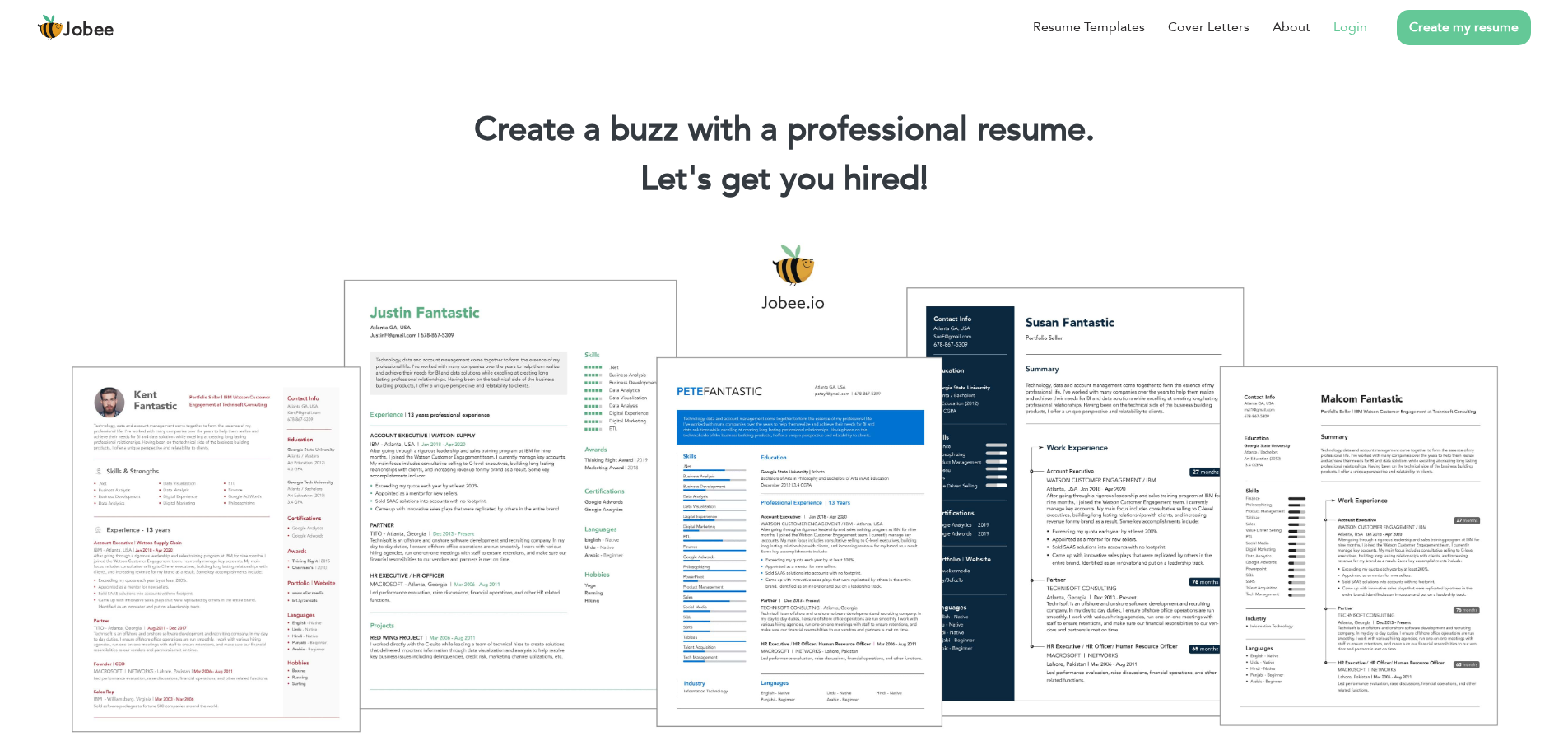
click at [1354, 24] on link "Login" at bounding box center [1350, 28] width 34 height 20
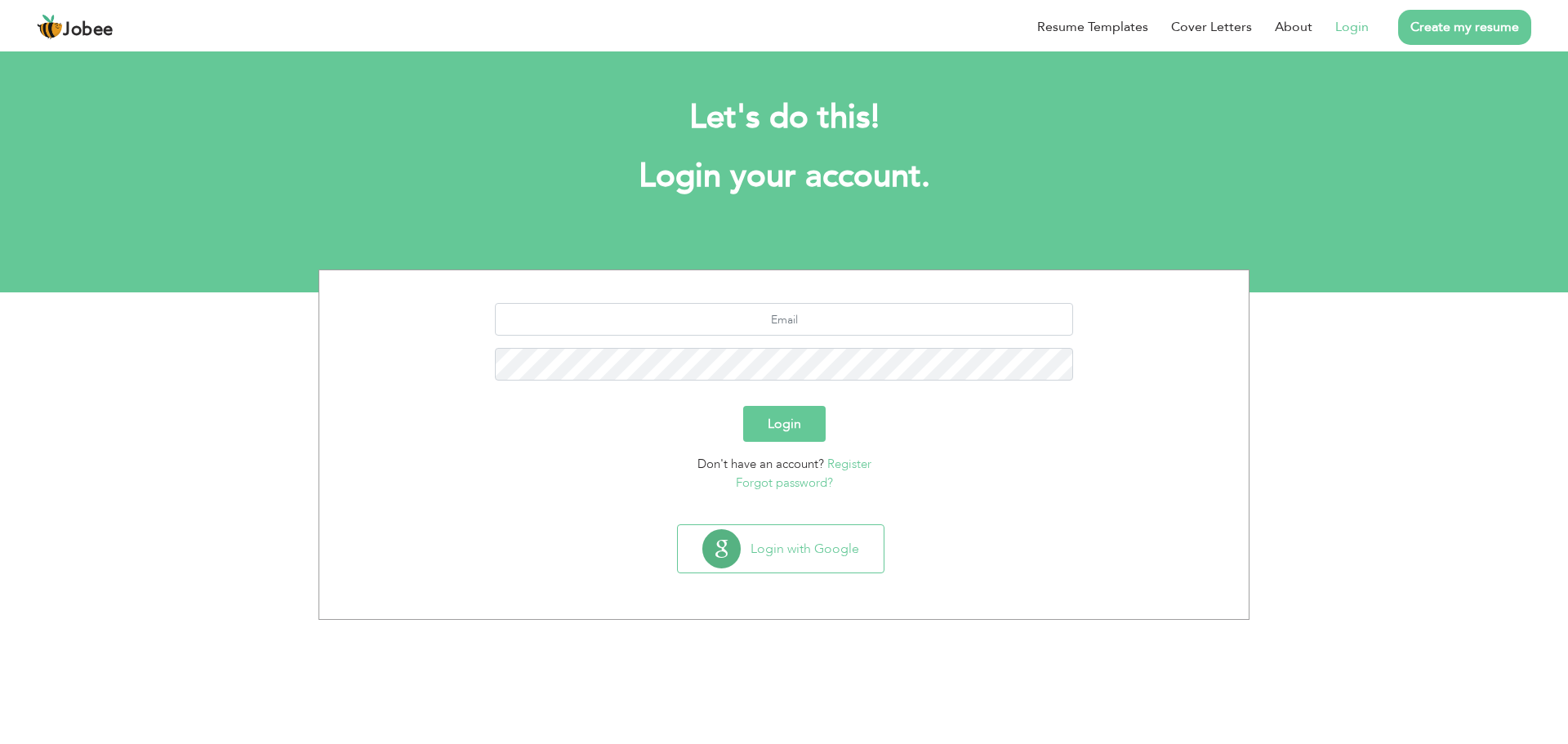
click at [855, 465] on link "Register" at bounding box center [849, 464] width 44 height 17
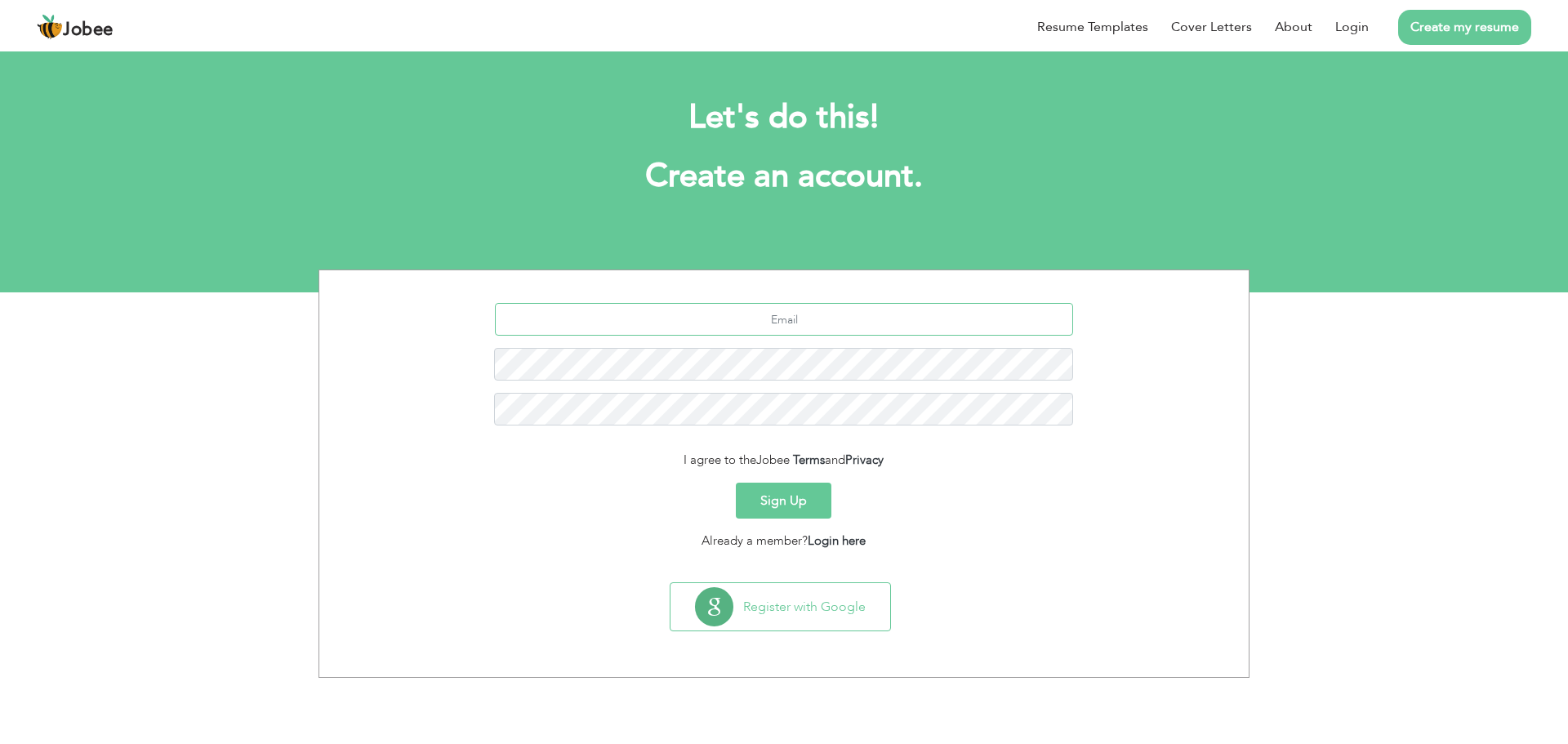
click at [823, 328] on input "text" at bounding box center [784, 319] width 579 height 32
paste input "muhammadfaseehullah096@g mail.com"
type input "muhammadfaseehullah096@g mail.com"
click at [820, 501] on button "Sign Up" at bounding box center [784, 500] width 96 height 36
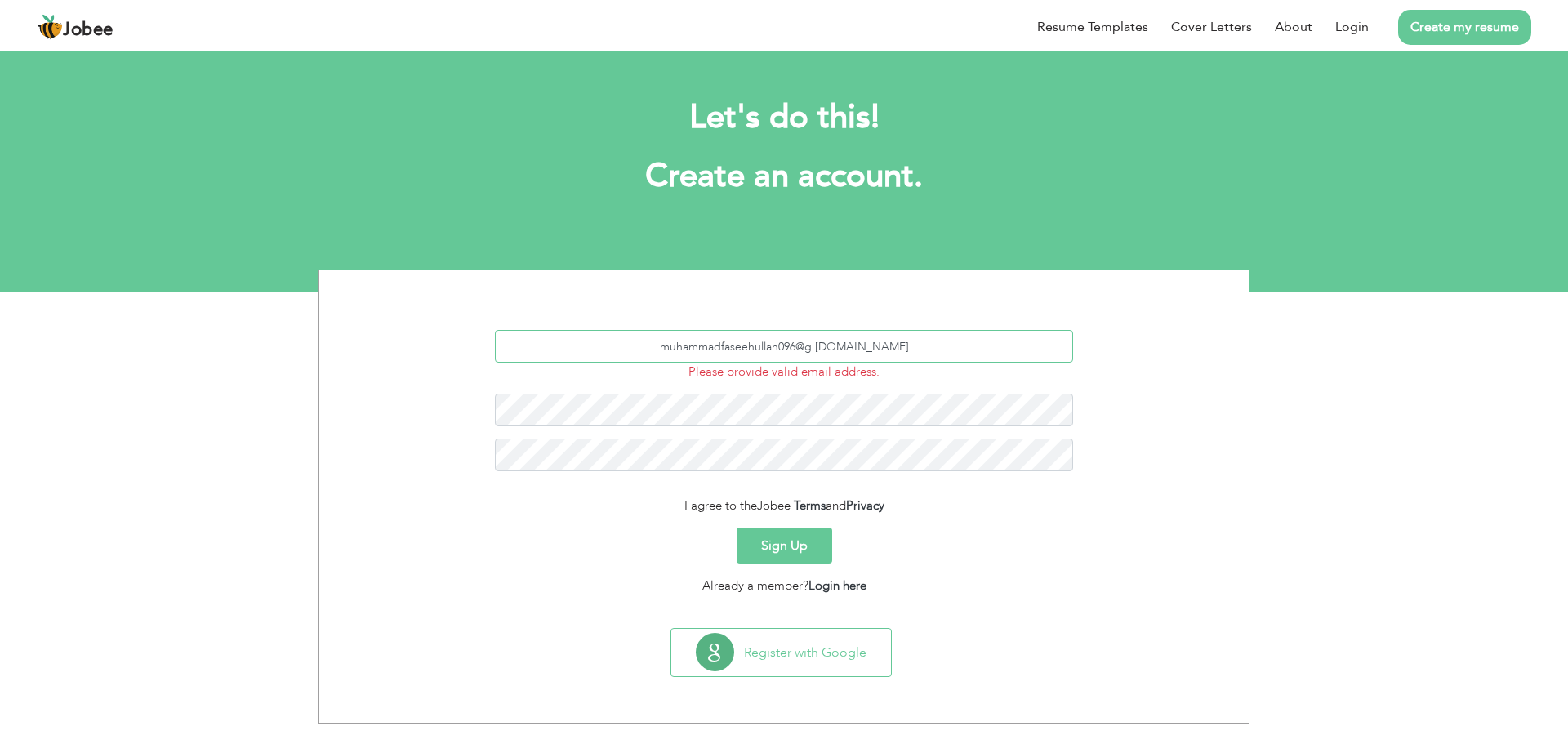
click at [839, 344] on input "muhammadfaseehullah096@g mail.com" at bounding box center [784, 346] width 579 height 32
type input "muhammadfaseehullah096@gmail.com"
click at [805, 535] on button "Sign Up" at bounding box center [784, 545] width 96 height 36
click at [846, 368] on div "muhammadfaseehullah096@gmail.com This field is required." at bounding box center [784, 406] width 905 height 154
click at [846, 371] on div "muhammadfaseehullah096@gmail.com This field is required." at bounding box center [784, 406] width 905 height 154
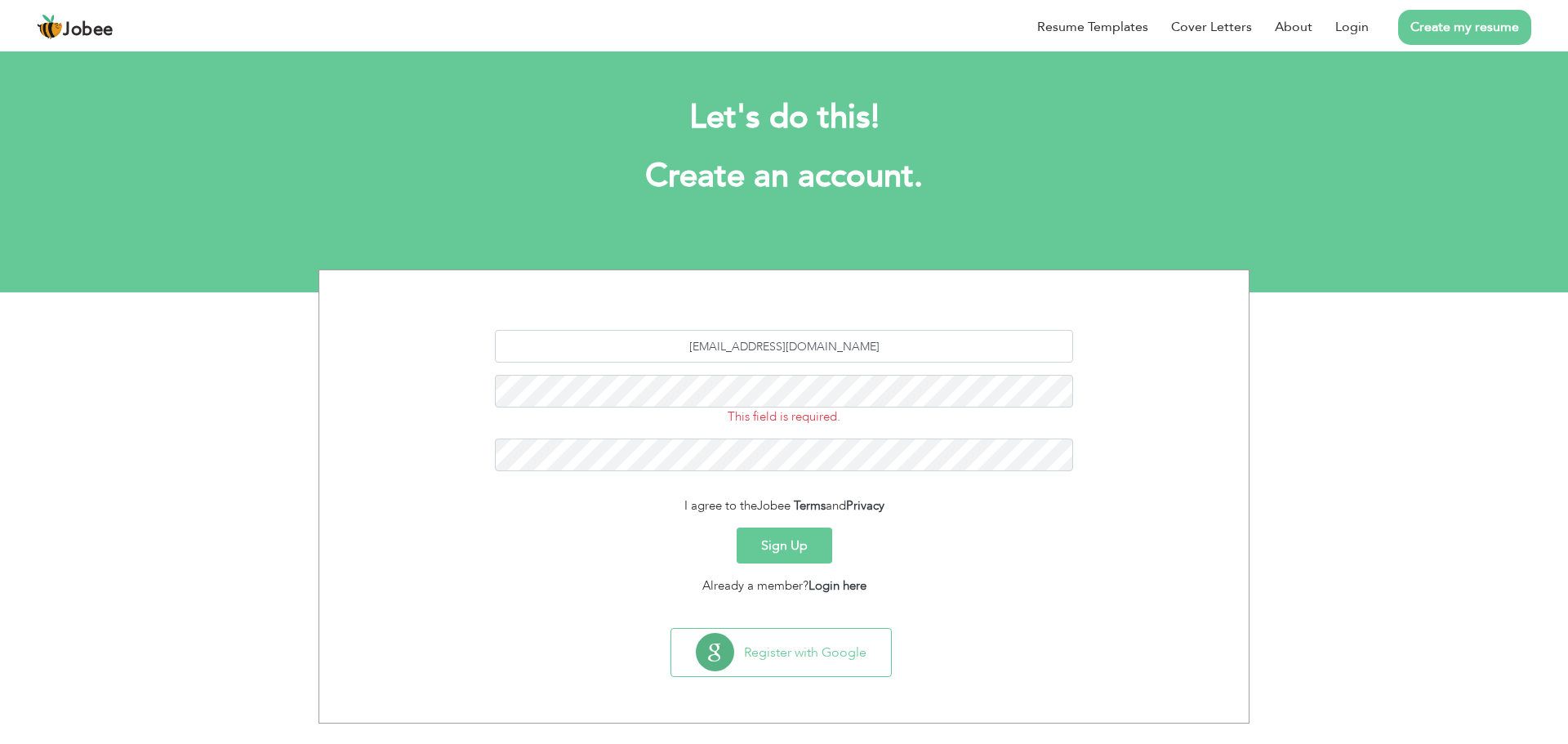
click at [782, 532] on button "Sign Up" at bounding box center [784, 545] width 96 height 36
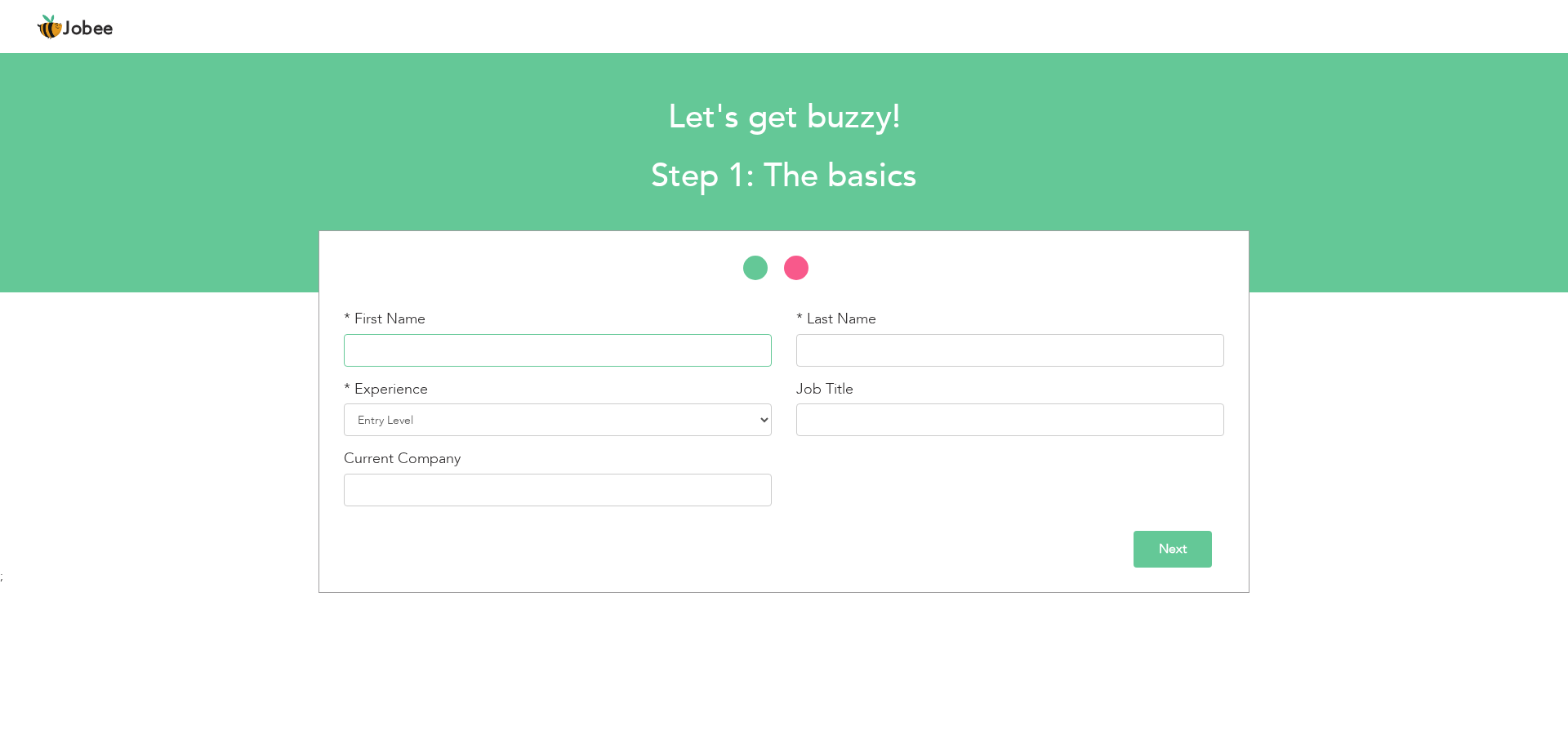
click at [619, 351] on input "text" at bounding box center [558, 350] width 428 height 32
type input "Sheza"
type input "ASLAM"
click at [515, 344] on input "Sheza" at bounding box center [558, 350] width 428 height 32
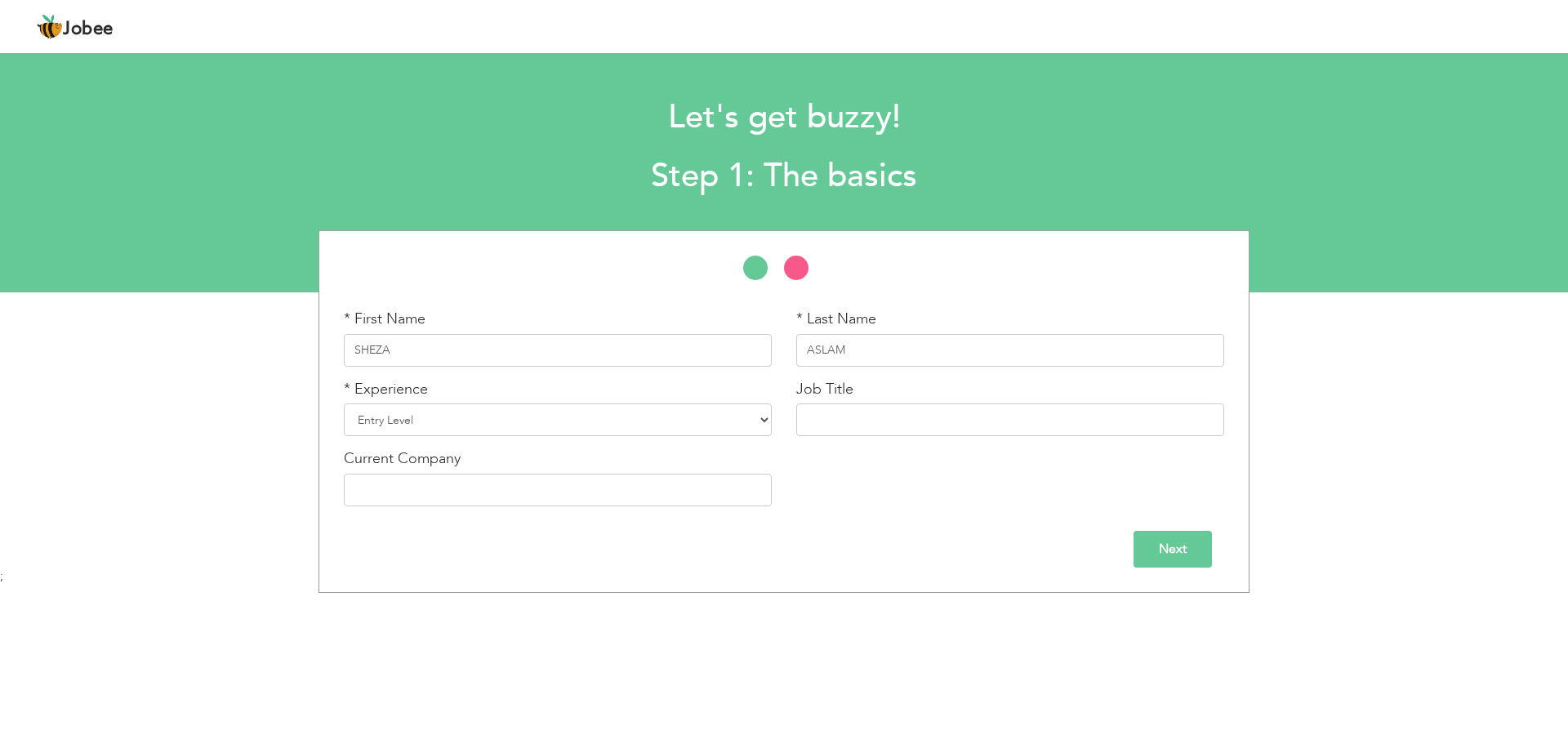
type input "SHEZA"
click at [534, 407] on select "Entry Level Less than 1 Year 1 Year 2 Years 3 Years 4 Years 5 Years 6 Years 7 Y…" at bounding box center [558, 419] width 428 height 32
click at [841, 545] on div "Next" at bounding box center [784, 549] width 880 height 37
click at [879, 422] on input "text" at bounding box center [1010, 419] width 428 height 32
click at [700, 422] on select "Entry Level Less than 1 Year 1 Year 2 Years 3 Years 4 Years 5 Years 6 Years 7 Y…" at bounding box center [558, 419] width 428 height 32
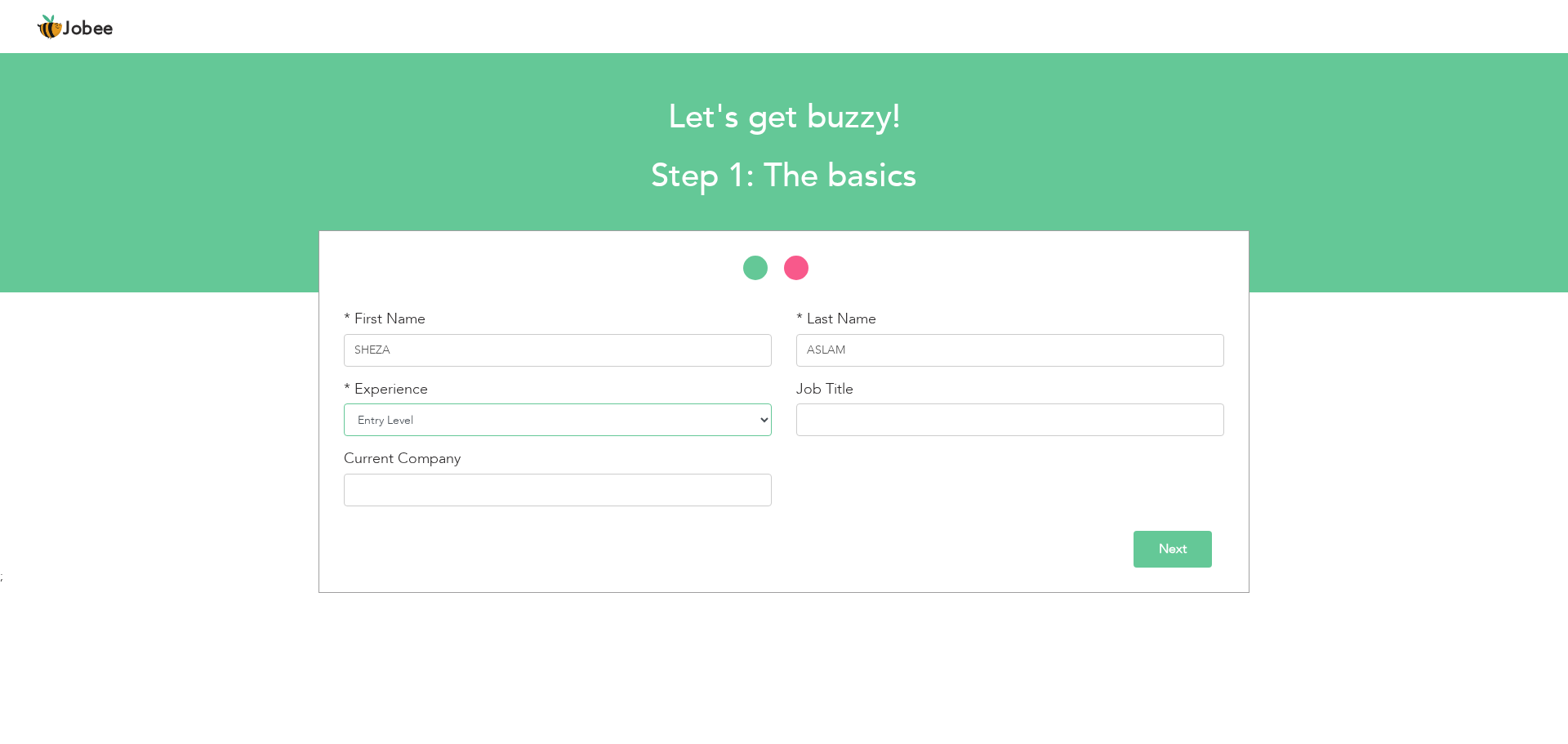
select select "4"
click at [344, 403] on select "Entry Level Less than 1 Year 1 Year 2 Years 3 Years 4 Years 5 Years 6 Years 7 Y…" at bounding box center [558, 419] width 428 height 32
click at [841, 415] on input "text" at bounding box center [1010, 419] width 428 height 32
type input "Medical Imaging Technologist"
click at [717, 503] on input "text" at bounding box center [558, 490] width 428 height 32
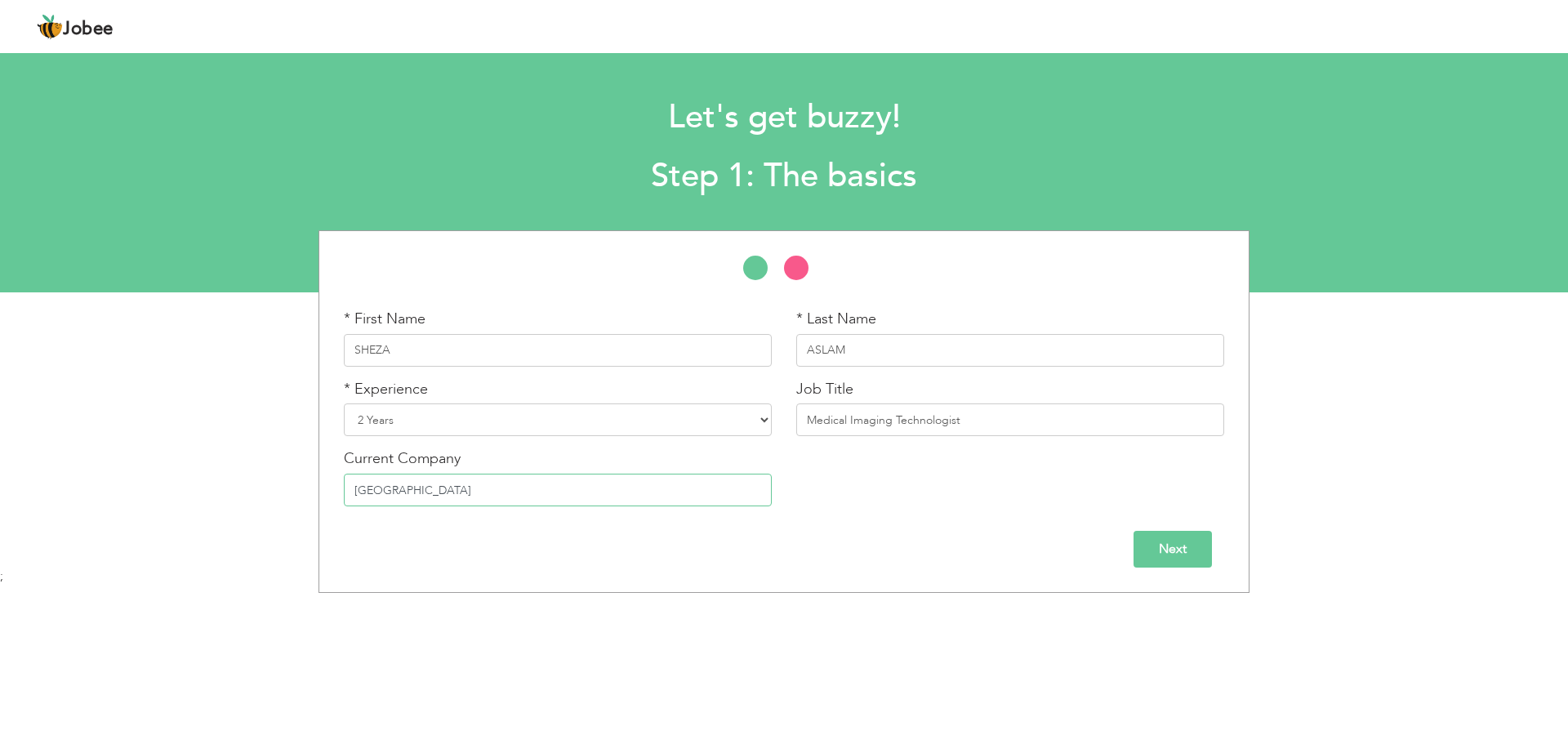
type input "[GEOGRAPHIC_DATA]"
click at [724, 549] on div "Next" at bounding box center [784, 549] width 880 height 37
click at [1178, 544] on input "Next" at bounding box center [1173, 549] width 78 height 37
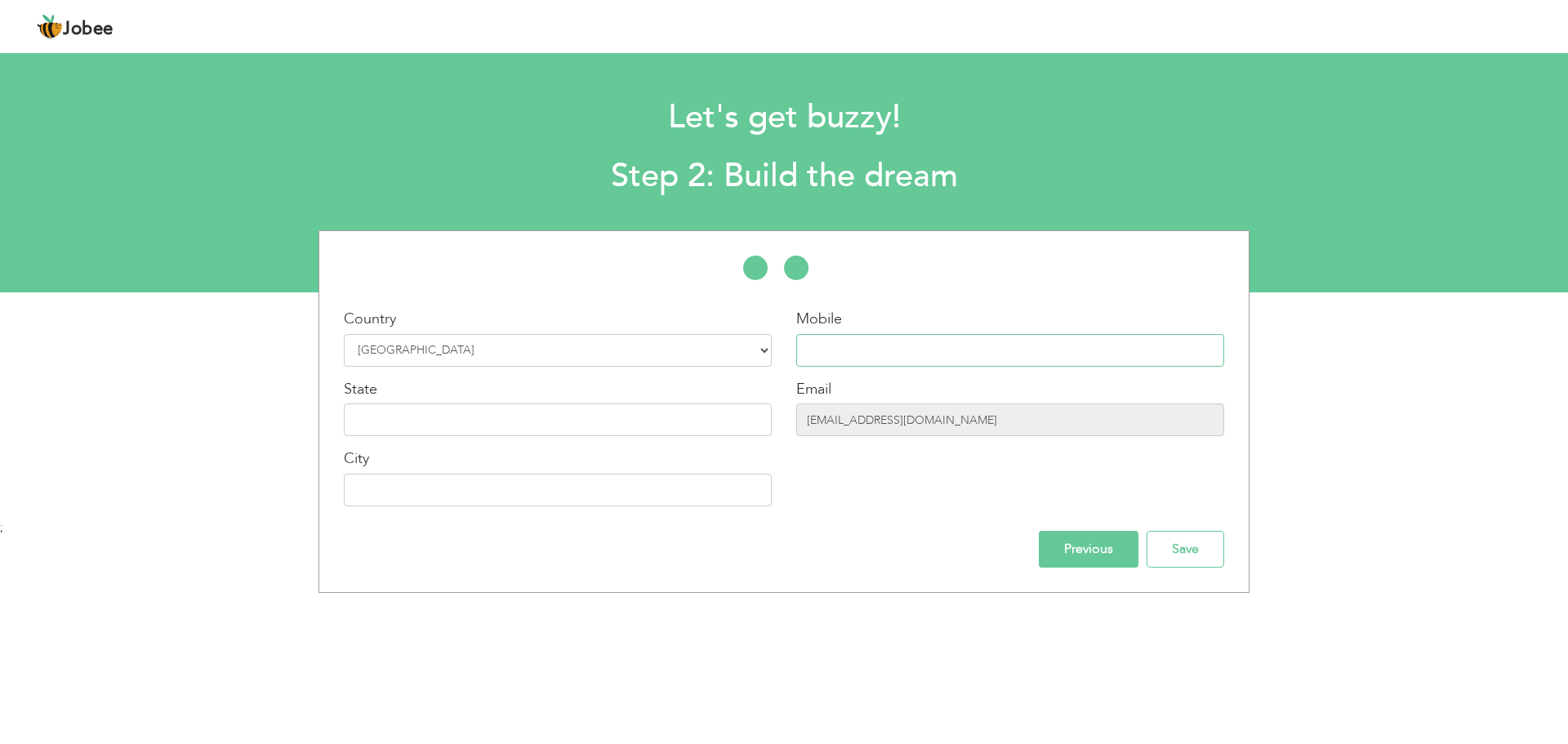
click at [943, 359] on input "text" at bounding box center [1010, 350] width 428 height 32
type input "[PHONE_NUMBER]"
click at [678, 416] on input "text" at bounding box center [558, 419] width 428 height 32
type input "[GEOGRAPHIC_DATA]"
click at [481, 493] on input "text" at bounding box center [558, 490] width 428 height 32
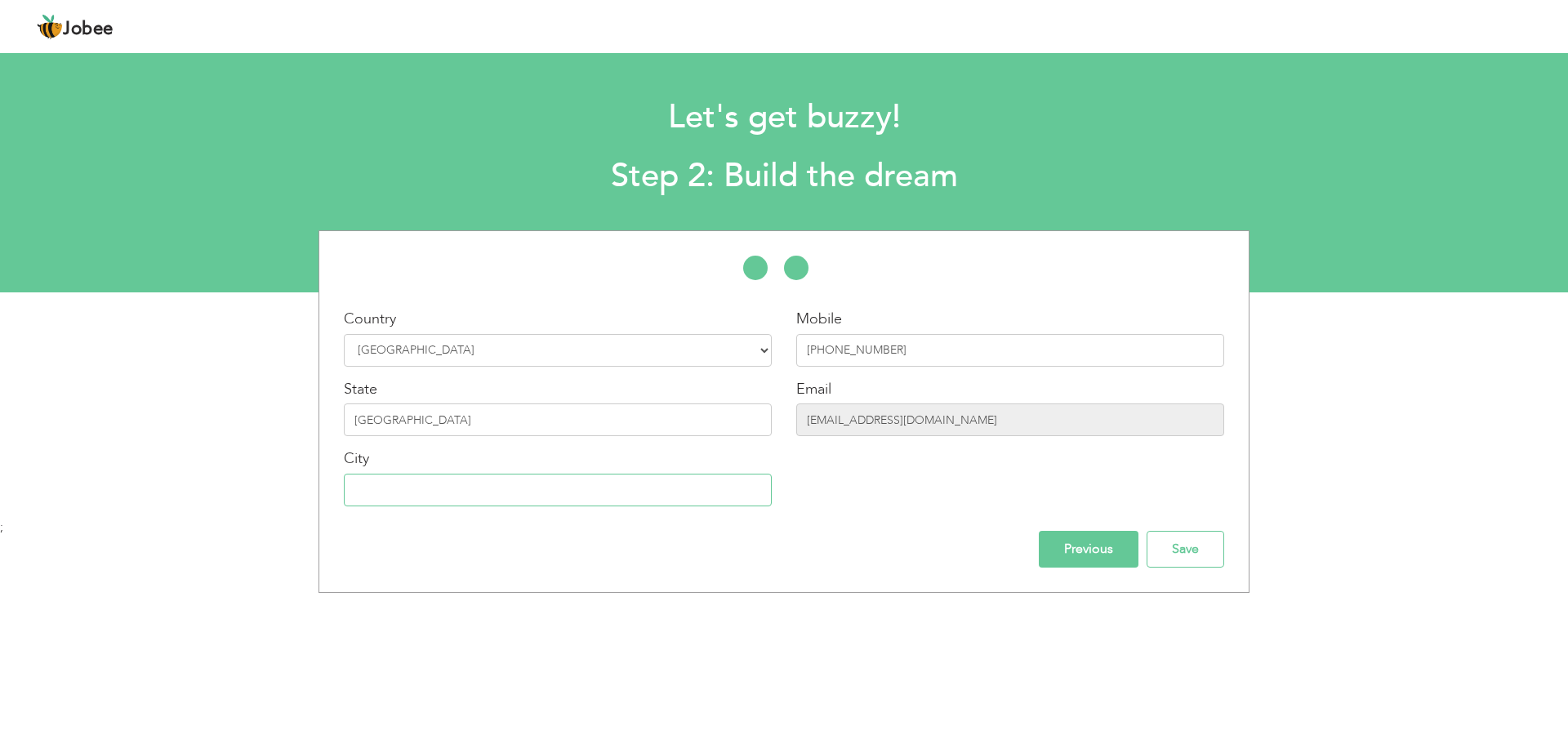
type input "[GEOGRAPHIC_DATA]"
click at [1201, 557] on input "Save" at bounding box center [1185, 549] width 77 height 37
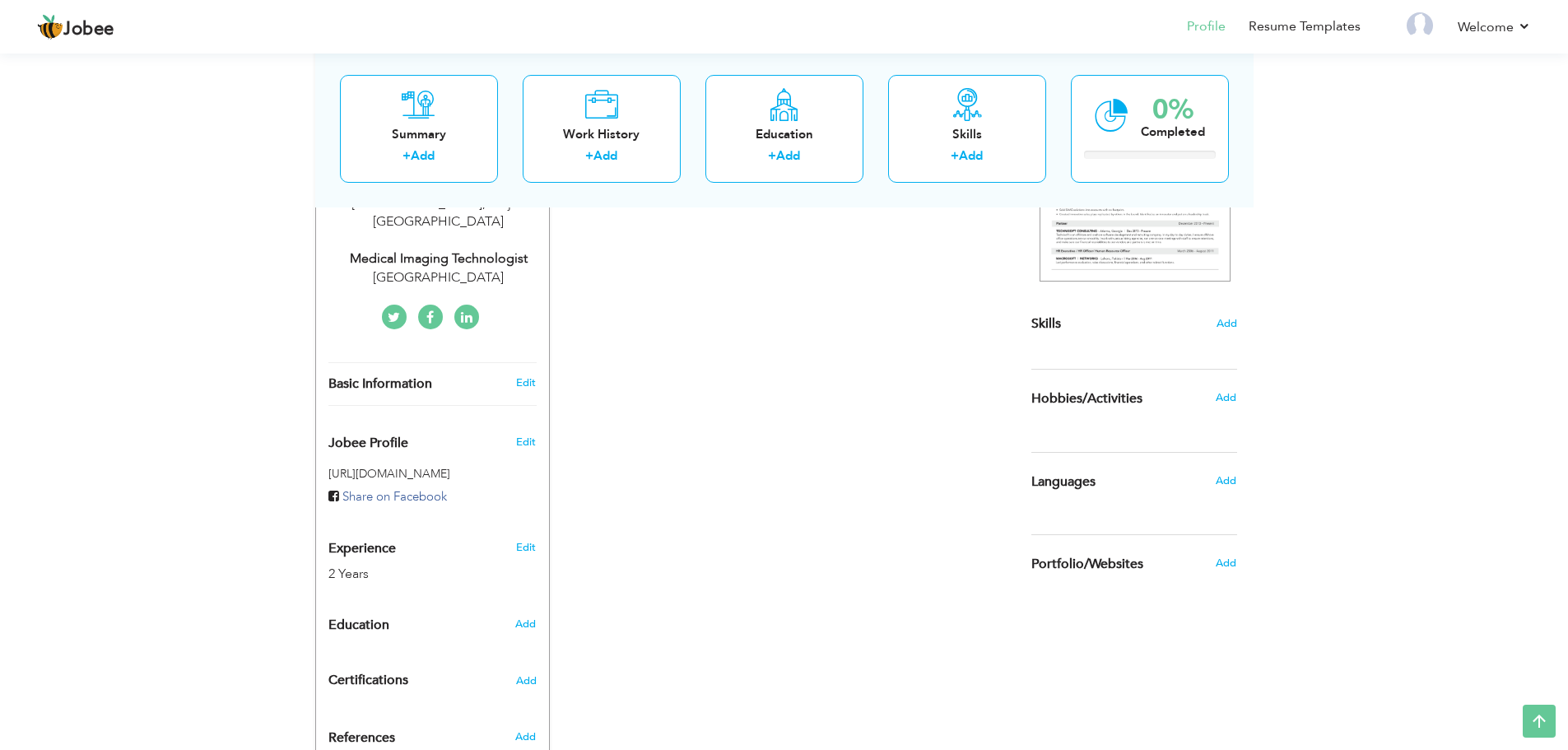
scroll to position [411, 0]
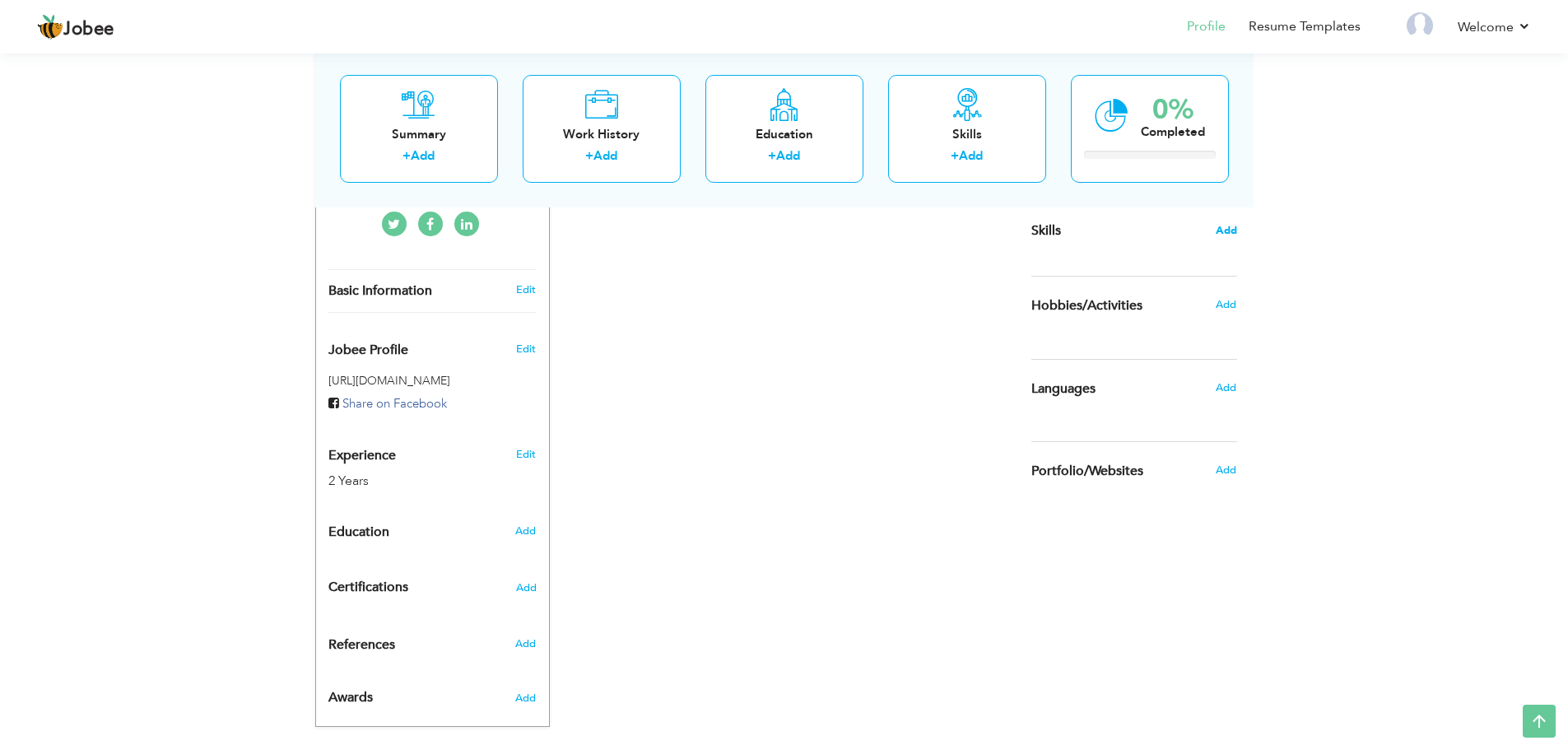
click at [1218, 232] on span "Add" at bounding box center [1226, 230] width 22 height 16
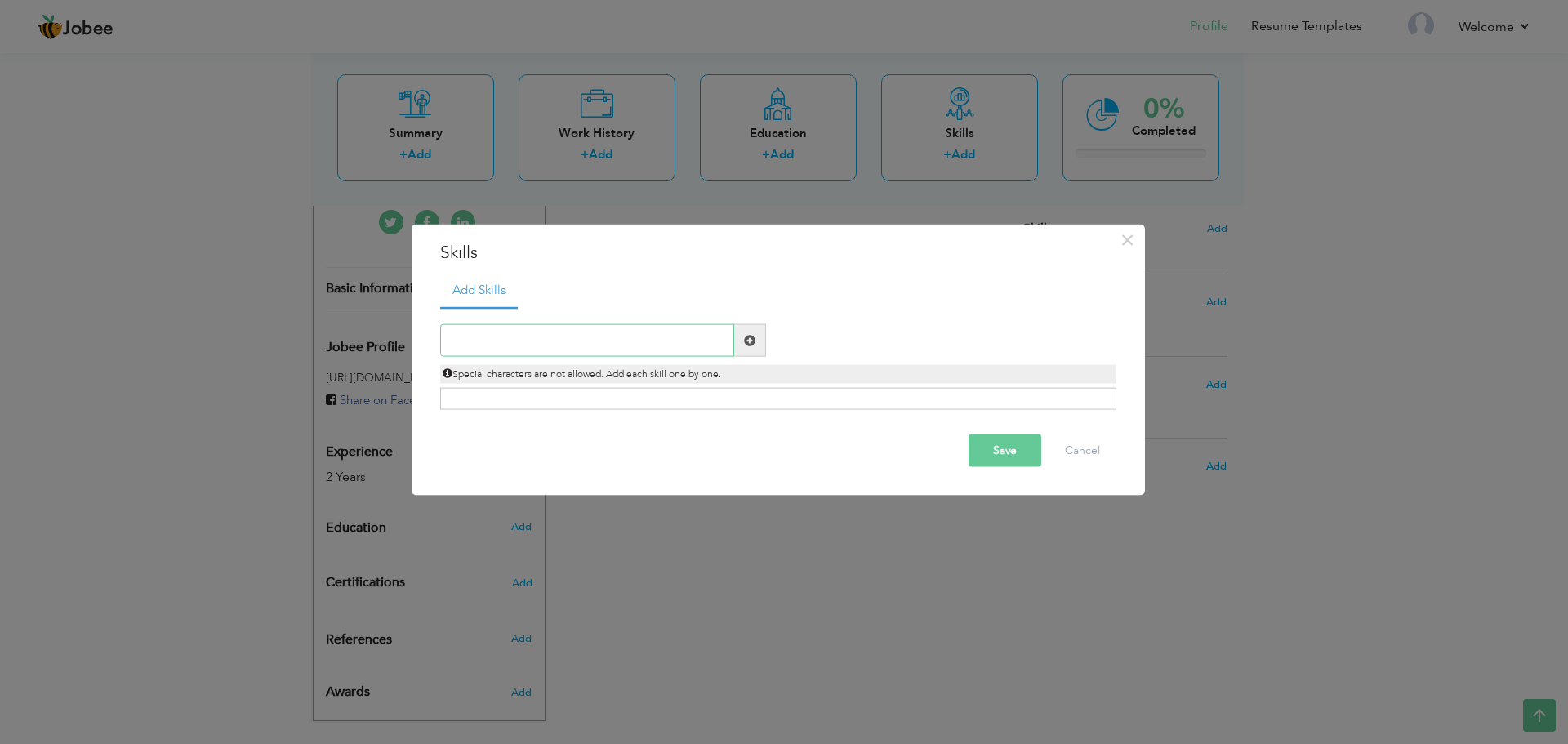
paste input "X-Rays"
type input "X-Rays"
click at [759, 338] on span at bounding box center [750, 340] width 32 height 32
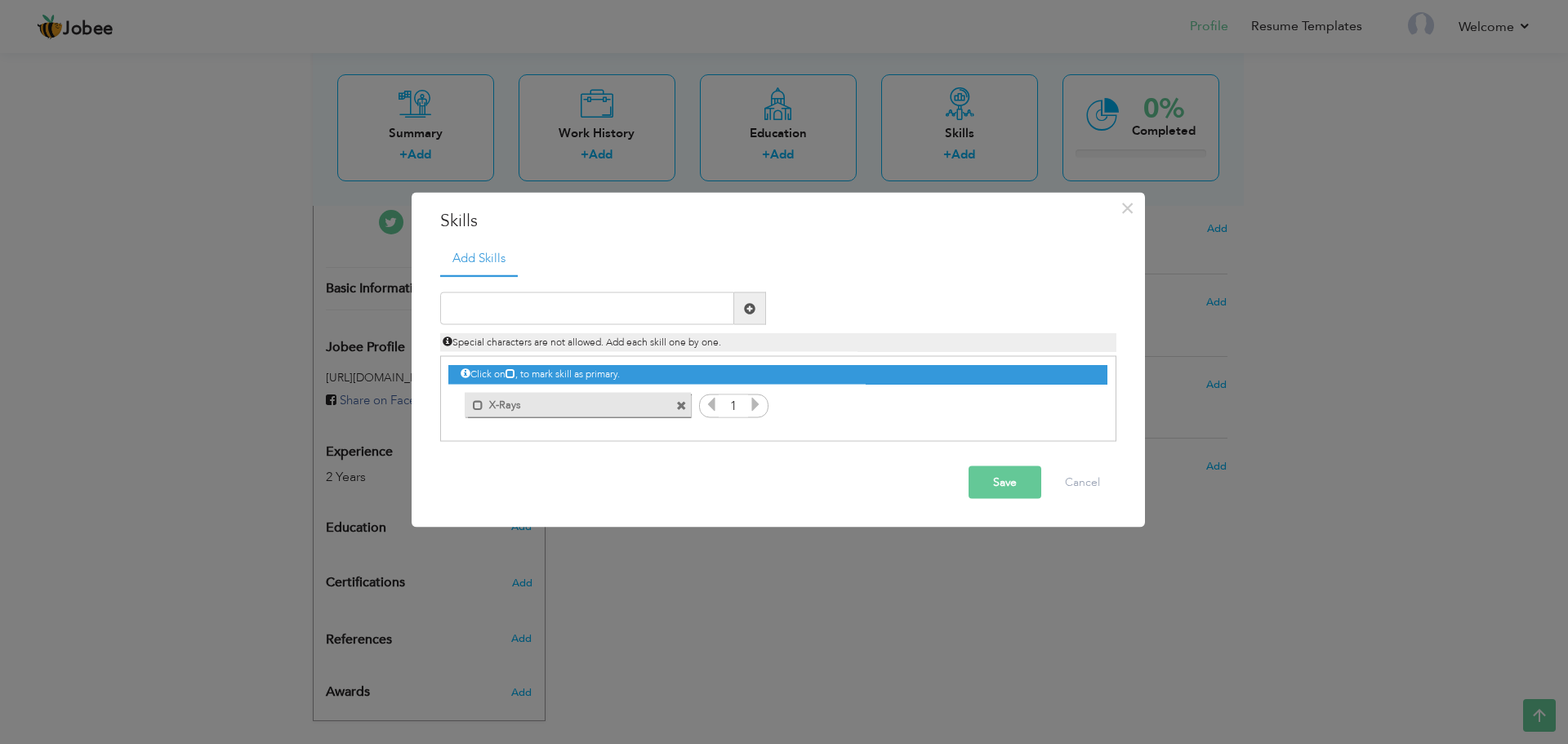
click at [758, 402] on icon at bounding box center [756, 404] width 15 height 15
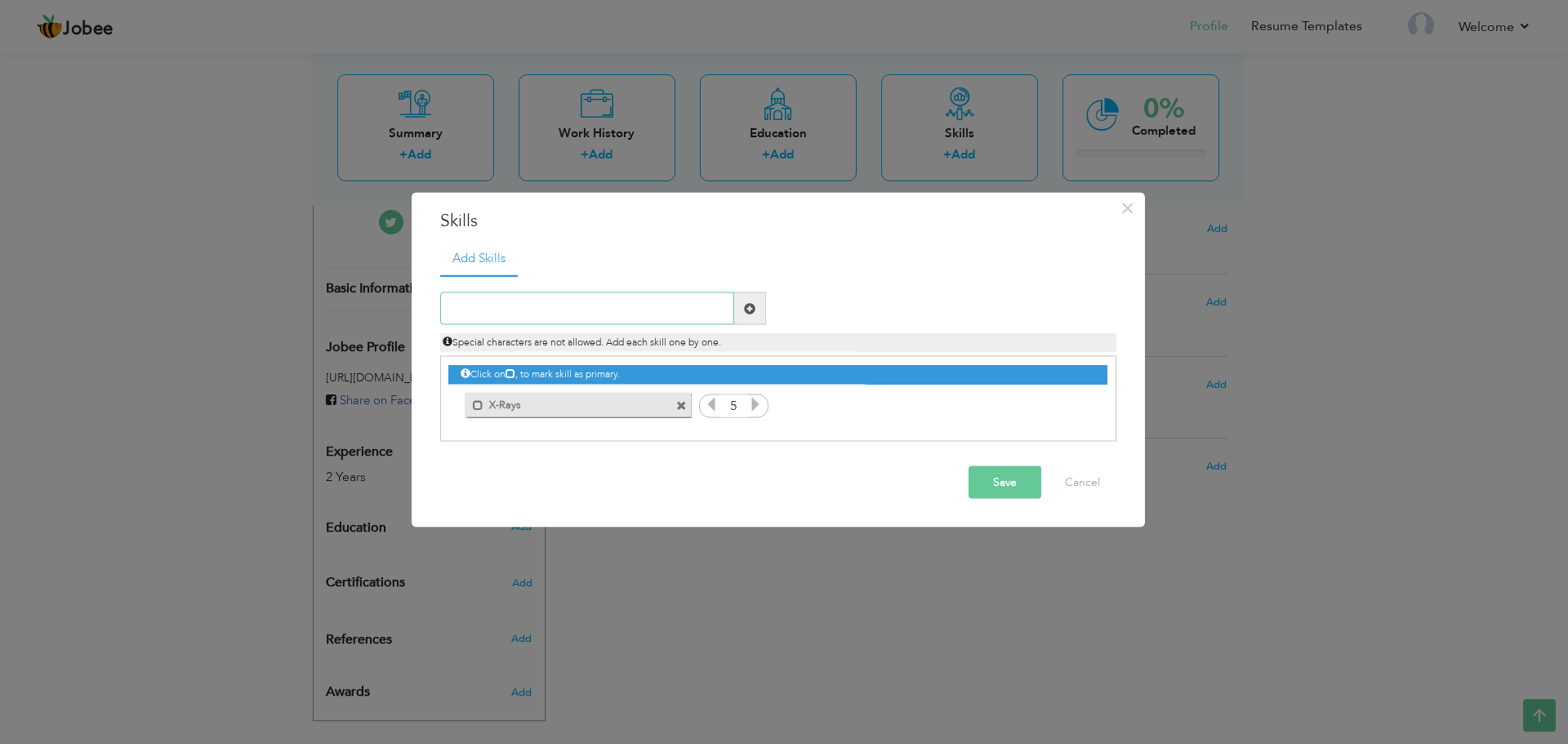
click at [588, 316] on input "text" at bounding box center [588, 308] width 294 height 32
paste input "Fluoroscopy"
type input "Fluoroscopy"
click at [737, 309] on span at bounding box center [750, 308] width 32 height 32
click at [648, 323] on input "text" at bounding box center [588, 308] width 294 height 32
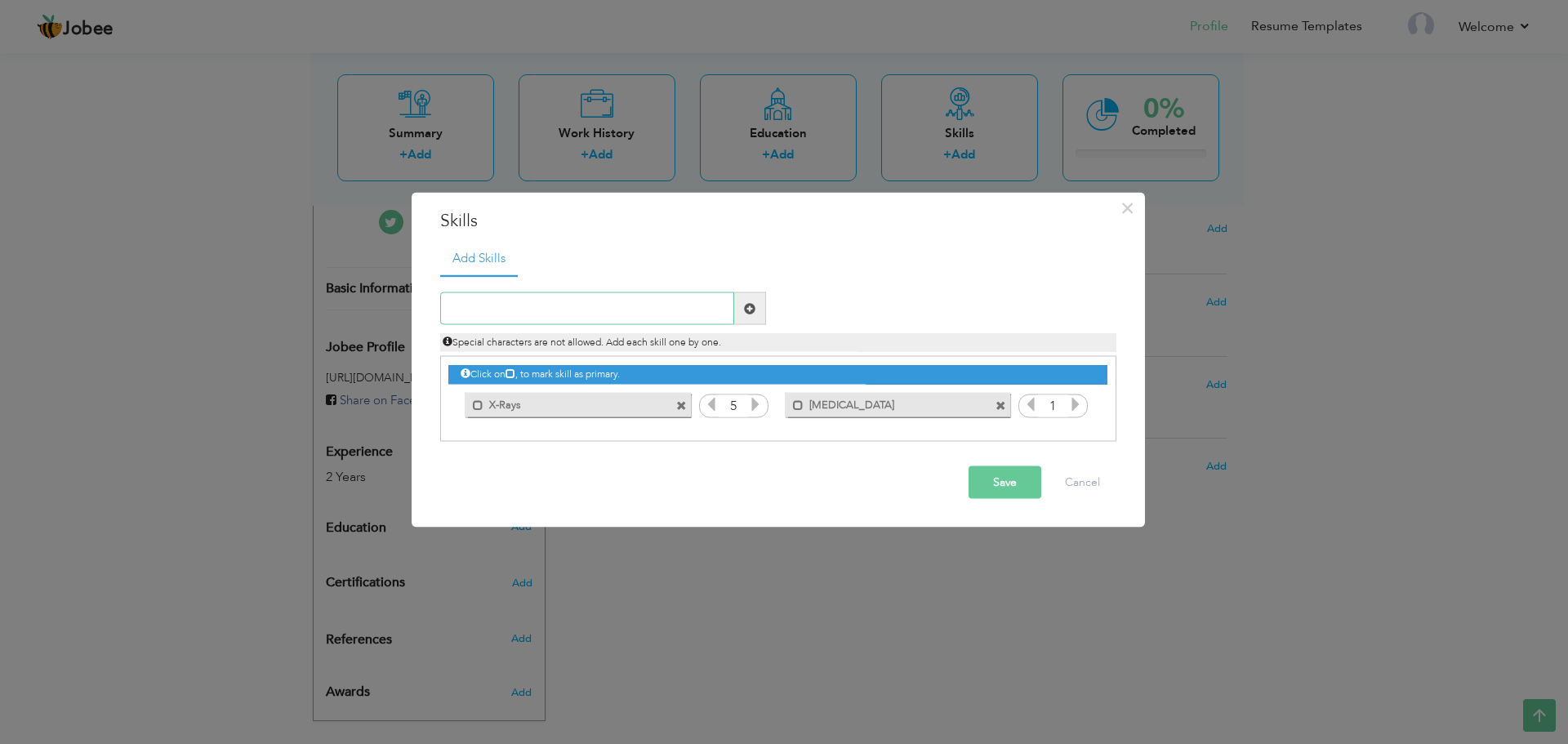
paste input "CT Scan"
type input "CT Scan"
click at [755, 317] on span at bounding box center [750, 308] width 32 height 32
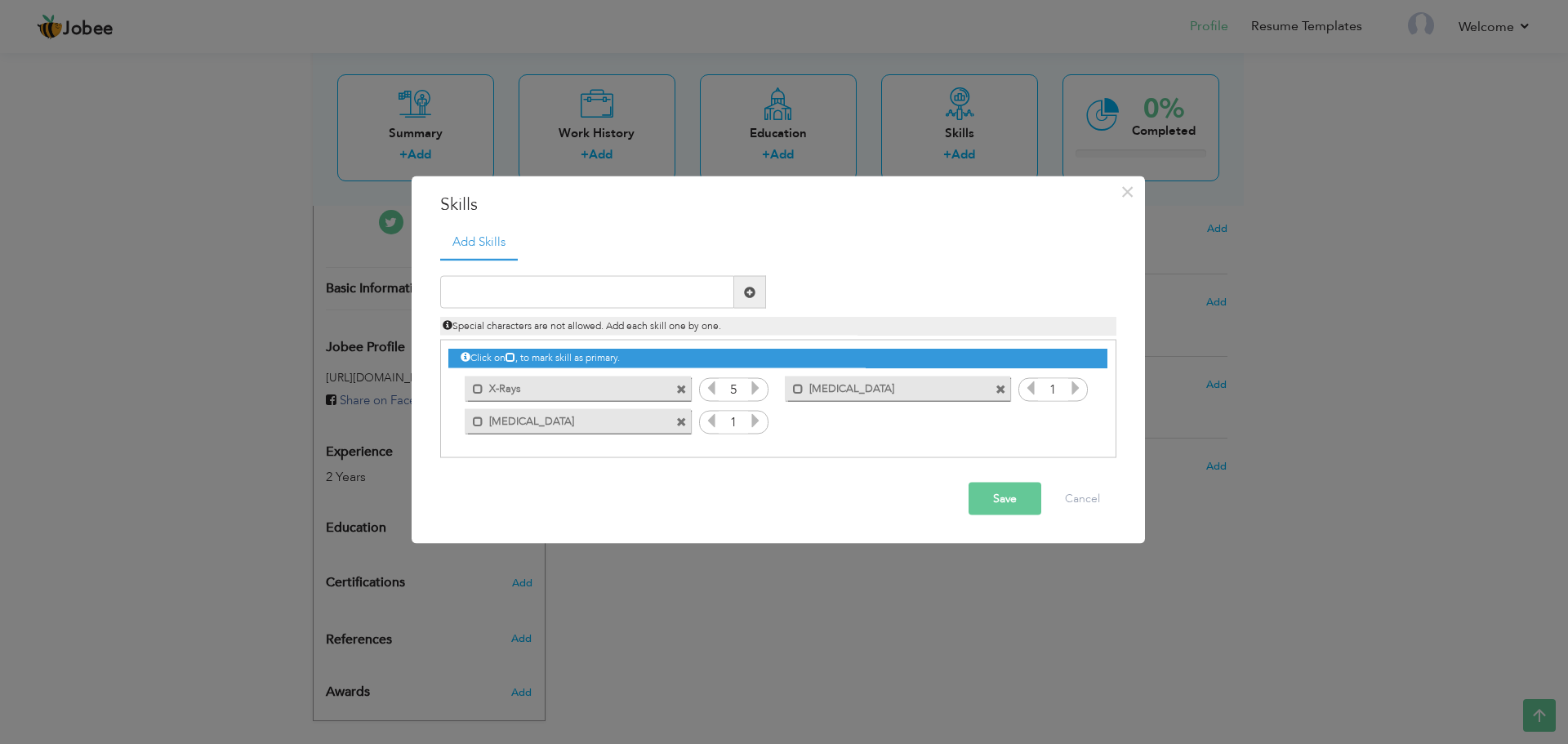
click at [554, 276] on div at bounding box center [604, 292] width 326 height 32
click at [559, 289] on input "text" at bounding box center [588, 292] width 294 height 32
paste input "Leadership & Teamwork"
type input "Leadership & Teamwork"
click at [742, 297] on span at bounding box center [750, 292] width 32 height 32
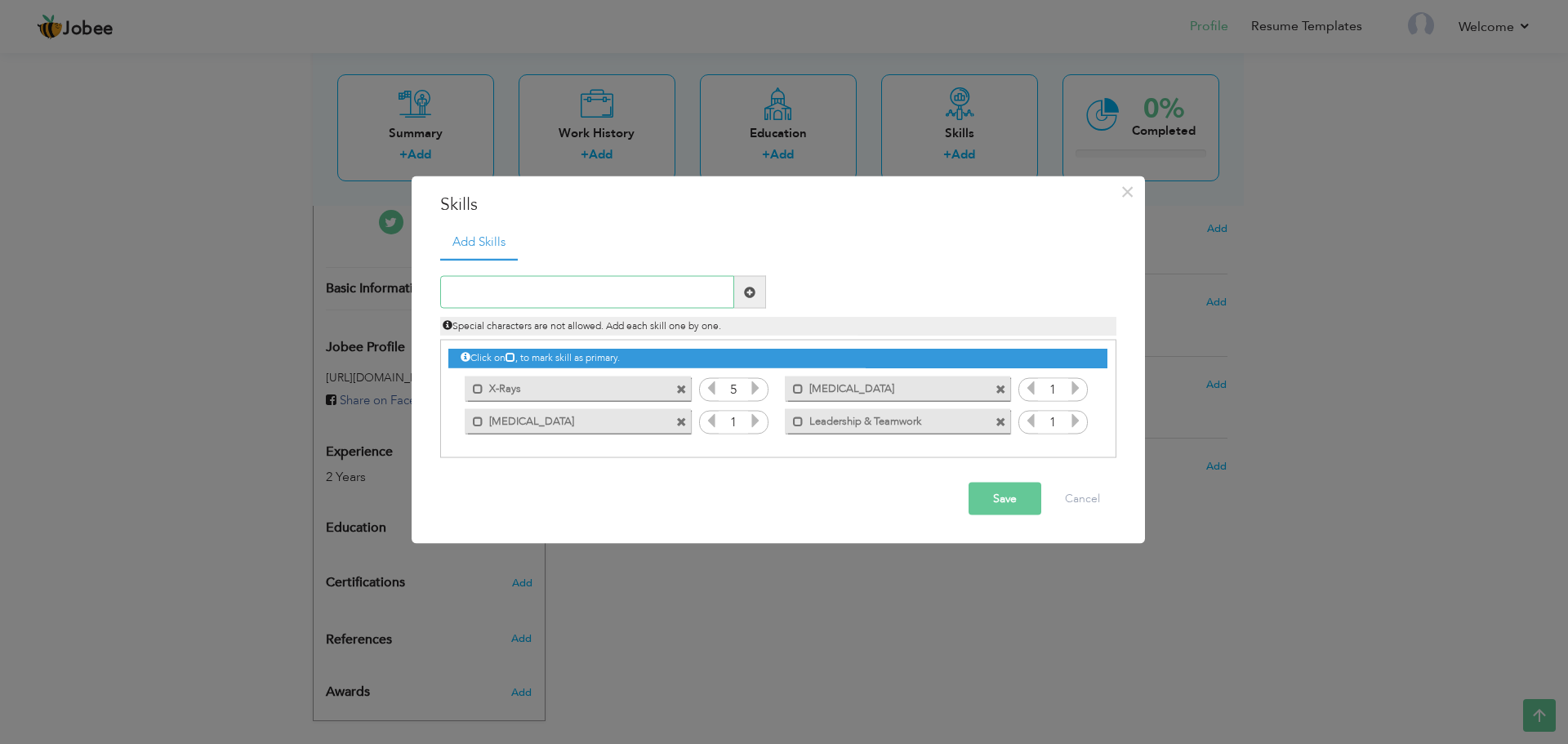
click at [668, 290] on input "text" at bounding box center [588, 292] width 294 height 32
paste input "Effective Time Management"
type input "Effective Time Management"
click at [755, 287] on span at bounding box center [750, 292] width 12 height 12
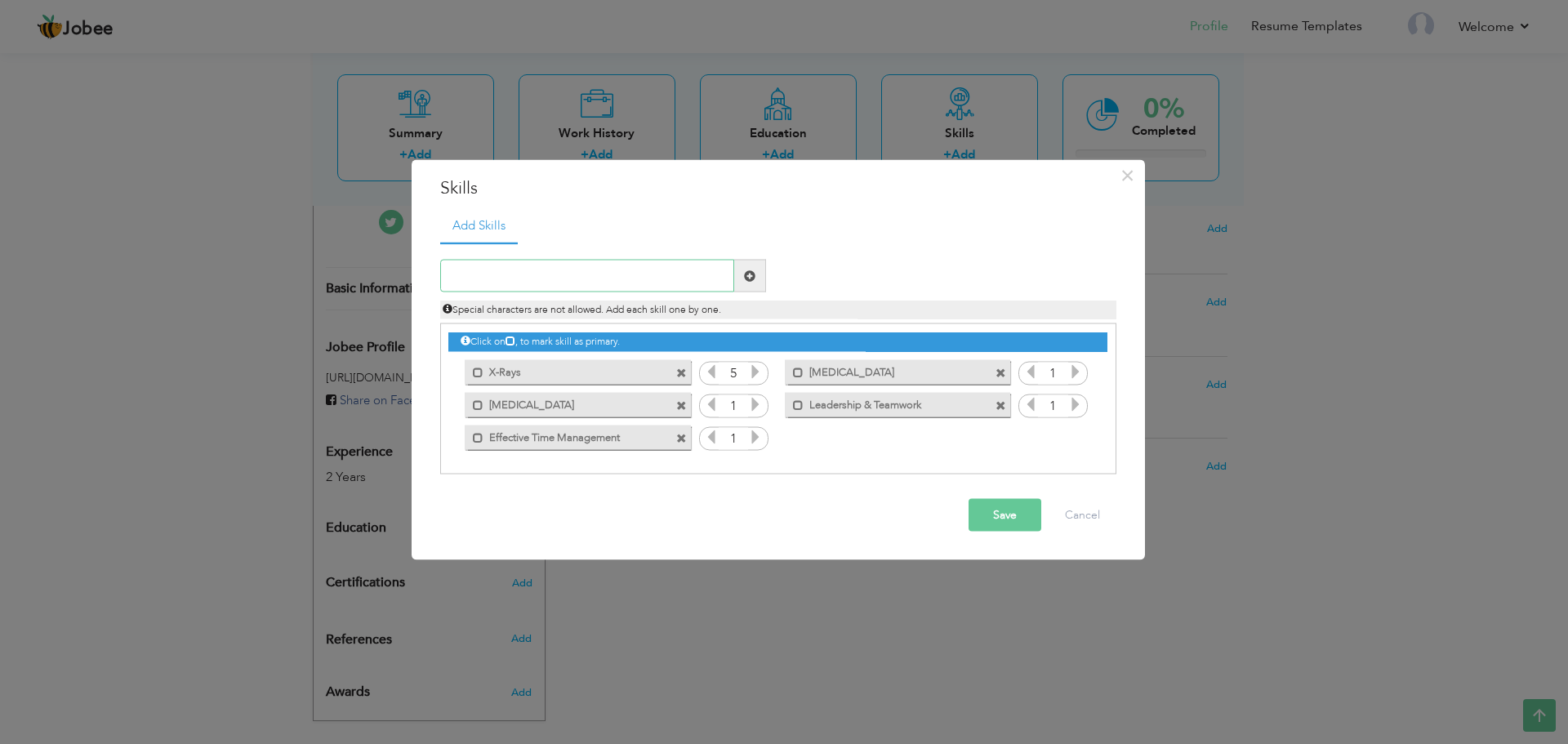
click at [659, 267] on input "text" at bounding box center [588, 275] width 294 height 32
paste input "Microsoft Office"
type input "Microsoft Office"
click at [745, 274] on span at bounding box center [750, 275] width 12 height 12
click at [708, 273] on input "text" at bounding box center [588, 275] width 294 height 32
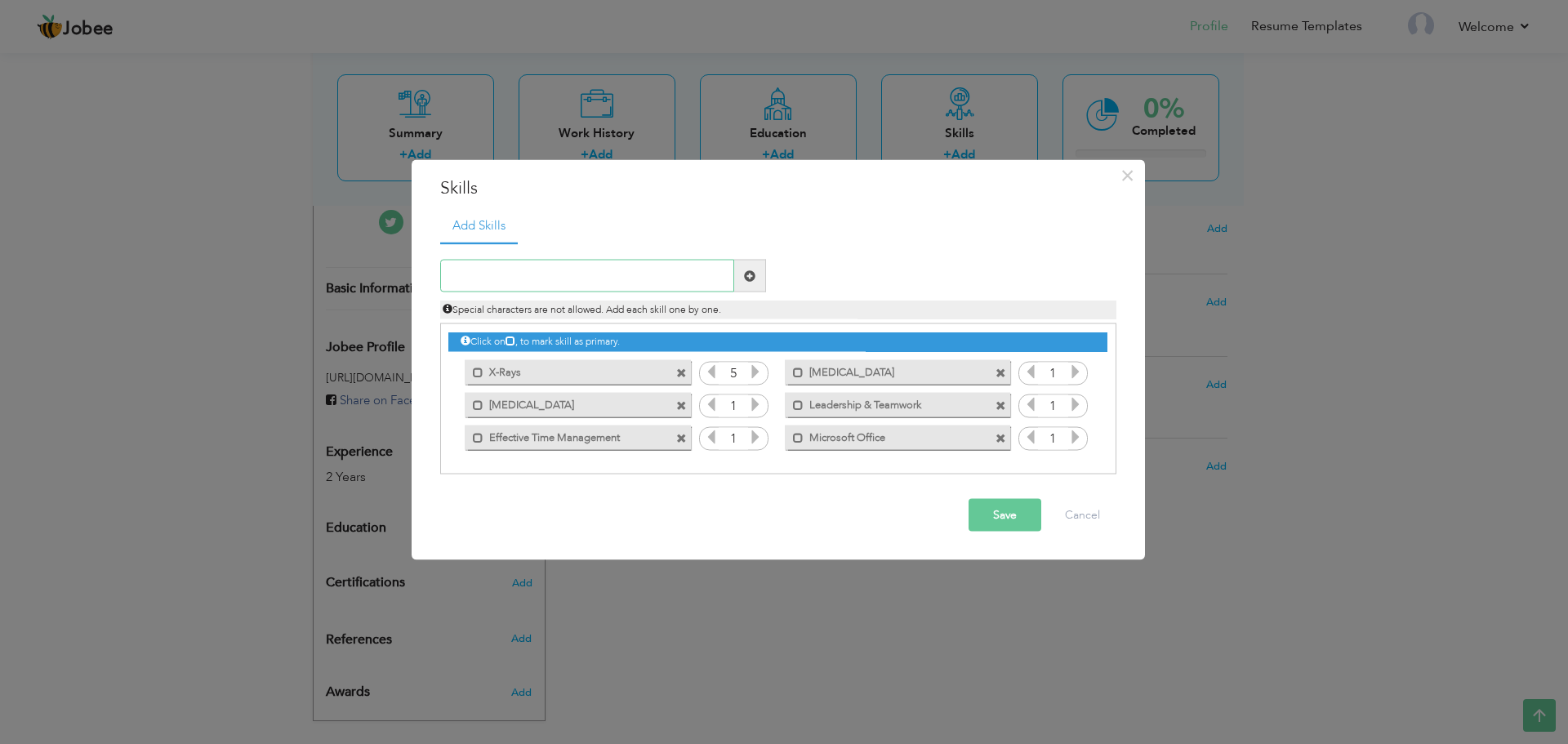
paste input "Interpersonal Skills"
type input "Interpersonal Skills"
click at [752, 277] on span at bounding box center [750, 275] width 12 height 12
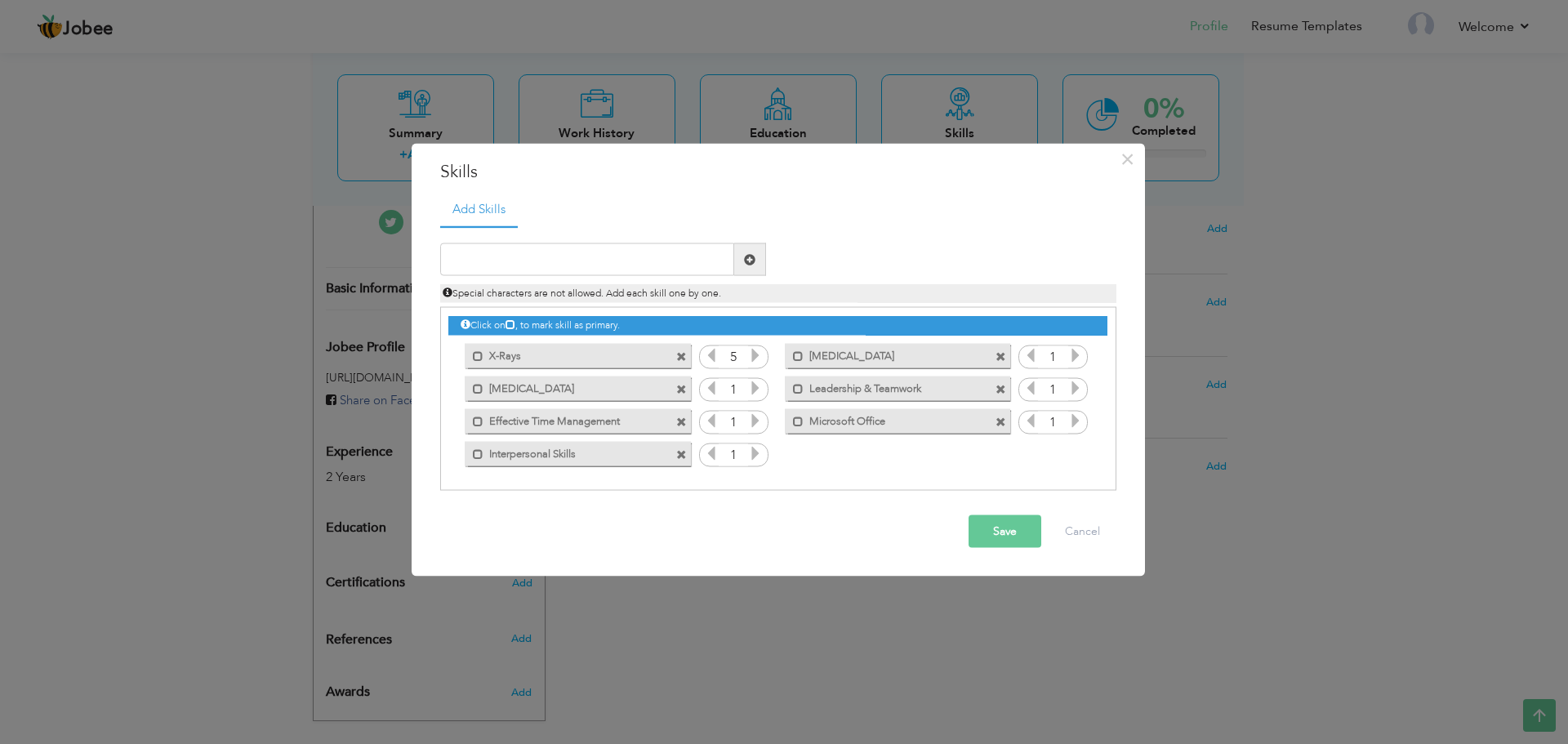
click at [759, 392] on icon at bounding box center [756, 388] width 15 height 15
click at [759, 391] on icon at bounding box center [756, 388] width 15 height 15
click at [753, 416] on icon at bounding box center [756, 421] width 15 height 15
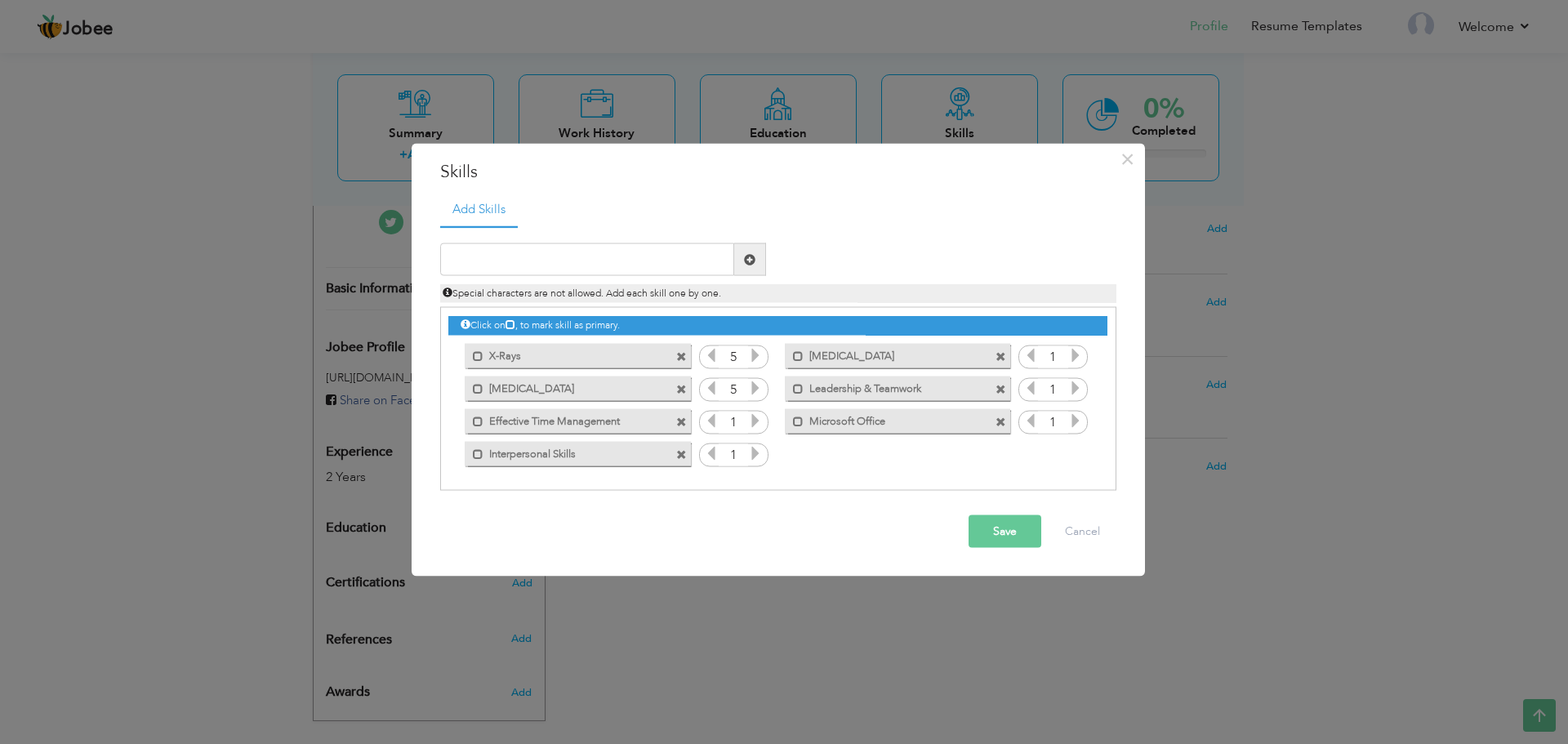
click at [753, 416] on icon at bounding box center [756, 421] width 15 height 15
click at [761, 461] on icon at bounding box center [756, 453] width 15 height 15
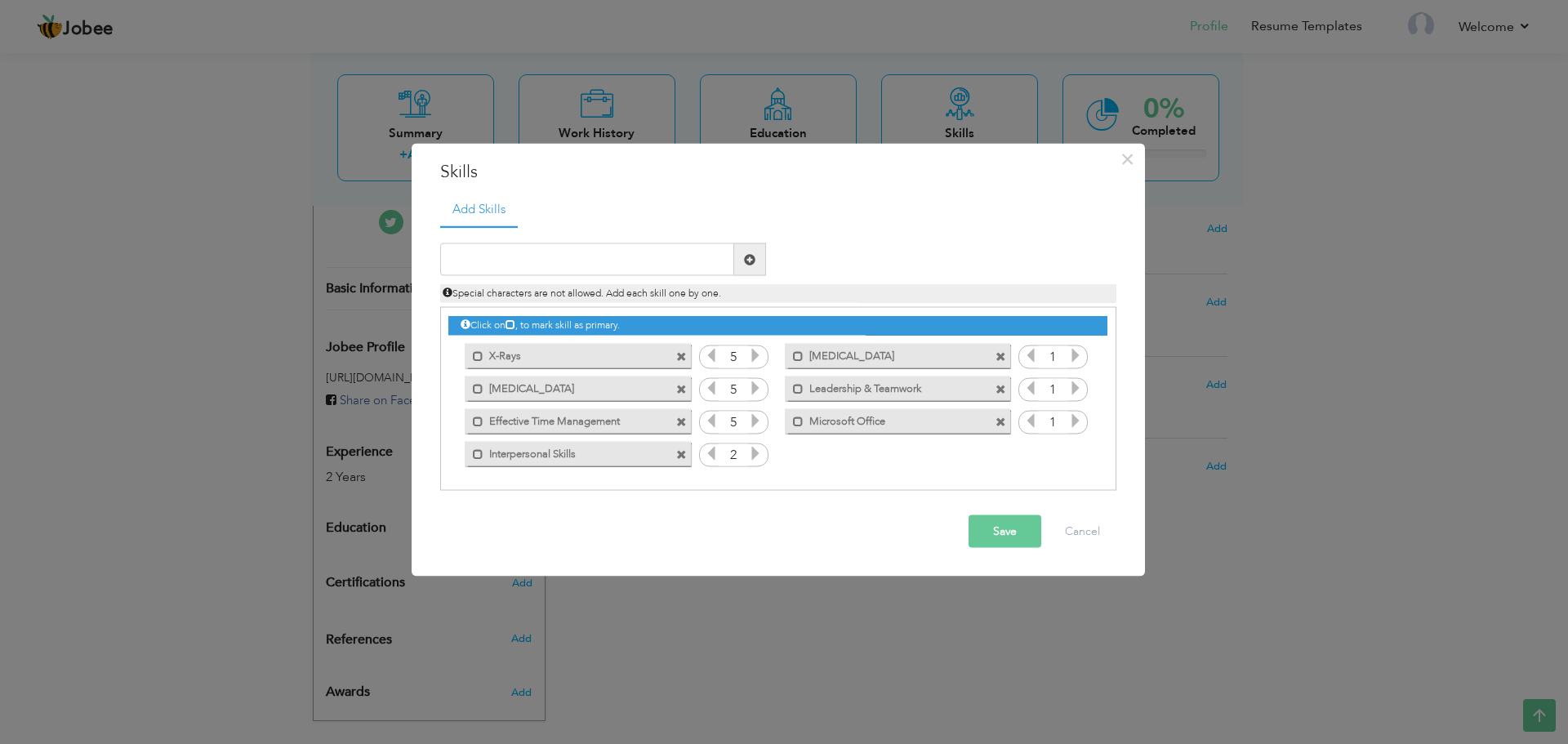
click at [761, 461] on icon at bounding box center [756, 453] width 15 height 15
click at [1080, 358] on icon at bounding box center [1076, 356] width 15 height 15
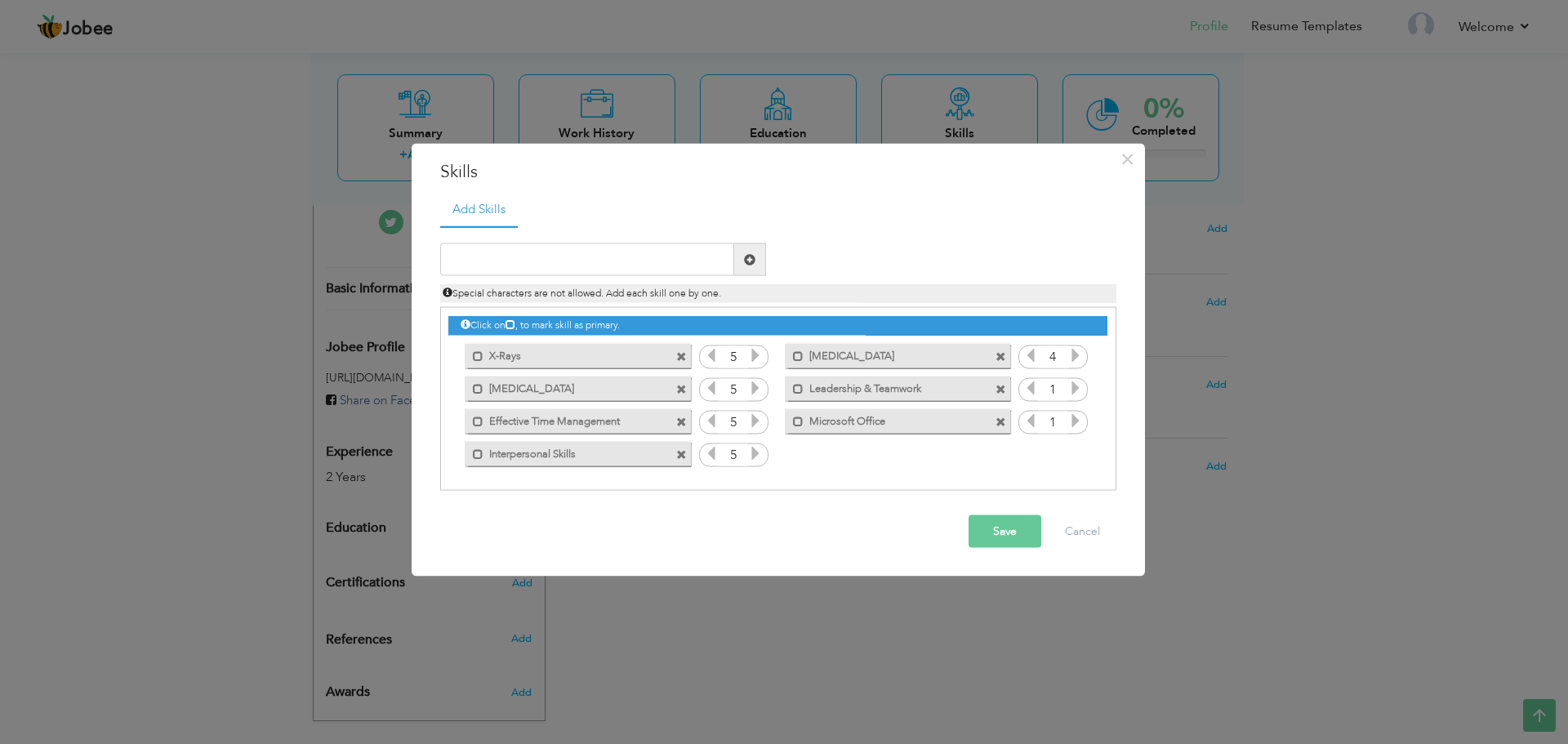
click at [1073, 381] on icon at bounding box center [1076, 388] width 15 height 15
click at [1072, 384] on icon at bounding box center [1076, 388] width 15 height 15
click at [1078, 413] on icon at bounding box center [1076, 421] width 15 height 15
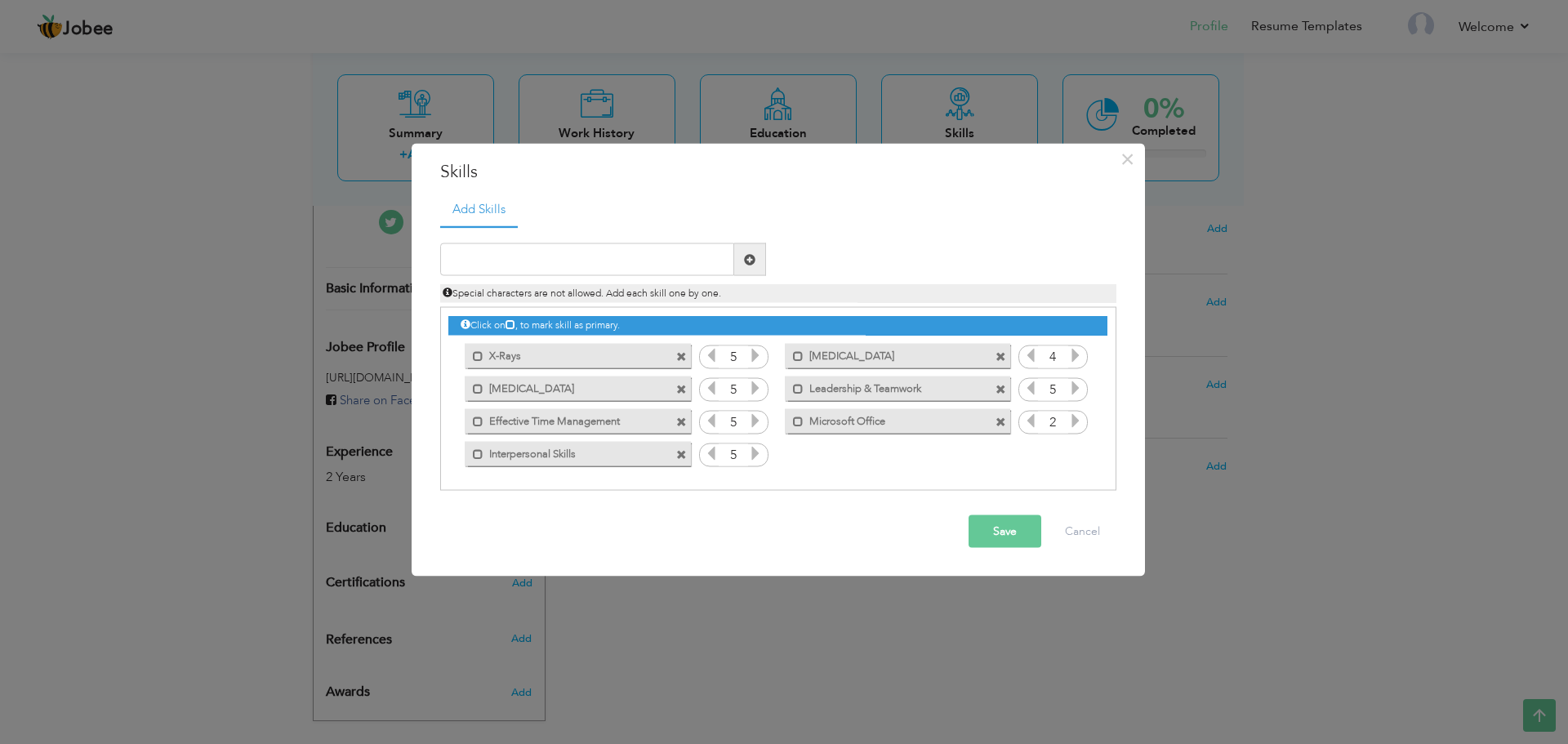
click at [1078, 413] on icon at bounding box center [1076, 421] width 15 height 15
click at [707, 263] on input "text" at bounding box center [588, 259] width 294 height 32
type input "Mammography"
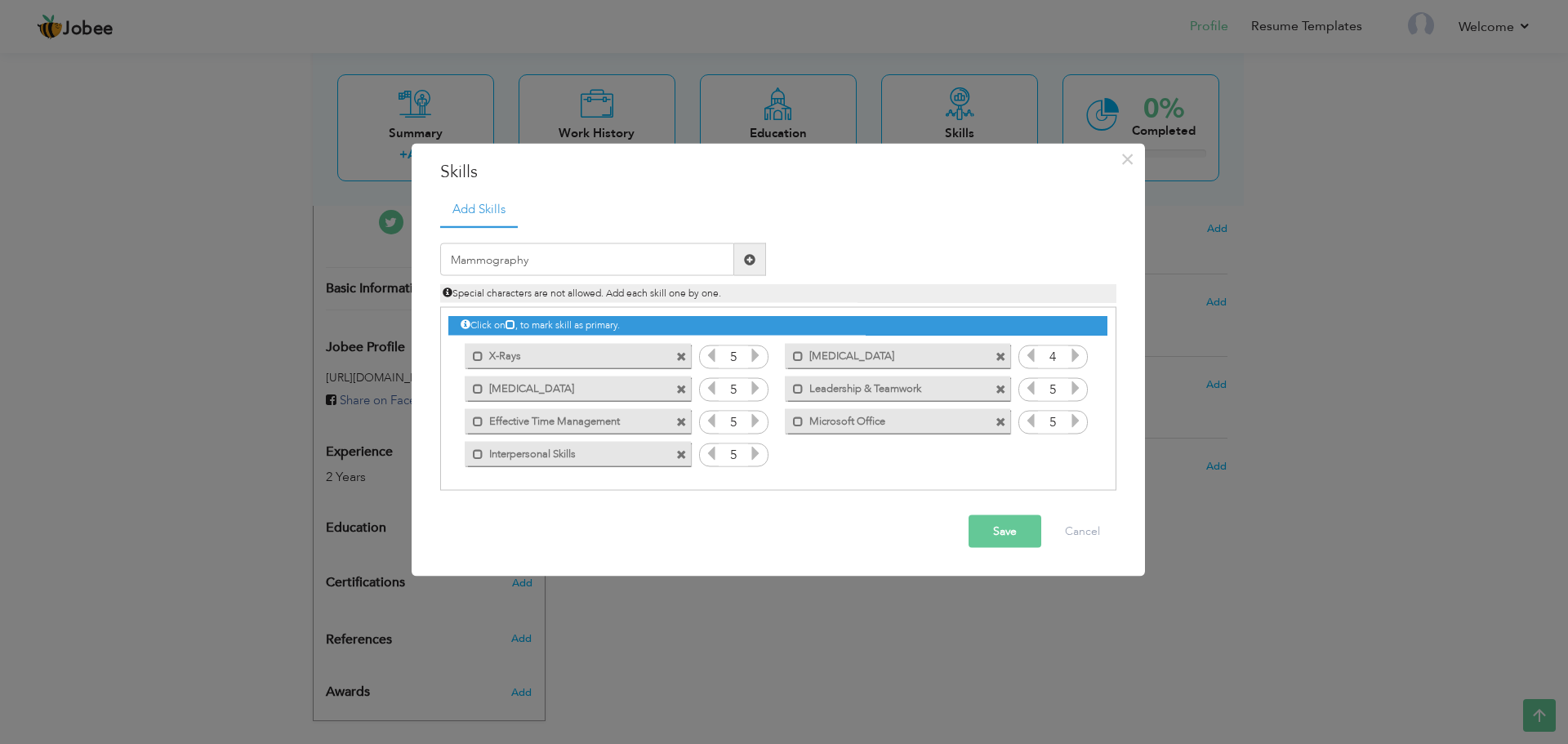
click at [763, 254] on span at bounding box center [750, 259] width 32 height 32
drag, startPoint x: 994, startPoint y: 527, endPoint x: 1066, endPoint y: 446, distance: 108.4
click at [1066, 446] on div "× Skills Add Skills" at bounding box center [778, 360] width 733 height 434
click at [1073, 448] on icon at bounding box center [1076, 453] width 15 height 15
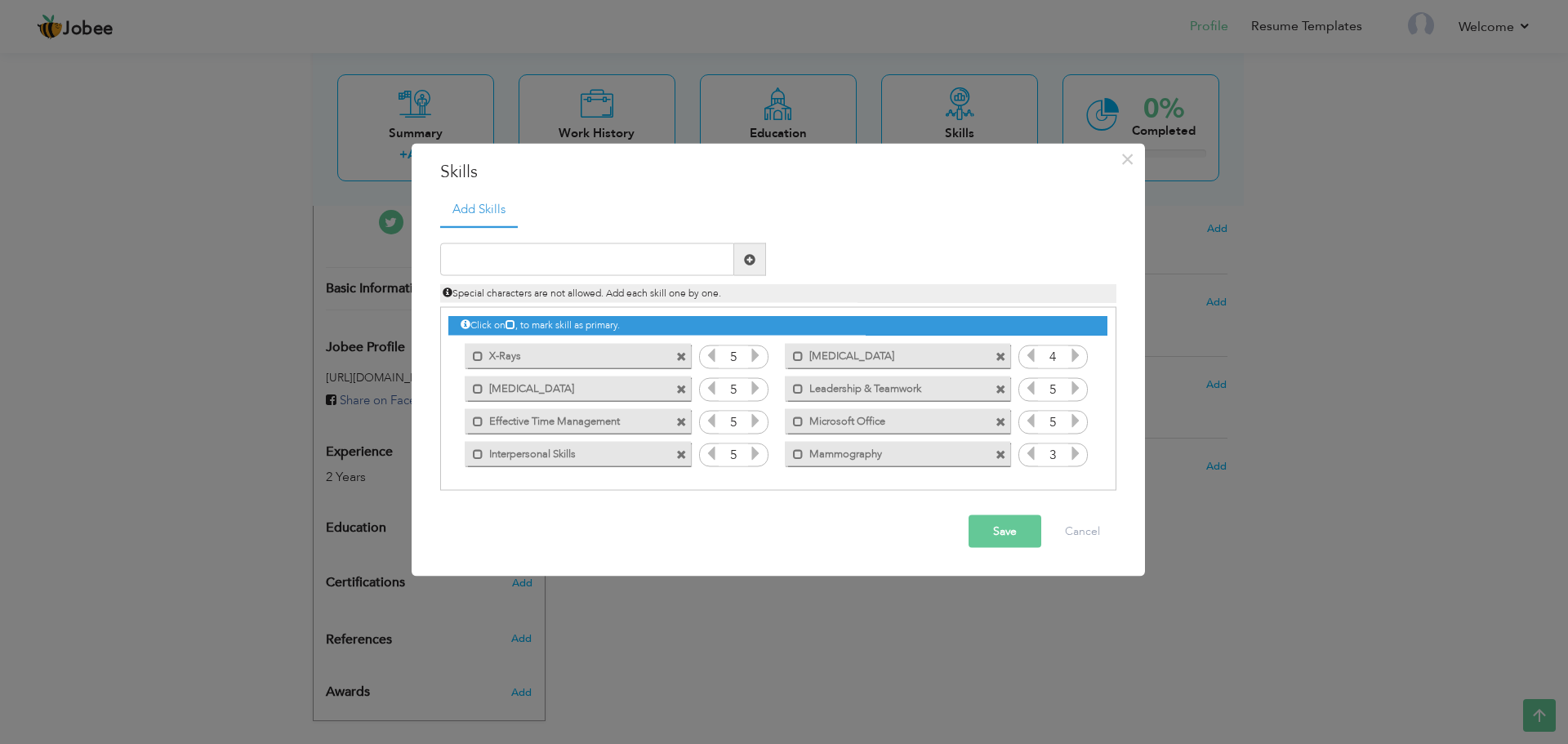
click at [1073, 448] on icon at bounding box center [1076, 453] width 15 height 15
click at [989, 534] on button "Save" at bounding box center [1004, 531] width 72 height 32
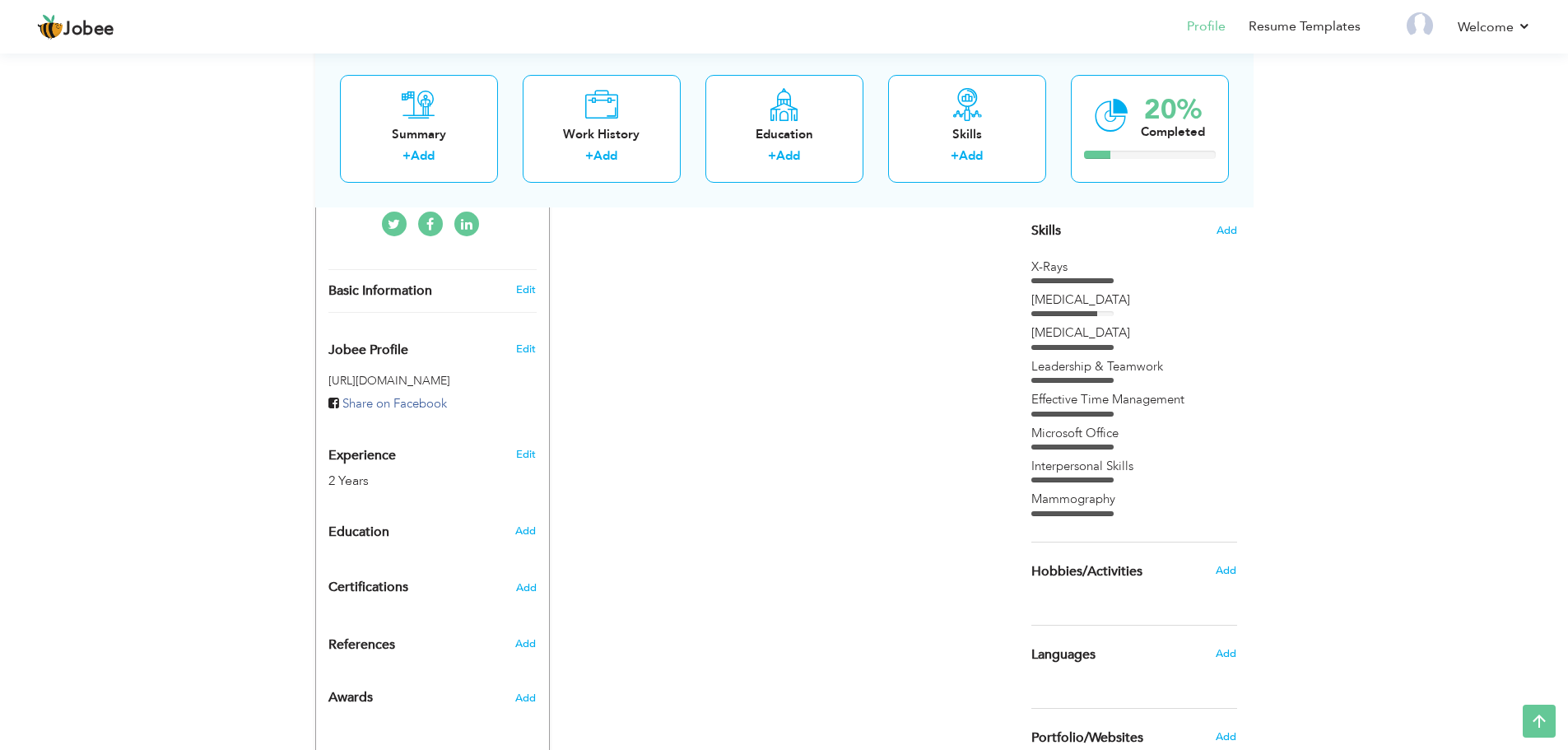
click at [1215, 572] on div "Add" at bounding box center [1230, 570] width 39 height 31
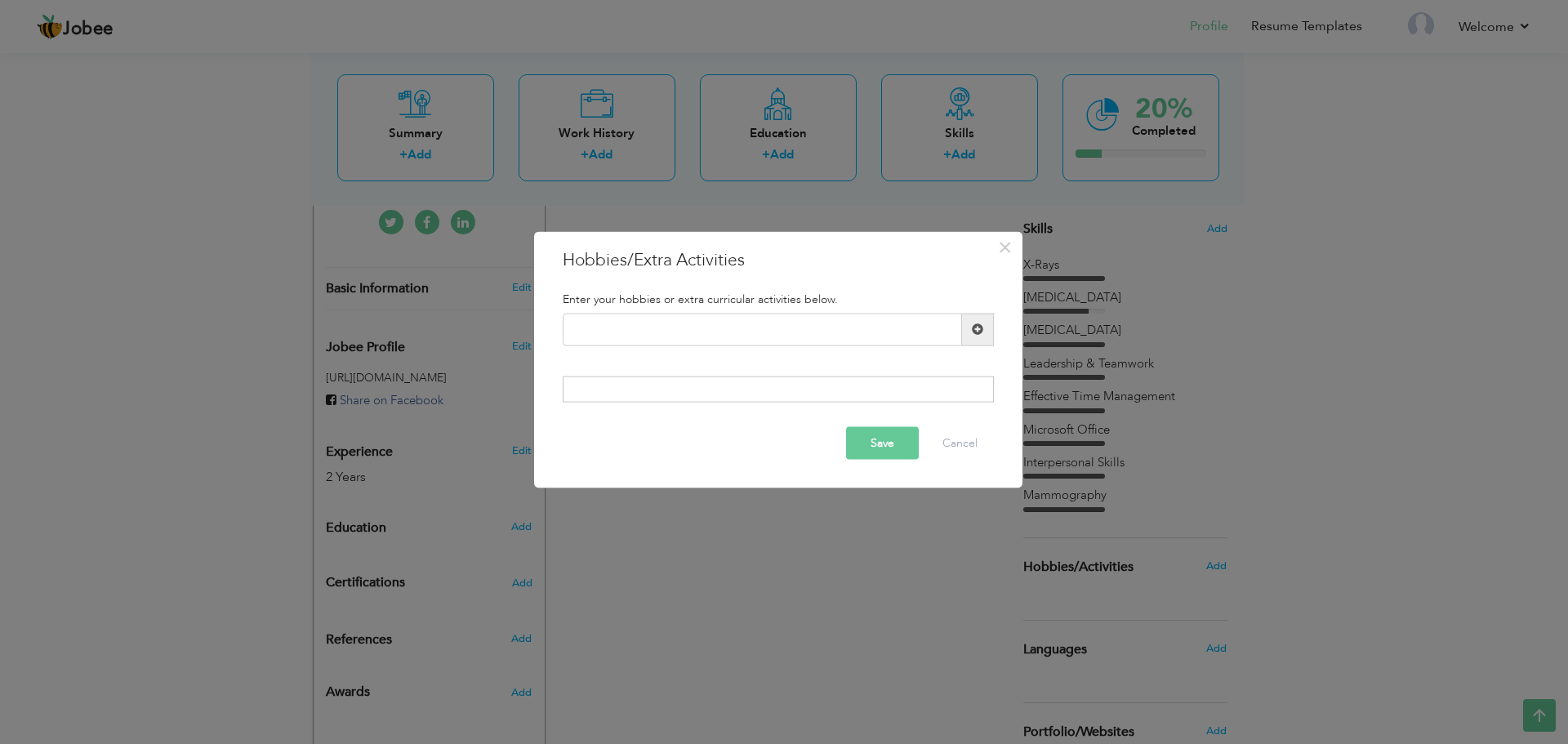
click at [1210, 567] on div "× Hobbies/Extra Activities Enter your hobbies or extra curricular activities be…" at bounding box center [784, 372] width 1568 height 744
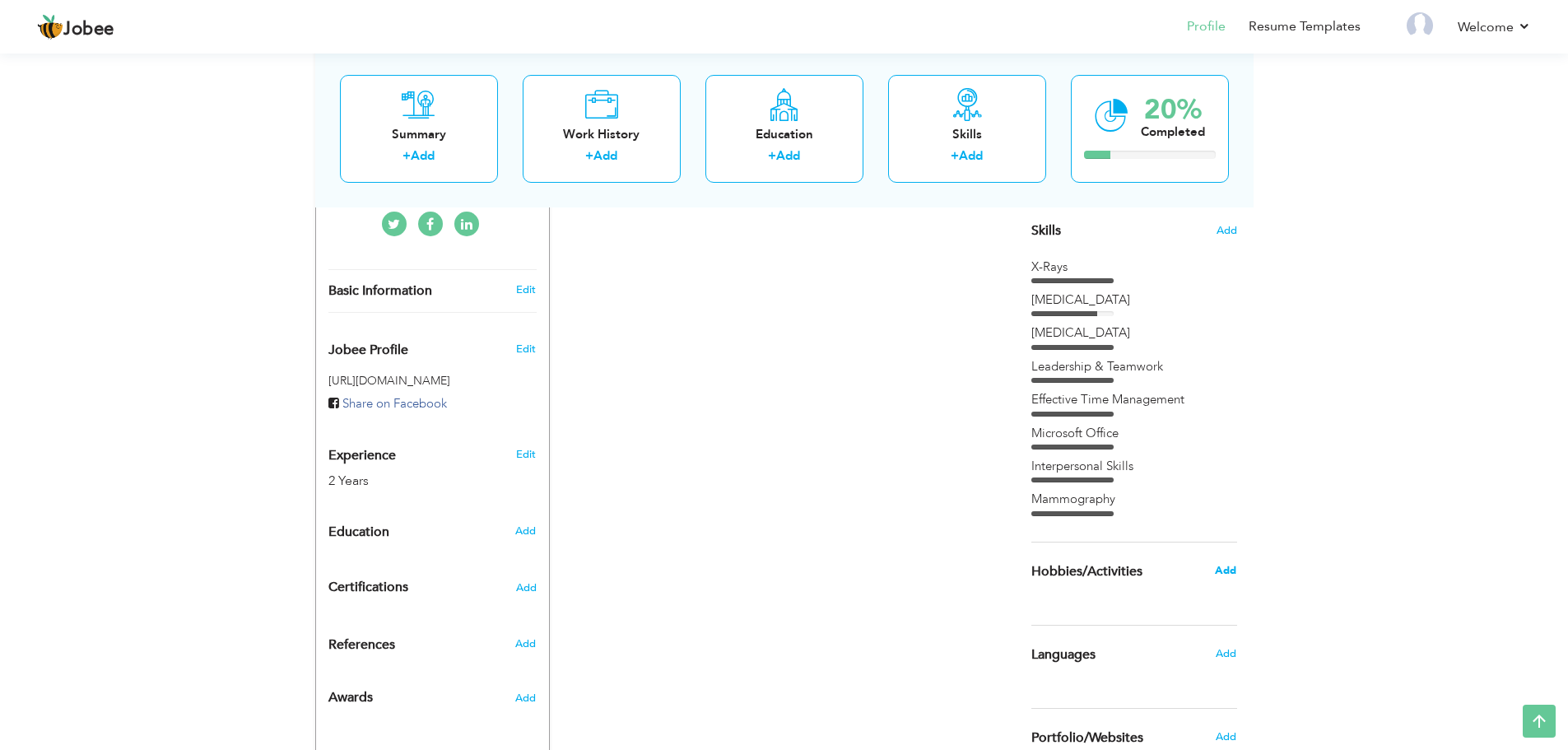
click at [1220, 572] on span "Add" at bounding box center [1225, 571] width 22 height 15
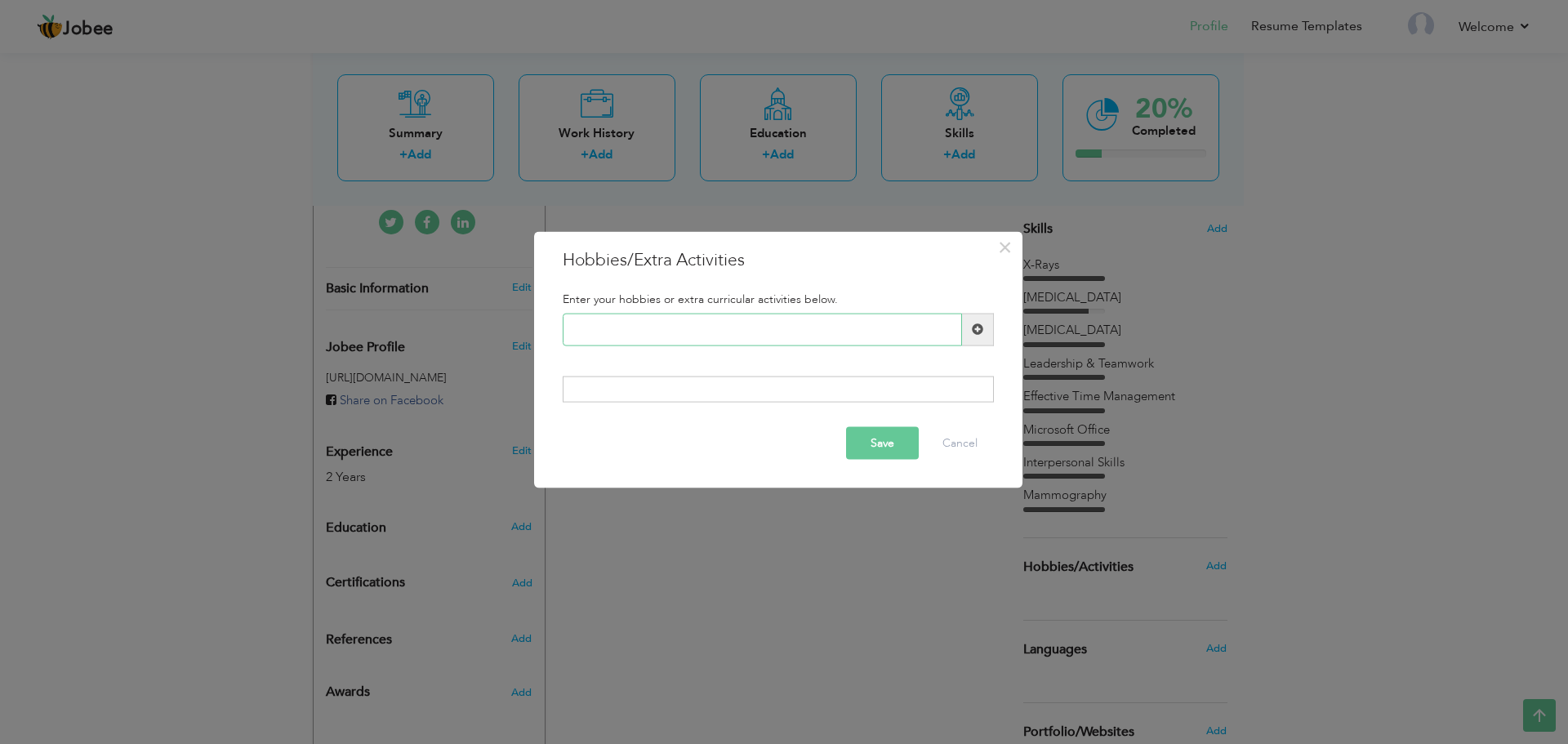
click at [697, 326] on input "text" at bounding box center [762, 328] width 399 height 32
type input "Painting"
click at [985, 329] on span at bounding box center [978, 328] width 32 height 32
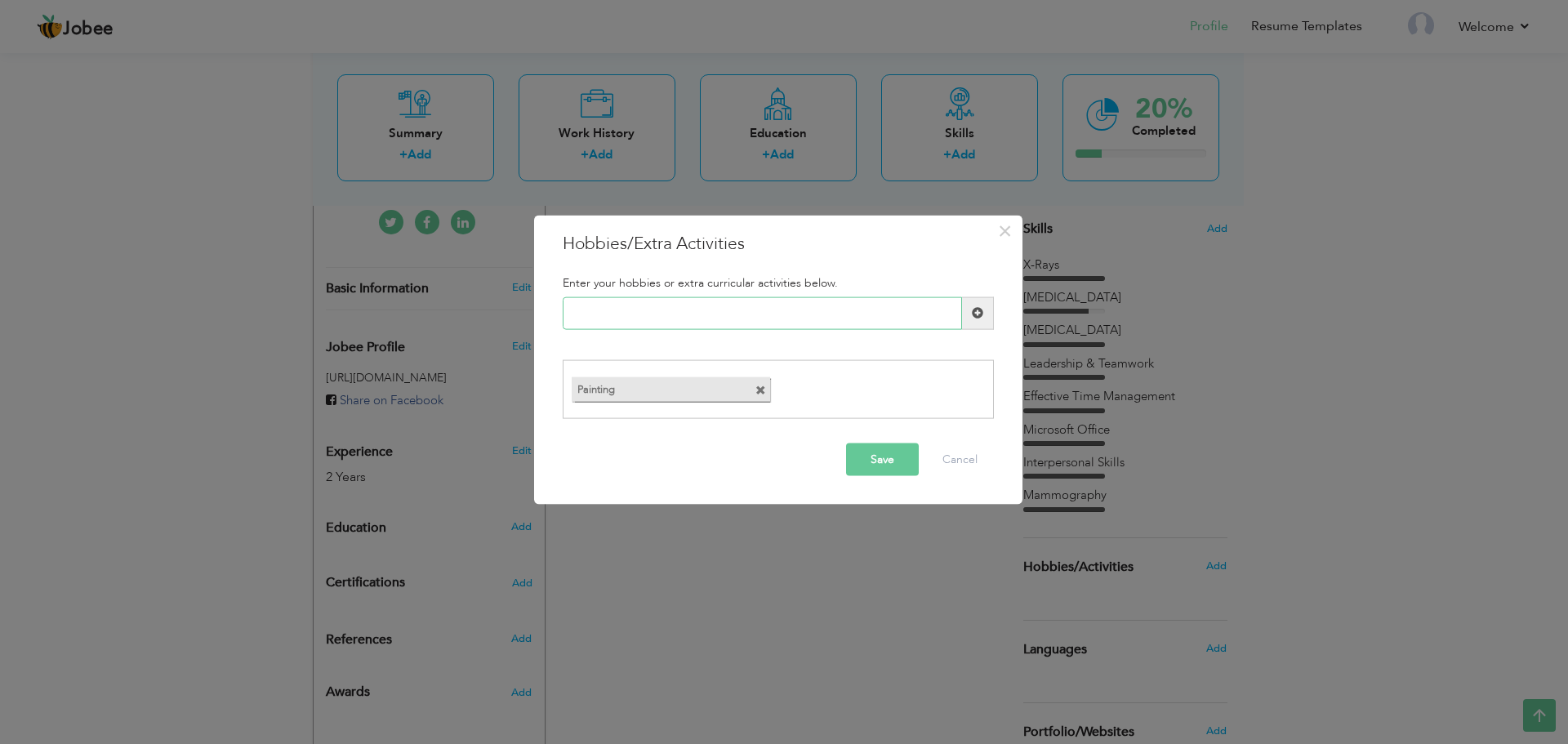
click at [810, 319] on input "text" at bounding box center [762, 313] width 399 height 32
paste input "Exploring Nature"
type input "Exploring Nature"
click at [992, 313] on span at bounding box center [978, 313] width 32 height 32
click at [888, 467] on button "Save" at bounding box center [882, 459] width 72 height 32
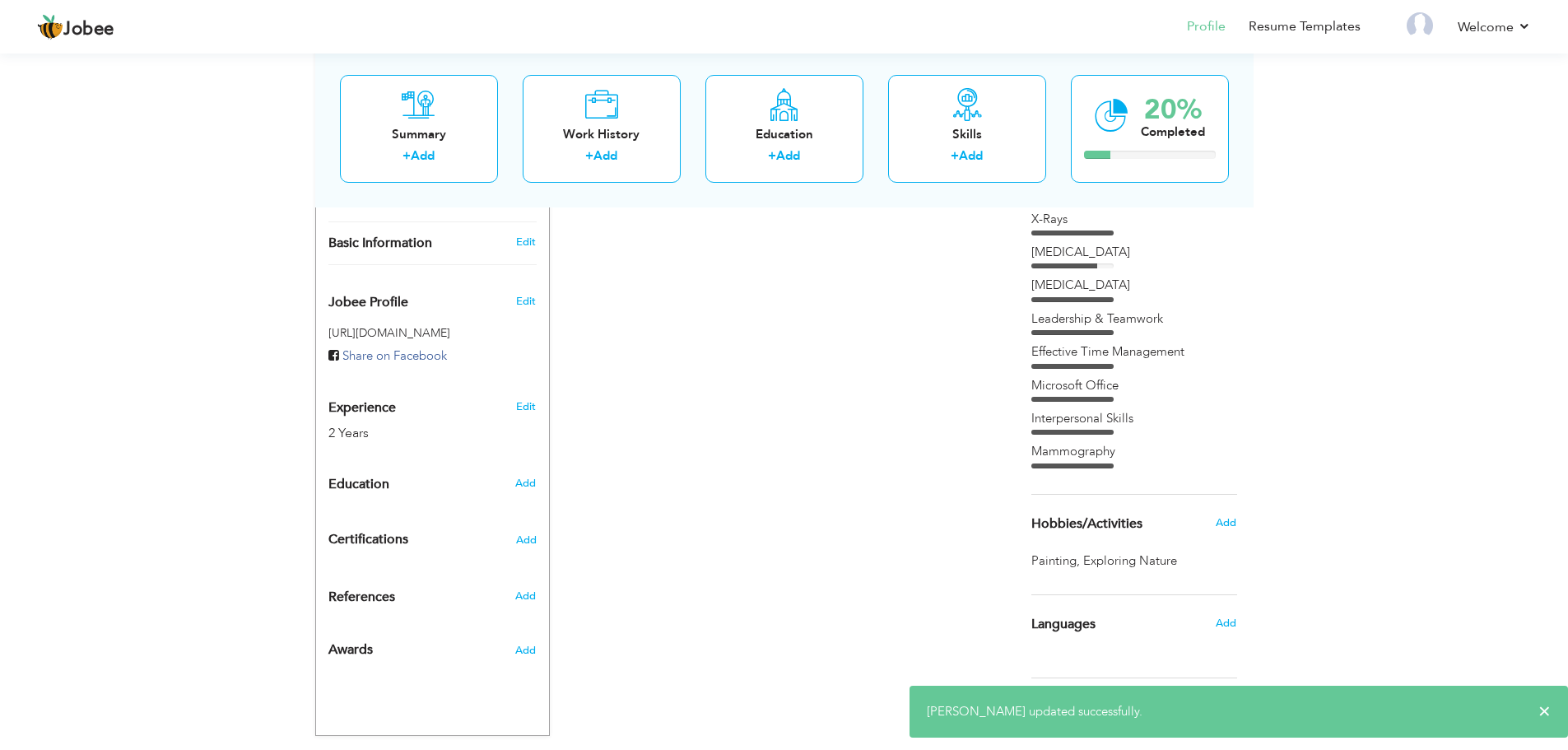
scroll to position [515, 0]
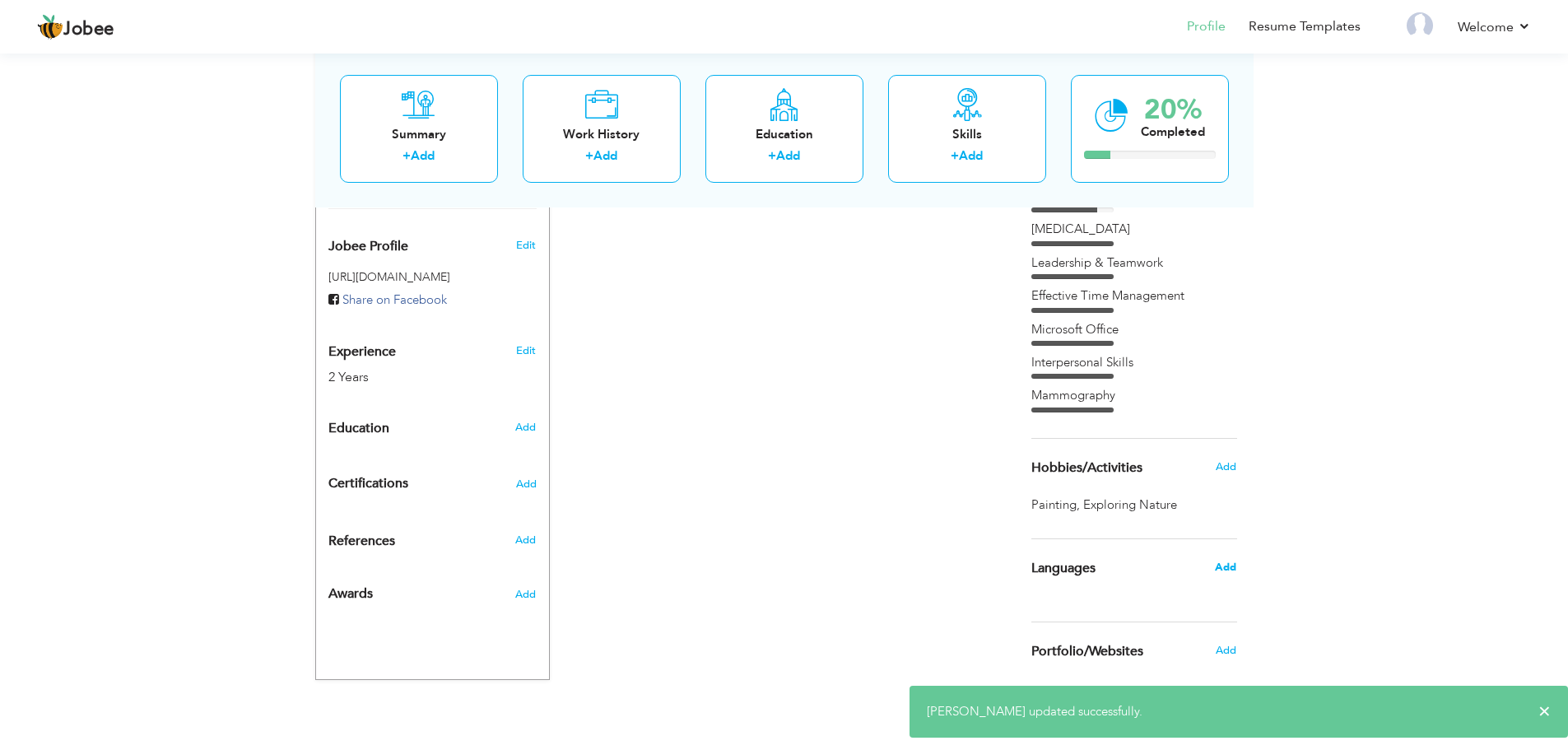
click at [1225, 572] on span "Add" at bounding box center [1225, 567] width 22 height 15
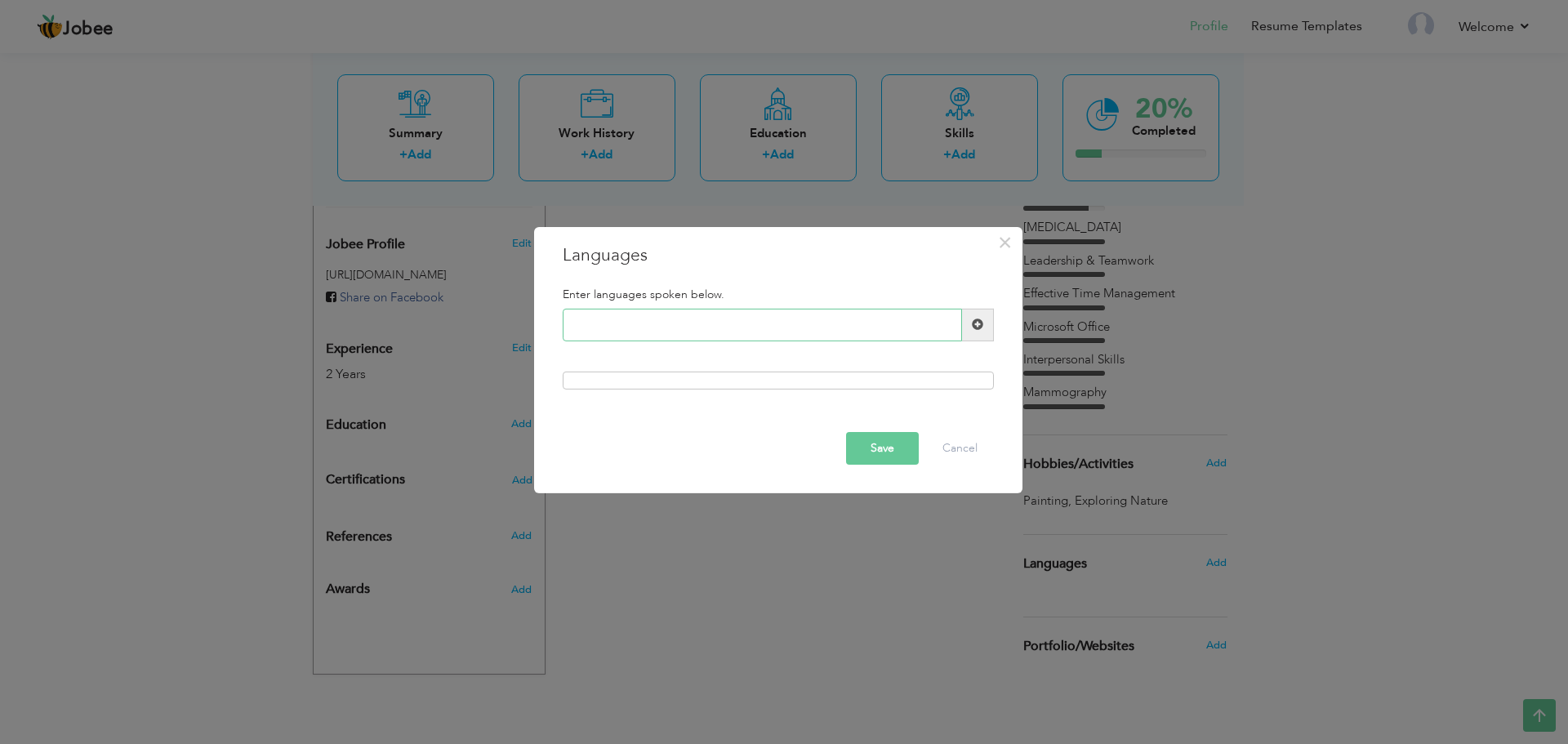
click at [678, 333] on input "text" at bounding box center [762, 324] width 399 height 32
type input "English"
click at [972, 324] on span at bounding box center [978, 324] width 12 height 12
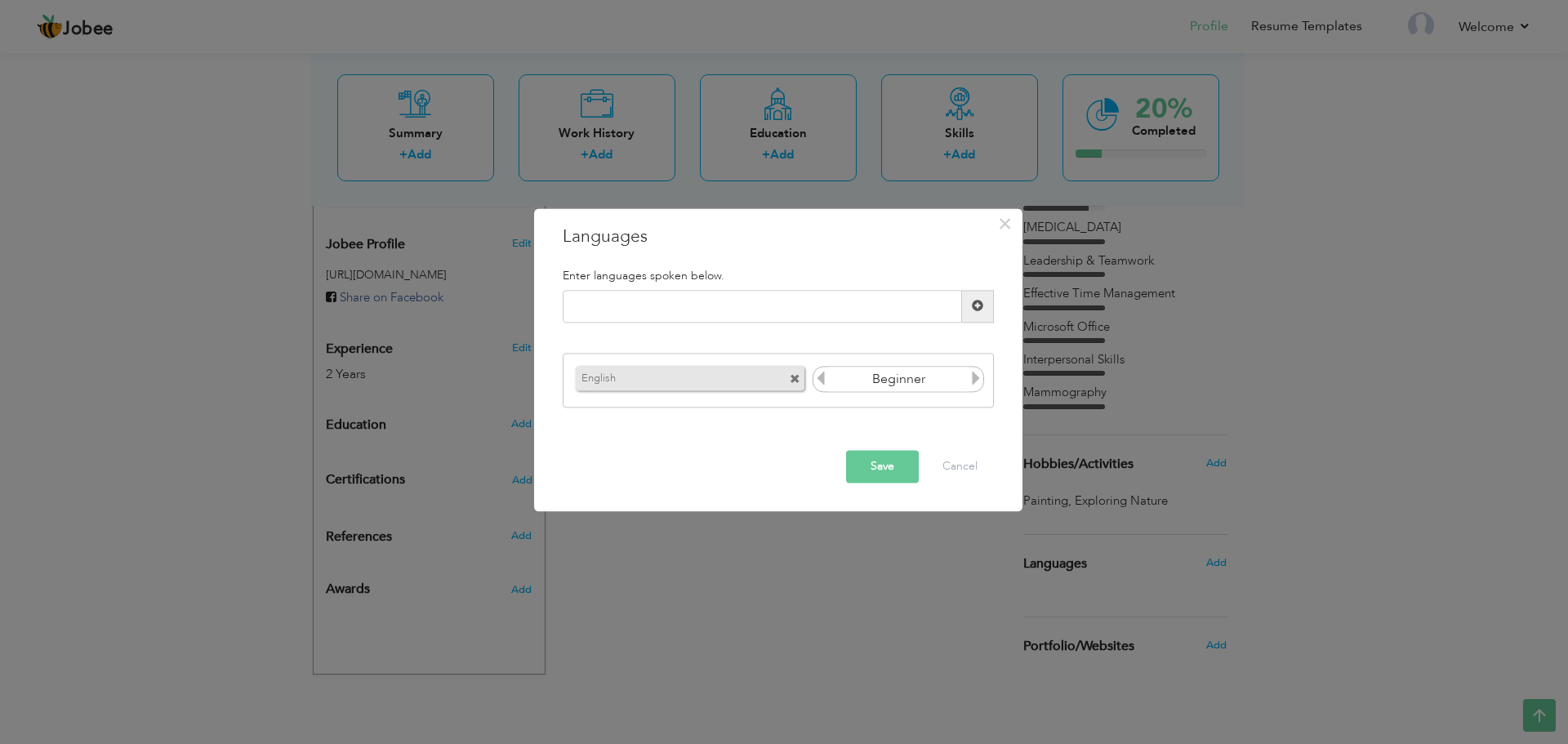
click at [979, 384] on icon at bounding box center [976, 379] width 15 height 15
click at [816, 382] on icon at bounding box center [821, 379] width 15 height 15
click at [790, 338] on div "Enter languages spoken below. Please enter a valid language." at bounding box center [778, 338] width 456 height 163
click at [827, 315] on input "text" at bounding box center [762, 306] width 399 height 32
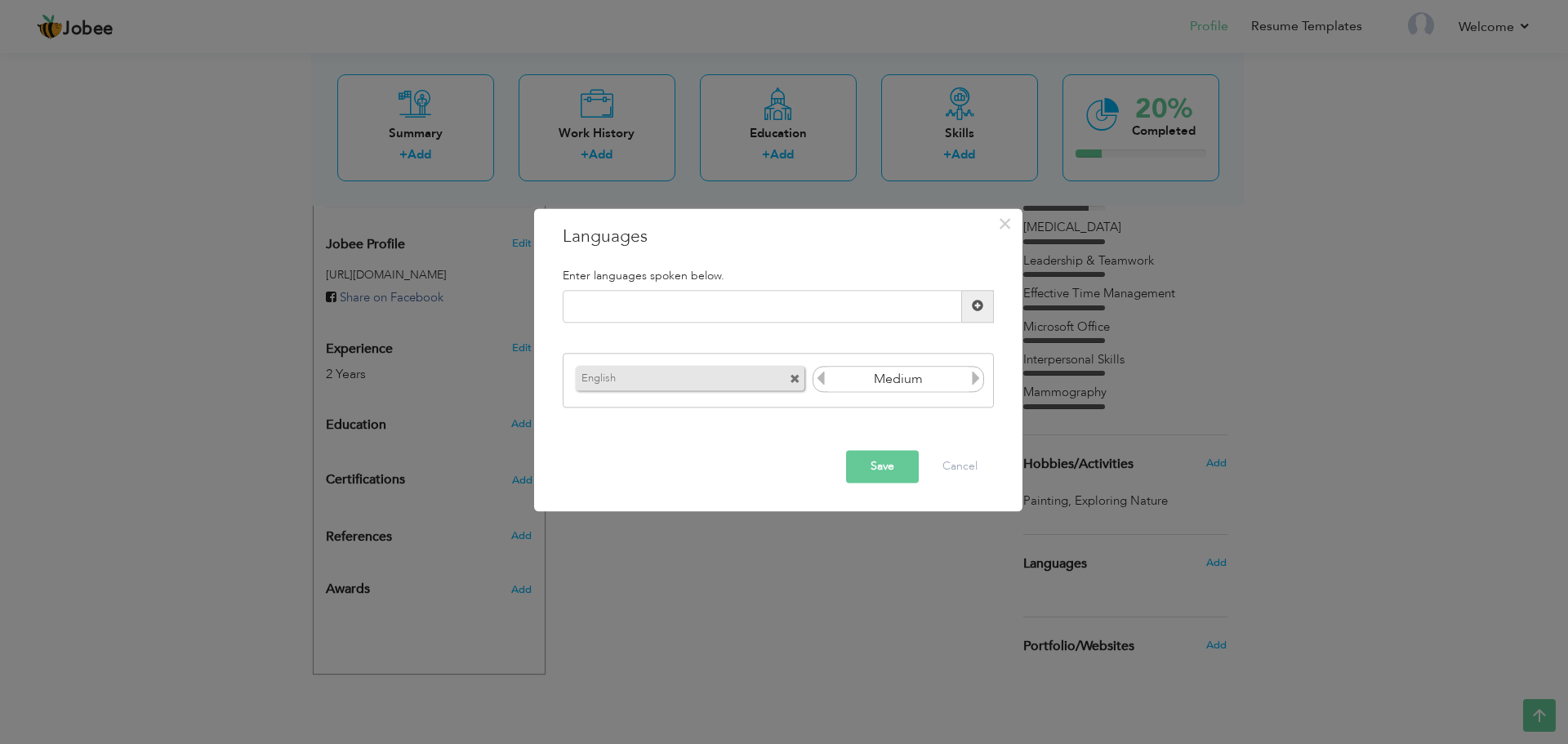
click at [977, 379] on icon at bounding box center [976, 379] width 15 height 15
drag, startPoint x: 829, startPoint y: 378, endPoint x: 821, endPoint y: 374, distance: 8.9
click at [821, 374] on div "Beginner" at bounding box center [899, 379] width 172 height 26
click at [821, 374] on icon at bounding box center [821, 379] width 15 height 15
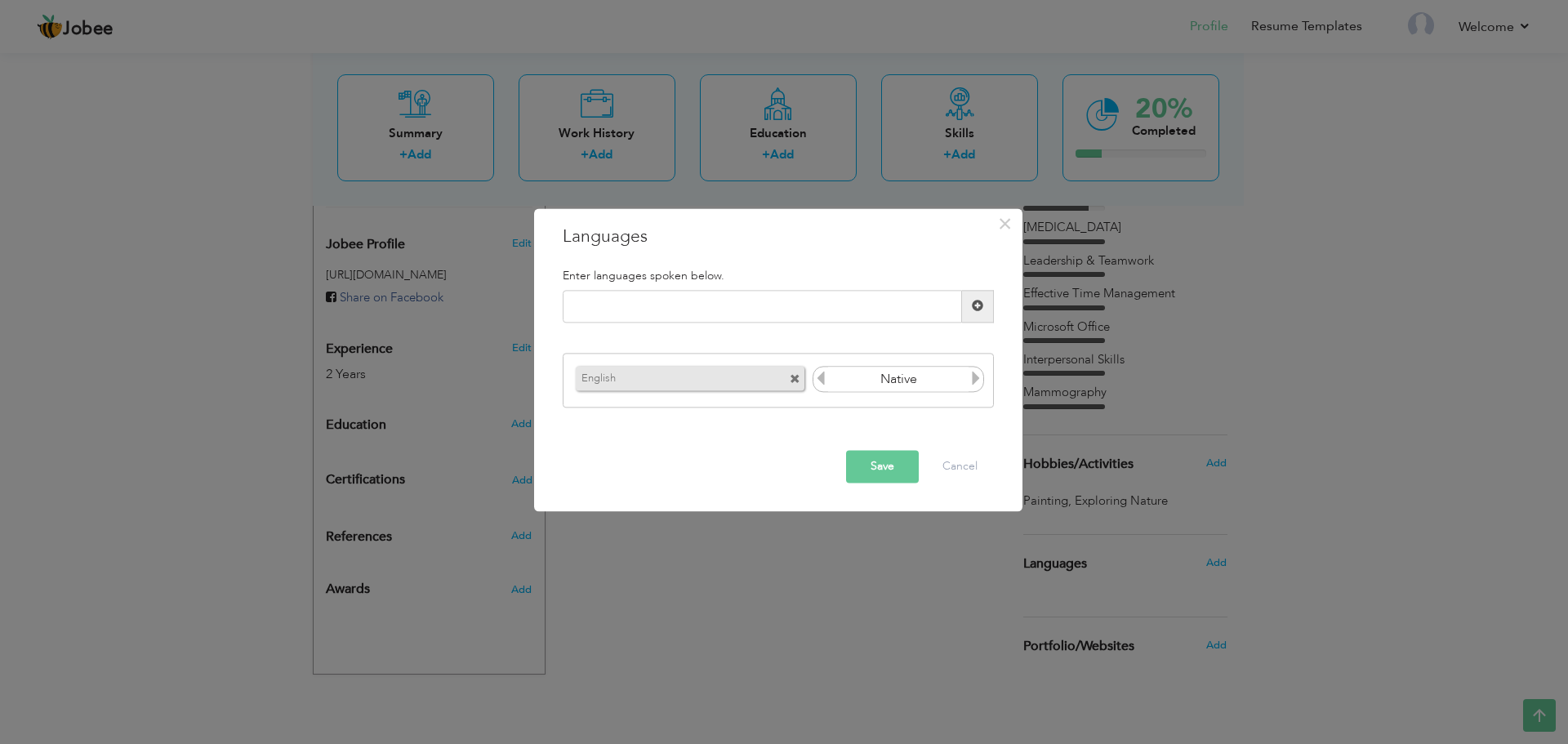
click at [821, 374] on icon at bounding box center [821, 379] width 15 height 15
click at [981, 375] on icon at bounding box center [976, 379] width 15 height 15
click at [830, 315] on input "text" at bounding box center [762, 306] width 399 height 32
type input "Urdu"
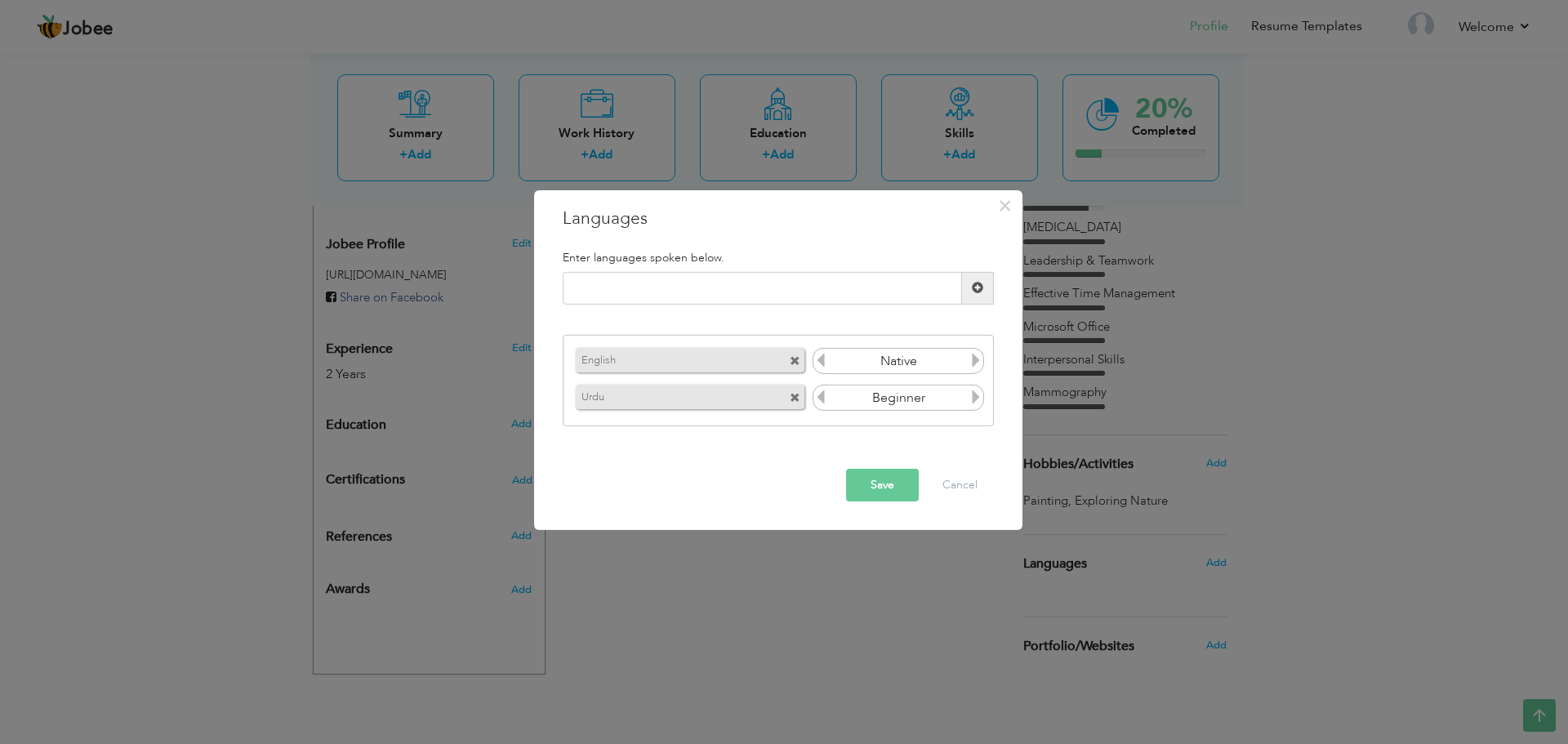
click at [976, 398] on icon at bounding box center [976, 397] width 15 height 15
click at [974, 357] on icon at bounding box center [976, 360] width 15 height 15
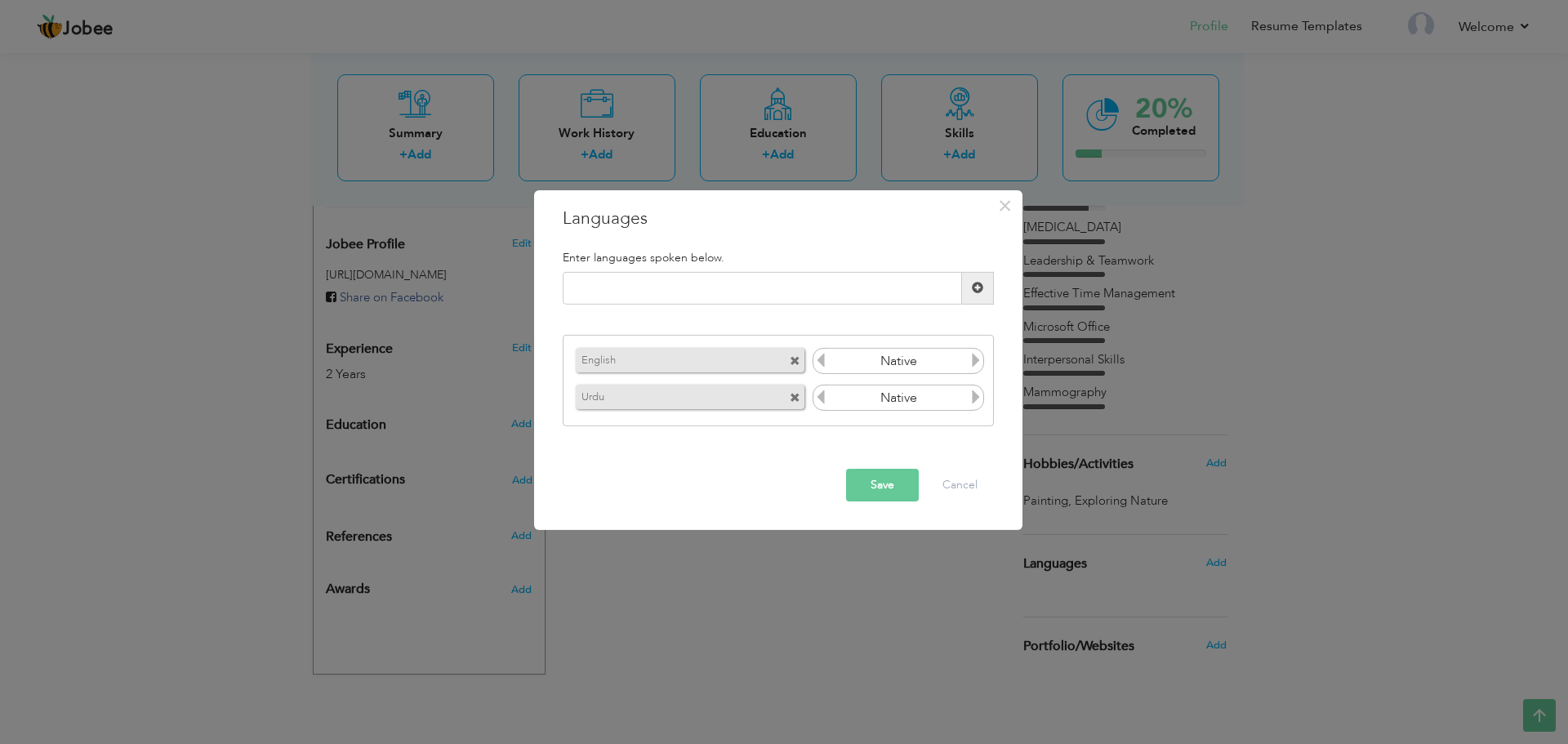
click at [974, 357] on icon at bounding box center [976, 360] width 15 height 15
click at [820, 362] on icon at bounding box center [821, 360] width 15 height 15
drag, startPoint x: 787, startPoint y: 315, endPoint x: 817, endPoint y: 289, distance: 39.7
click at [803, 303] on div "Please enter a valid language." at bounding box center [778, 294] width 456 height 46
click at [817, 289] on input "text" at bounding box center [762, 288] width 399 height 32
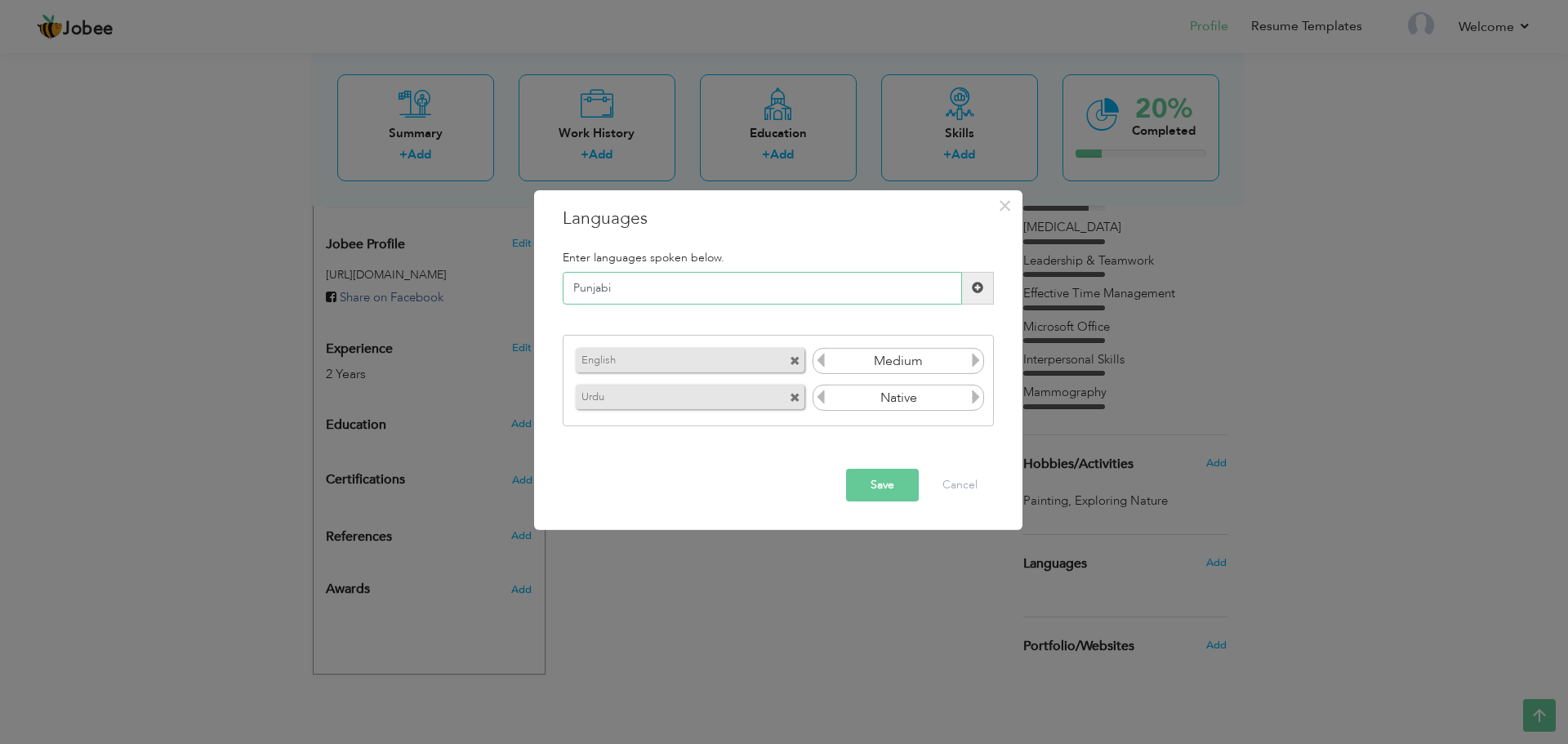
type input "Punjabi"
click at [979, 292] on span at bounding box center [978, 288] width 12 height 12
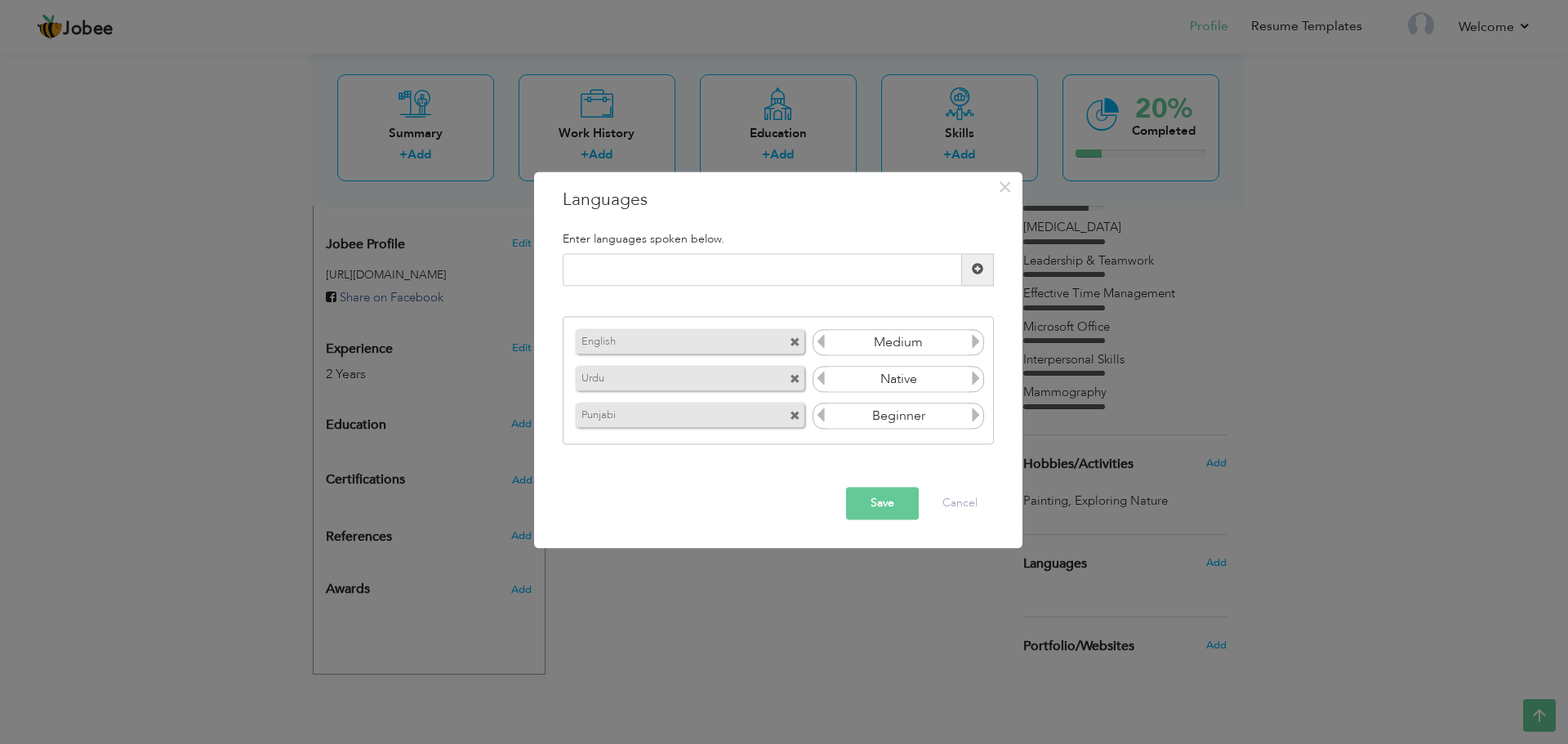
click at [970, 416] on icon at bounding box center [976, 416] width 15 height 15
click at [882, 497] on button "Save" at bounding box center [882, 503] width 72 height 32
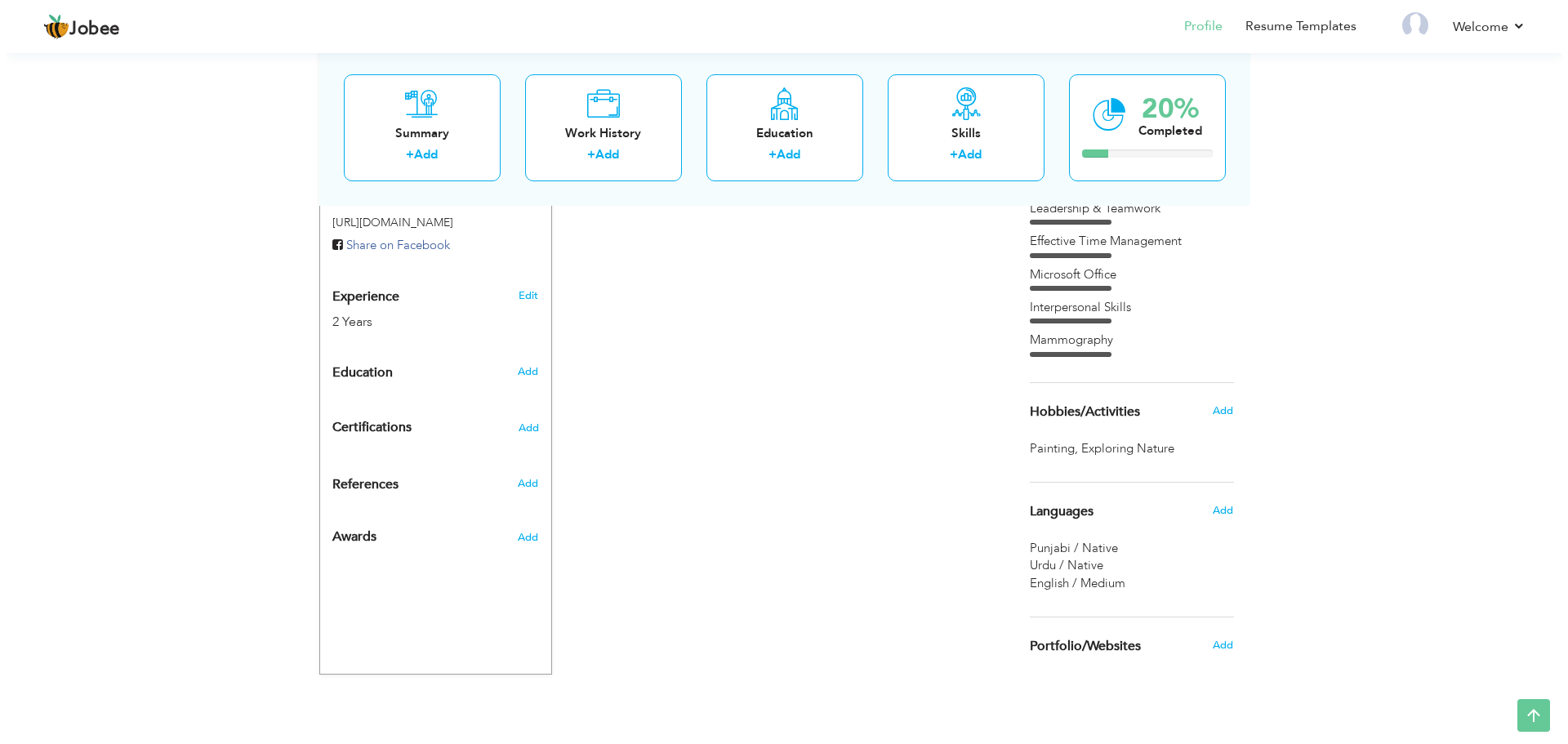
scroll to position [482, 0]
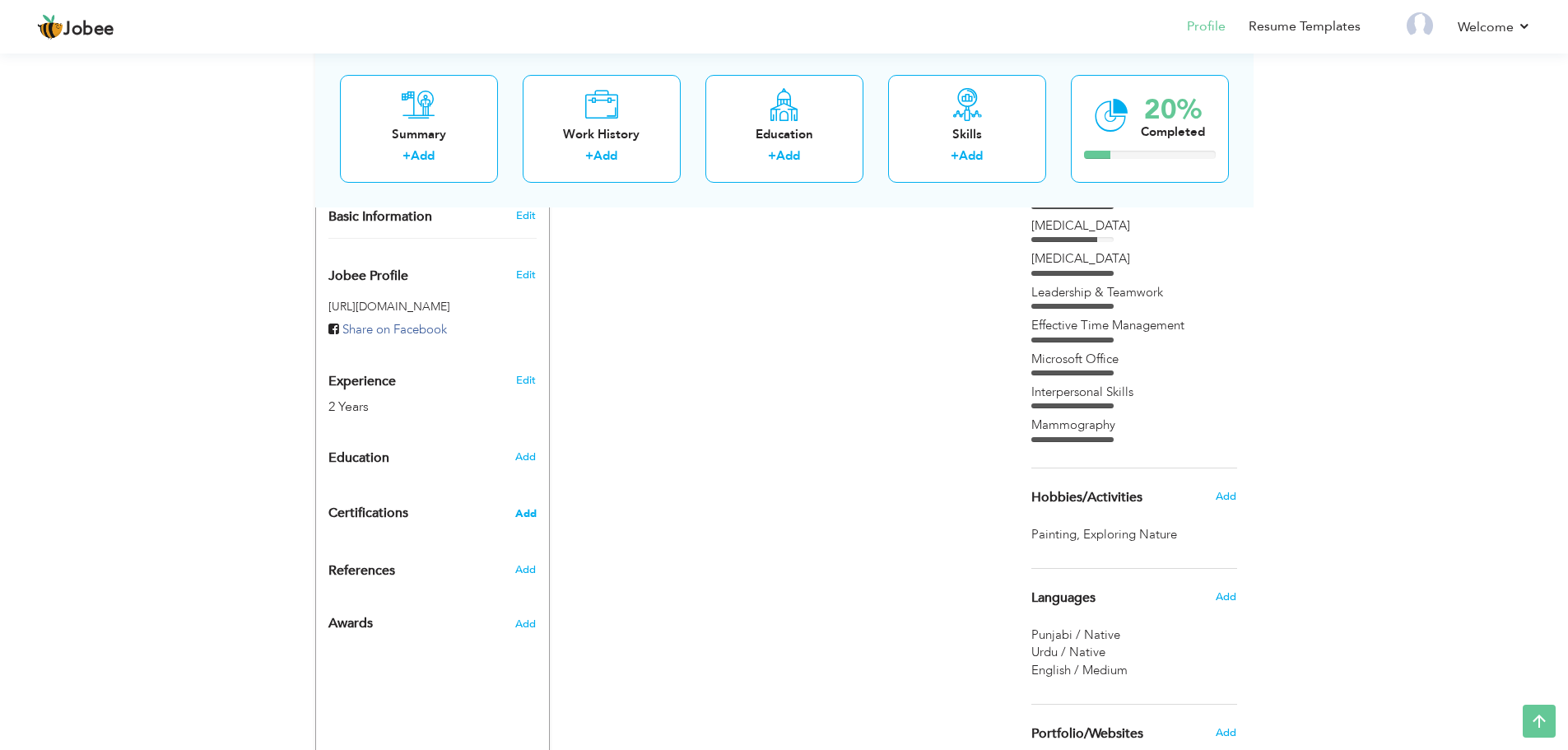
click at [529, 511] on span "Add" at bounding box center [526, 514] width 22 height 12
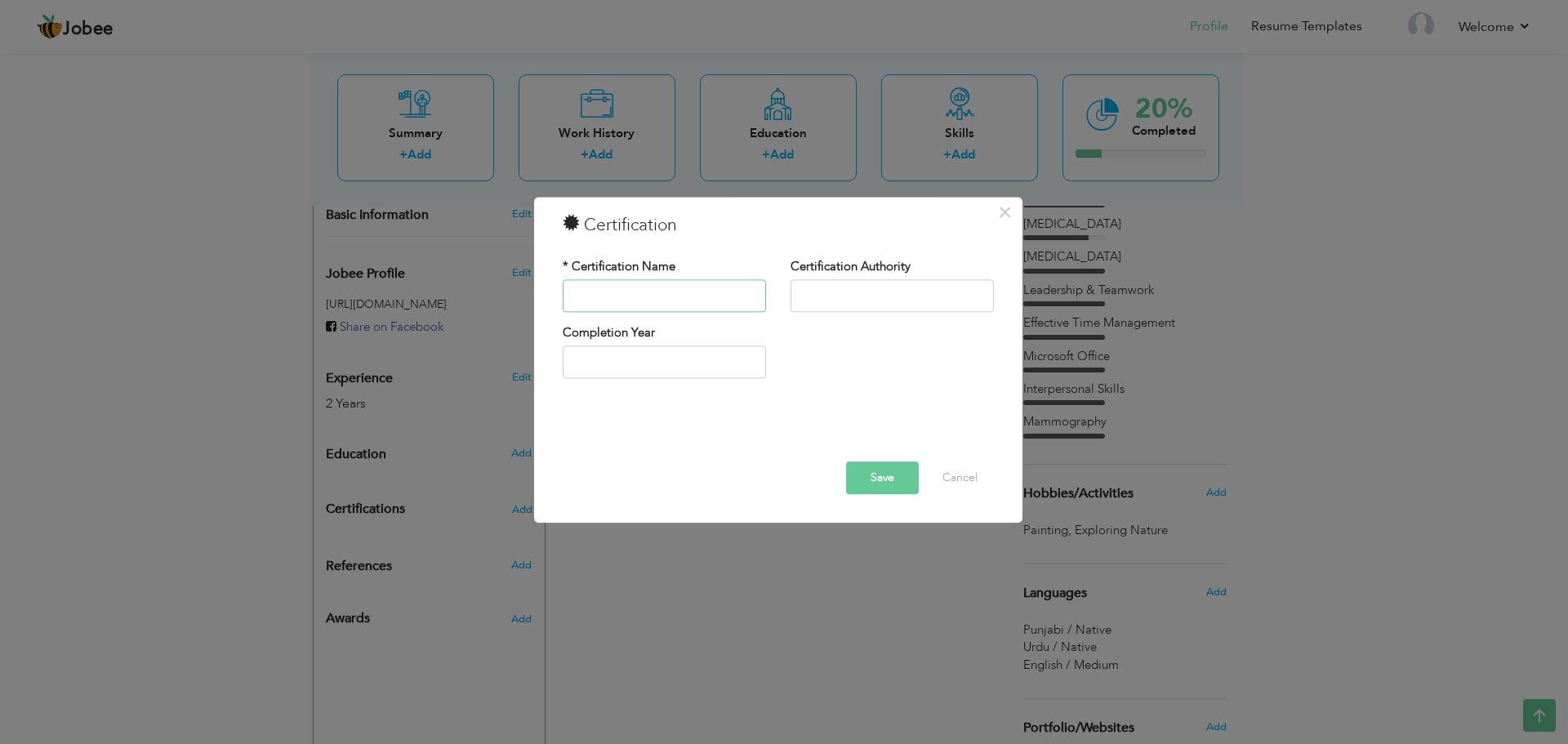
paste input "Youth Training Program"
type input "Youth Training Program"
drag, startPoint x: 718, startPoint y: 300, endPoint x: 502, endPoint y: 286, distance: 216.5
click at [502, 286] on div "× Certification * Certification Name Youth Training Program Certification Autho…" at bounding box center [784, 372] width 1568 height 744
click at [885, 288] on input "text" at bounding box center [892, 295] width 204 height 32
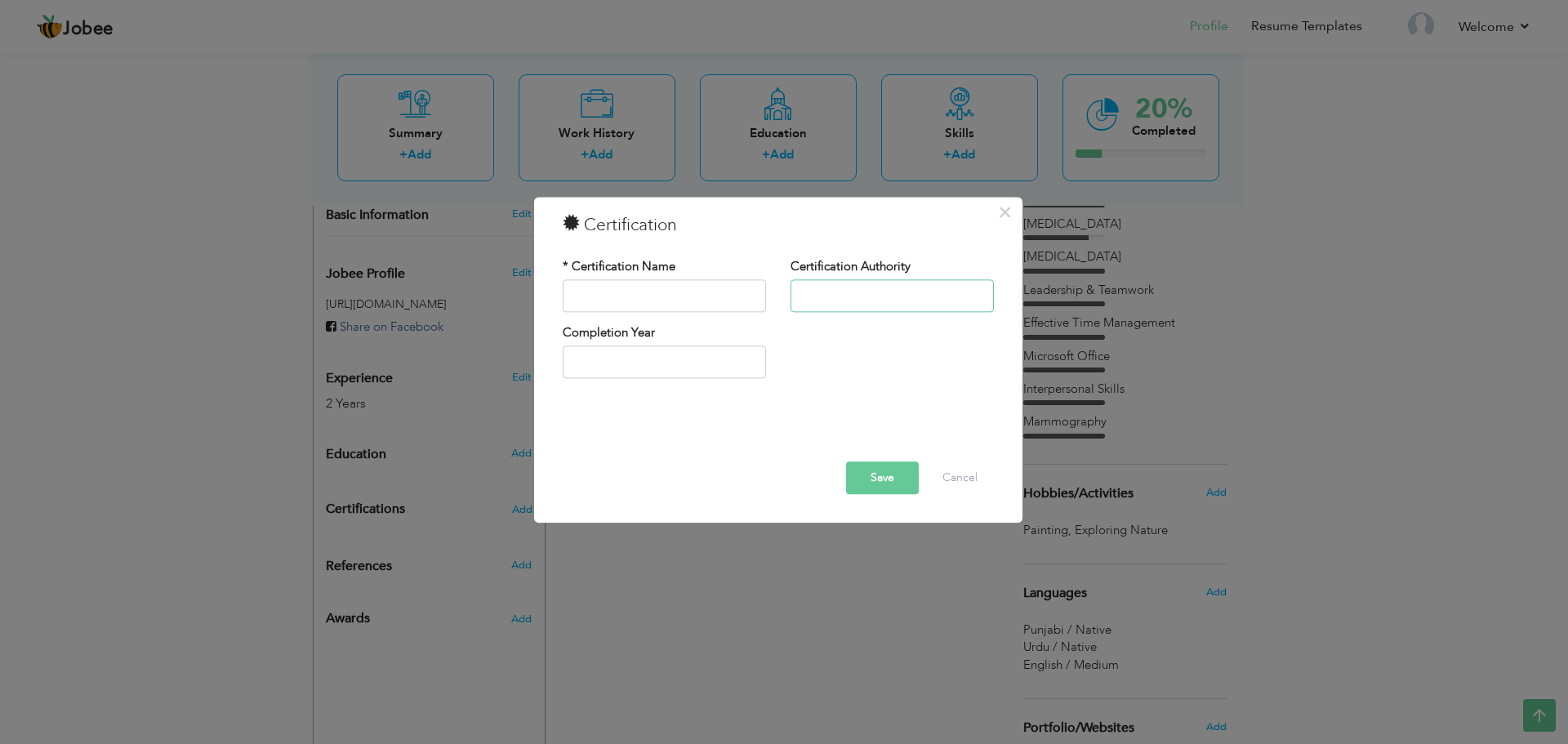
paste input "Youth Training Program"
type input "Youth Training Program"
click at [644, 284] on input "text" at bounding box center [664, 295] width 204 height 32
paste input "Youth Capacity Building Training Program."
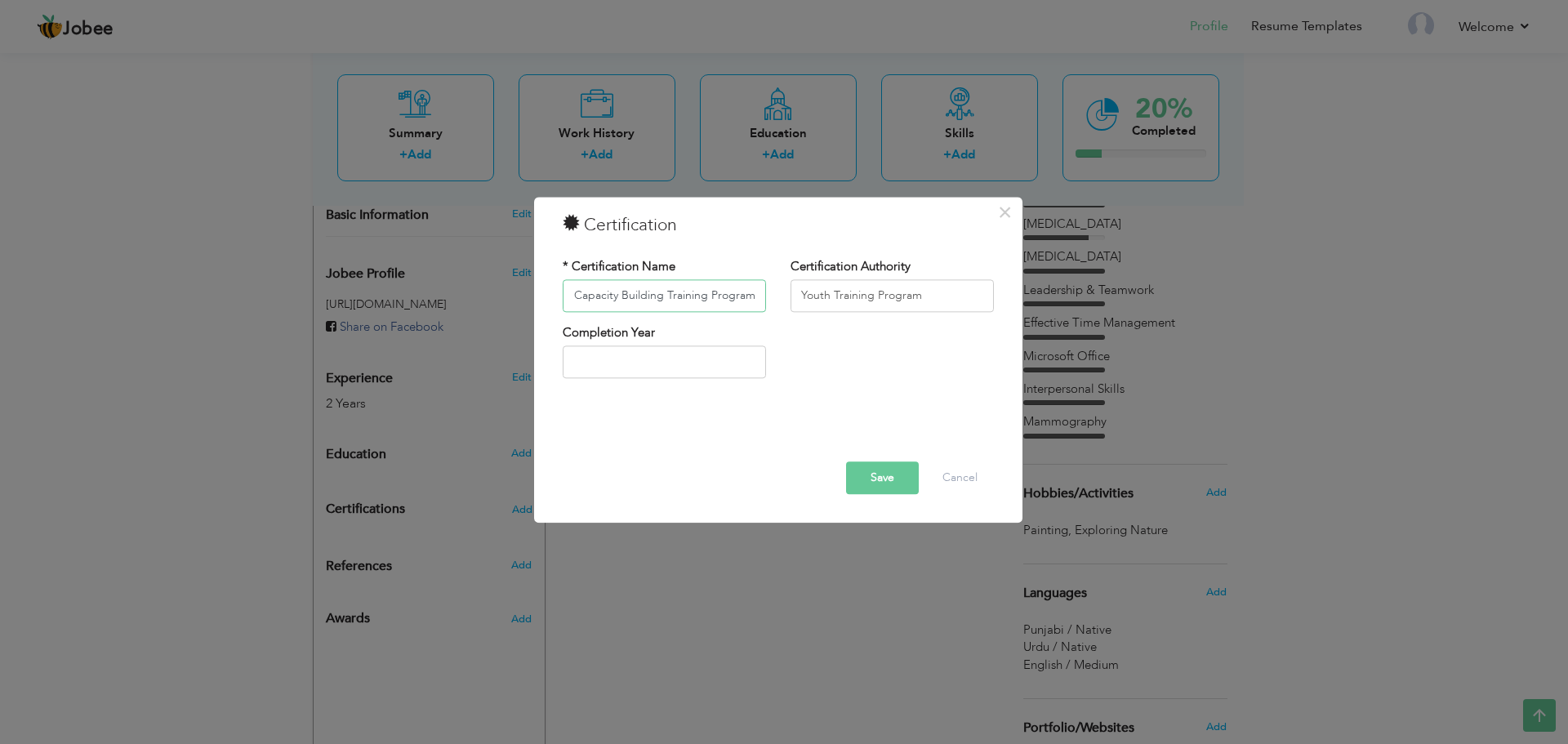
type input "Youth Capacity Building Training Program."
click at [653, 372] on input "2025" at bounding box center [664, 362] width 204 height 32
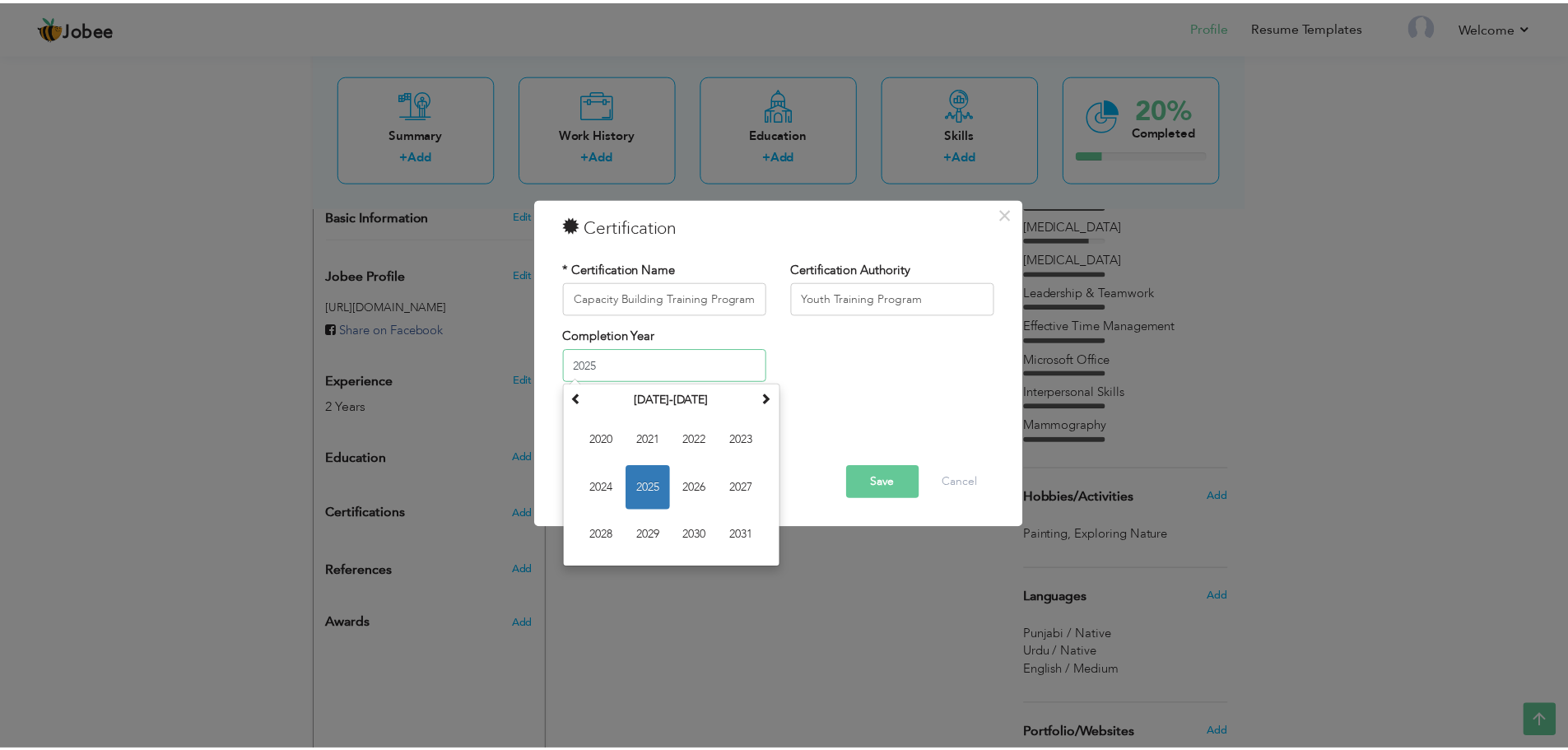
scroll to position [0, 0]
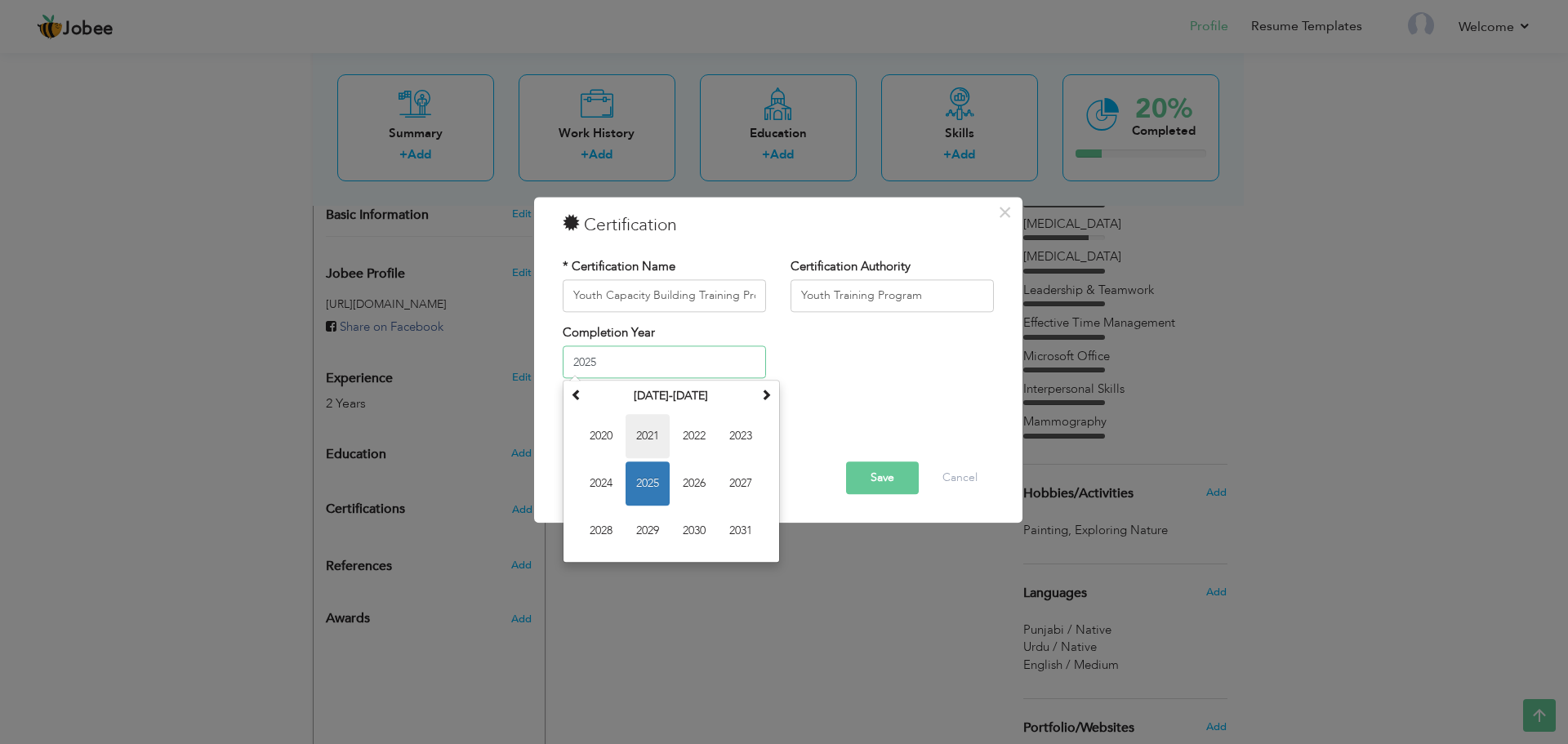
click at [628, 446] on span "2021" at bounding box center [648, 436] width 44 height 44
type input "2021"
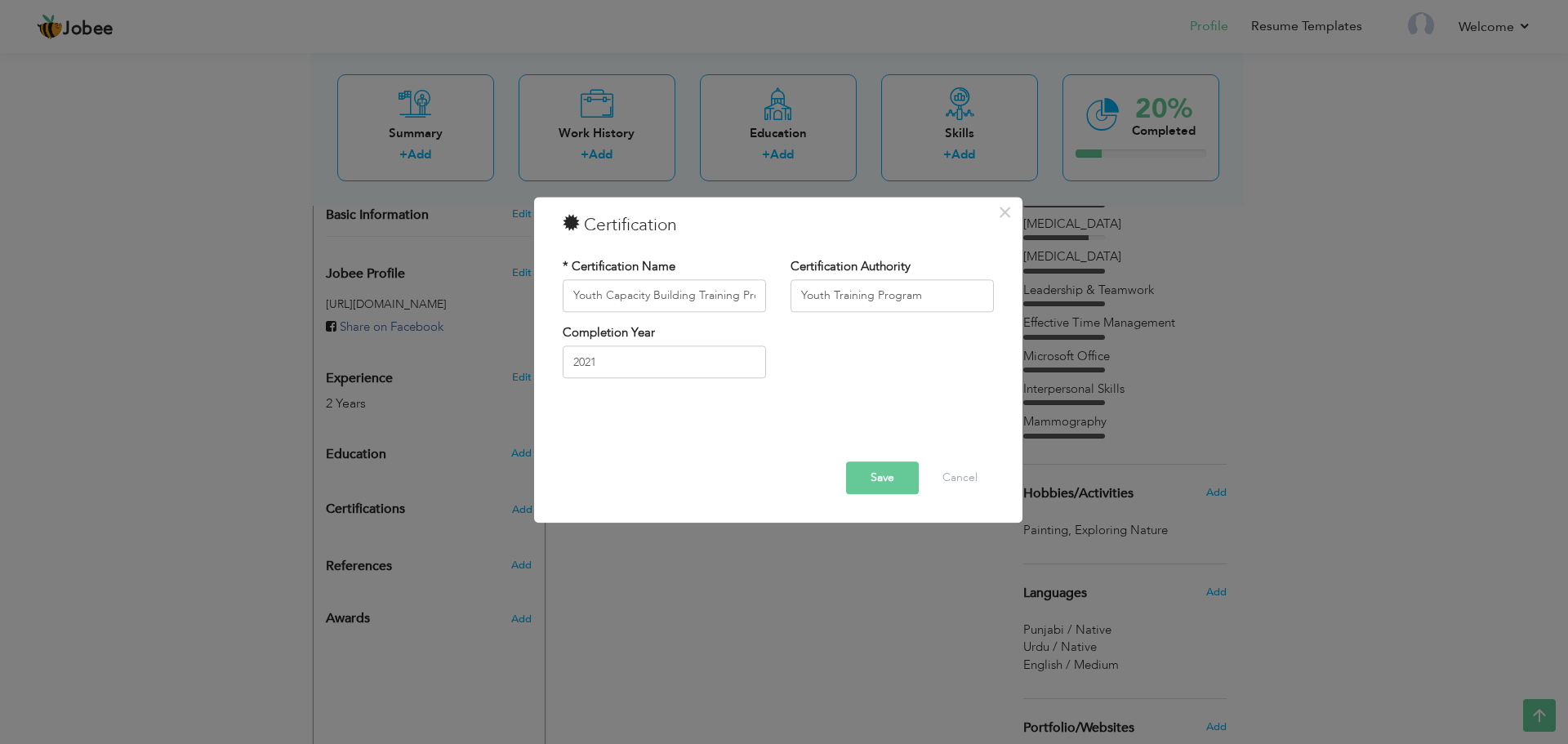
click at [863, 474] on button "Save" at bounding box center [882, 477] width 72 height 32
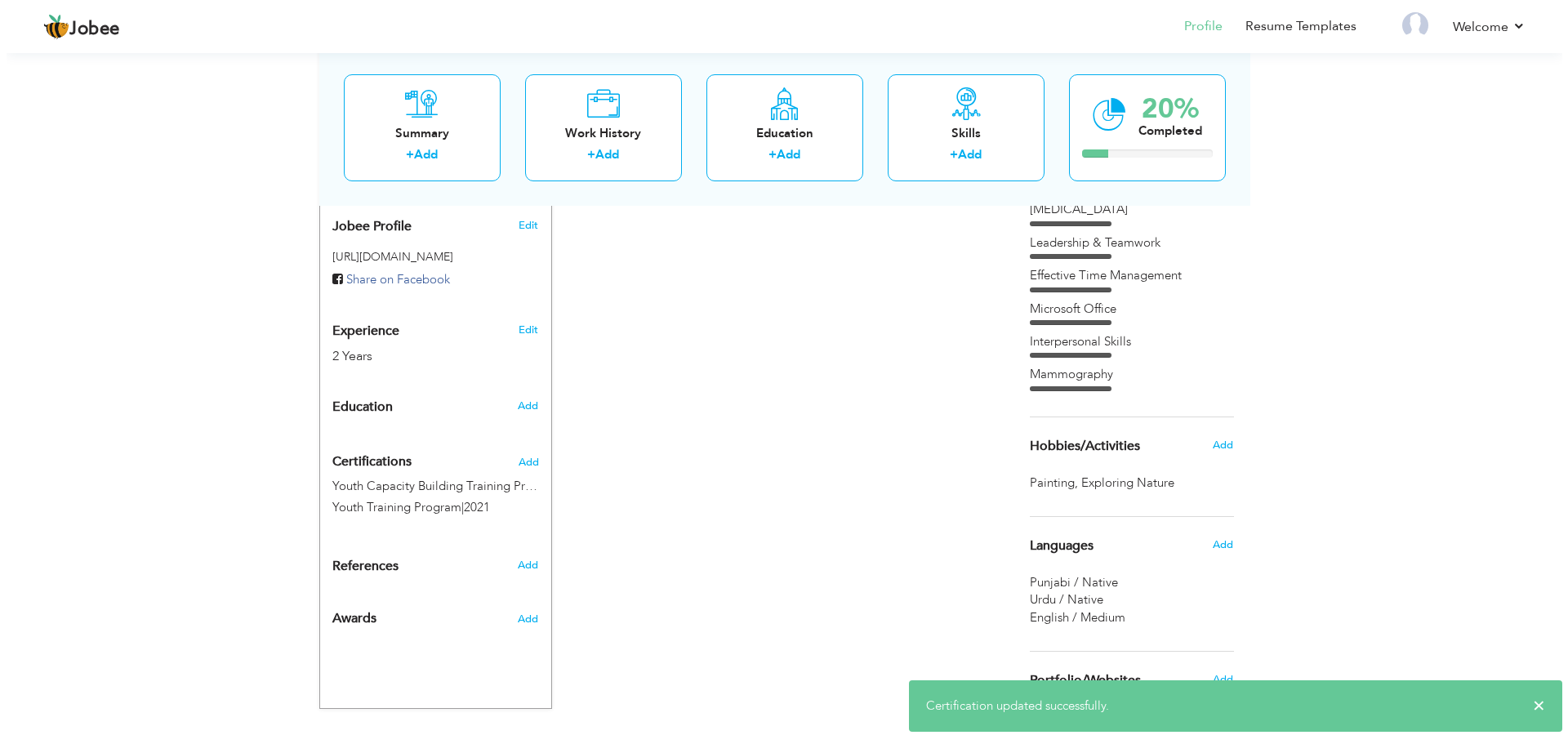
scroll to position [564, 0]
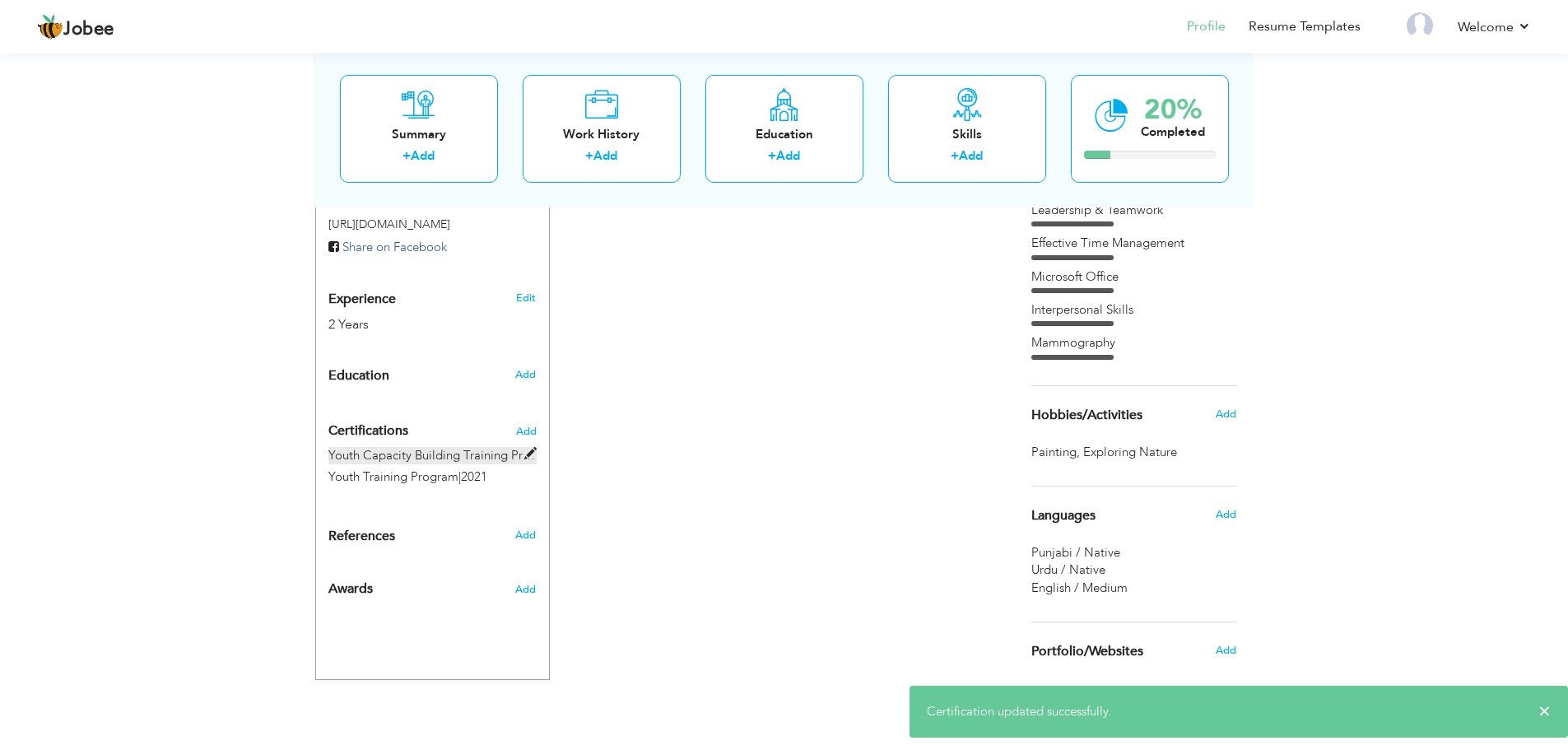
click at [492, 447] on label "Youth Capacity Building Training Program." at bounding box center [432, 455] width 209 height 18
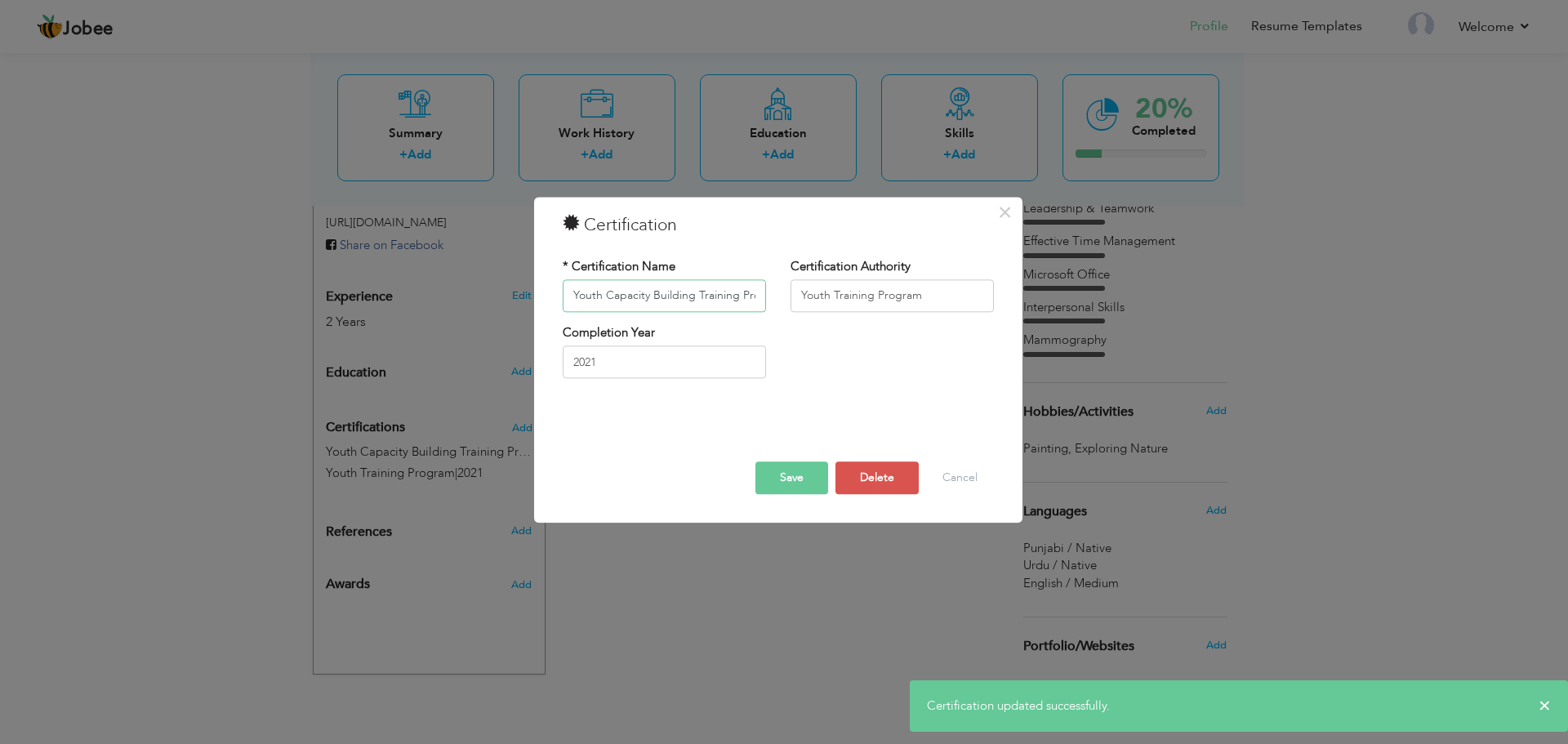
scroll to position [0, 32]
click at [669, 387] on div "Completion Year 2021" at bounding box center [664, 357] width 228 height 67
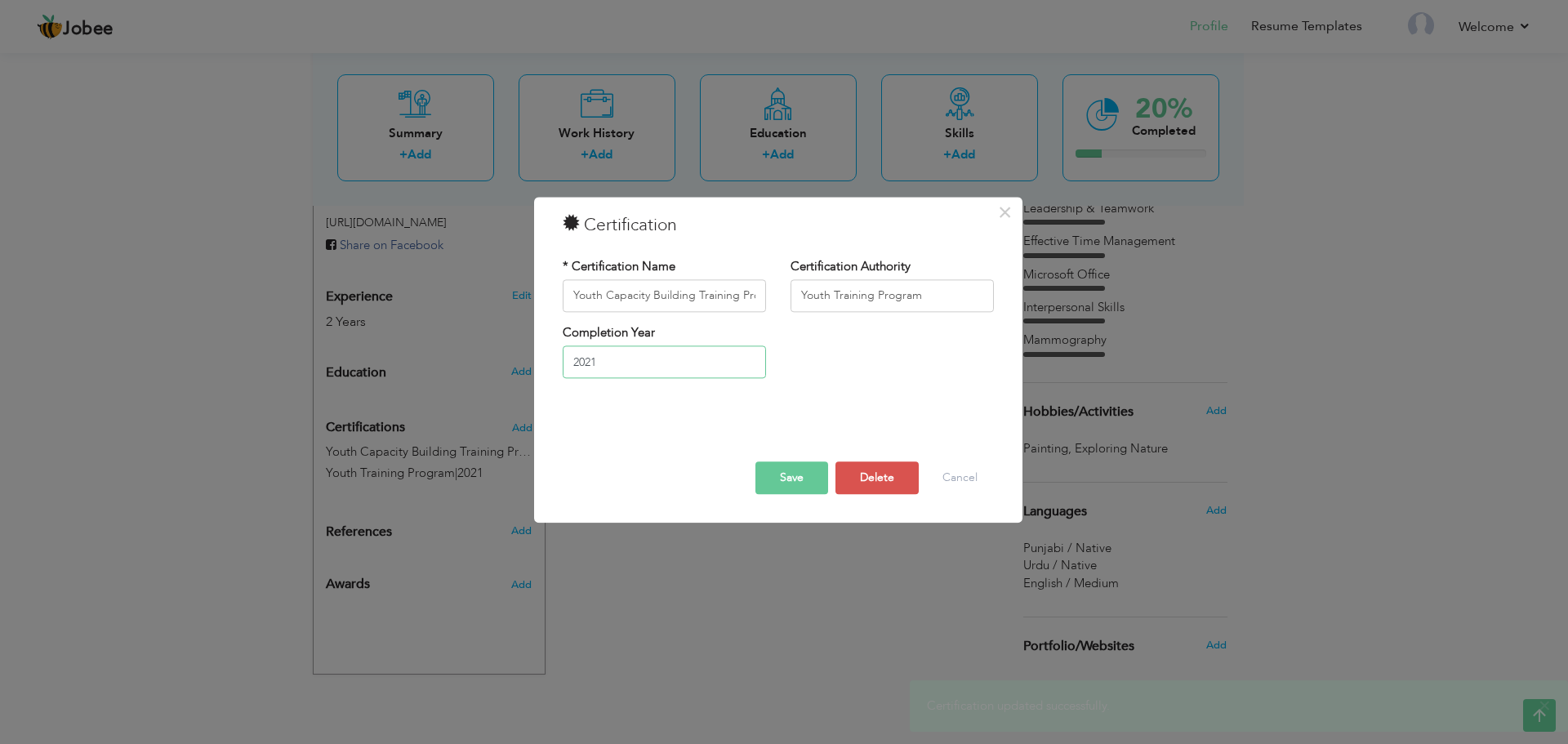
click at [669, 362] on input "2021" at bounding box center [664, 362] width 204 height 32
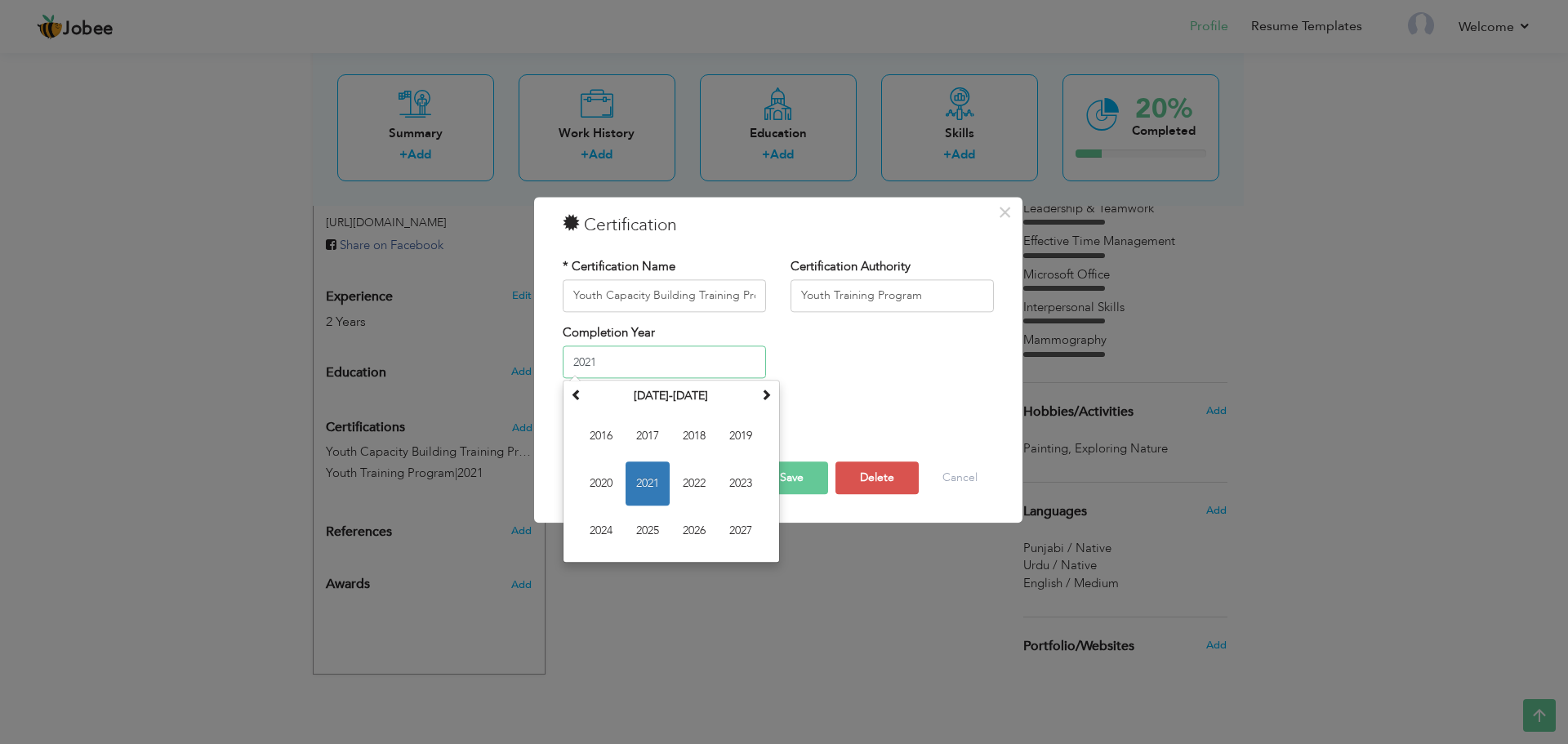
click at [669, 362] on input "2021" at bounding box center [664, 362] width 204 height 32
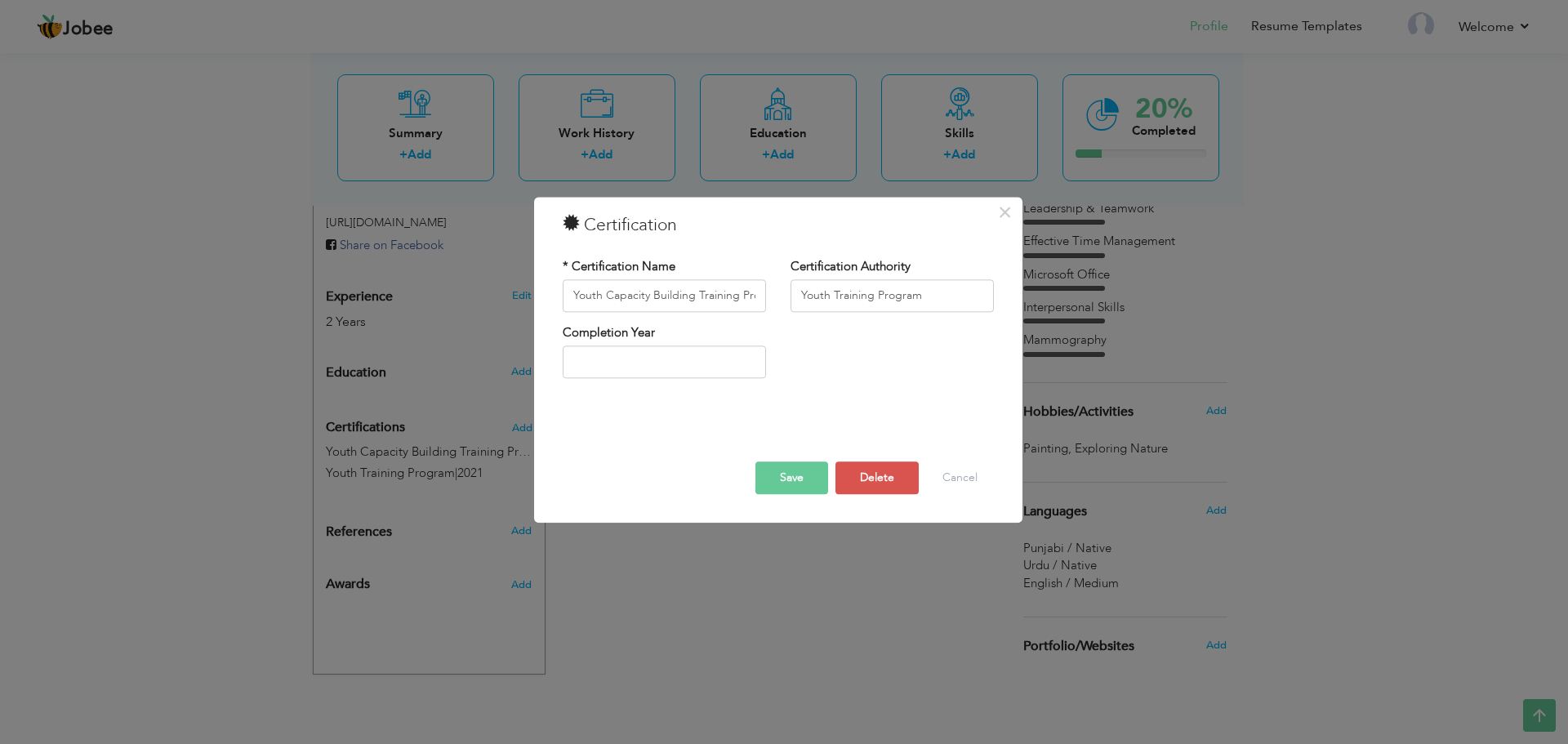
click at [854, 416] on div at bounding box center [778, 426] width 456 height 22
click at [816, 486] on button "Save" at bounding box center [791, 477] width 72 height 32
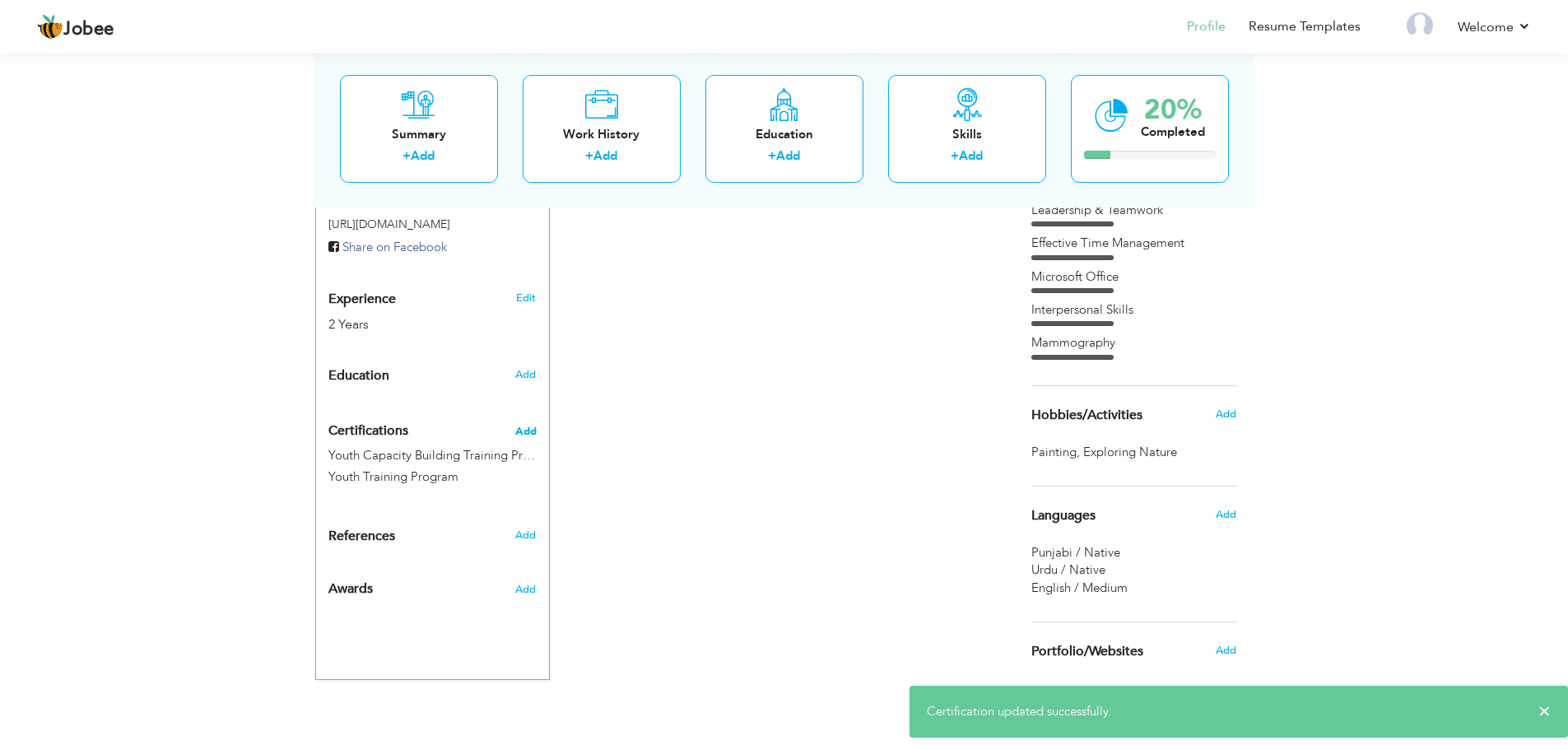
click at [529, 431] on span "Add" at bounding box center [526, 432] width 22 height 12
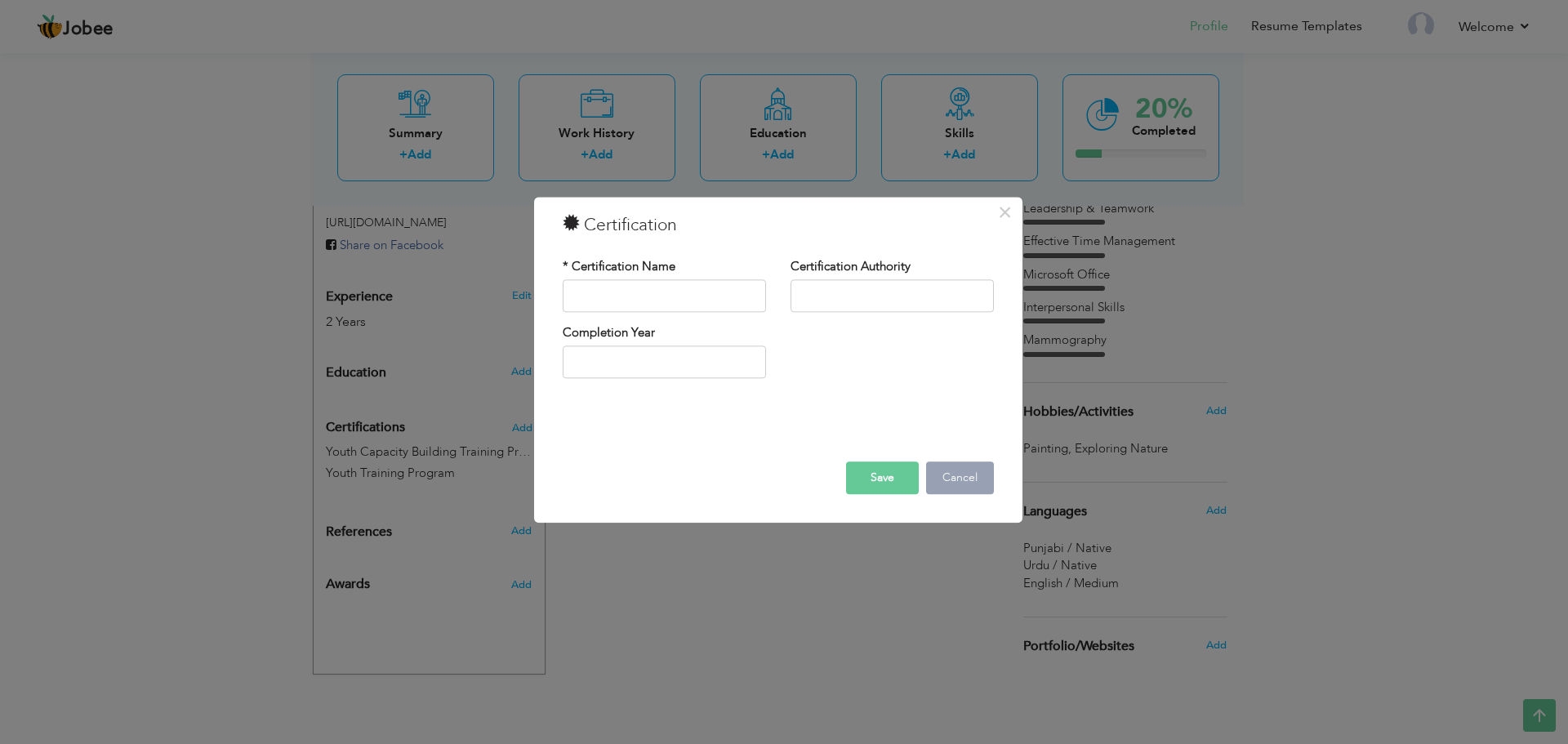
click at [963, 485] on button "Cancel" at bounding box center [960, 477] width 68 height 32
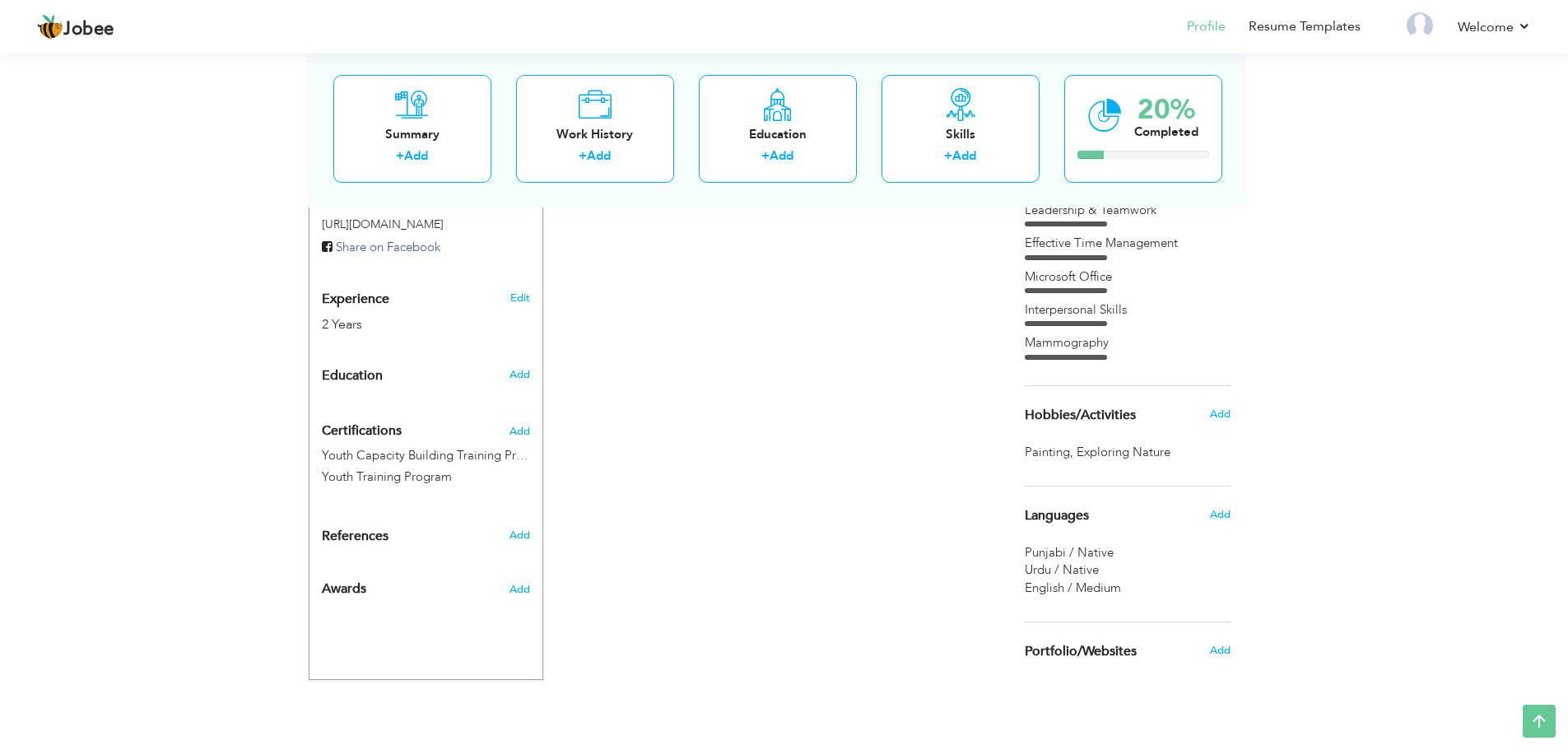
click at [419, 464] on label "Youth Capacity Building Training Program." at bounding box center [426, 455] width 209 height 18
type input "Youth Capacity Building Training Program."
type input "Youth Training Program"
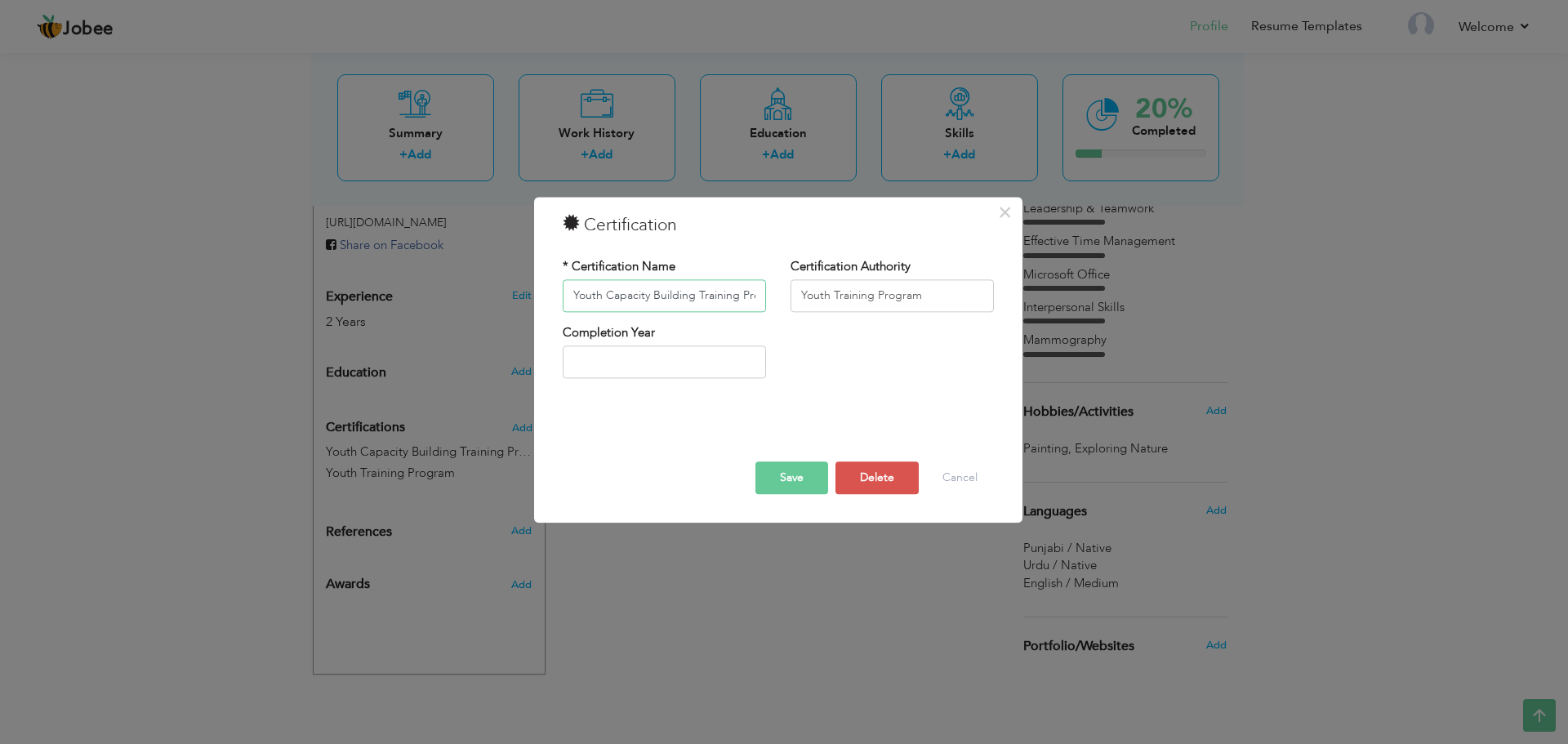
scroll to position [0, 32]
paste input "Participated in a 4-day"
type input "Participated in a 4-day Youth Capacity Building Training Program"
drag, startPoint x: 926, startPoint y: 295, endPoint x: 574, endPoint y: 298, distance: 352.0
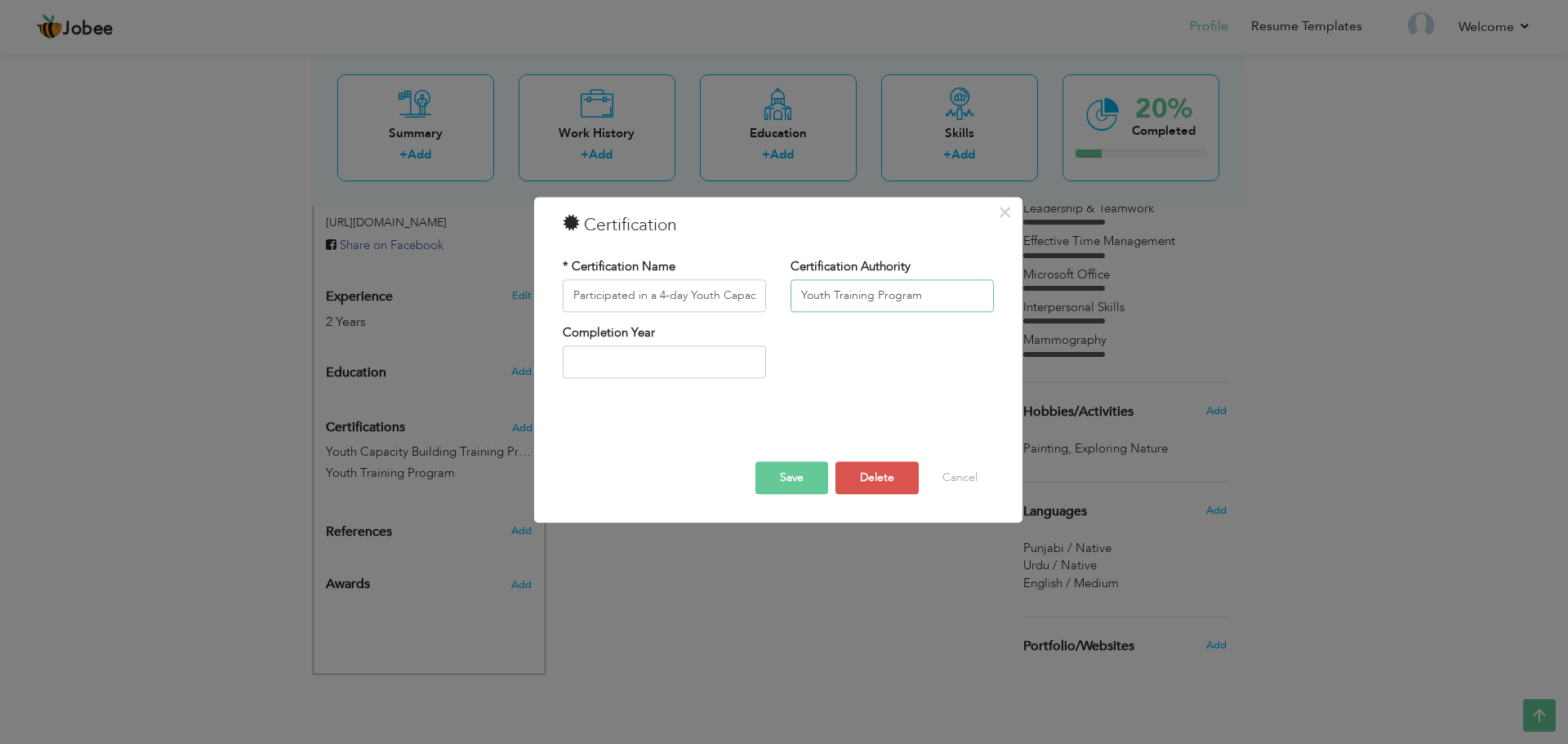
click at [574, 298] on div "* Certification Name Participated in a 4-day Youth Capacity Building Training P…" at bounding box center [778, 291] width 456 height 67
type input "Superior University Lahore"
click at [806, 475] on button "Save" at bounding box center [791, 477] width 72 height 32
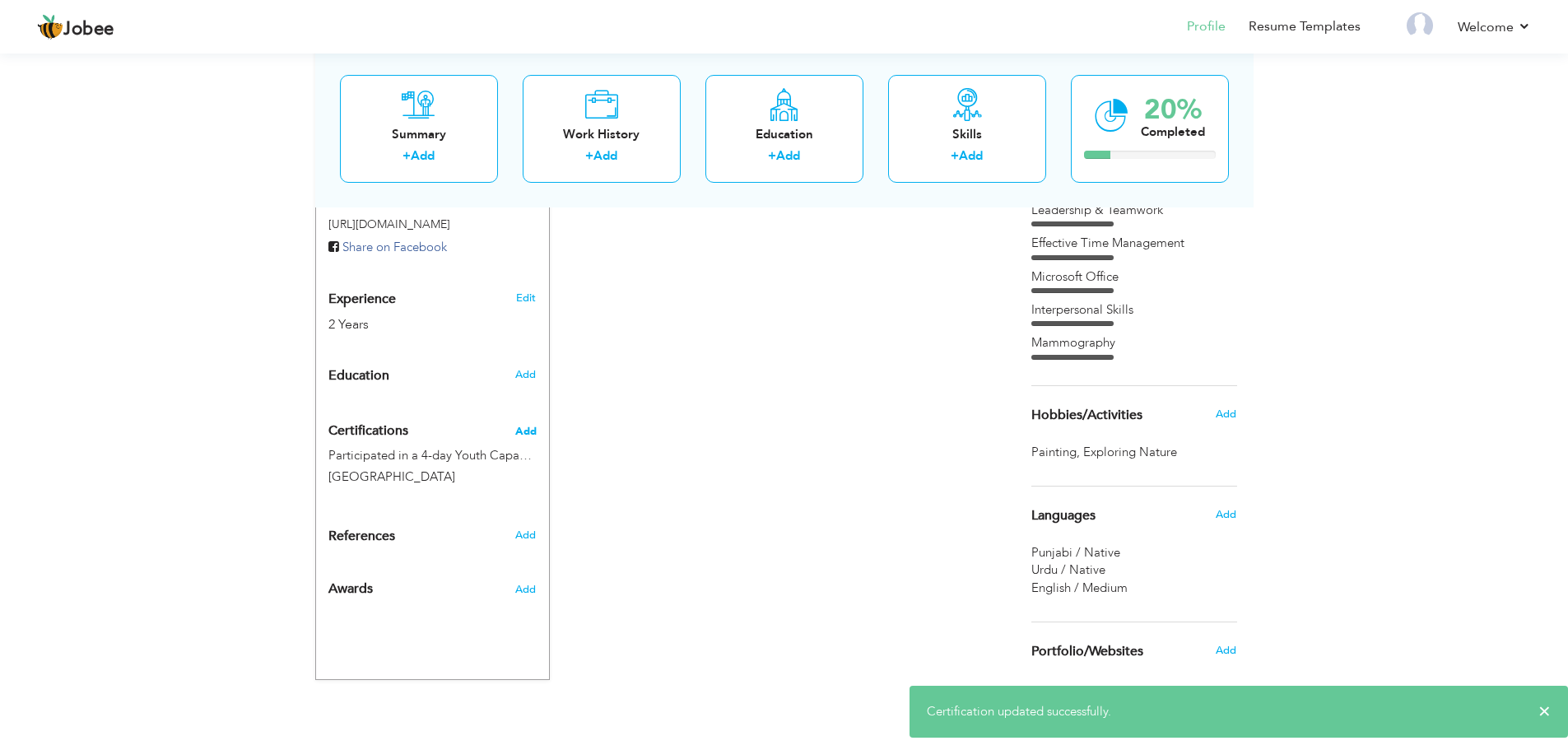
click at [522, 432] on span "Add" at bounding box center [526, 432] width 22 height 12
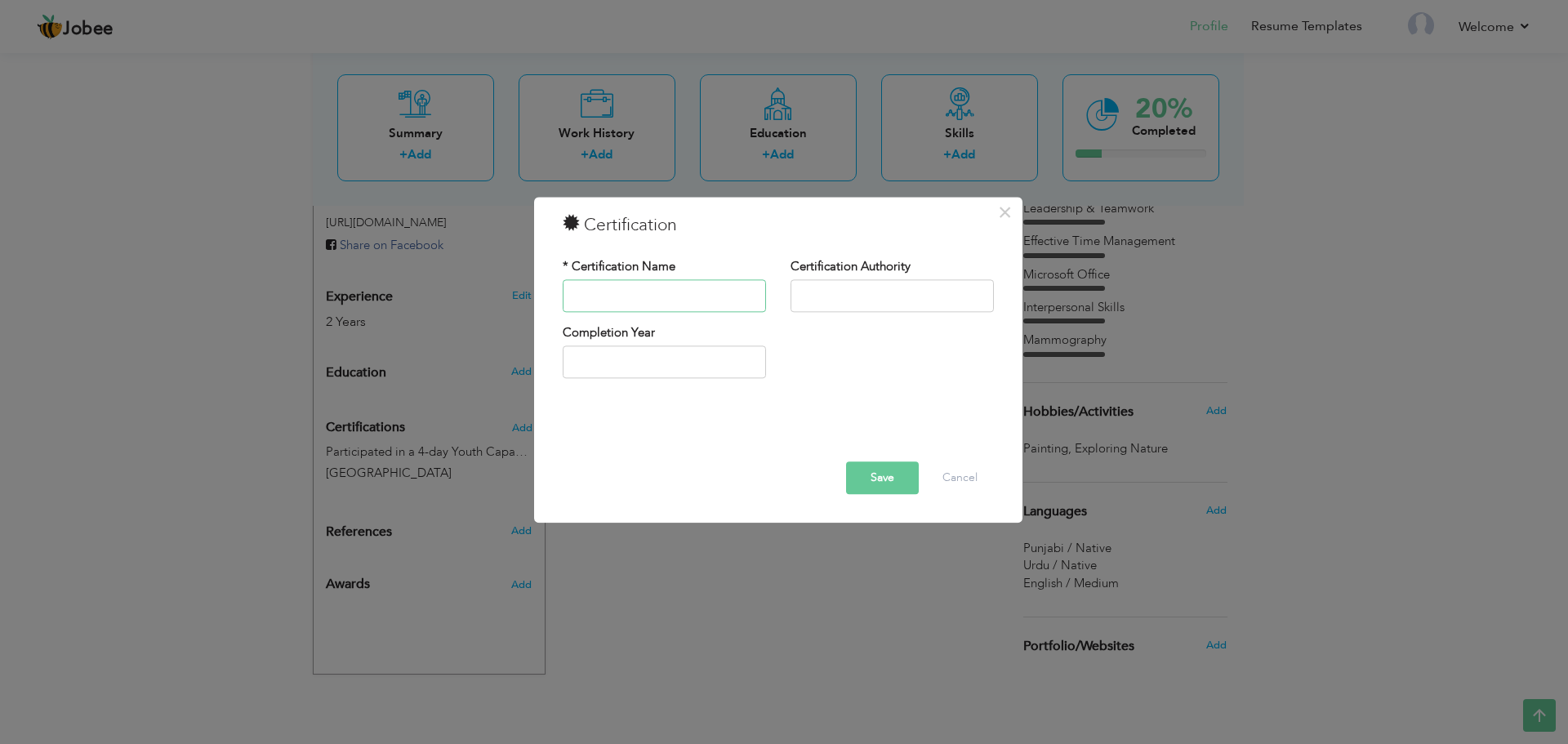
paste input "Participated in the 2nd International Conference on Physical Education & Sports…"
type input "Participated in the 2nd International Conference on Physical Education & Sports…"
click at [844, 293] on input "text" at bounding box center [892, 295] width 204 height 32
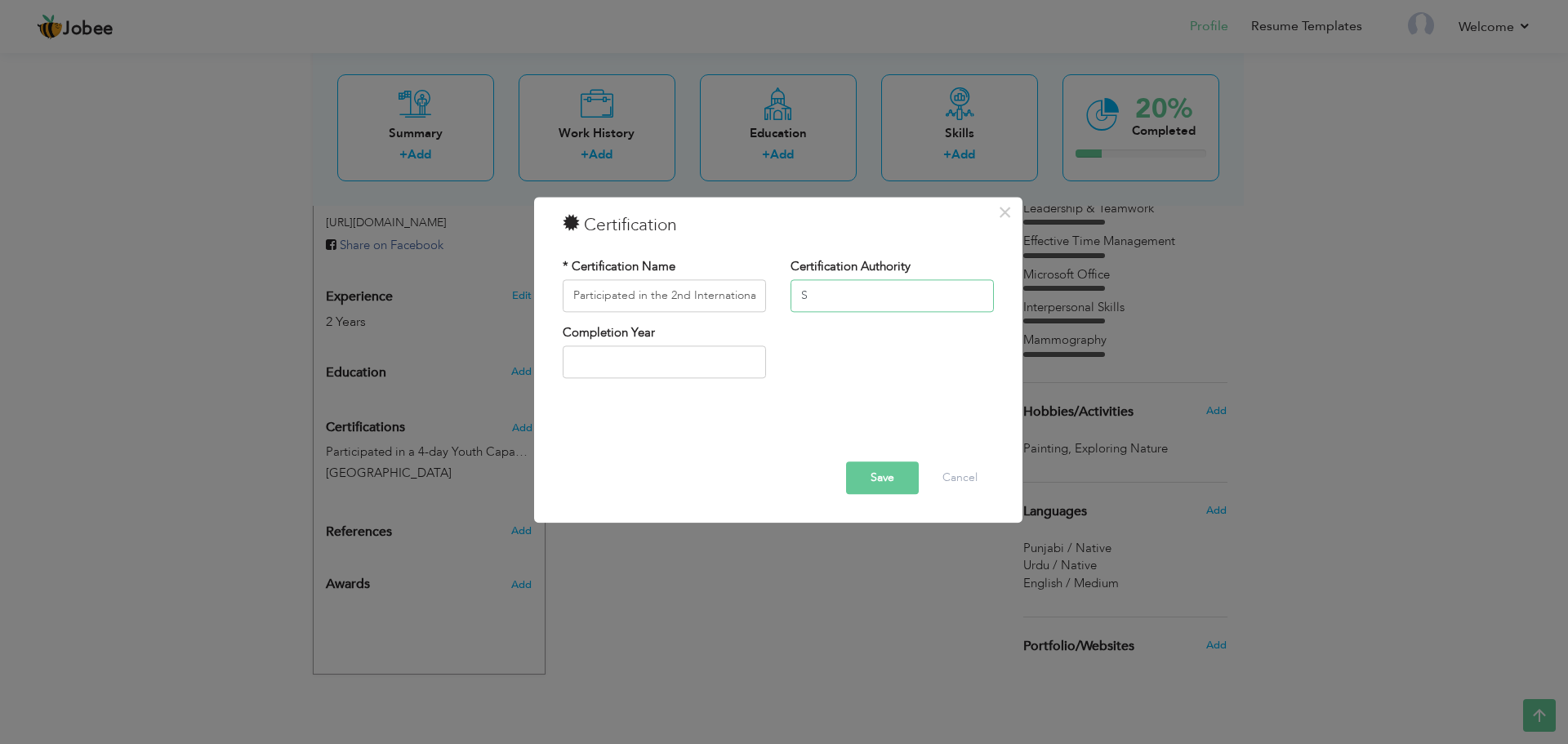
type input "Superior University Lahore"
click at [903, 480] on button "Save" at bounding box center [882, 477] width 72 height 32
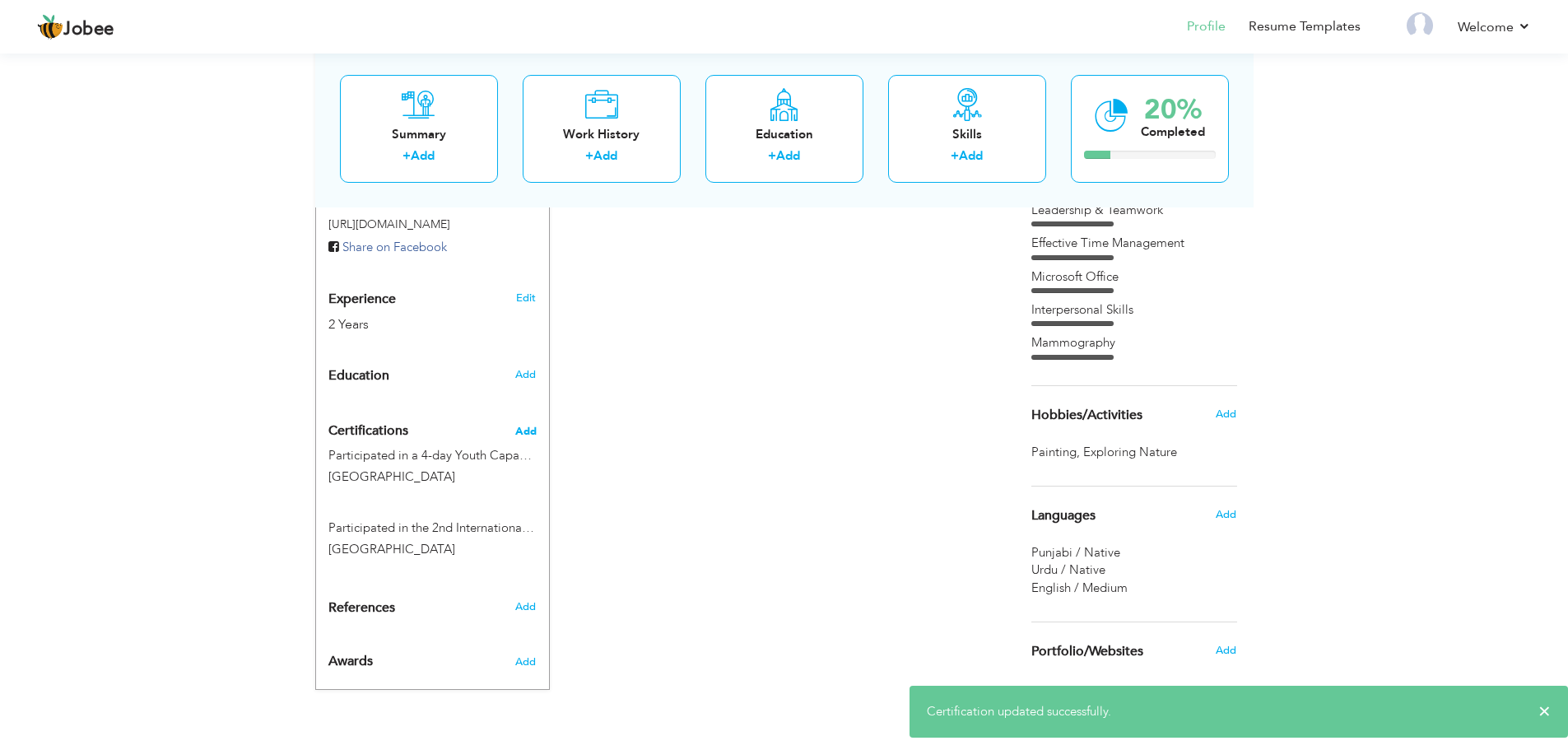
click at [527, 436] on span "Add" at bounding box center [526, 432] width 22 height 12
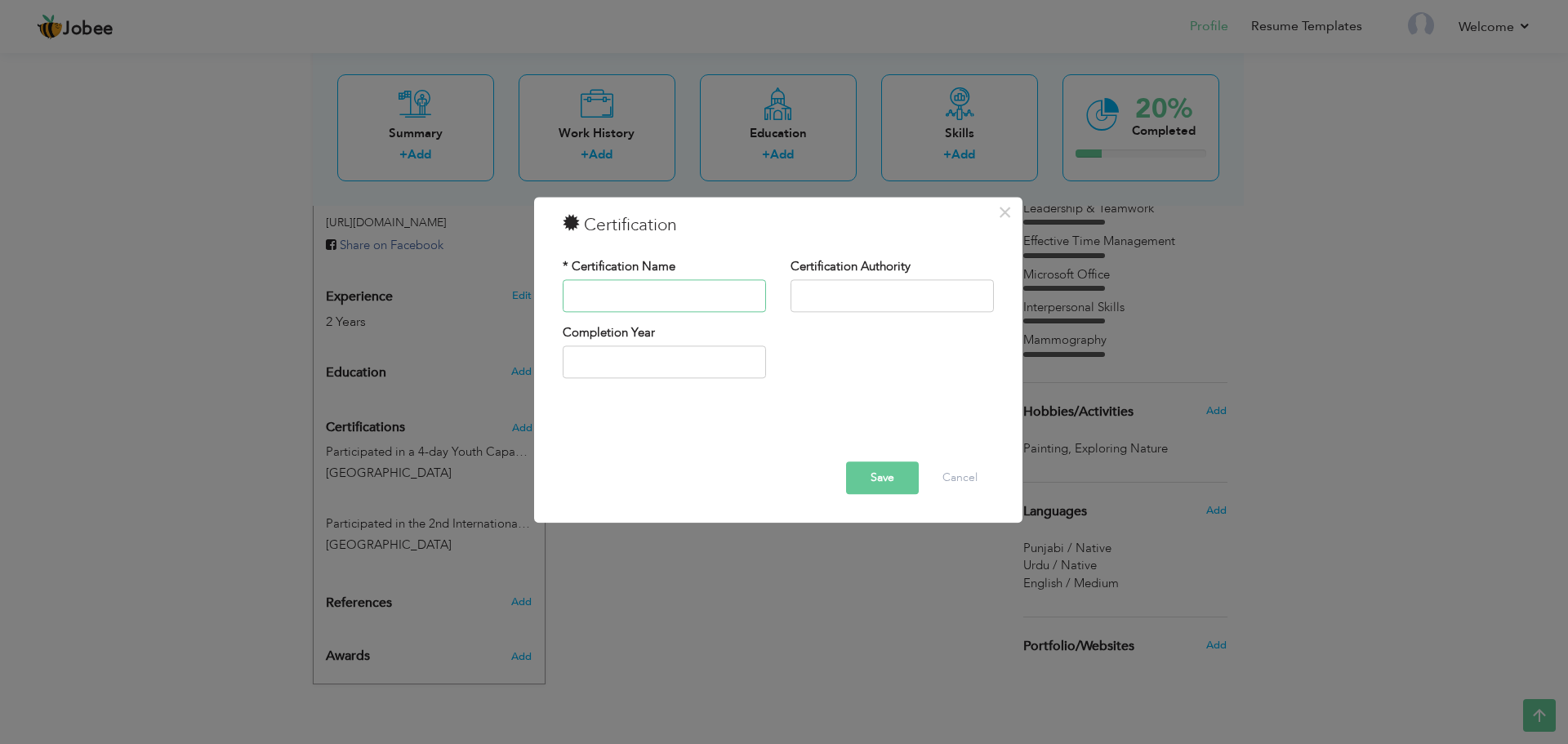
paste input "Participated in a seminar on "Ultrasound."
click at [692, 297] on input "Participated in a seminar on "Ultrasound." at bounding box center [664, 295] width 204 height 32
click at [697, 297] on input "Participated in a seminar on "Ultrasound." at bounding box center [664, 295] width 204 height 32
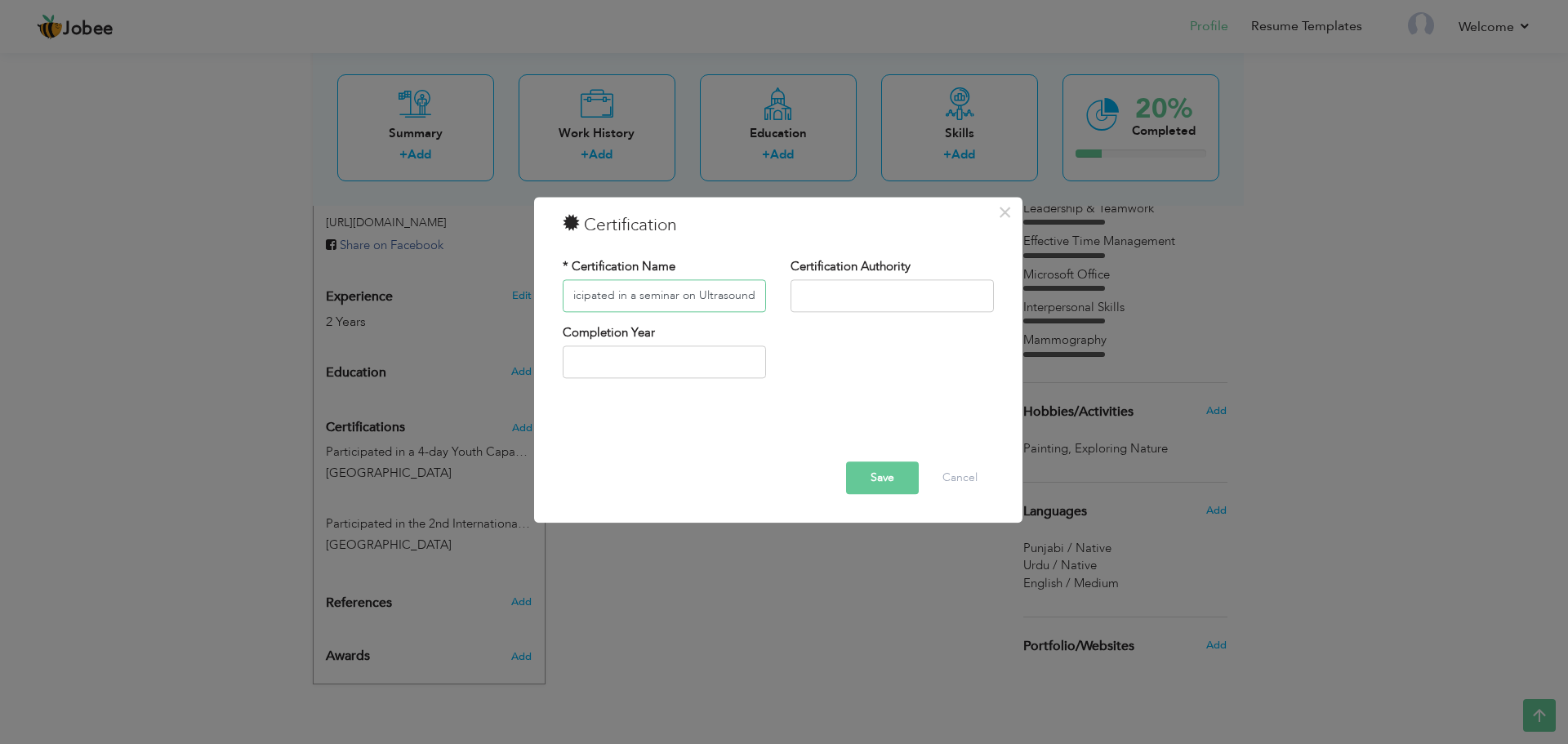
click at [761, 300] on input "Participated in a seminar on Ultrasound." at bounding box center [664, 295] width 204 height 32
type input "Participated in a seminar on Ultrasound"
click at [827, 288] on input "text" at bounding box center [892, 295] width 204 height 32
type input "Superior University Lahore"
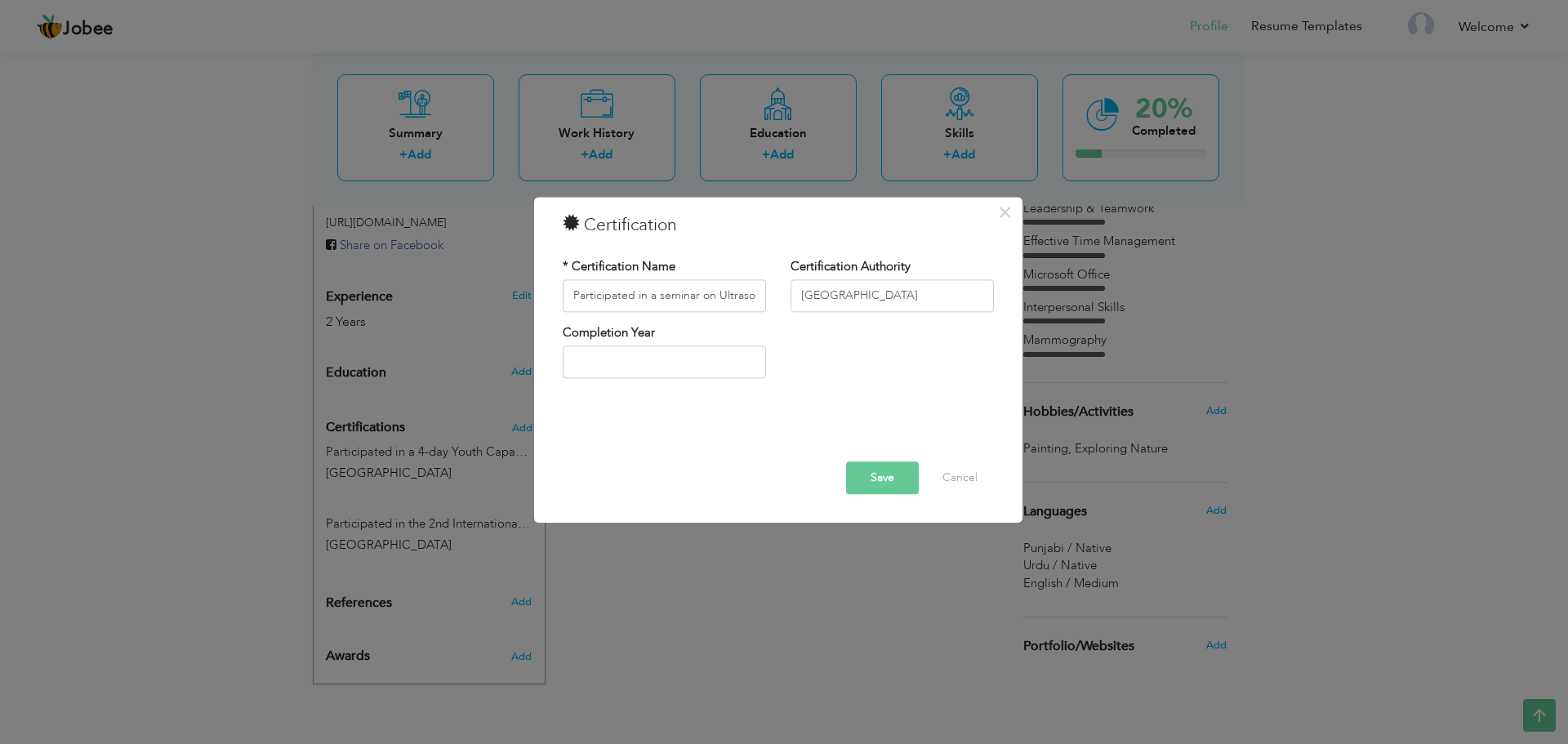
click at [884, 490] on button "Save" at bounding box center [882, 477] width 72 height 32
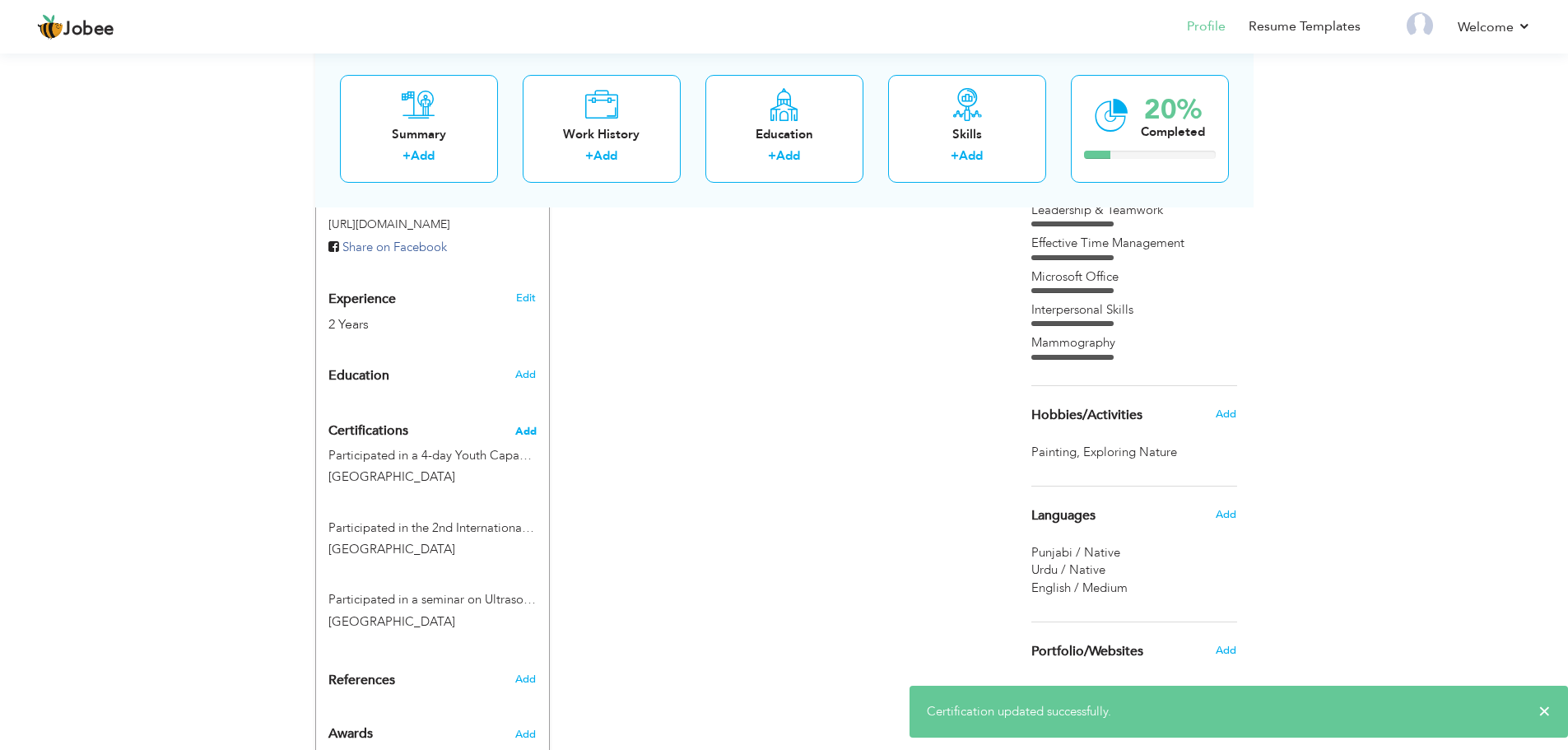
click at [531, 426] on span "Add" at bounding box center [526, 432] width 22 height 12
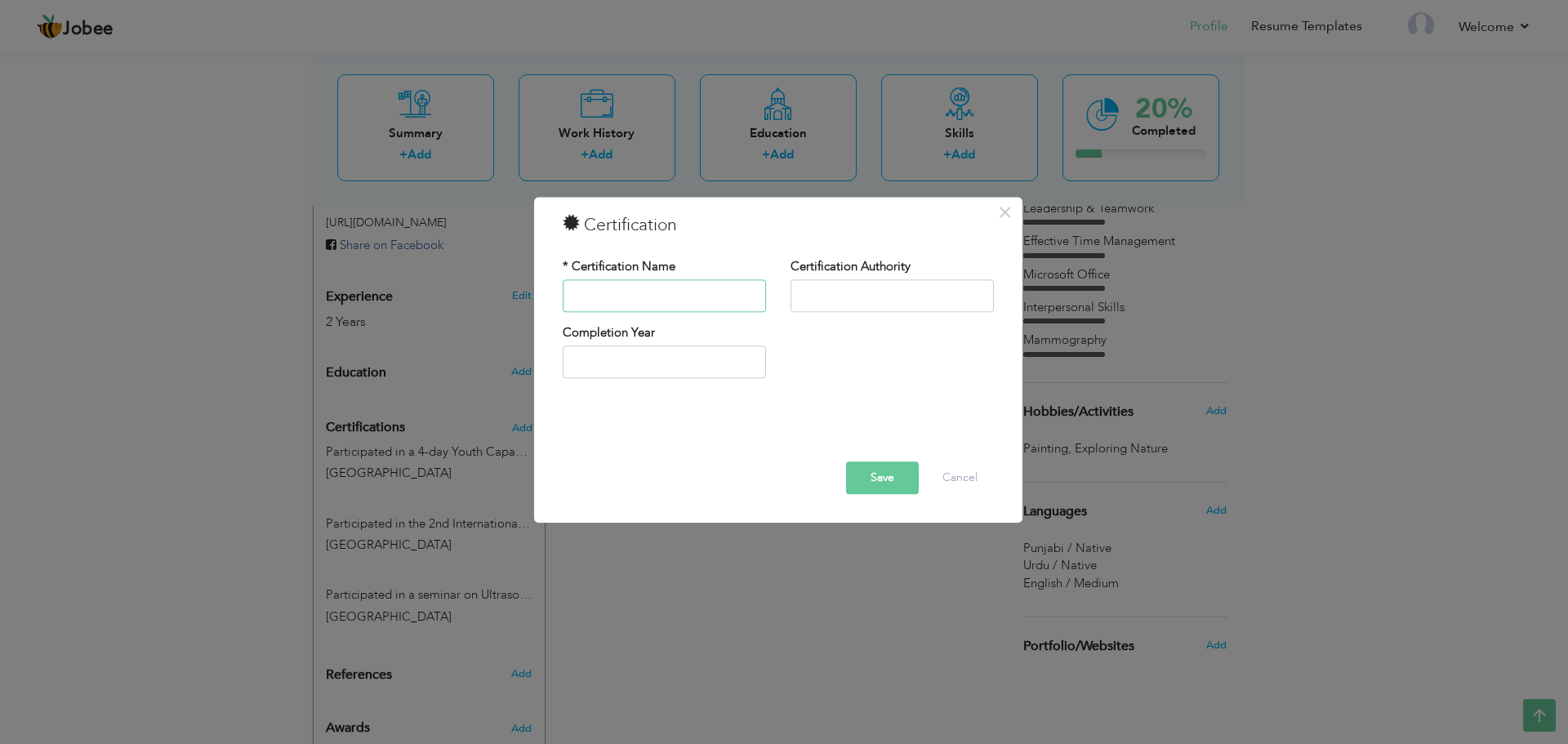
paste input "Participated in the 1st International Rehabilitation & Allied Health Sciences C…"
type input "Participated in the 1st International Rehabilitation & Allied Health Sciences C…"
click at [854, 307] on input "text" at bounding box center [892, 295] width 204 height 32
type input "Superior University Lahore"
click at [885, 476] on button "Save" at bounding box center [882, 477] width 72 height 32
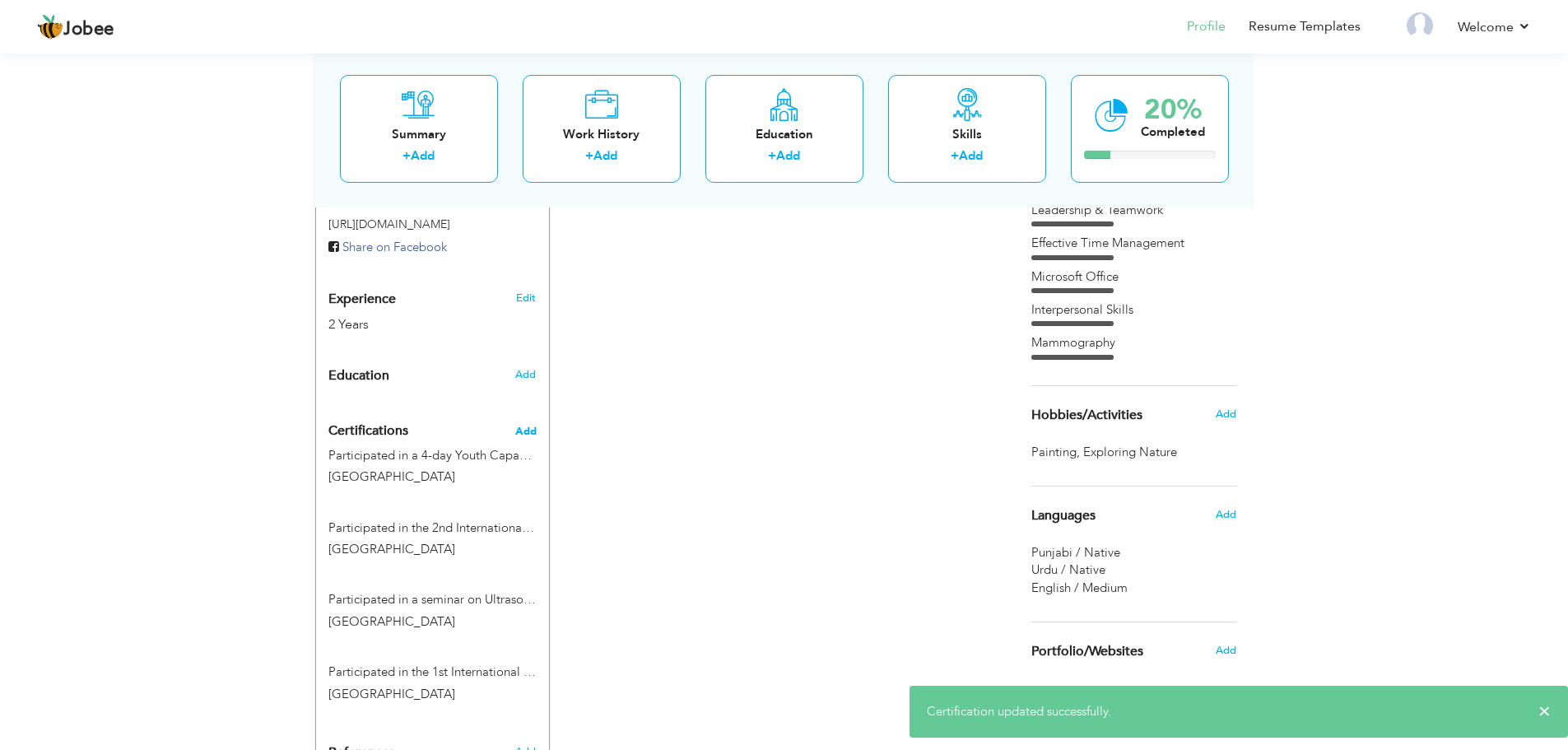
click at [527, 430] on span "Add" at bounding box center [526, 432] width 22 height 12
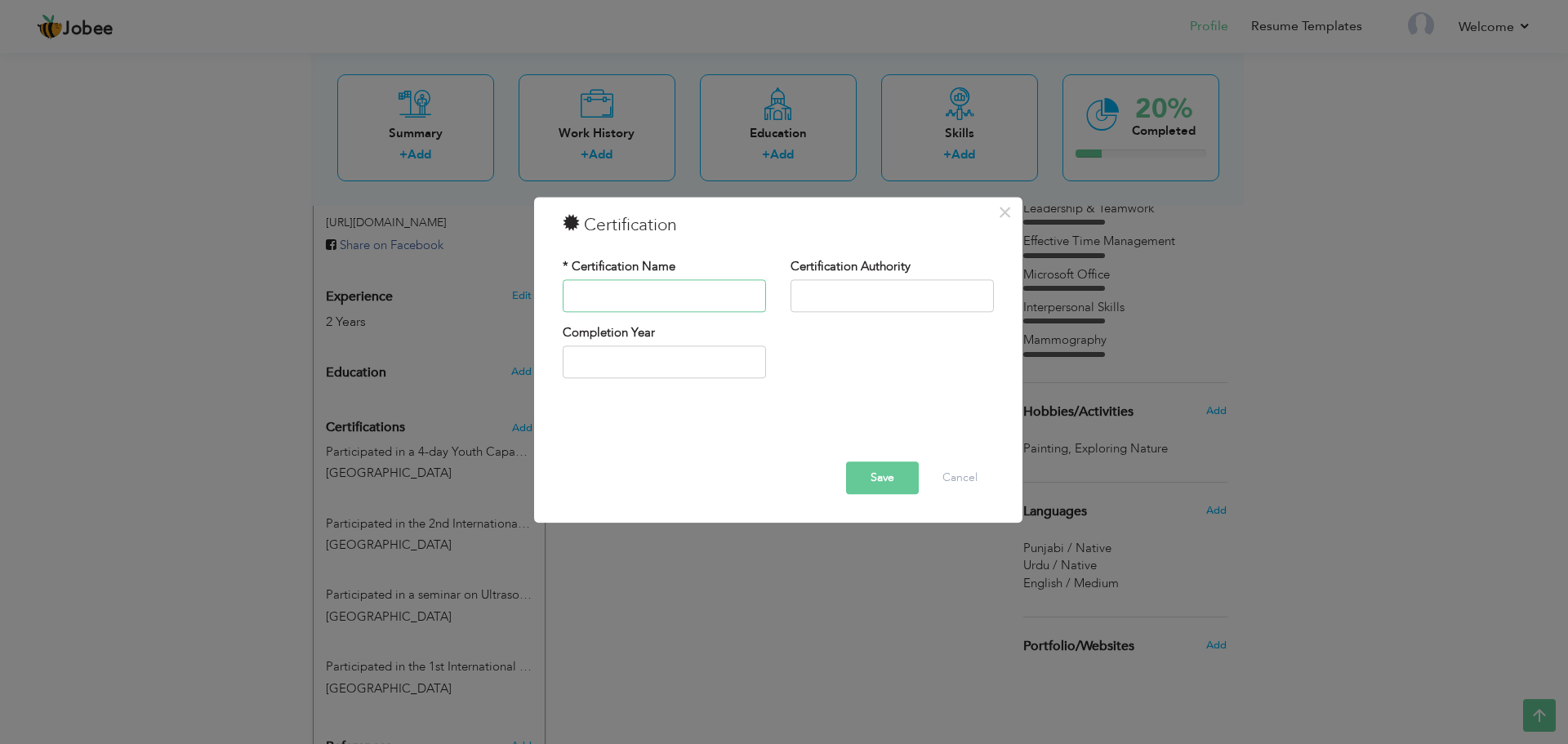
paste input "Participated in the 2nd International Rehabilitation & Allied Health Sciences C…"
type input "Participated in the 2nd International Rehabilitation & Allied Health Sciences C…"
click at [814, 288] on input "text" at bounding box center [892, 295] width 204 height 32
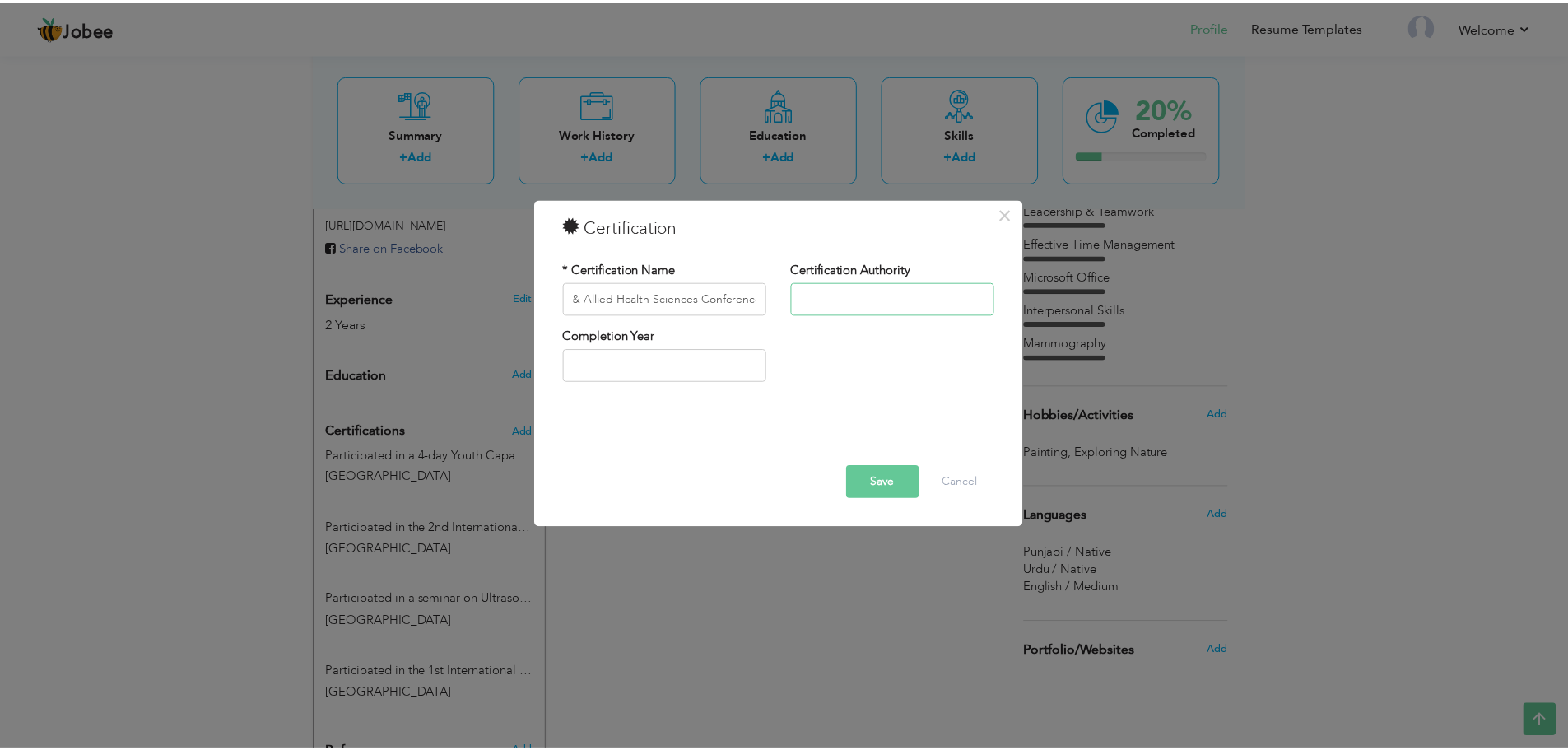
scroll to position [0, 0]
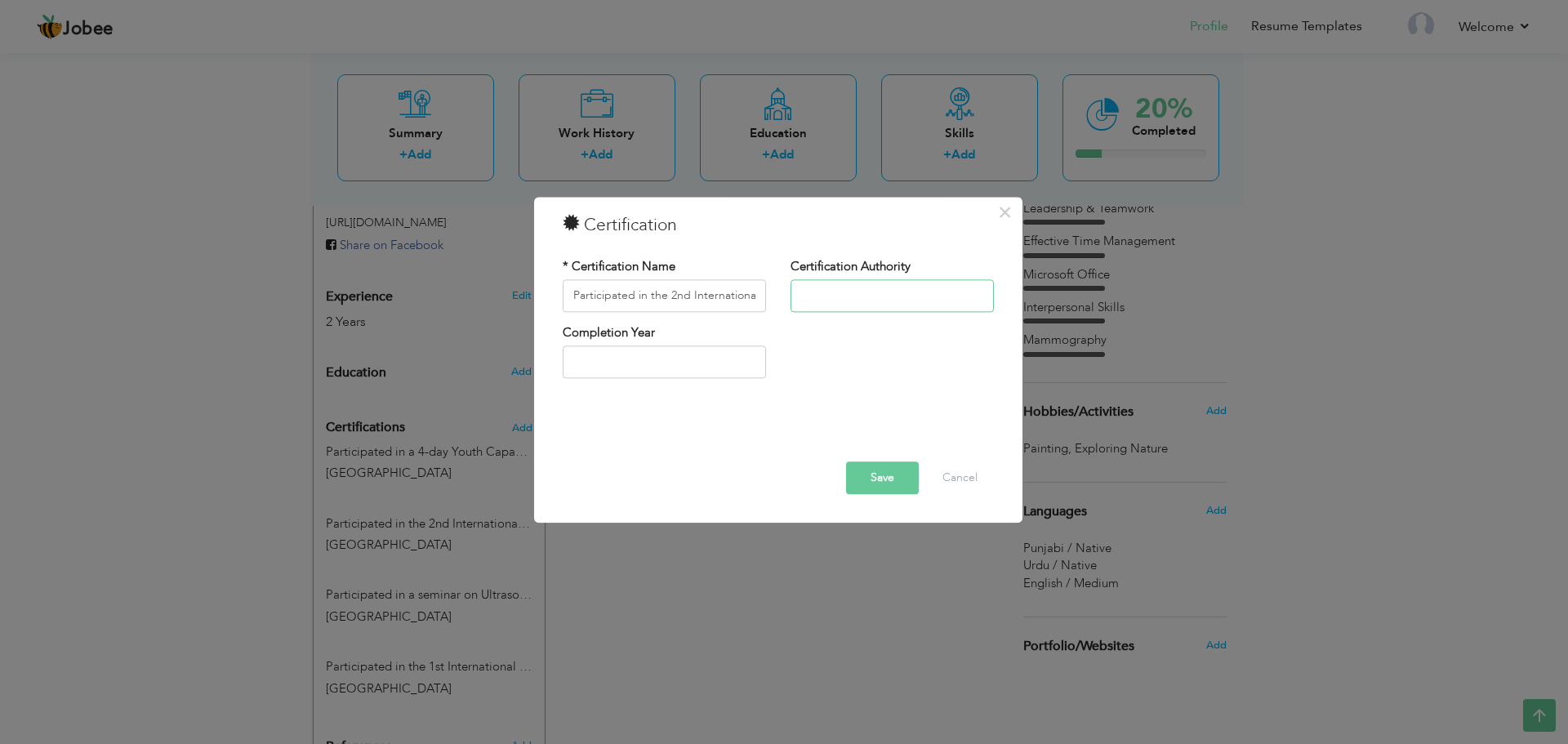
type input "Superior University Lahore"
click at [897, 479] on button "Save" at bounding box center [882, 477] width 72 height 32
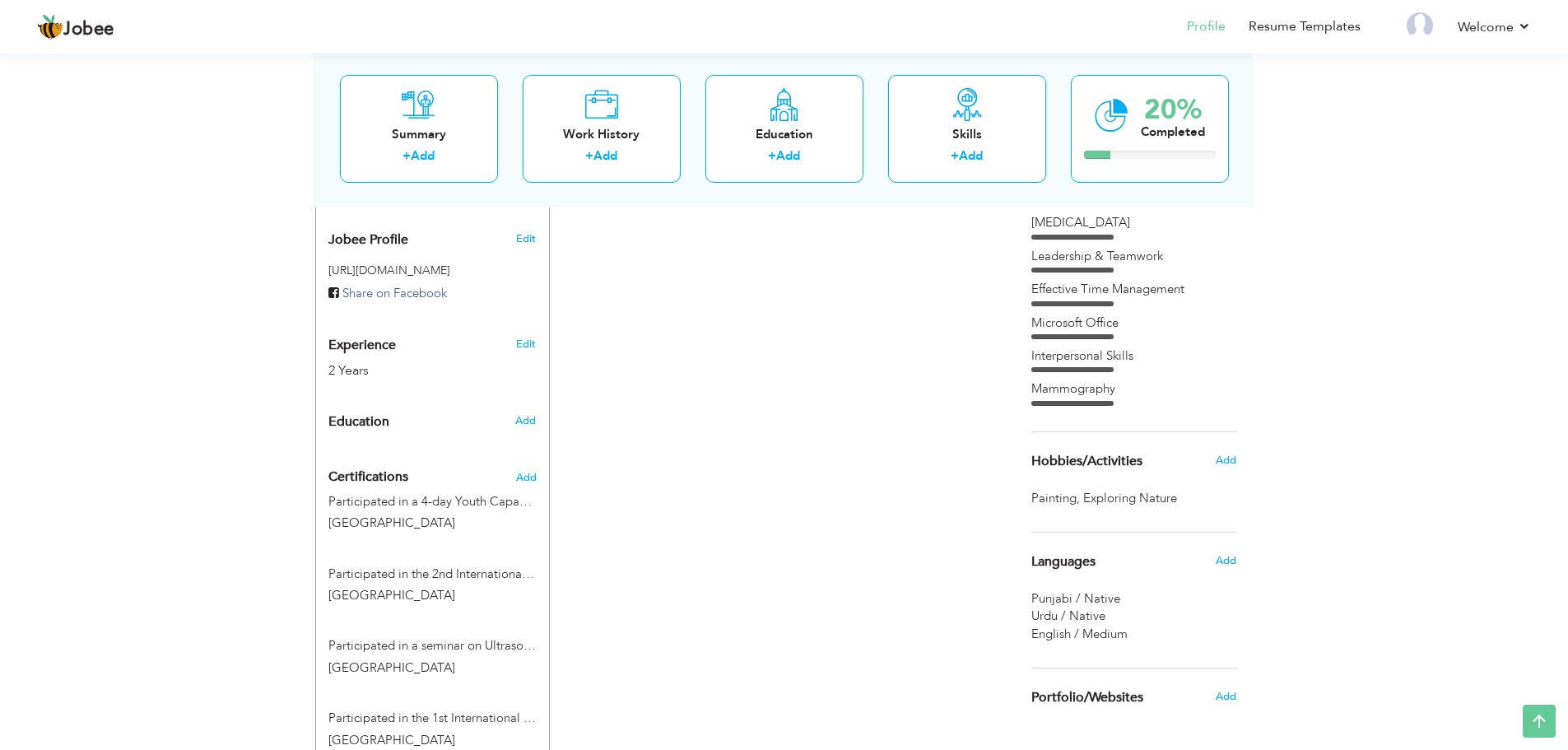
scroll to position [769, 0]
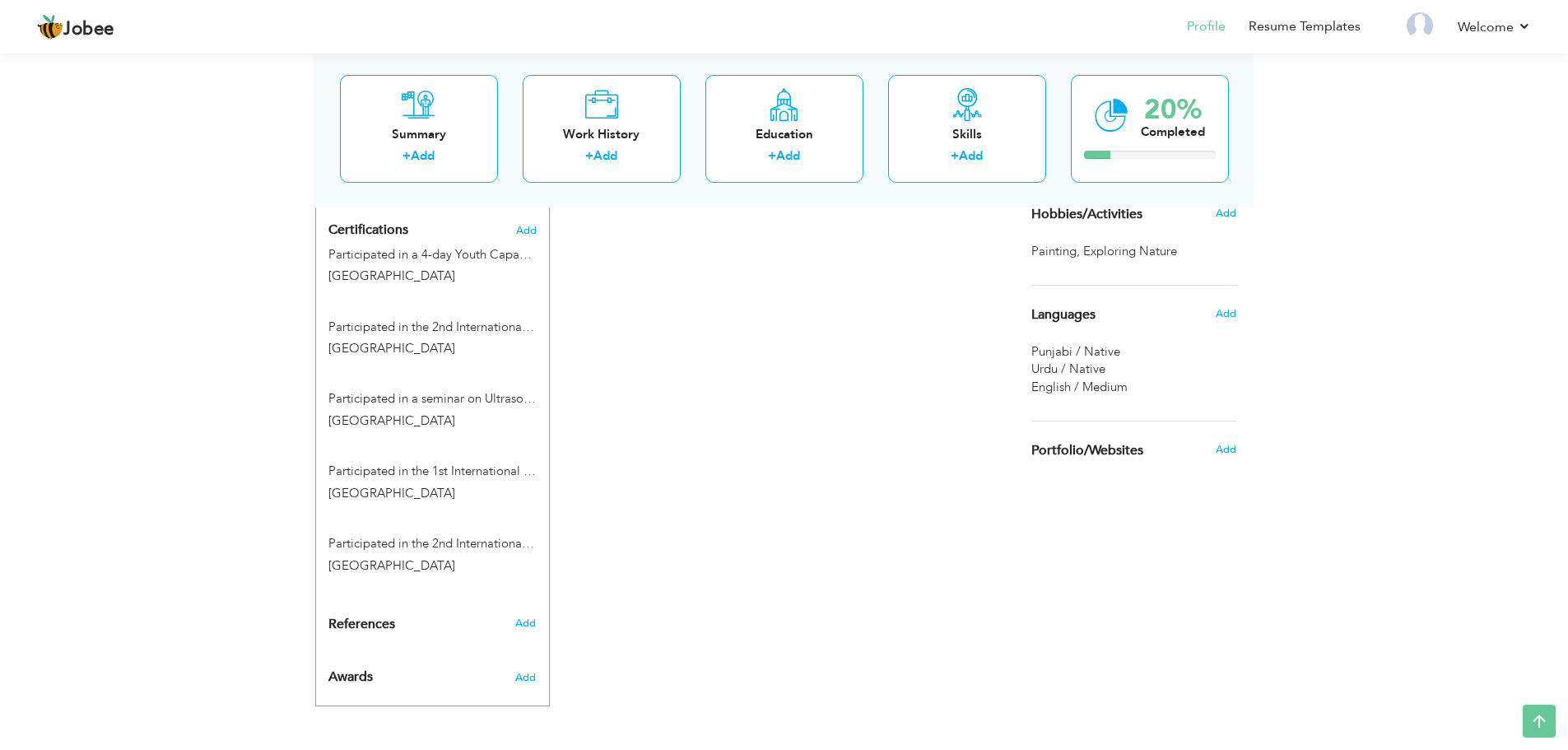
click at [529, 670] on h3 "Add" at bounding box center [525, 678] width 21 height 15
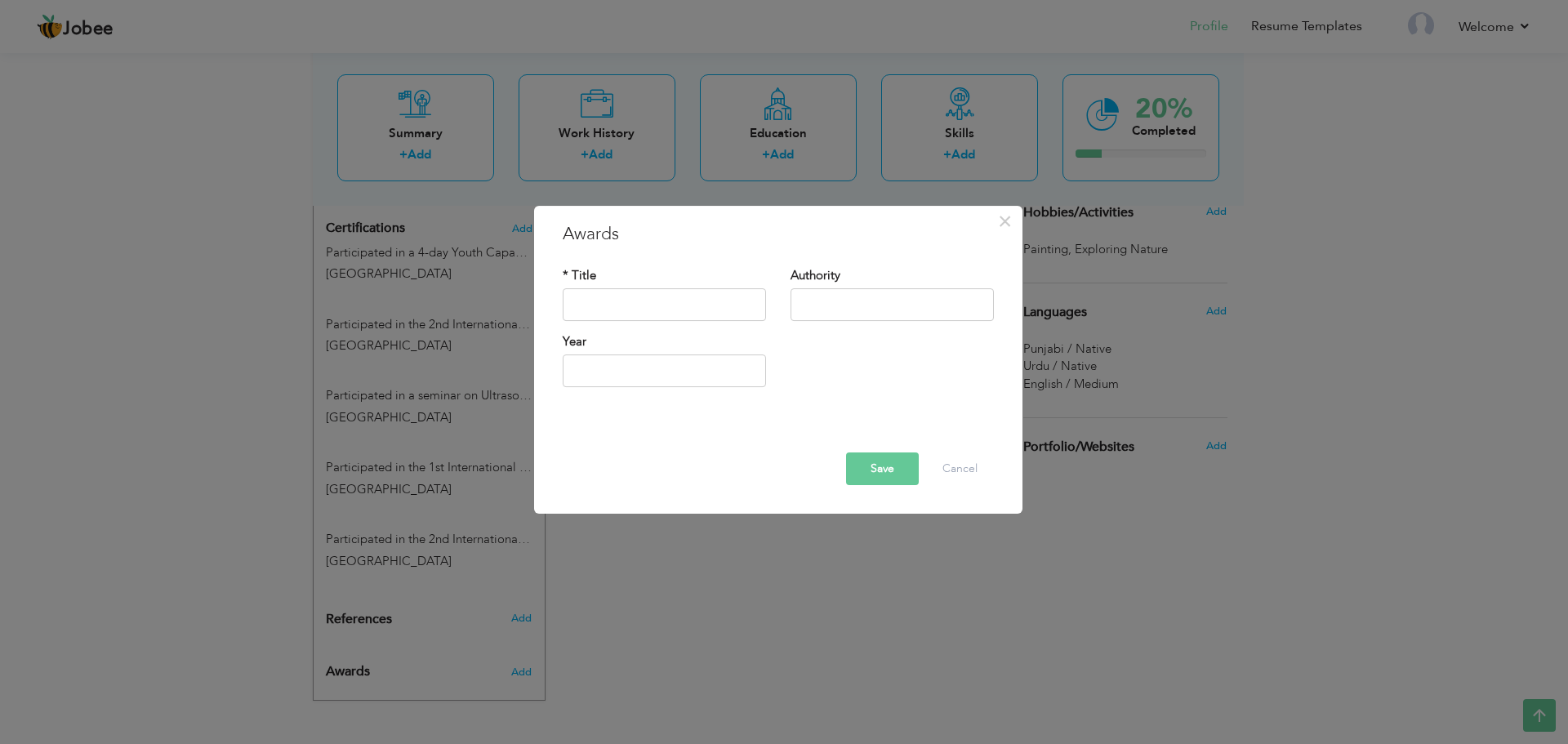
click at [801, 618] on div "× Awards * Title Authority Year" at bounding box center [784, 372] width 1568 height 744
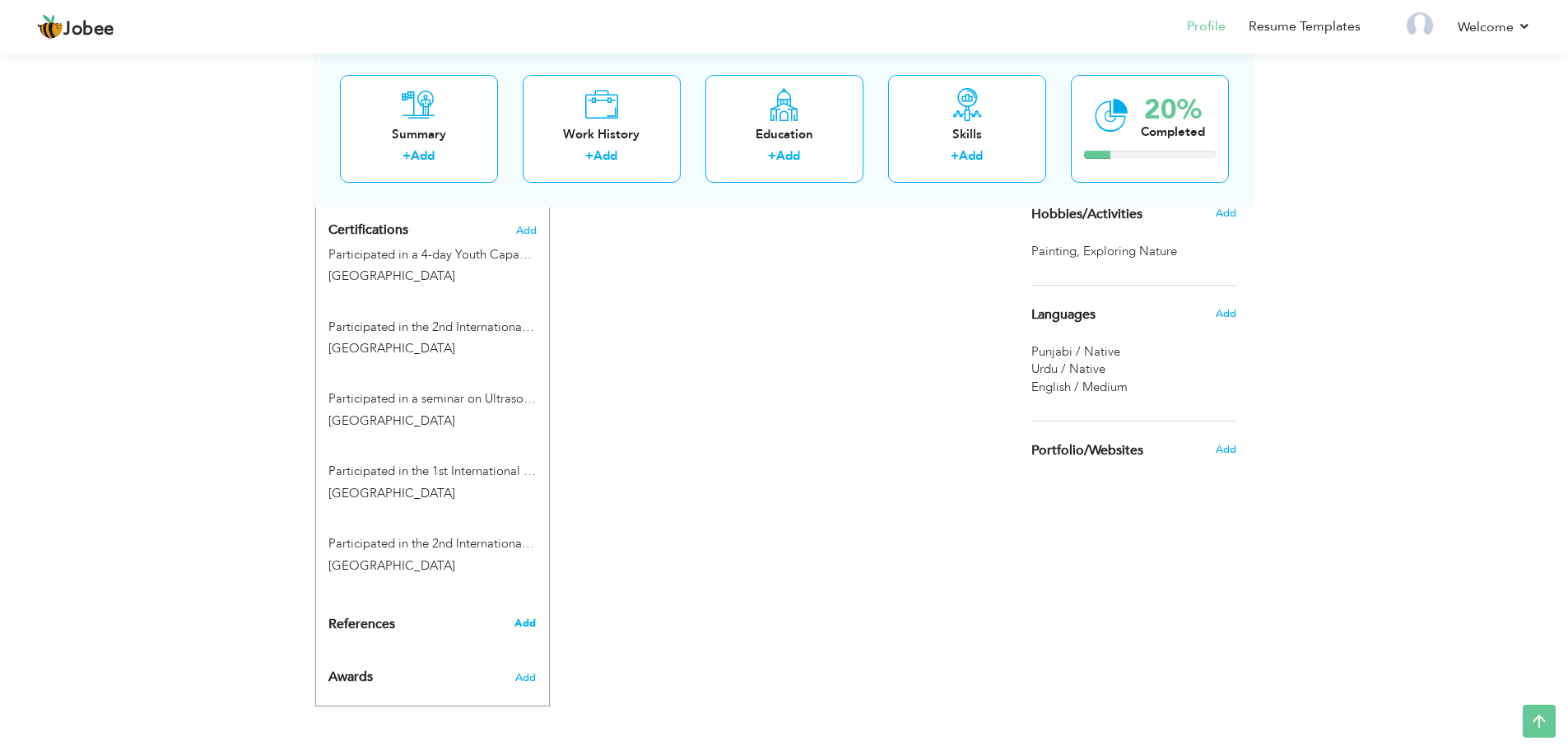
click at [526, 629] on span "Add" at bounding box center [525, 623] width 22 height 15
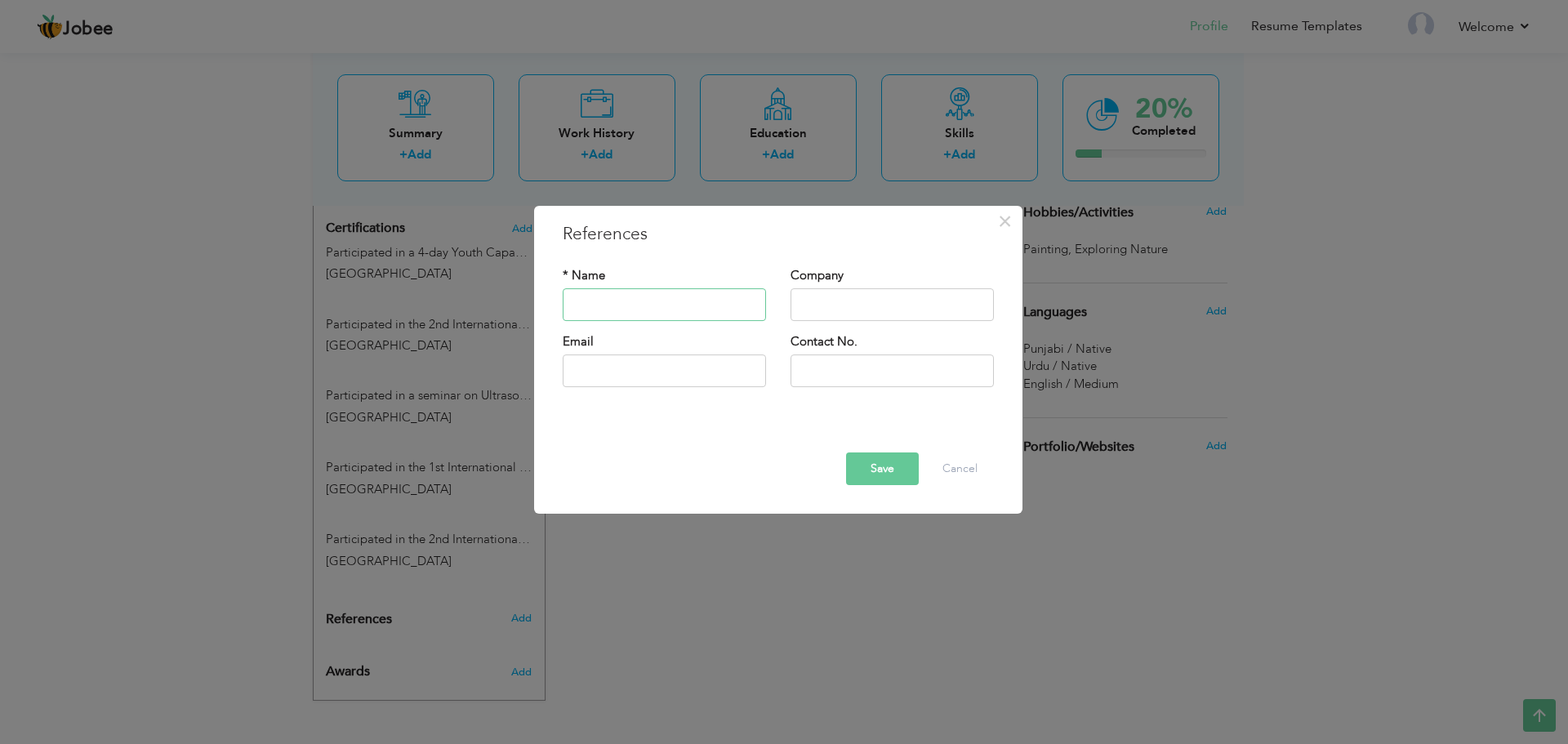
click at [721, 320] on input "text" at bounding box center [664, 304] width 204 height 32
click at [847, 305] on input "text" at bounding box center [892, 304] width 204 height 32
click at [690, 360] on input "text" at bounding box center [664, 370] width 204 height 32
click at [998, 482] on div "Save Delete Cancel" at bounding box center [778, 468] width 456 height 32
click at [708, 306] on input "Kashif Jalal" at bounding box center [664, 304] width 204 height 32
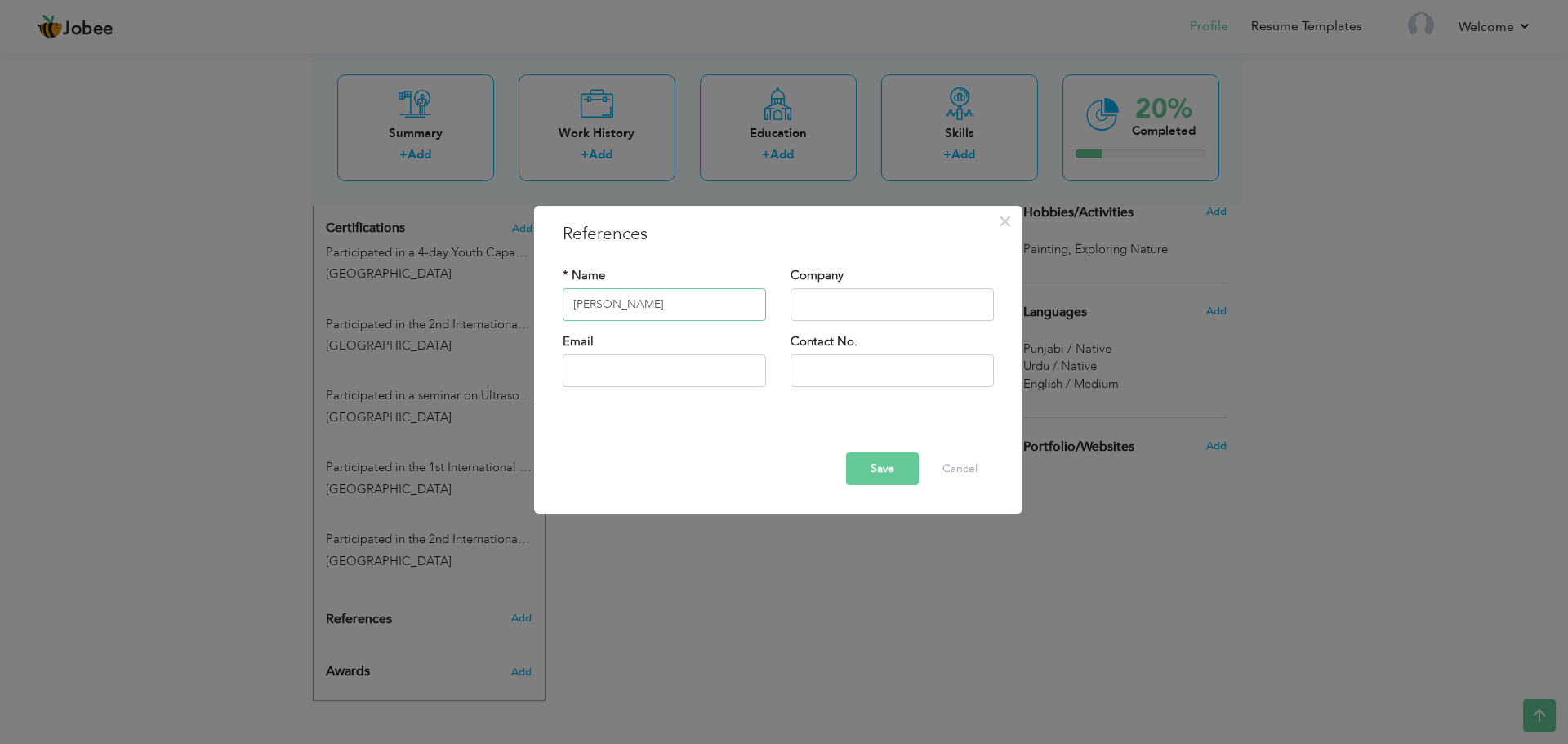
click at [708, 306] on input "Kashif Jalal" at bounding box center [664, 304] width 204 height 32
type input "R"
type input "Kah"
click at [708, 306] on input "Kah" at bounding box center [664, 304] width 204 height 32
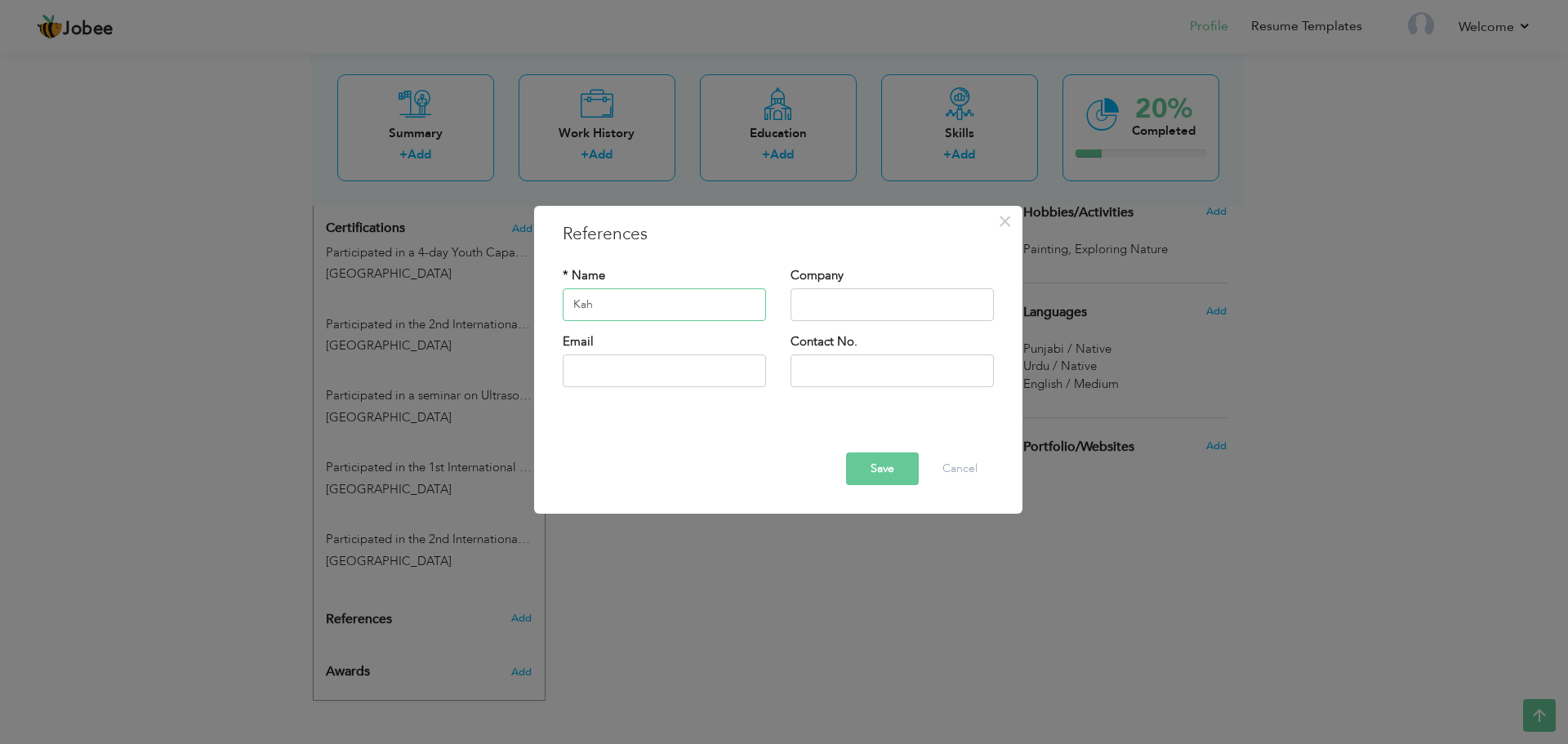
click at [708, 306] on input "Kah" at bounding box center [664, 304] width 204 height 32
click at [708, 306] on input "text" at bounding box center [664, 304] width 204 height 32
type input "Kashif Jalal"
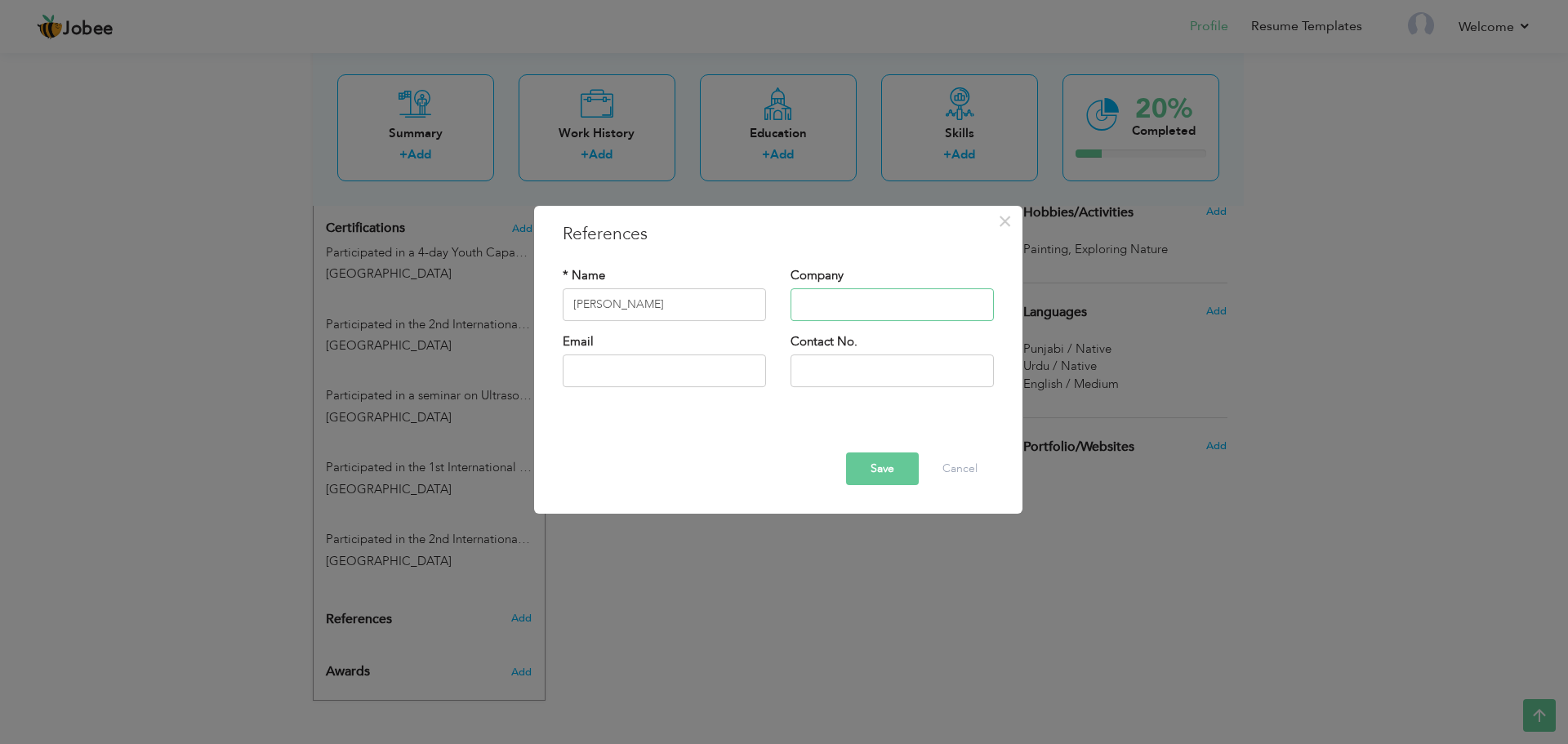
click at [814, 308] on input "text" at bounding box center [892, 304] width 204 height 32
type input "National Hospital & Medical Center Dha"
drag, startPoint x: 930, startPoint y: 375, endPoint x: 641, endPoint y: 375, distance: 289.0
click at [641, 375] on div "Email Contact No. 042111171819" at bounding box center [778, 367] width 456 height 67
paste input "3224482537"
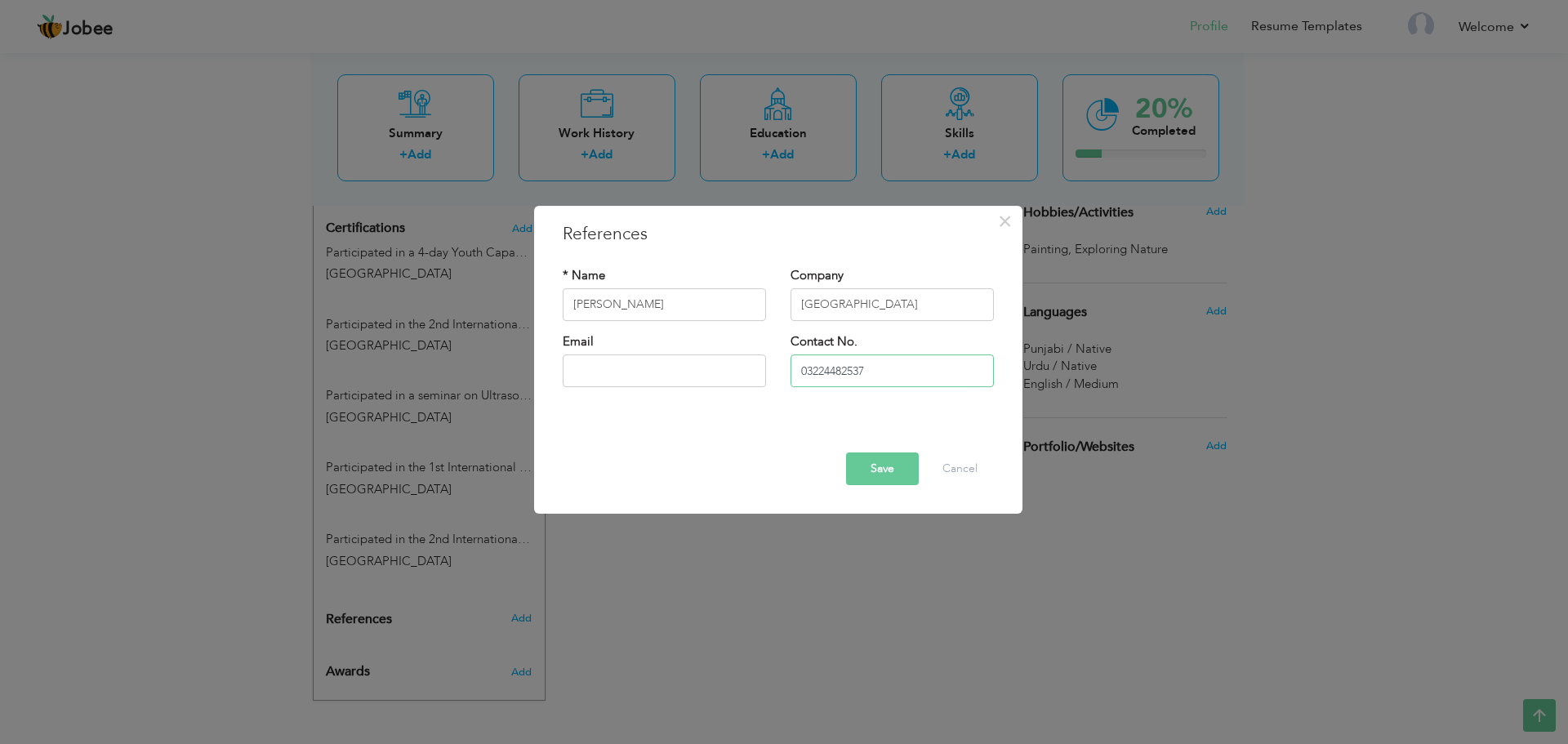
type input "03224482537"
click at [707, 397] on div "Email" at bounding box center [664, 367] width 228 height 67
click at [717, 375] on input "text" at bounding box center [664, 370] width 204 height 32
paste input "Kashifjala@gmail.com"
click at [577, 369] on input "Kashifjala@gmail.com" at bounding box center [664, 370] width 204 height 32
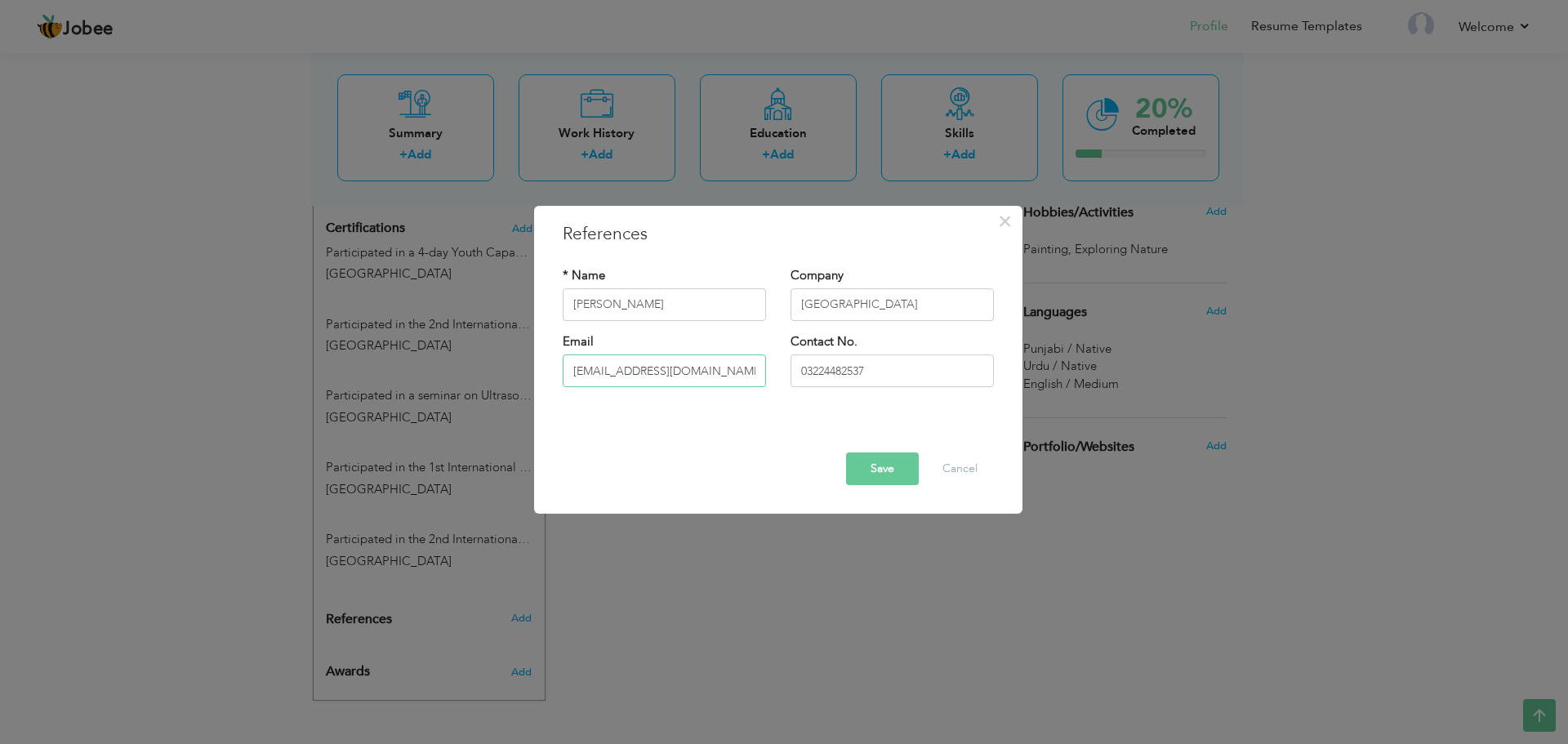
type input "Kashifjala@gmail.com"
click at [875, 465] on button "Save" at bounding box center [882, 468] width 72 height 32
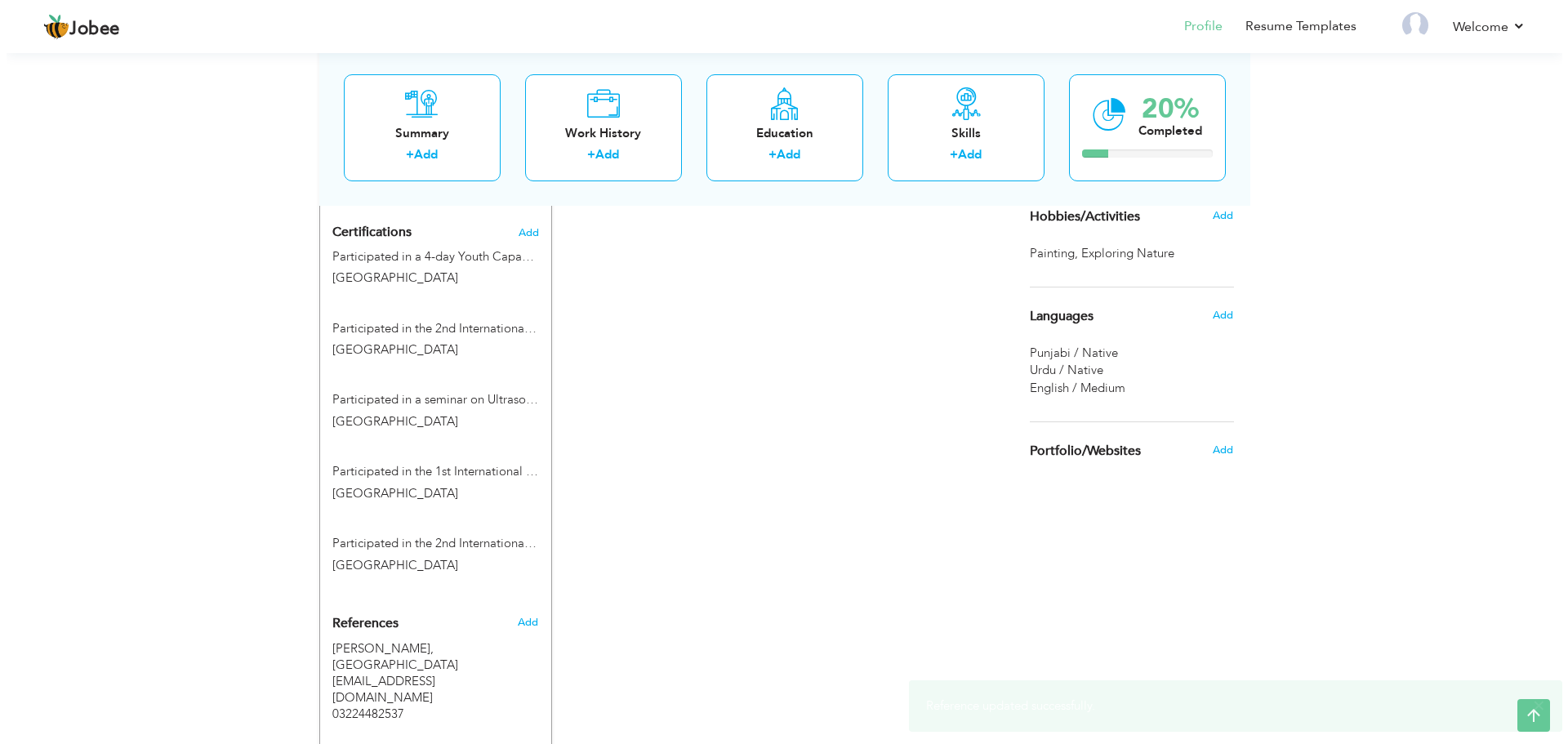
scroll to position [692, 0]
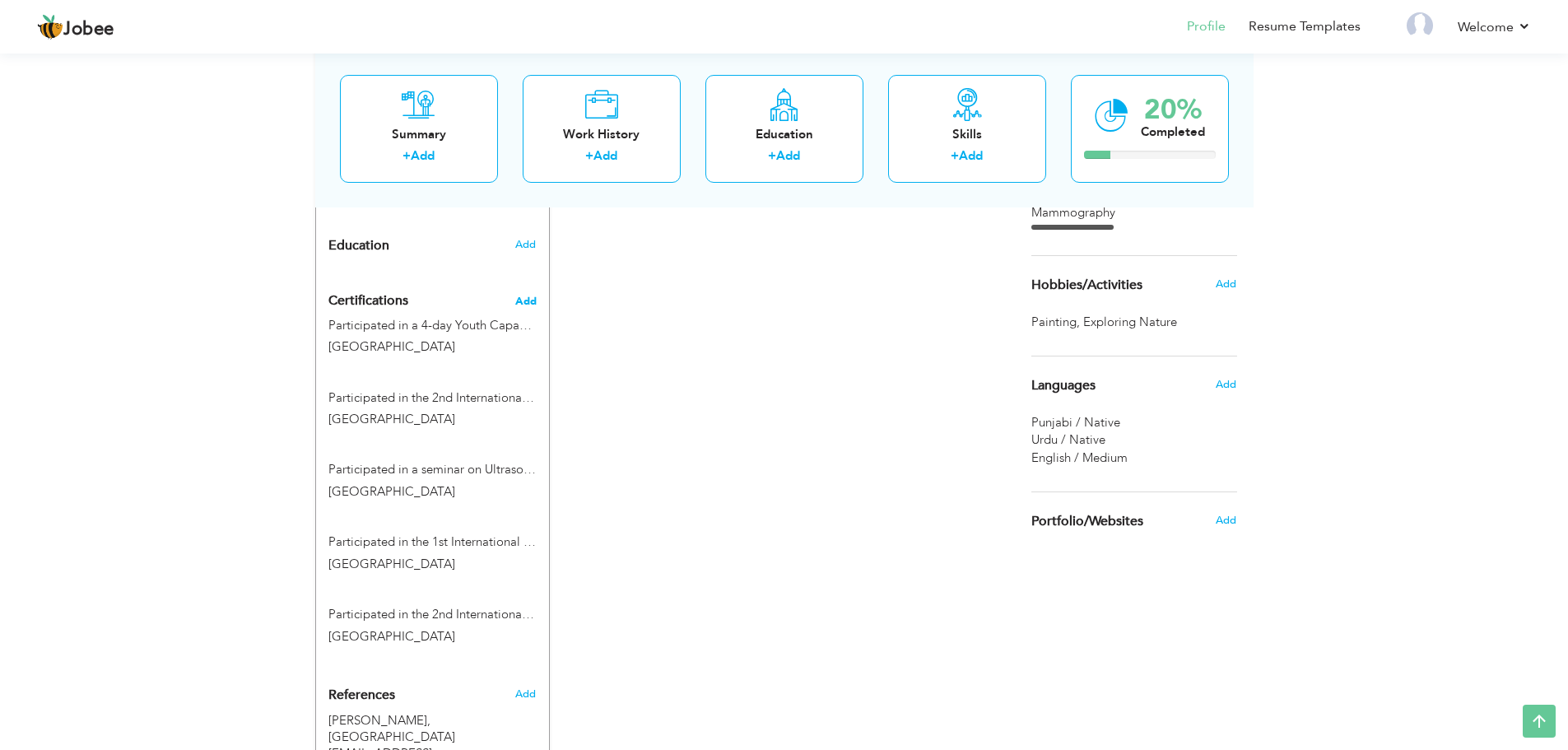
click at [529, 306] on span "Add" at bounding box center [526, 302] width 22 height 12
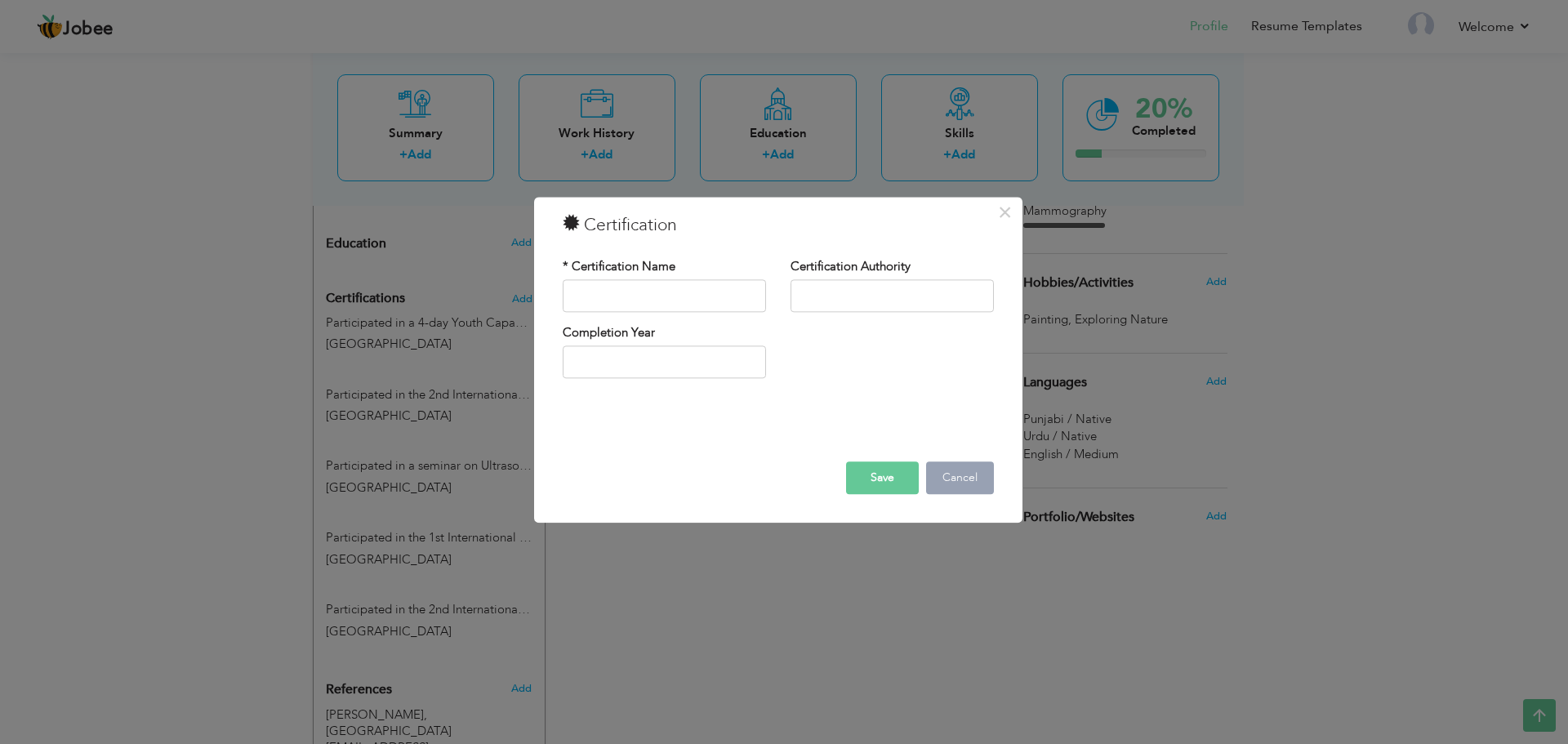
click at [963, 487] on button "Cancel" at bounding box center [960, 477] width 68 height 32
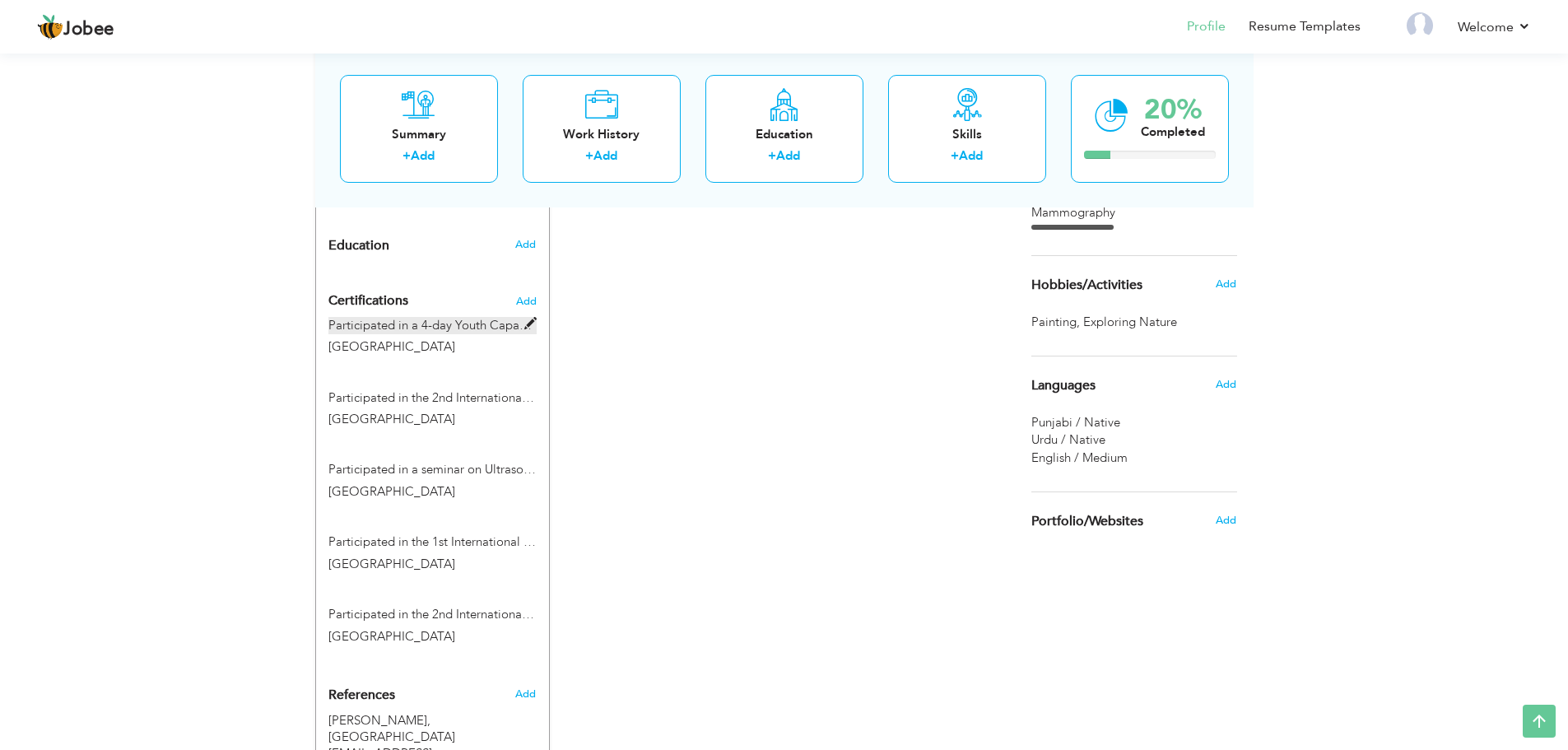
click at [443, 327] on label "Participated in a 4-day Youth Capacity Building Training Program" at bounding box center [432, 325] width 209 height 18
type input "Participated in a 4-day Youth Capacity Building Training Program"
type input "Superior University Lahore"
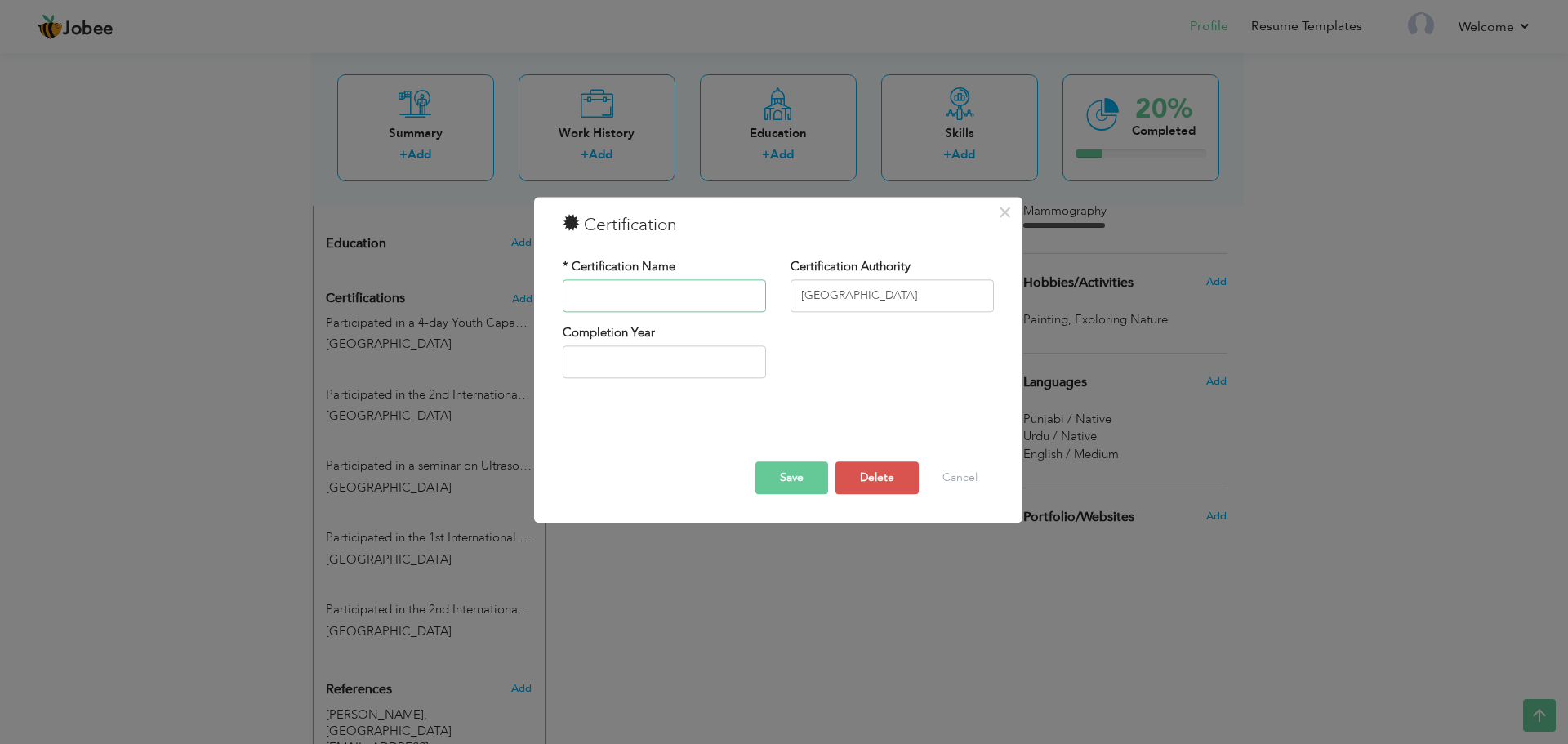
scroll to position [0, 0]
click at [875, 475] on button "Delete" at bounding box center [877, 477] width 83 height 32
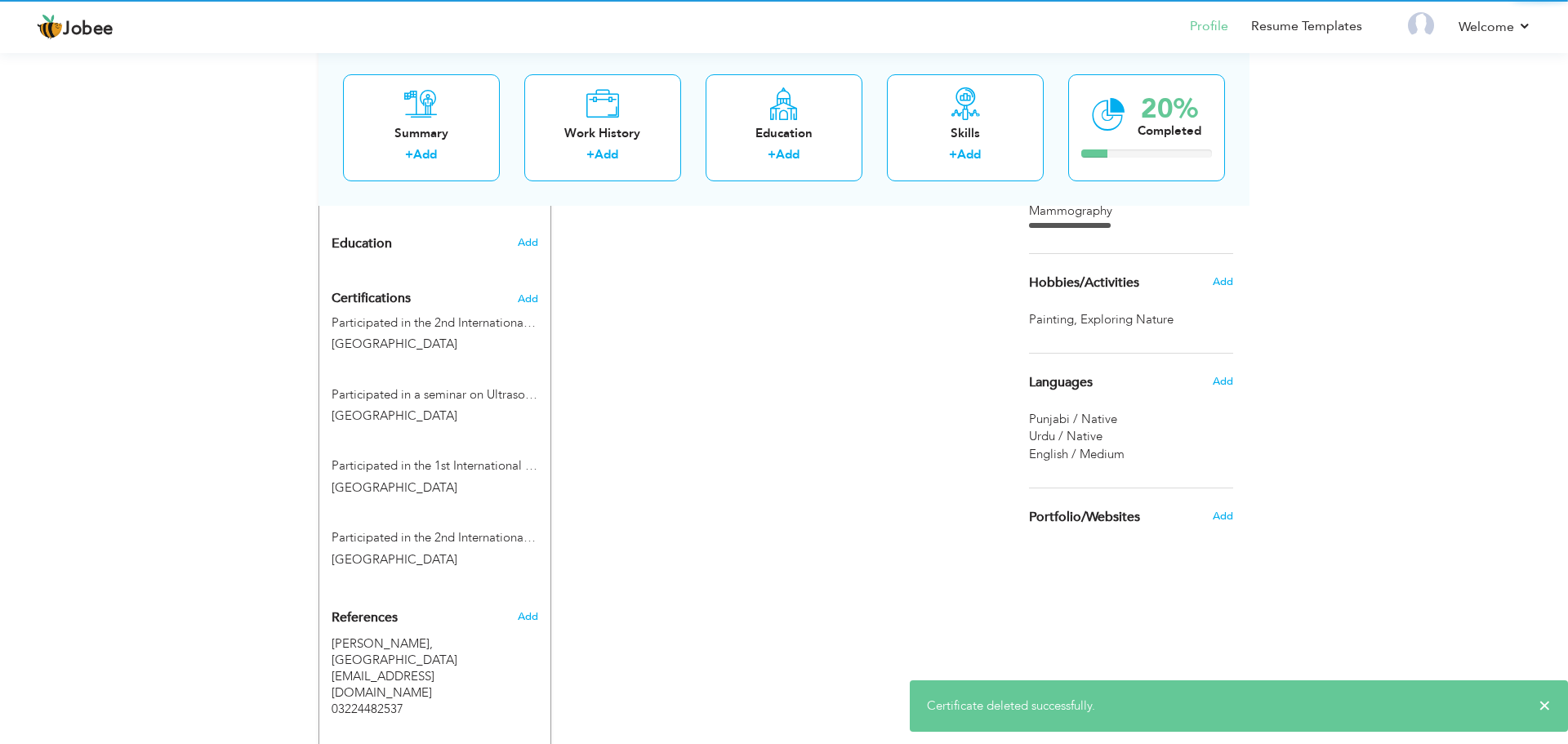
scroll to position [856, 0]
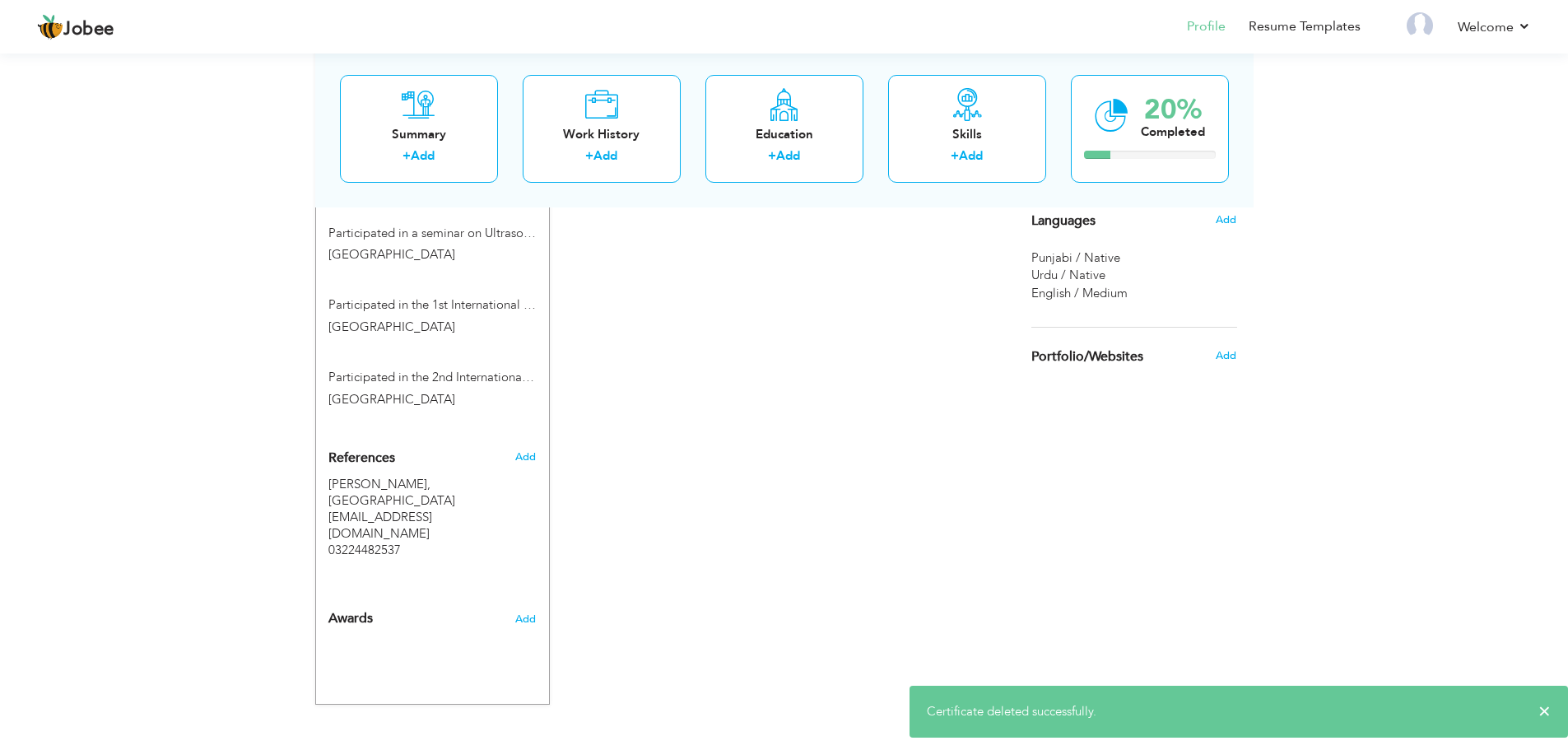
click at [423, 603] on div "Awards" at bounding box center [413, 614] width 194 height 39
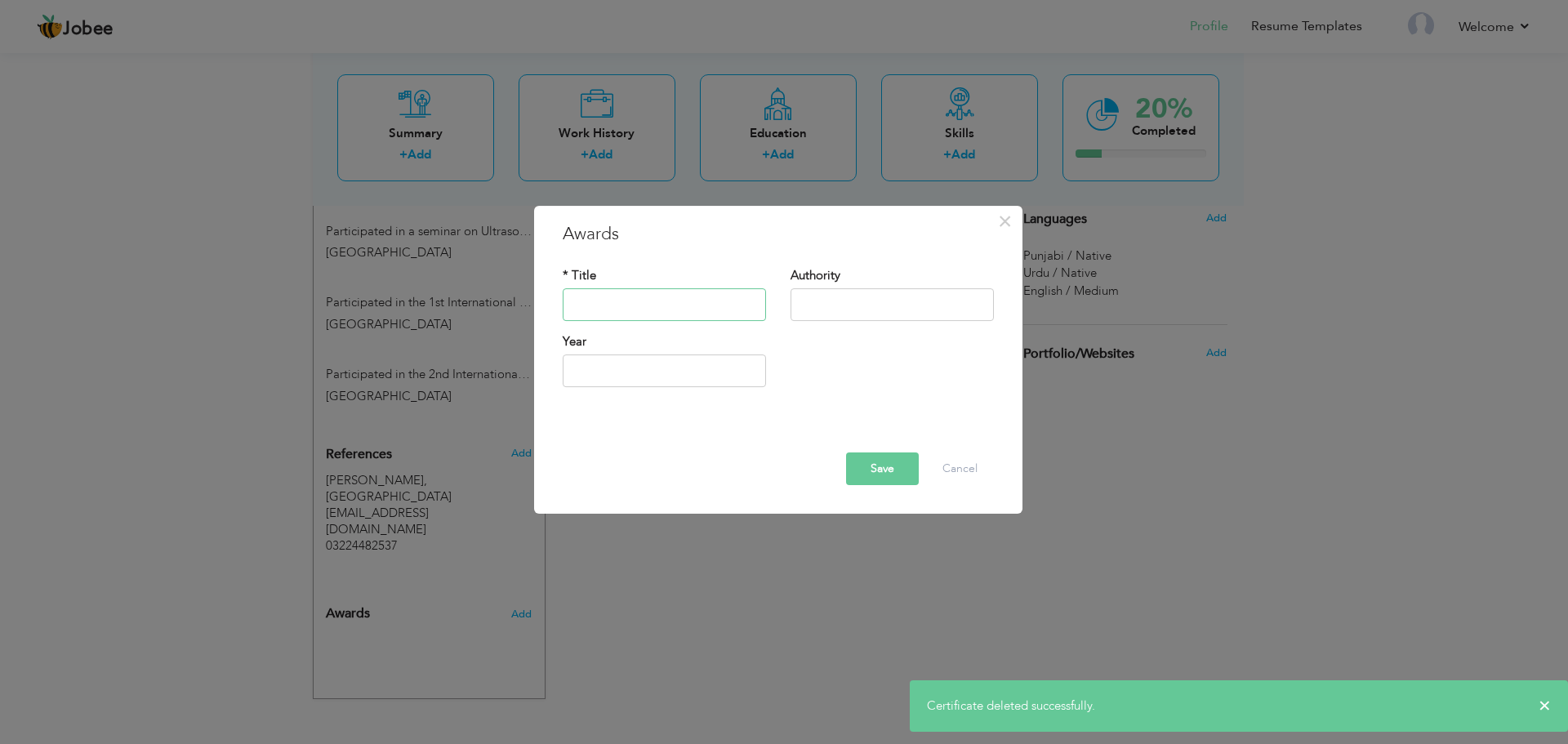
paste input "Participated in a 4-day Youth Capacity Building Training Program"
type input "Participated in a 4-day Youth Capacity Building Training Program"
click at [836, 299] on input "text" at bounding box center [892, 304] width 204 height 32
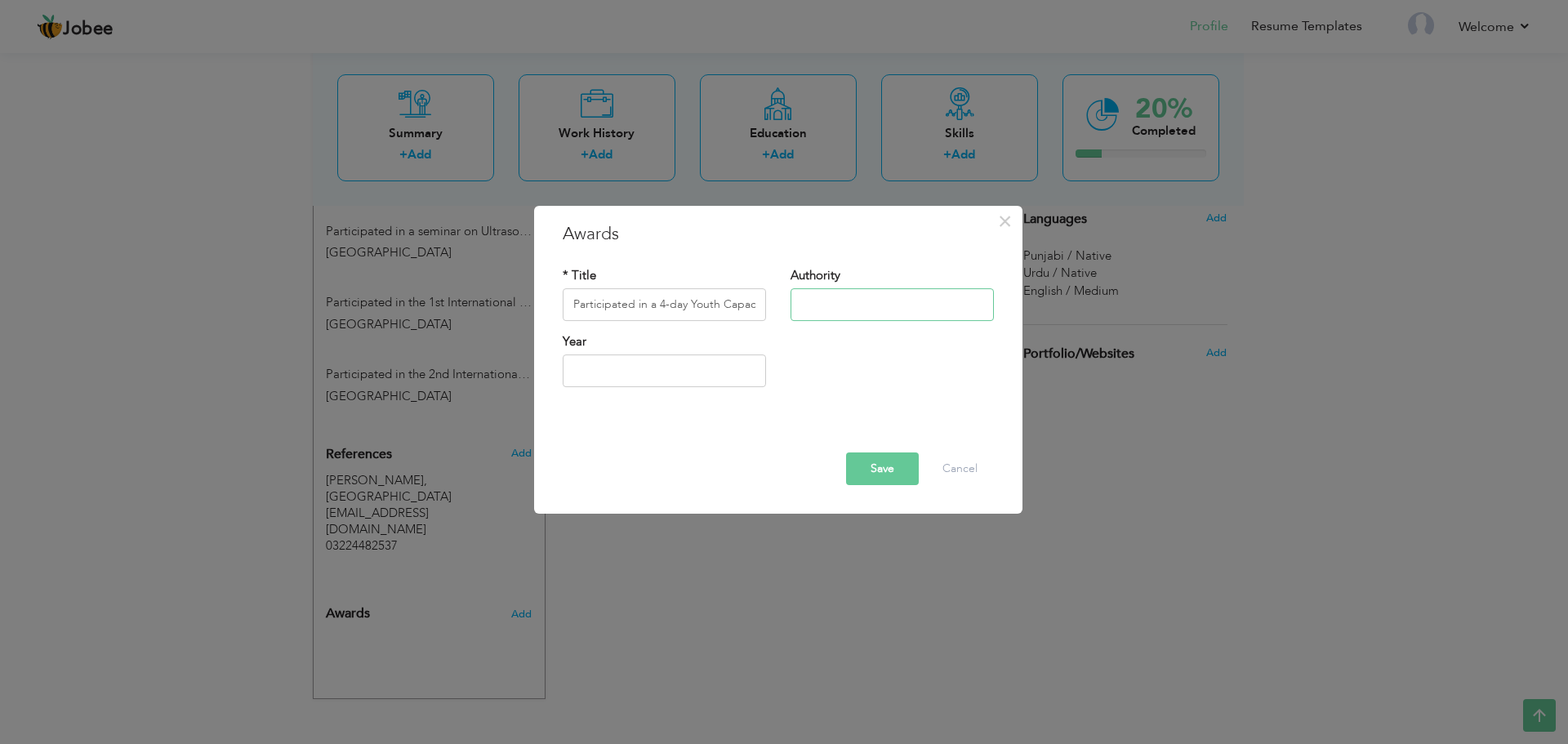
type input "s"
drag, startPoint x: 896, startPoint y: 305, endPoint x: 1309, endPoint y: 340, distance: 414.5
click at [1309, 340] on div "× Awards * Title Participated in a 4-day Youth Capacity Building Training Progr…" at bounding box center [784, 372] width 1568 height 744
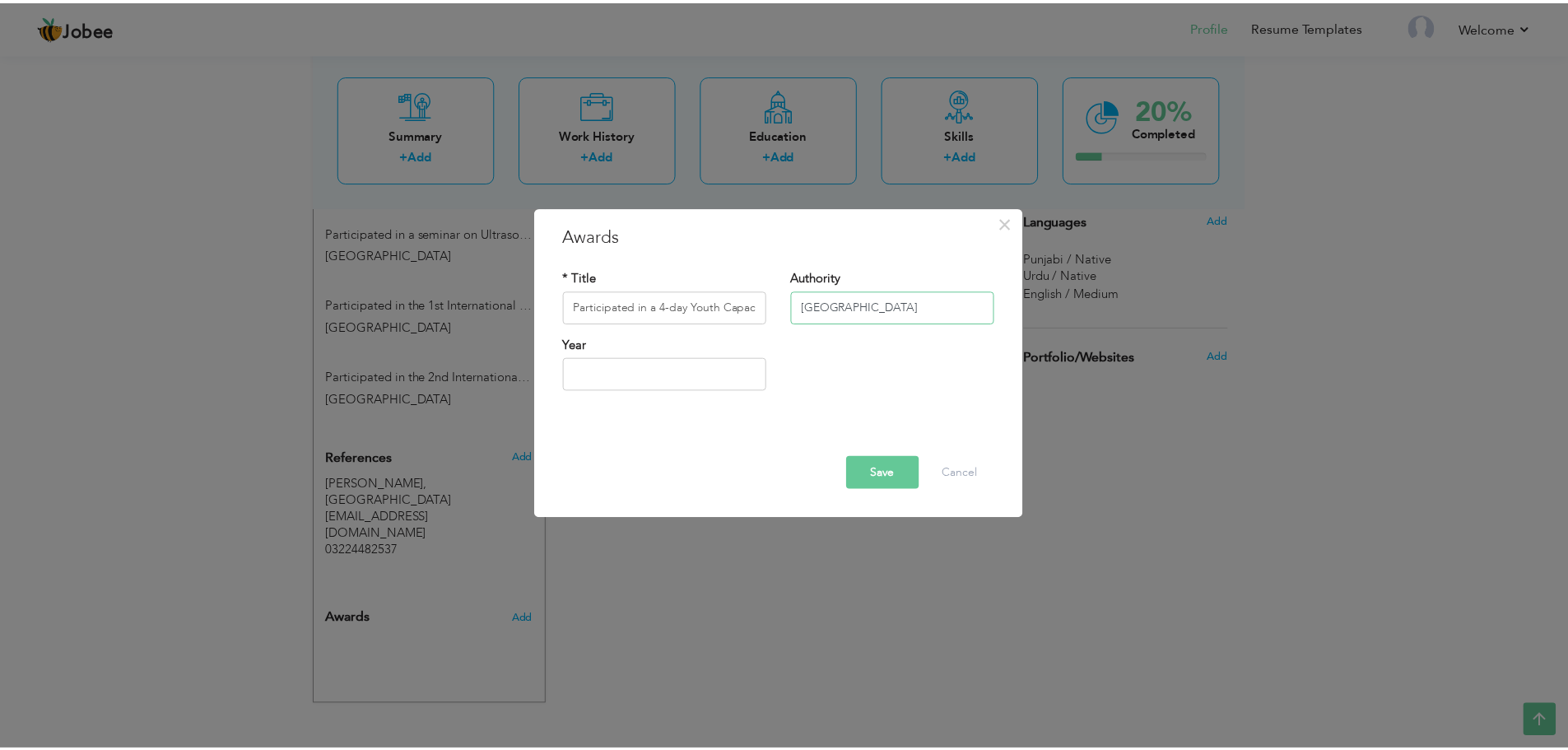
scroll to position [0, 0]
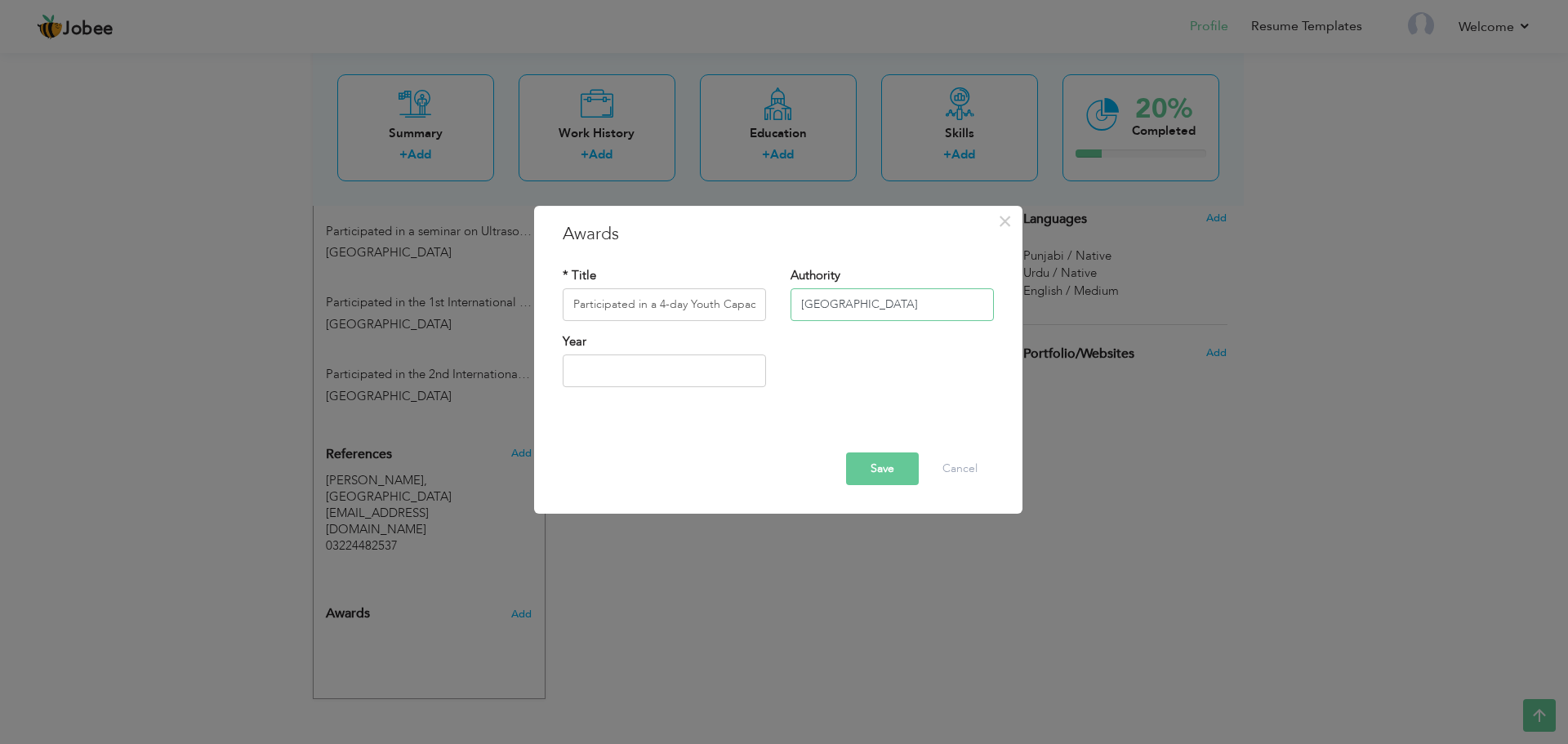
type input "Superior University Lahore"
click at [903, 475] on button "Save" at bounding box center [882, 468] width 72 height 32
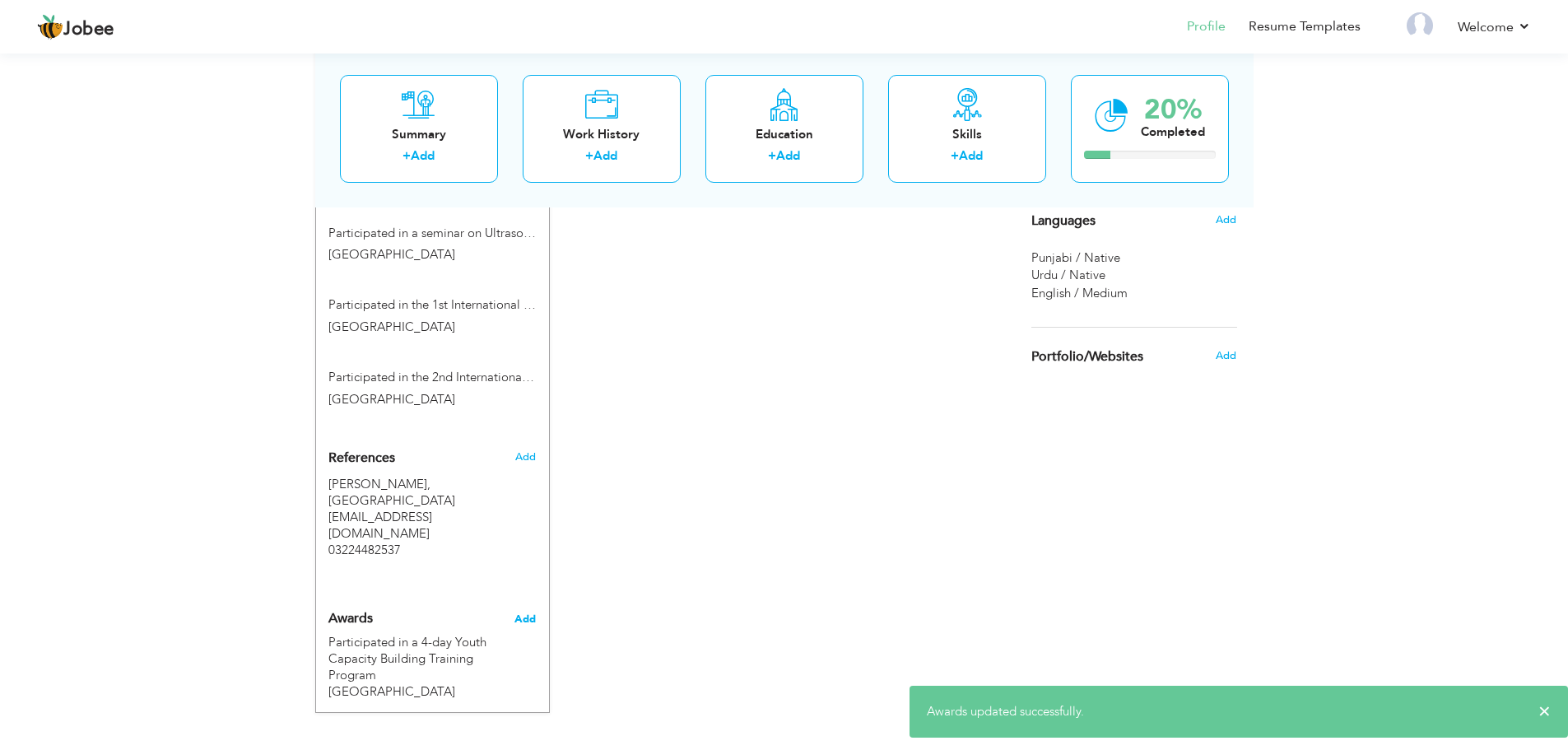
click at [530, 612] on span "Add" at bounding box center [525, 619] width 22 height 15
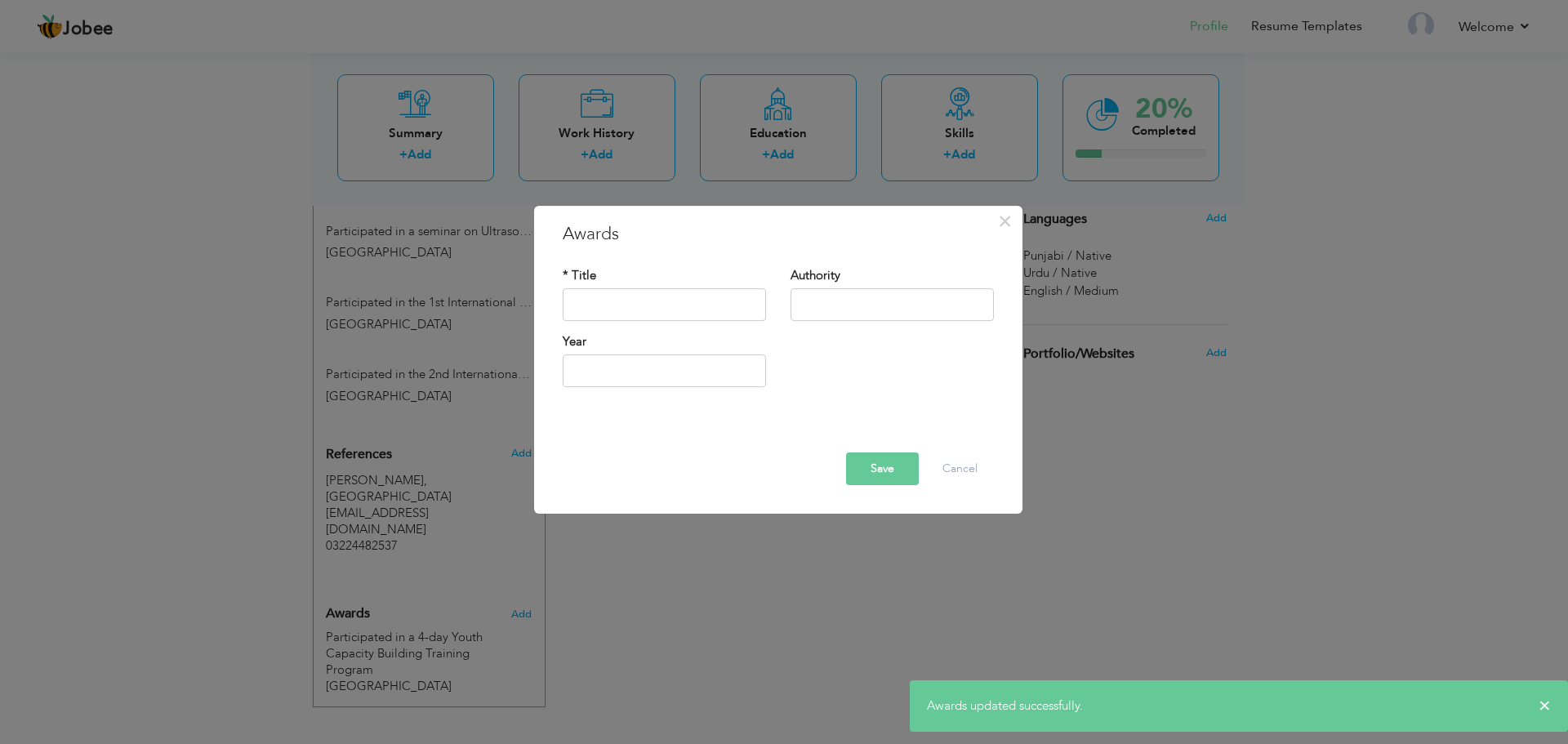
click at [989, 508] on div "× Awards * Title Authority Year Save Delete Cancel" at bounding box center [779, 360] width 489 height 308
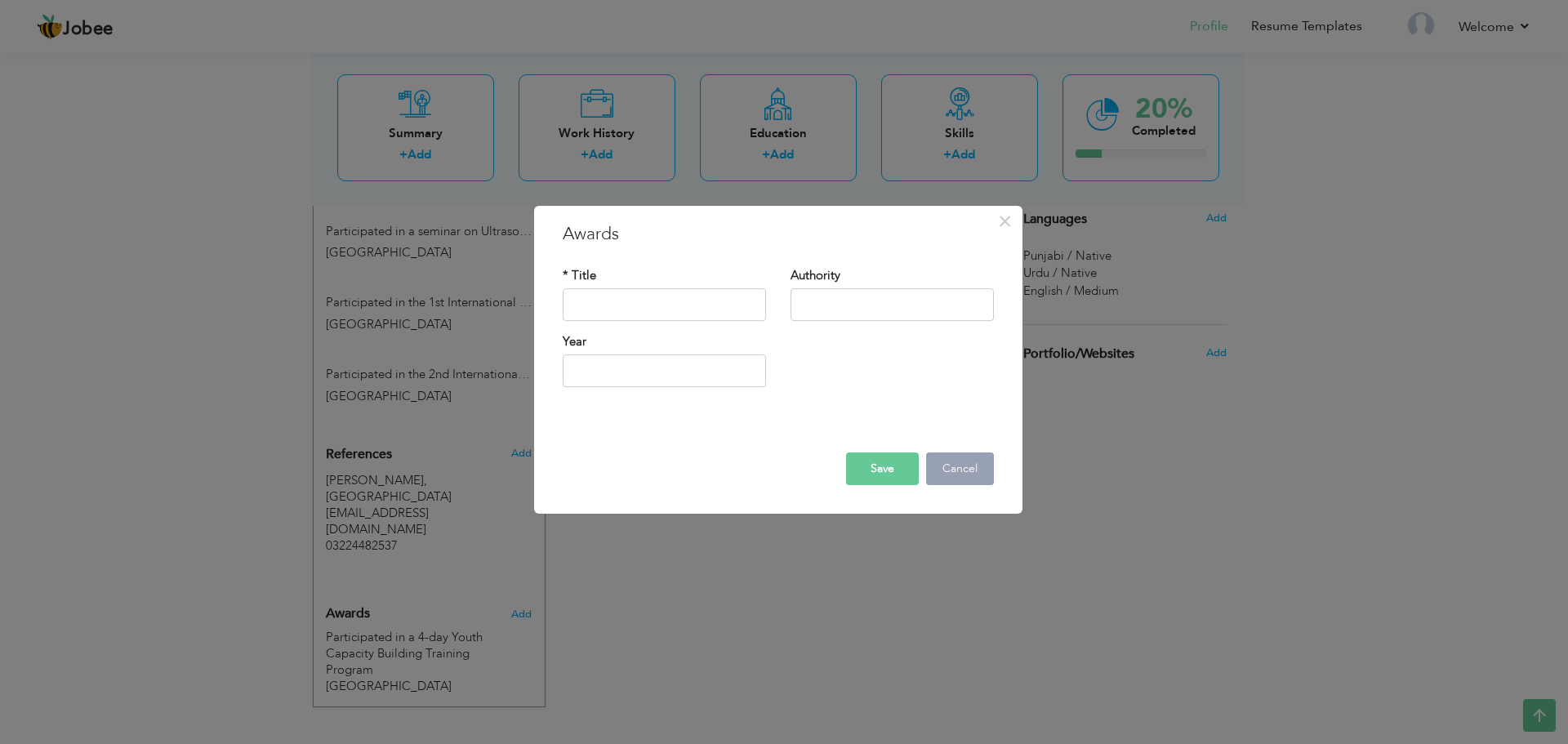
click at [959, 471] on button "Cancel" at bounding box center [960, 468] width 68 height 32
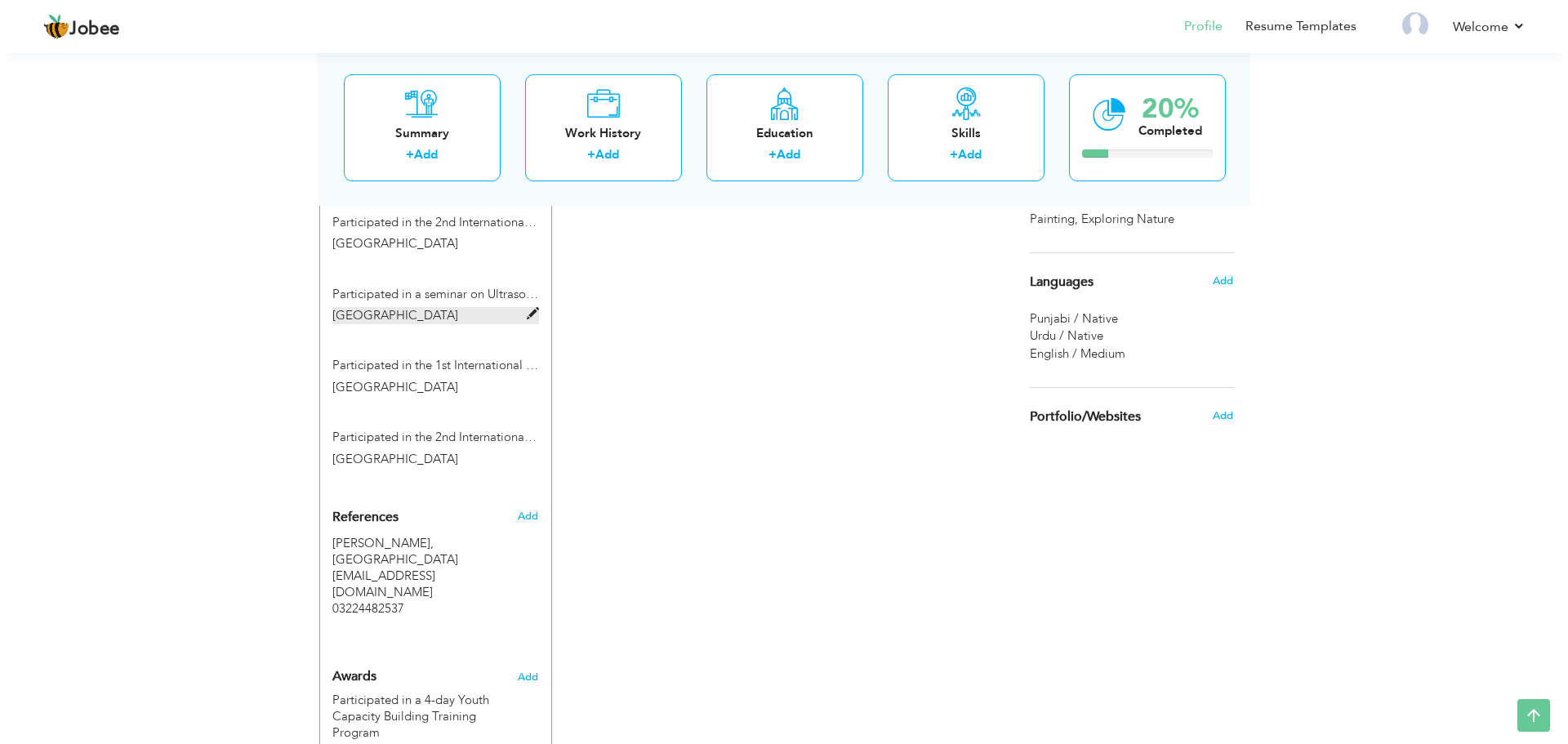
scroll to position [692, 0]
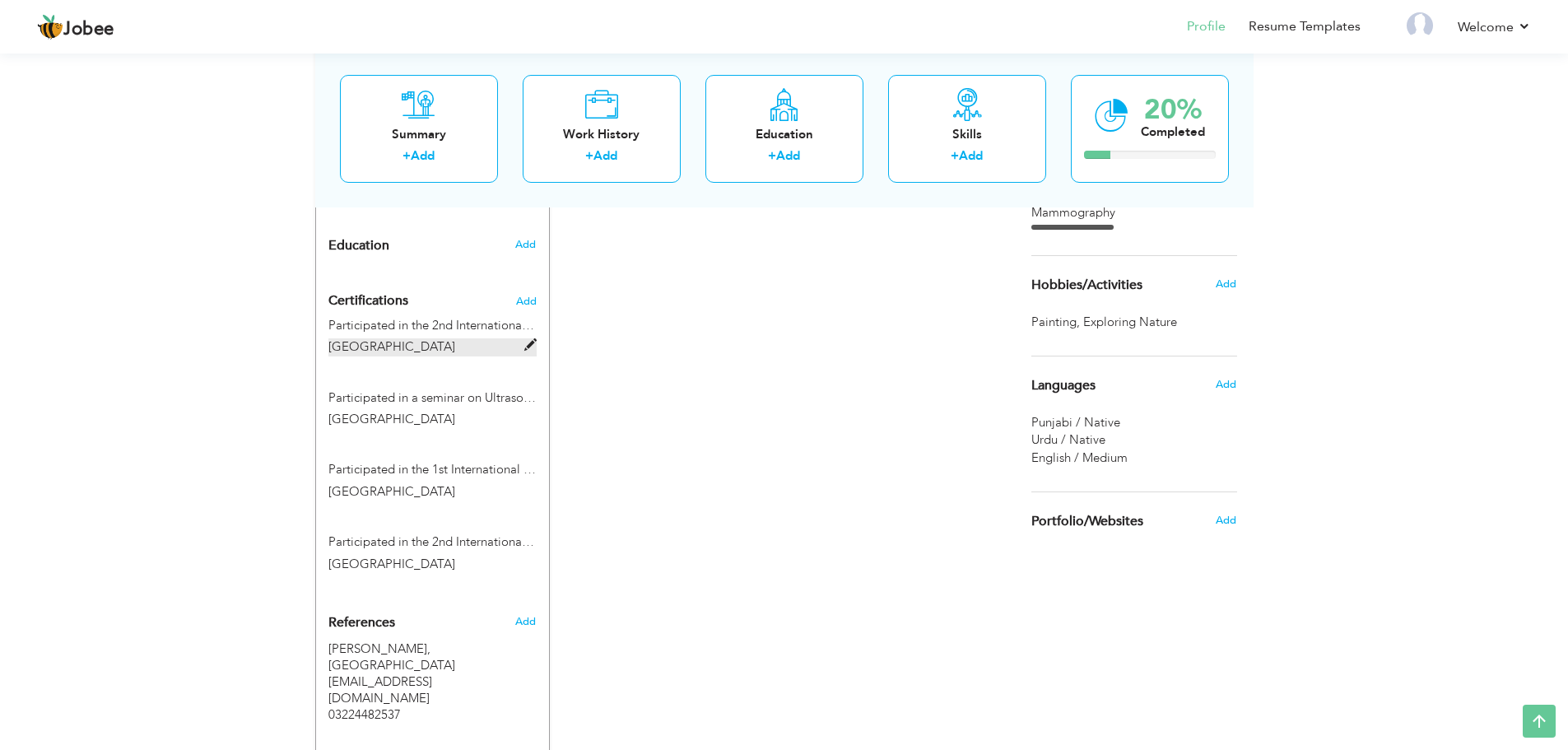
click at [431, 353] on span "Superior University Lahore" at bounding box center [391, 347] width 126 height 17
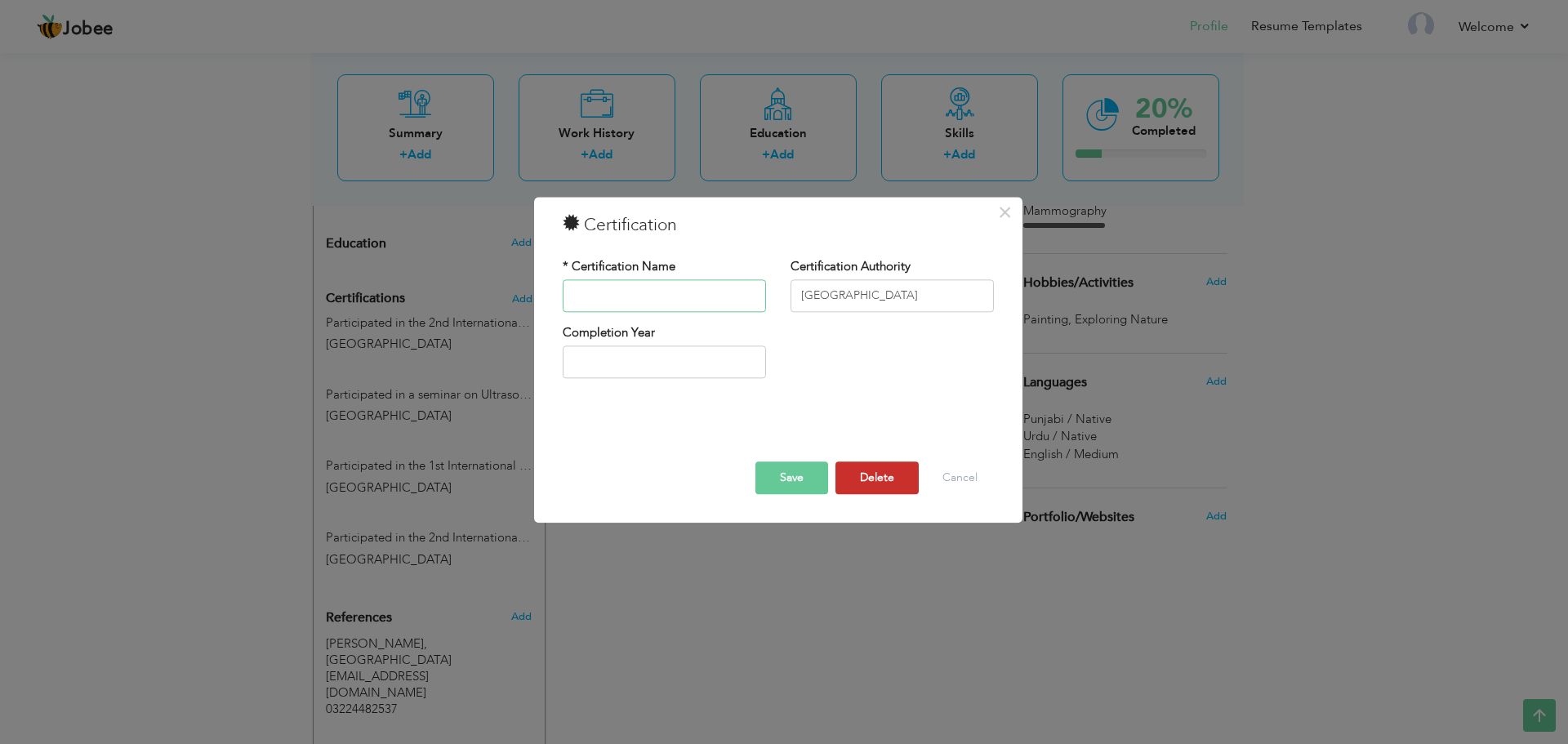
scroll to position [0, 0]
click at [896, 489] on button "Delete" at bounding box center [877, 477] width 83 height 32
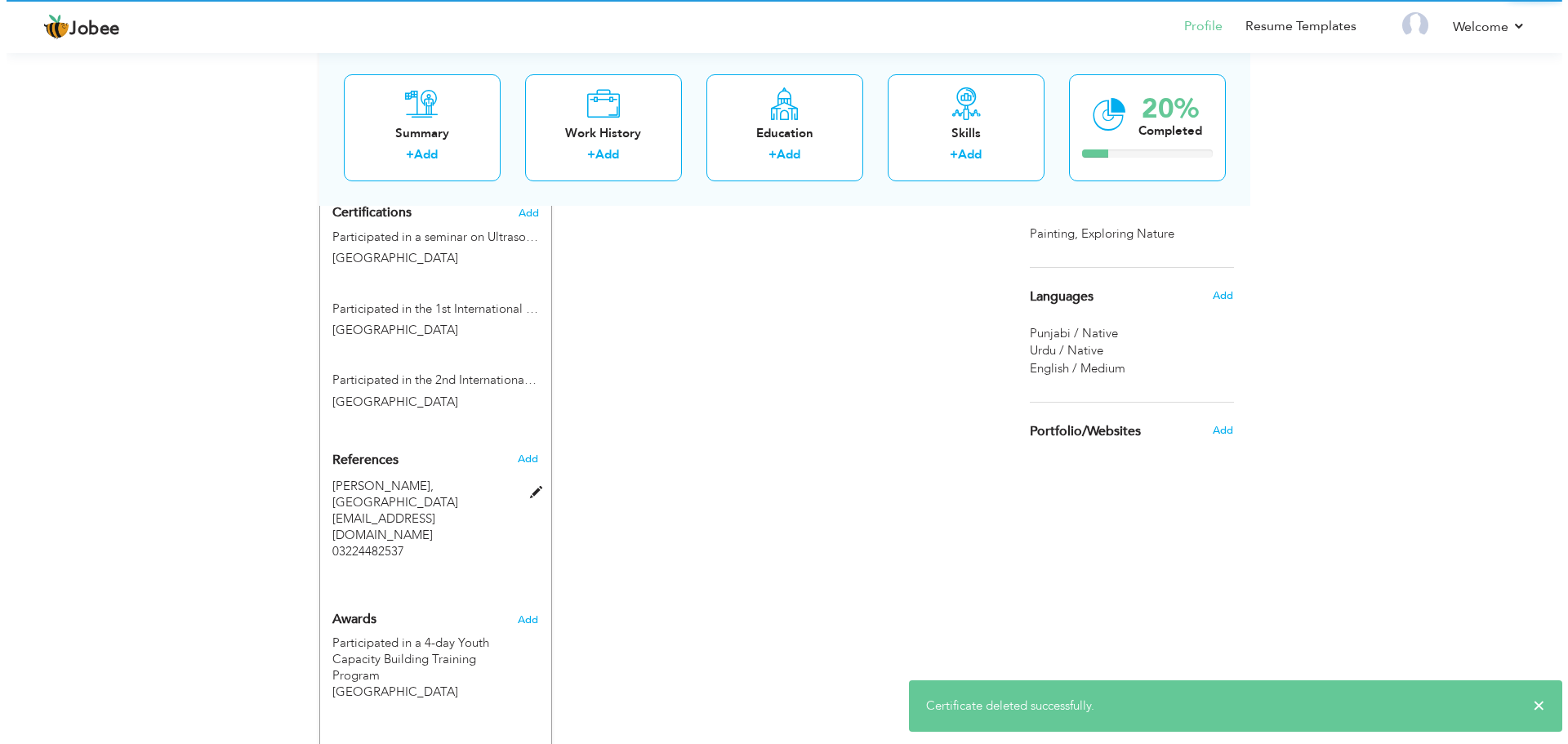
scroll to position [856, 0]
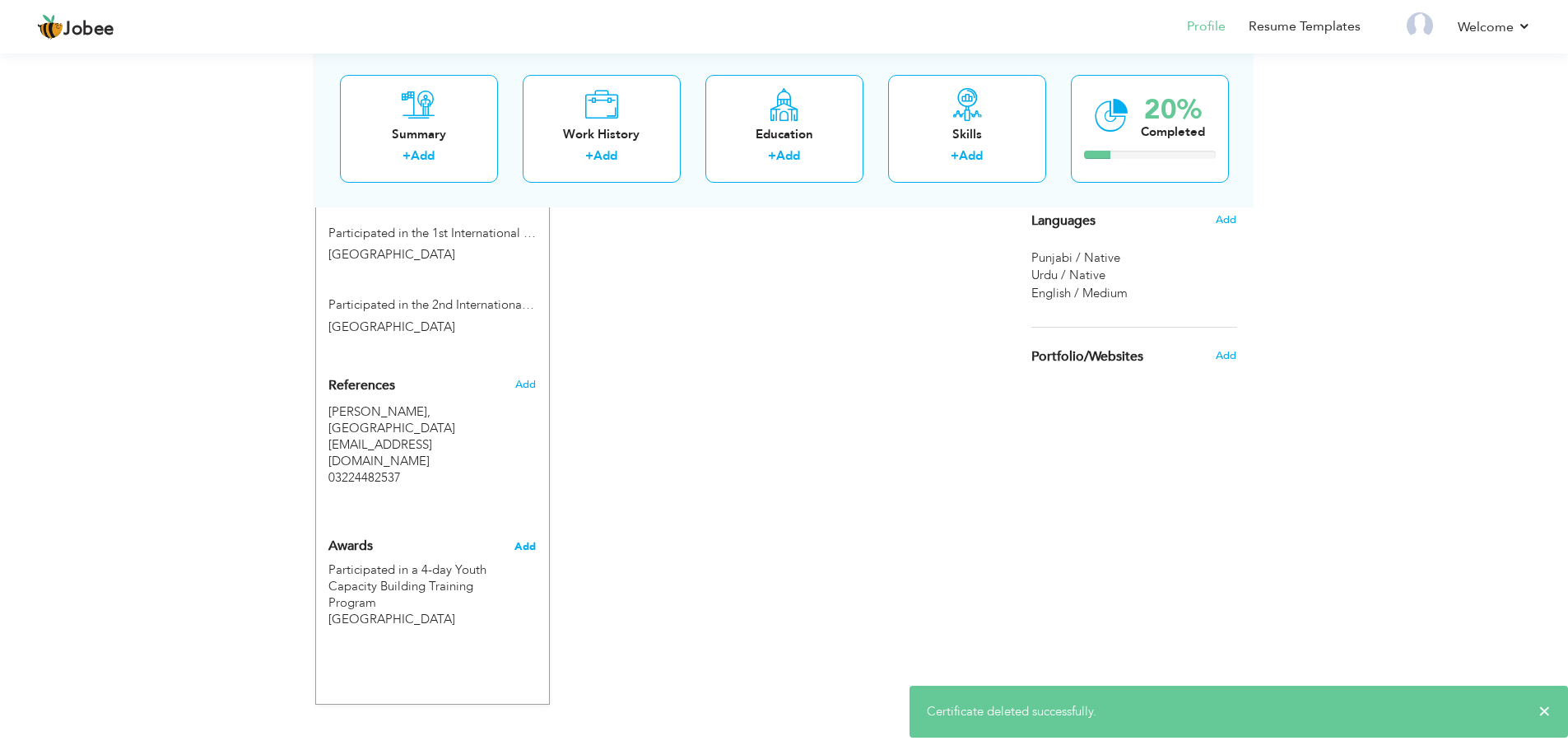
click at [535, 540] on span "Add" at bounding box center [525, 547] width 22 height 15
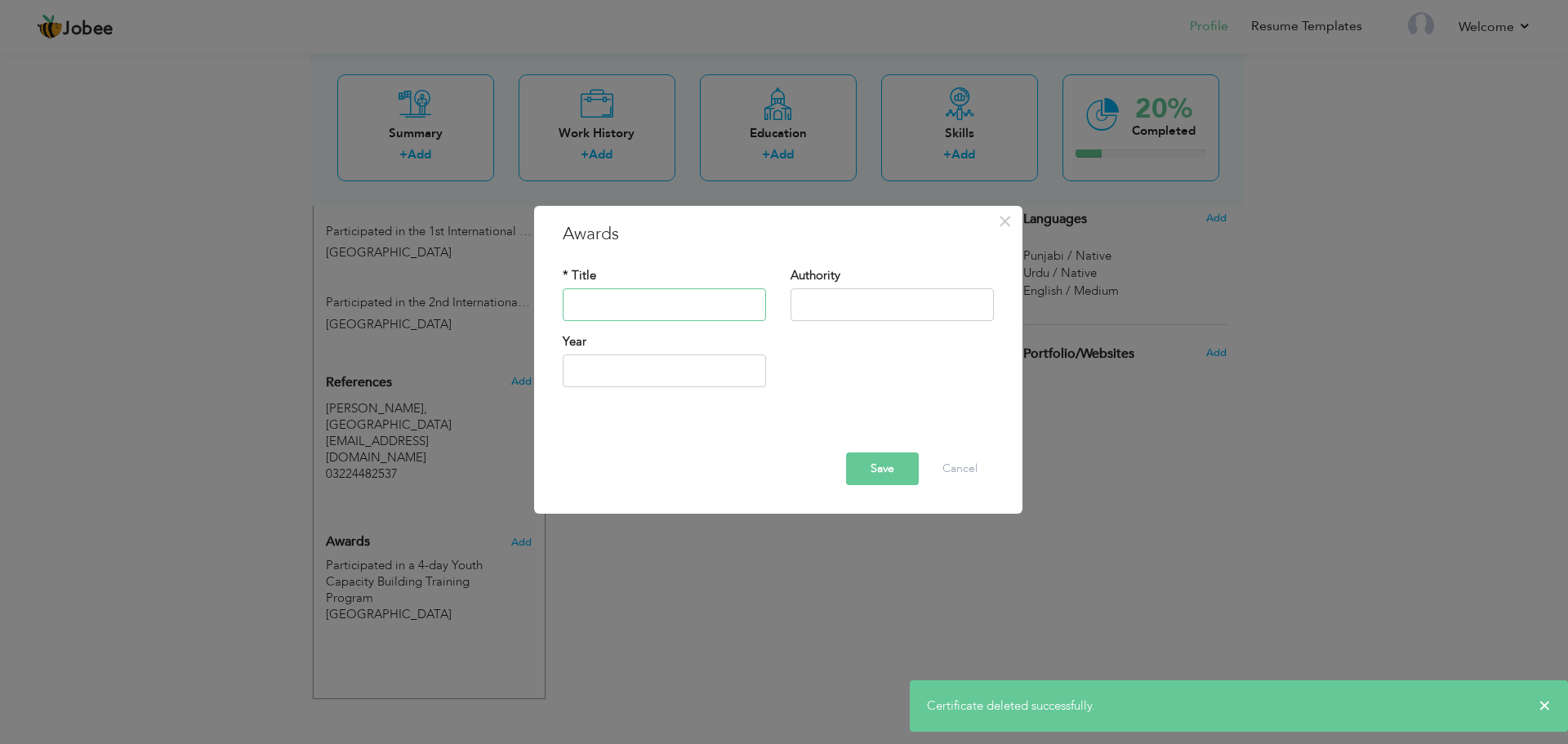
paste input "Participated in the 2nd International Conference on Physical Education & Sports…"
type input "Participated in the 2nd International Conference on Physical Education & Sports…"
click at [873, 303] on input "text" at bounding box center [892, 304] width 204 height 32
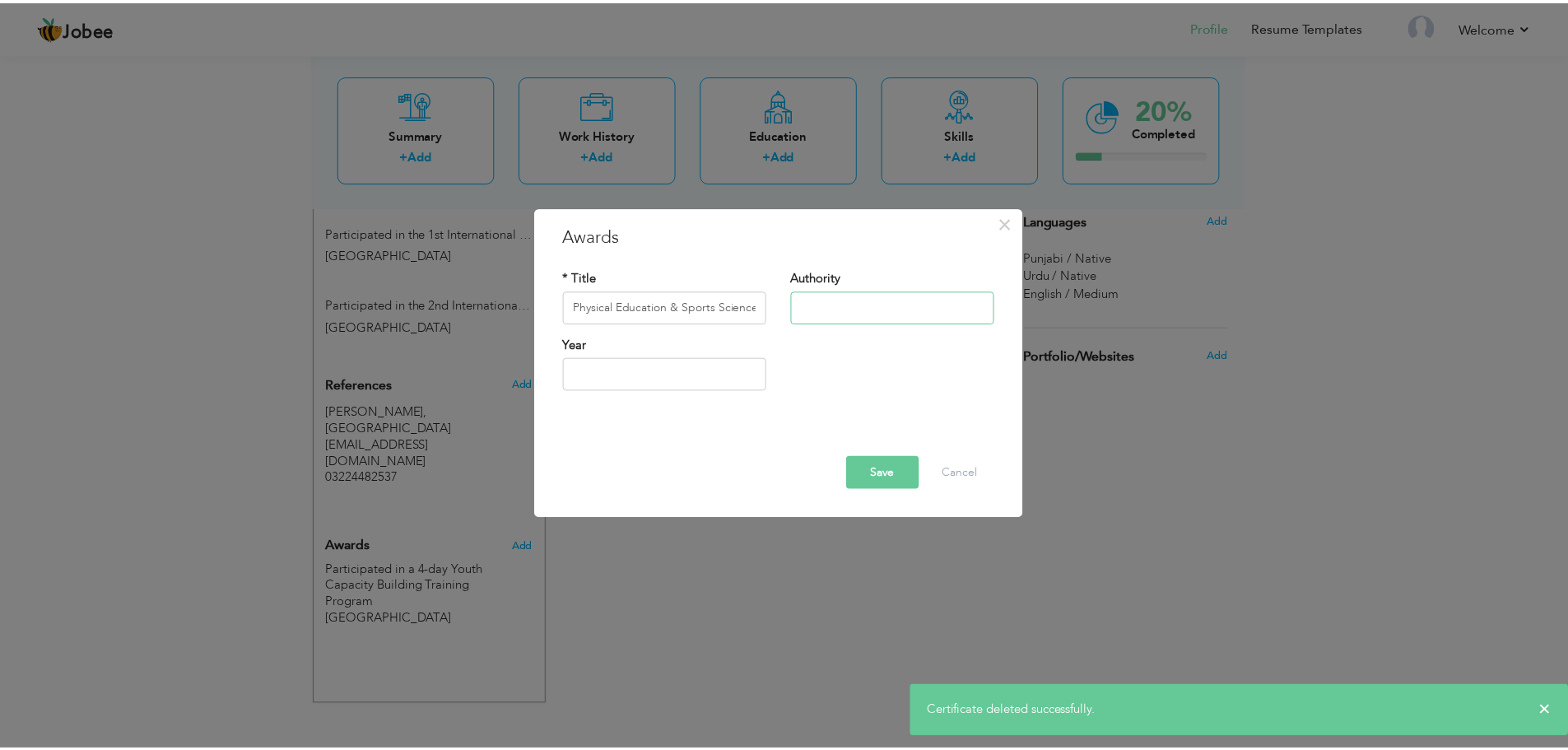
scroll to position [0, 0]
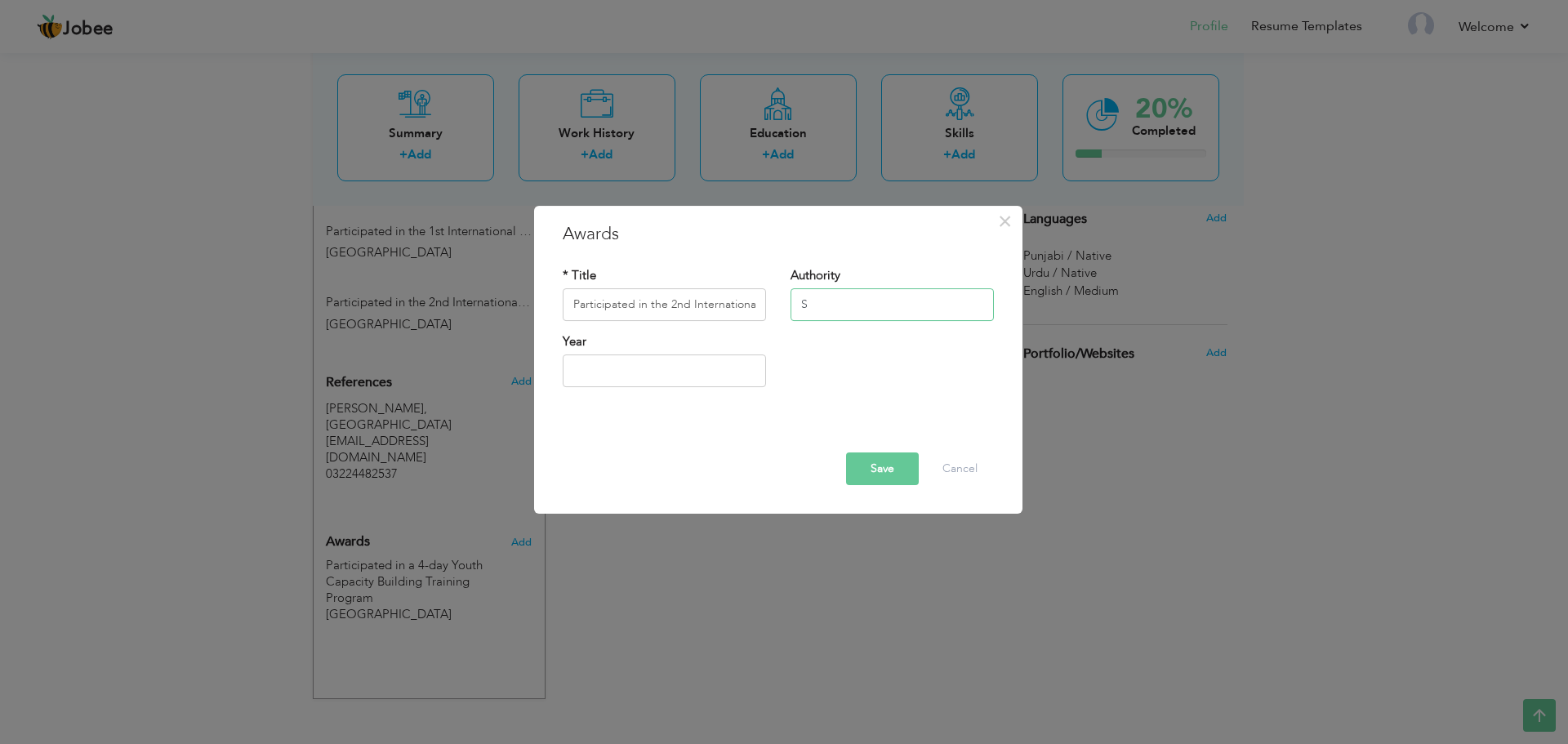
type input "Superior University Lahore"
click at [881, 471] on button "Save" at bounding box center [882, 468] width 72 height 32
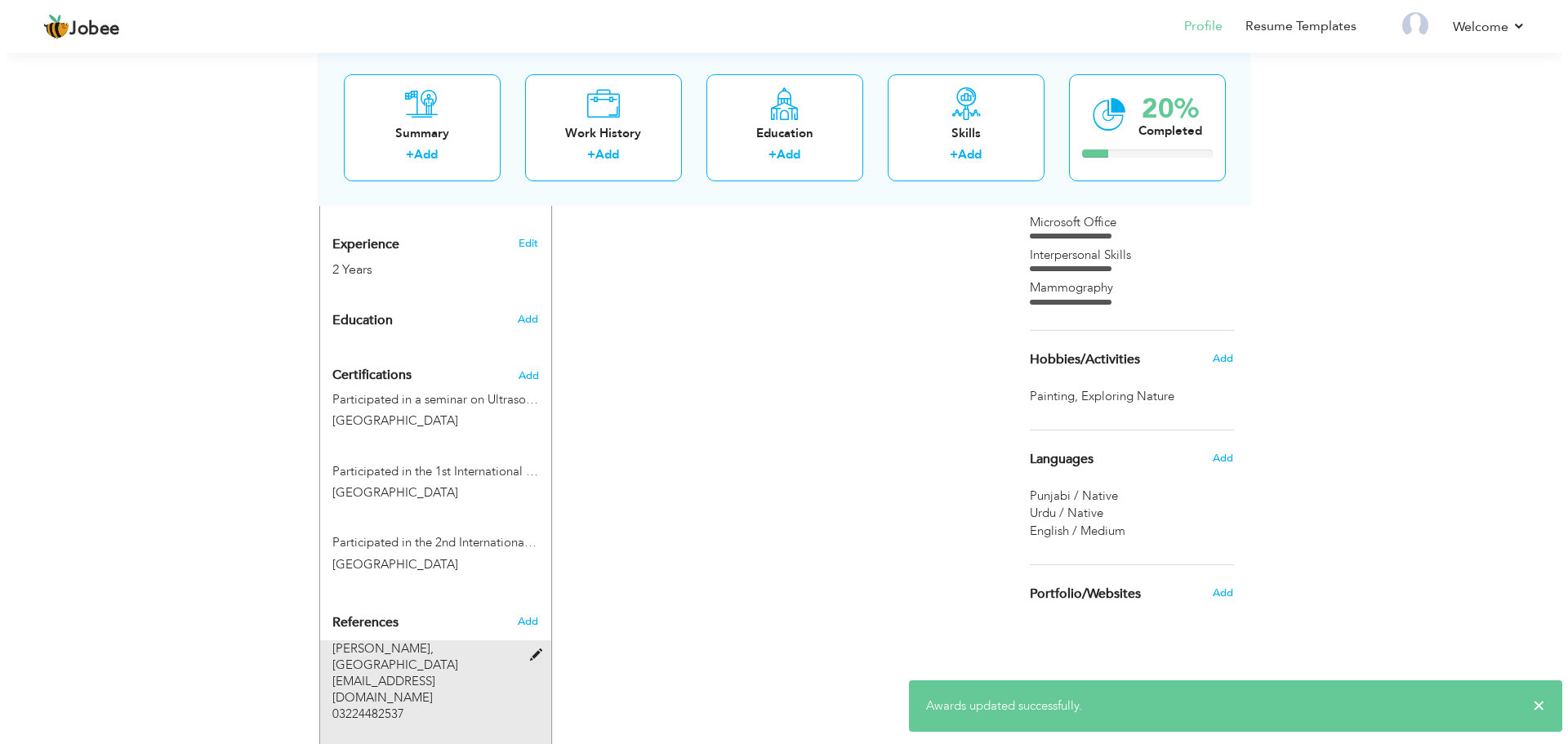
scroll to position [611, 0]
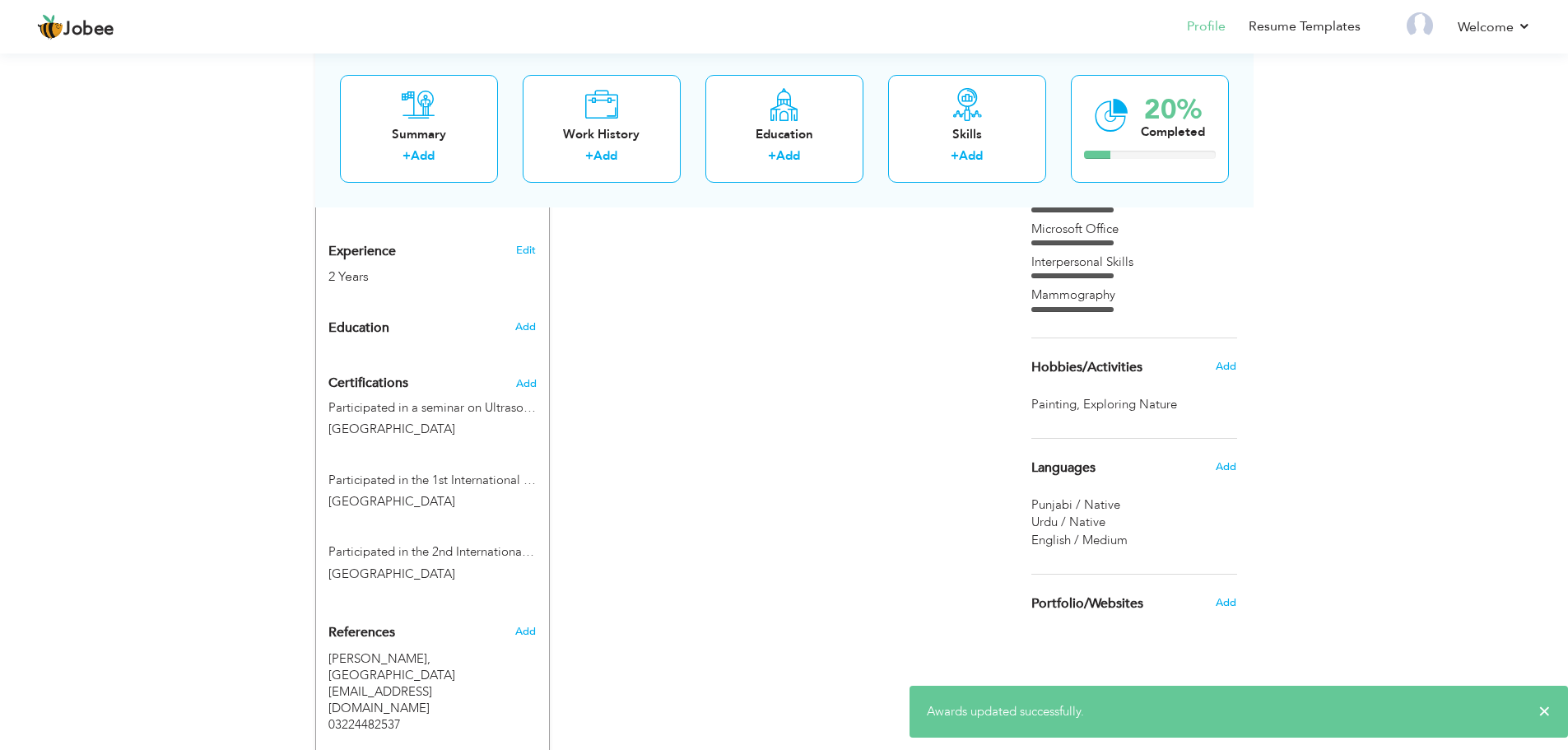
click at [497, 444] on div "Participated in a seminar on Ultrasound Superior University Lahore Participated…" at bounding box center [432, 423] width 233 height 48
type input "Participated in a seminar on Ultrasound"
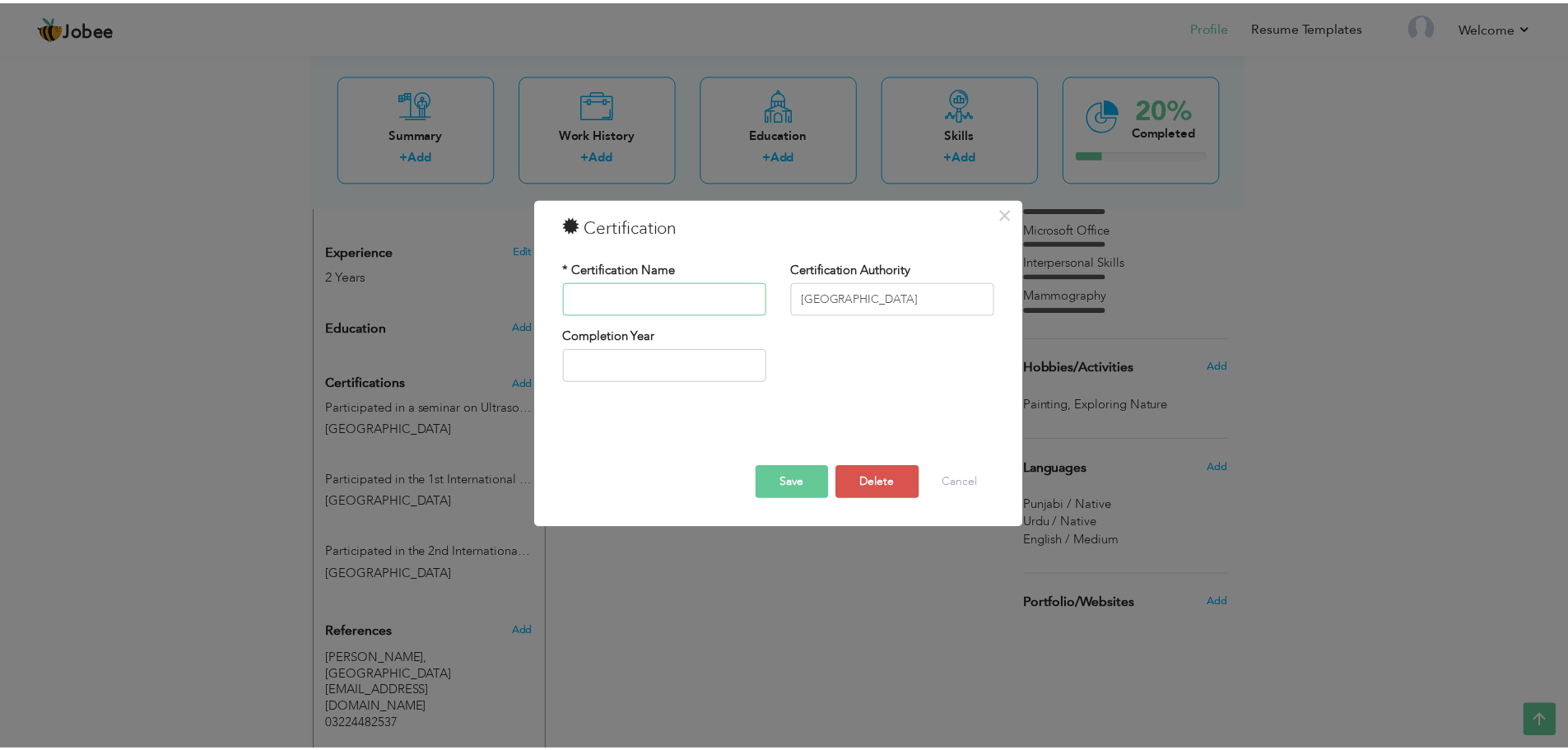
scroll to position [0, 0]
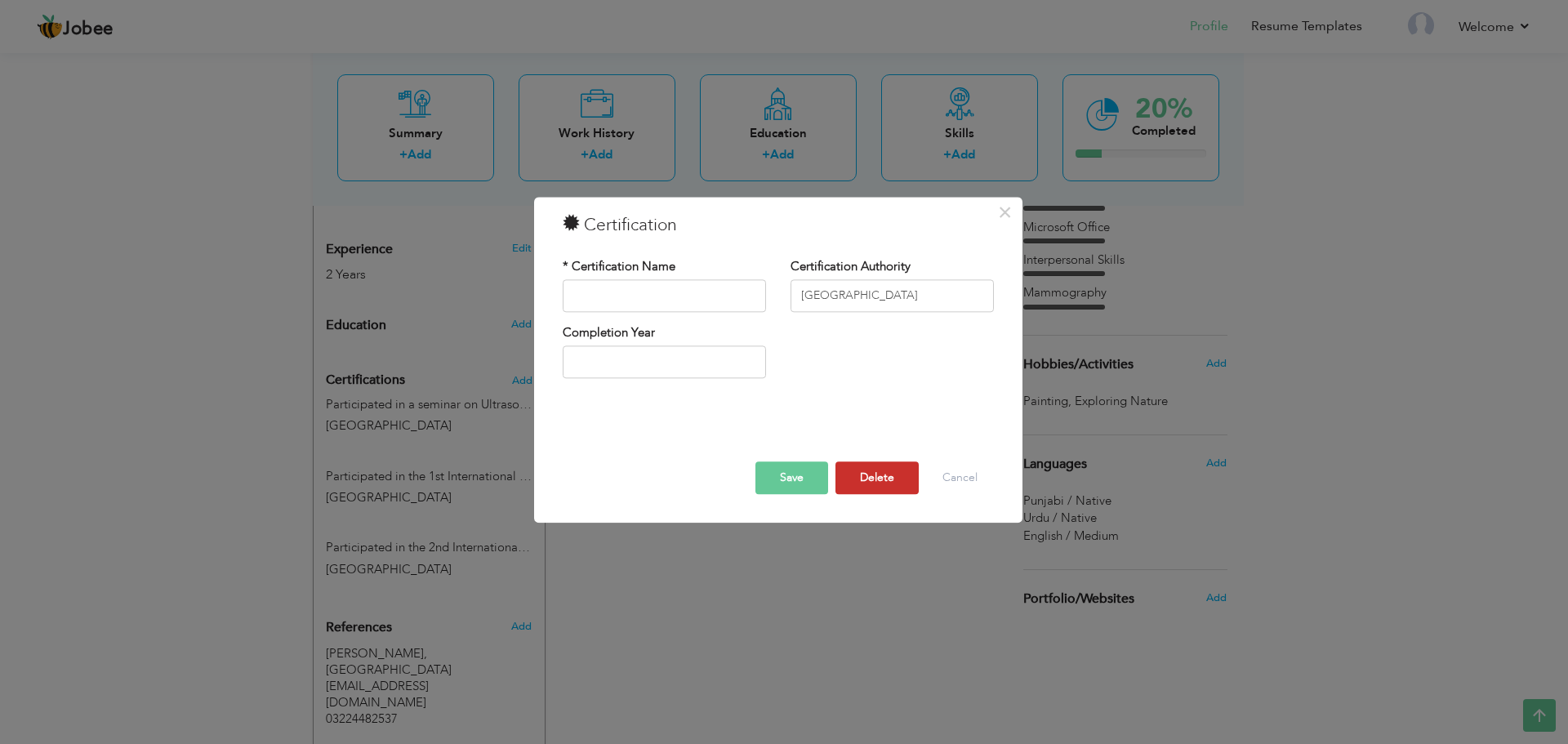
click at [872, 480] on button "Delete" at bounding box center [877, 477] width 83 height 32
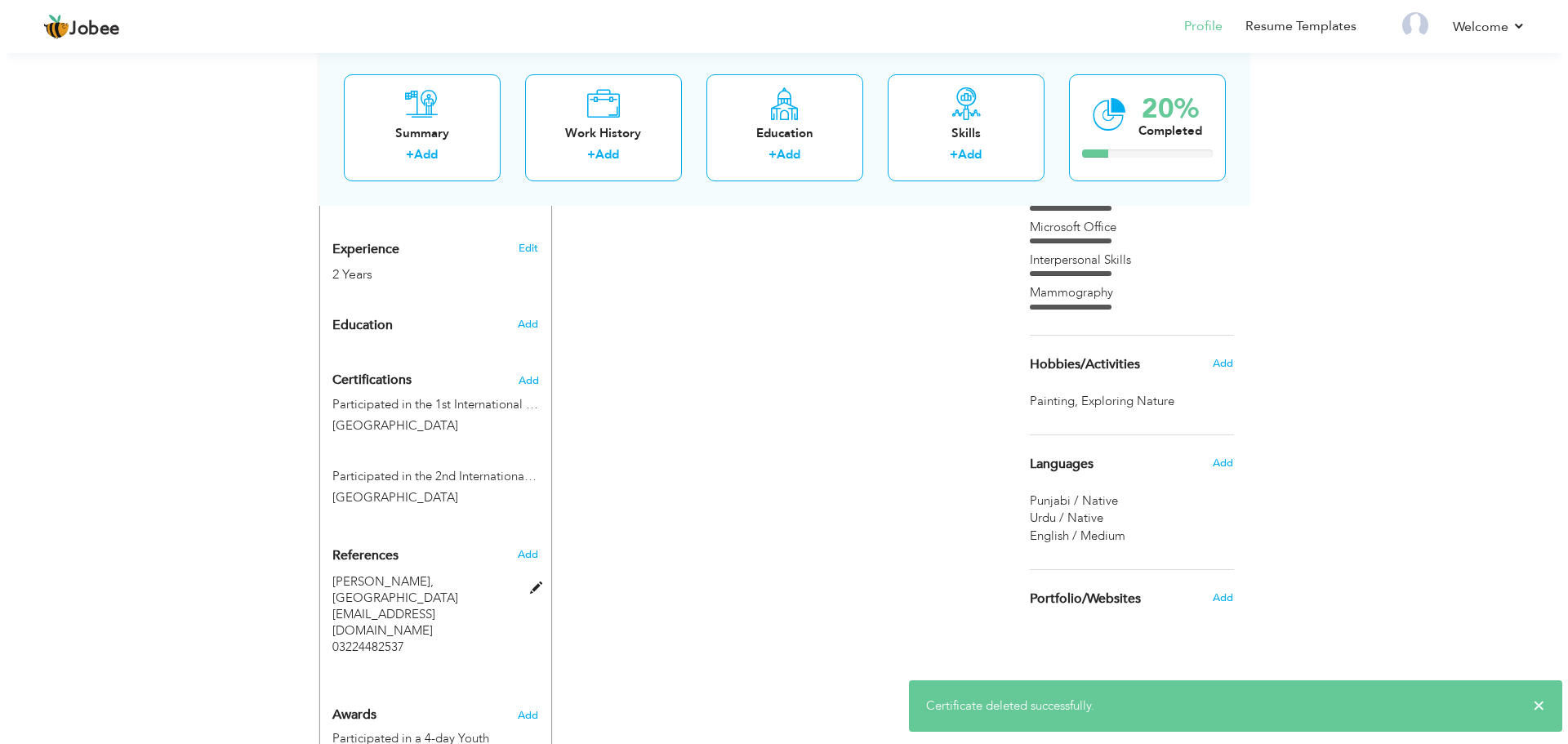
scroll to position [891, 0]
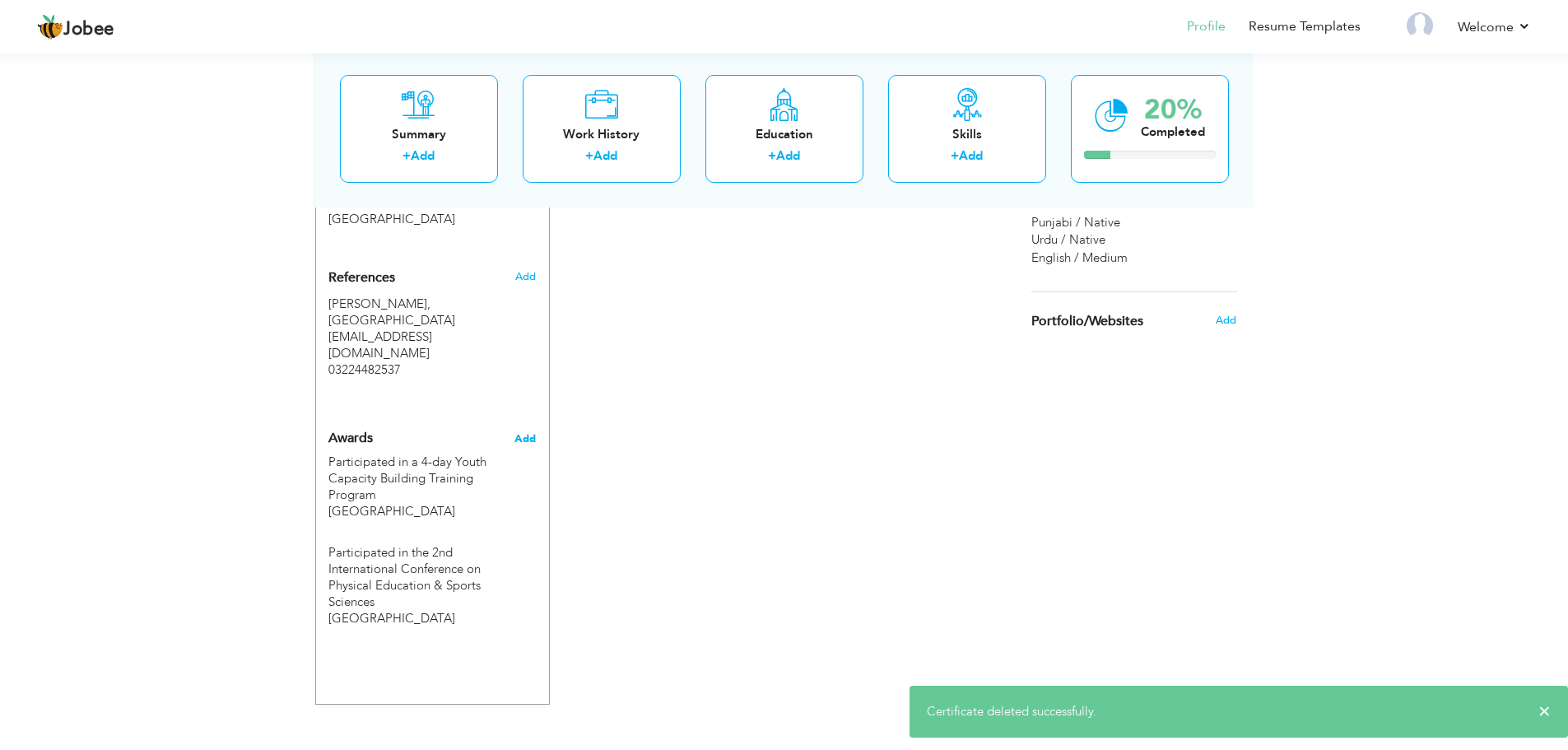
click at [526, 432] on span "Add" at bounding box center [525, 439] width 22 height 15
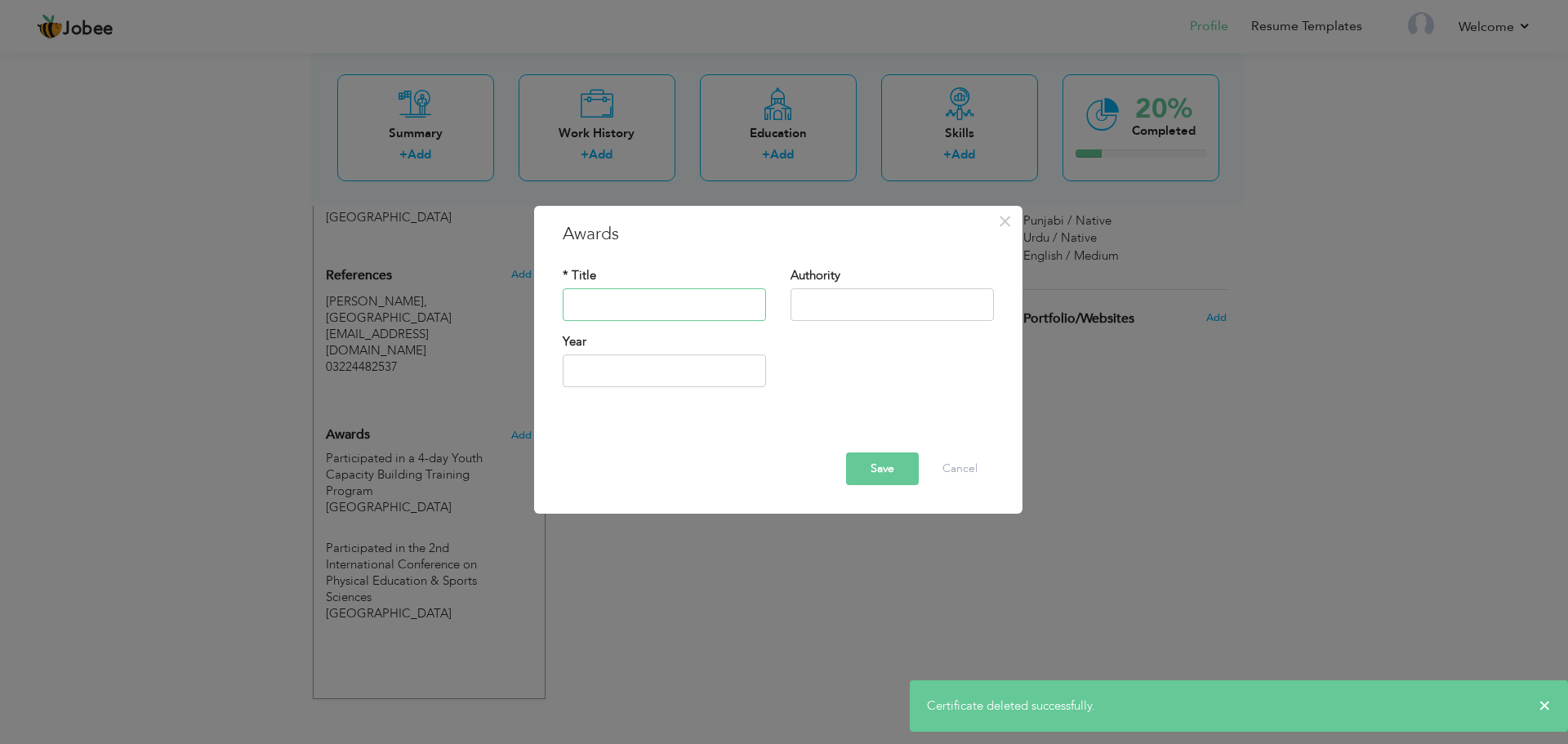
click at [672, 294] on input "text" at bounding box center [664, 304] width 204 height 32
paste input "Participated in a seminar on Ultrasound"
type input "Participated in a seminar on Ultrasound"
click at [816, 300] on input "text" at bounding box center [892, 304] width 204 height 32
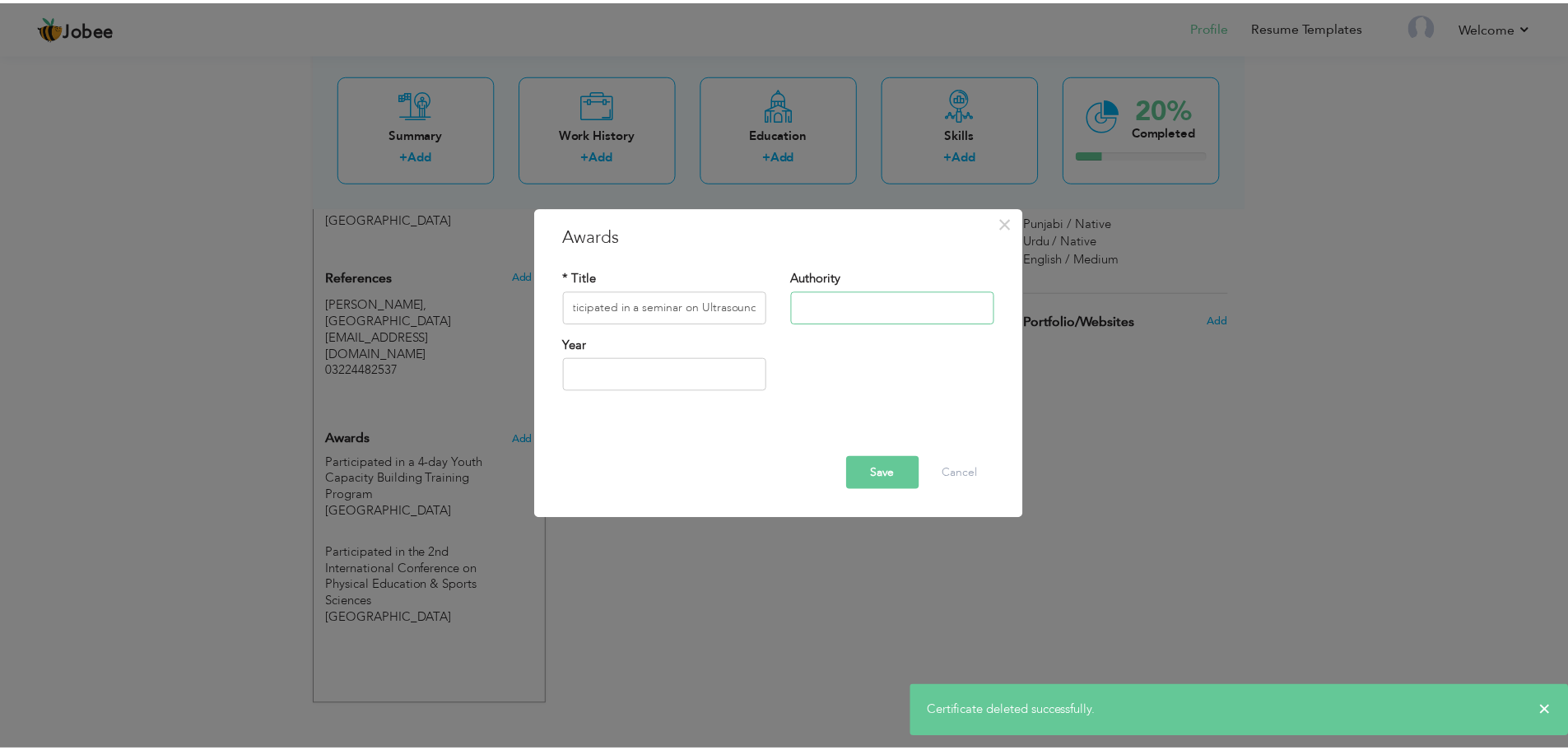
scroll to position [0, 0]
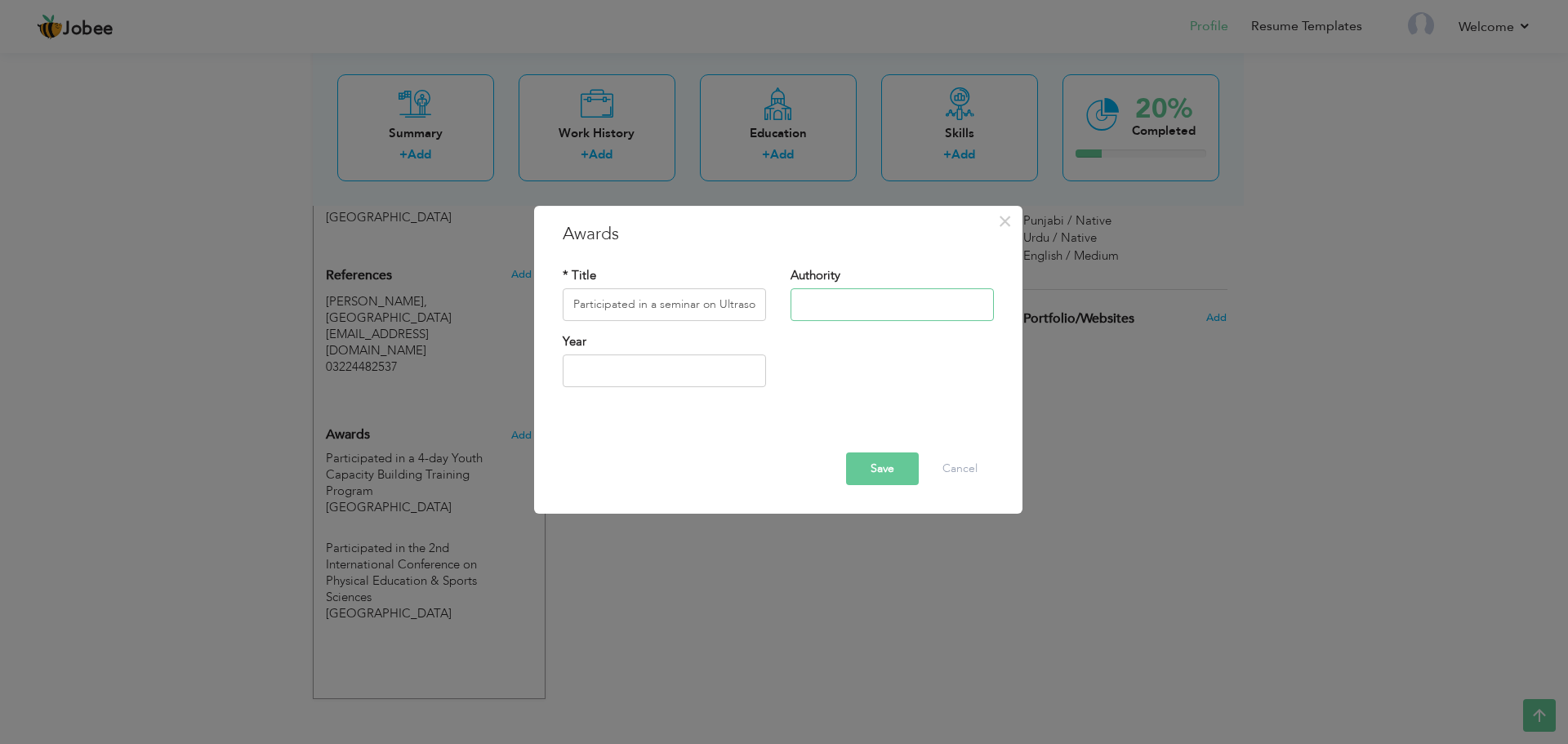
type input "Superior University Lahore"
click at [898, 479] on button "Save" at bounding box center [882, 468] width 72 height 32
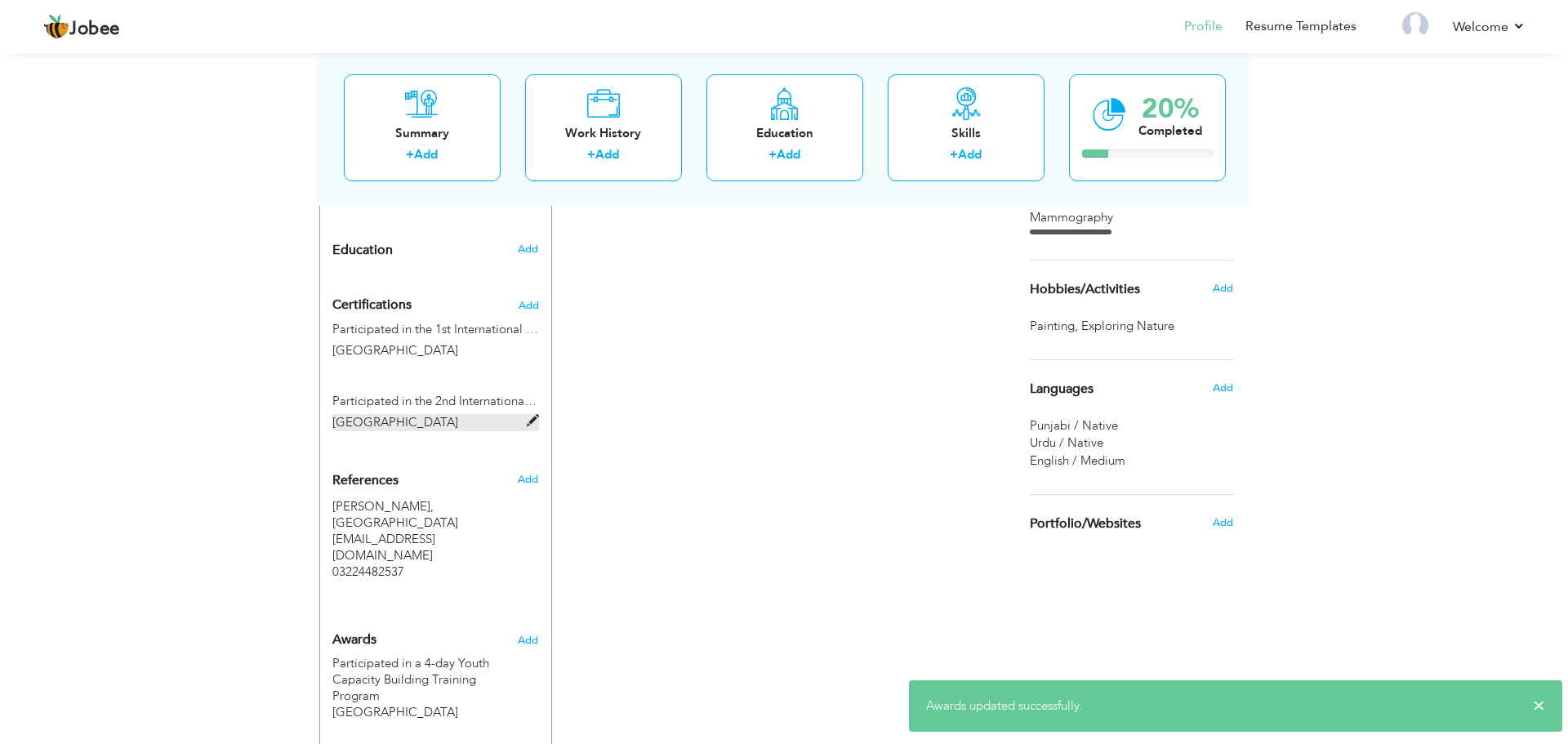
scroll to position [646, 0]
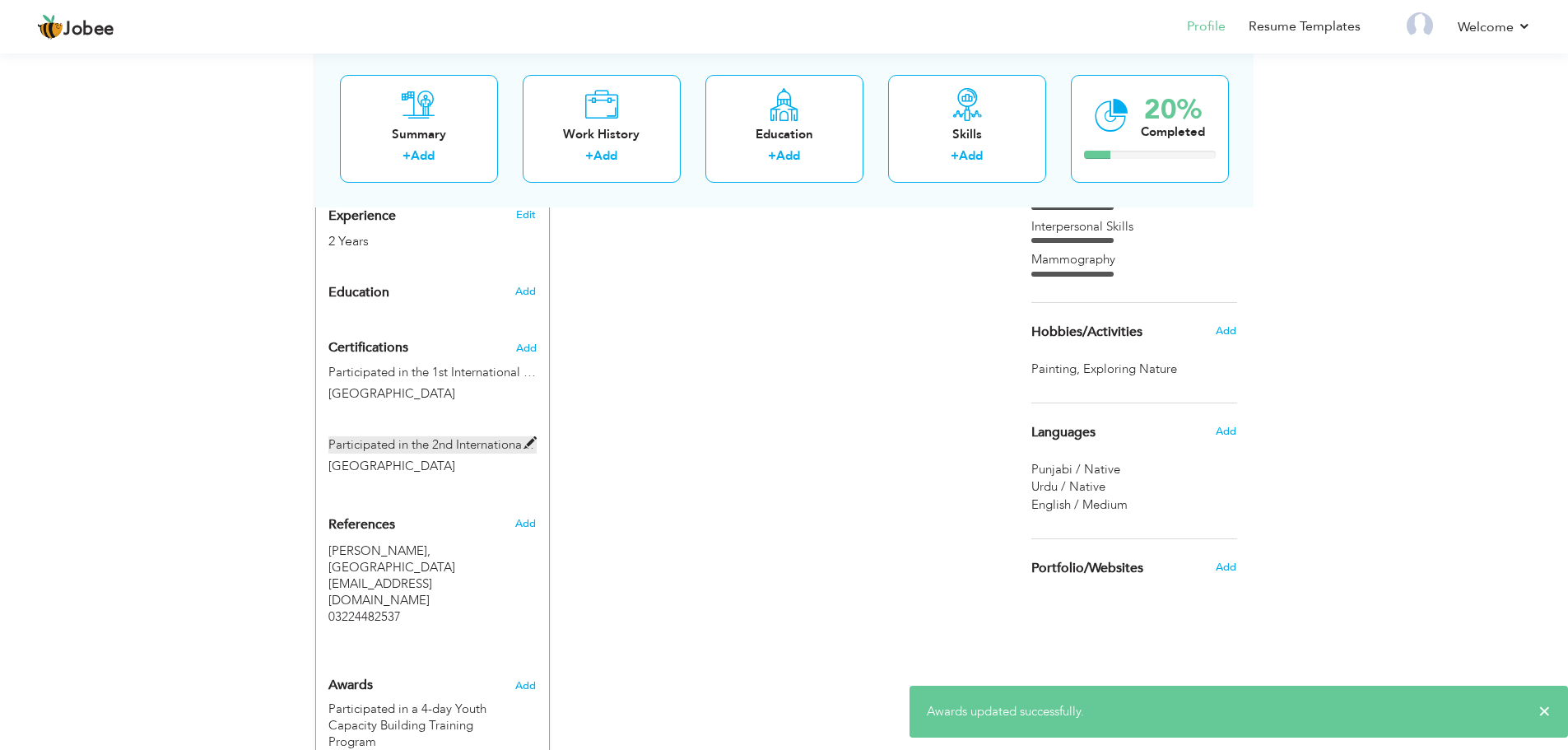
click at [487, 448] on label "Participated in the 2nd International Rehabilitation & Allied Health Sciences C…" at bounding box center [432, 445] width 209 height 18
type input "Participated in the 2nd International Rehabilitation & Allied Health Sciences C…"
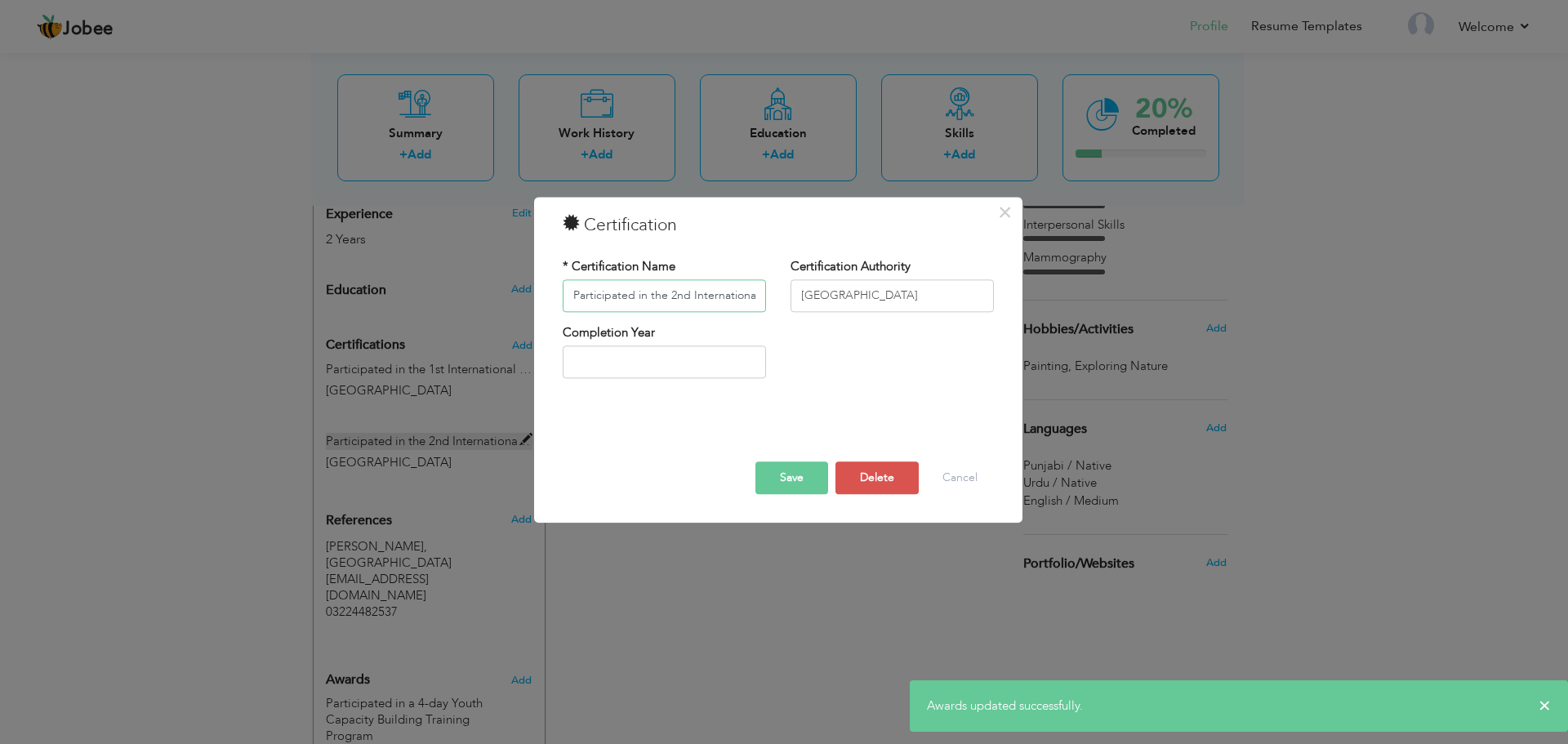
scroll to position [0, 262]
click at [963, 474] on button "Cancel" at bounding box center [960, 477] width 68 height 32
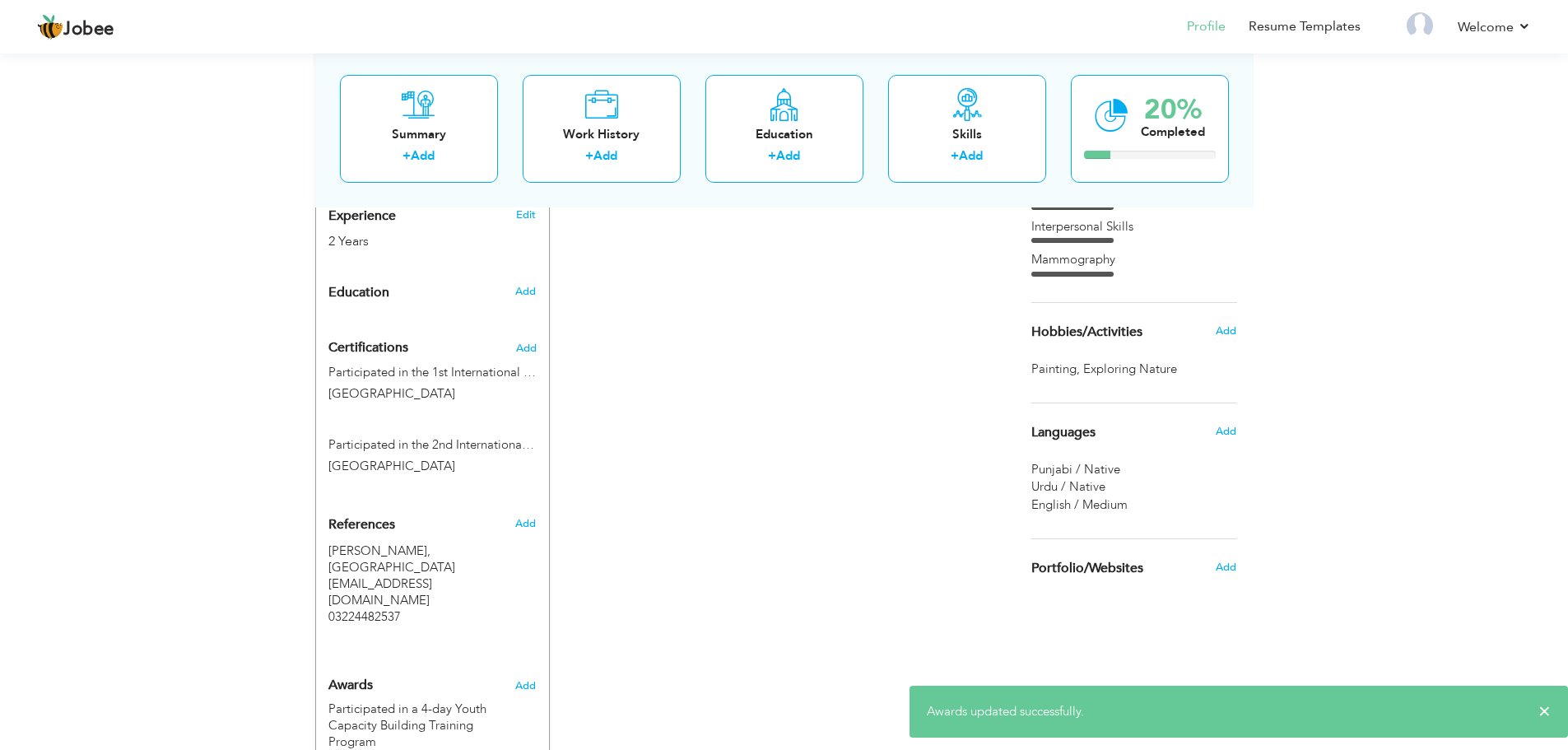
click at [381, 383] on div "Participated in the 1st International Rehabilitation & Allied Health Sciences C…" at bounding box center [432, 385] width 233 height 44
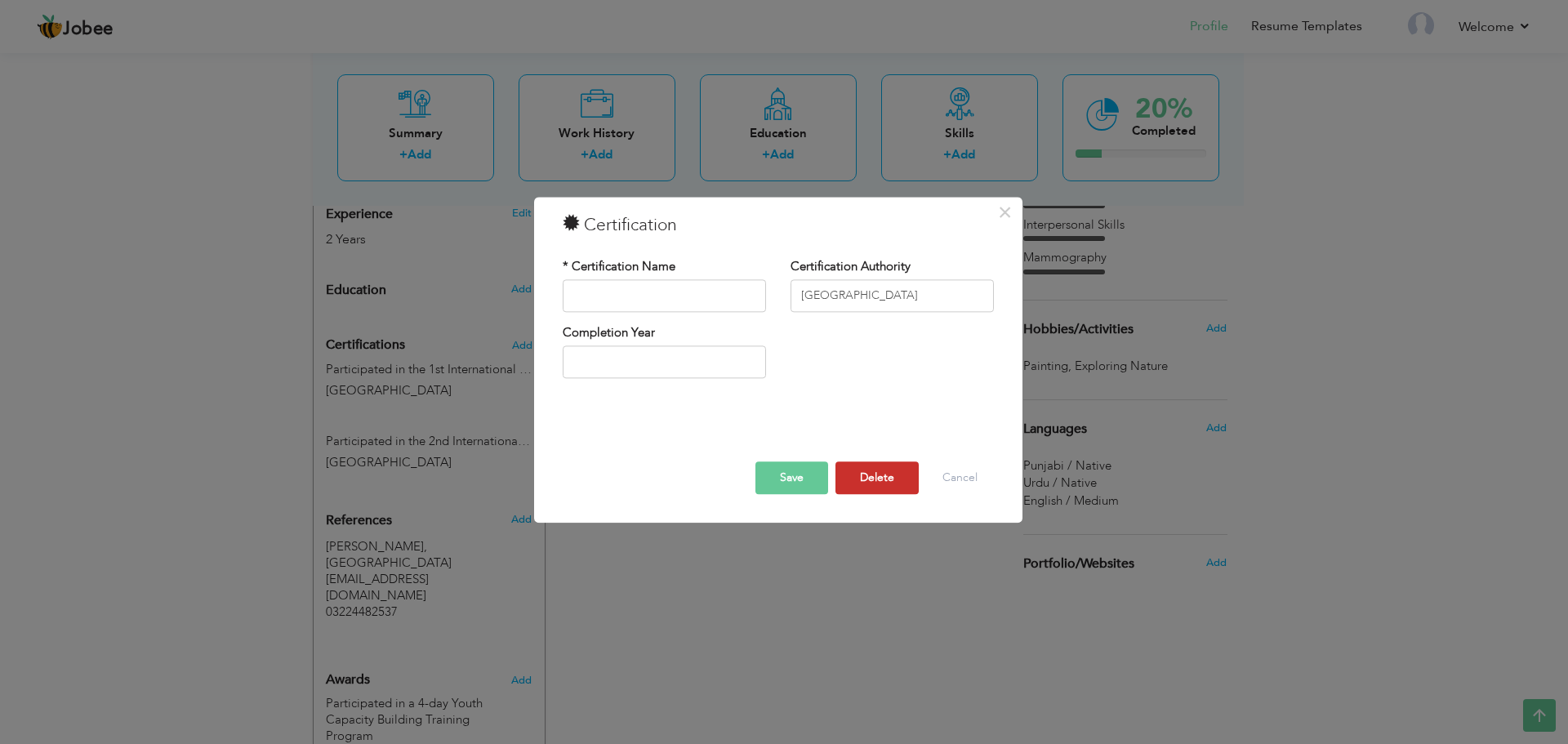
click at [859, 462] on button "Delete" at bounding box center [877, 477] width 83 height 32
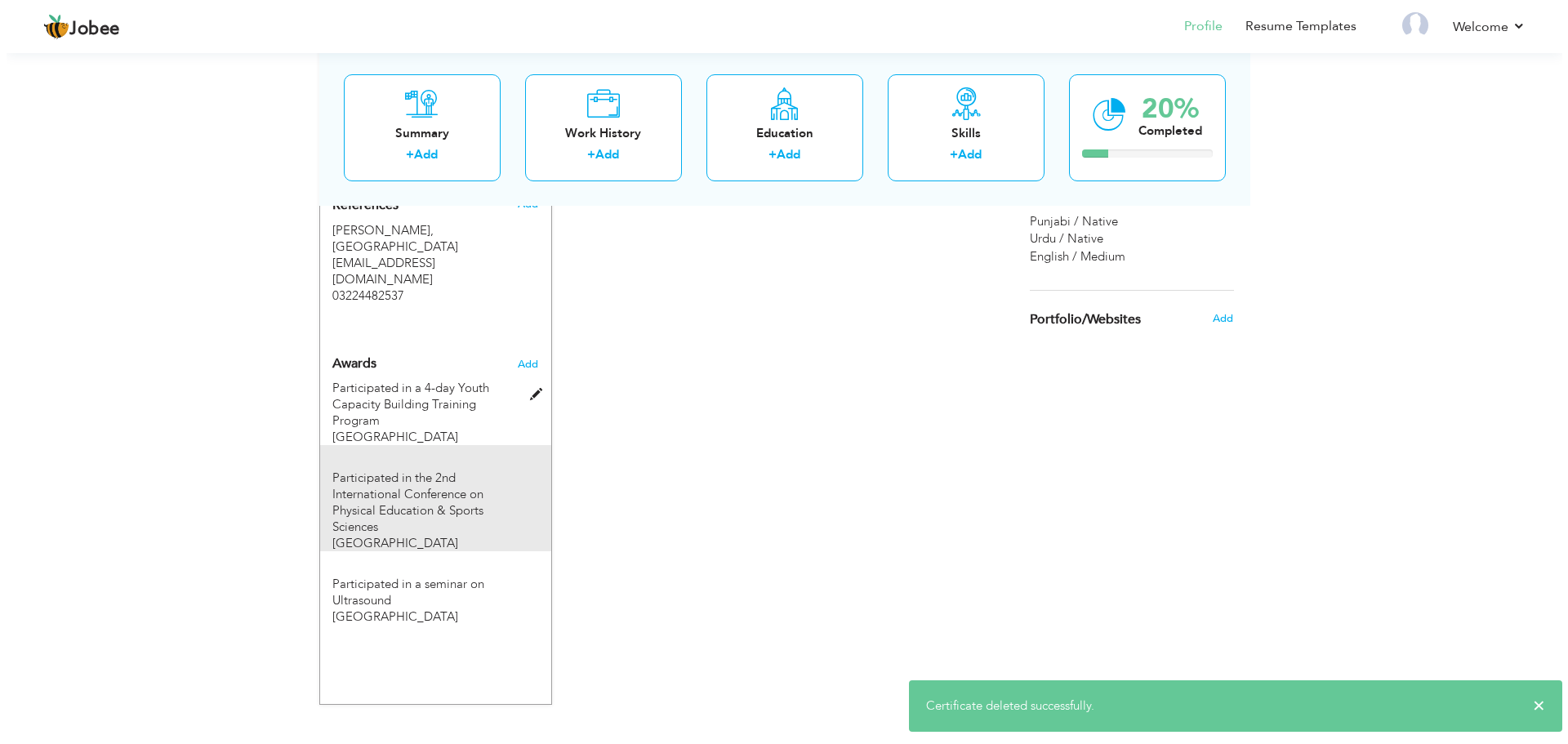
scroll to position [891, 0]
click at [439, 538] on span "Superior University Lahore" at bounding box center [388, 543] width 126 height 17
type input "Participated in the 2nd International Conference on Physical Education & Sports…"
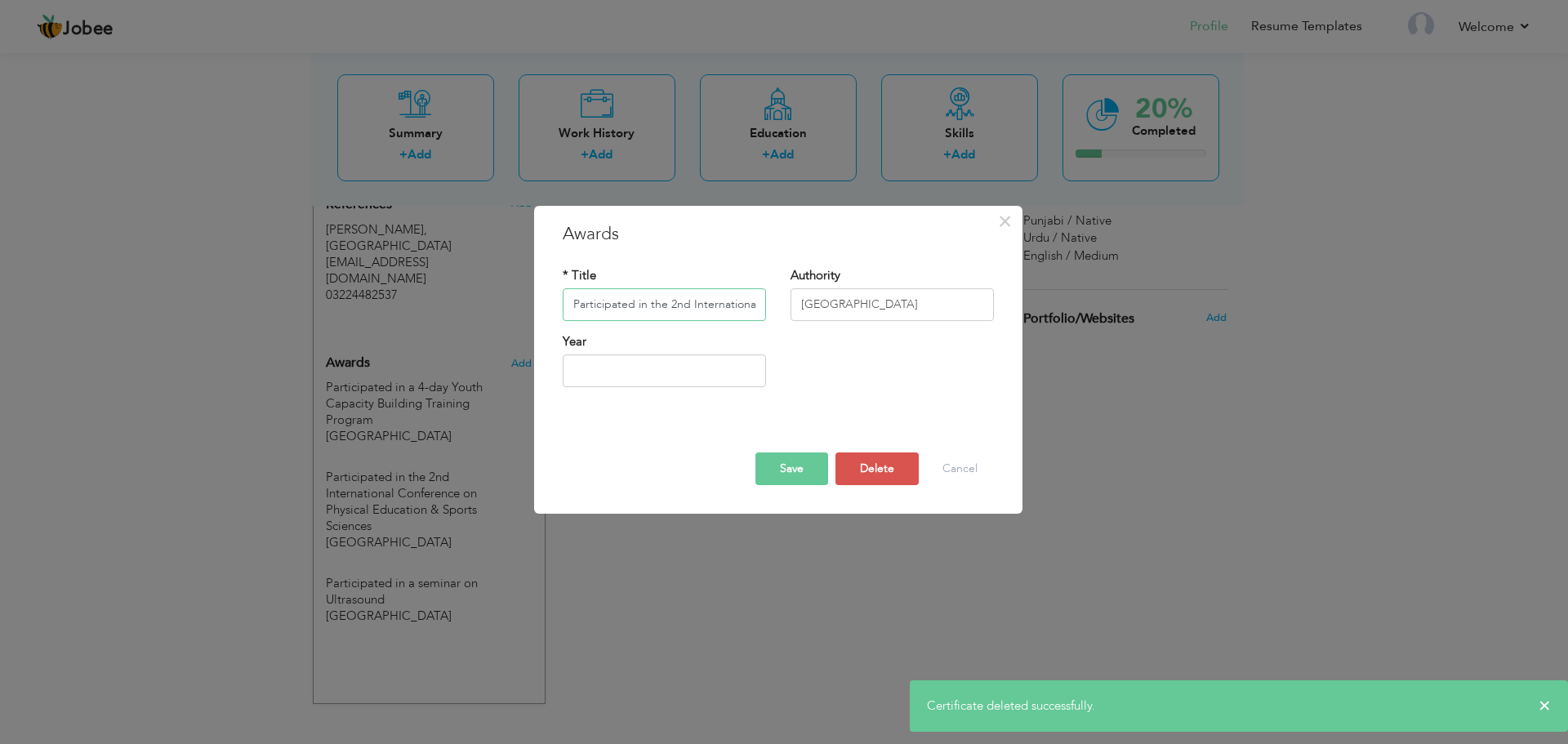
scroll to position [0, 269]
click at [958, 463] on button "Cancel" at bounding box center [960, 468] width 68 height 32
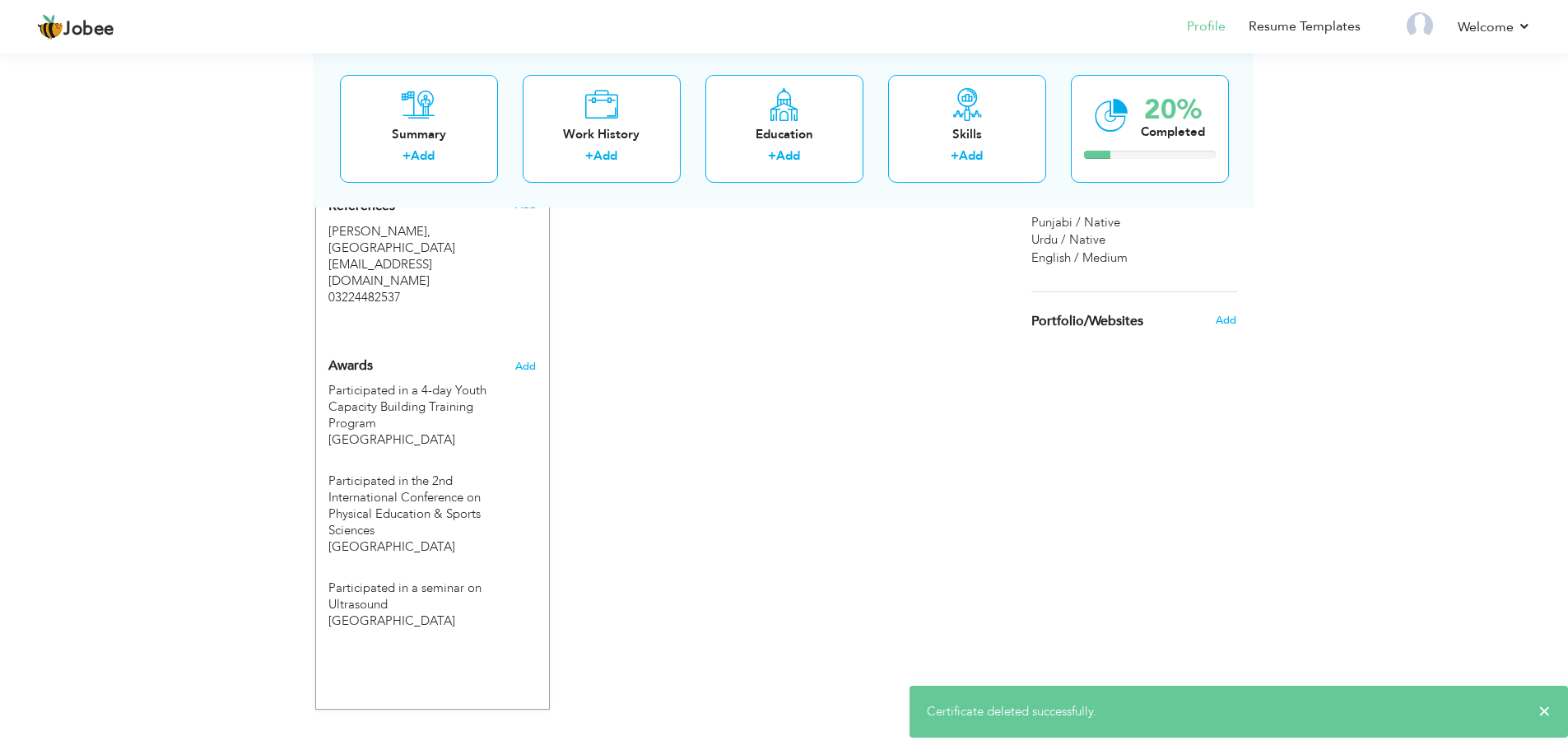
click at [537, 352] on div "Add" at bounding box center [529, 362] width 39 height 39
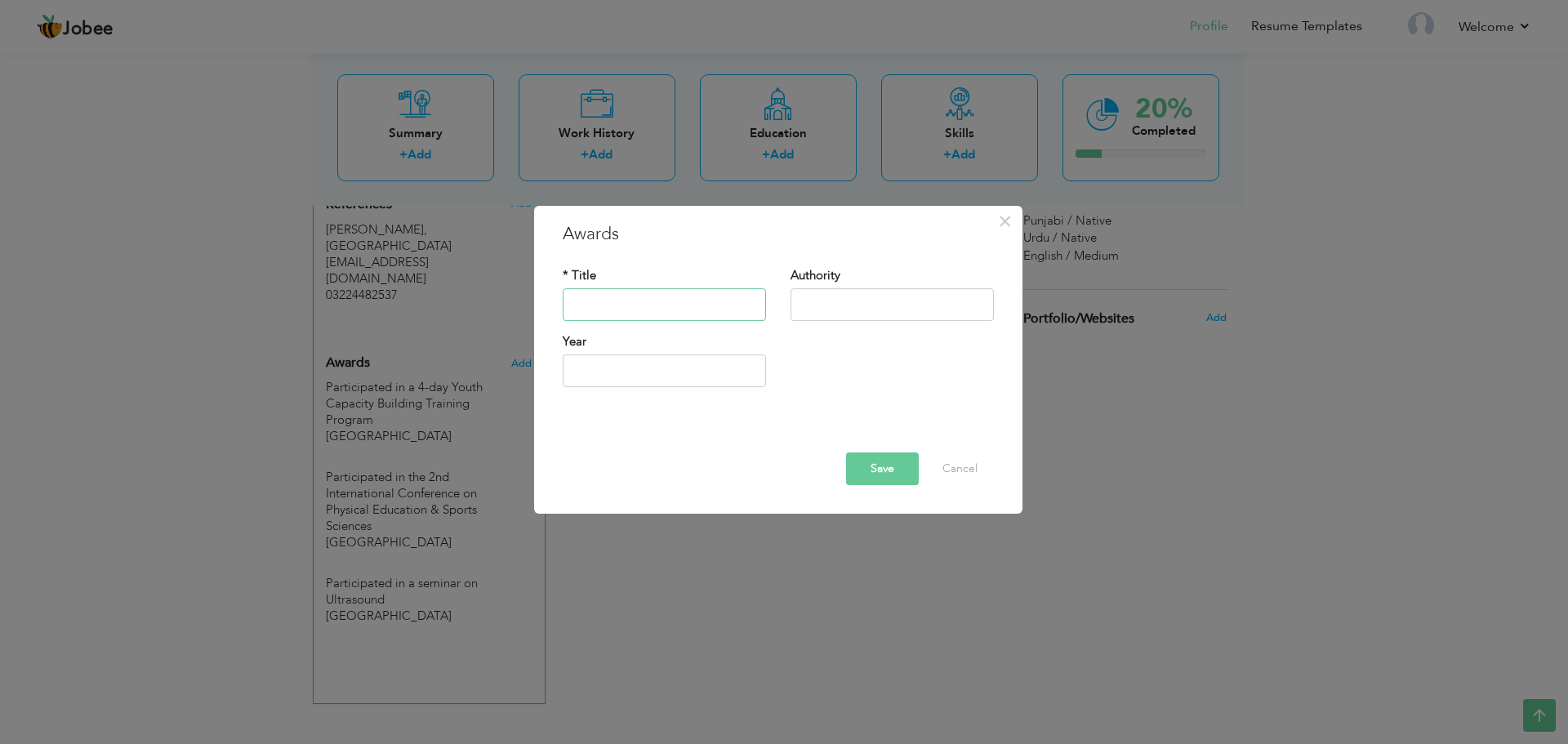
paste input "Participated in the 1st International Rehabilitation & Allied Health Sciences C…"
type input "Participated in the 1st International Rehabilitation & Allied Health Sciences C…"
click at [863, 303] on input "text" at bounding box center [892, 304] width 204 height 32
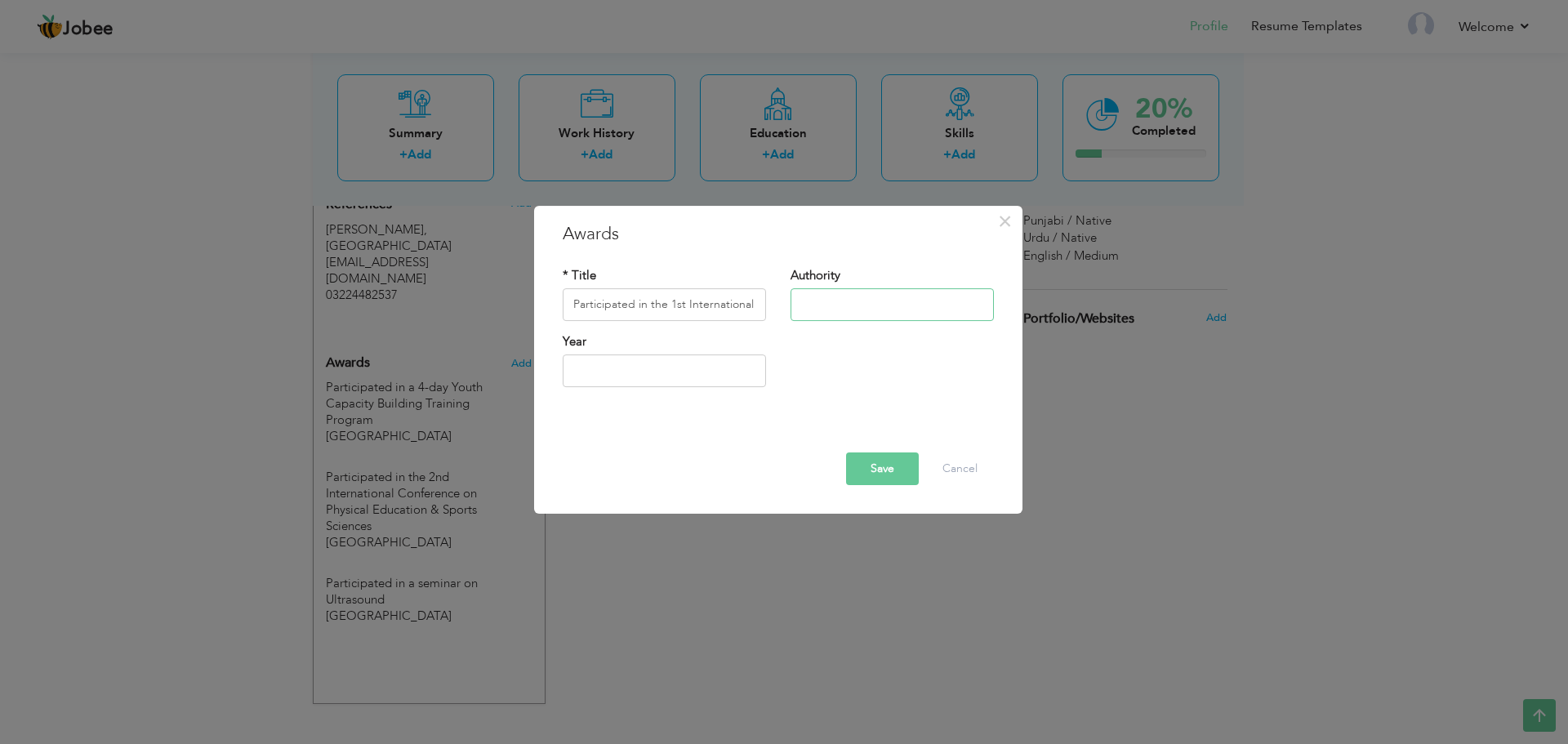
type input "Superior University Lahore"
click at [894, 476] on button "Save" at bounding box center [882, 468] width 72 height 32
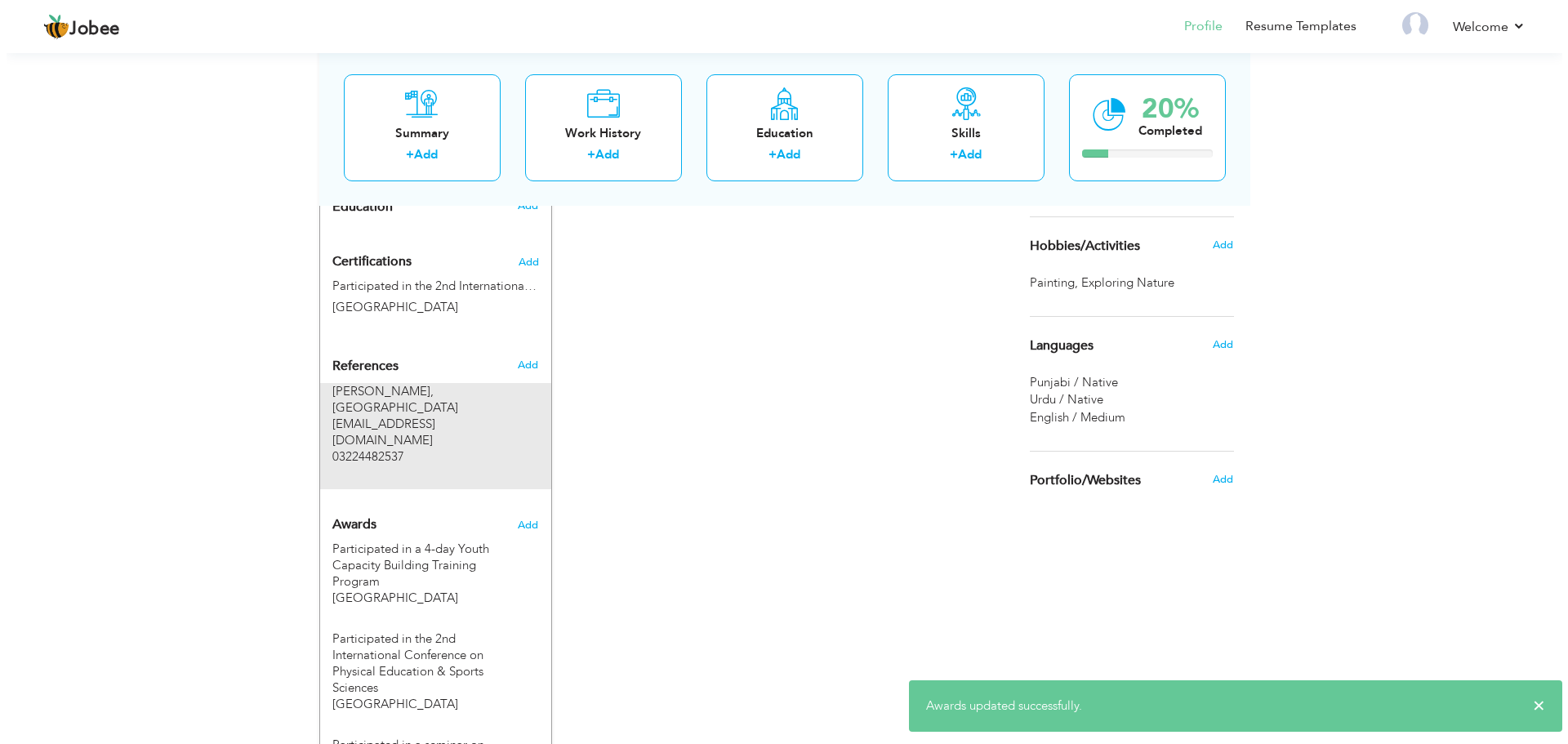
scroll to position [727, 0]
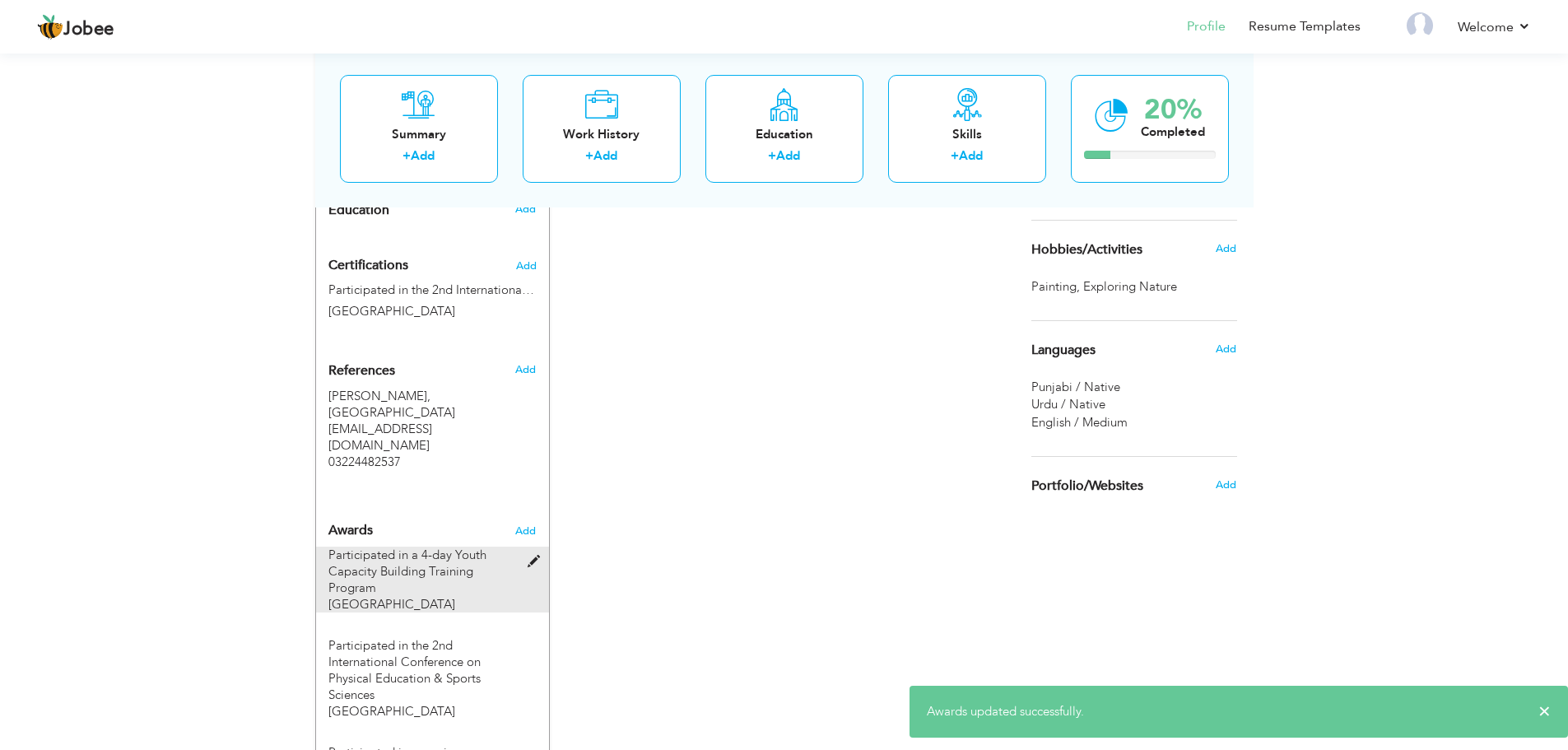
click at [441, 550] on span "Participated in a 4-day Youth Capacity Building Training Program" at bounding box center [407, 571] width 158 height 49
type input "Participated in a 4-day Youth Capacity Building Training Program"
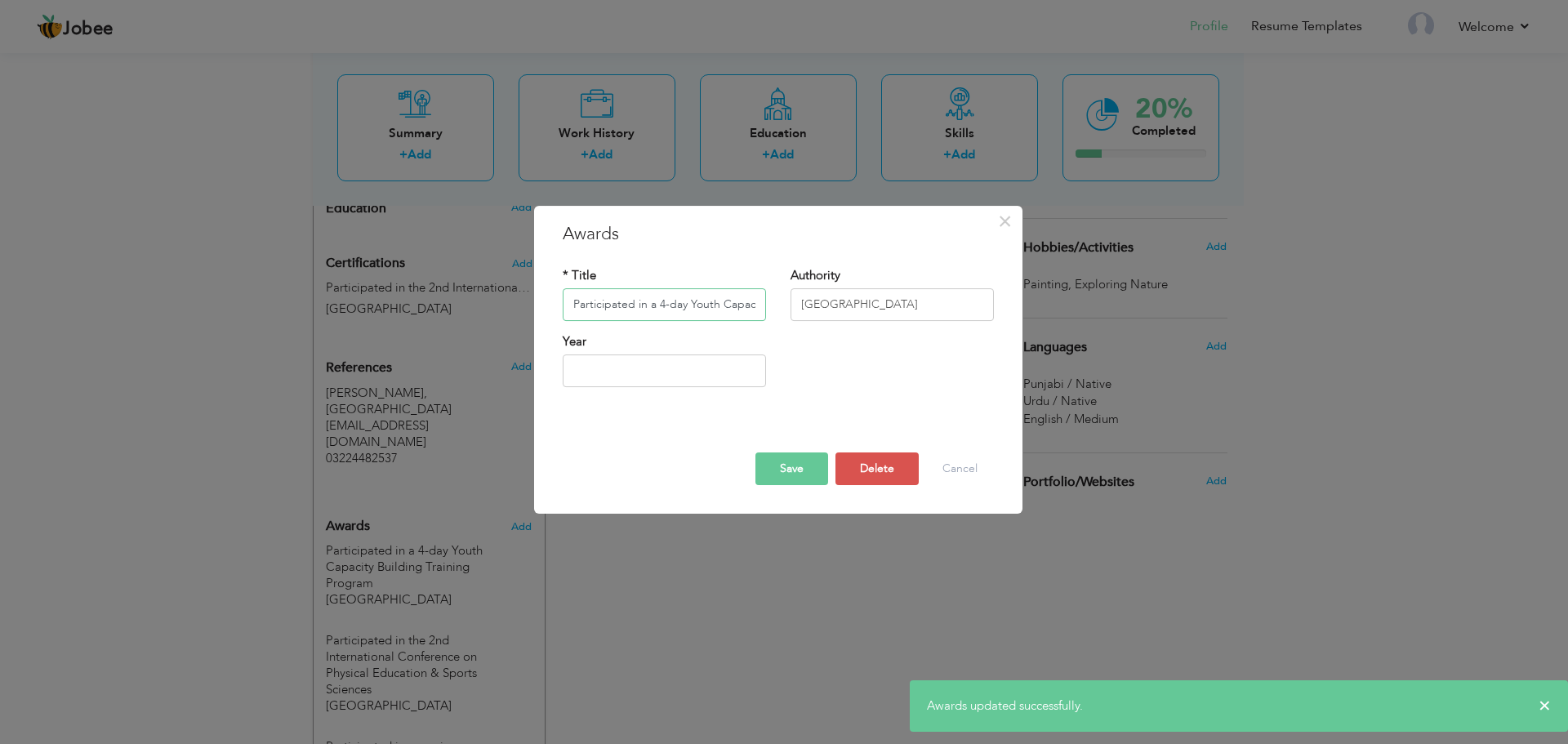
scroll to position [0, 145]
click at [956, 469] on button "Cancel" at bounding box center [960, 468] width 68 height 32
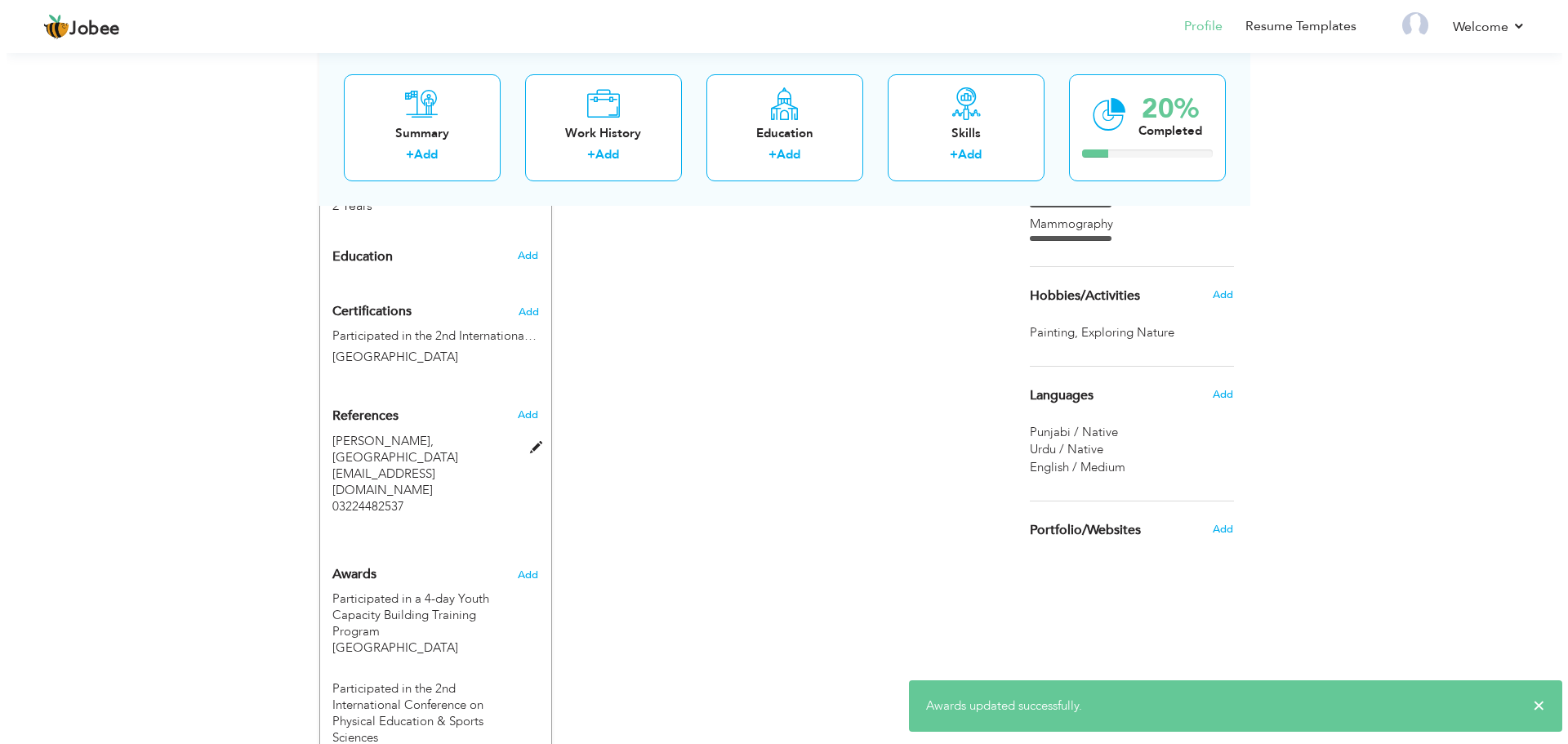
scroll to position [646, 0]
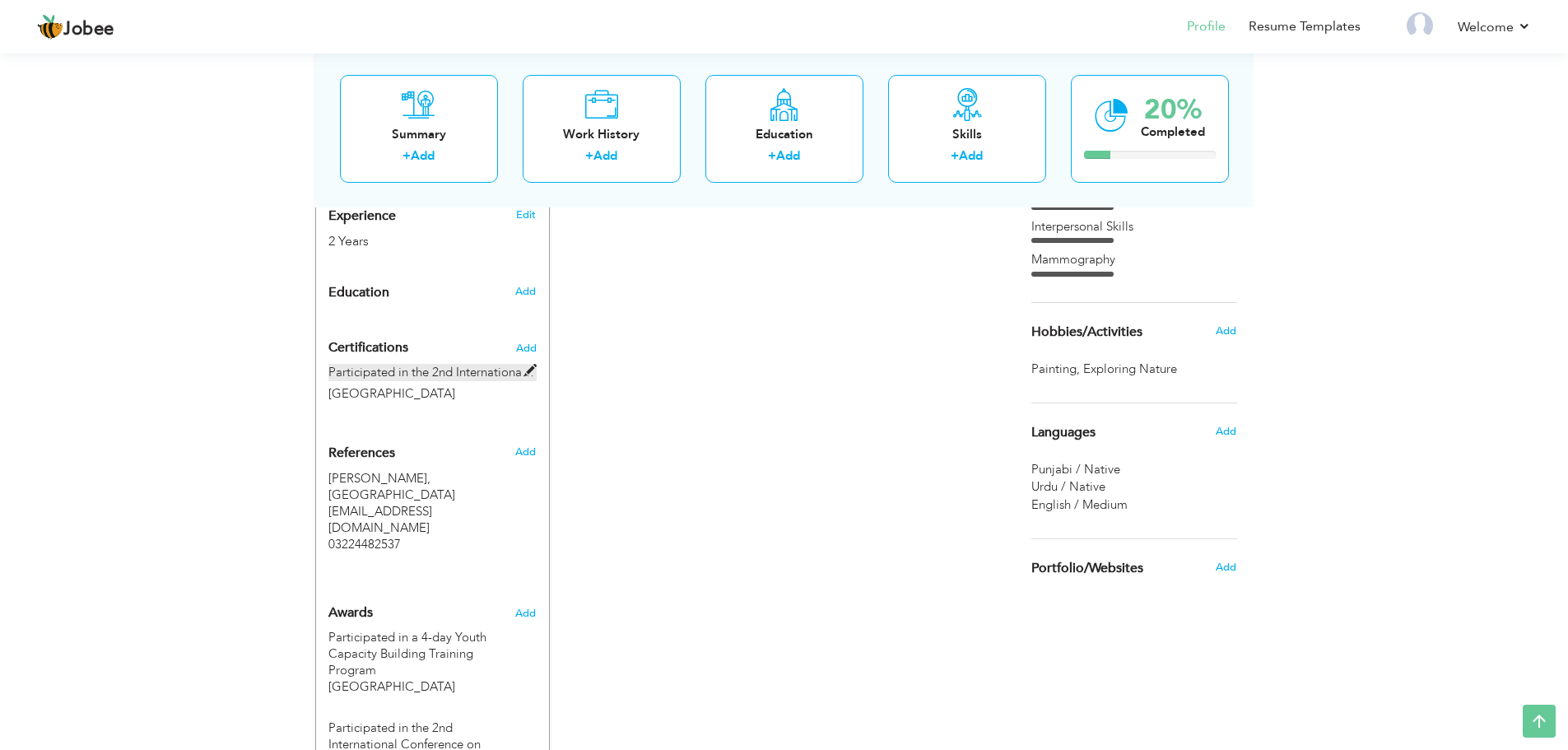
click at [493, 377] on label "Participated in the 2nd International Rehabilitation & Allied Health Sciences C…" at bounding box center [432, 372] width 209 height 18
type input "Participated in the 2nd International Rehabilitation & Allied Health Sciences C…"
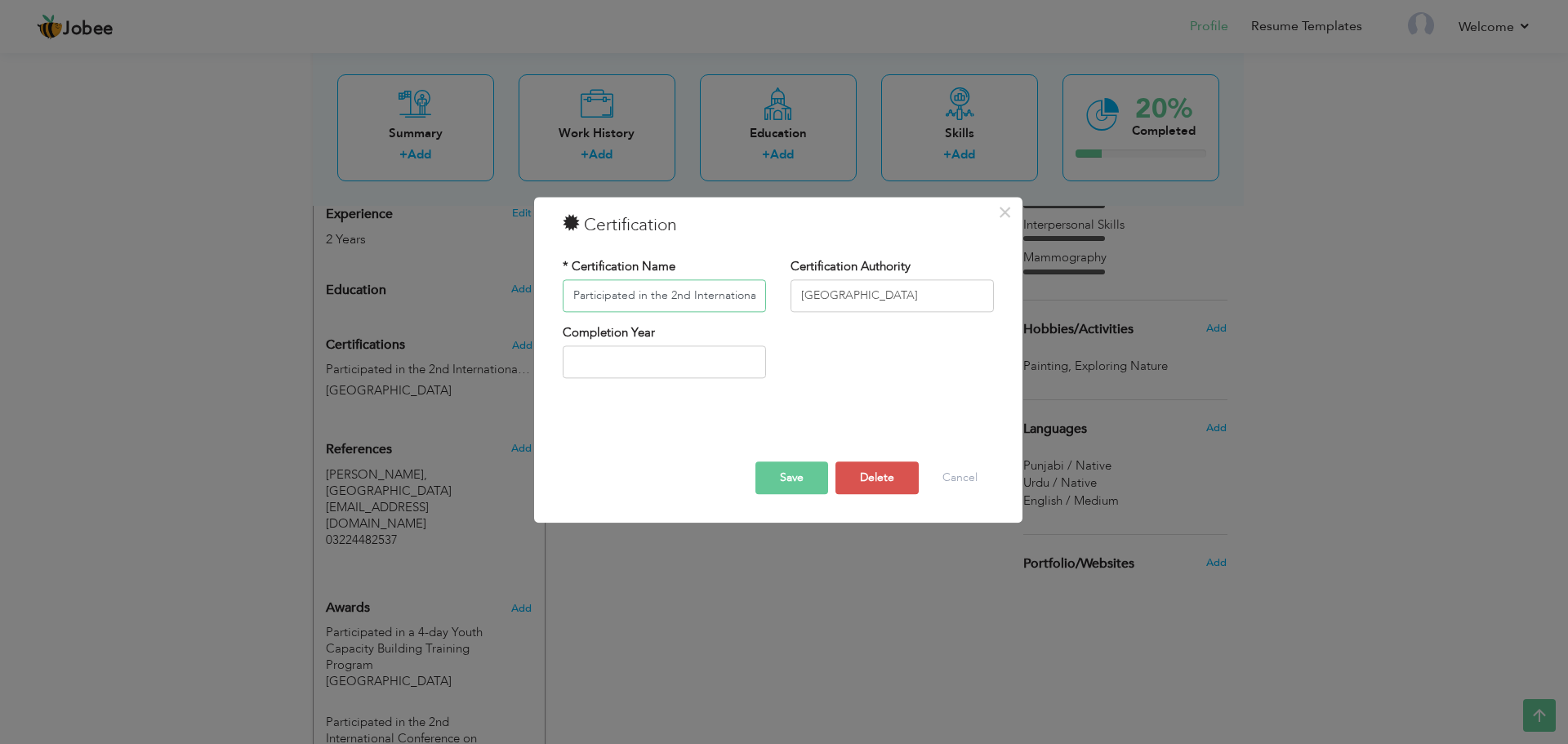
scroll to position [0, 262]
click at [676, 293] on input "Participated in the 2nd International Rehabilitation & Allied Health Sciences C…" at bounding box center [664, 295] width 204 height 32
click at [897, 482] on button "Delete" at bounding box center [877, 477] width 83 height 32
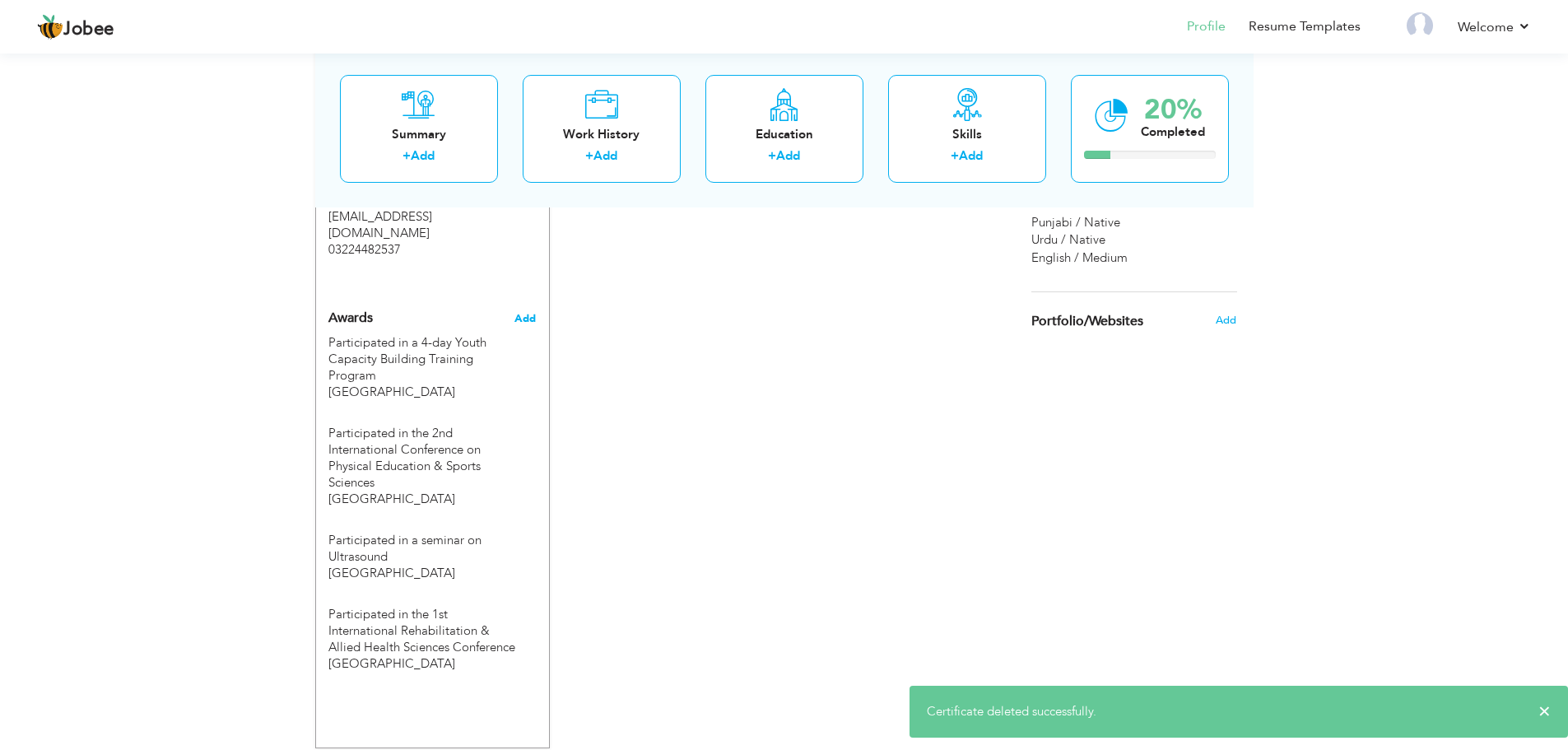
click at [530, 311] on span "Add" at bounding box center [525, 318] width 22 height 15
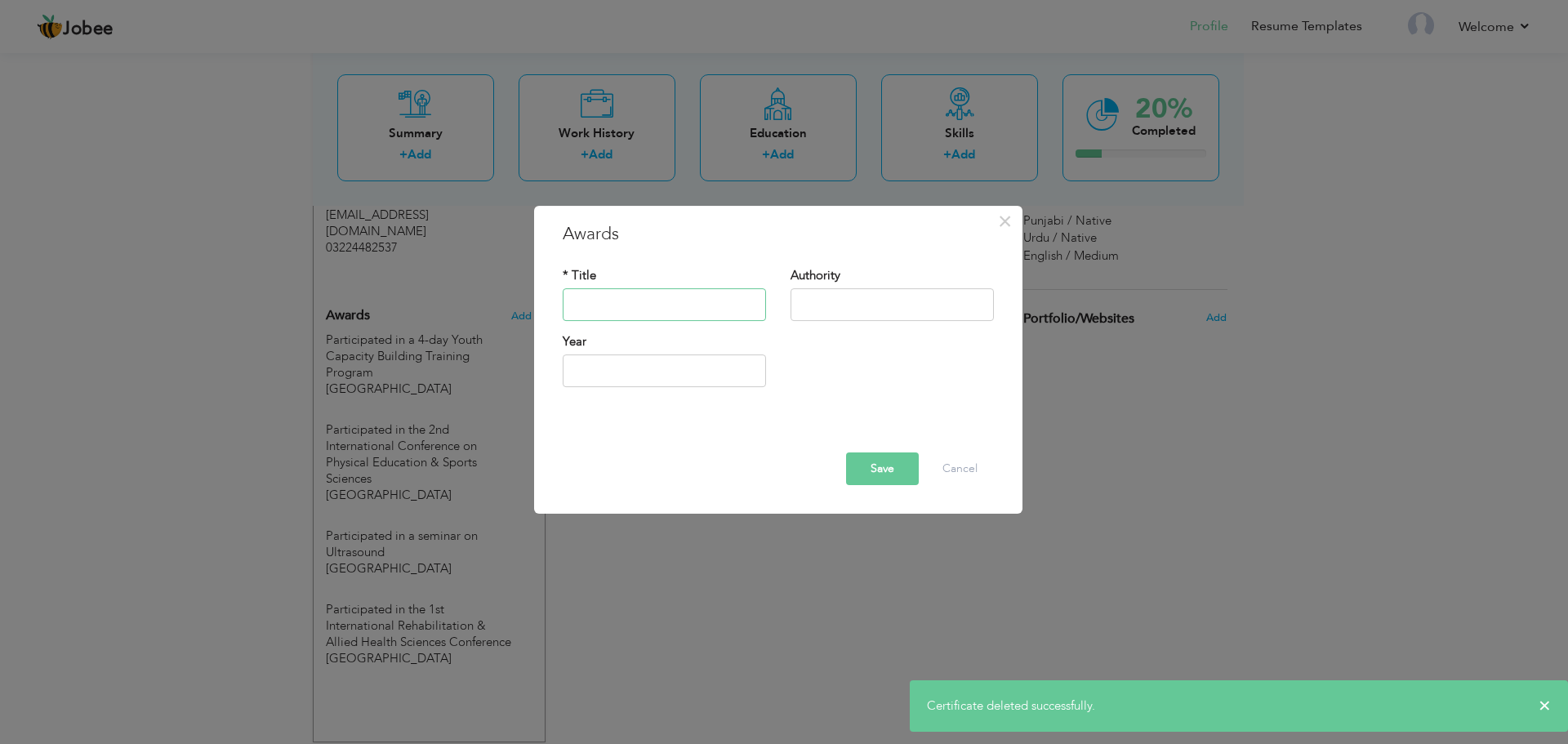
click at [662, 309] on input "text" at bounding box center [664, 304] width 204 height 32
paste input "Participated in the 2nd International Rehabilitation & Allied Health Sciences C…"
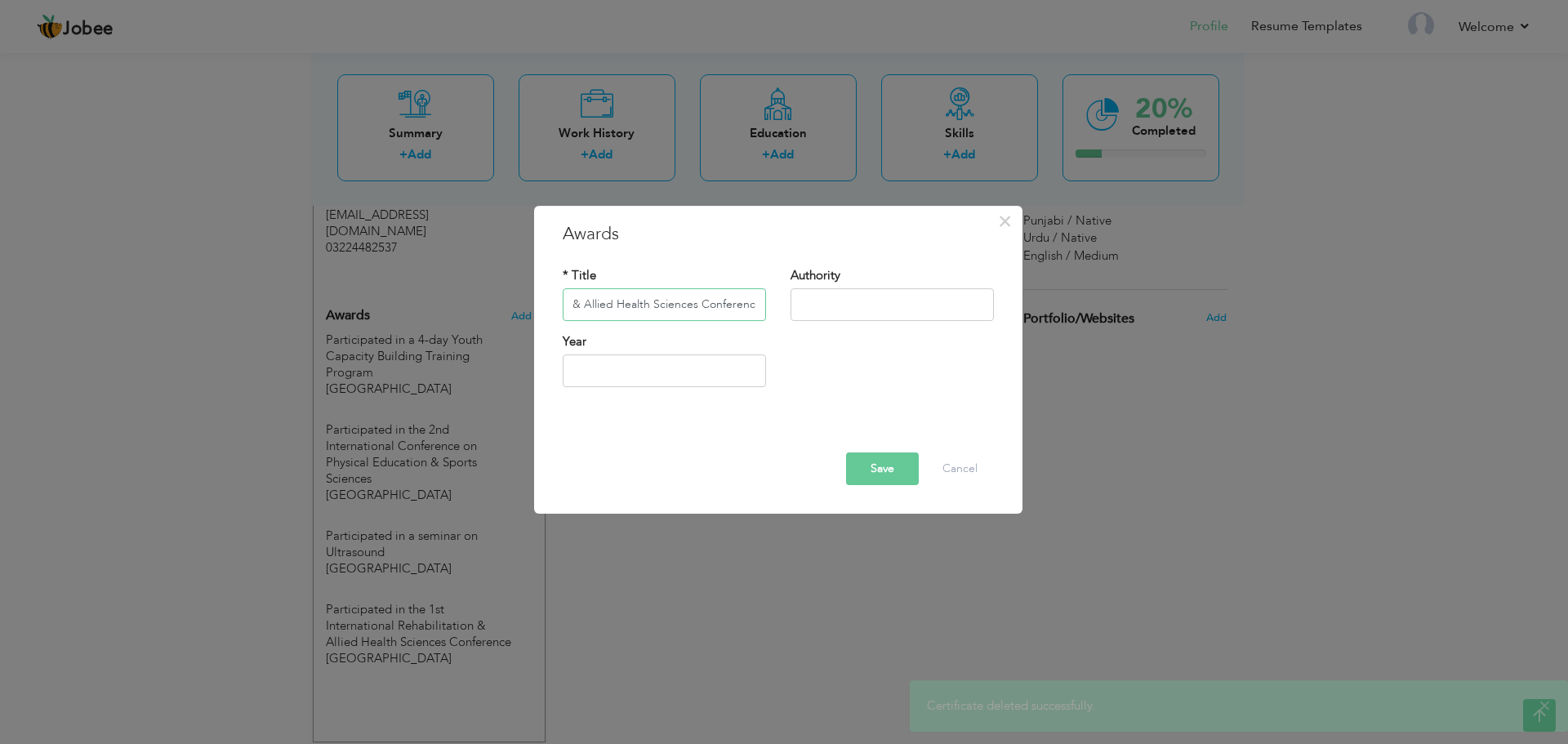
type input "Participated in the 2nd International Rehabilitation & Allied Health Sciences C…"
click at [869, 307] on input "text" at bounding box center [892, 304] width 204 height 32
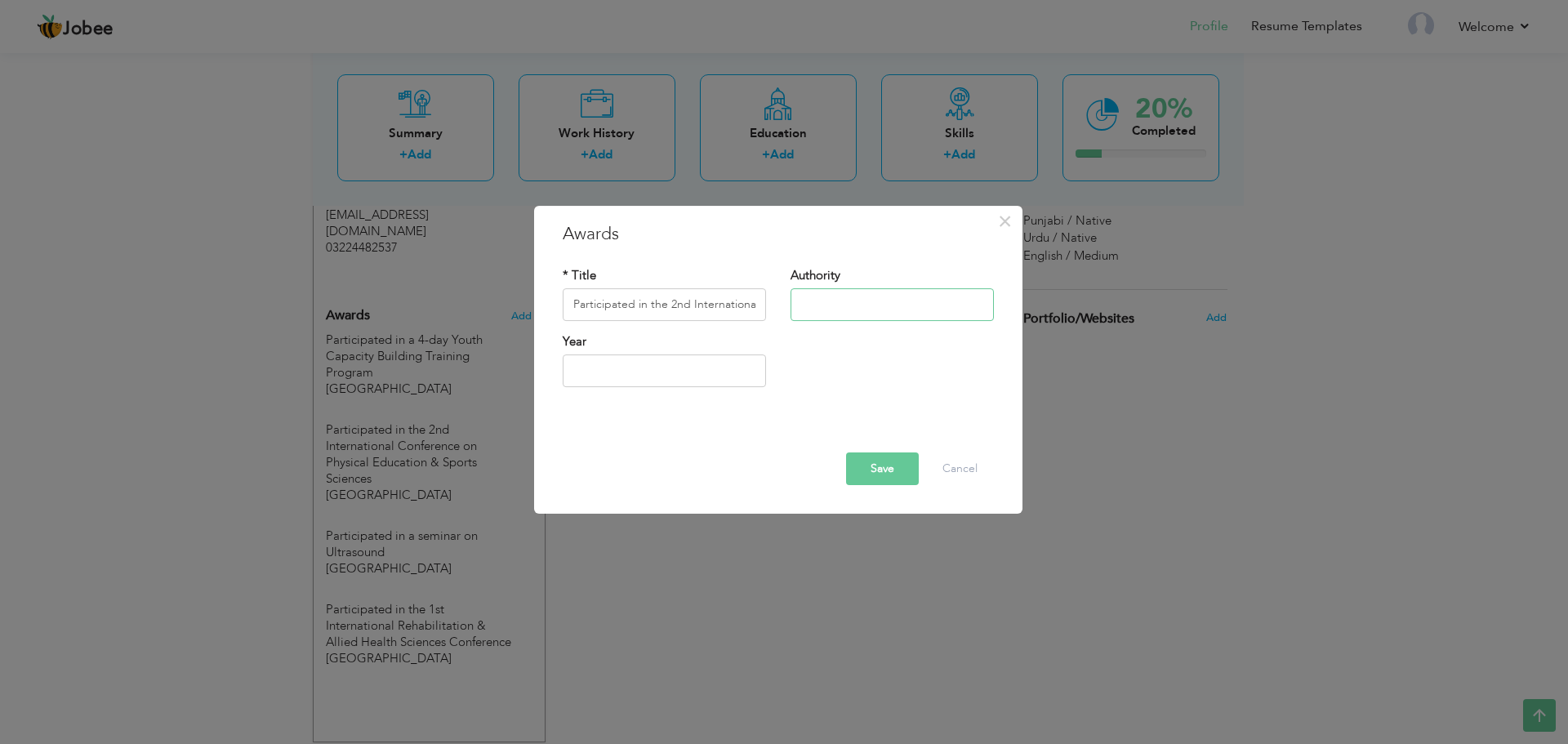
type input "Superior University Lahore"
click at [868, 452] on button "Save" at bounding box center [882, 468] width 72 height 32
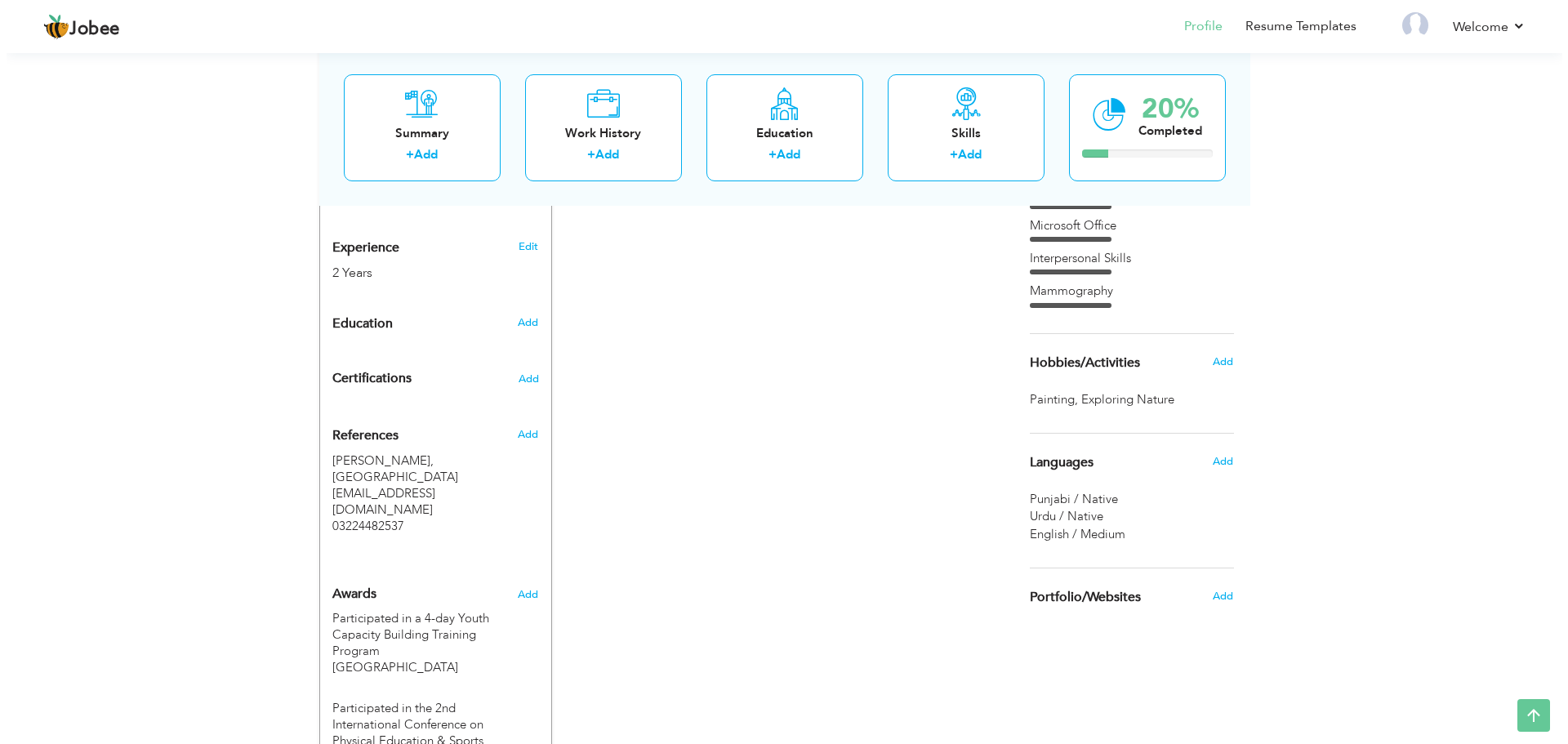
scroll to position [646, 0]
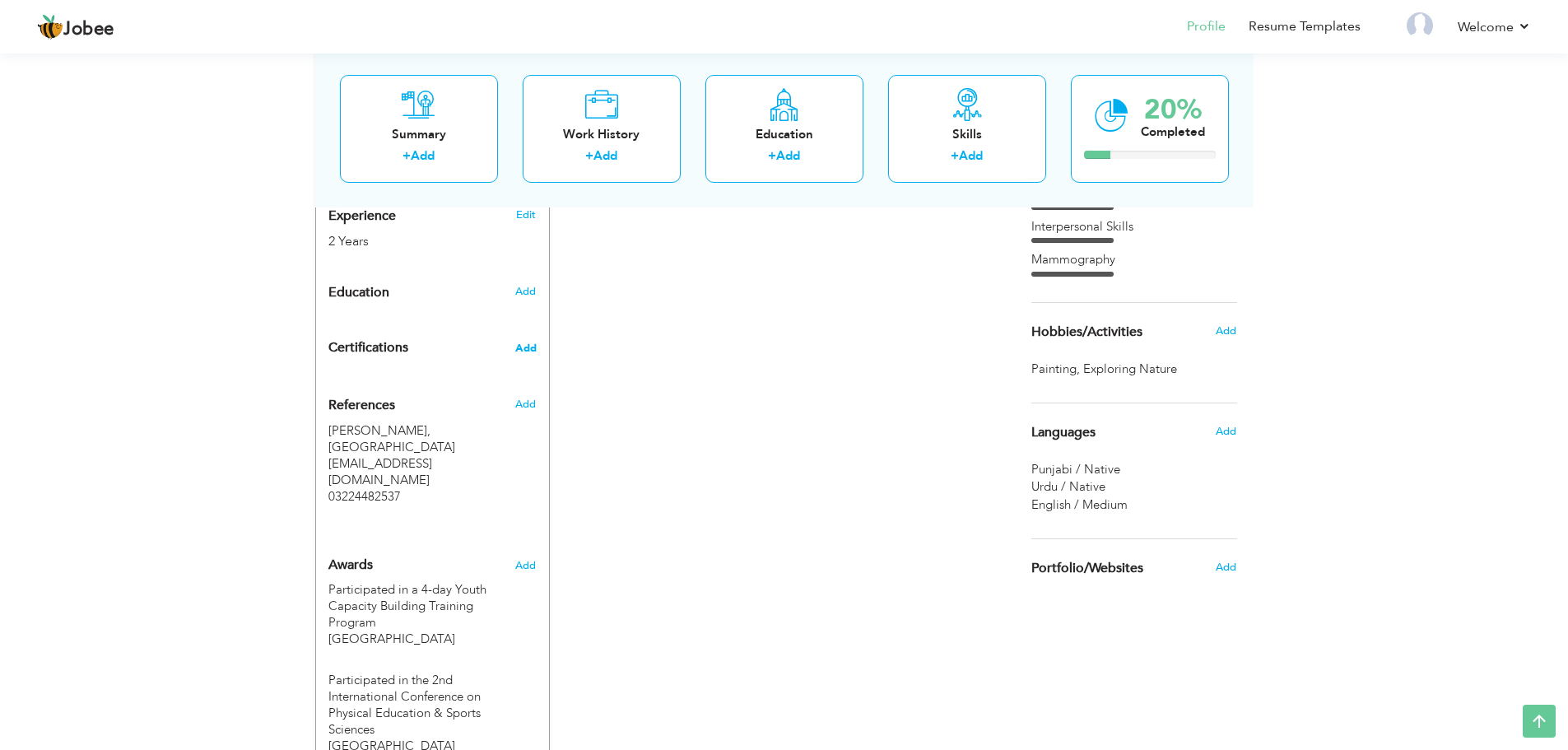
click at [531, 349] on span "Add" at bounding box center [526, 349] width 22 height 12
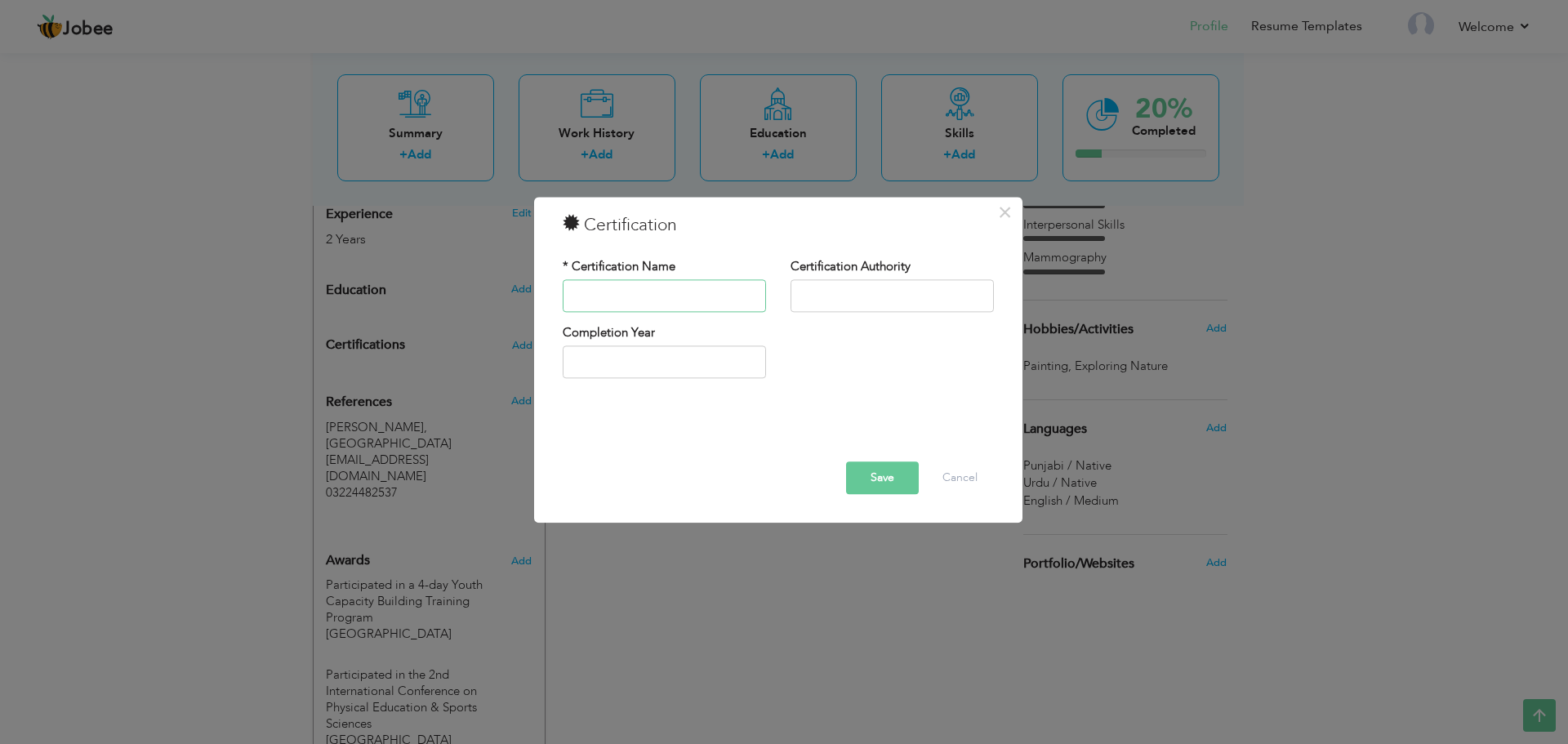
paste input "Completed the training workshop on "Vascular Ultrasound.""
type input "Completed the training workshop on Vascular Ultrasound"
click at [871, 255] on div "* Certification Name Completed the training workshop on Vascular Ultrasound Cer…" at bounding box center [778, 325] width 456 height 158
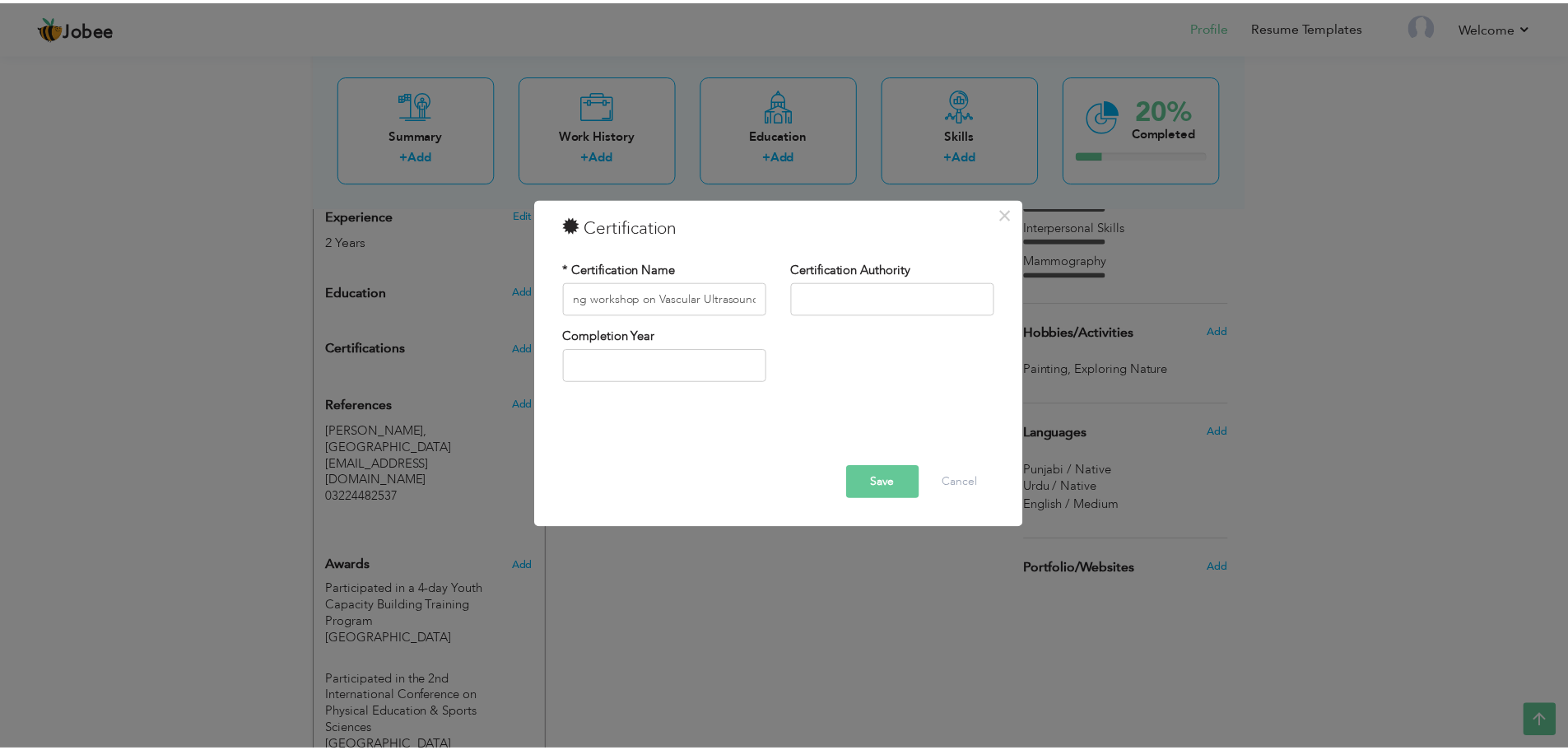
scroll to position [0, 0]
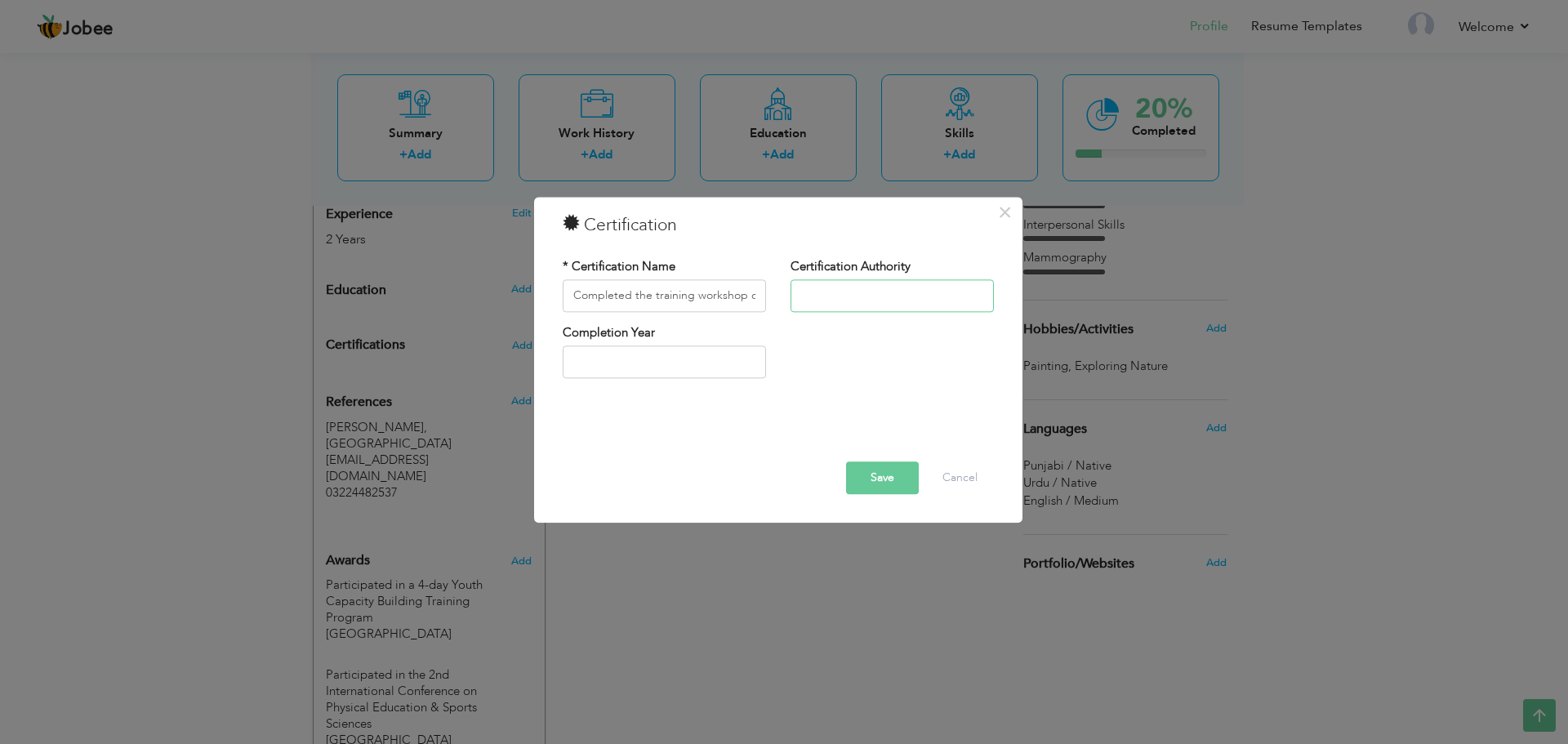
click at [863, 288] on input "text" at bounding box center [892, 295] width 204 height 32
type input "Superior University Lahore"
click at [871, 463] on button "Save" at bounding box center [882, 477] width 72 height 32
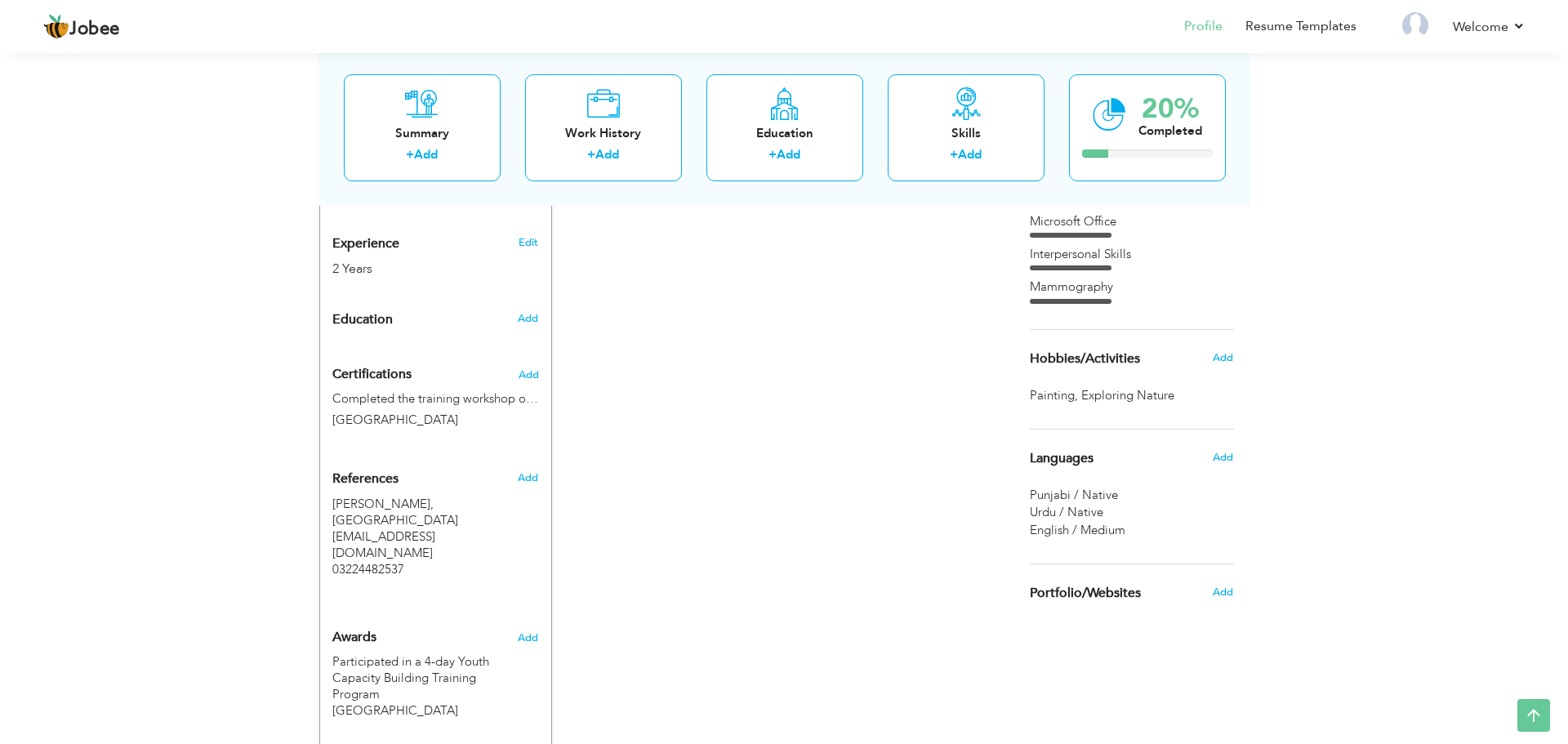
scroll to position [646, 0]
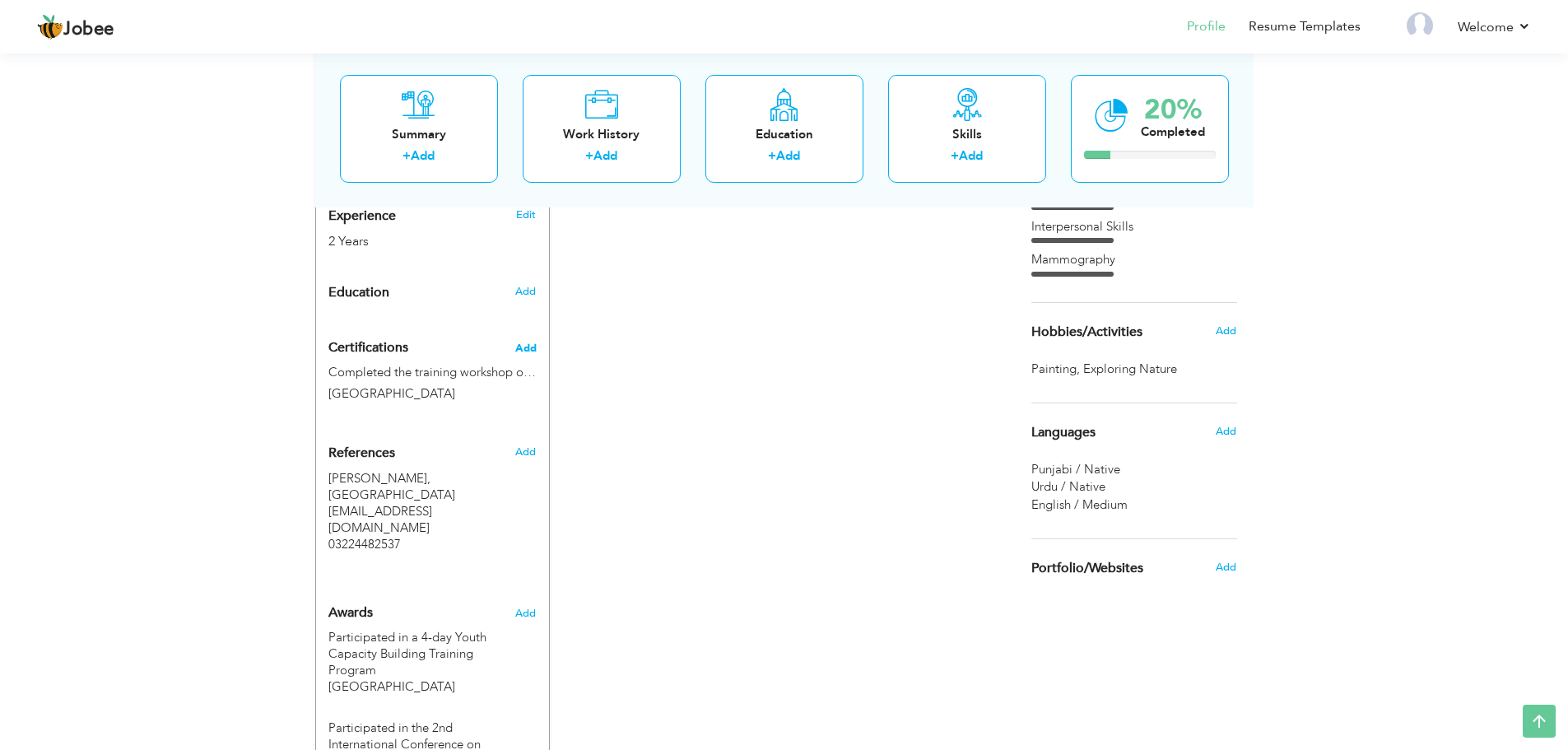
click at [515, 348] on h4 "Certifications Add" at bounding box center [432, 349] width 209 height 15
click at [520, 349] on span "Add" at bounding box center [526, 349] width 22 height 12
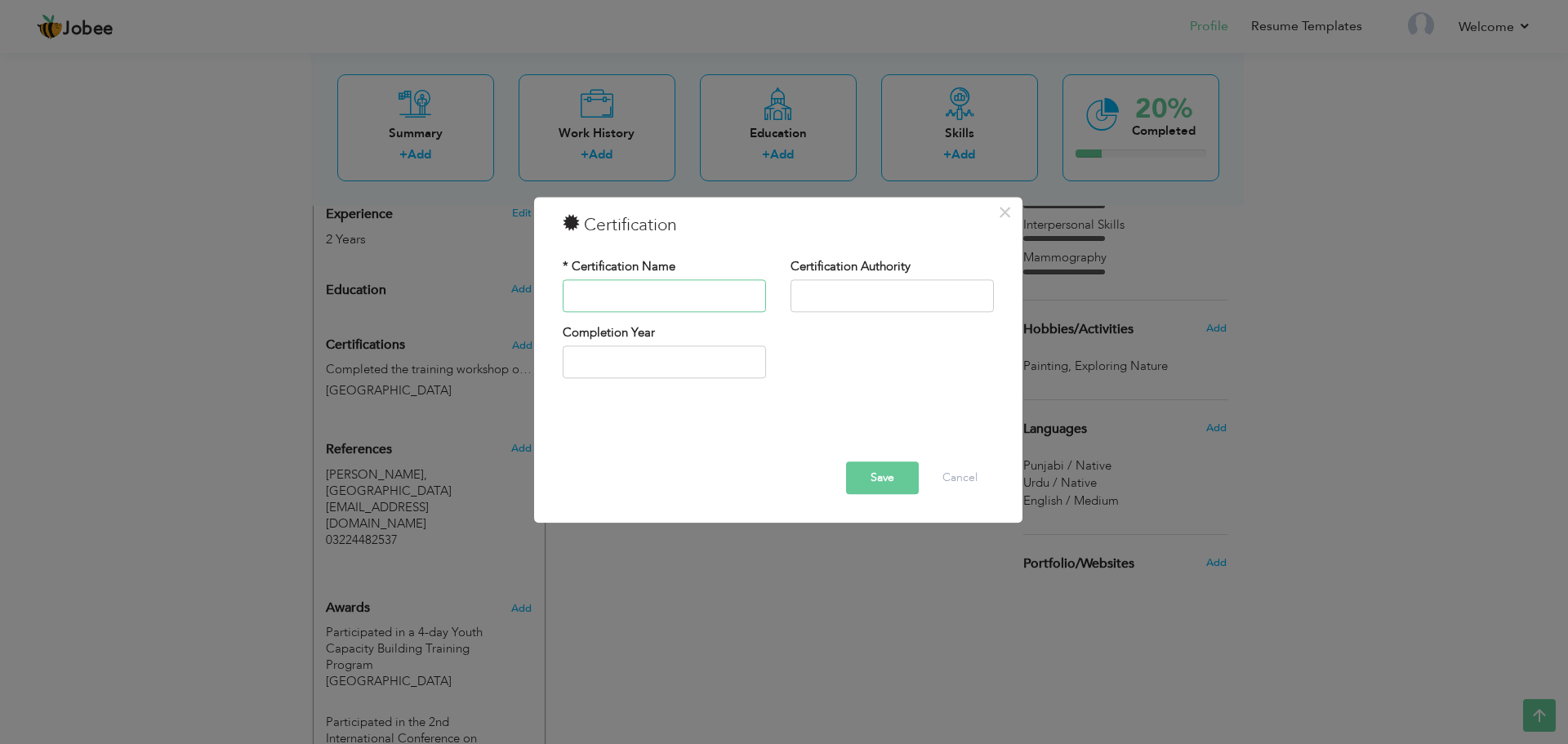
click at [701, 287] on input "text" at bounding box center [664, 295] width 204 height 32
paste input "BLS Training"
type input "BLS Training"
click at [798, 301] on input "text" at bounding box center [892, 295] width 204 height 32
type input "National Hospital & Medical Centre"
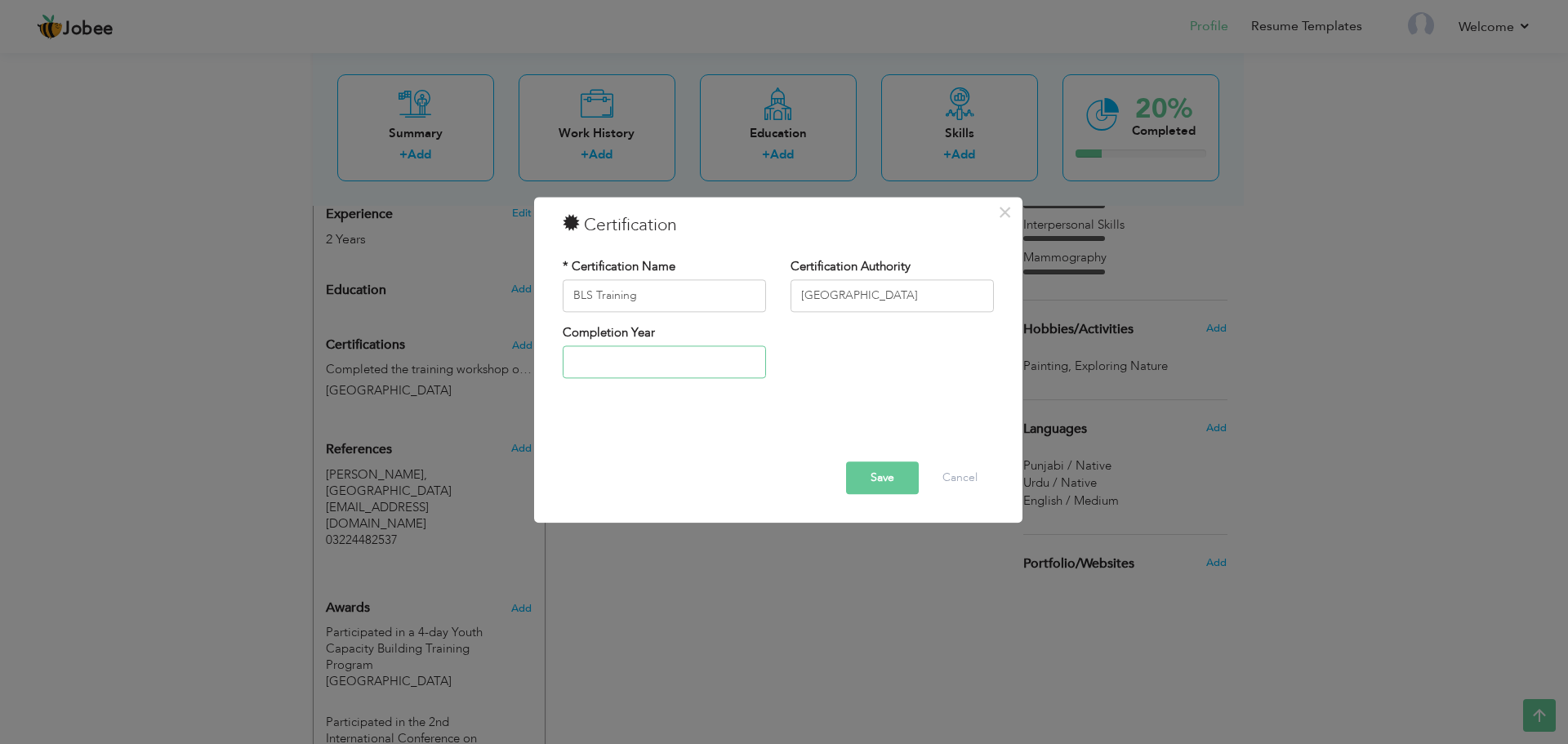
type input "2025"
click at [696, 378] on input "2025" at bounding box center [664, 362] width 204 height 32
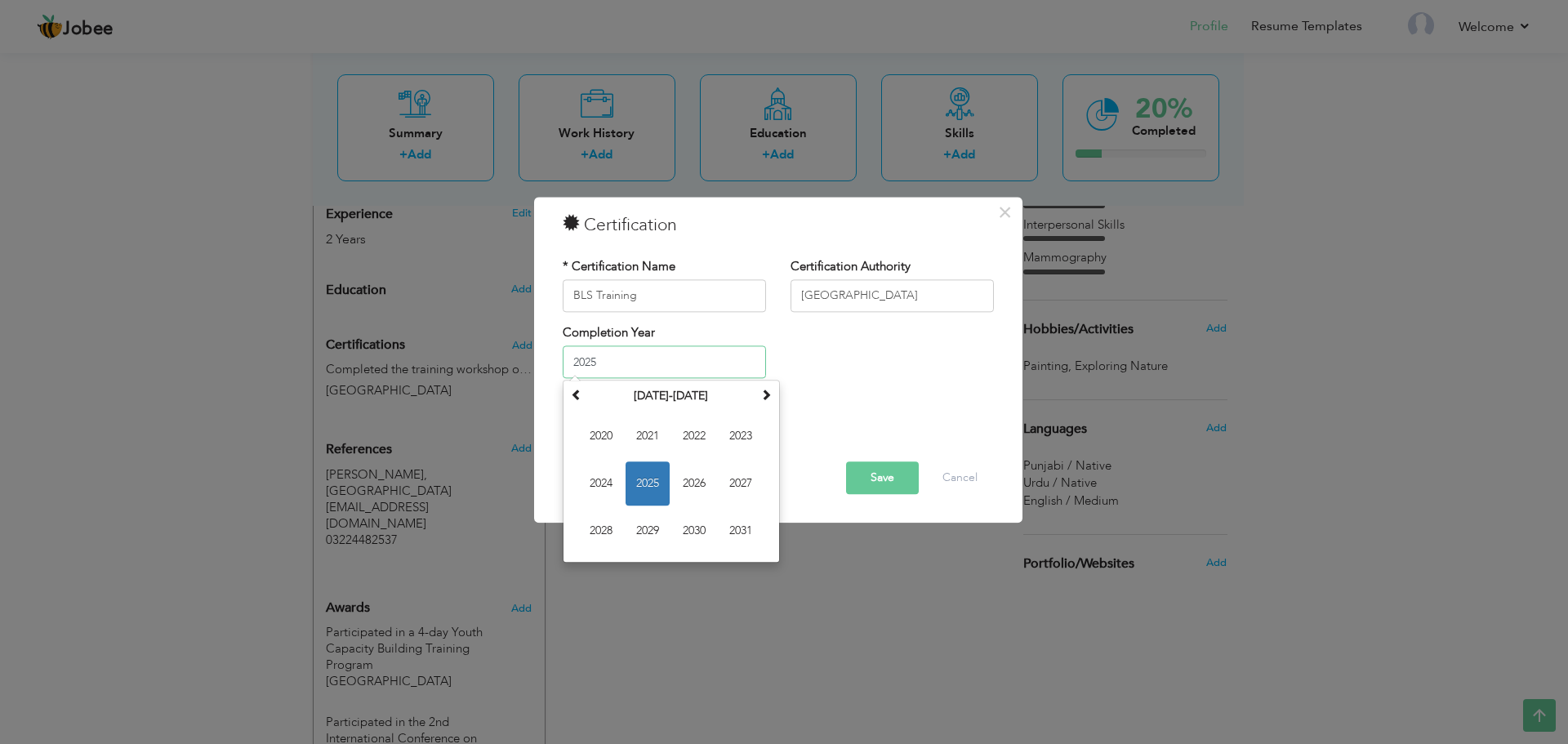
click at [633, 473] on span "2025" at bounding box center [648, 484] width 44 height 44
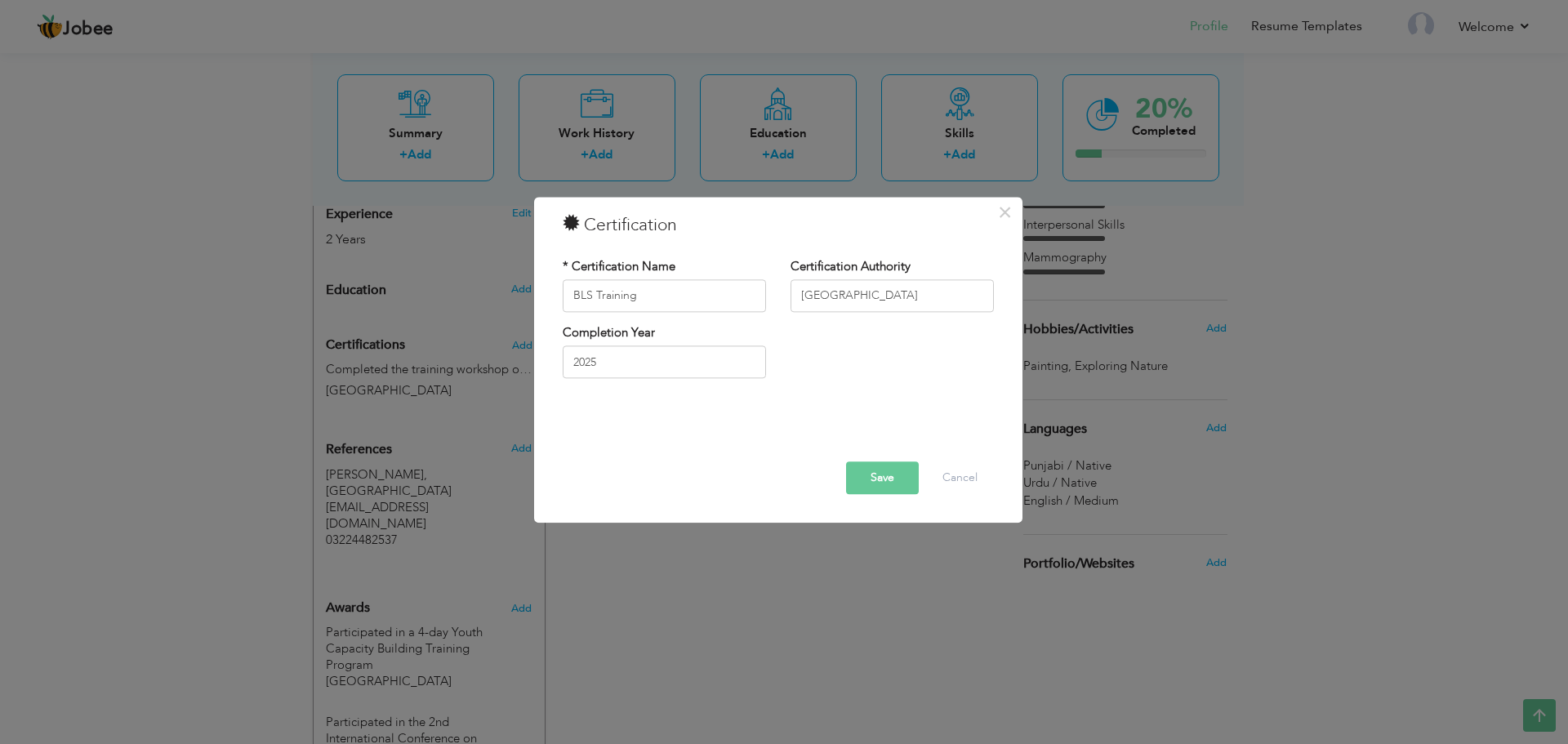
click at [889, 480] on button "Save" at bounding box center [882, 477] width 72 height 32
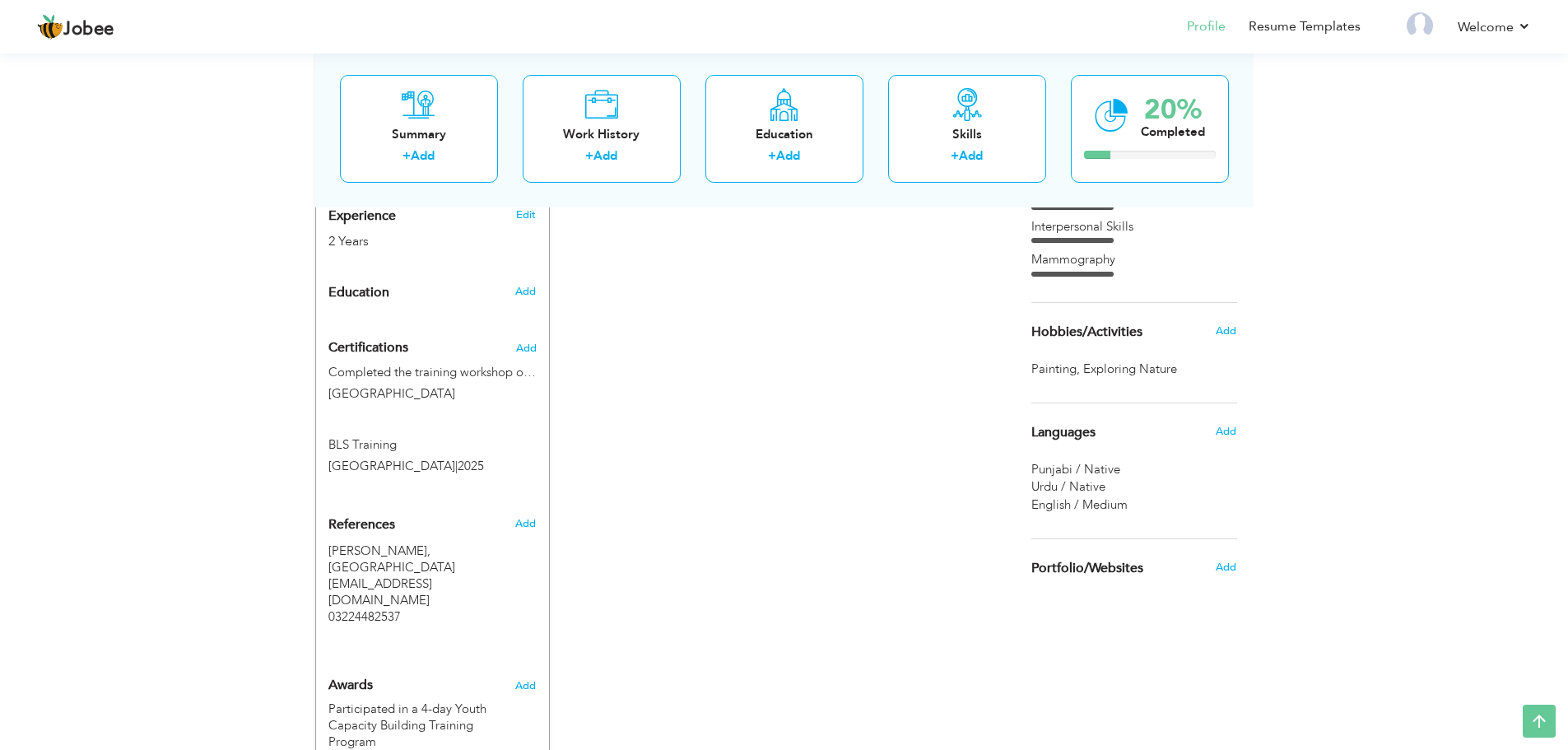
click at [493, 382] on div "Completed the training workshop on Vascular Ultrasound Superior University Laho…" at bounding box center [432, 385] width 233 height 44
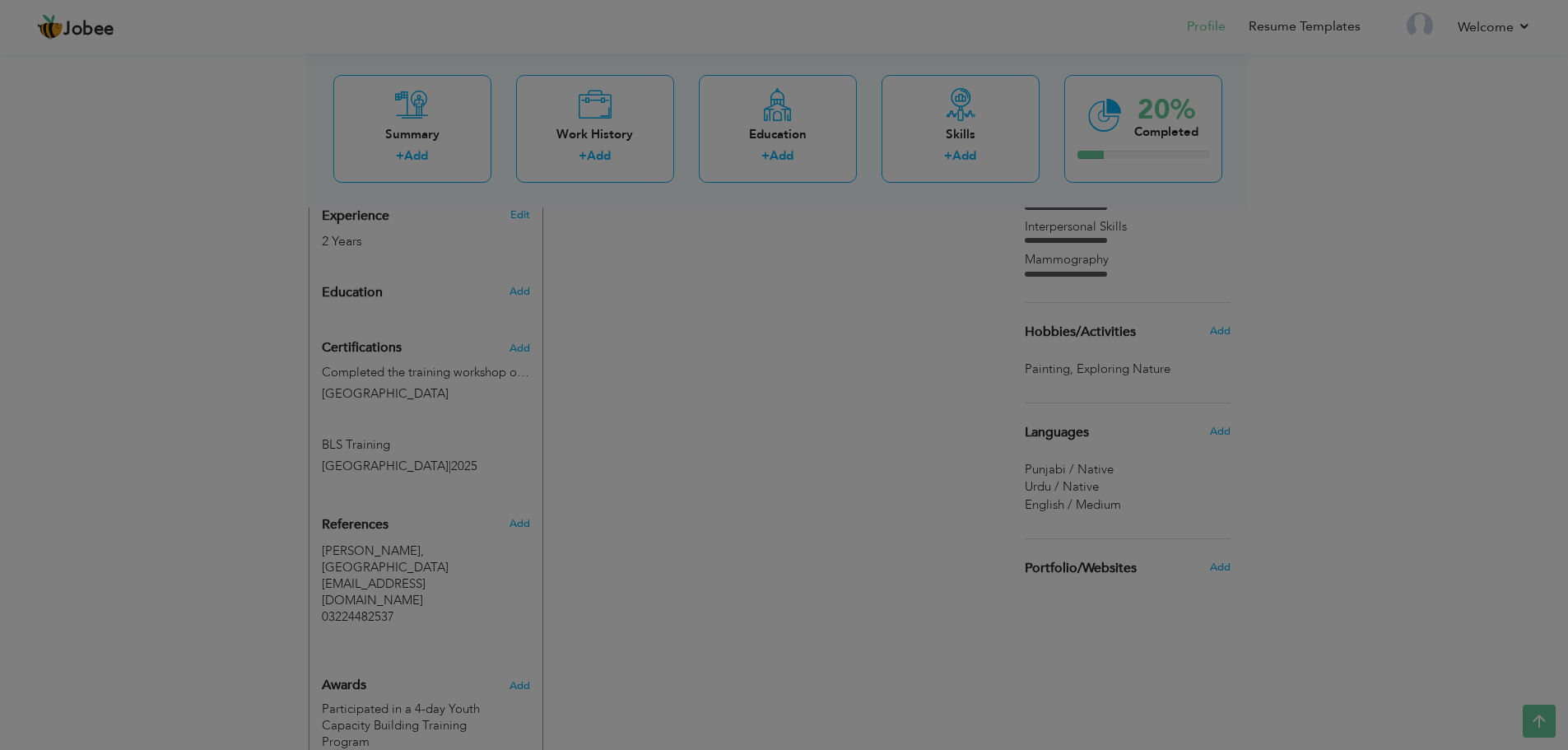
type input "Completed the training workshop on Vascular Ultrasound"
type input "Superior University Lahore"
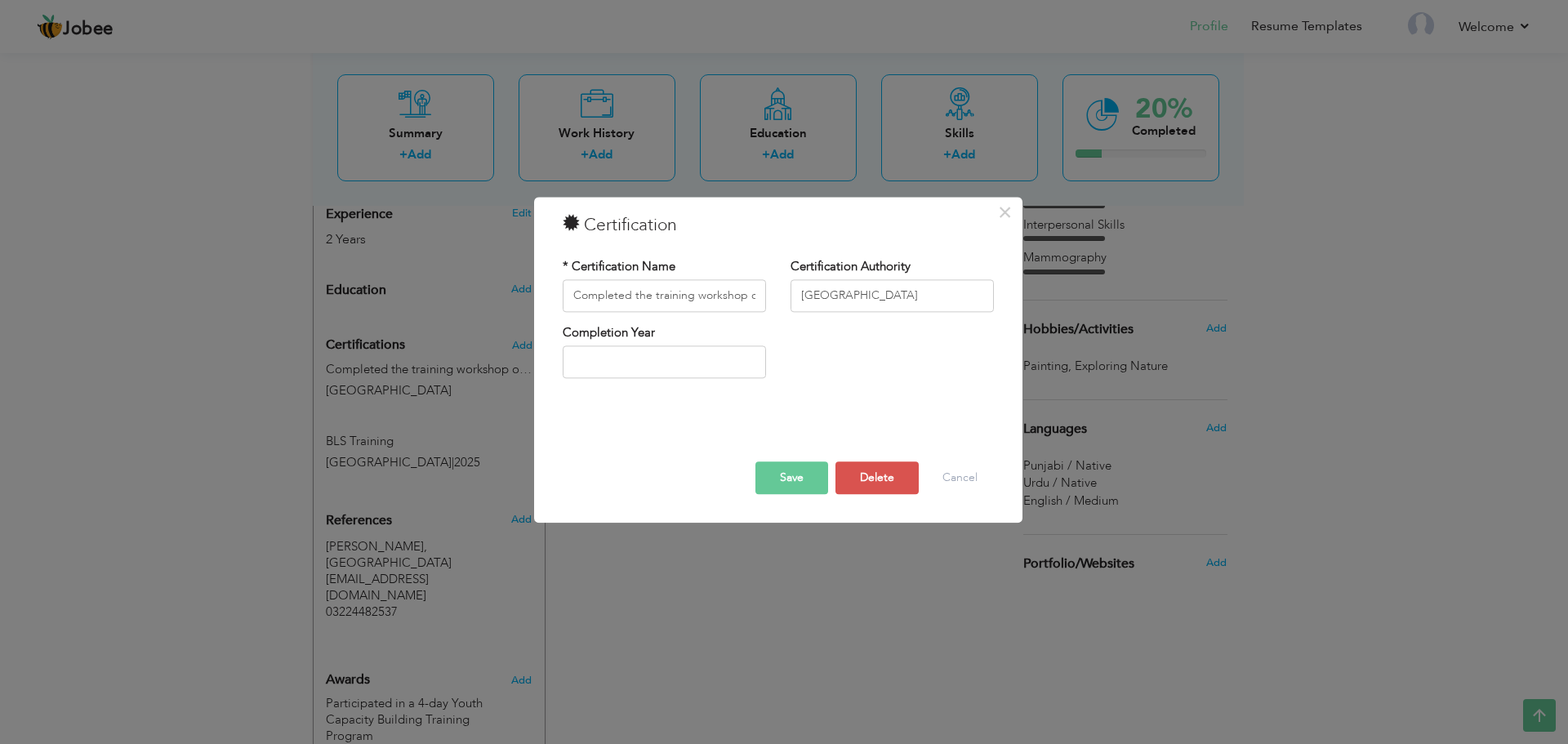
click at [488, 374] on div "× Certification * Certification Name Completed the training workshop on Vascula…" at bounding box center [784, 372] width 1568 height 744
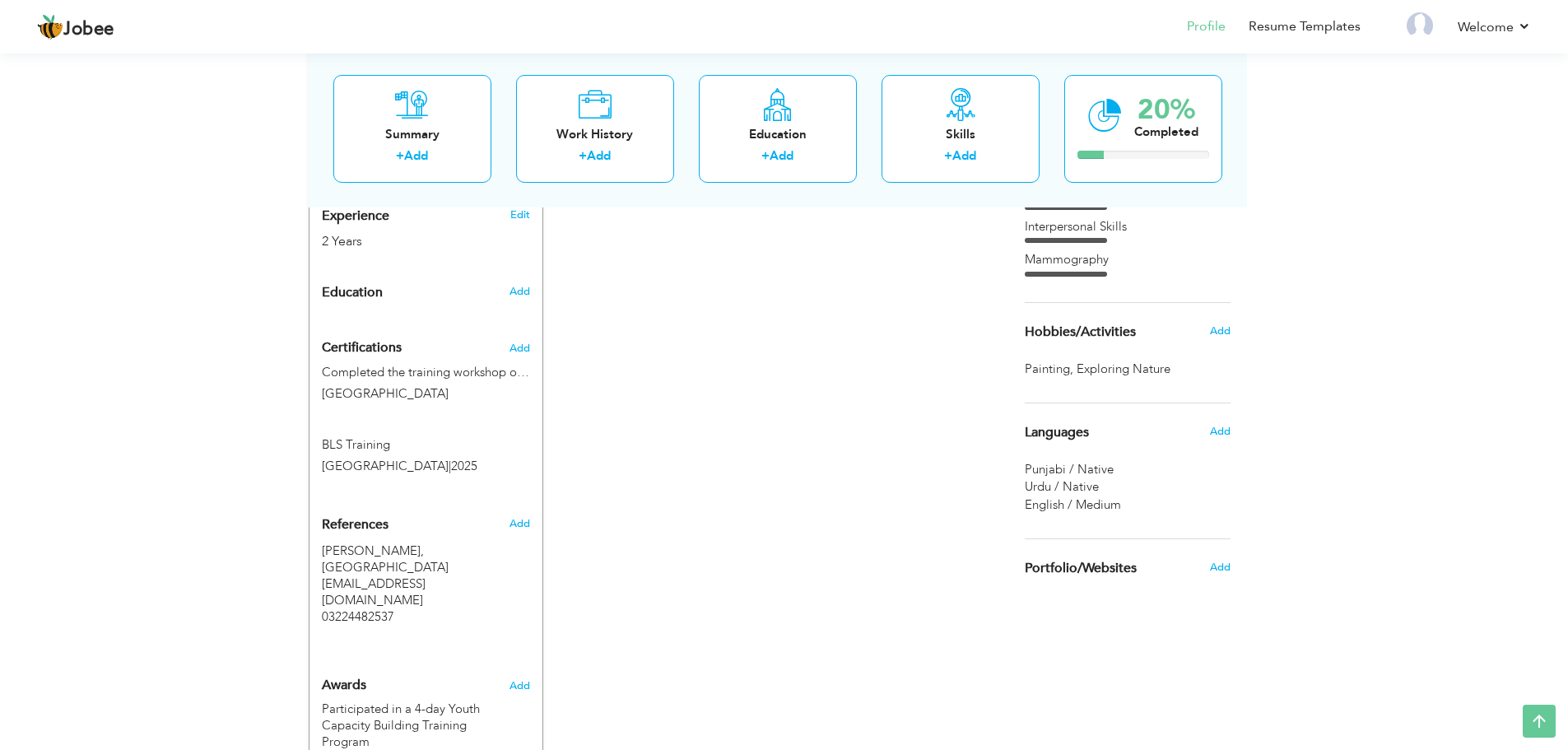
click at [492, 377] on label "Completed the training workshop on Vascular Ultrasound" at bounding box center [426, 372] width 209 height 18
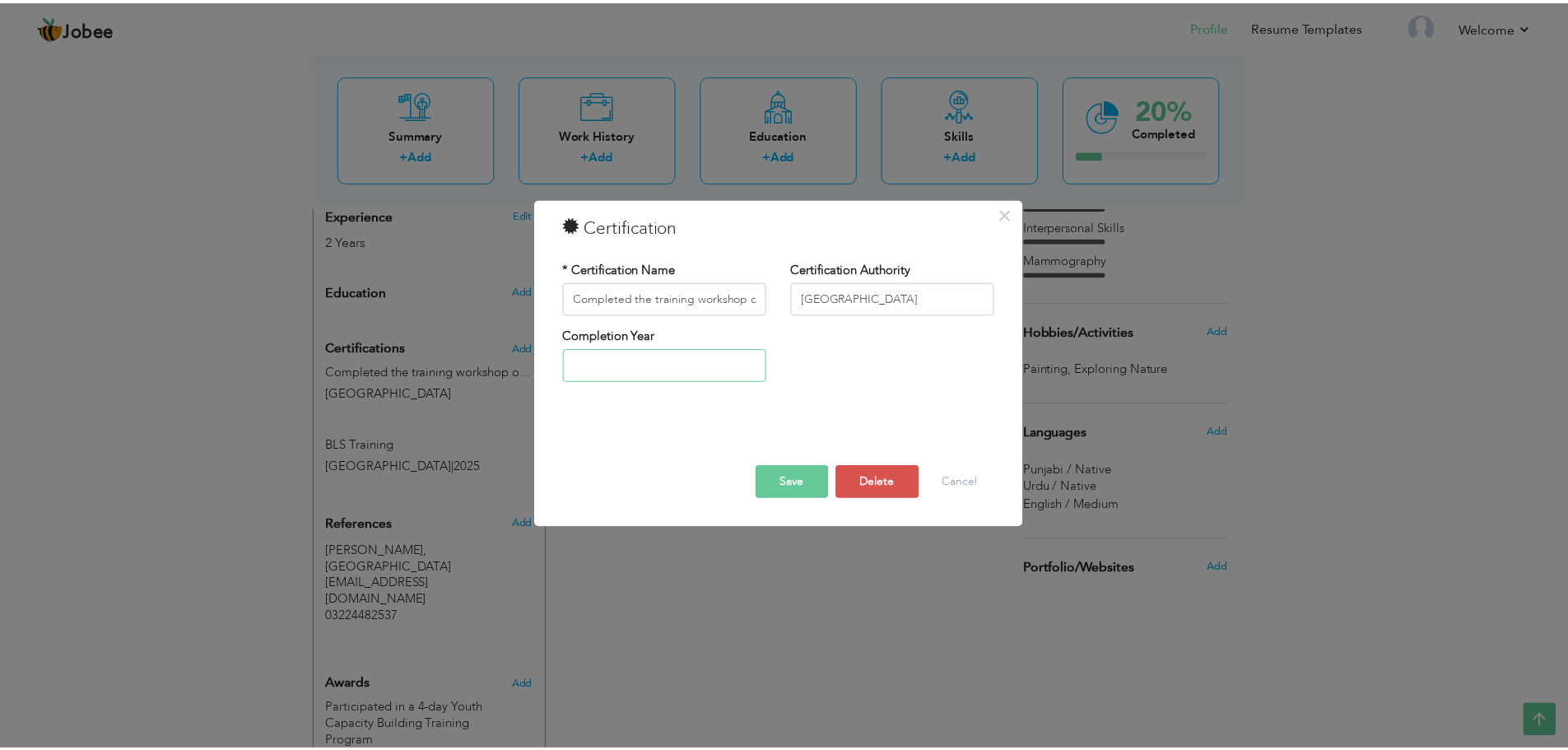
scroll to position [0, 0]
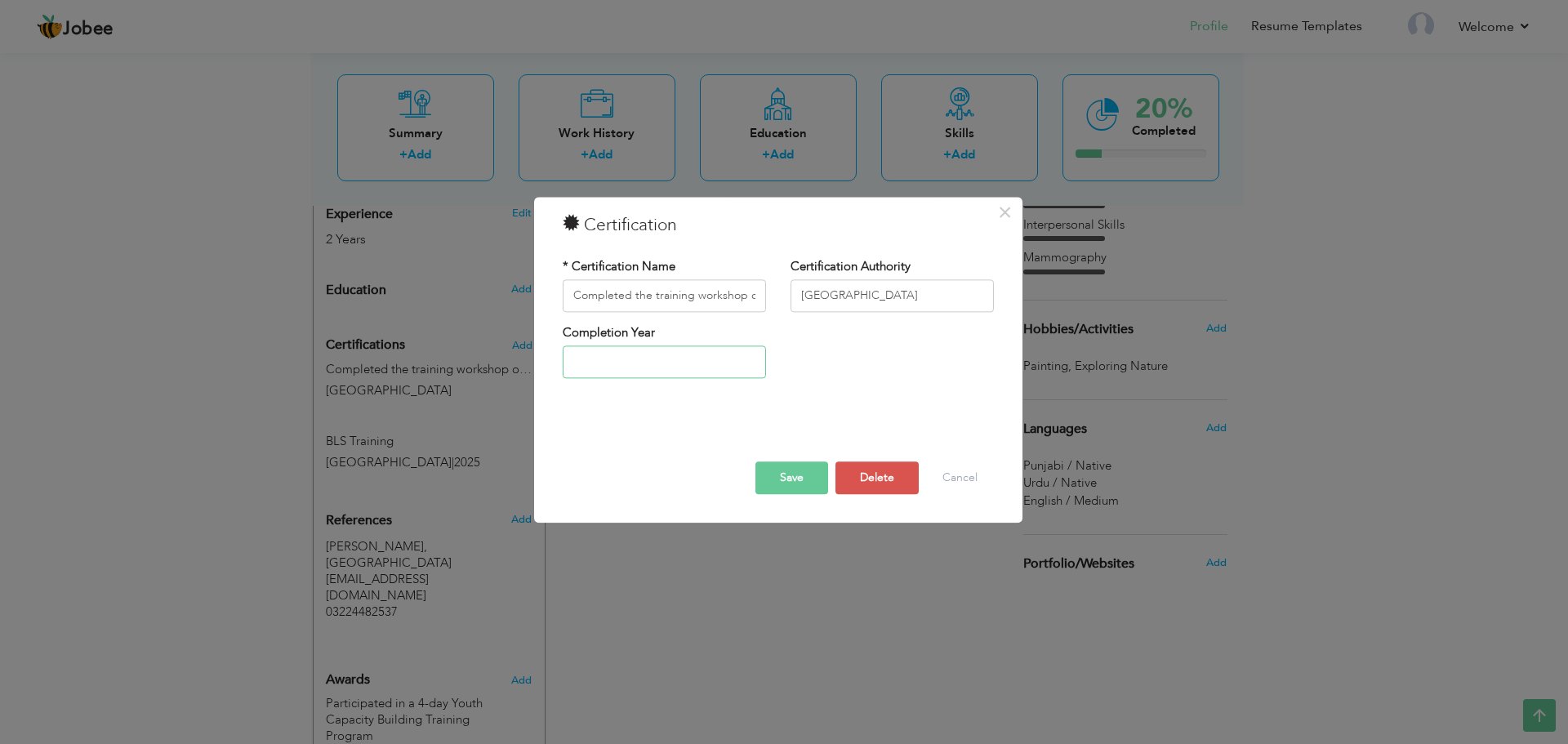
click at [724, 361] on input "text" at bounding box center [664, 362] width 204 height 32
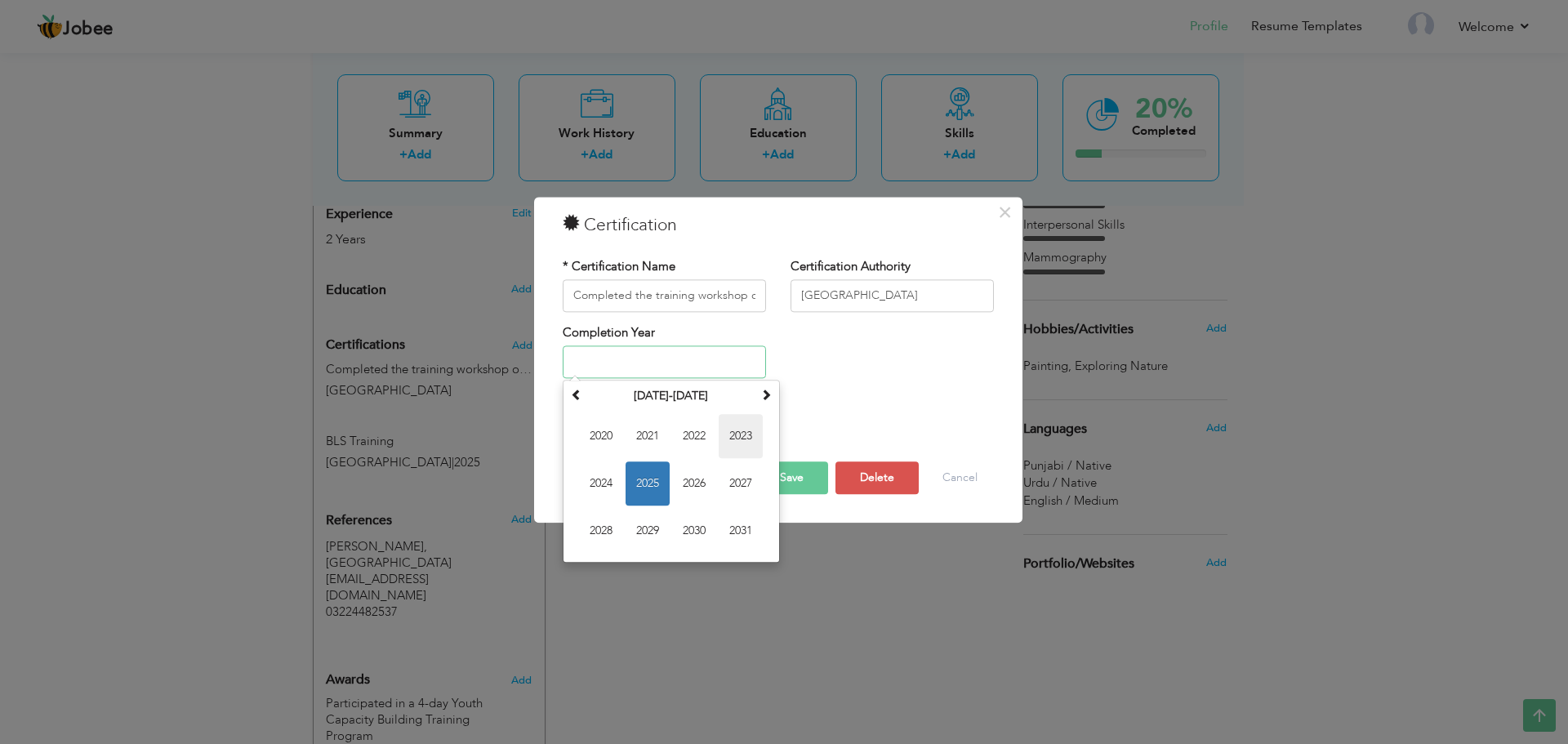
click at [742, 442] on span "2023" at bounding box center [741, 436] width 44 height 44
type input "2023"
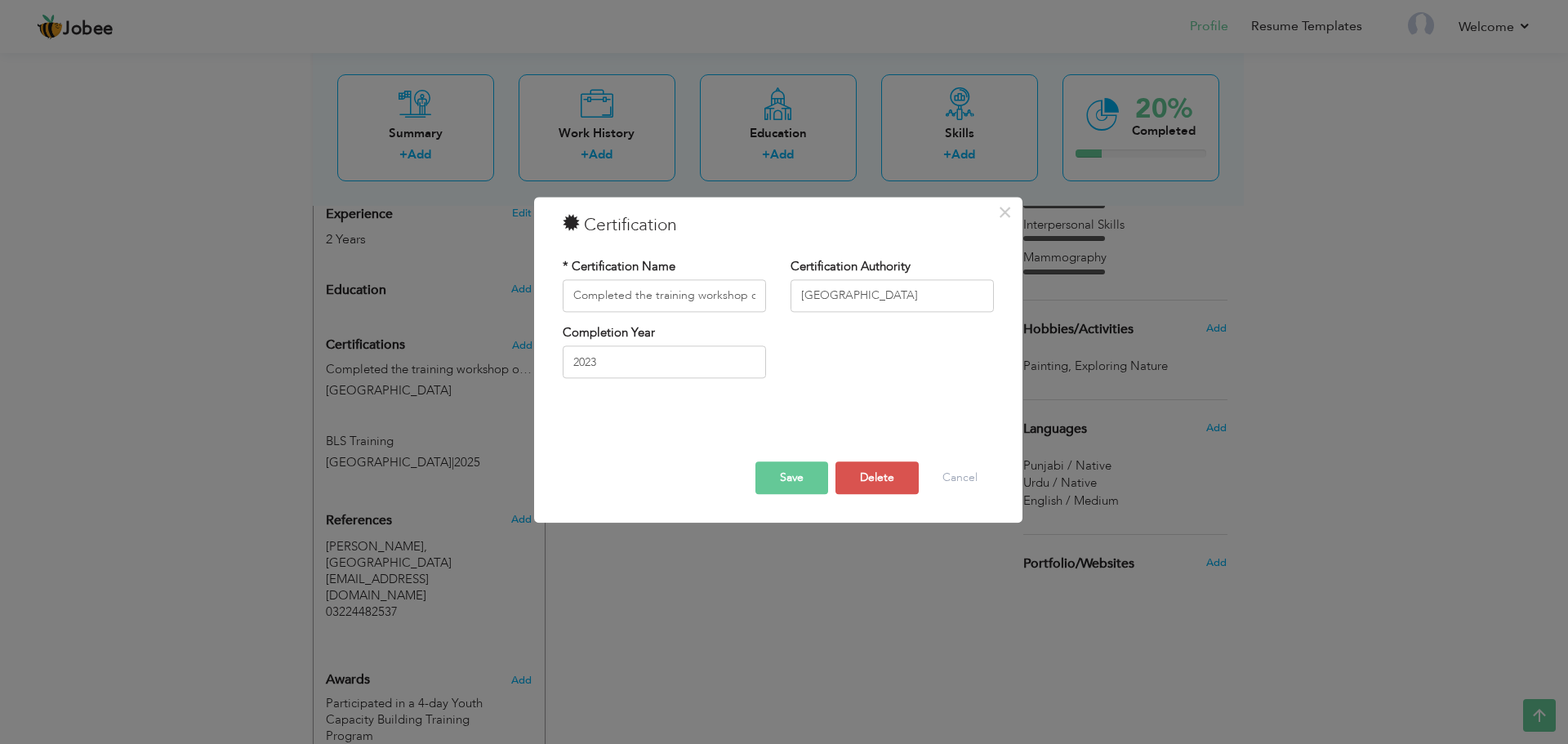
click at [774, 468] on button "Save" at bounding box center [791, 477] width 72 height 32
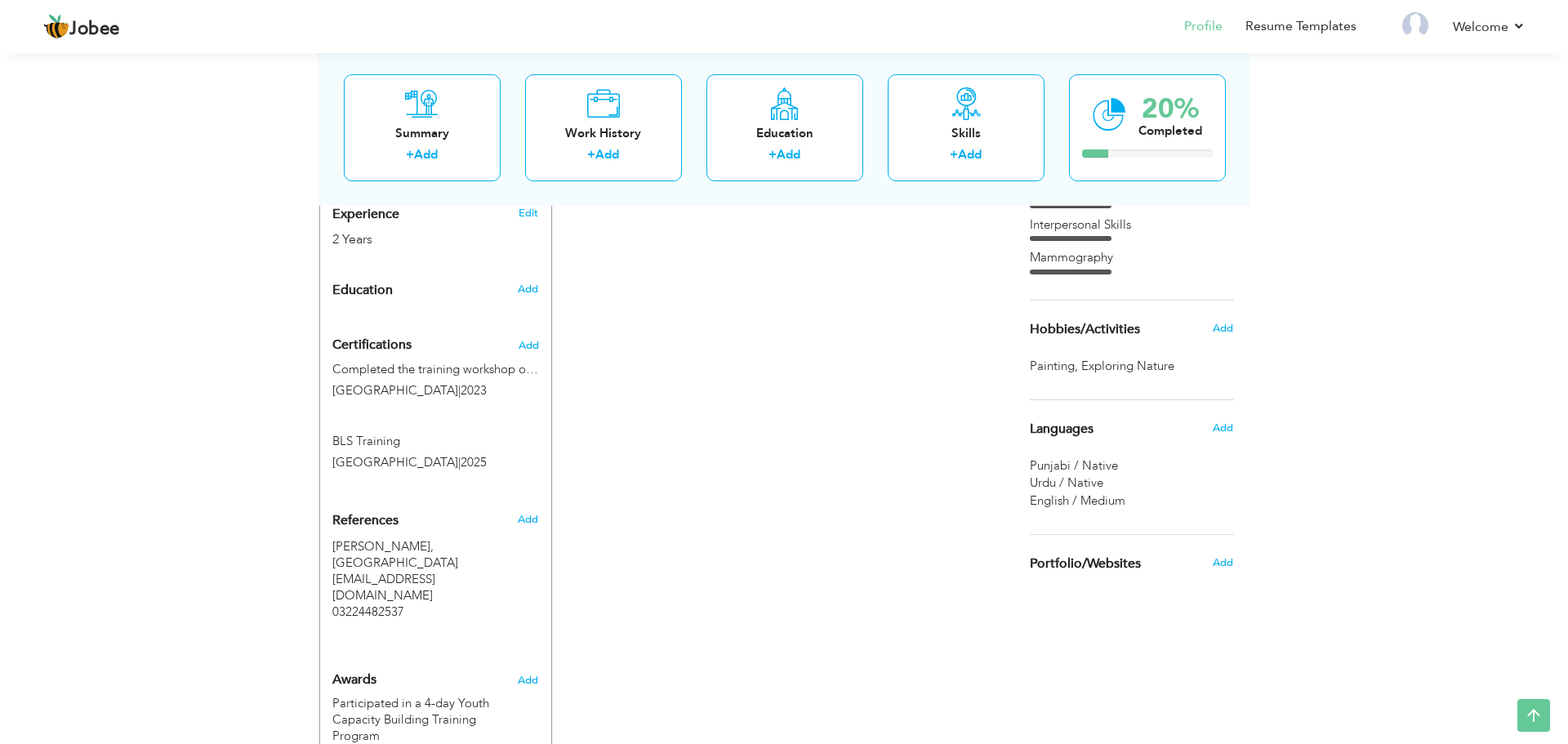
scroll to position [564, 0]
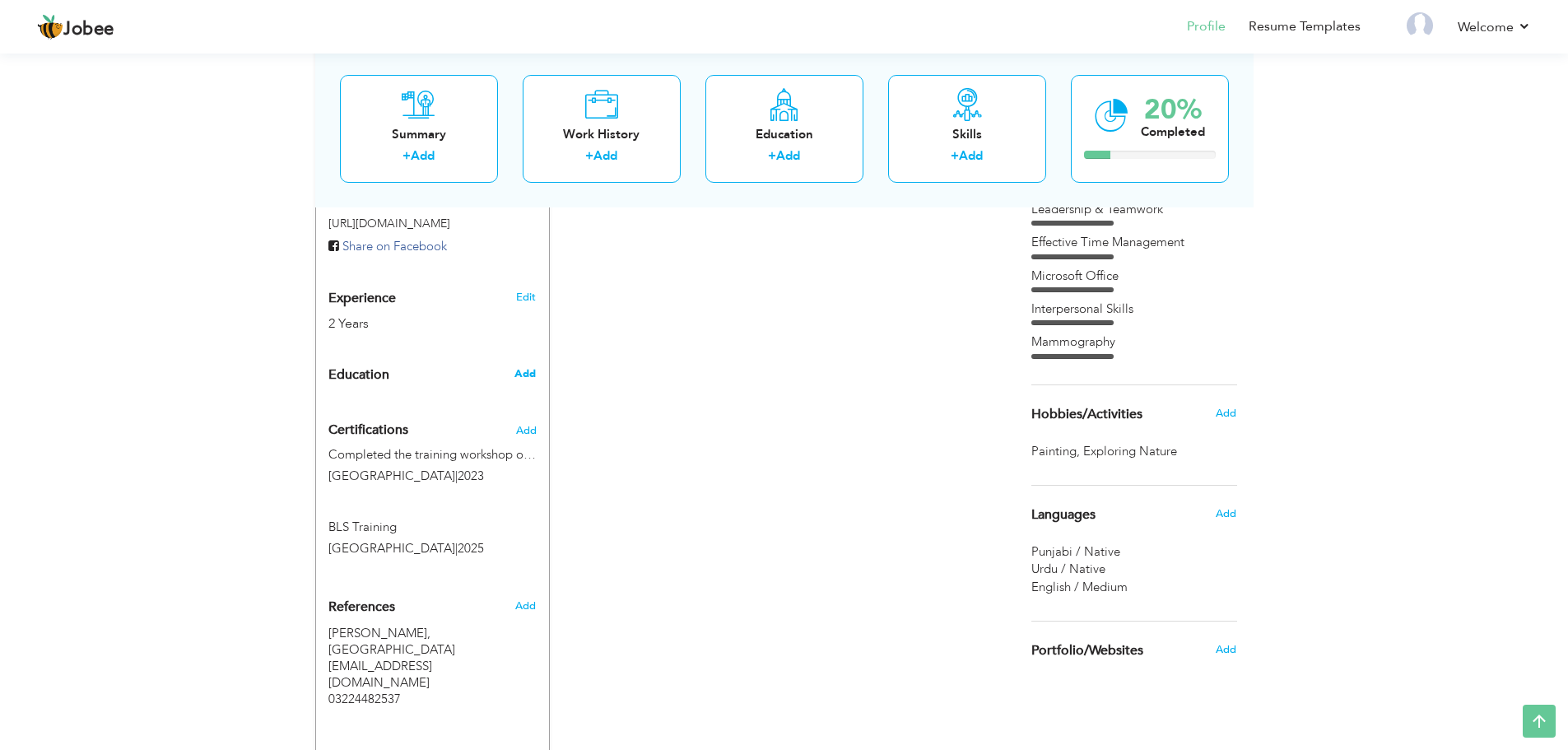
click at [521, 368] on span "Add" at bounding box center [525, 374] width 22 height 15
radio input "true"
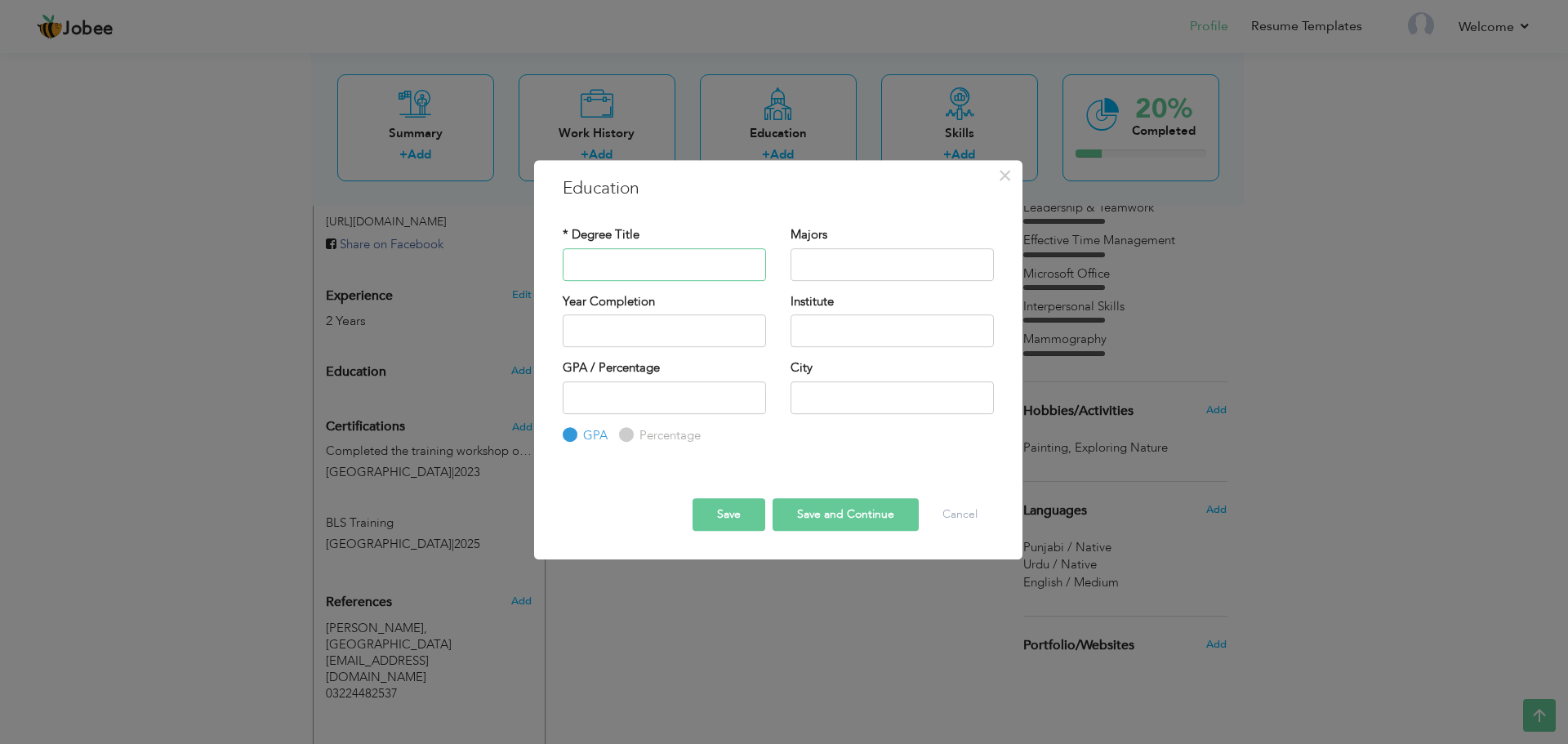
drag, startPoint x: 642, startPoint y: 274, endPoint x: 651, endPoint y: 258, distance: 18.4
click at [642, 274] on input "text" at bounding box center [664, 264] width 204 height 32
click at [651, 258] on input "text" at bounding box center [664, 264] width 204 height 32
click at [584, 264] on input "BS Medical imaging Technology (MIT)" at bounding box center [664, 264] width 204 height 32
click at [670, 264] on input "BSc Hons Medical imaging Technology (MIT)" at bounding box center [664, 264] width 204 height 32
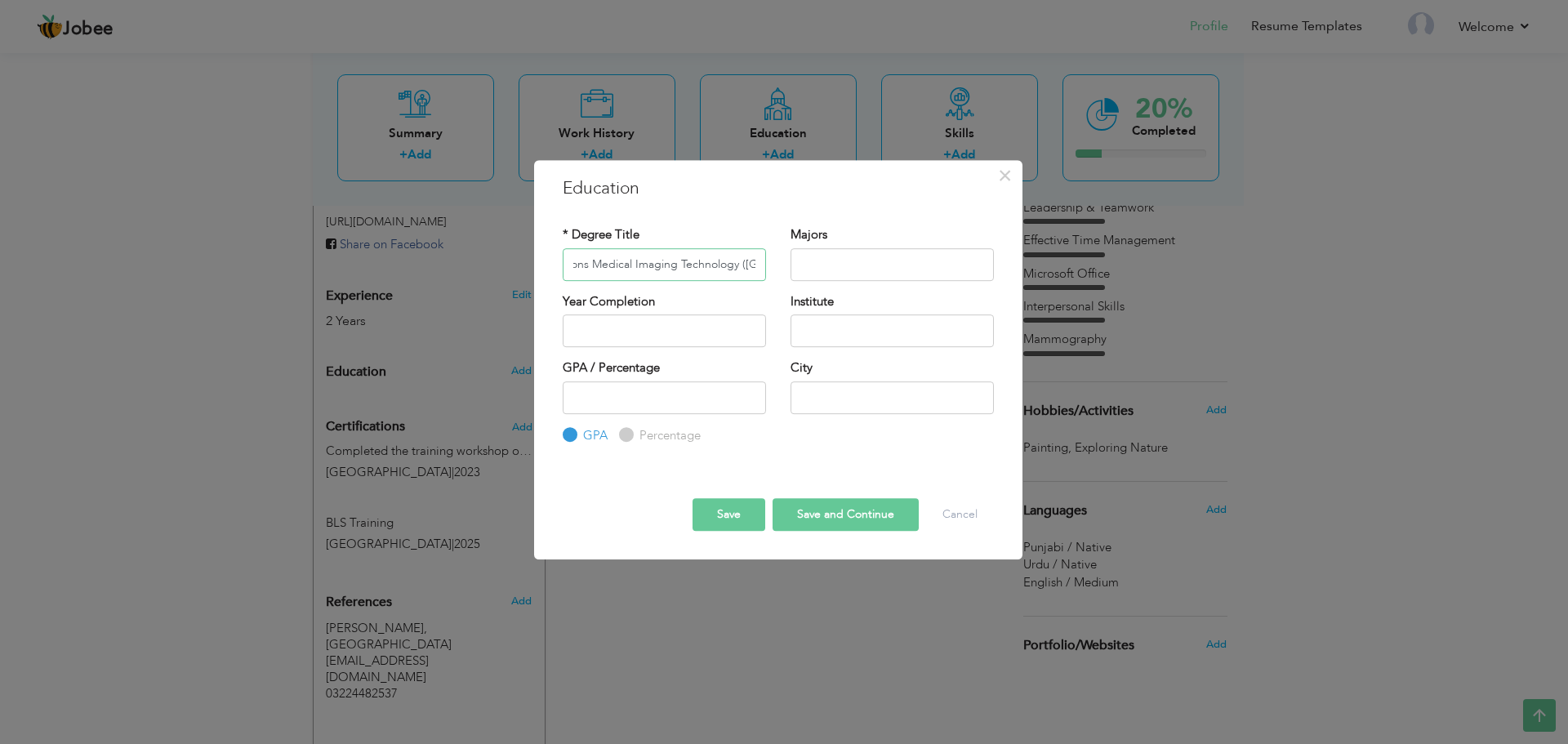
scroll to position [0, 44]
type input "BSc Hons Medical Imaging Technology (MIT)"
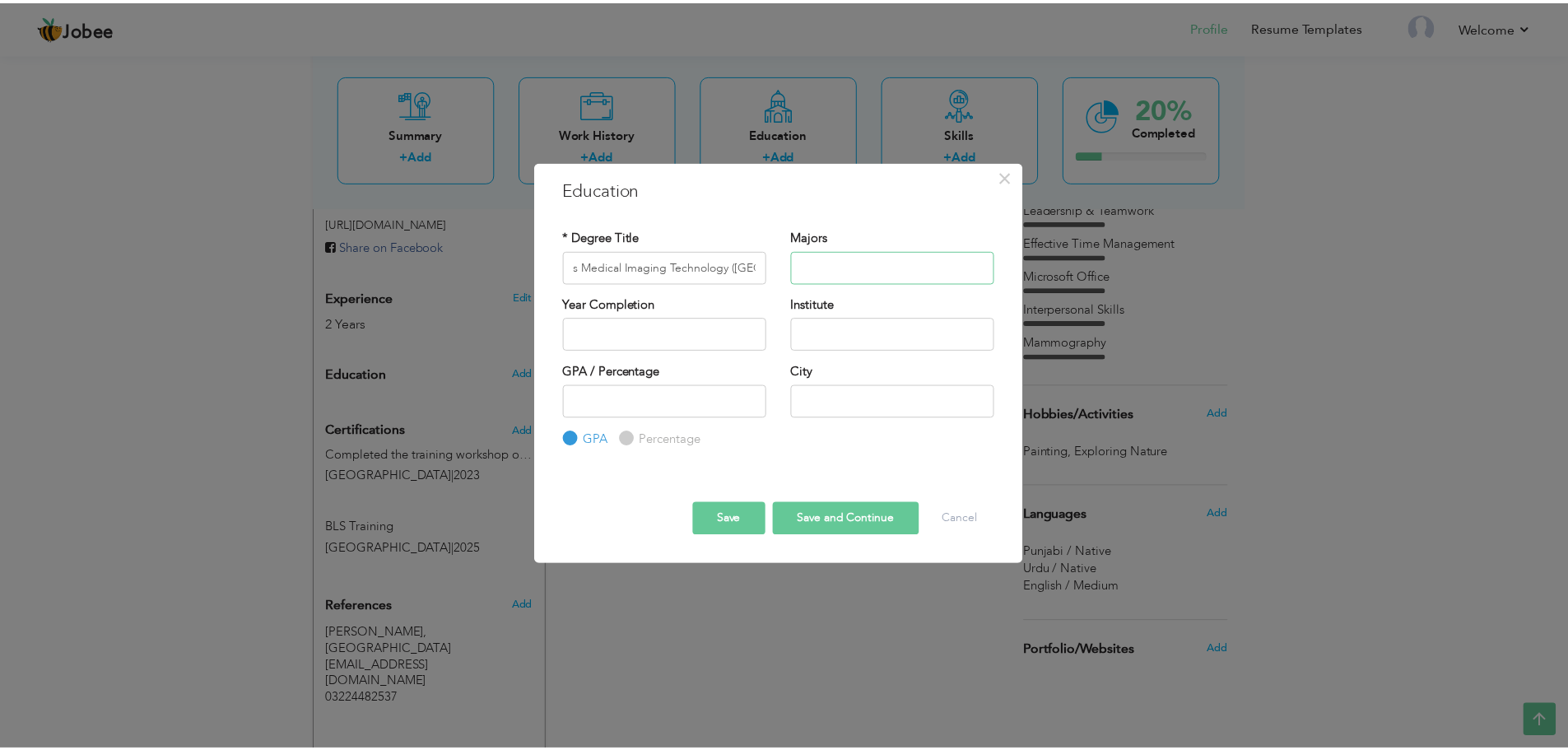
scroll to position [0, 0]
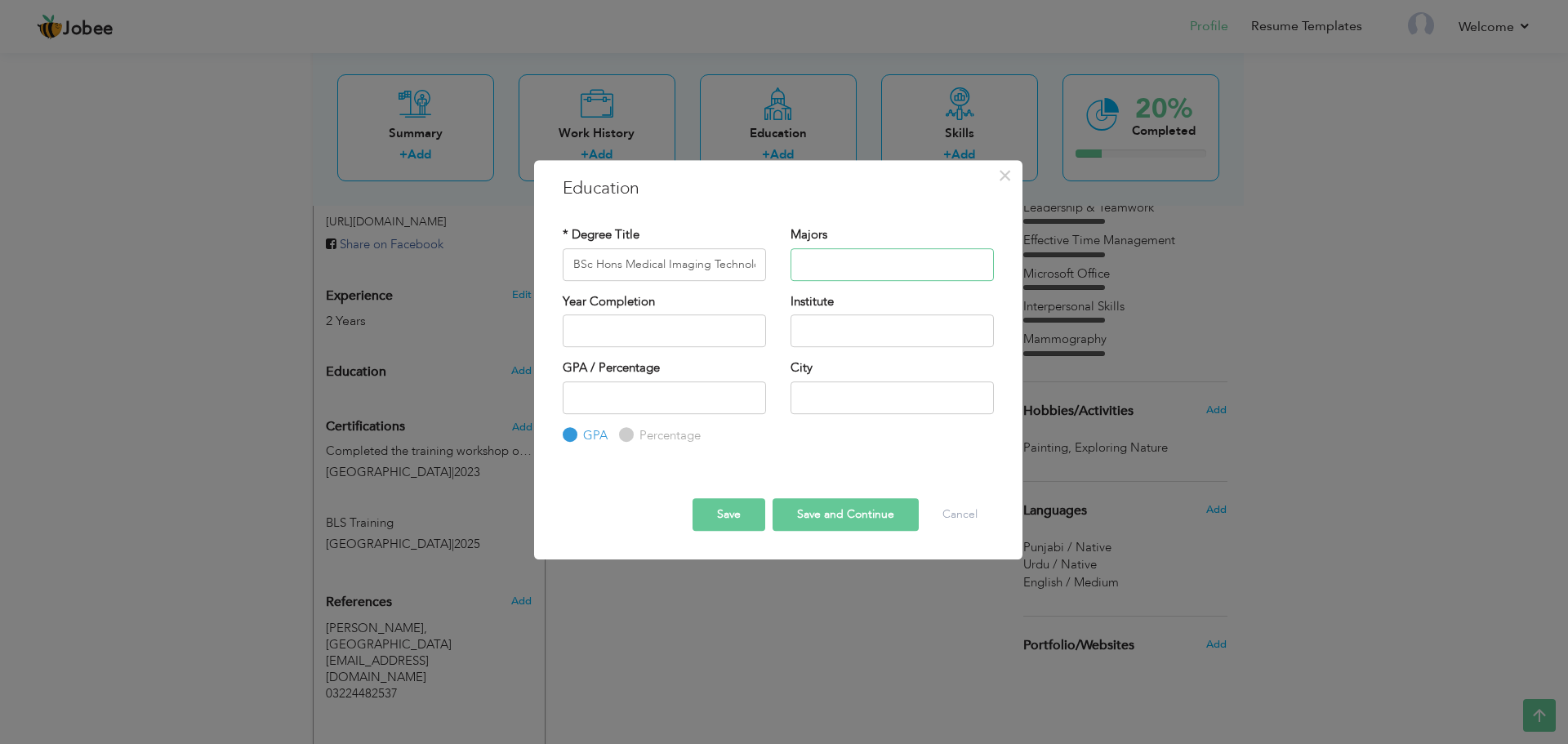
click at [841, 265] on input "text" at bounding box center [892, 264] width 204 height 32
click at [643, 323] on input "2025" at bounding box center [664, 330] width 204 height 32
click at [671, 332] on input "2025" at bounding box center [664, 330] width 204 height 32
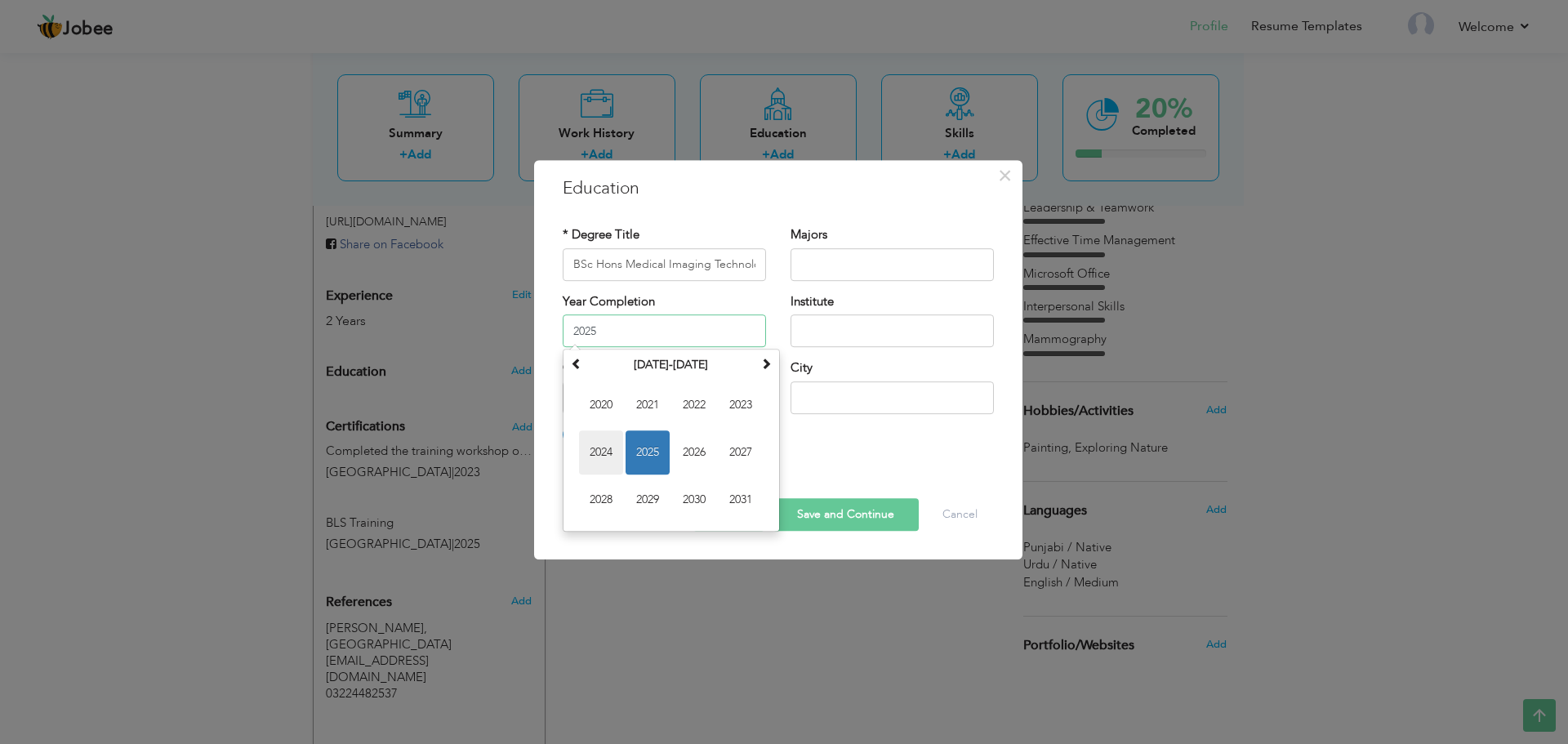
click at [605, 446] on span "2024" at bounding box center [601, 452] width 44 height 44
type input "2024"
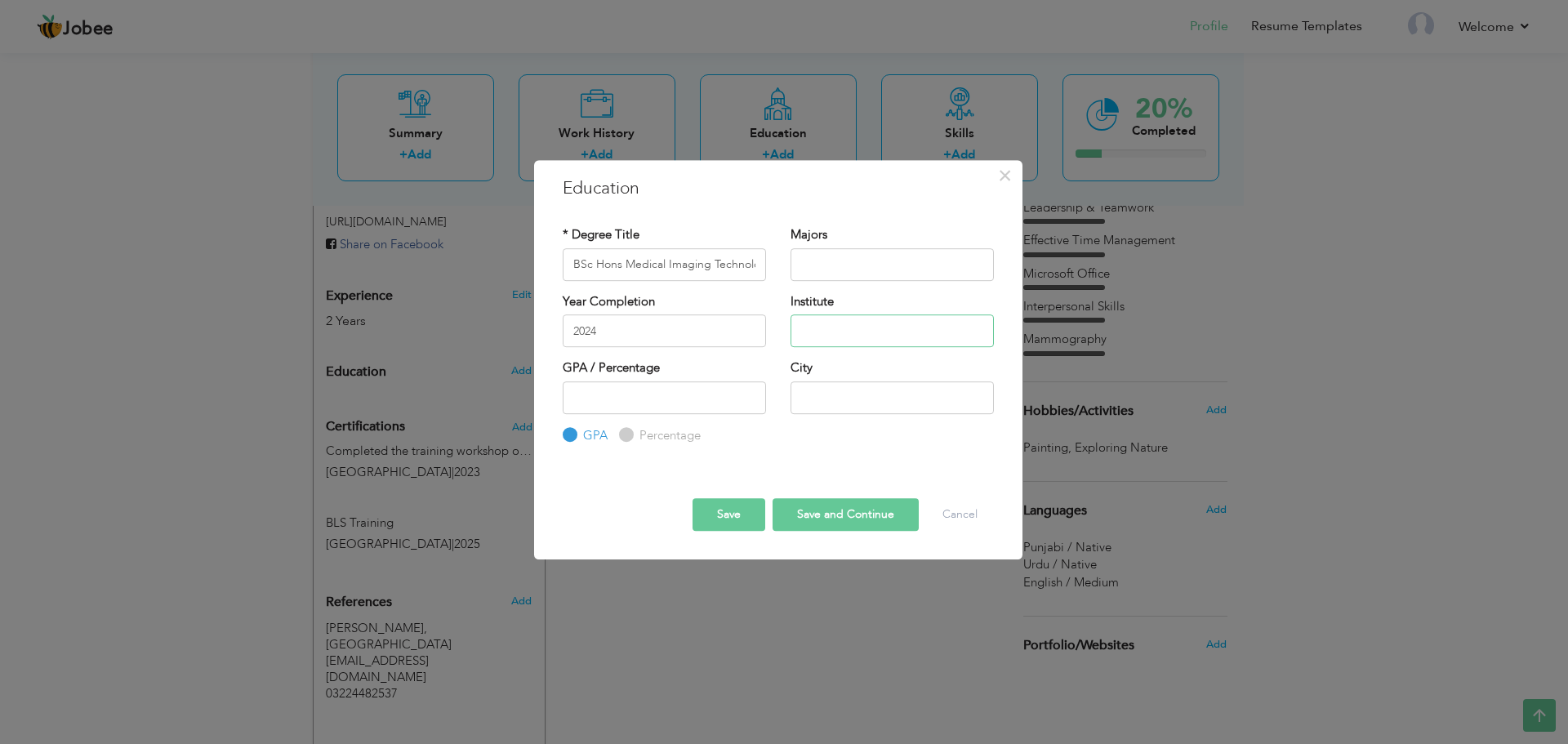
click at [836, 339] on input "text" at bounding box center [892, 330] width 204 height 32
drag, startPoint x: 953, startPoint y: 327, endPoint x: 894, endPoint y: 368, distance: 71.8
click at [894, 368] on div "* Degree Title BSc Hons Medical Imaging Technology (MIT) Majors Year Completion…" at bounding box center [778, 335] width 456 height 244
type input "Superior University"
click at [809, 397] on input "text" at bounding box center [892, 397] width 204 height 32
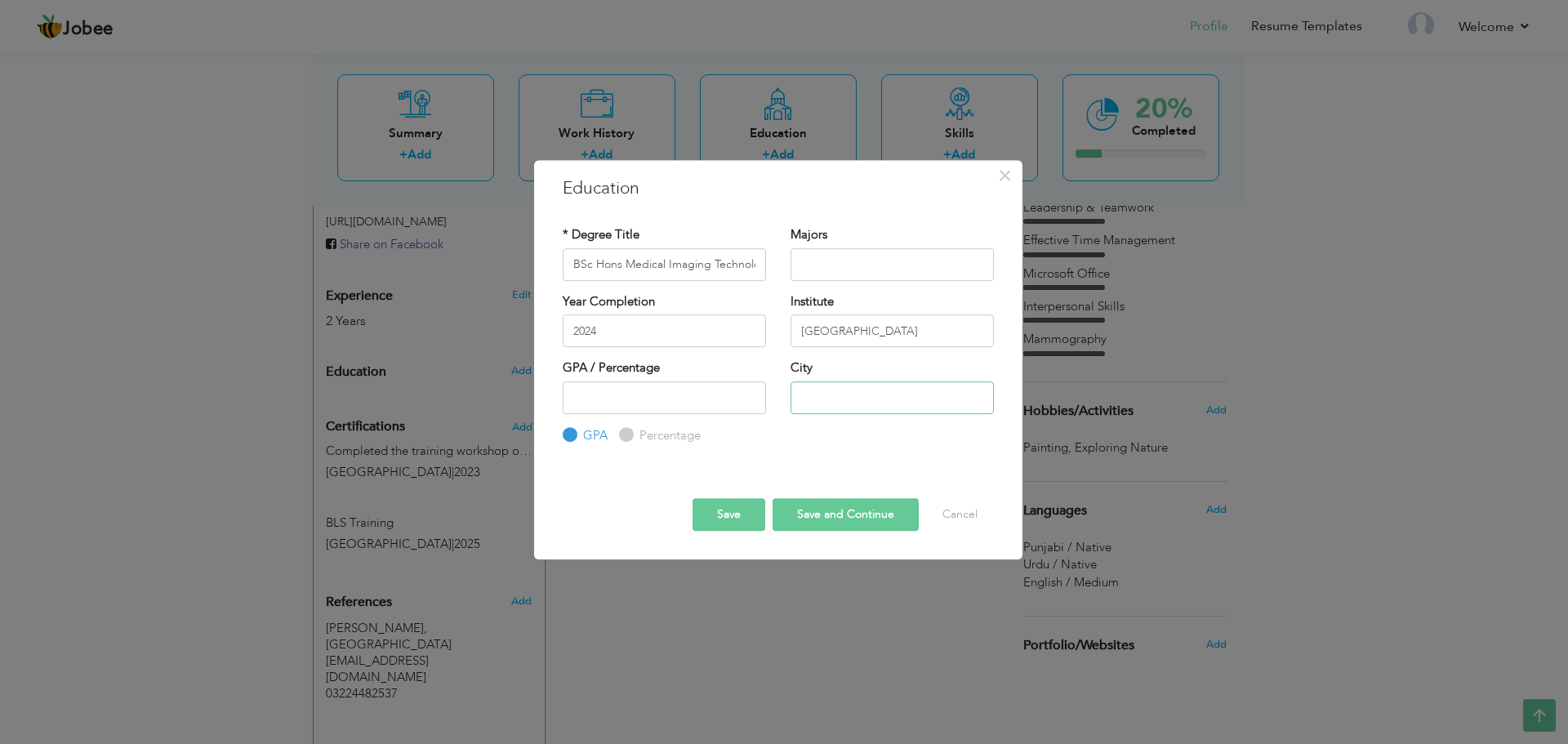
type input "Lahore"
click at [821, 426] on div "GPA / Percentage GPA Percentage City" at bounding box center [778, 402] width 456 height 85
click at [828, 515] on button "Save and Continue" at bounding box center [846, 514] width 146 height 32
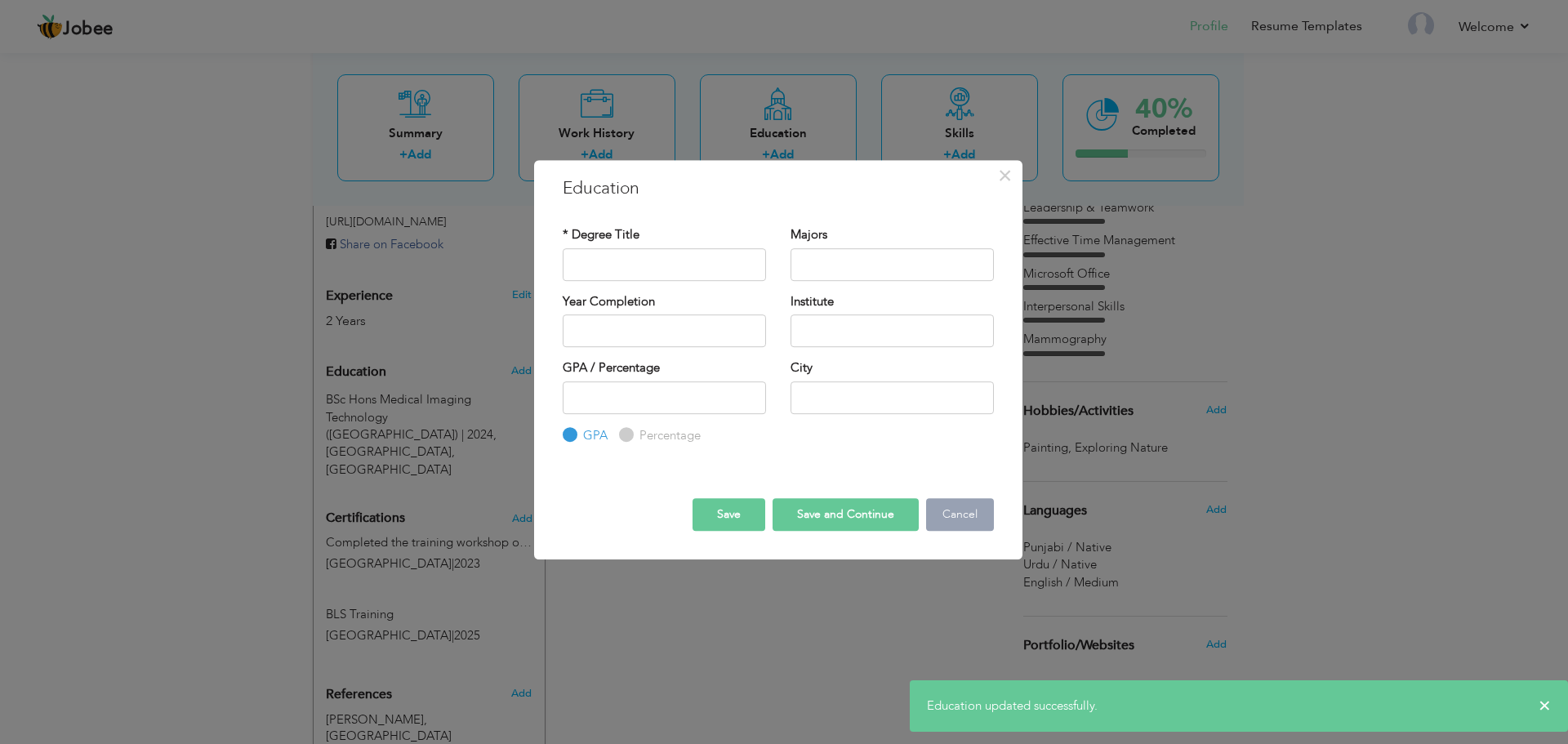
click at [952, 505] on button "Cancel" at bounding box center [960, 514] width 68 height 32
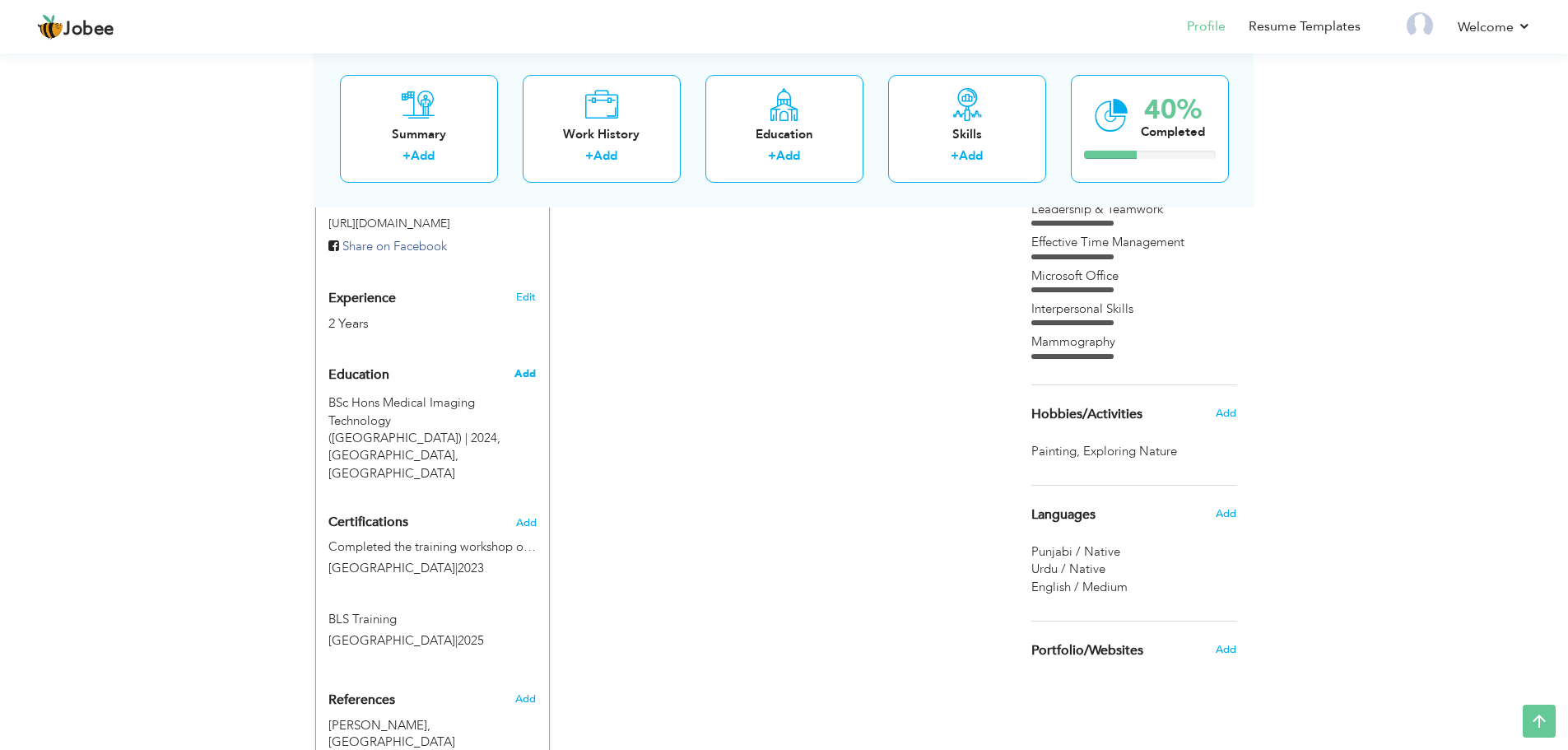
click at [520, 370] on span "Add" at bounding box center [525, 374] width 22 height 15
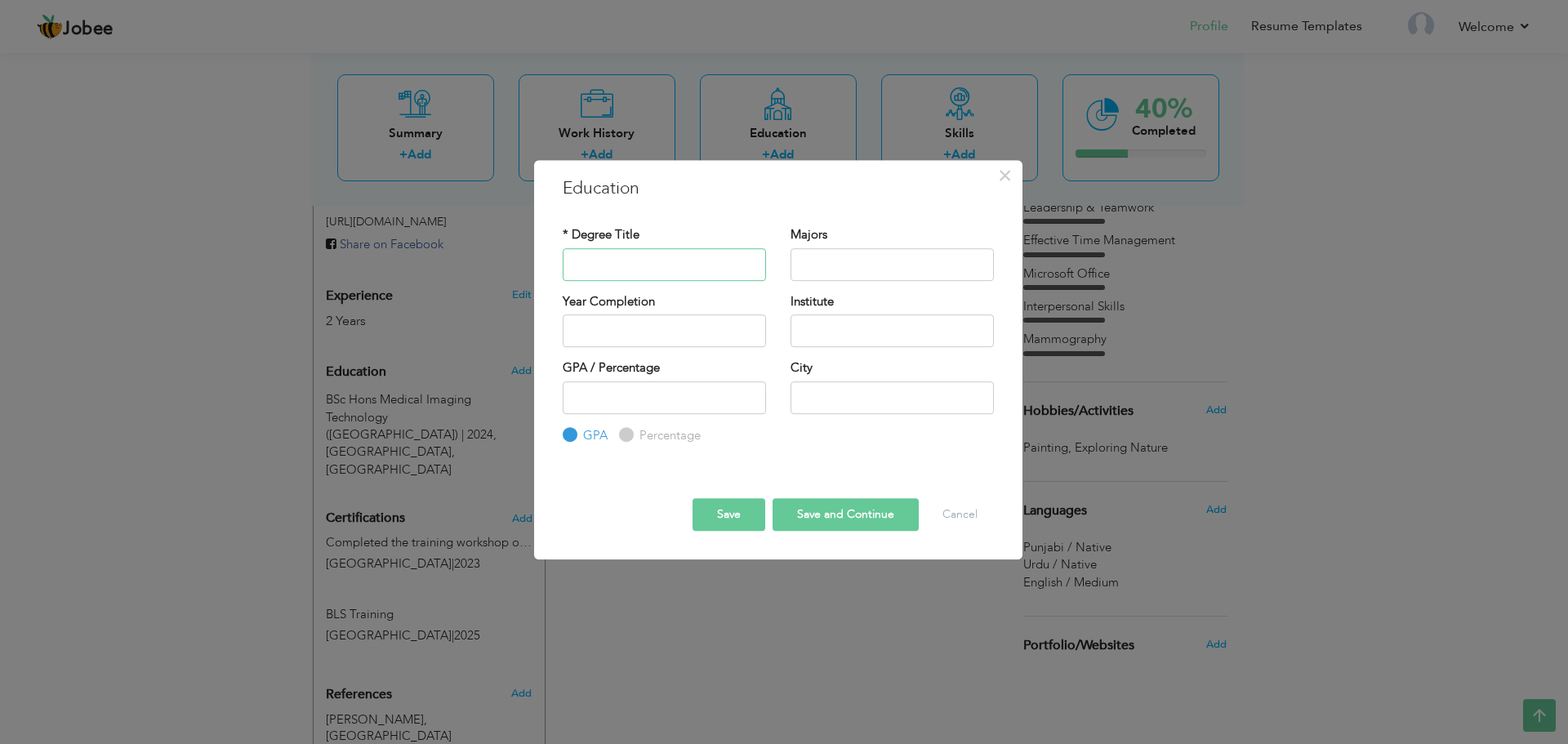
click at [700, 275] on input "text" at bounding box center [664, 264] width 204 height 32
type input "FSC"
click at [833, 278] on input "text" at bounding box center [892, 264] width 204 height 32
type input "Pre Medical"
click at [691, 344] on input "text" at bounding box center [664, 330] width 204 height 32
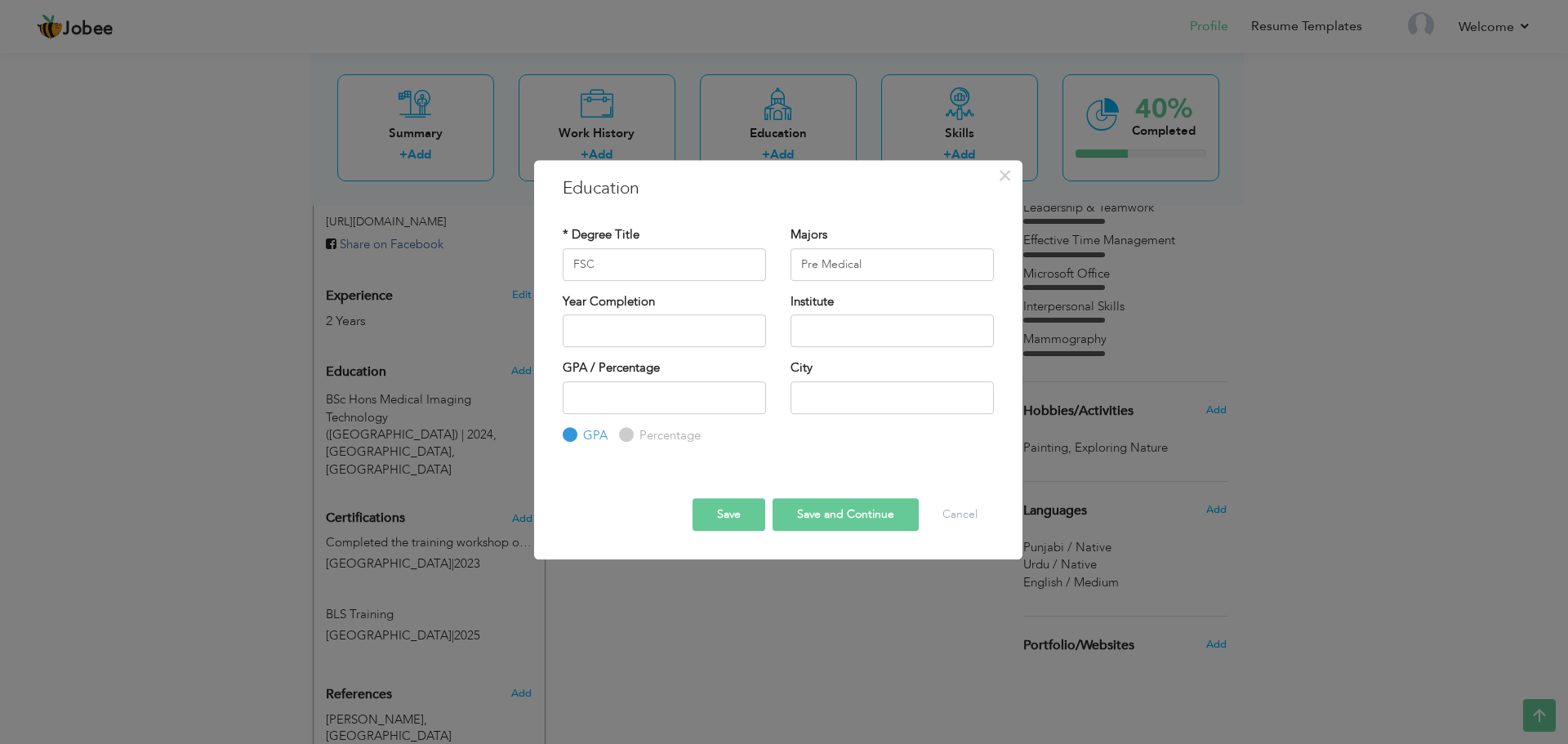
click at [643, 307] on label "Year Completion" at bounding box center [609, 302] width 92 height 17
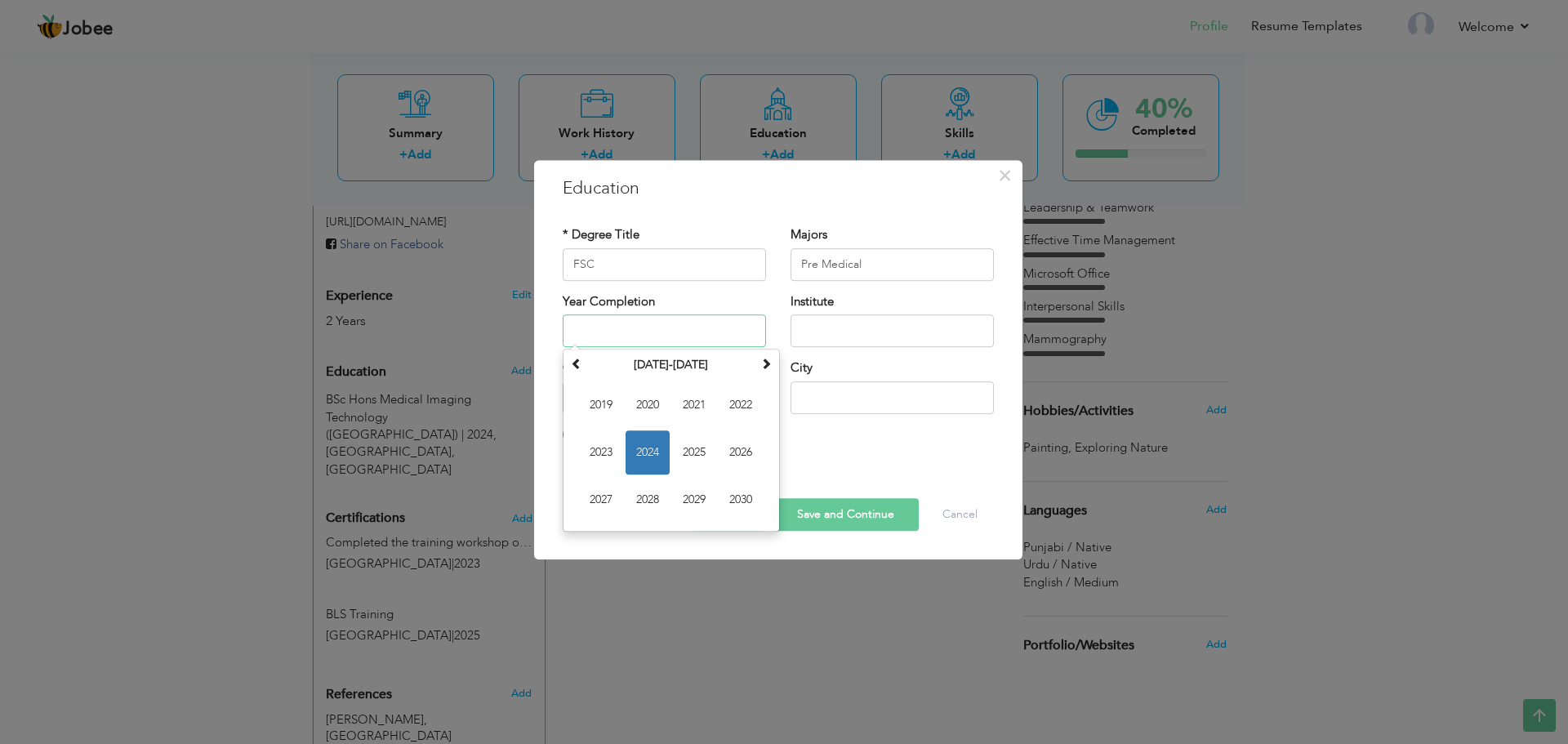
click at [650, 323] on input "text" at bounding box center [664, 330] width 204 height 32
click at [639, 408] on span "2020" at bounding box center [648, 405] width 44 height 44
type input "2020"
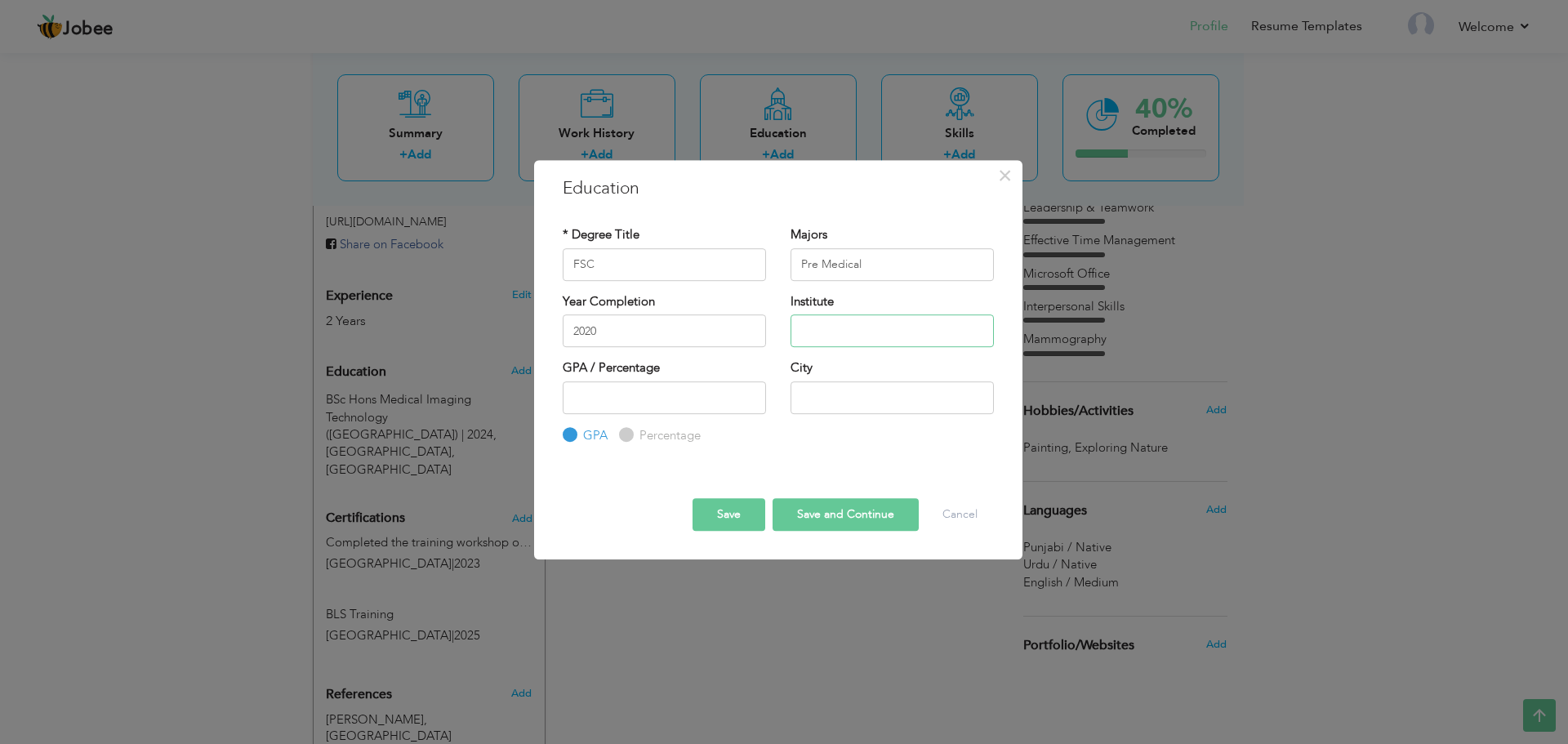
click at [862, 329] on input "text" at bounding box center [892, 330] width 204 height 32
click at [841, 318] on input "text" at bounding box center [892, 330] width 204 height 32
paste input "Punjab College jhang"
click at [884, 334] on input "Punjab College jhang" at bounding box center [892, 330] width 204 height 32
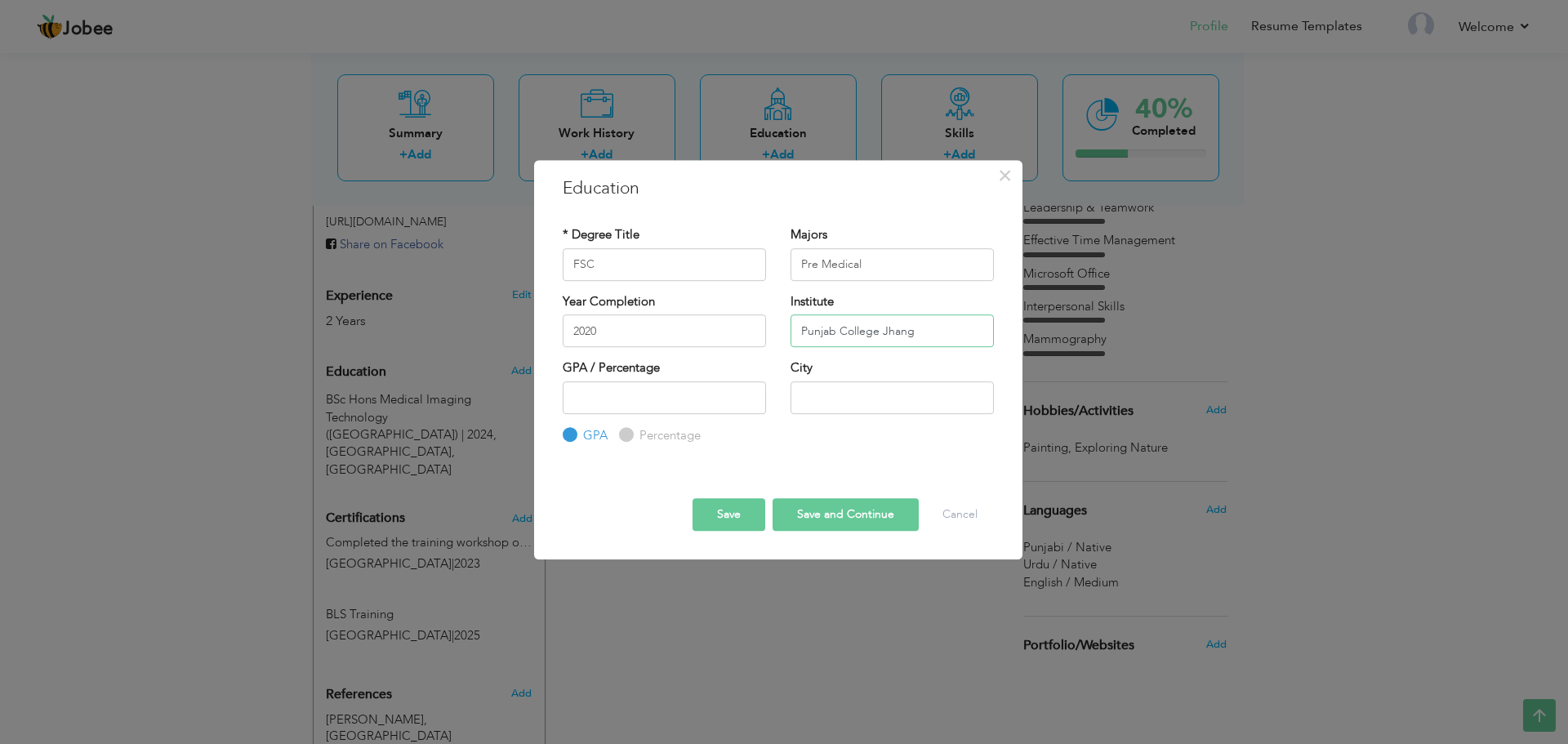
type input "Punjab College Jhang"
click at [840, 392] on input "text" at bounding box center [892, 397] width 204 height 32
type input "Jhang"
drag, startPoint x: 936, startPoint y: 336, endPoint x: 881, endPoint y: 352, distance: 57.3
click at [881, 352] on div "Institute Punjab College Jhang" at bounding box center [892, 327] width 228 height 67
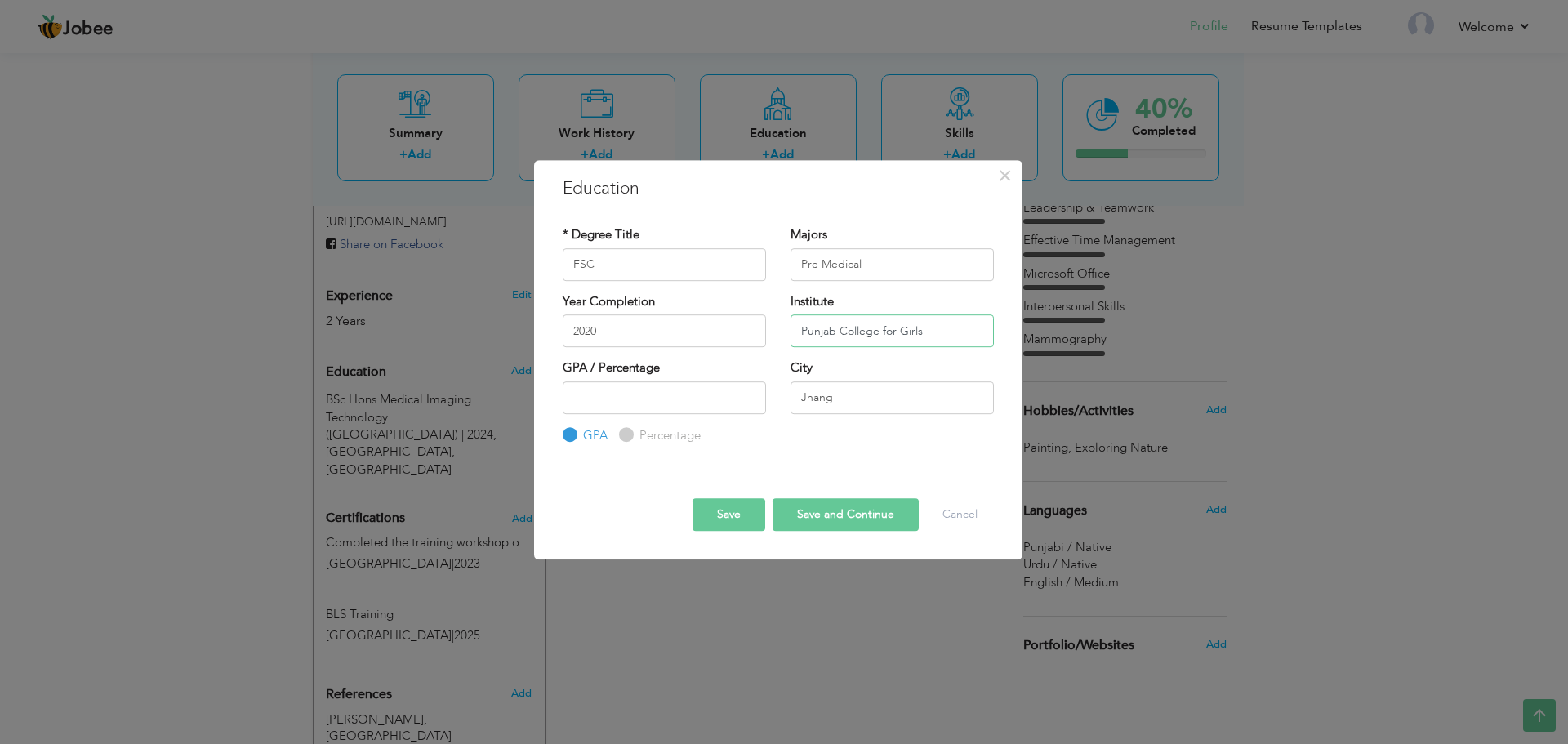
type input "Punjab College for Girls"
click at [731, 516] on button "Save" at bounding box center [728, 514] width 72 height 32
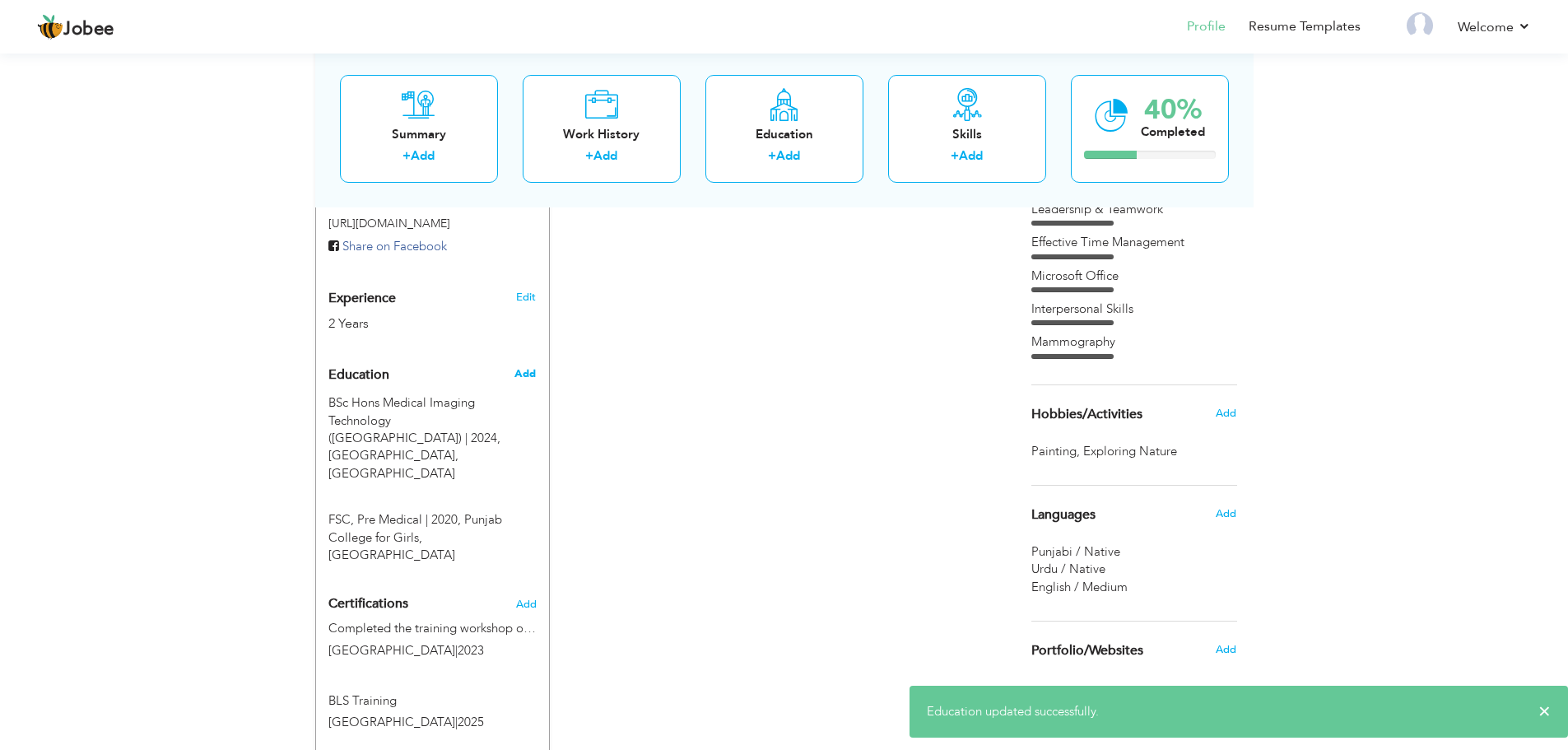
click at [521, 371] on span "Add" at bounding box center [525, 374] width 22 height 15
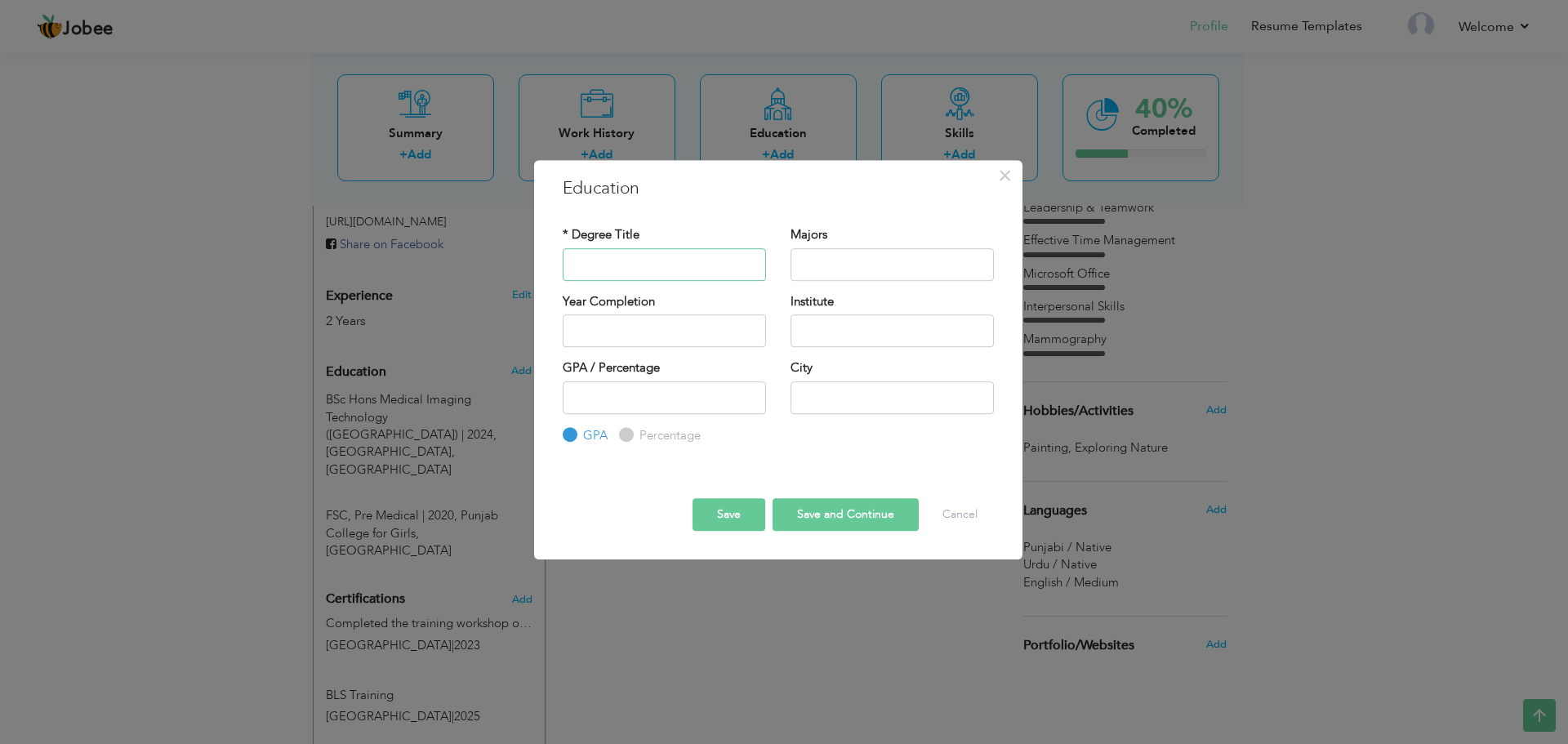
click at [709, 269] on input "text" at bounding box center [664, 264] width 204 height 32
type input "Matriculation"
click at [834, 265] on input "text" at bounding box center [892, 264] width 204 height 32
type input "Science Group"
click at [828, 325] on input "text" at bounding box center [892, 330] width 204 height 32
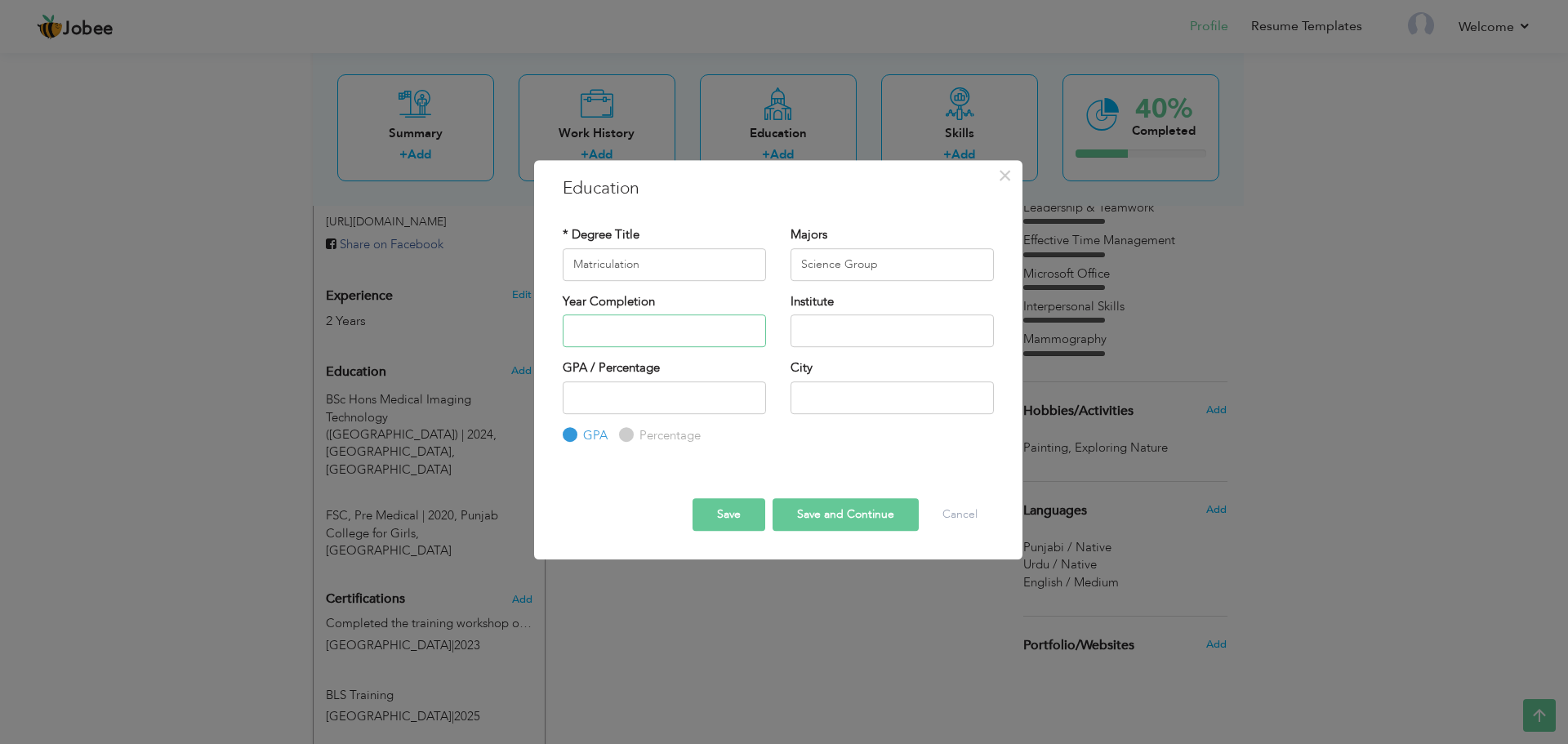
click at [639, 332] on input "text" at bounding box center [664, 330] width 204 height 32
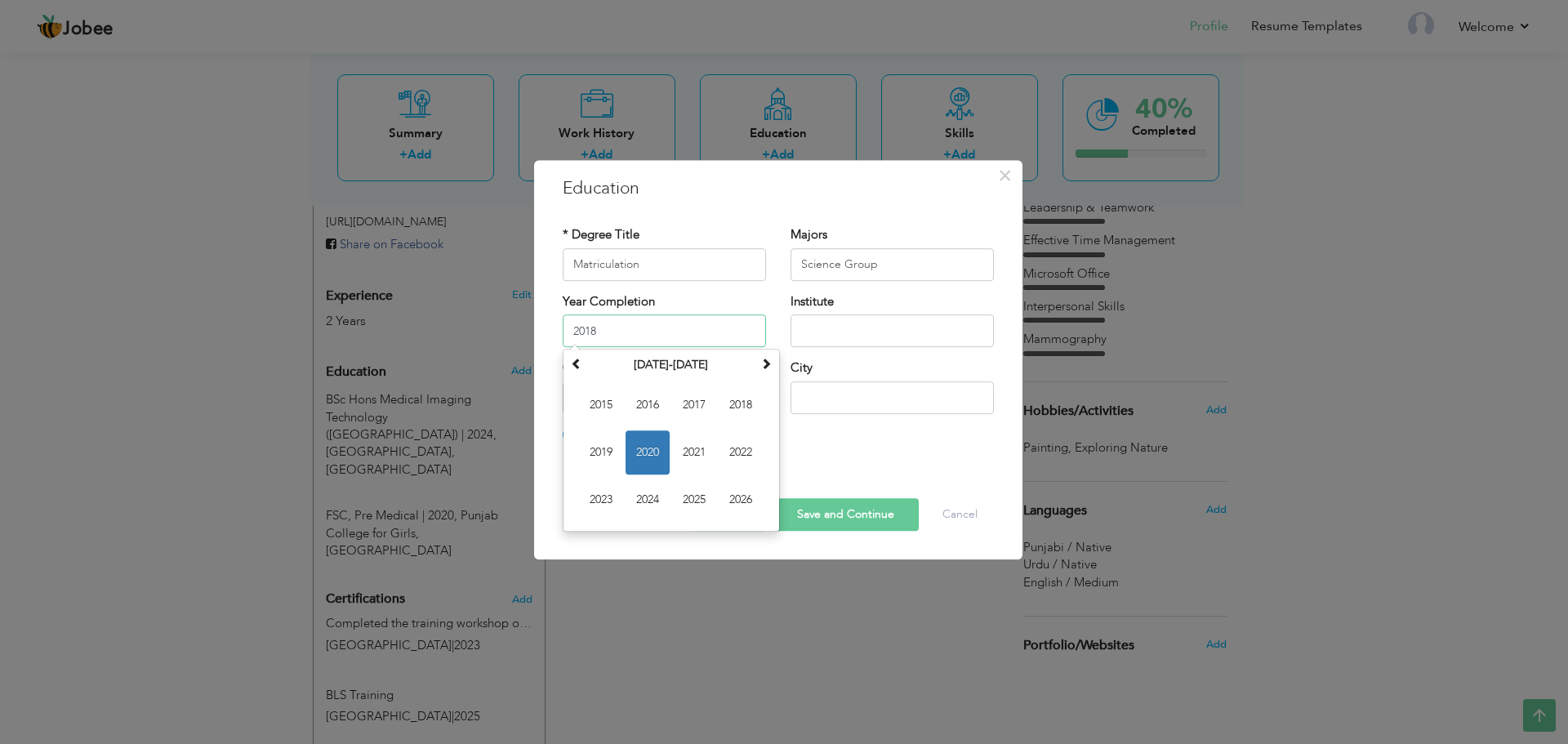
click at [731, 419] on span "2018" at bounding box center [741, 405] width 44 height 44
type input "2018"
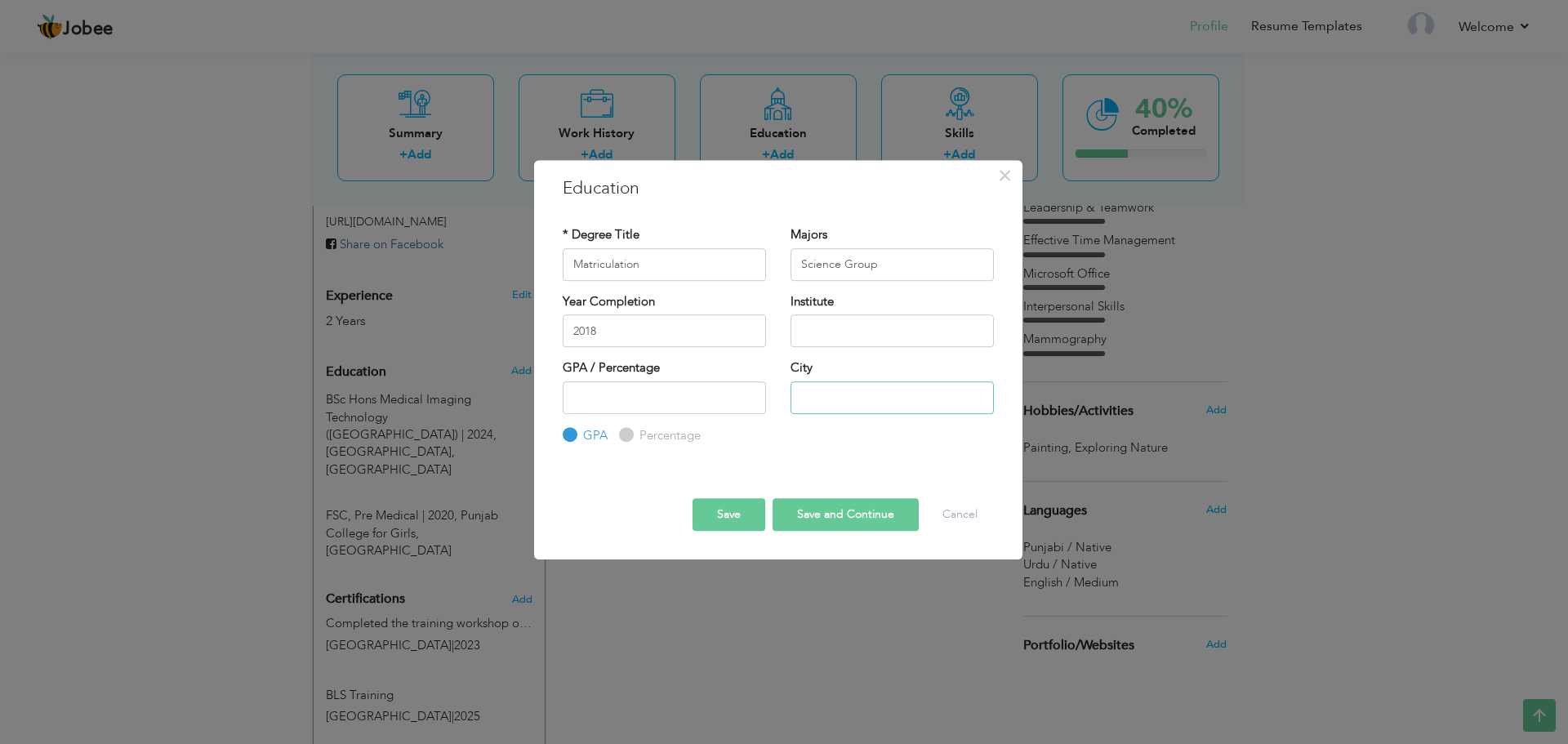
click at [865, 399] on input "text" at bounding box center [892, 397] width 204 height 32
type input "Jhang"
click at [869, 326] on input "text" at bounding box center [892, 330] width 204 height 32
paste input "Chenab College Jhang"
drag, startPoint x: 920, startPoint y: 332, endPoint x: 885, endPoint y: 346, distance: 37.7
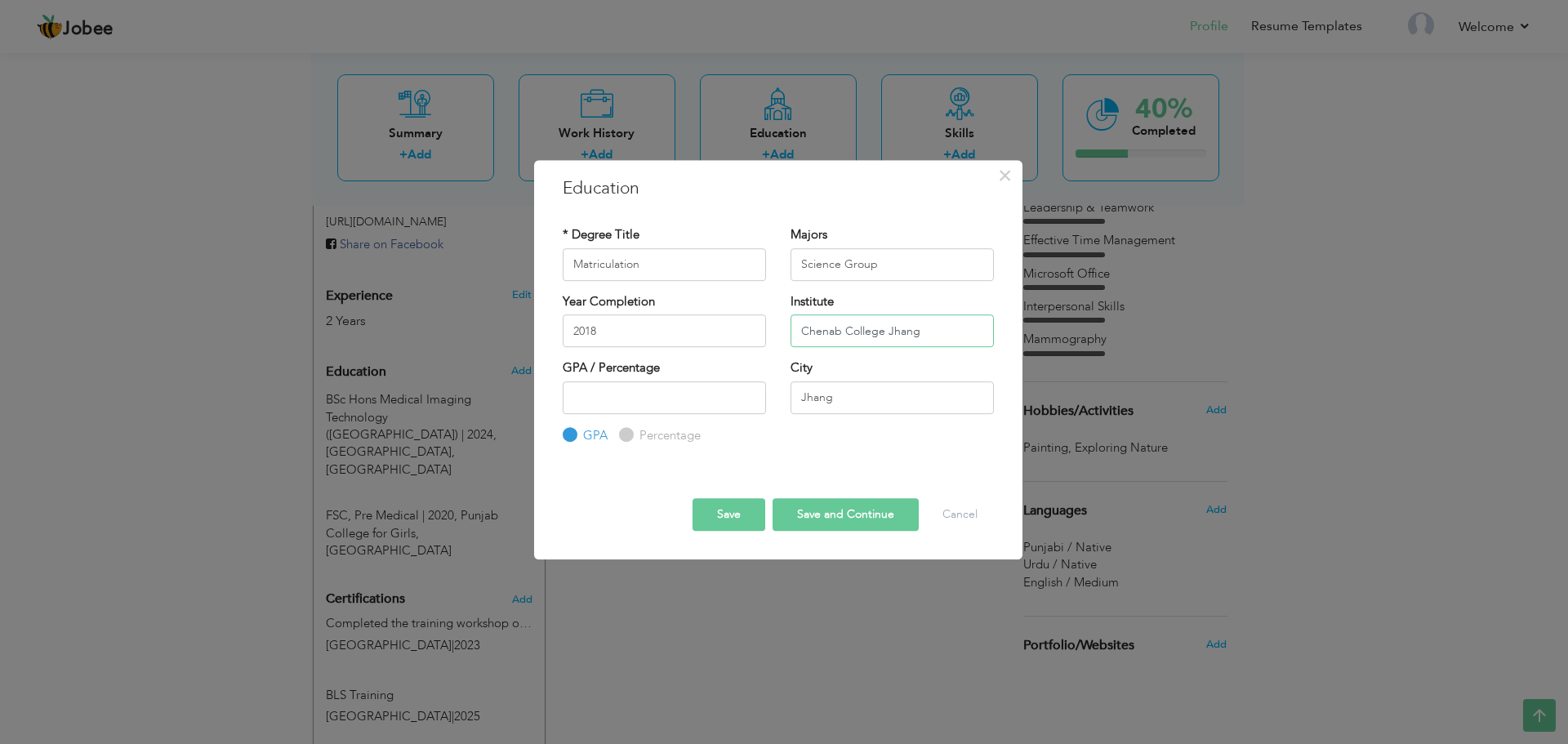
click at [885, 346] on input "Chenab College Jhang" at bounding box center [892, 330] width 204 height 32
type input "Chenab College"
click at [905, 337] on input "Chenab College" at bounding box center [892, 330] width 204 height 32
click at [738, 525] on button "Save" at bounding box center [728, 514] width 72 height 32
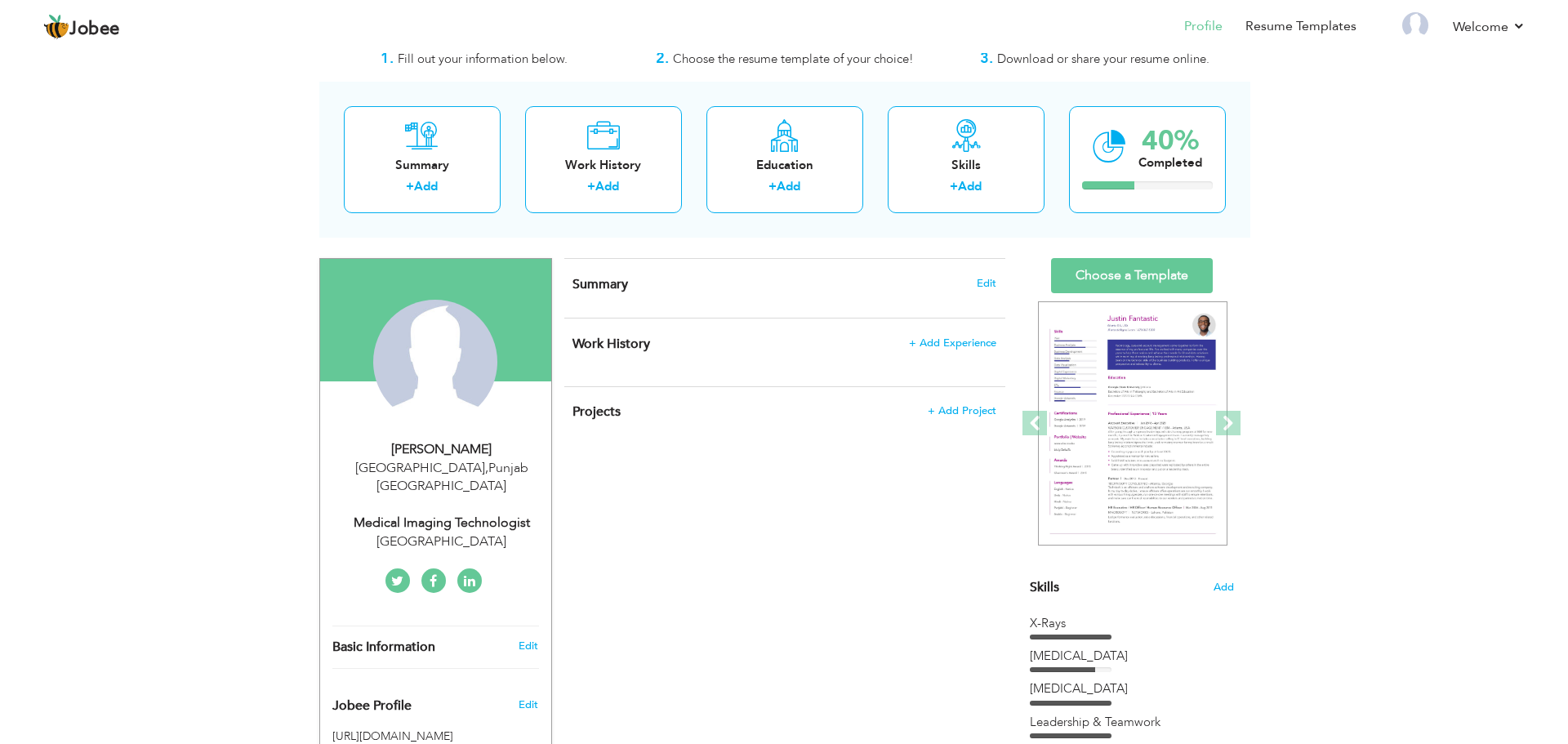
scroll to position [81, 0]
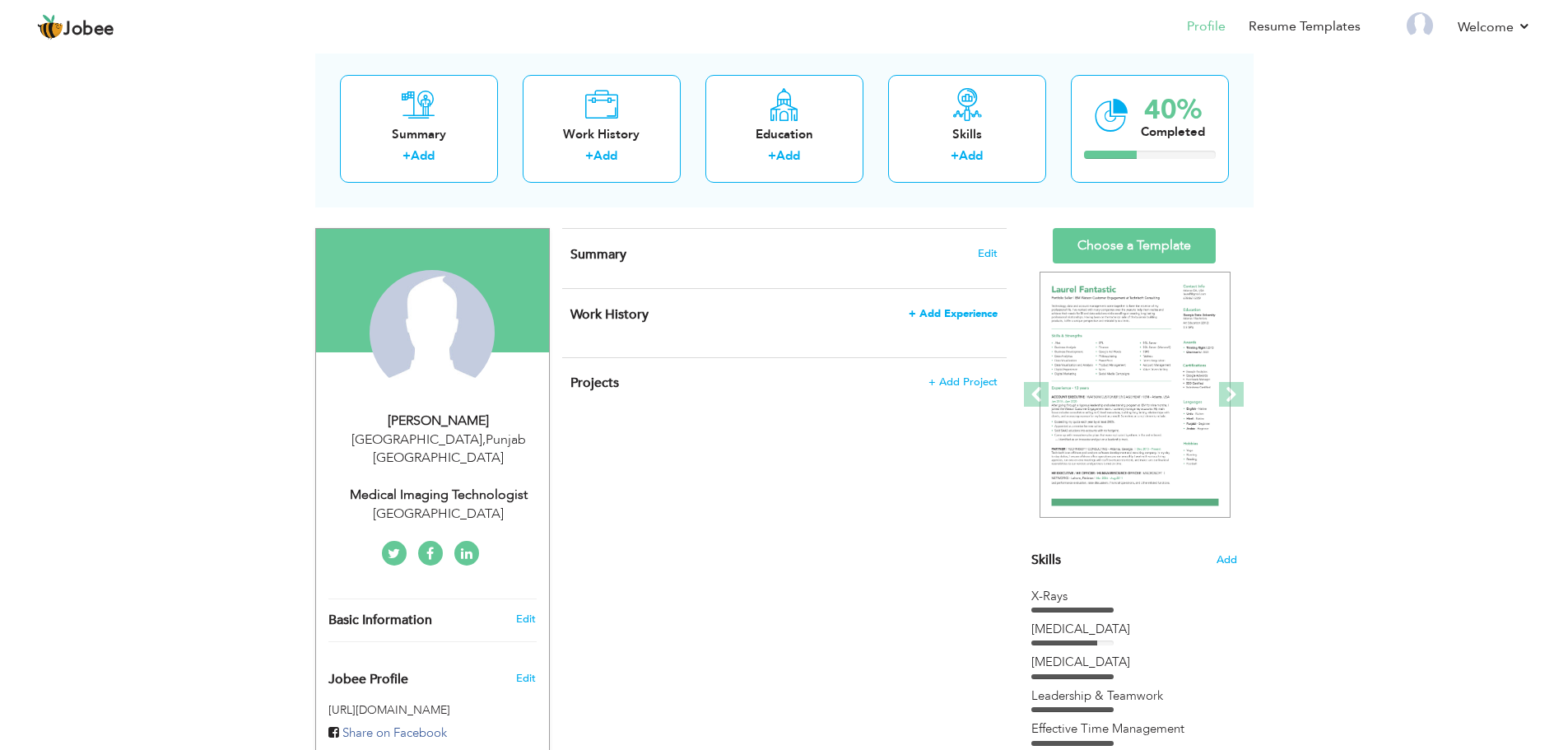
click at [926, 316] on span "+ Add Experience" at bounding box center [953, 313] width 89 height 12
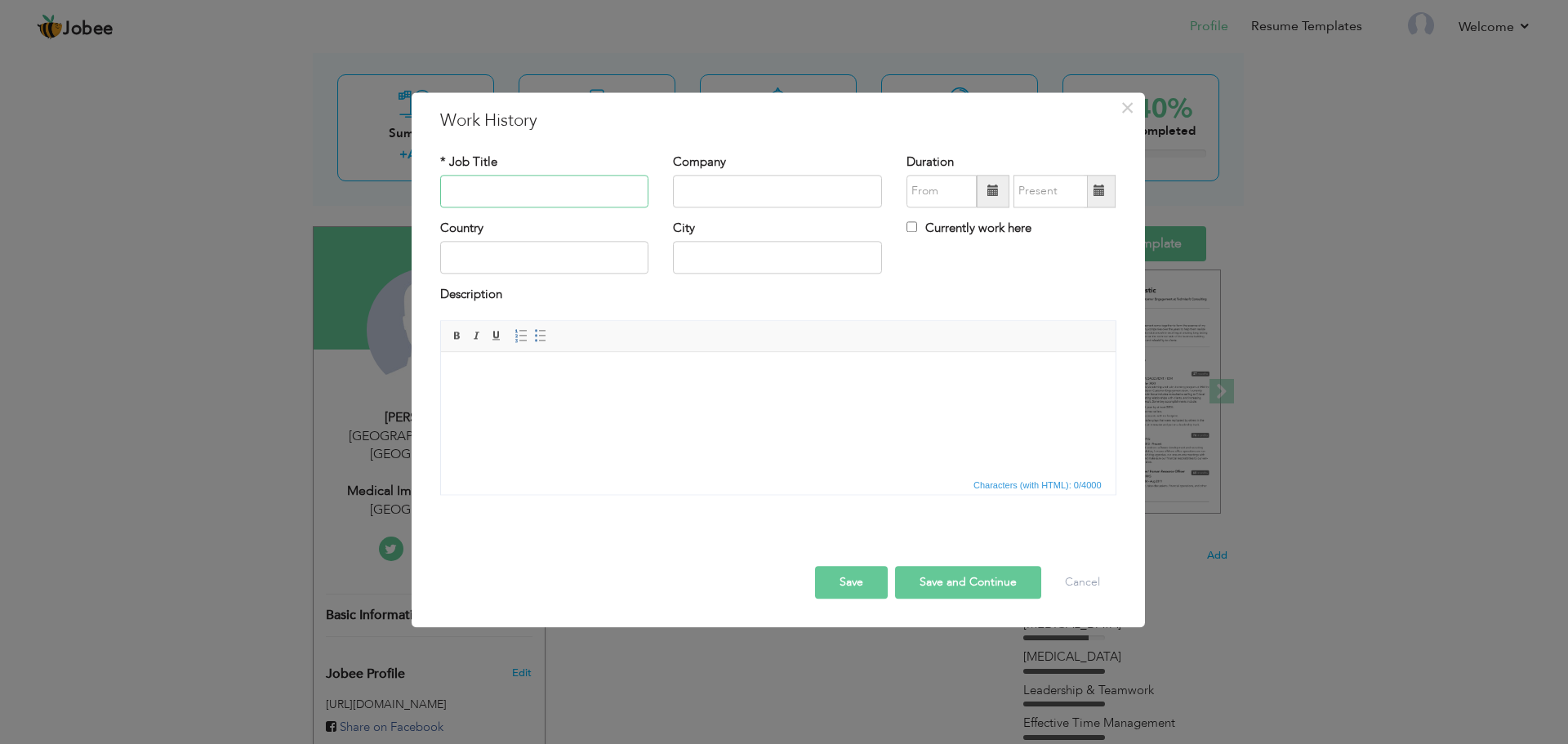
click at [503, 188] on input "text" at bounding box center [545, 190] width 210 height 32
type input "Medical Imaging Technologist (Intern)"
click at [781, 192] on input "text" at bounding box center [778, 190] width 210 height 32
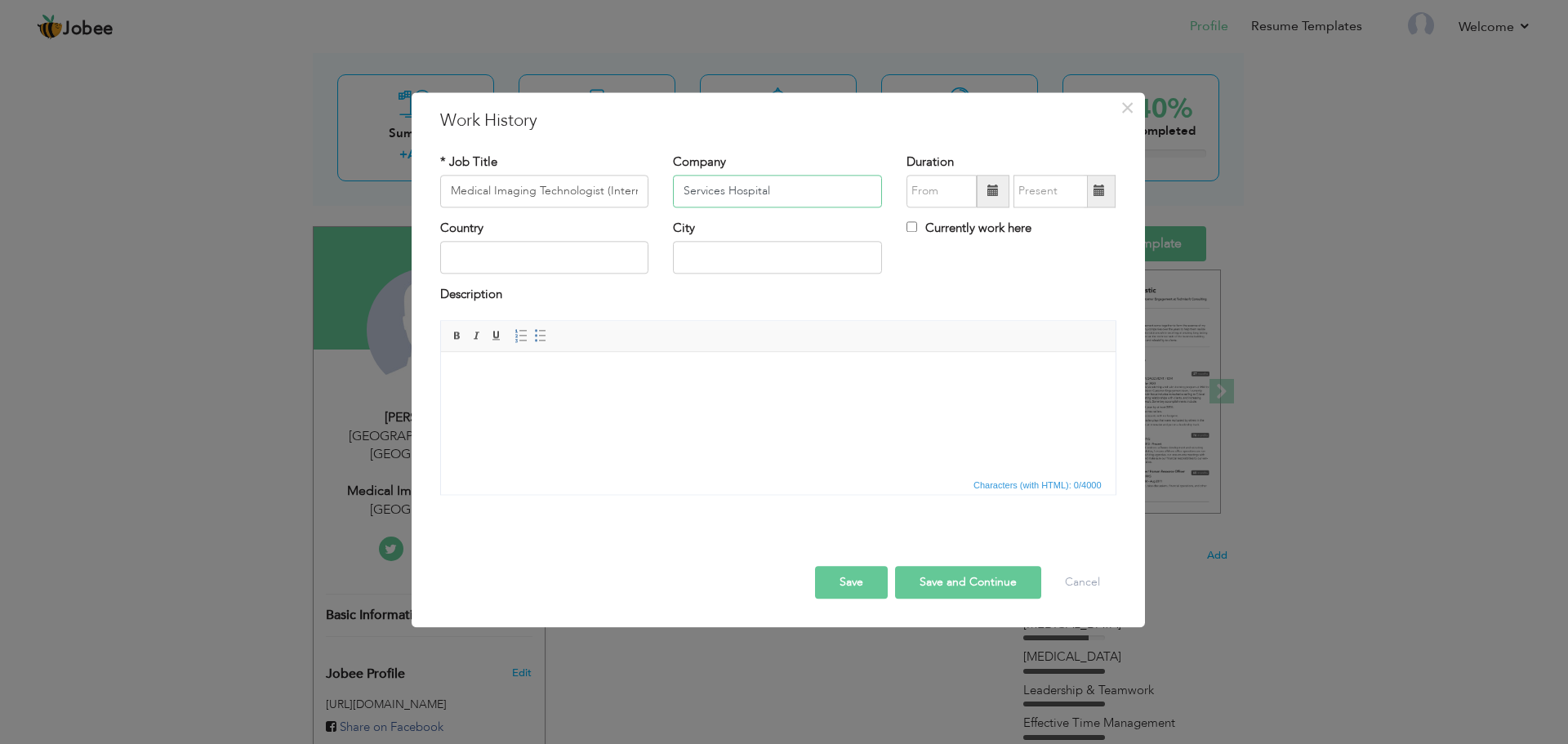
click at [685, 189] on input "Services Hospital" at bounding box center [778, 190] width 210 height 32
type input "Radiology Department Services Hospital"
click at [633, 266] on input "text" at bounding box center [545, 258] width 210 height 32
type input "Pakistan"
type input "Lahore"
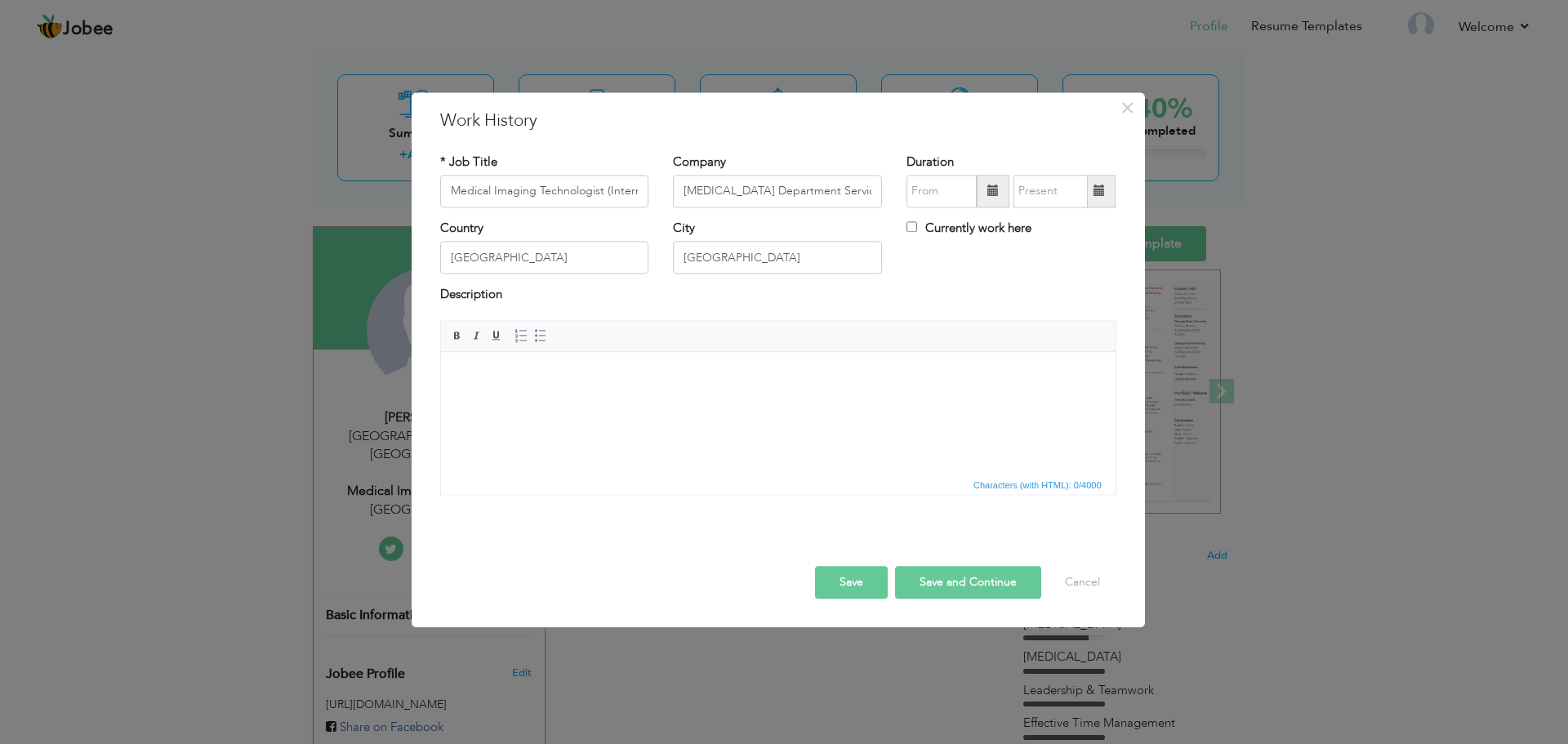
click at [1000, 195] on span at bounding box center [993, 190] width 32 height 32
click at [989, 192] on span at bounding box center [994, 191] width 12 height 12
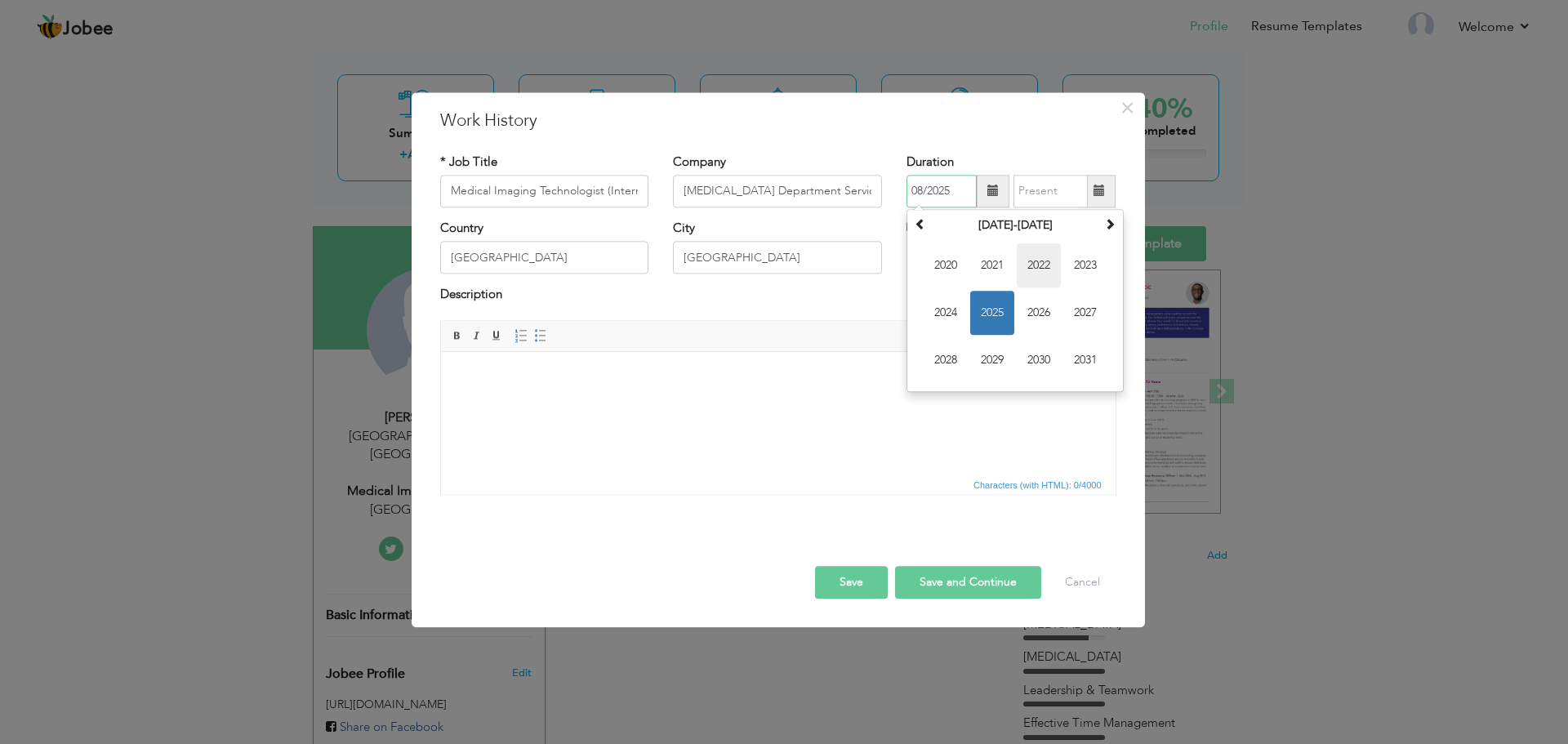
click at [1035, 262] on span "2022" at bounding box center [1038, 265] width 44 height 44
drag, startPoint x: 960, startPoint y: 312, endPoint x: 980, endPoint y: 318, distance: 20.9
click at [980, 318] on td "Jan Feb Mar Apr May Jun Jul Aug Sep Oct Nov Dec" at bounding box center [1015, 313] width 210 height 150
click at [980, 318] on span "Jun" at bounding box center [992, 313] width 44 height 44
type input "06/2022"
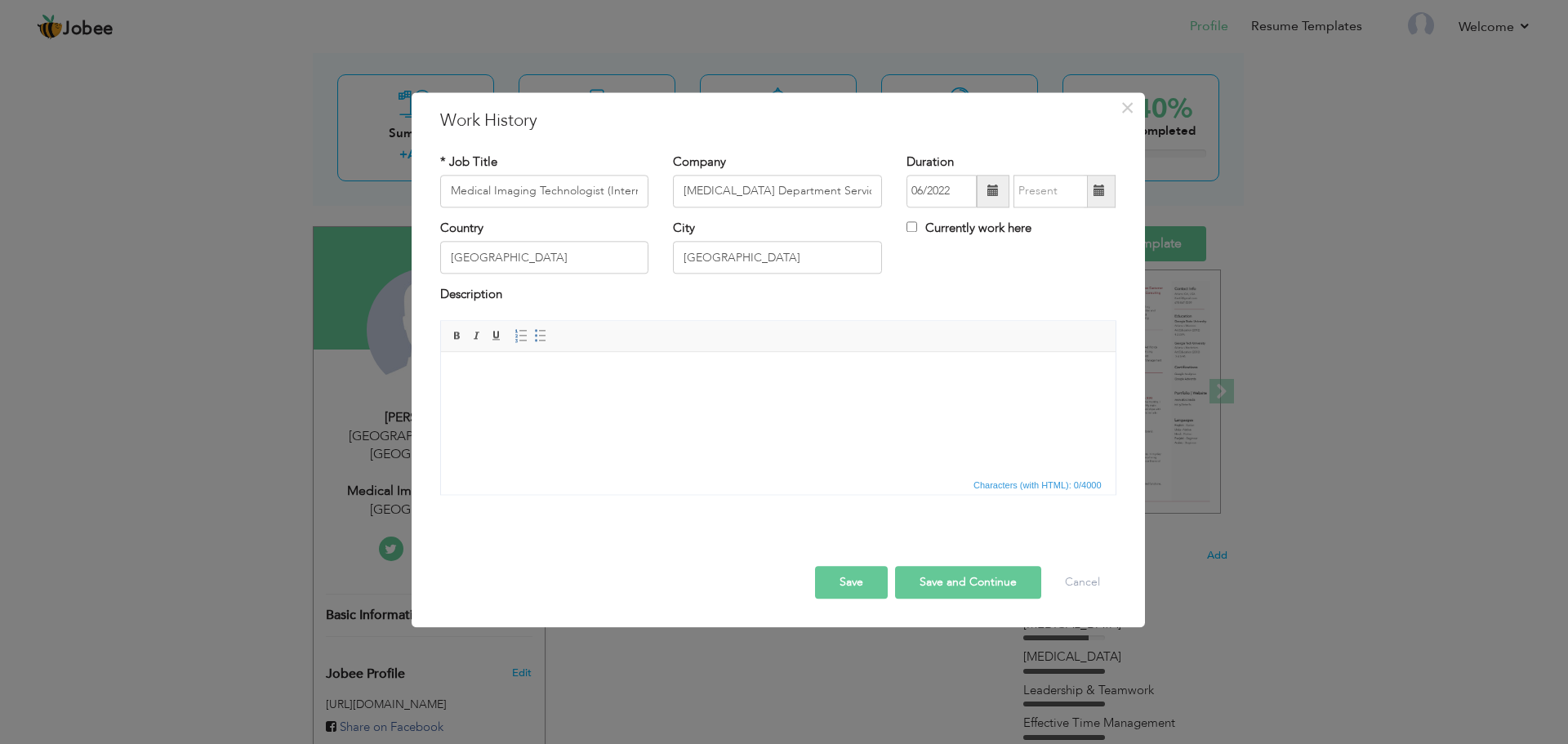
click at [1097, 195] on span at bounding box center [1100, 191] width 12 height 12
click at [1097, 196] on span at bounding box center [1100, 191] width 12 height 12
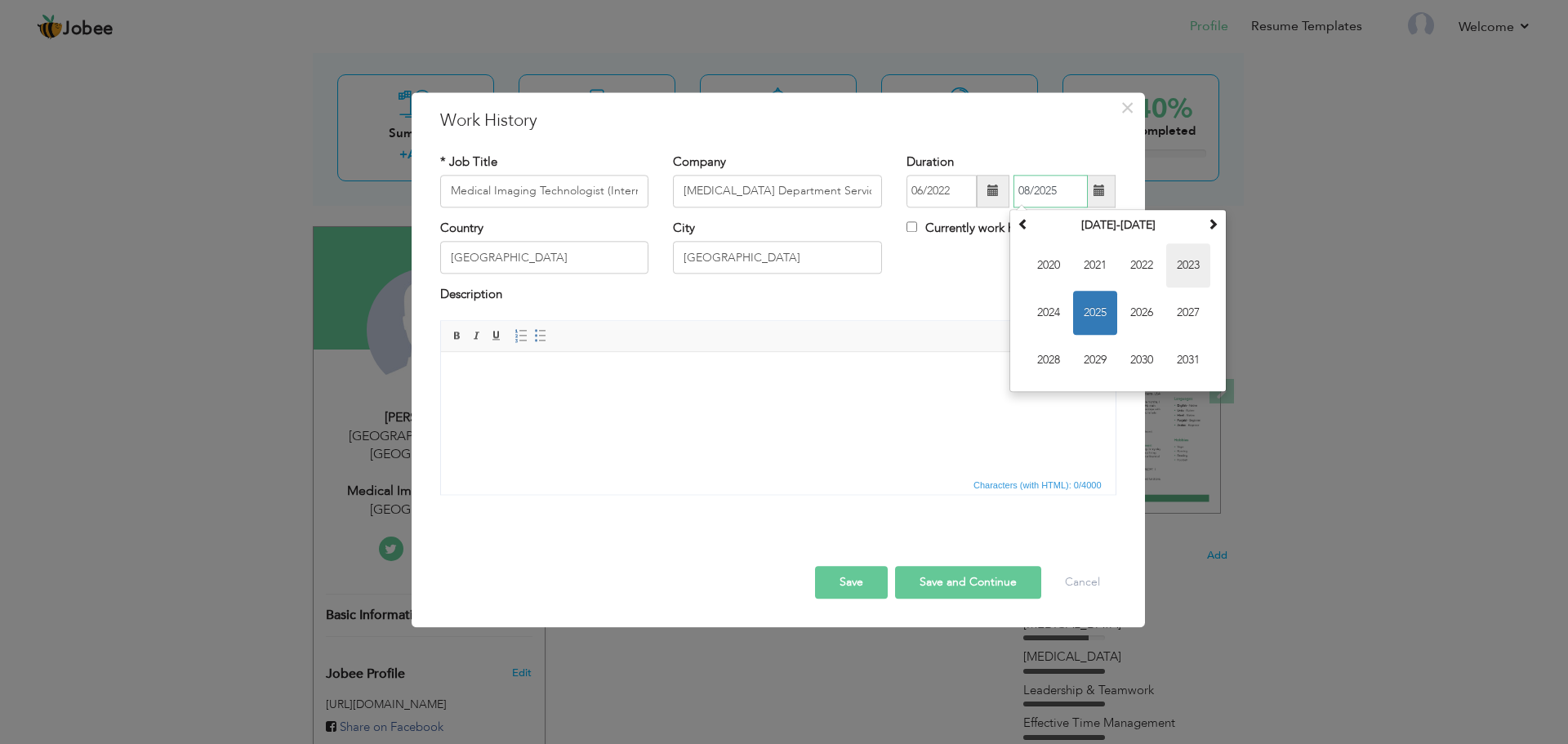
click at [1193, 271] on span "2023" at bounding box center [1188, 265] width 44 height 44
click at [1093, 320] on span "Jun" at bounding box center [1095, 313] width 44 height 44
type input "06/2023"
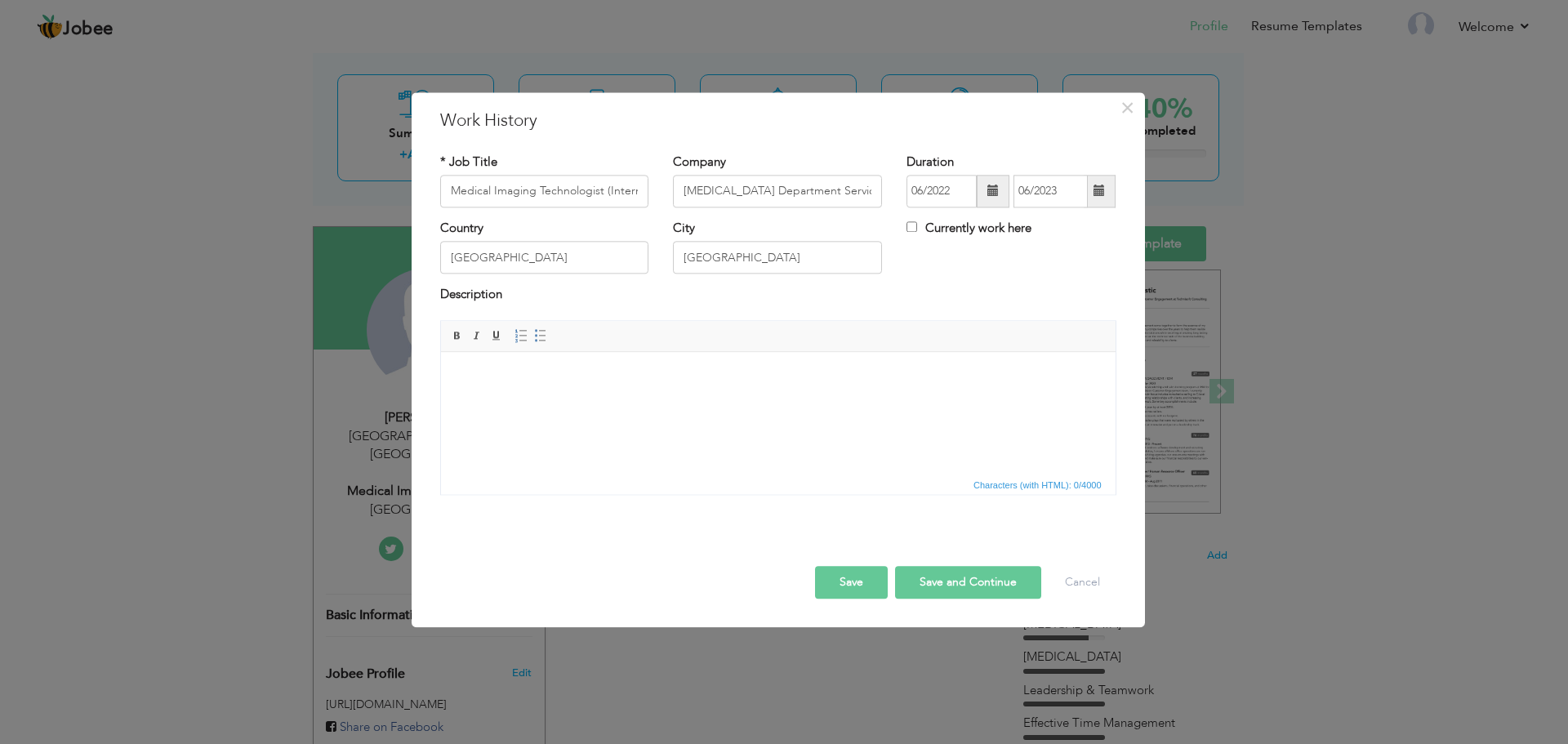
click at [623, 402] on html at bounding box center [778, 377] width 675 height 50
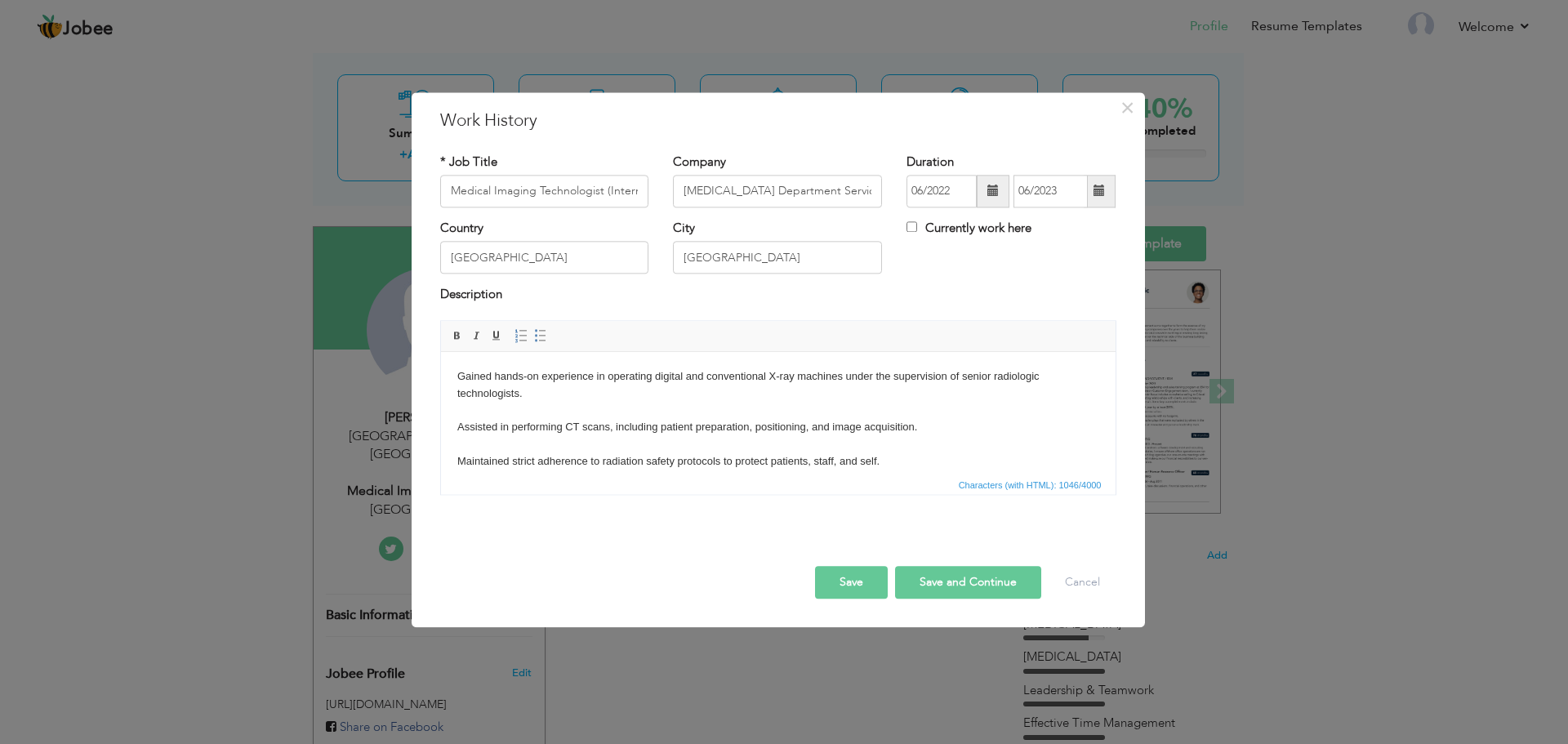
scroll to position [180, 0]
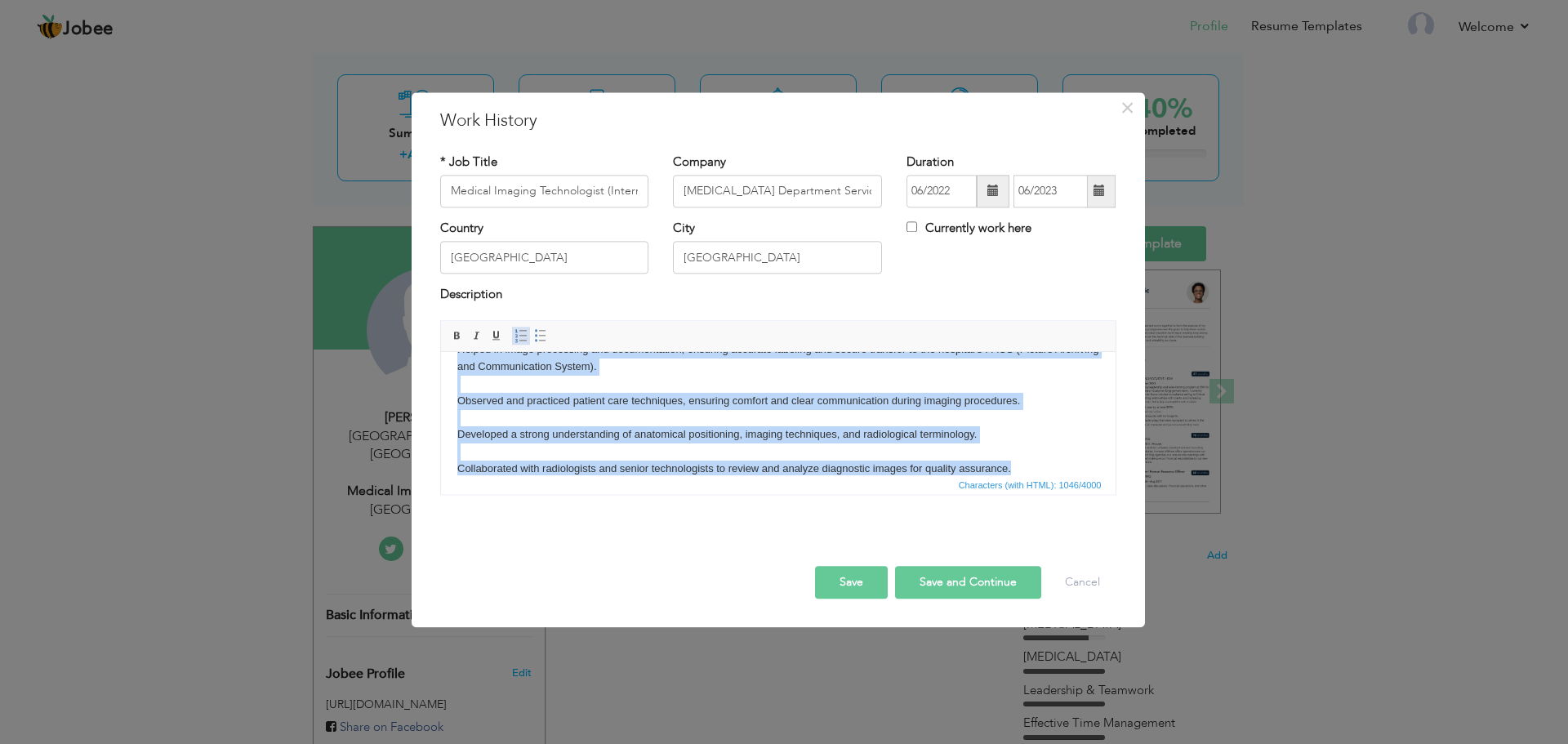
click at [523, 338] on span at bounding box center [521, 336] width 13 height 13
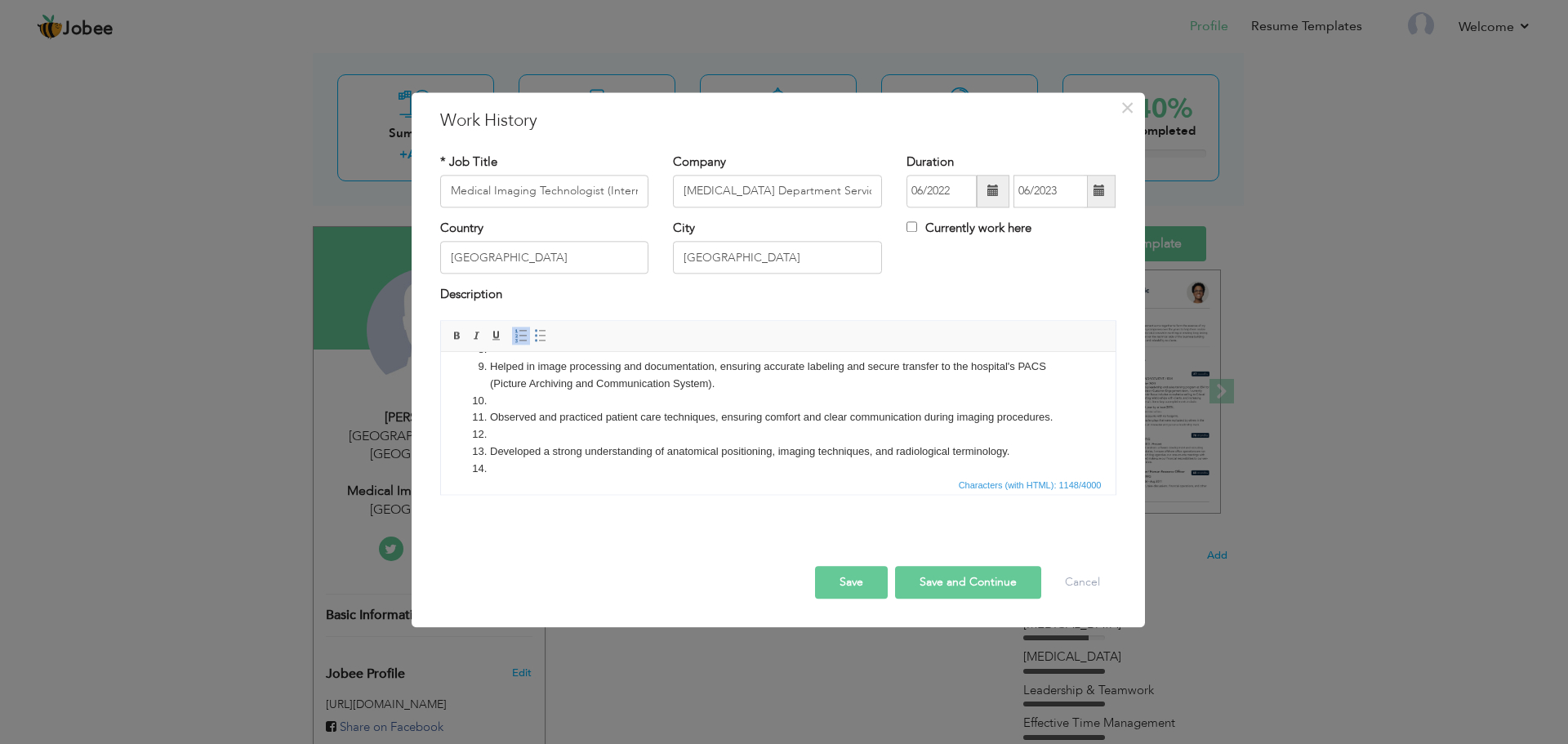
click at [523, 338] on span at bounding box center [521, 336] width 13 height 13
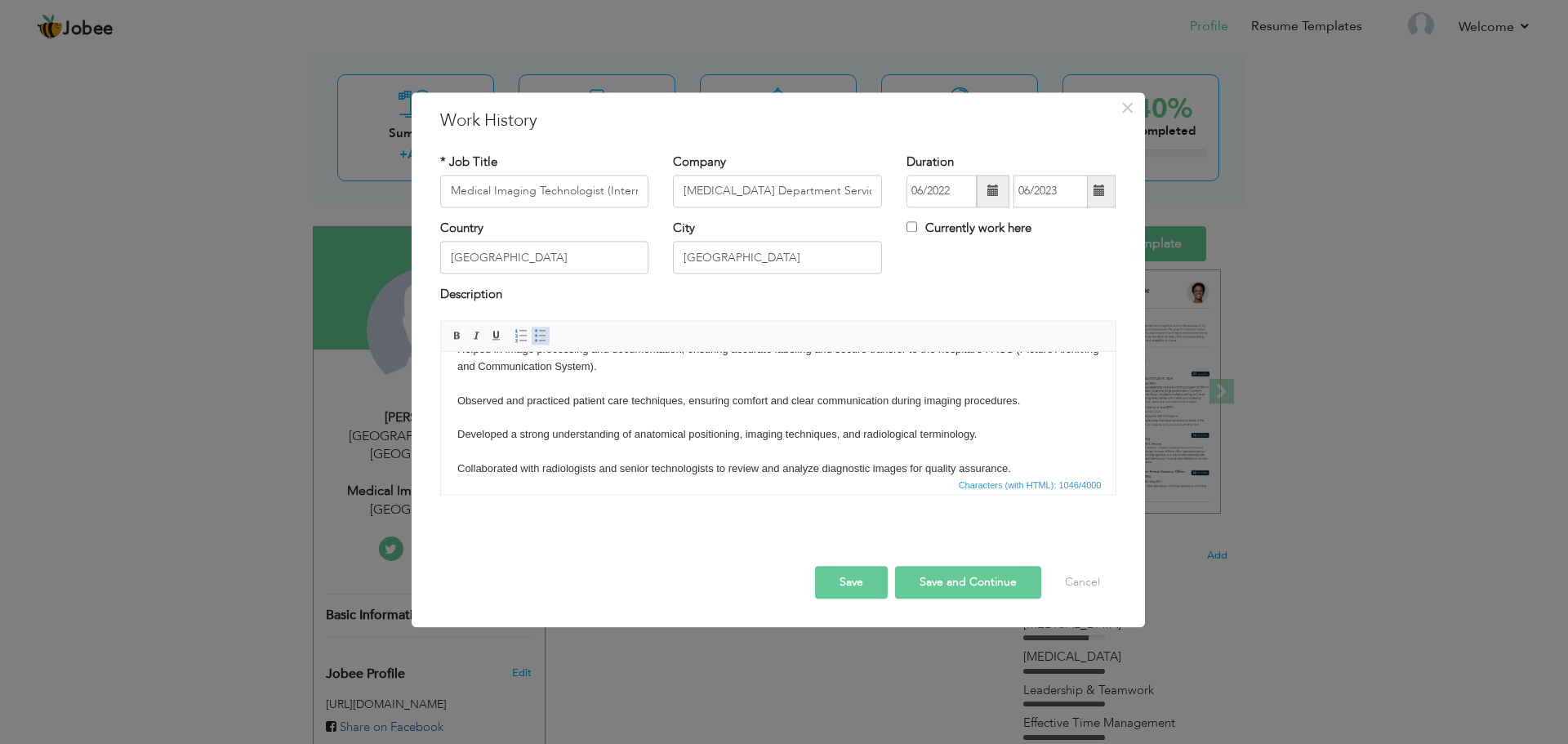
click at [545, 334] on span at bounding box center [541, 336] width 13 height 13
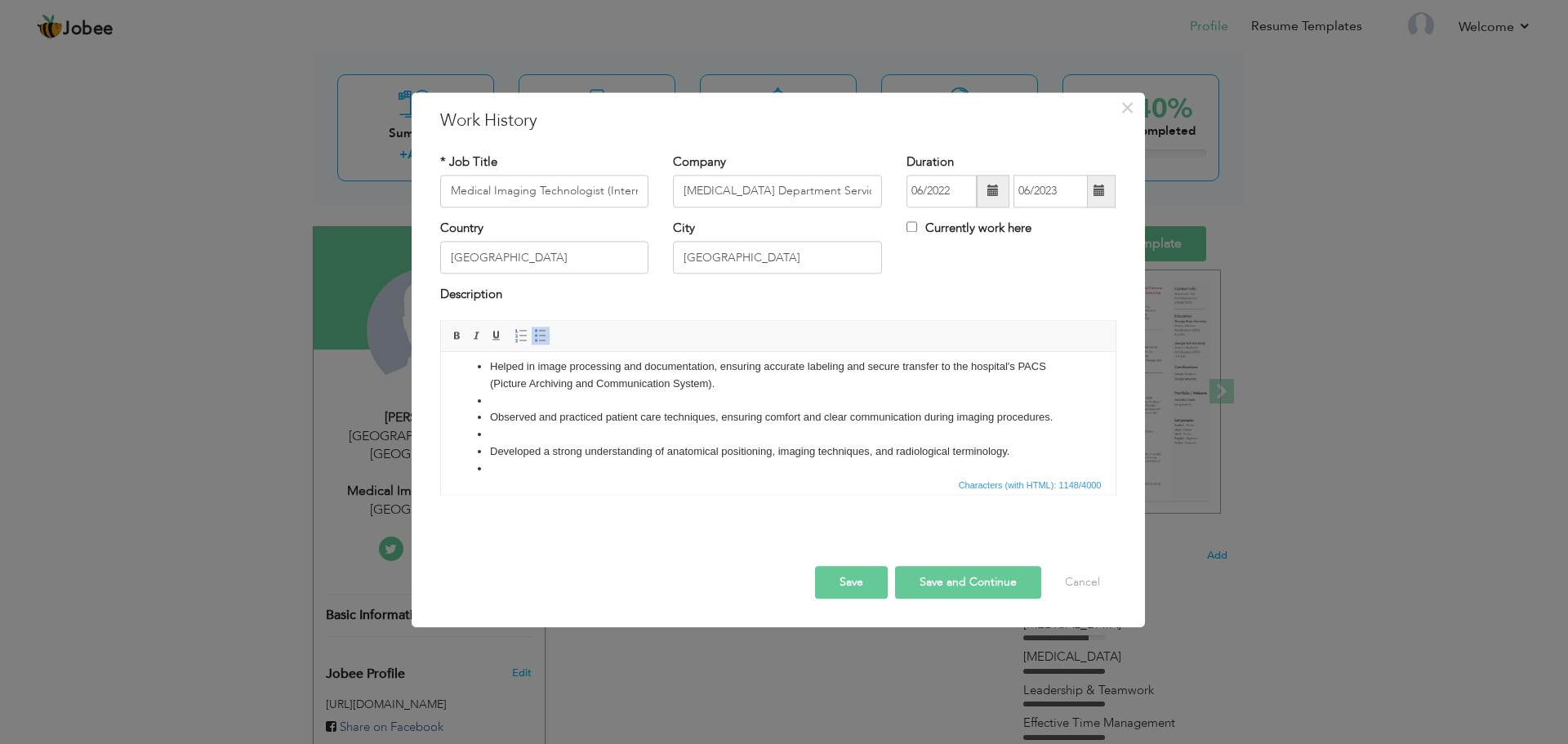
click at [535, 340] on span at bounding box center [541, 336] width 13 height 13
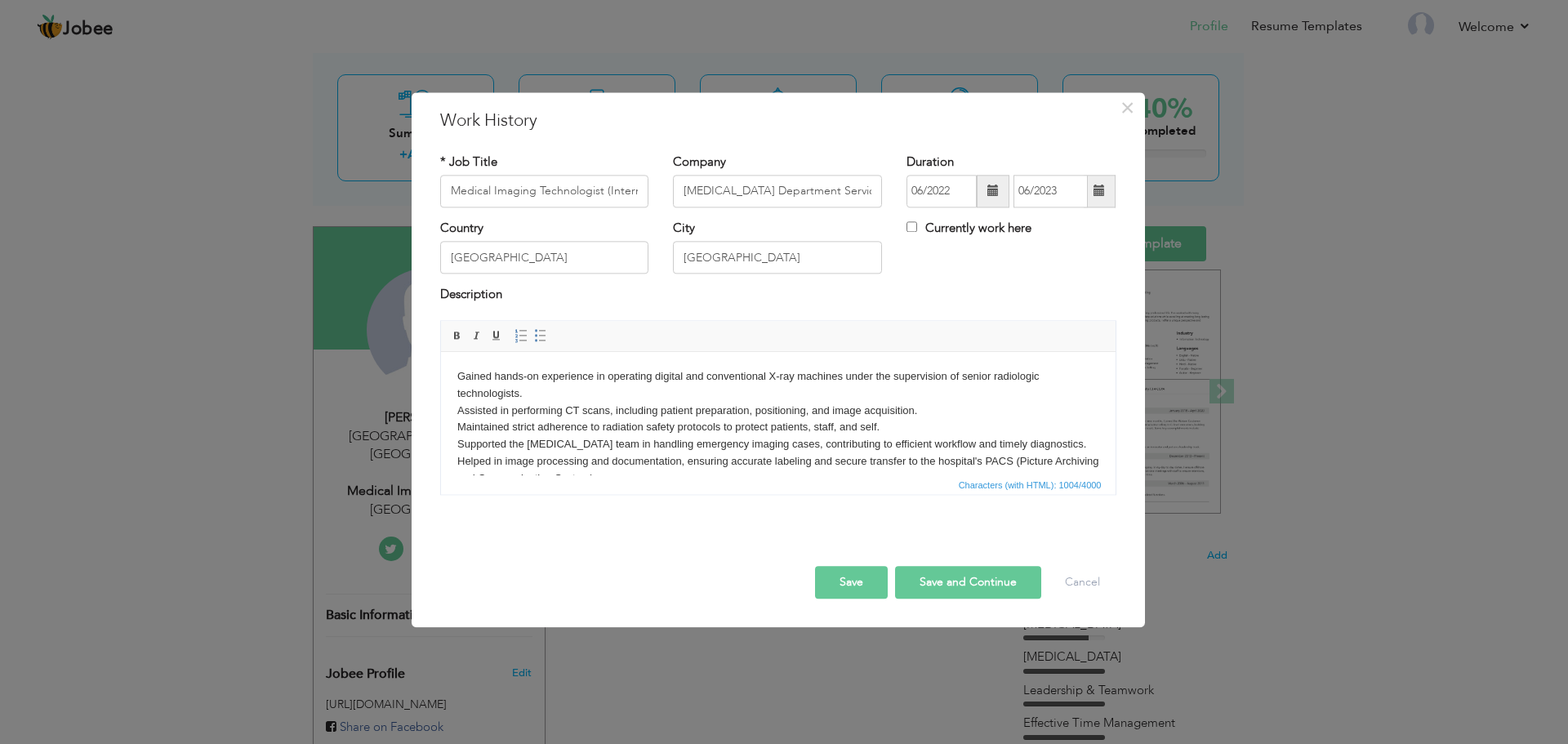
scroll to position [61, 0]
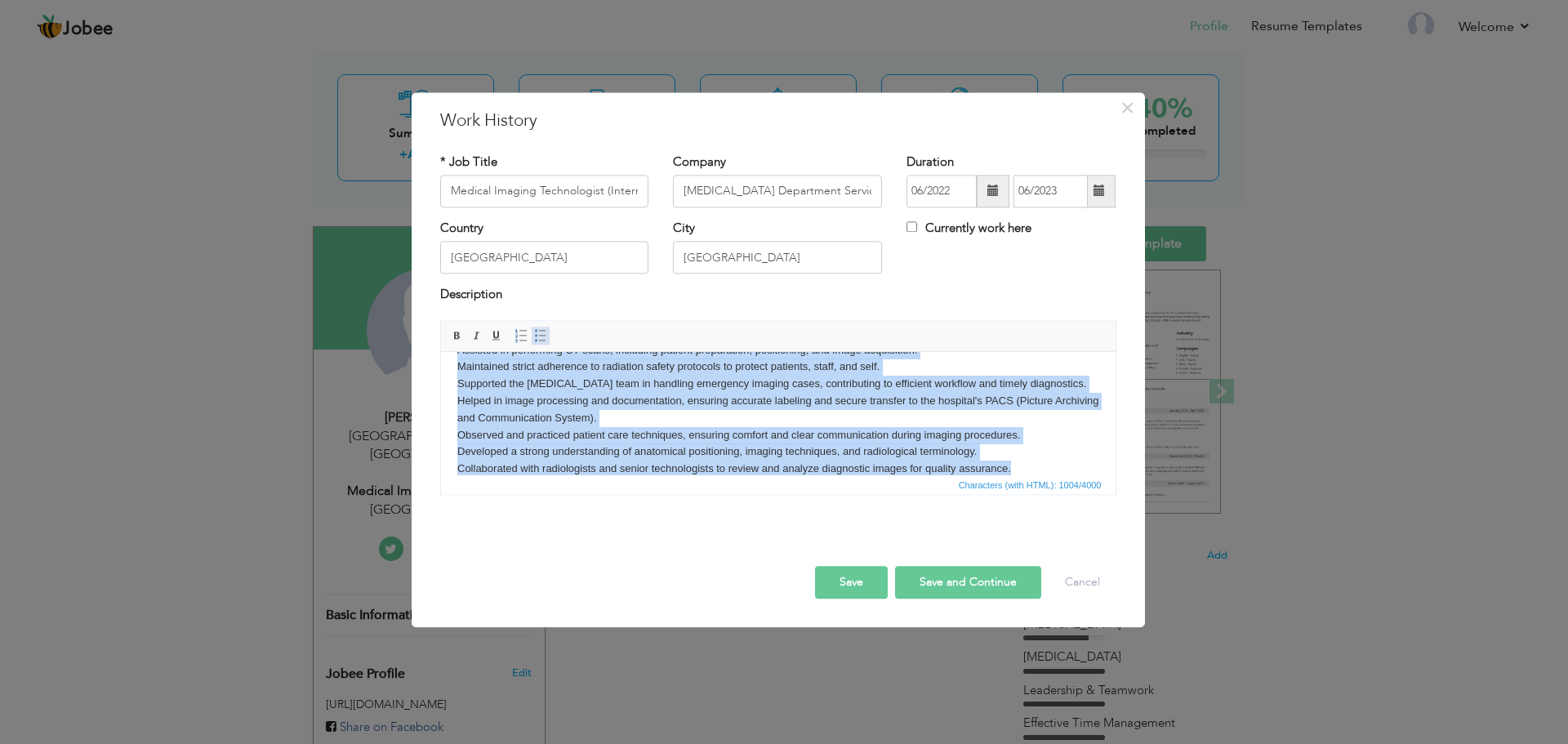
click at [533, 338] on link "Insert/Remove Bulleted List" at bounding box center [541, 336] width 18 height 18
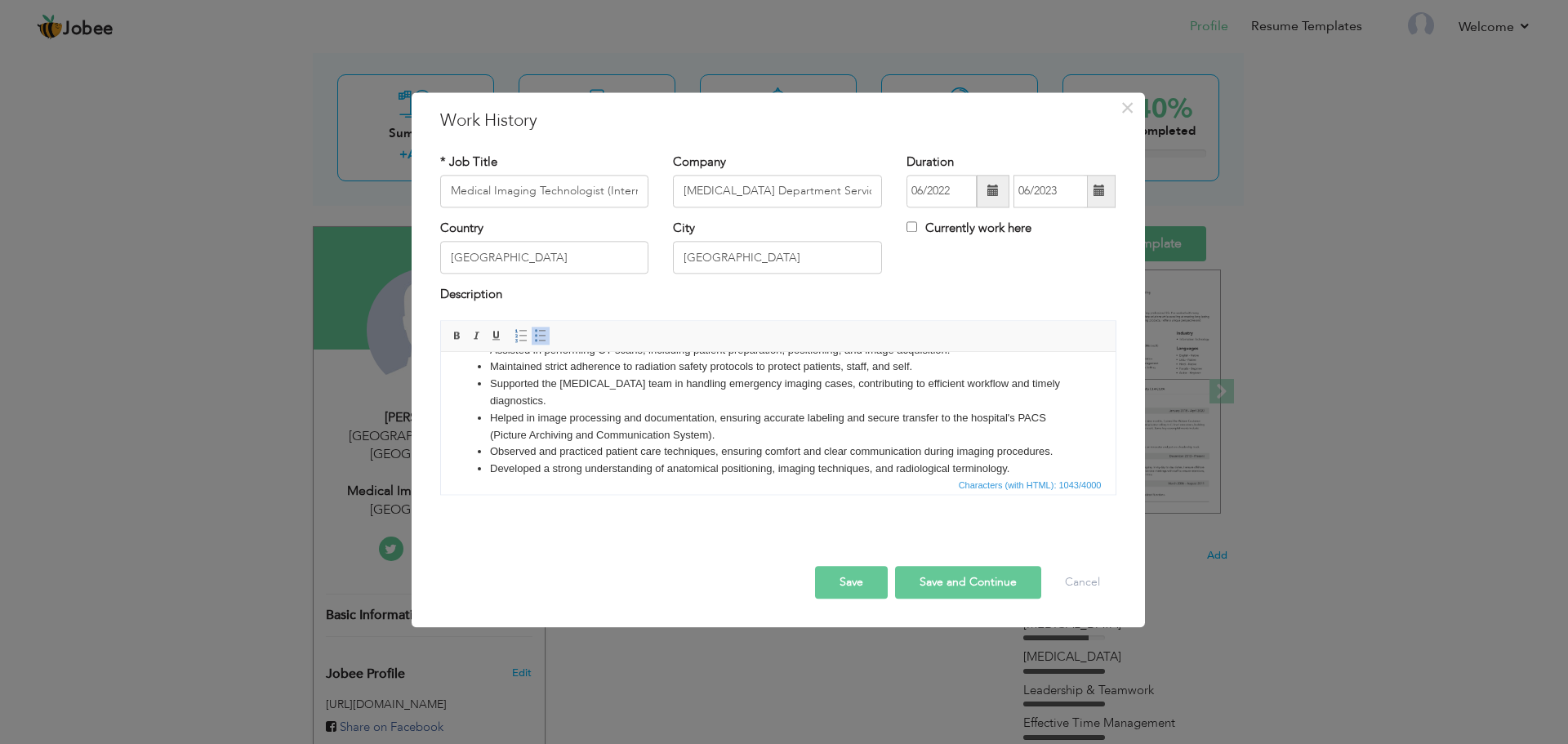
click at [543, 418] on li "Helped in image processing and documentation, ensuring accurate labeling and se…" at bounding box center [778, 426] width 577 height 34
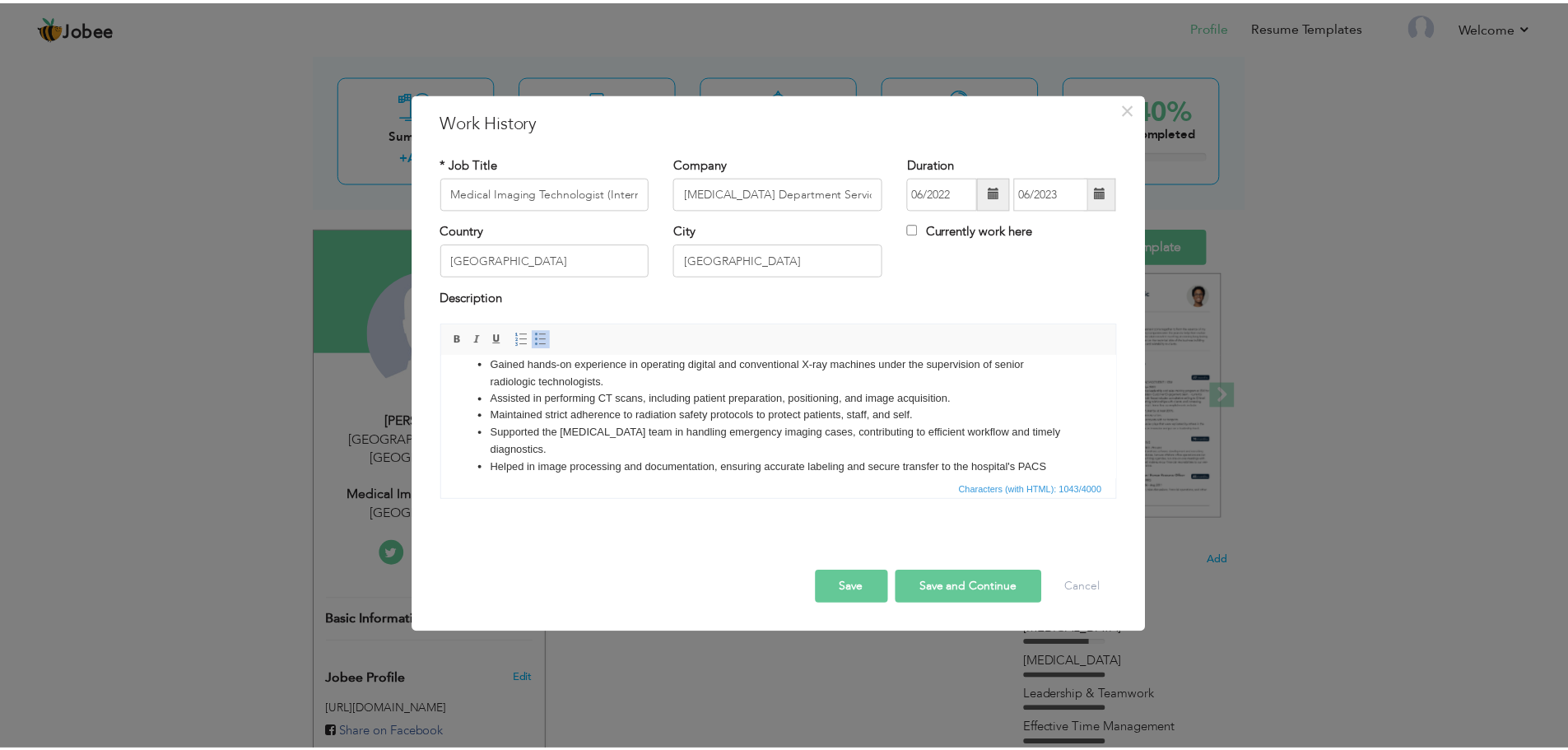
scroll to position [0, 0]
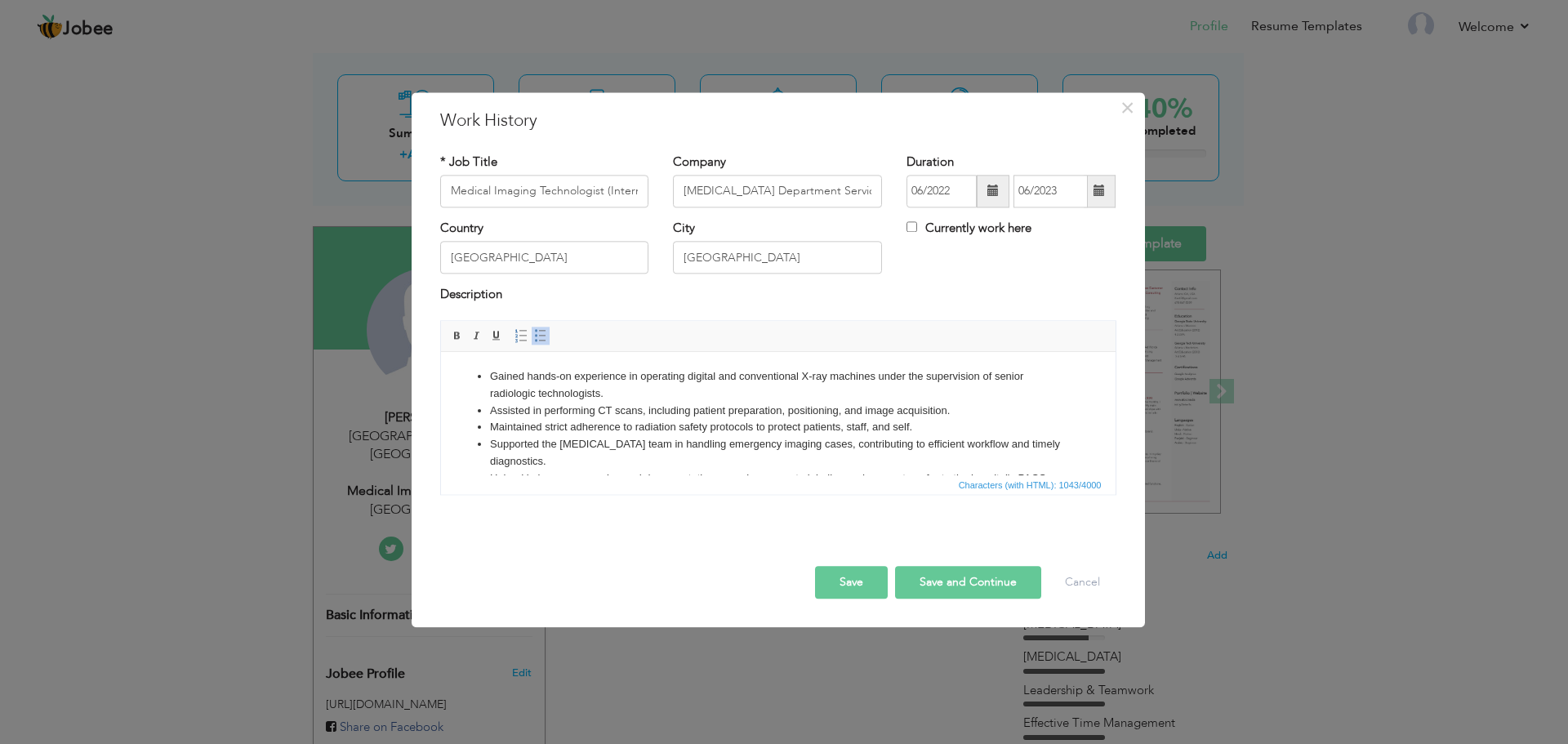
click at [860, 585] on button "Save" at bounding box center [851, 582] width 72 height 32
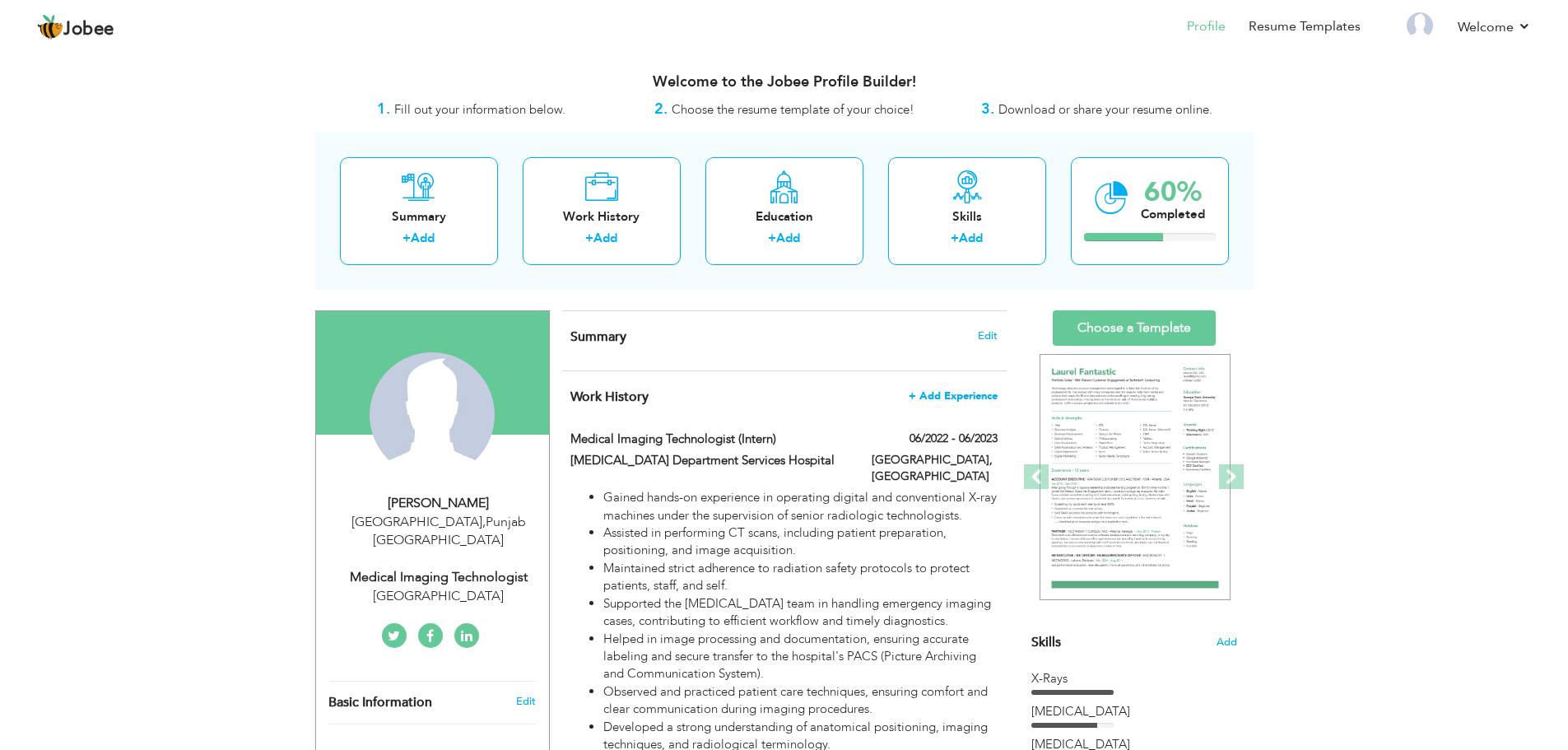
click at [944, 400] on span "+ Add Experience" at bounding box center [953, 396] width 89 height 12
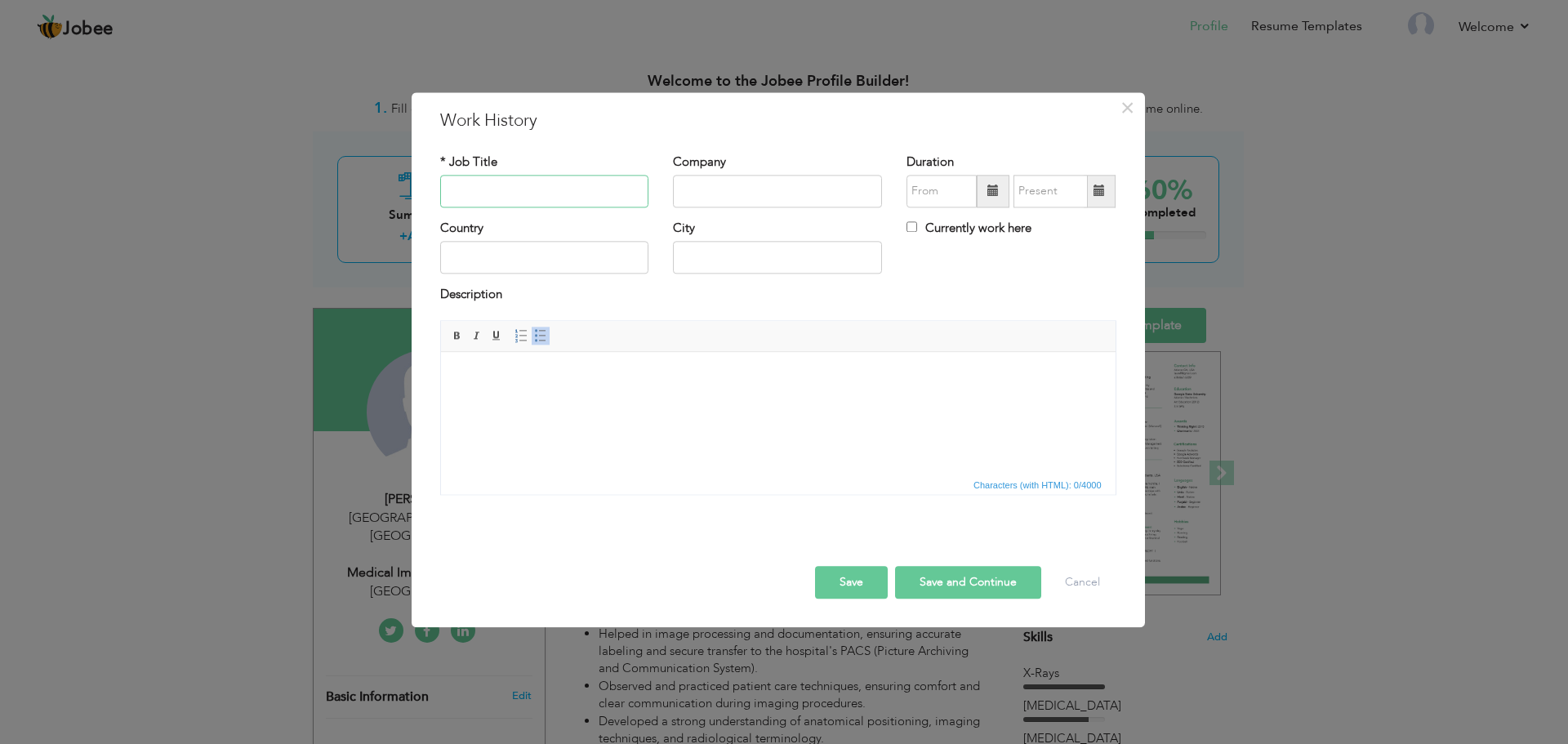
click at [590, 175] on input "text" at bounding box center [545, 190] width 210 height 32
type input "Medical Imaging Technologist"
type input "National Hospital & Medical Center Dha"
type input "Pakistan"
type input "Lahore"
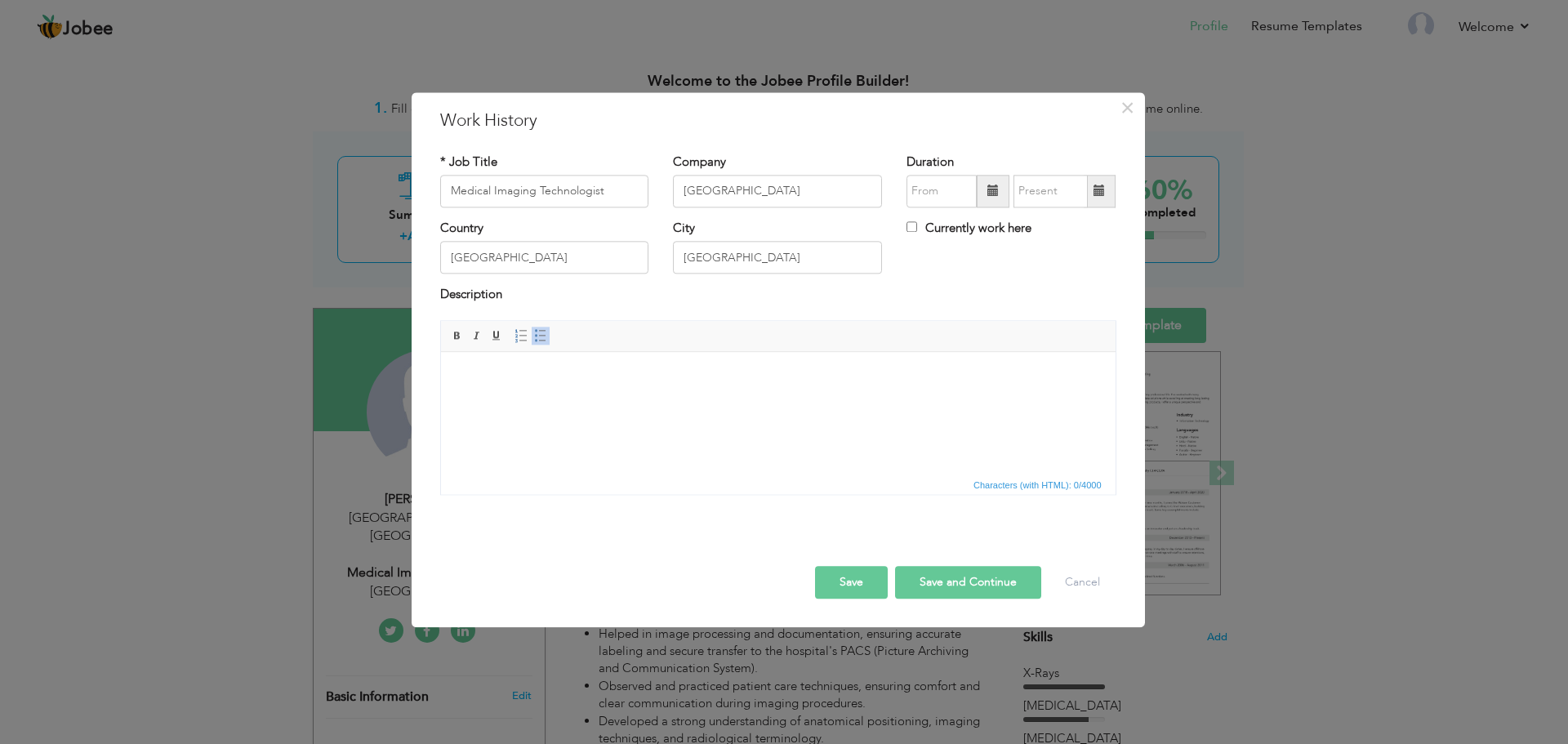
click at [964, 232] on label "Currently work here" at bounding box center [969, 228] width 125 height 17
click at [917, 232] on input "Currently work here" at bounding box center [912, 226] width 11 height 11
checkbox input "true"
click at [973, 197] on input "text" at bounding box center [942, 190] width 70 height 32
click at [964, 190] on input "text" at bounding box center [942, 190] width 70 height 32
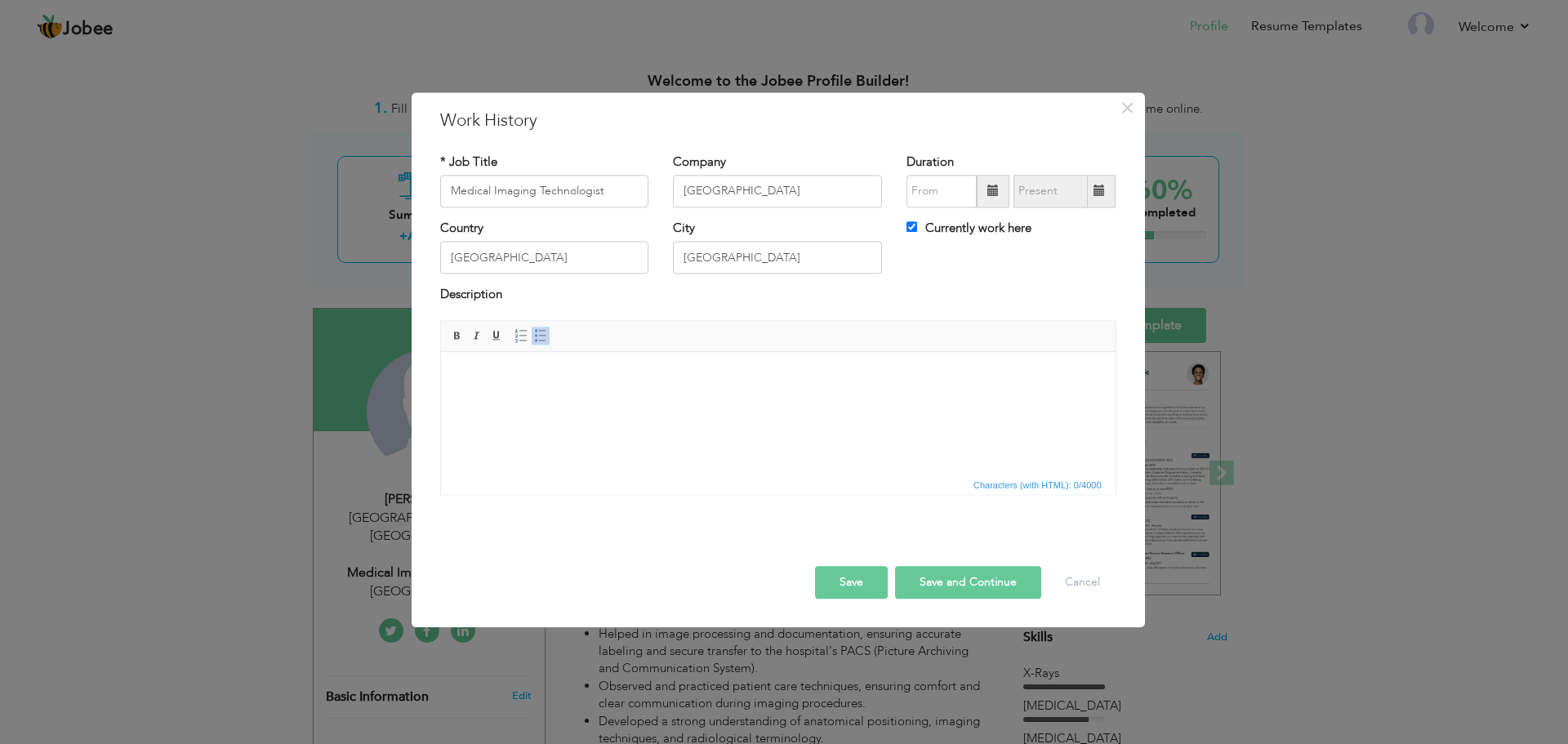
click at [1003, 187] on span at bounding box center [993, 190] width 32 height 32
click at [1110, 229] on span at bounding box center [1110, 224] width 12 height 12
click at [1094, 313] on span "Aug" at bounding box center [1085, 313] width 44 height 44
type input "08/2024"
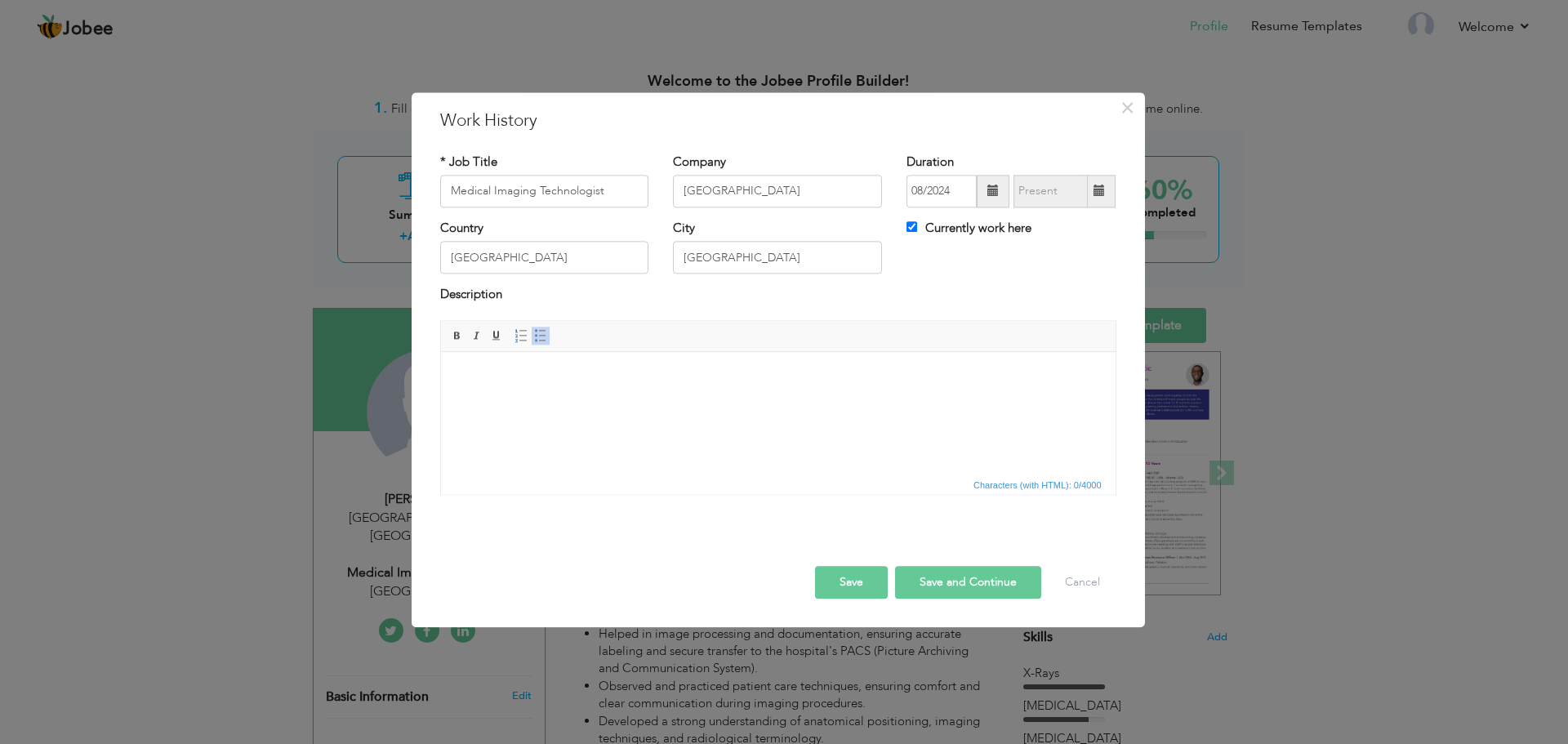
click at [847, 579] on button "Save" at bounding box center [851, 582] width 72 height 32
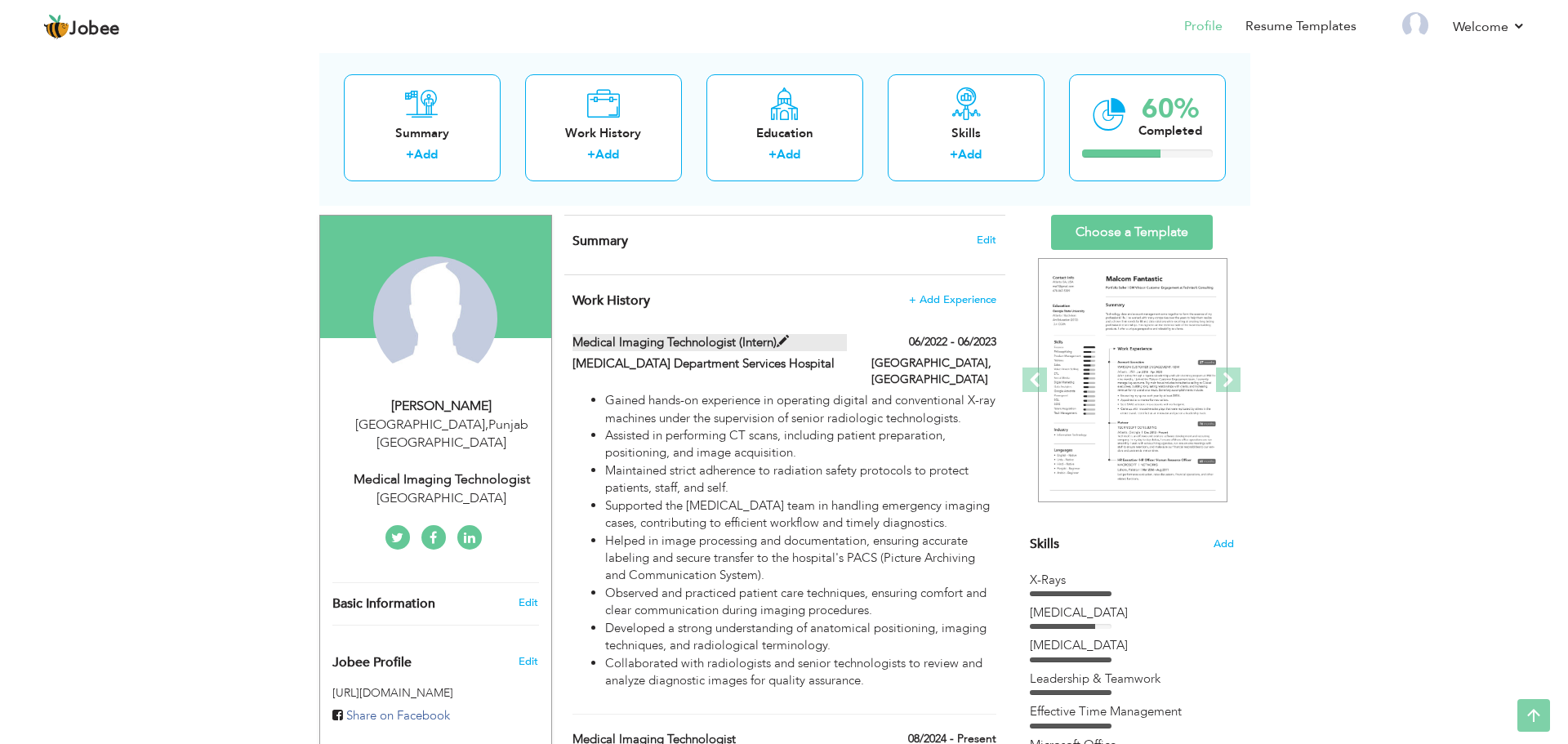
scroll to position [81, 0]
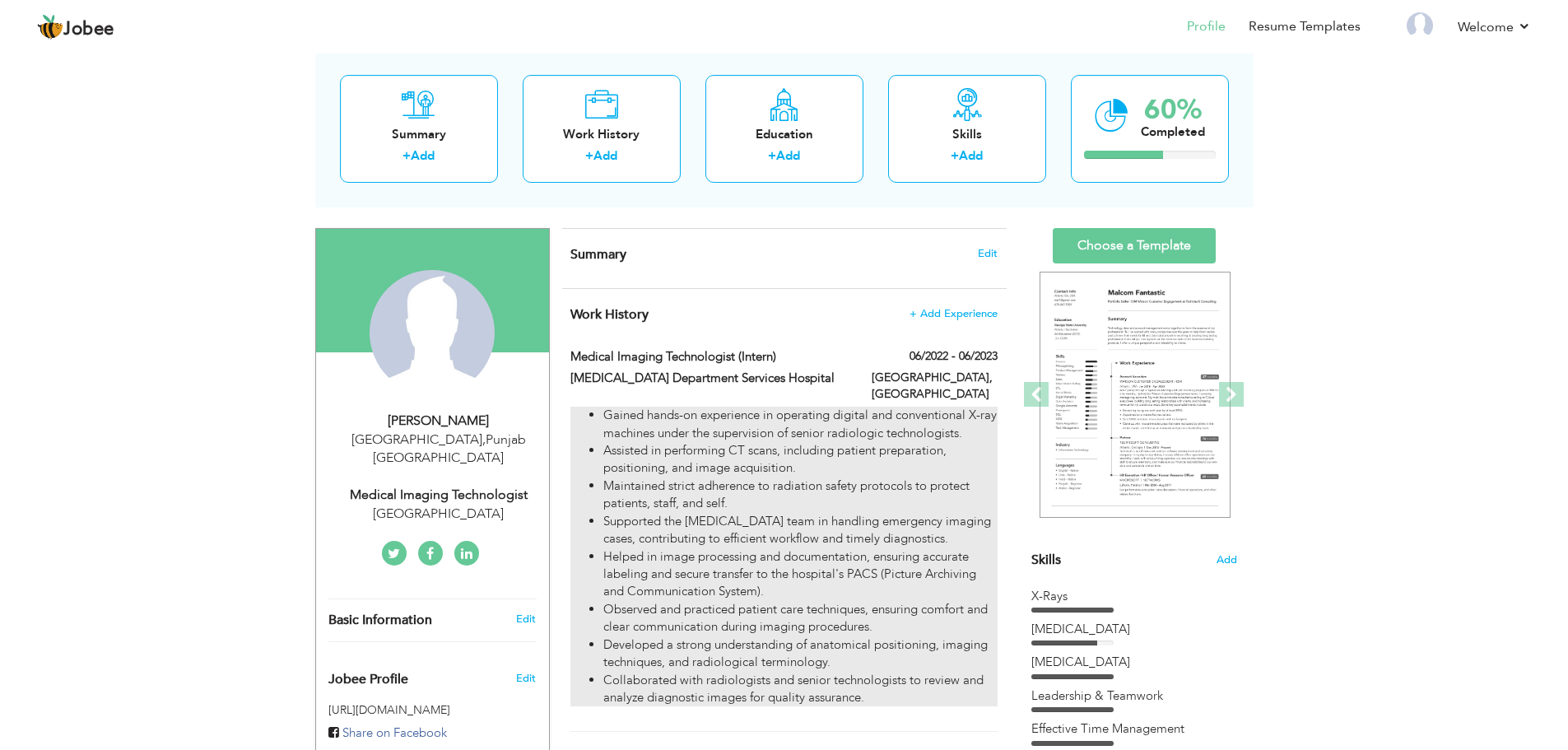
click at [750, 442] on li "Assisted in performing CT scans, including patient preparation, positioning, an…" at bounding box center [800, 460] width 394 height 35
type input "Medical Imaging Technologist (Intern)"
type input "Radiology Department Services Hospital"
type input "06/2022"
type input "06/2023"
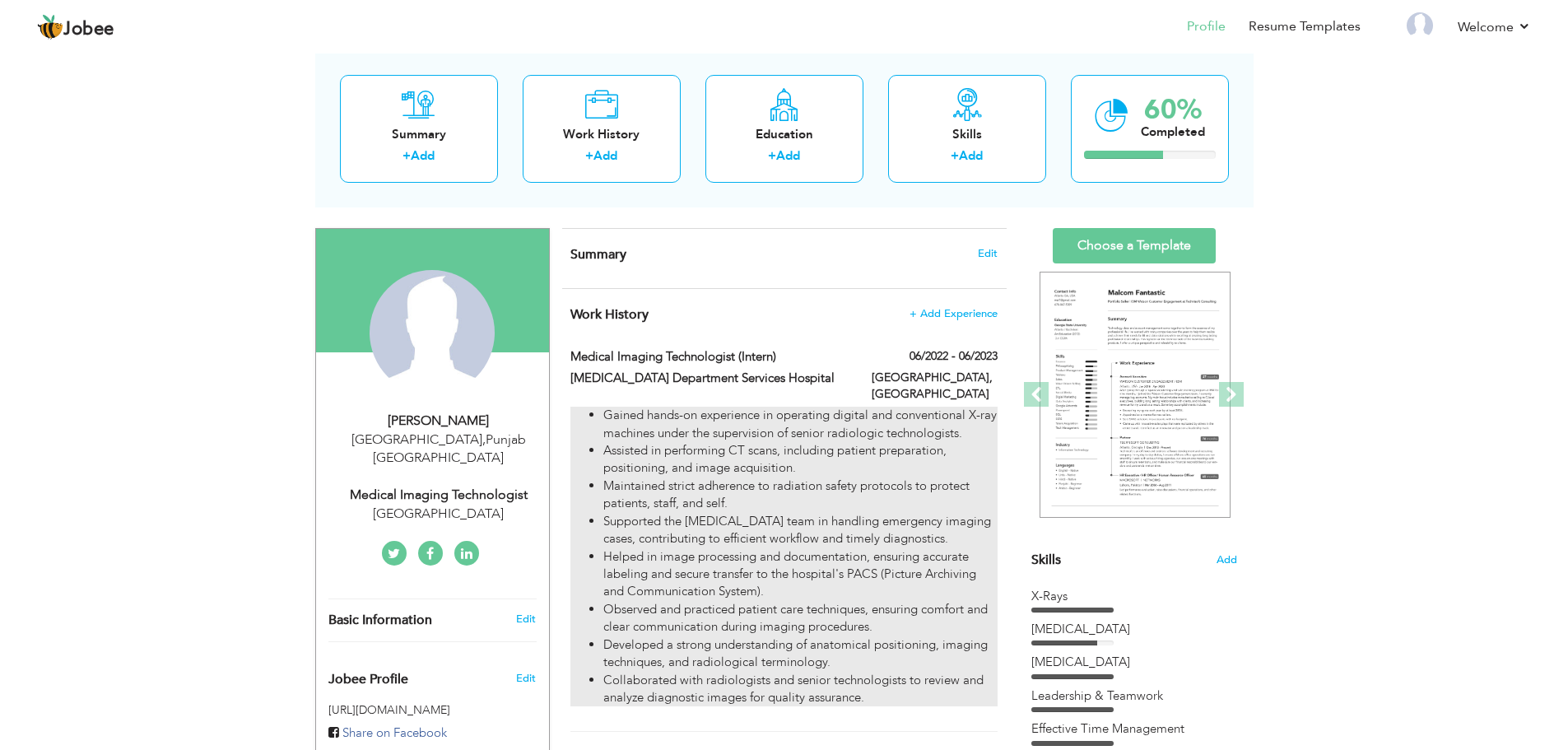
checkbox input "false"
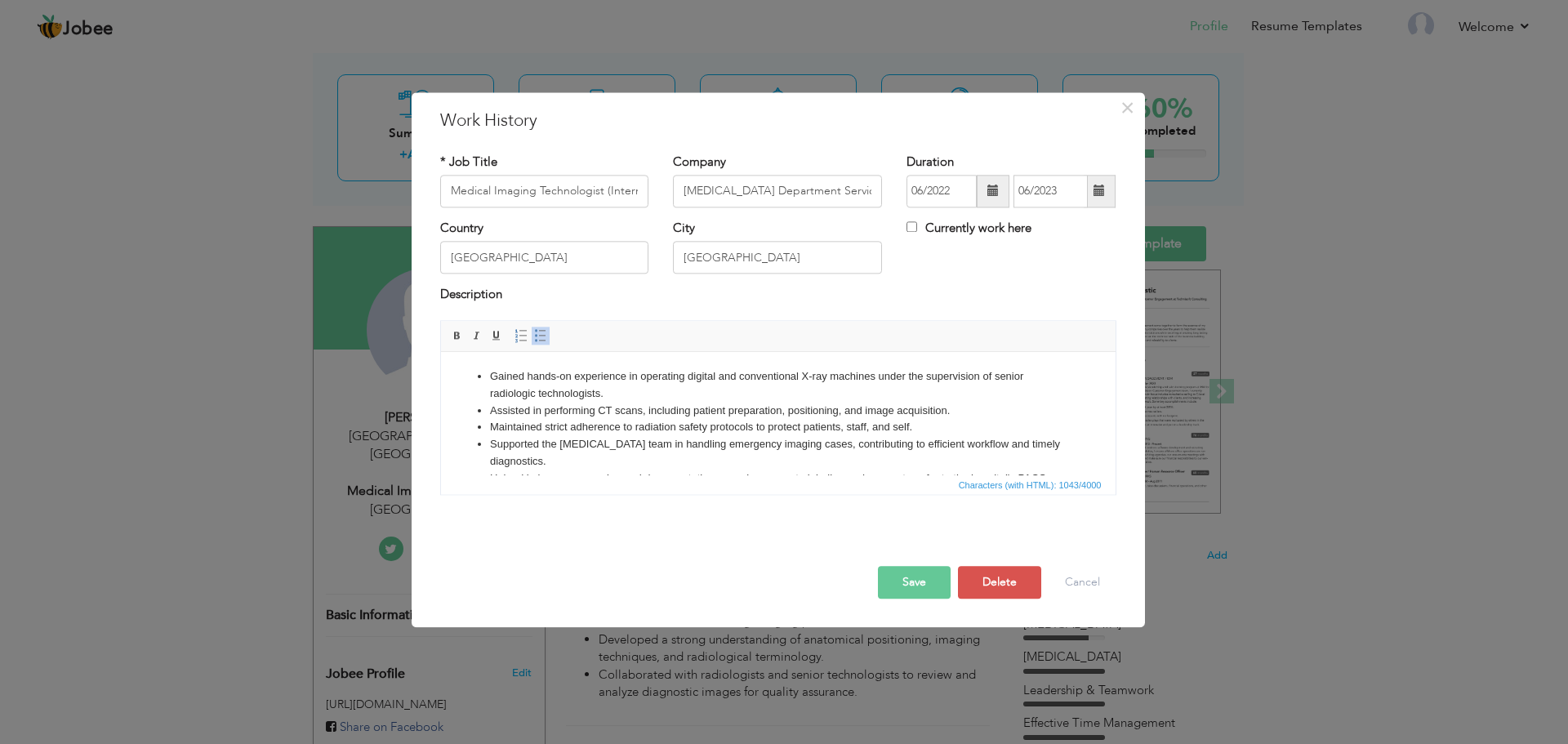
scroll to position [0, 0]
click at [734, 368] on li "Gained hands-on experience in operating digital and conventional X-ray machines…" at bounding box center [778, 385] width 577 height 34
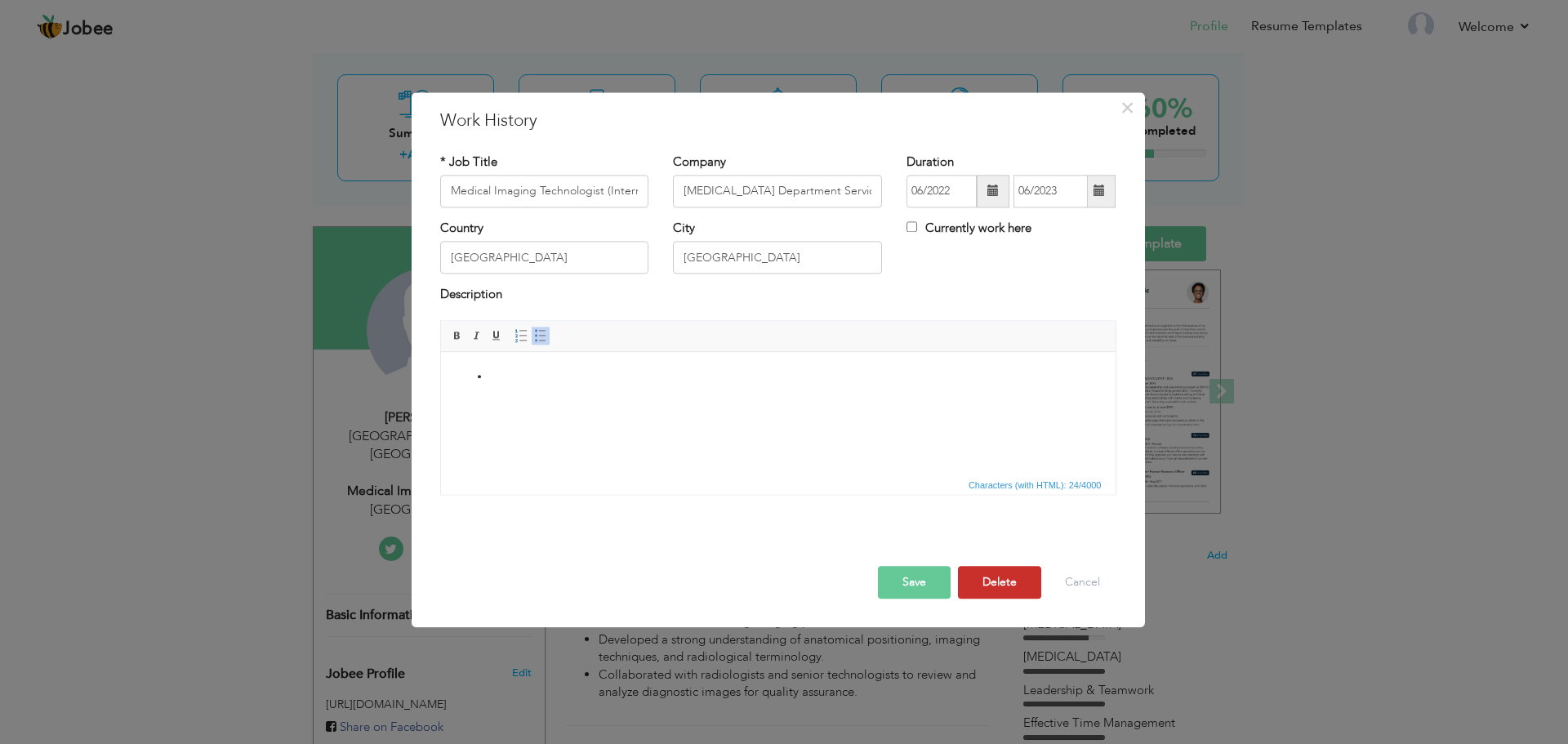
click at [1002, 583] on button "Delete" at bounding box center [999, 582] width 83 height 32
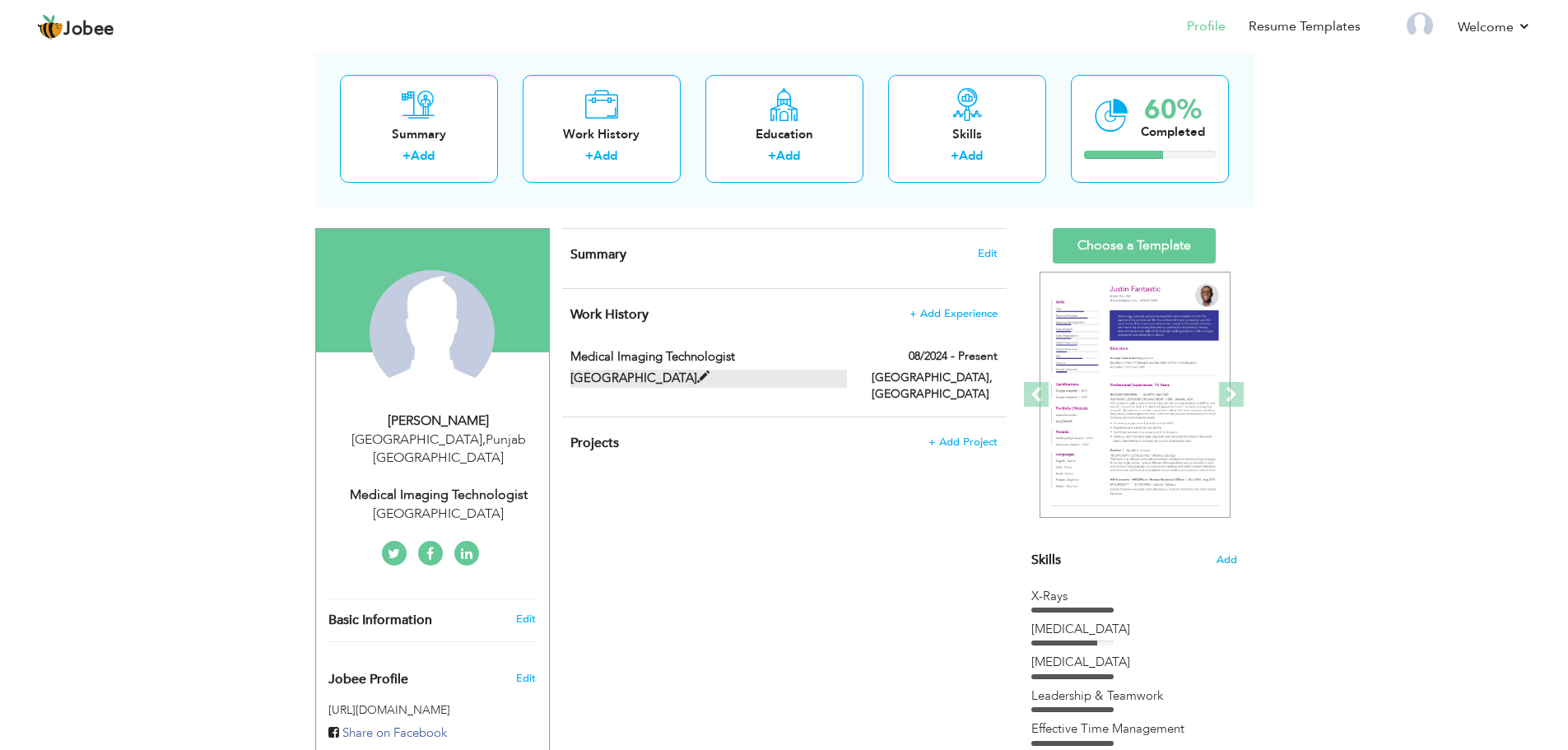
click at [709, 375] on span at bounding box center [703, 377] width 13 height 13
type input "Medical Imaging Technologist"
type input "National Hospital & Medical Center Dha"
type input "08/2024"
checkbox input "true"
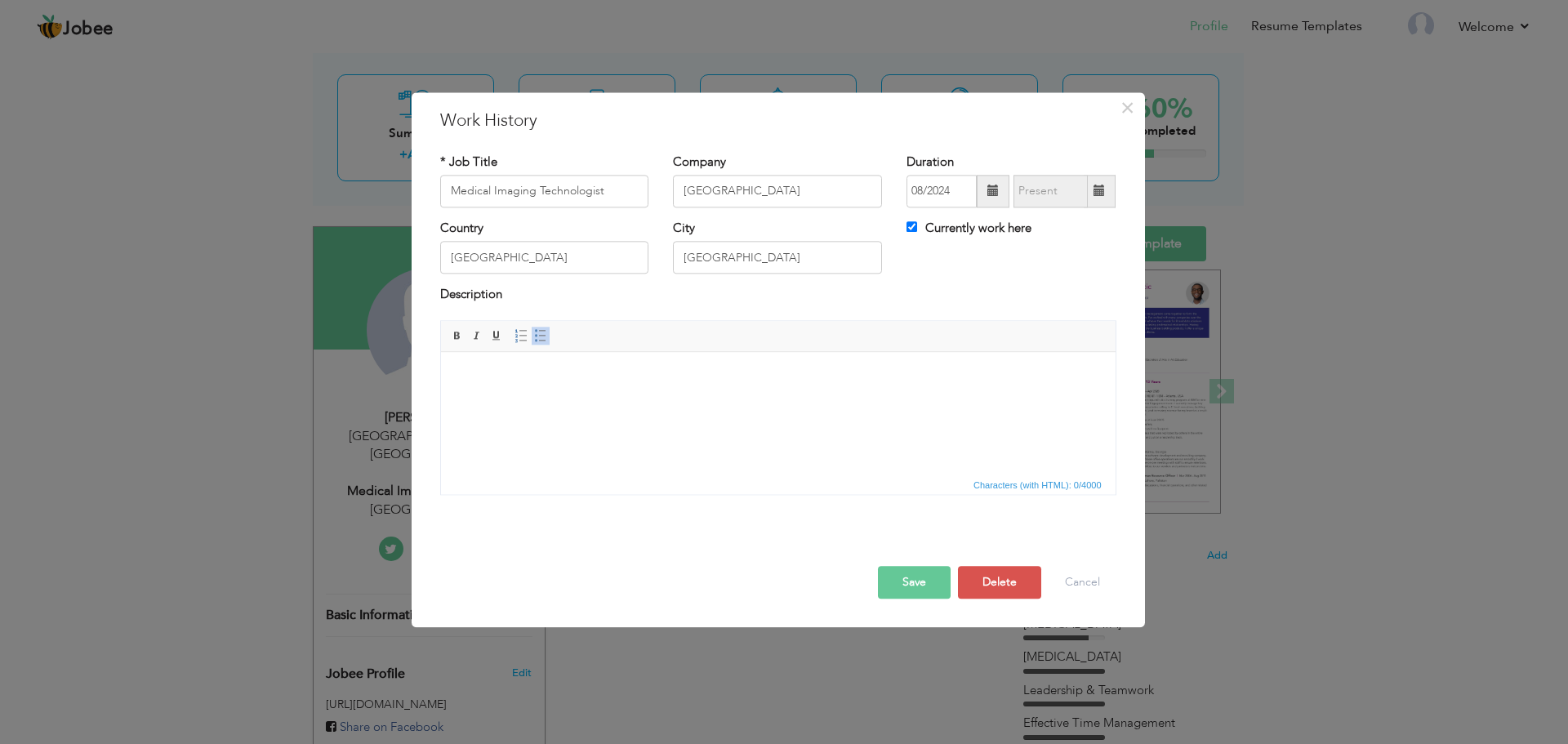
click at [611, 402] on html at bounding box center [778, 377] width 675 height 50
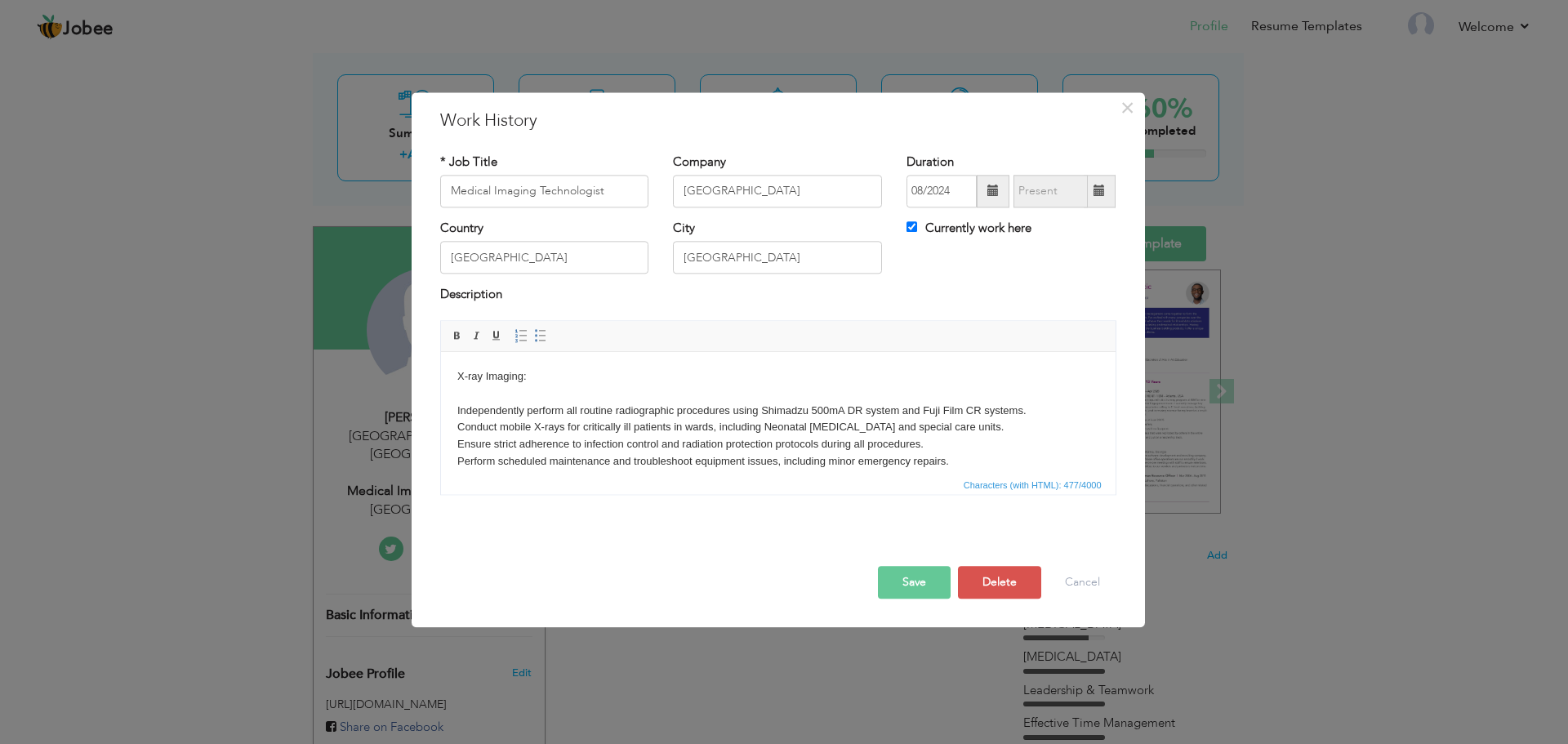
scroll to position [10, 0]
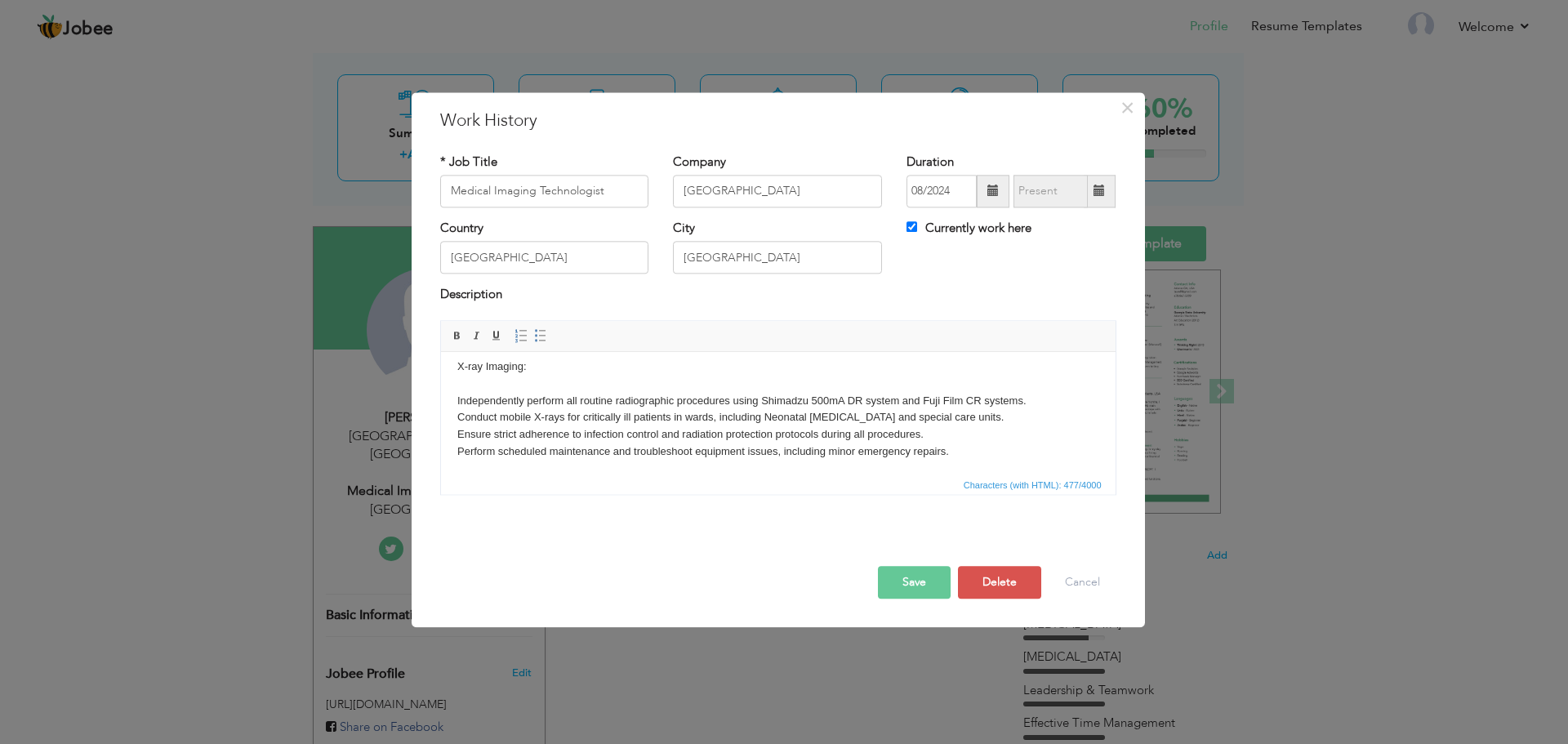
click at [455, 400] on html "X-ray Imaging: Independently perform all routine radiographic procedures using …" at bounding box center [778, 418] width 675 height 152
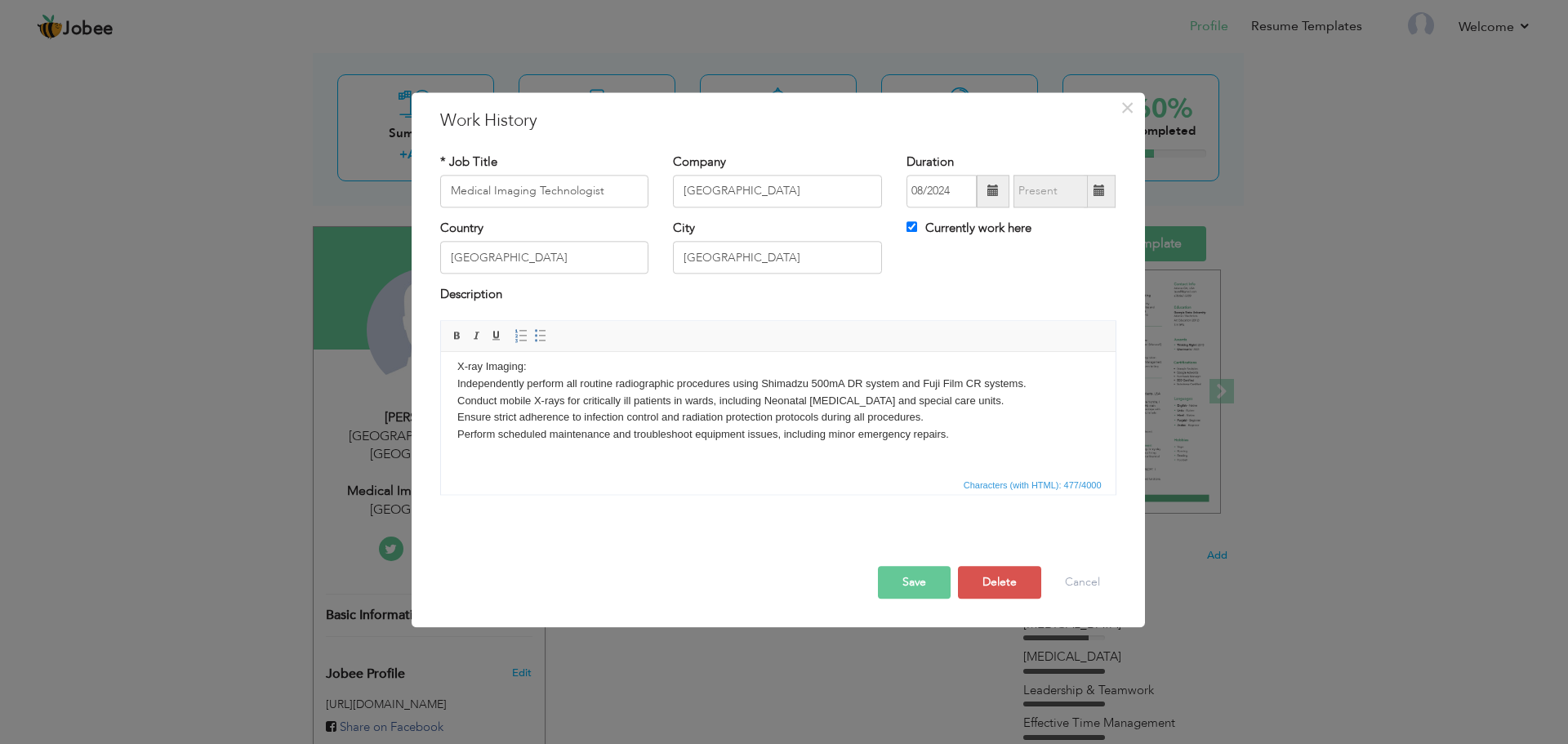
click at [943, 436] on body "X-ray Imaging: Independently perform all routine radiographic procedures using …" at bounding box center [777, 409] width 642 height 102
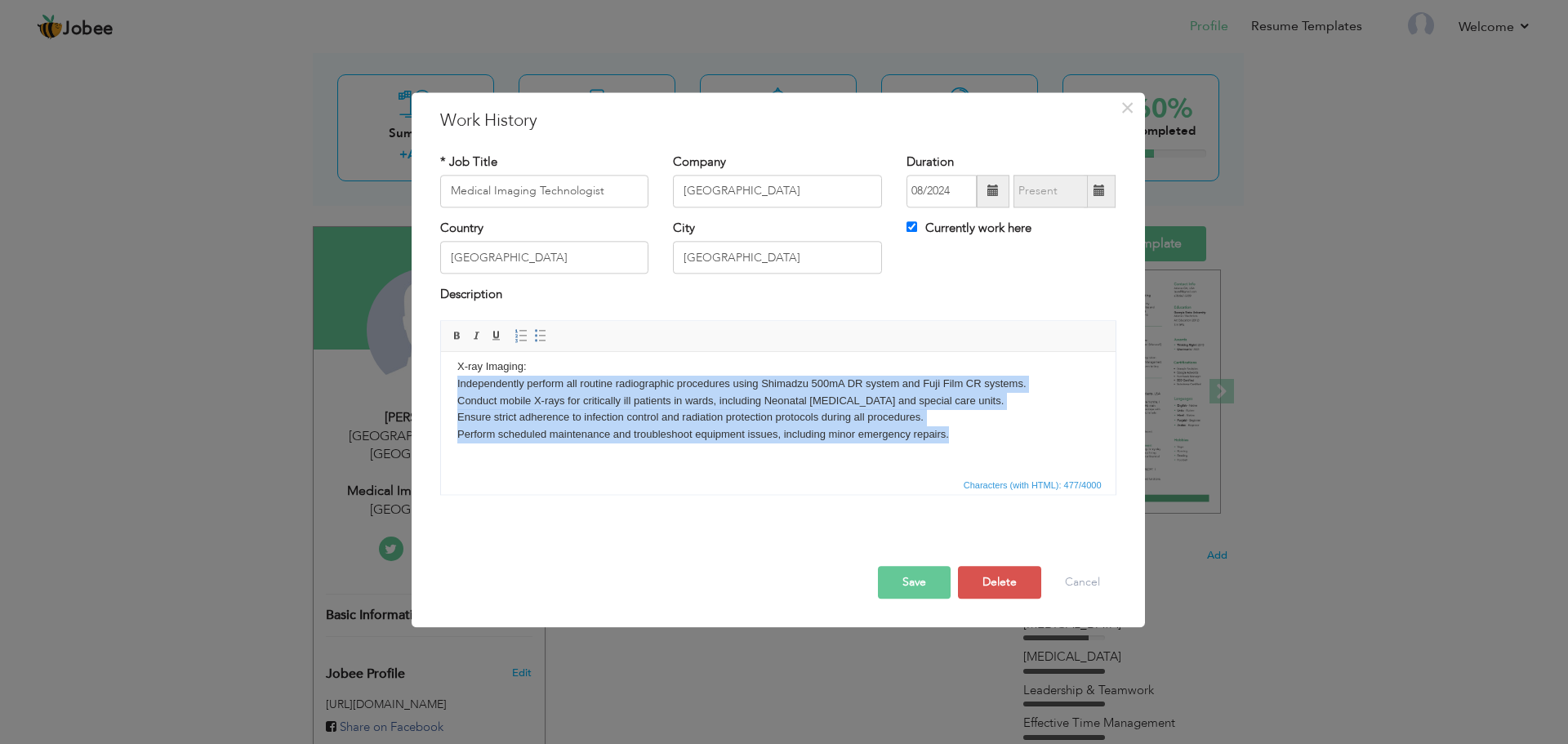
drag, startPoint x: 957, startPoint y: 436, endPoint x: 876, endPoint y: 726, distance: 301.1
click at [441, 375] on html "X-ray Imaging: Independently perform all routine radiographic procedures using …" at bounding box center [778, 410] width 675 height 135
click at [536, 343] on link "Insert/Remove Bulleted List" at bounding box center [541, 336] width 18 height 18
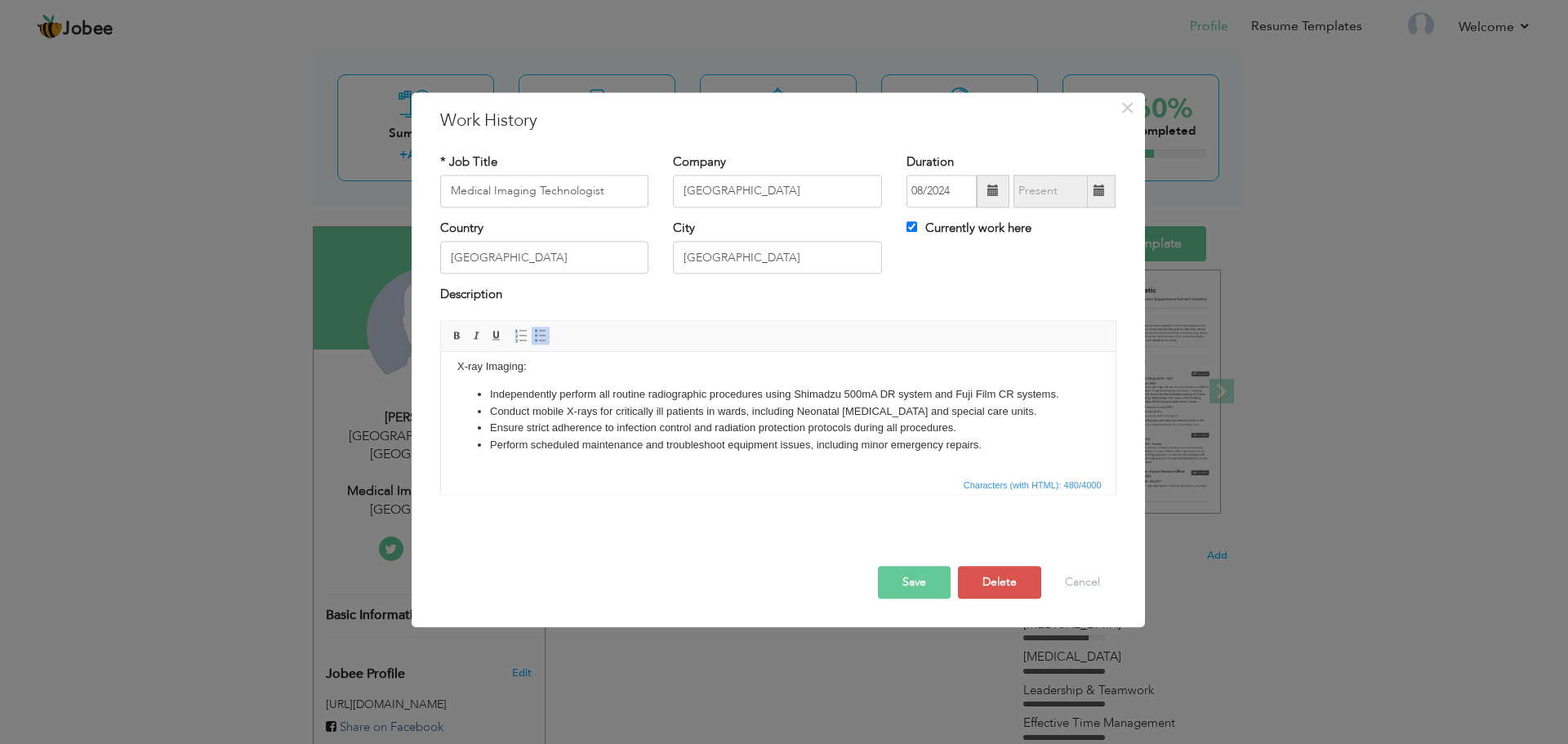
click at [1023, 454] on li "Perform scheduled maintenance and troubleshoot equipment issues, including mino…" at bounding box center [778, 446] width 577 height 17
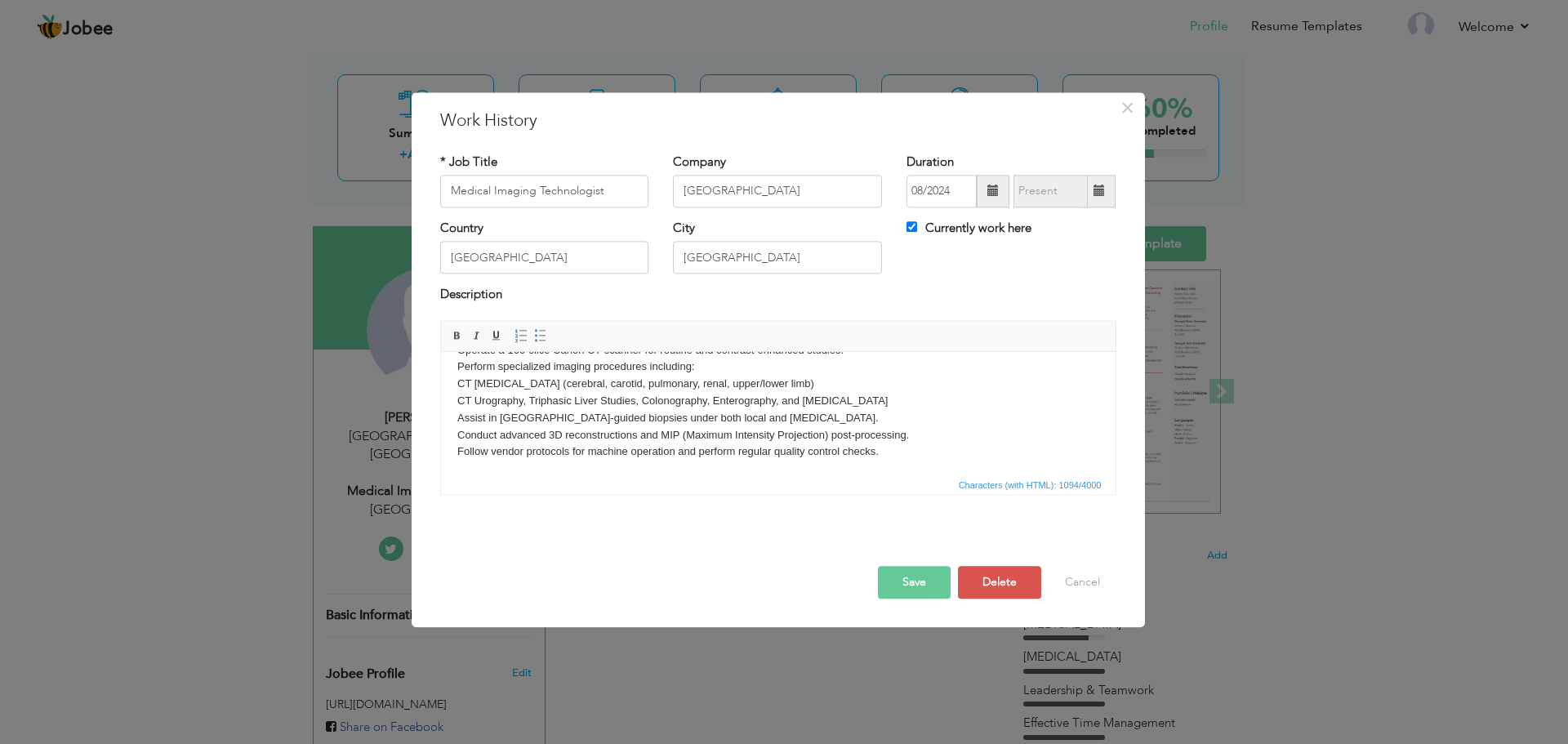
scroll to position [85, 0]
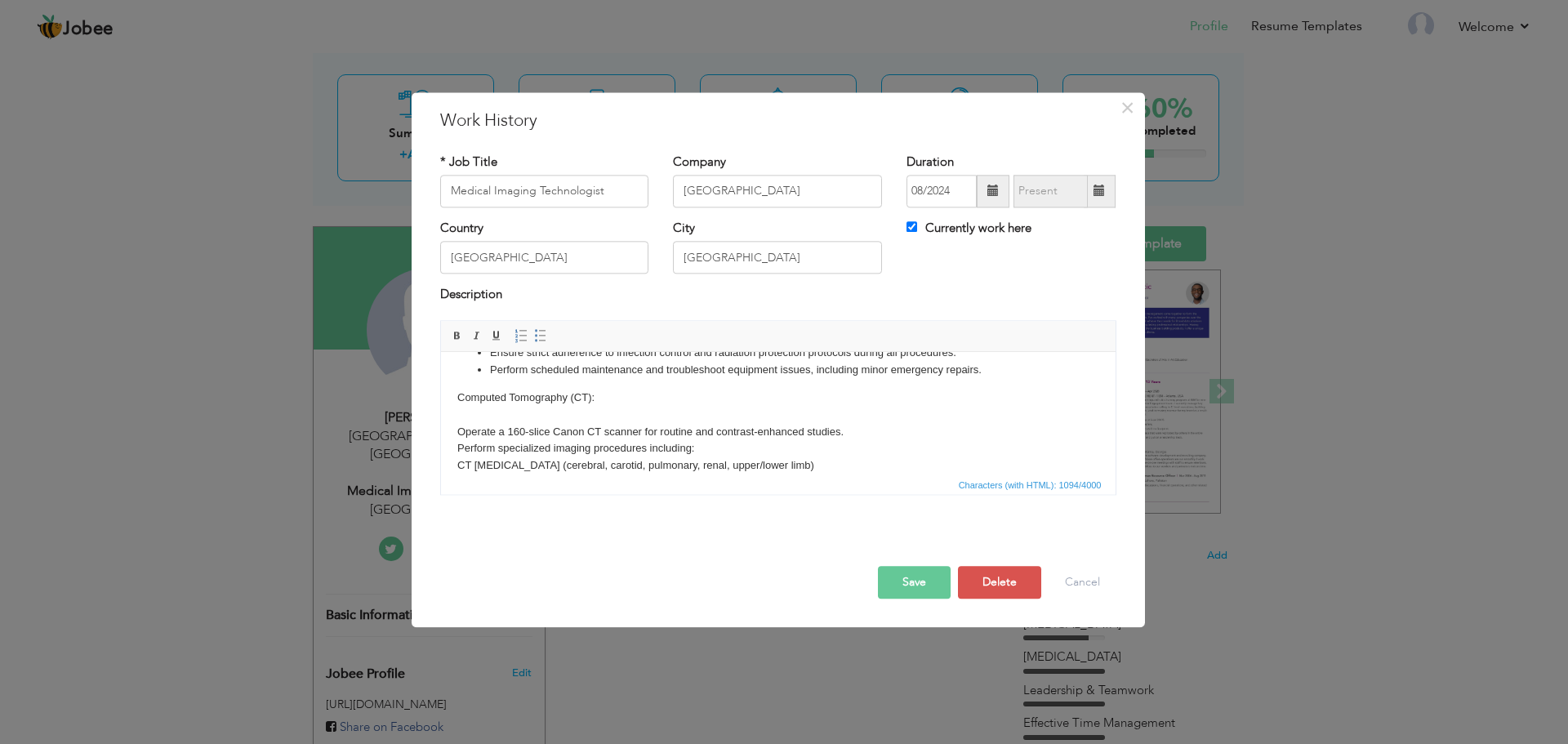
click at [456, 444] on body "X-ray Imaging: Independently perform all routine radiographic procedures using …" at bounding box center [777, 421] width 642 height 276
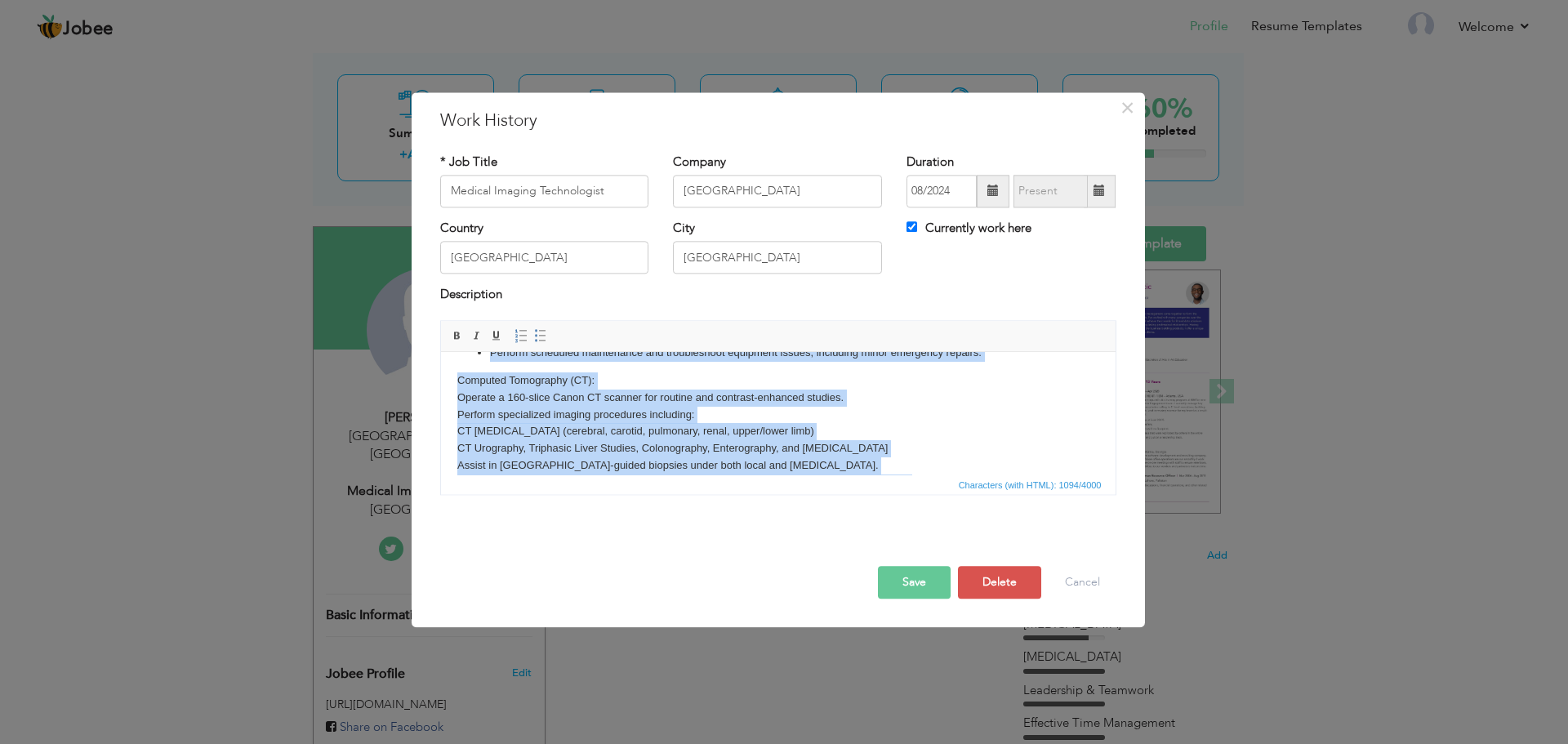
scroll to position [0, 0]
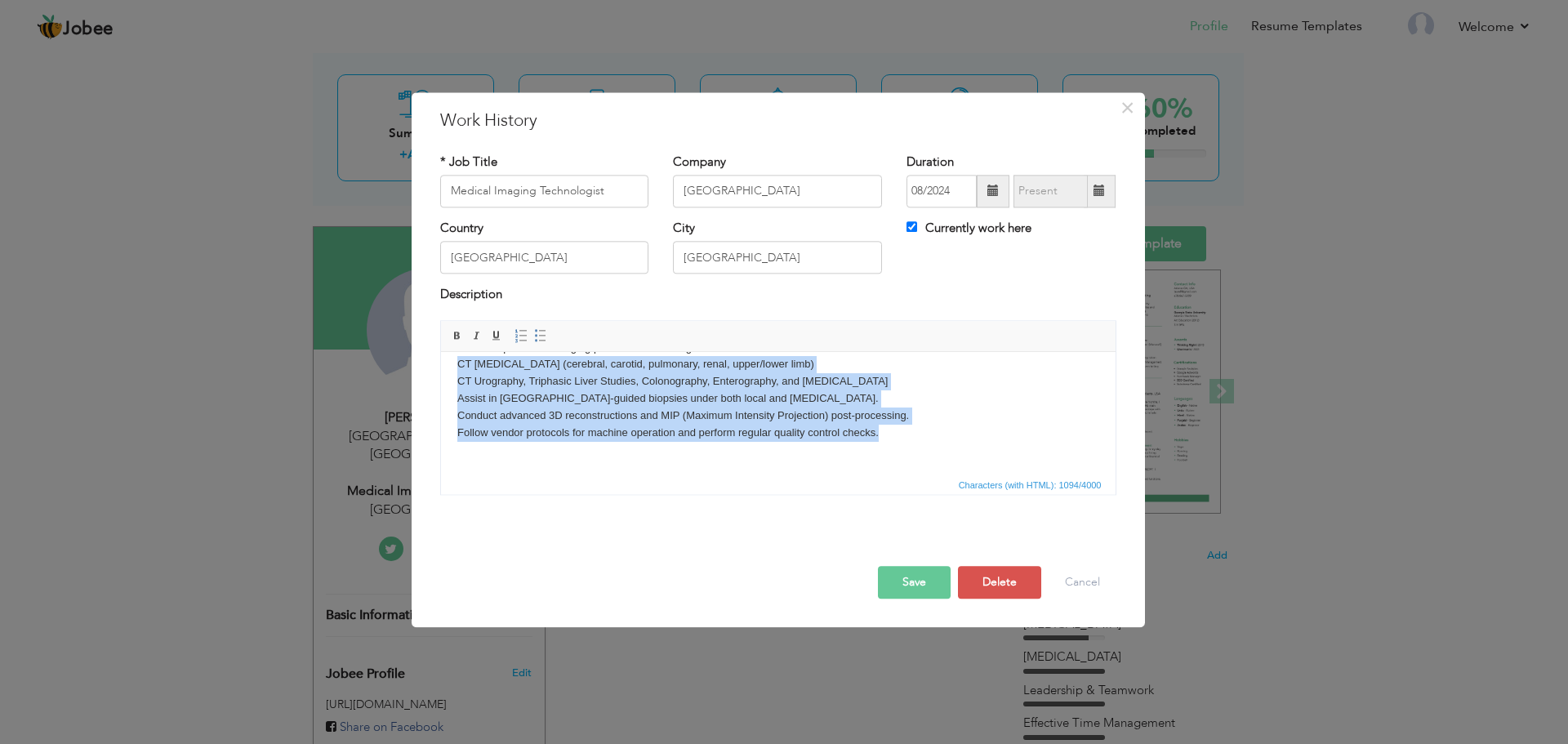
drag, startPoint x: 883, startPoint y: 453, endPoint x: 425, endPoint y: 365, distance: 466.4
click at [441, 365] on html "X-ray Imaging: Independently perform all routine radiographic procedures using …" at bounding box center [778, 328] width 675 height 292
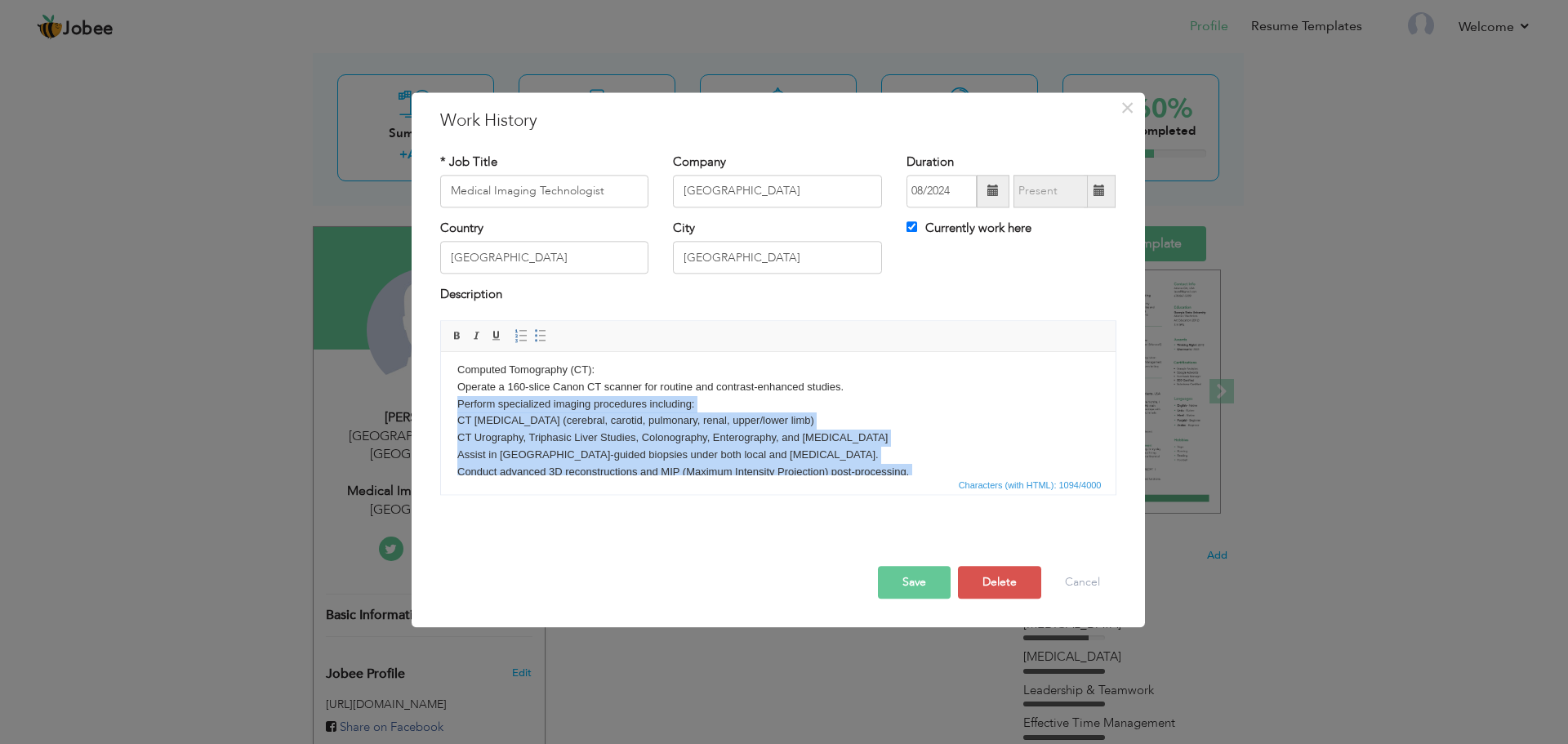
scroll to position [89, 0]
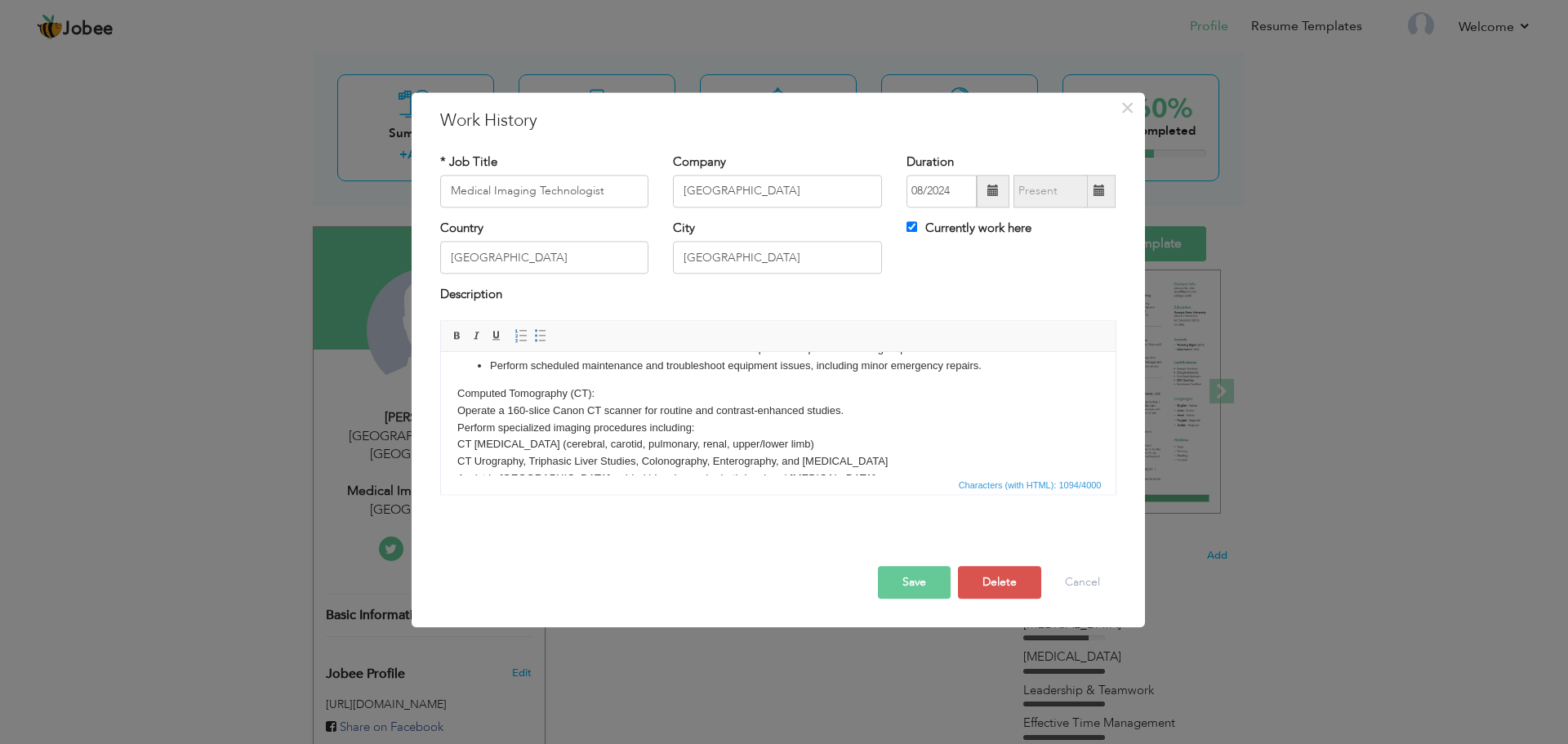
click at [460, 431] on body "X-ray Imaging: Independently perform all routine radiographic procedures using …" at bounding box center [777, 408] width 642 height 259
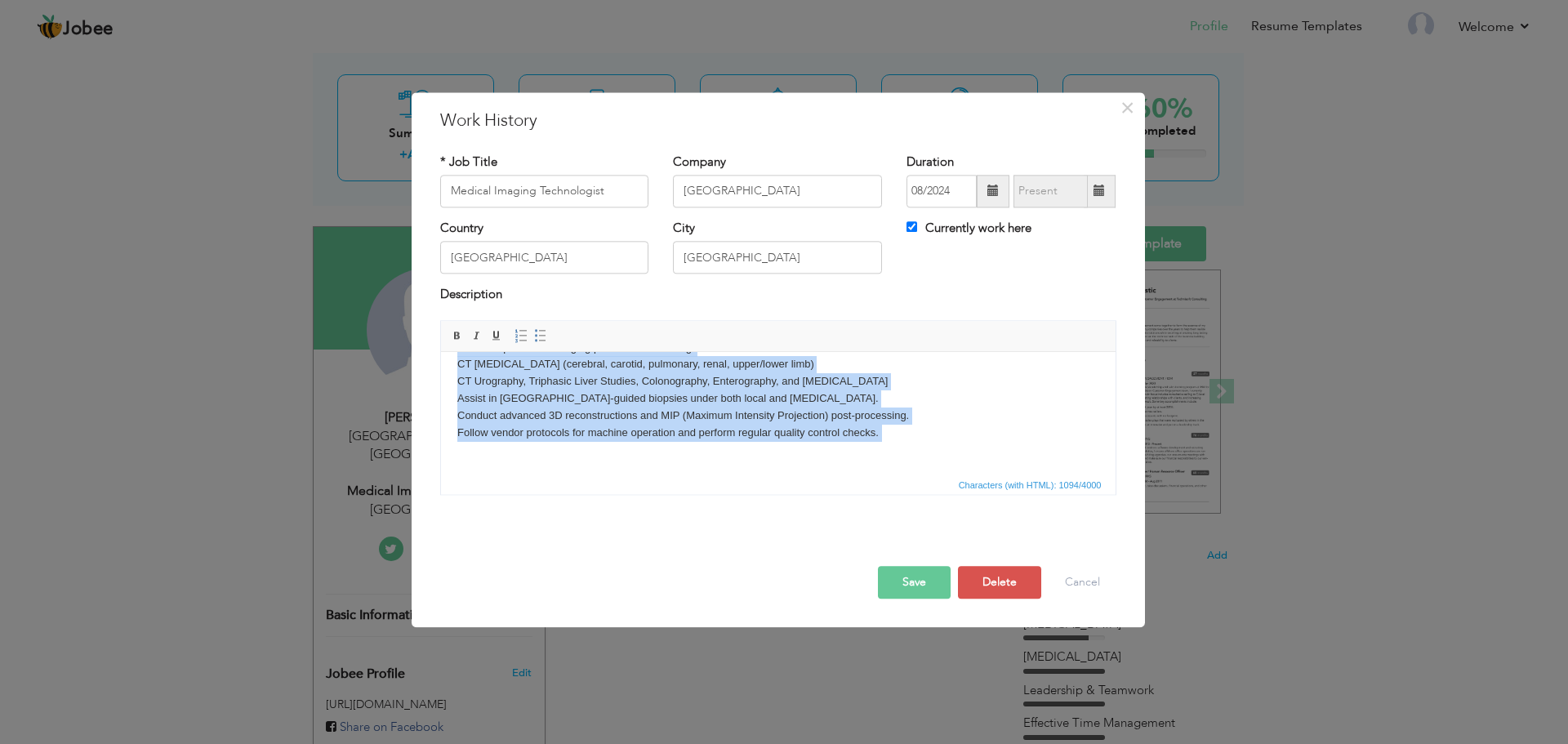
scroll to position [186, 0]
drag, startPoint x: 453, startPoint y: 429, endPoint x: 880, endPoint y: 433, distance: 427.0
click at [880, 433] on html "X-ray Imaging: Independently perform all routine radiographic procedures using …" at bounding box center [778, 328] width 675 height 292
click at [536, 337] on span at bounding box center [541, 336] width 13 height 13
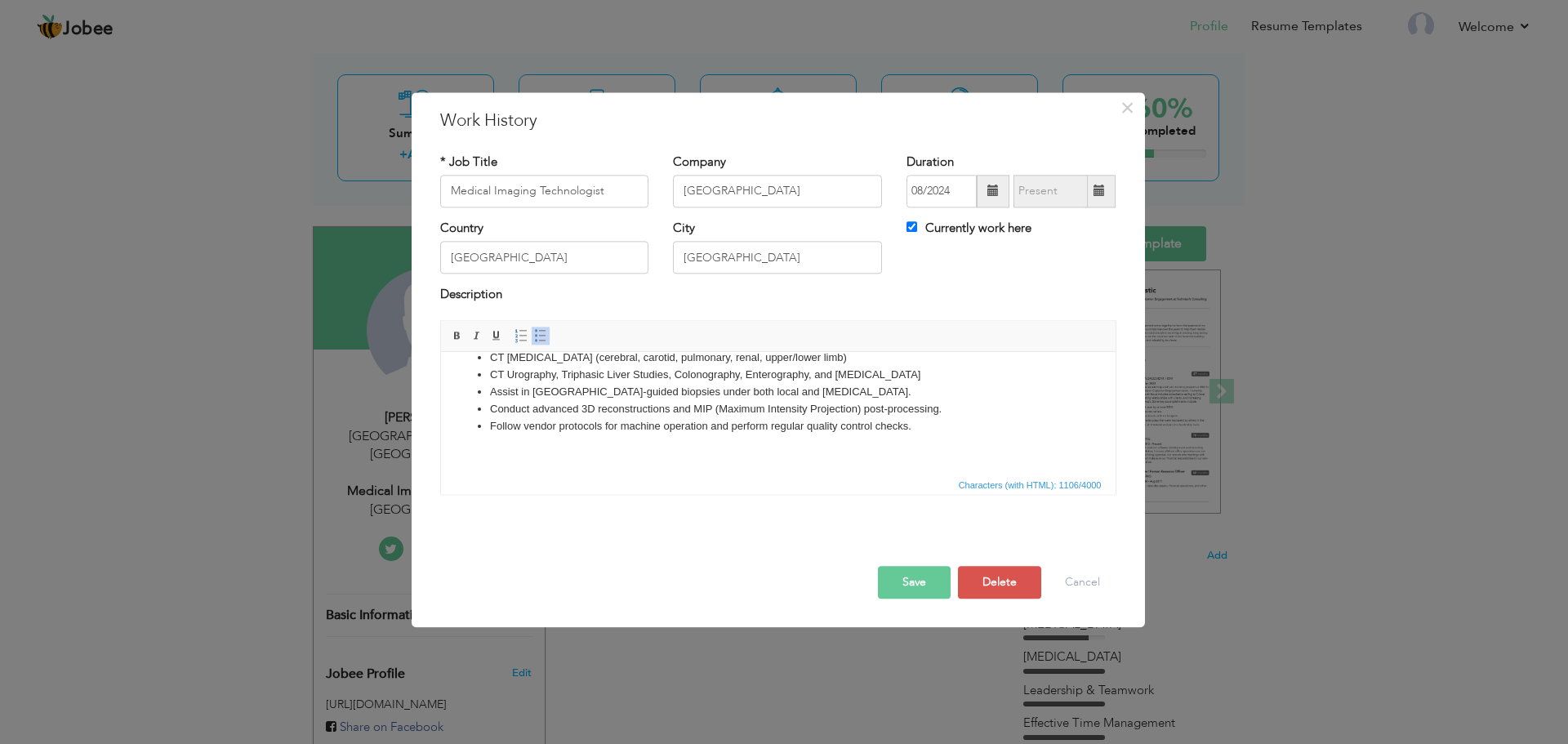
click at [629, 418] on li "Conduct advanced 3D reconstructions and MIP (Maximum Intensity Projection) post…" at bounding box center [778, 409] width 577 height 17
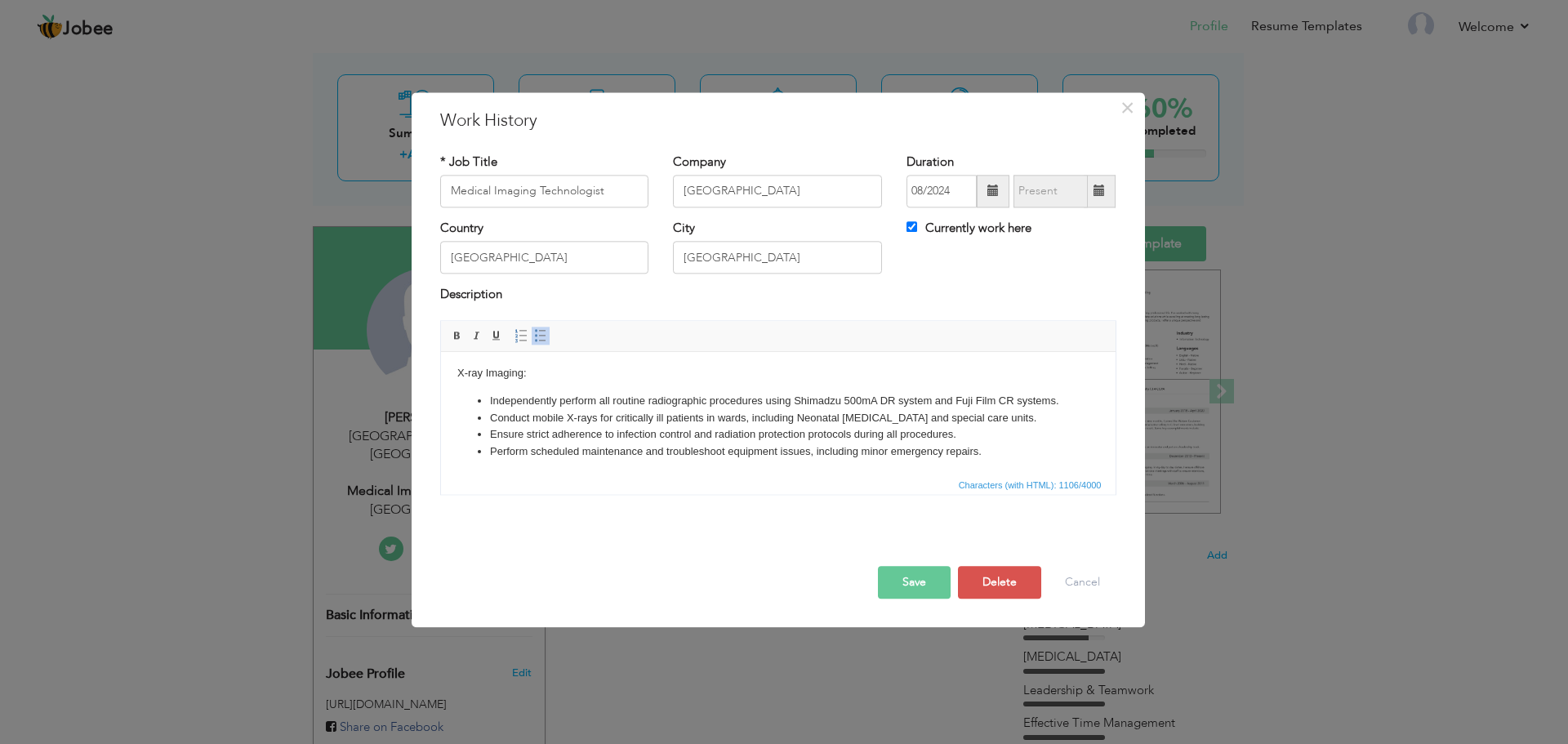
scroll to position [0, 0]
drag, startPoint x: 542, startPoint y: 376, endPoint x: 384, endPoint y: 364, distance: 158.5
click at [441, 364] on html "X-ray Imaging: Independently perform all routine radiographic procedures using …" at bounding box center [778, 508] width 675 height 313
click at [574, 377] on body "X-ray Imaging: Independently perform all routine radiographic procedures using …" at bounding box center [777, 508] width 642 height 280
click at [572, 382] on body "X-ray Imaging: Independently perform all routine radiographic procedures using …" at bounding box center [777, 508] width 642 height 280
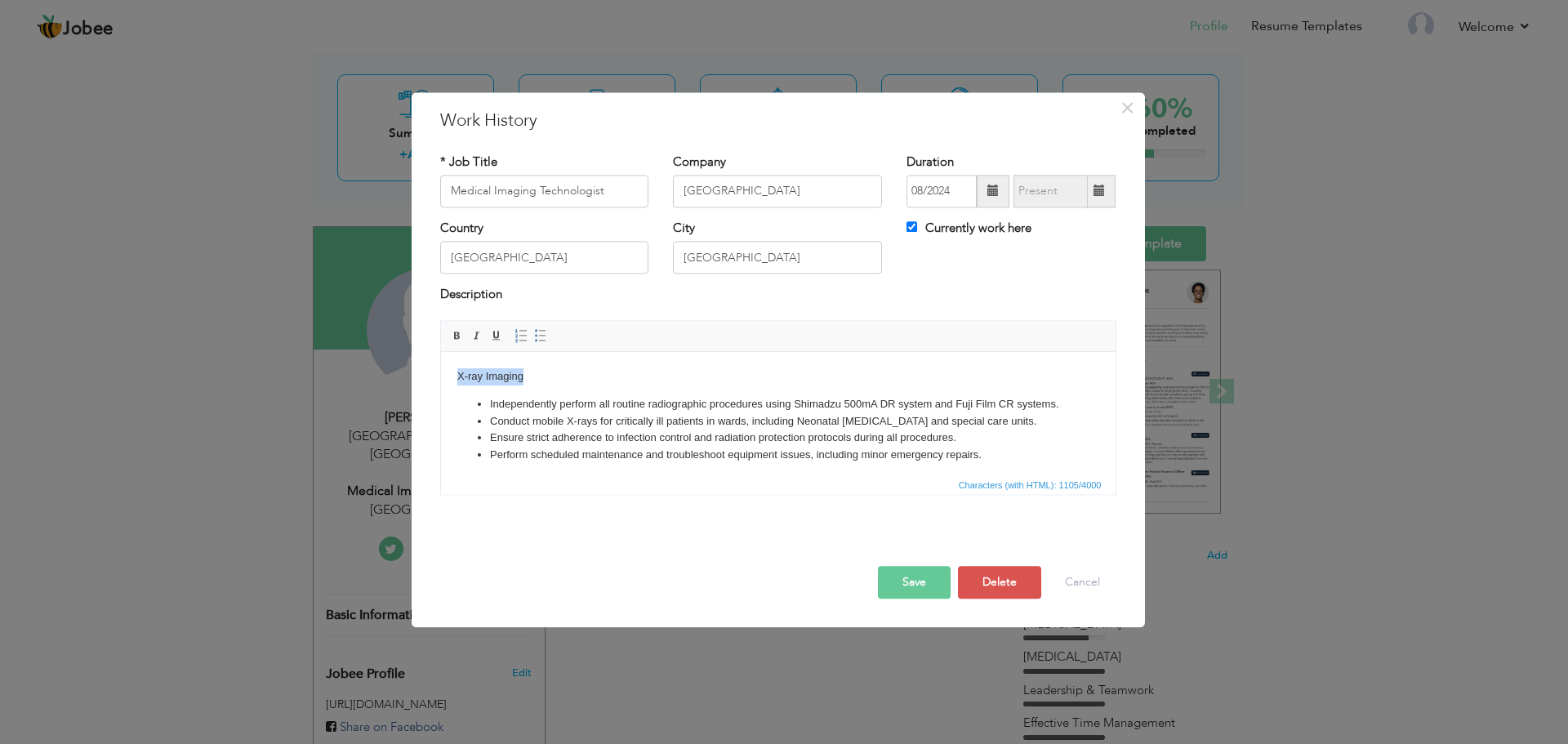
drag, startPoint x: 591, startPoint y: 378, endPoint x: 384, endPoint y: 378, distance: 207.0
click at [441, 378] on html "X-ray Imaging Independently perform all routine radiographic procedures using S…" at bounding box center [778, 508] width 675 height 313
drag, startPoint x: 461, startPoint y: 335, endPoint x: 100, endPoint y: 23, distance: 477.1
click at [461, 335] on span at bounding box center [457, 336] width 13 height 13
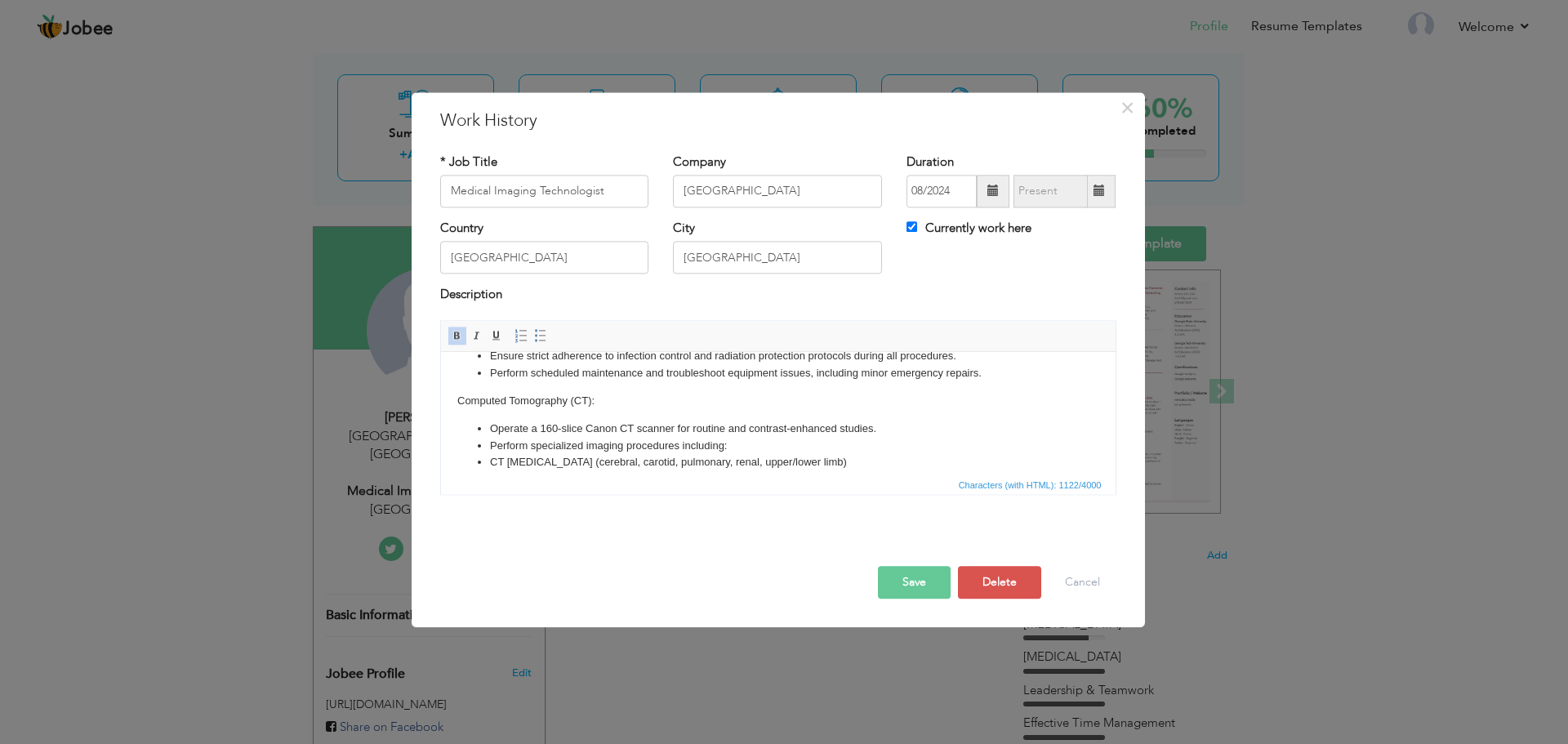
click at [597, 416] on body "X-ray Imaging Independently perform all routine radiographic procedures using S…" at bounding box center [777, 426] width 642 height 280
drag, startPoint x: 601, startPoint y: 421, endPoint x: 434, endPoint y: 413, distance: 167.2
click at [441, 413] on html "X-ray Imaging Independently perform all routine radiographic procedures using S…" at bounding box center [778, 426] width 675 height 313
click at [461, 340] on span at bounding box center [457, 336] width 13 height 13
click at [461, 334] on span at bounding box center [457, 336] width 13 height 13
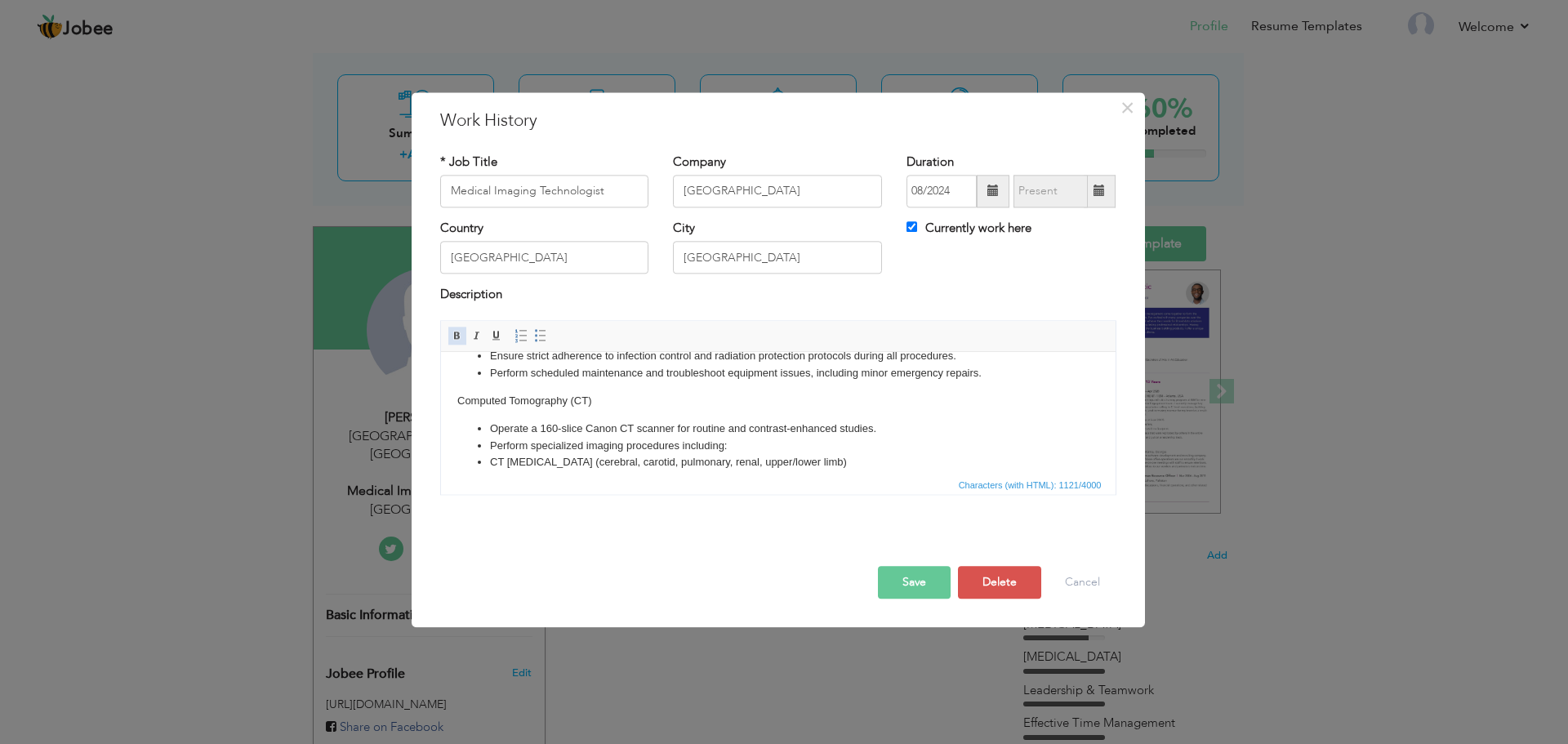
click at [461, 334] on span at bounding box center [457, 336] width 13 height 13
drag, startPoint x: 461, startPoint y: 334, endPoint x: 114, endPoint y: 43, distance: 452.9
click at [461, 334] on span at bounding box center [457, 336] width 13 height 13
click at [629, 433] on body "X-ray Imaging Independently perform all routine radiographic procedures using S…" at bounding box center [777, 426] width 642 height 280
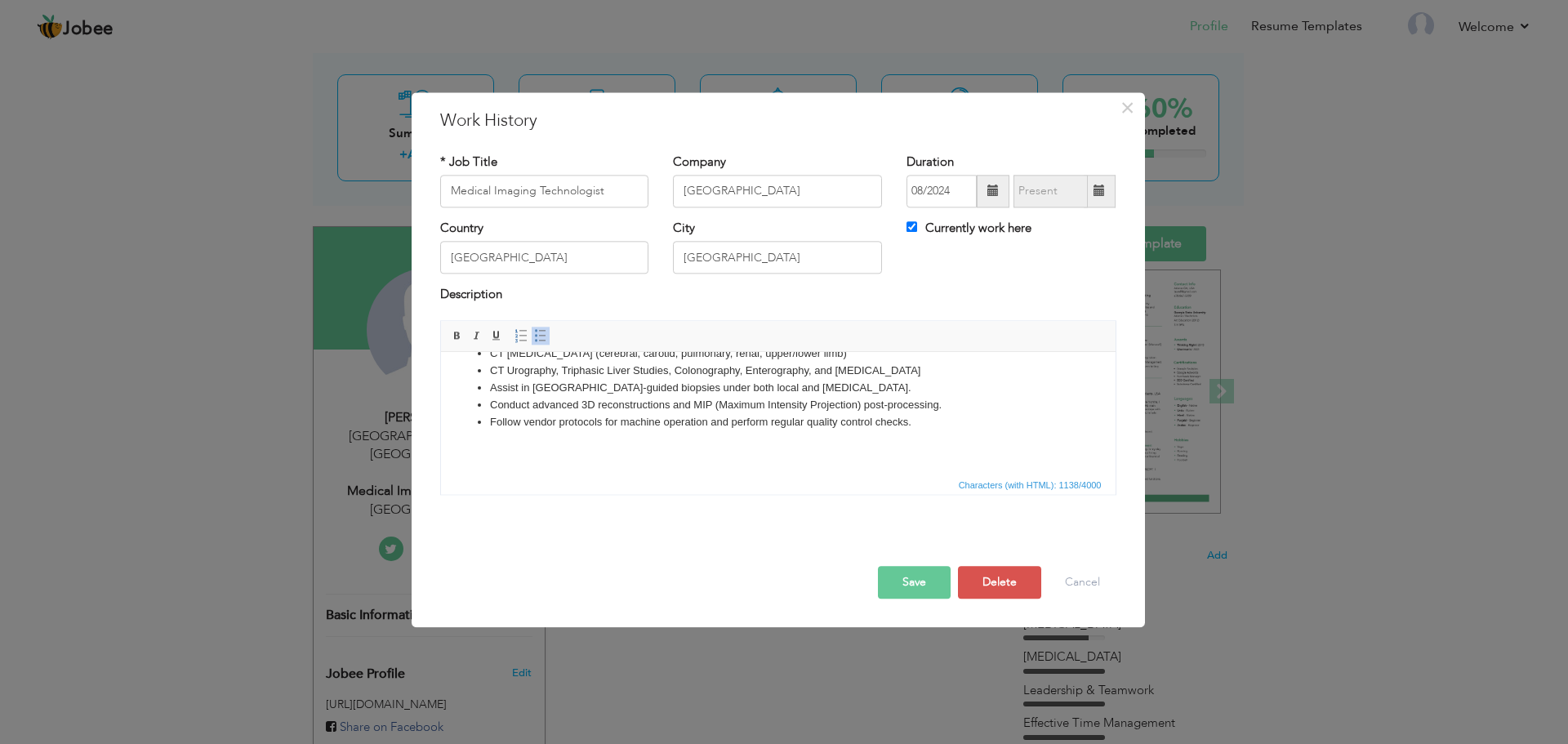
scroll to position [208, 0]
click at [631, 433] on body "X-ray Imaging Independently perform all routine radiographic procedures using S…" at bounding box center [777, 318] width 642 height 280
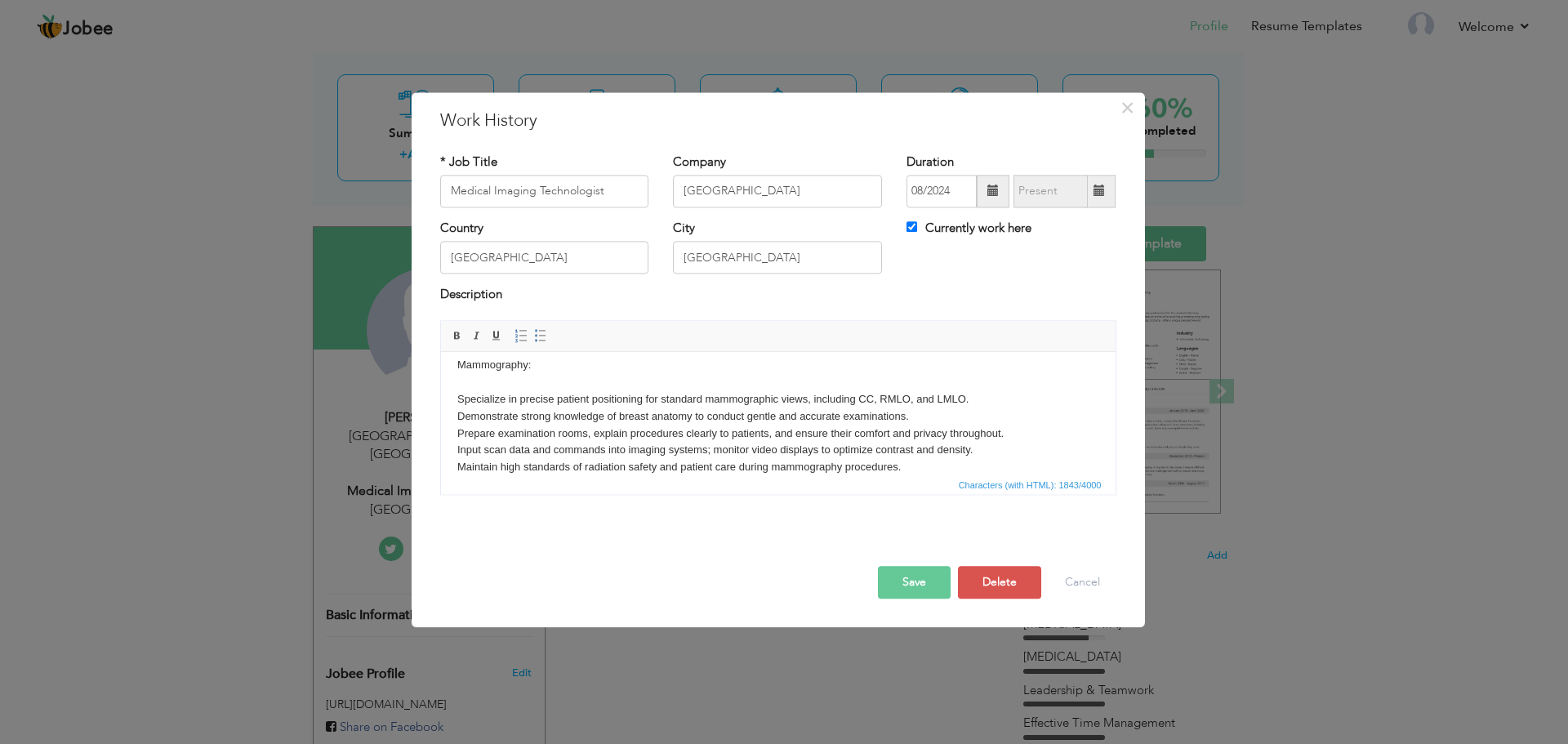
scroll to position [243, 0]
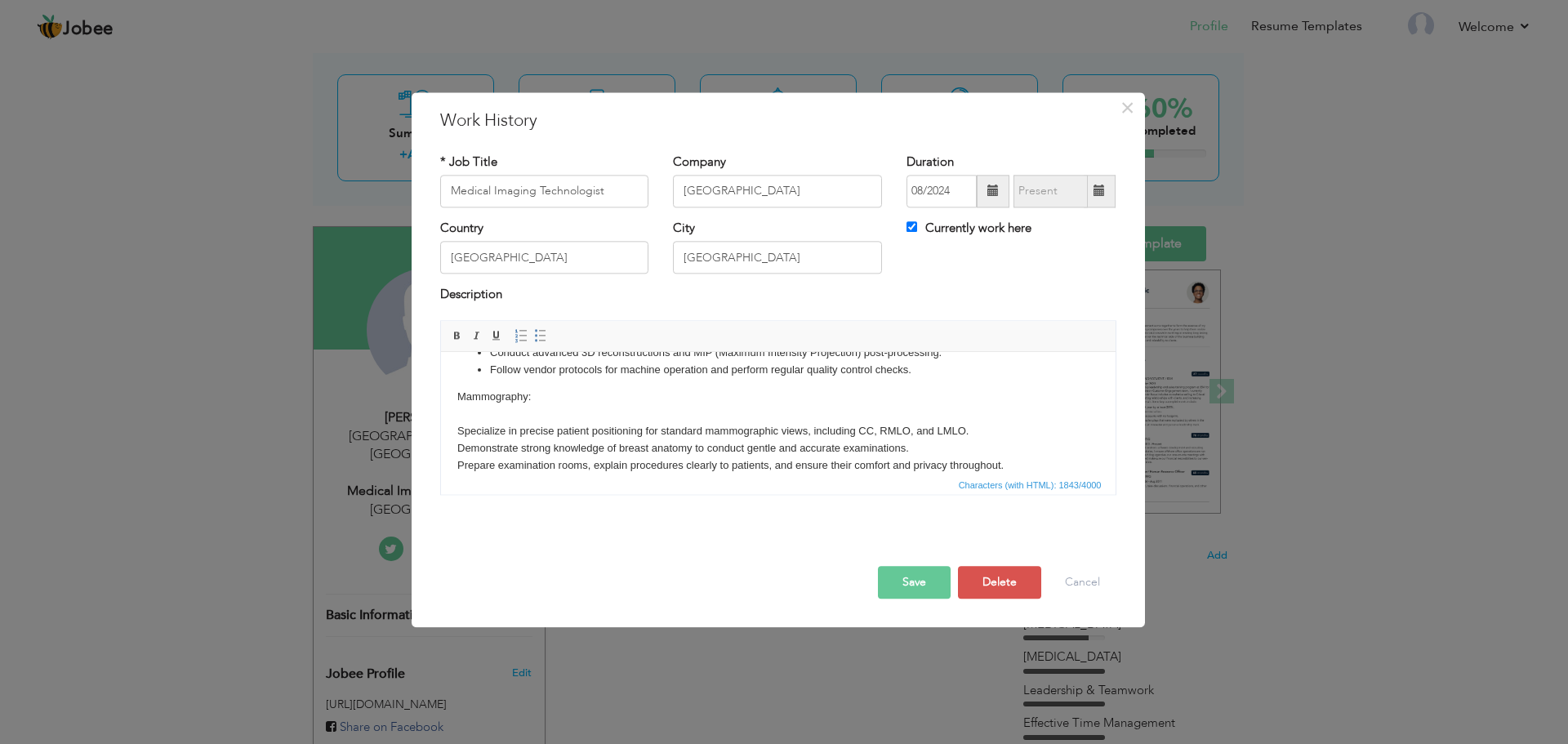
click at [486, 427] on body "X-ray Imaging Independently perform all routine radiographic procedures using S…" at bounding box center [777, 333] width 642 height 416
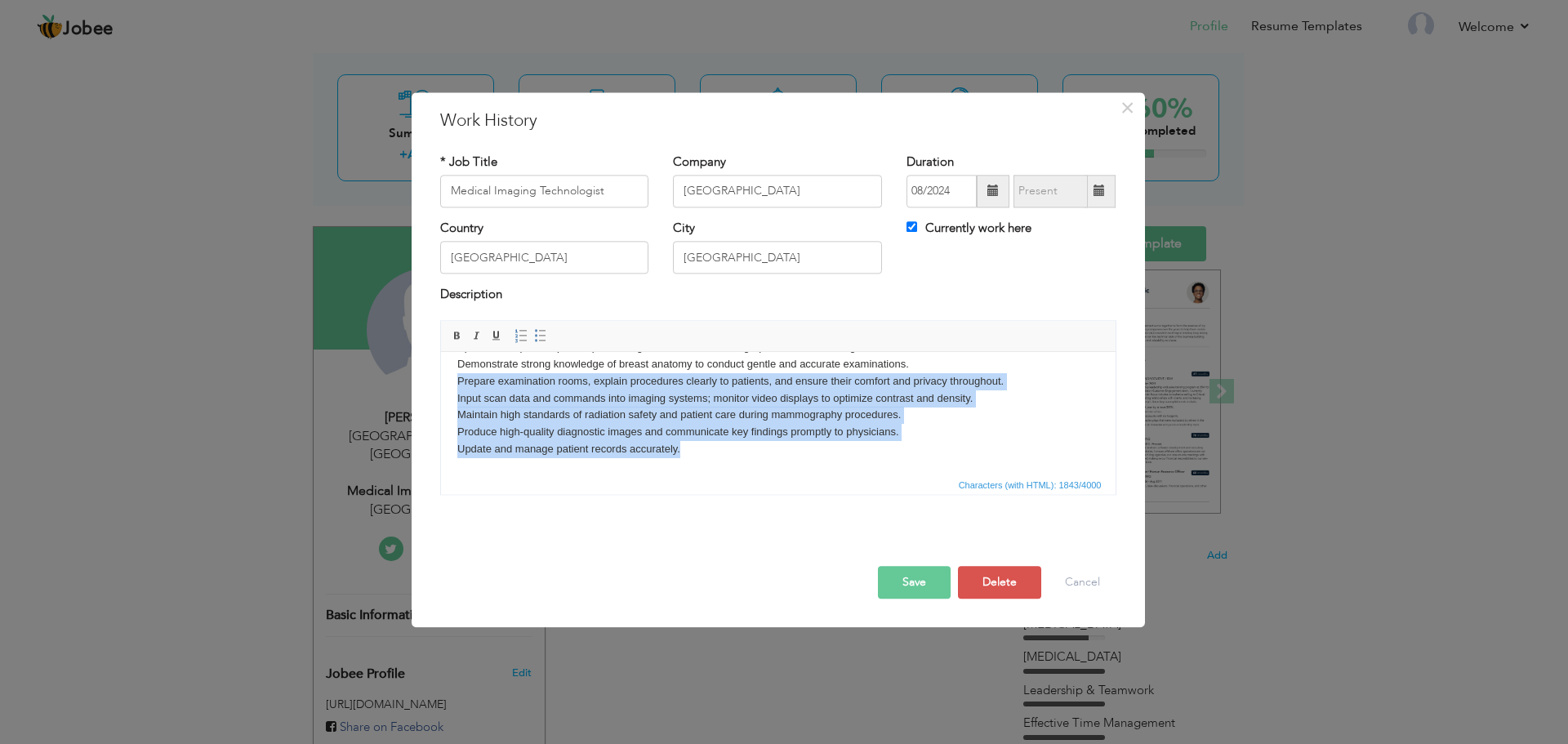
drag, startPoint x: 688, startPoint y: 456, endPoint x: 879, endPoint y: 731, distance: 334.8
click at [441, 379] on html "X-ray Imaging Independently perform all routine radiographic procedures using S…" at bounding box center [778, 259] width 675 height 432
click at [676, 454] on body "X-ray Imaging Independently perform all routine radiographic procedures using S…" at bounding box center [777, 259] width 642 height 399
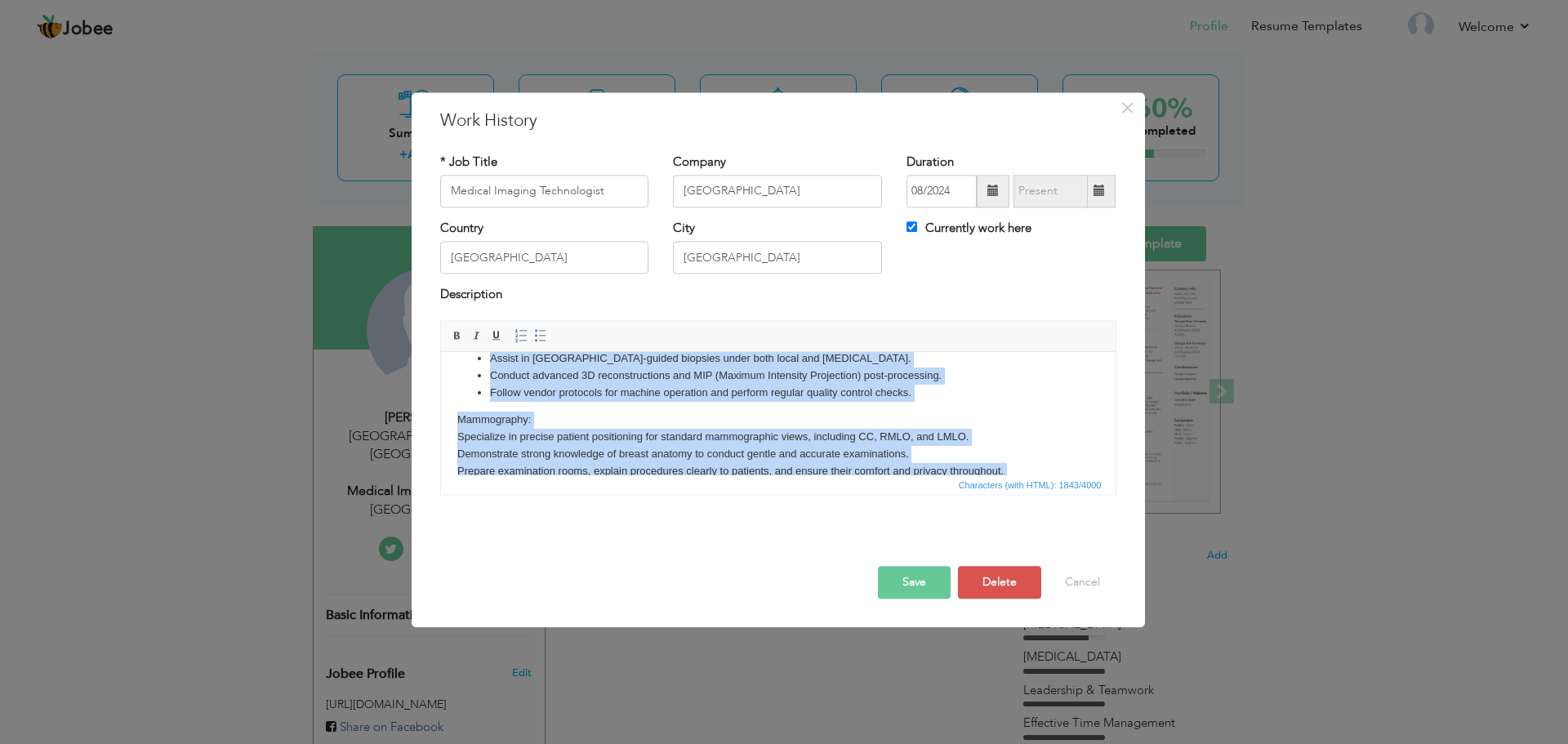
scroll to position [219, 0]
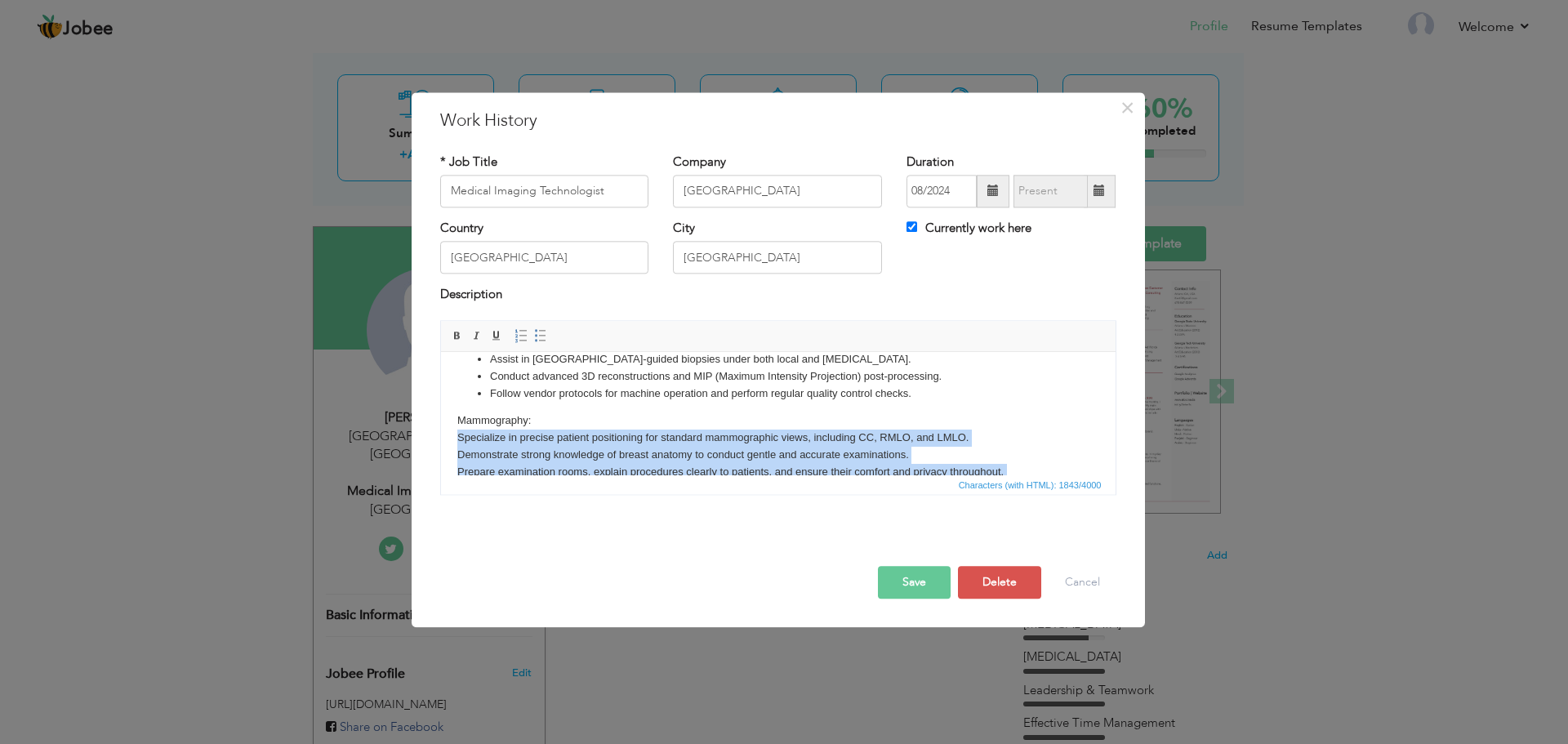
drag, startPoint x: 662, startPoint y: 449, endPoint x: 453, endPoint y: 456, distance: 209.1
click at [453, 456] on html "X-ray Imaging Independently perform all routine radiographic procedures using S…" at bounding box center [778, 349] width 675 height 432
click at [535, 340] on span at bounding box center [541, 336] width 13 height 13
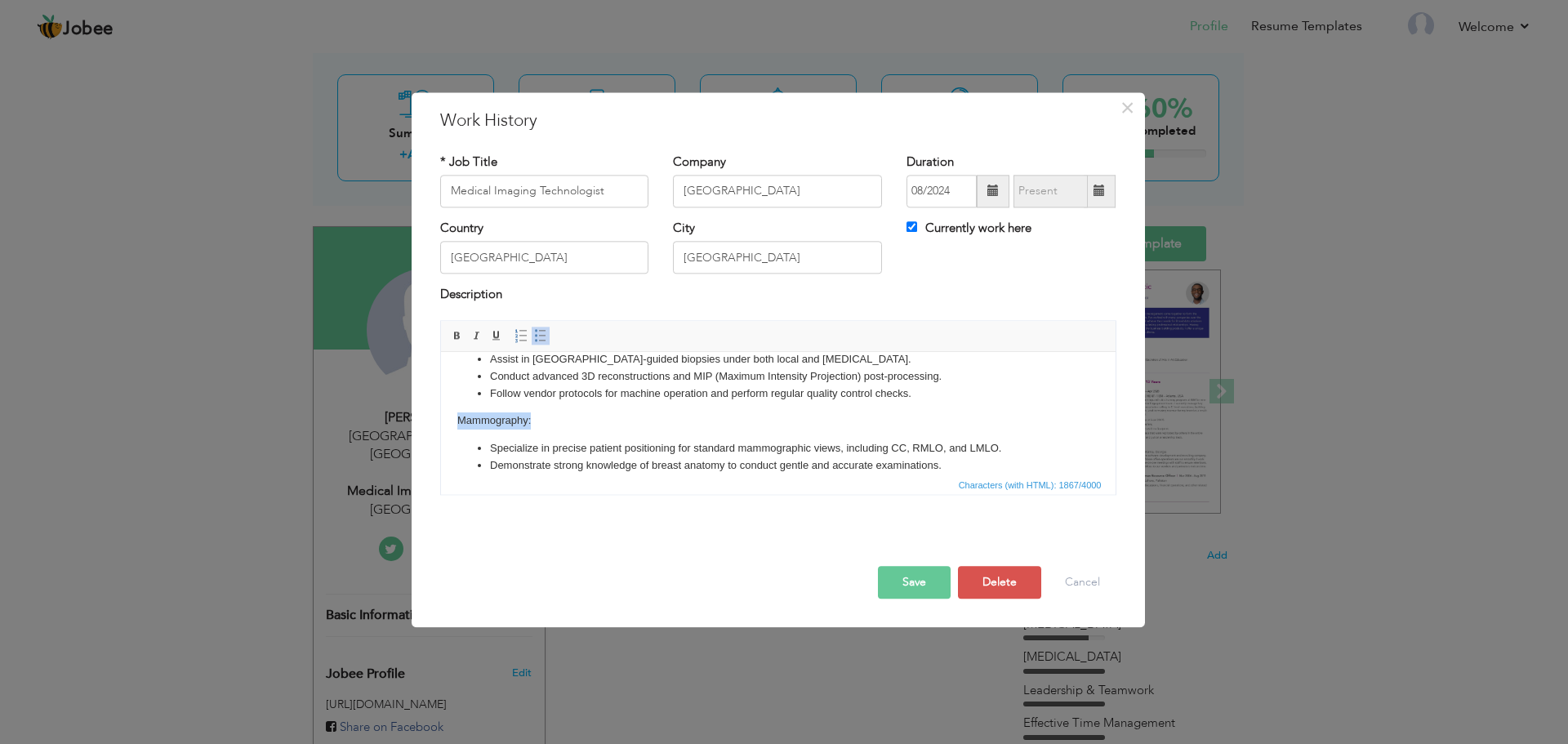
drag, startPoint x: 535, startPoint y: 439, endPoint x: 412, endPoint y: 438, distance: 123.0
click at [441, 438] on html "X-ray Imaging Independently perform all routine radiographic procedures using S…" at bounding box center [778, 354] width 675 height 443
click at [461, 338] on span at bounding box center [457, 336] width 13 height 13
click at [550, 437] on body "X-ray Imaging Independently perform all routine radiographic procedures using S…" at bounding box center [777, 354] width 642 height 410
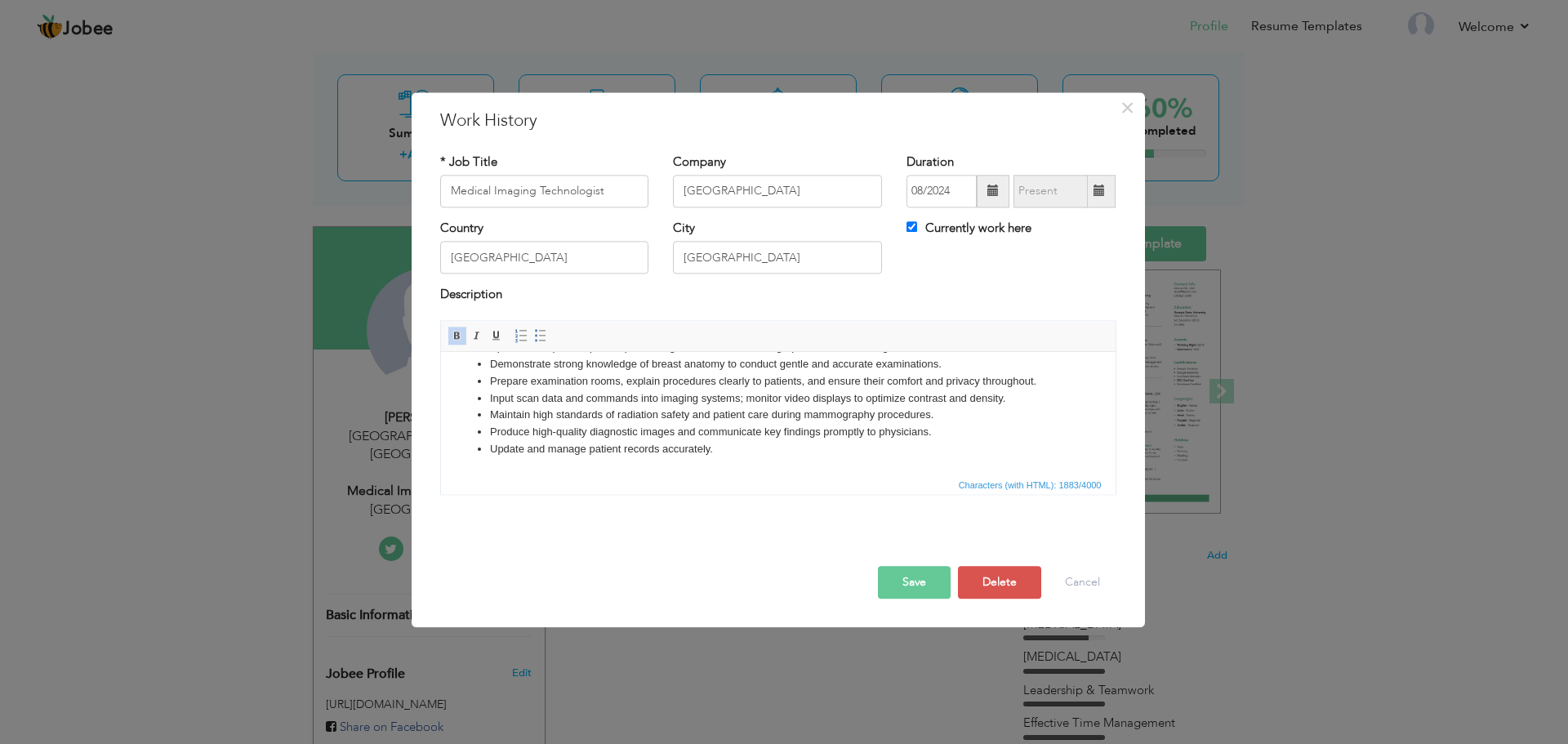
scroll to position [338, 0]
click at [735, 454] on li "Update and manage patient records accurately." at bounding box center [778, 450] width 577 height 17
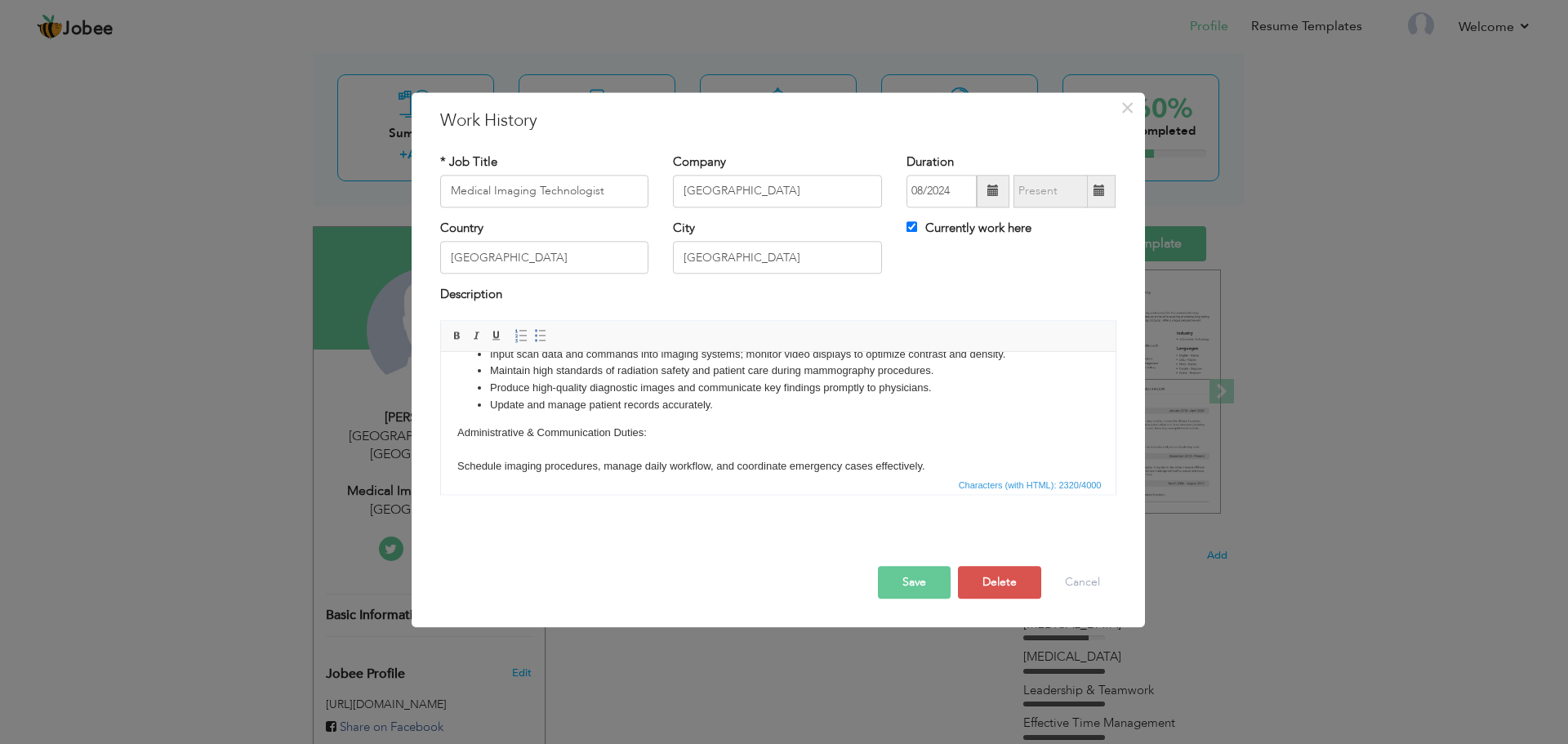
scroll to position [431, 0]
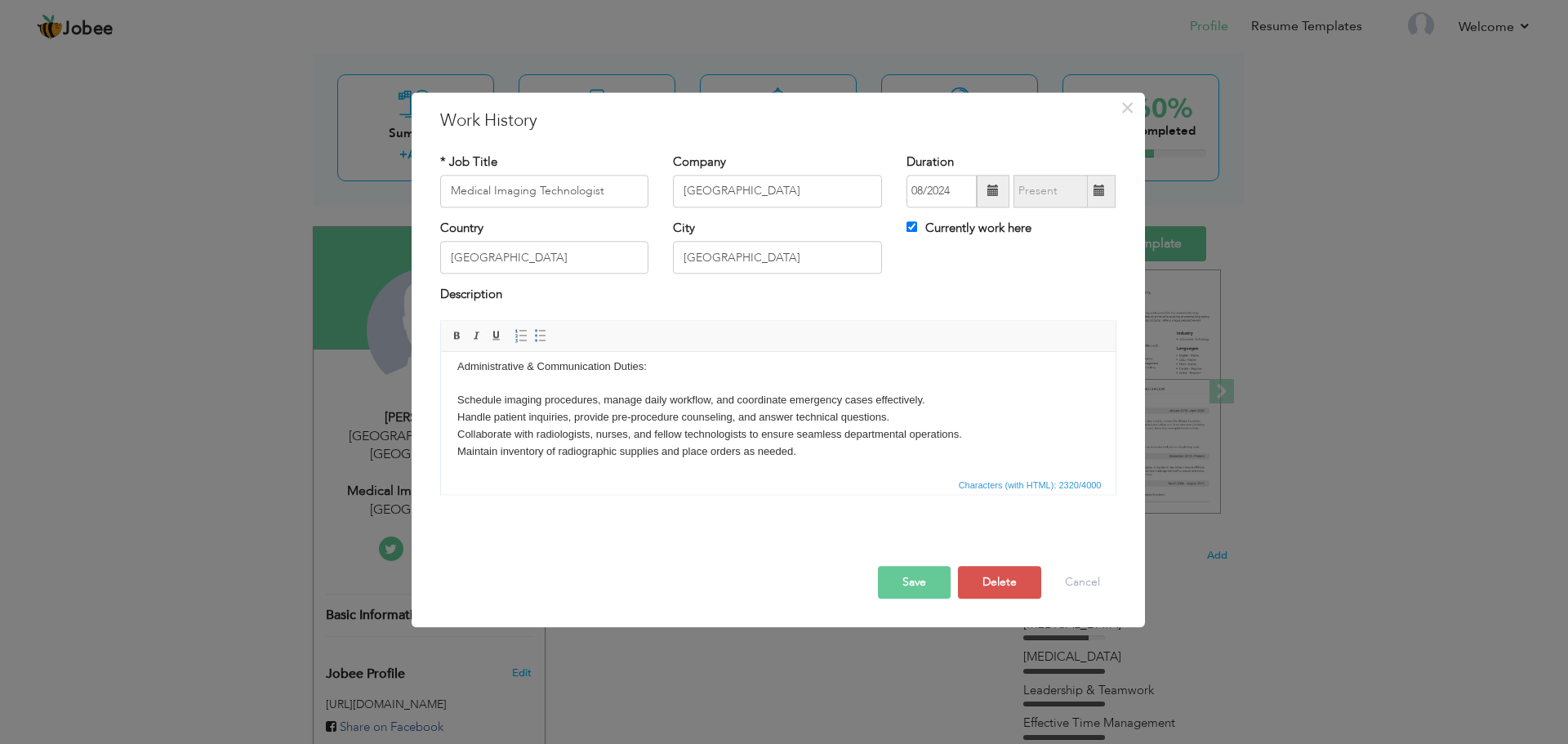
click at [456, 402] on body "X-ray Imaging Independently perform all routine radiographic procedures using S…" at bounding box center [777, 199] width 642 height 523
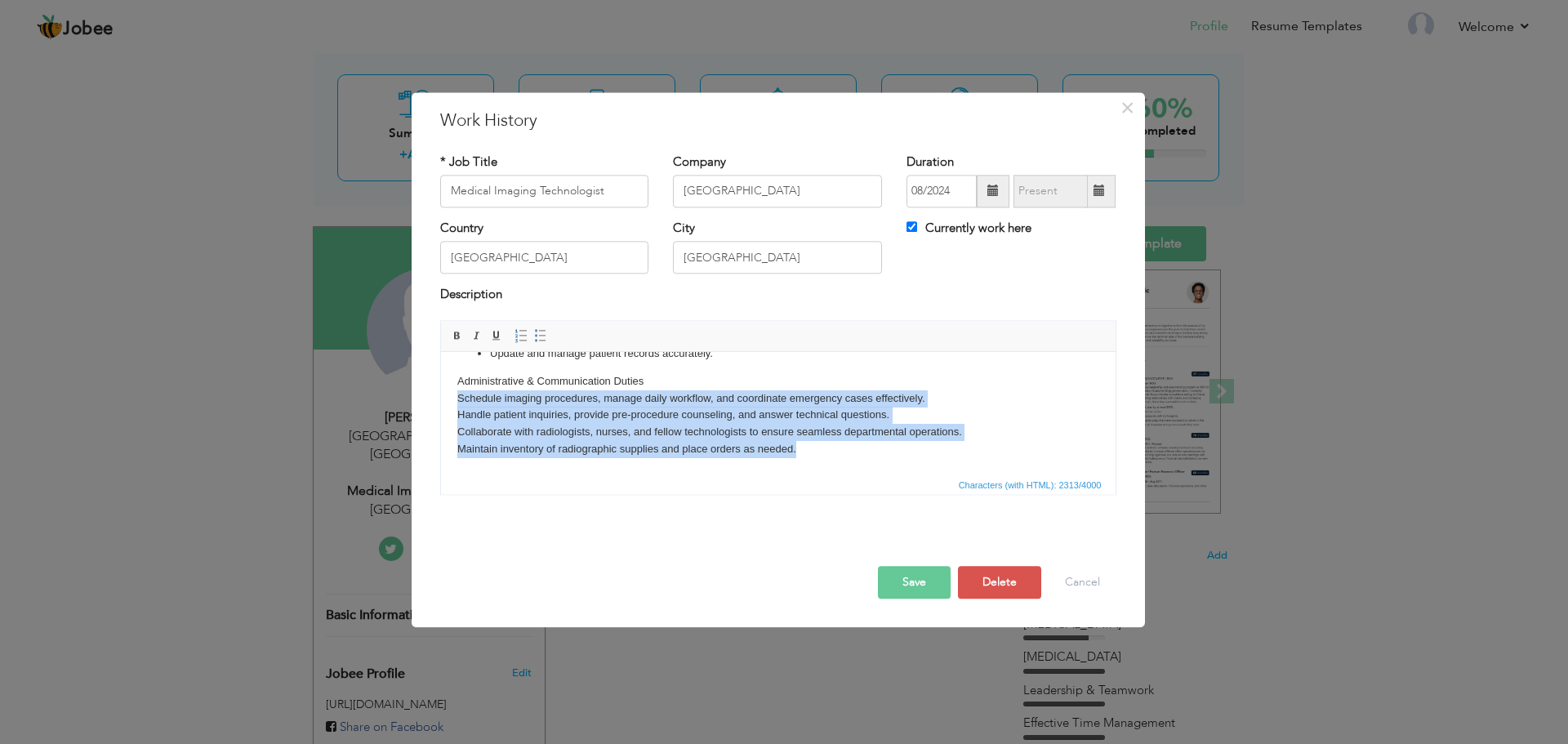
drag, startPoint x: 806, startPoint y: 452, endPoint x: 426, endPoint y: 401, distance: 383.4
click at [441, 401] on html "X-ray Imaging Independently perform all routine radiographic procedures using S…" at bounding box center [778, 204] width 675 height 538
click at [536, 338] on span at bounding box center [541, 336] width 13 height 13
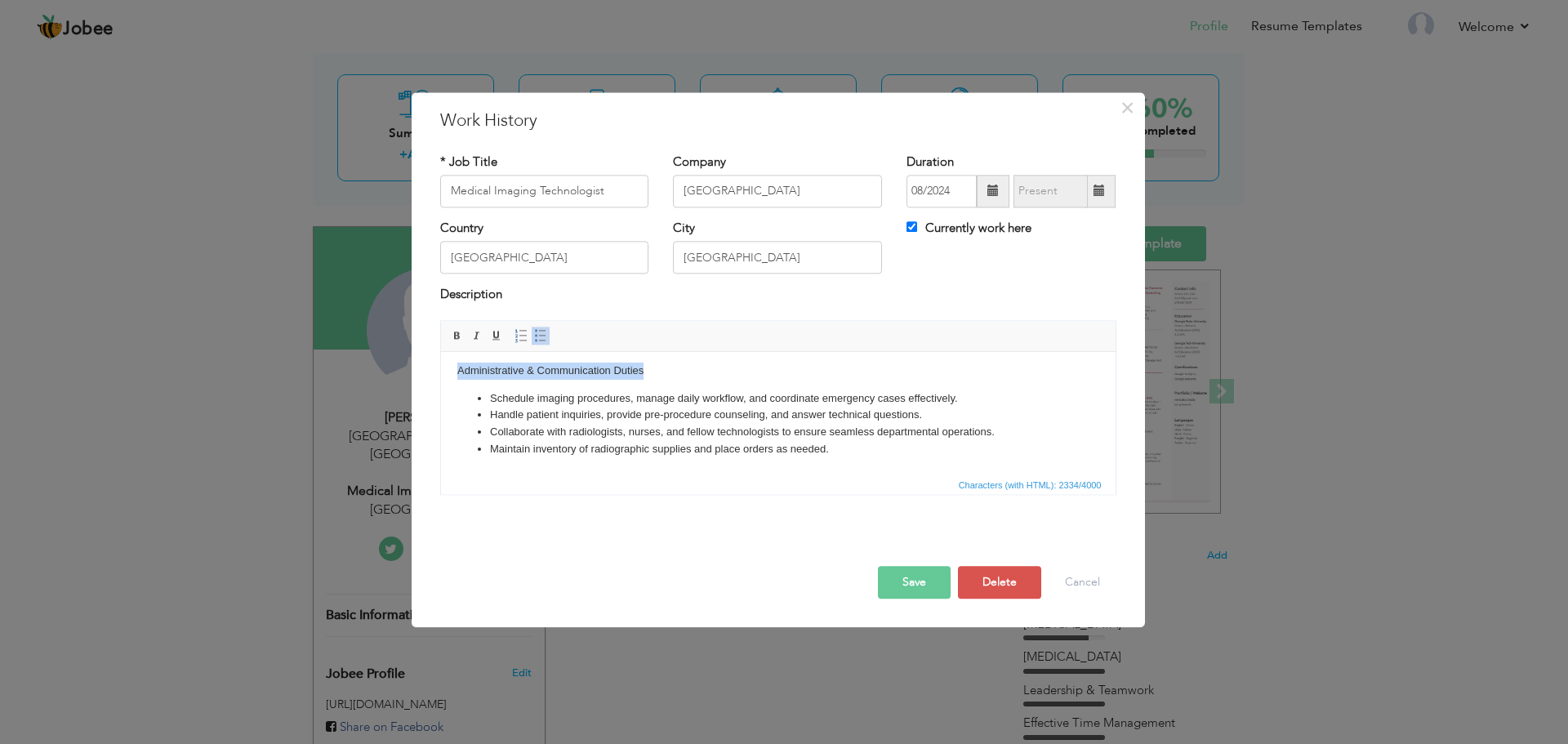
drag, startPoint x: 659, startPoint y: 387, endPoint x: 441, endPoint y: 386, distance: 218.0
click at [441, 386] on html "X-ray Imaging Independently perform all routine radiographic procedures using S…" at bounding box center [778, 200] width 675 height 549
click at [455, 343] on link "Bold" at bounding box center [457, 336] width 18 height 18
click at [859, 458] on li "Maintain inventory of radiographic supplies and place orders as needed." at bounding box center [778, 450] width 577 height 17
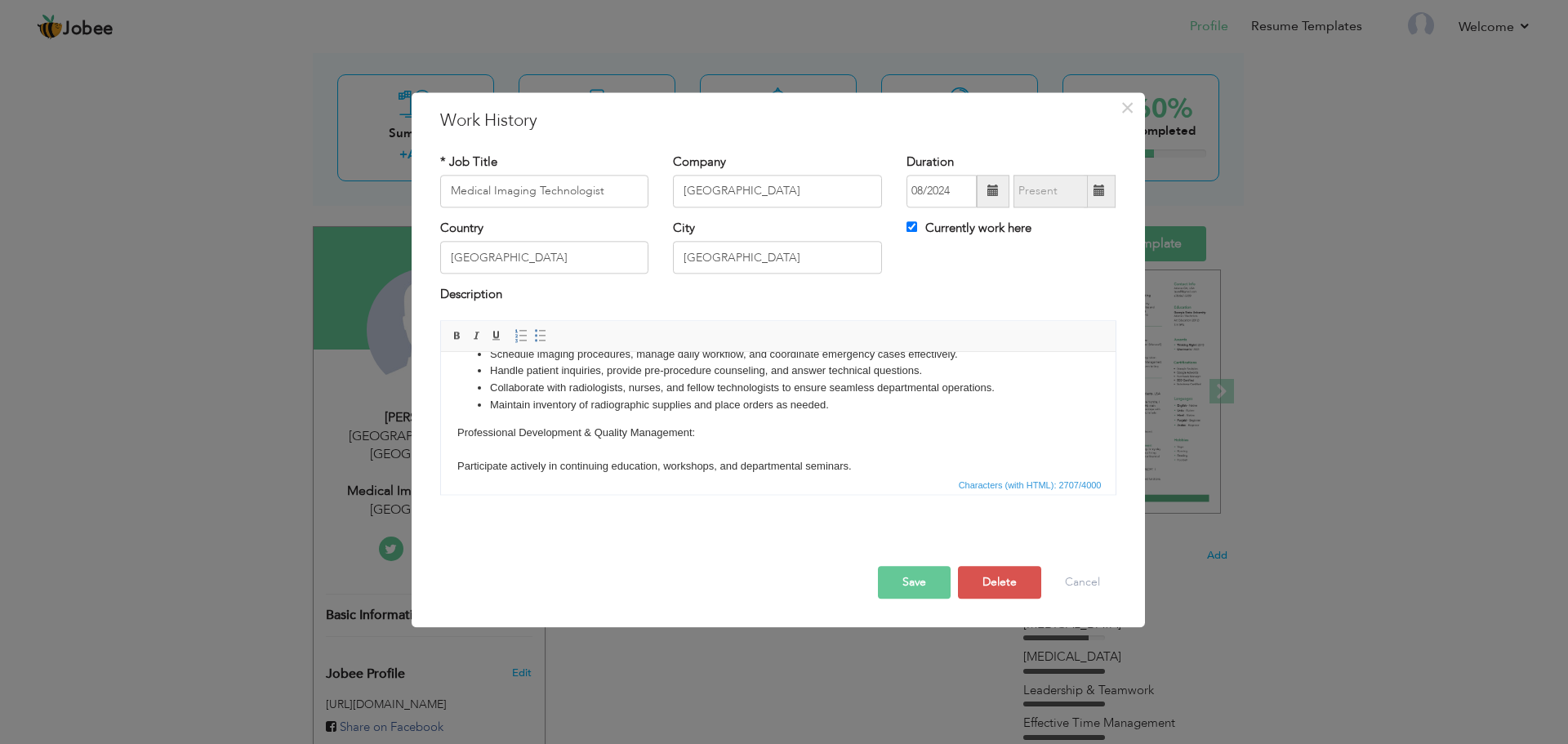
scroll to position [520, 0]
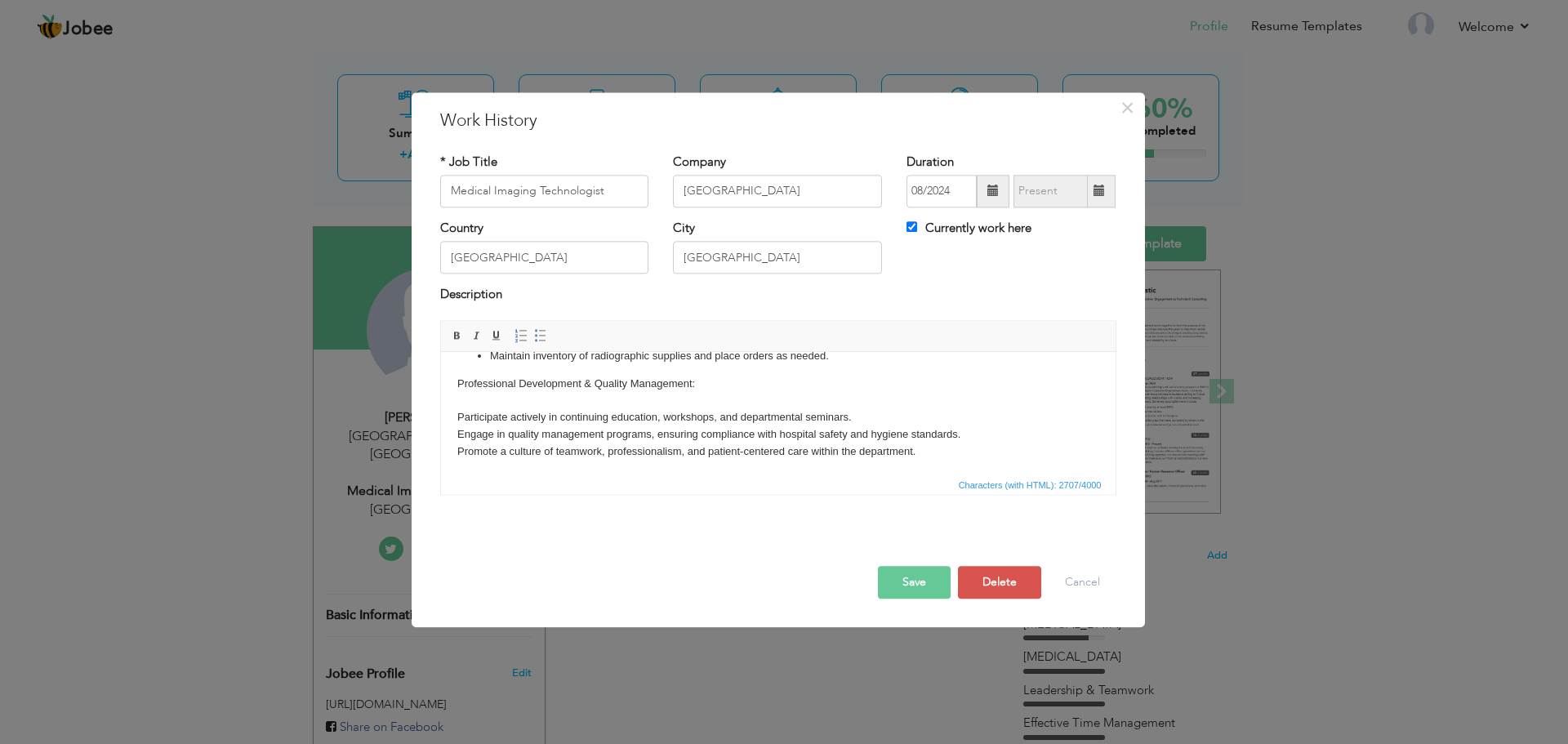
click at [678, 422] on body "X-ray Imaging Independently perform all routine radiographic procedures using S…" at bounding box center [777, 155] width 642 height 612
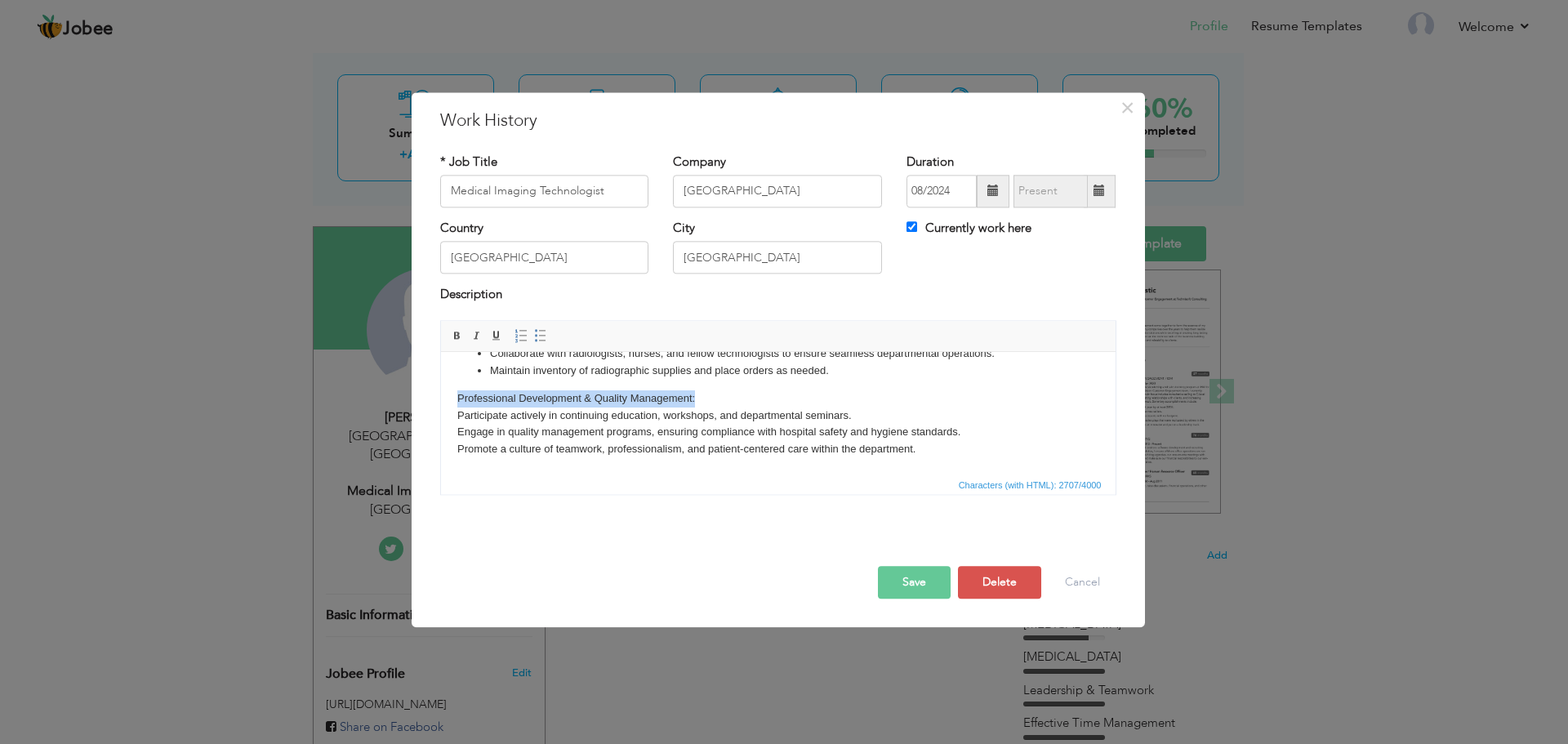
drag, startPoint x: 710, startPoint y: 398, endPoint x: 416, endPoint y: 398, distance: 294.0
click at [441, 398] on html "X-ray Imaging Independently perform all routine radiographic procedures using S…" at bounding box center [778, 160] width 675 height 628
click at [464, 338] on link "Bold" at bounding box center [457, 336] width 18 height 18
click at [742, 399] on body "X-ray Imaging Independently perform all routine radiographic procedures using S…" at bounding box center [777, 160] width 642 height 594
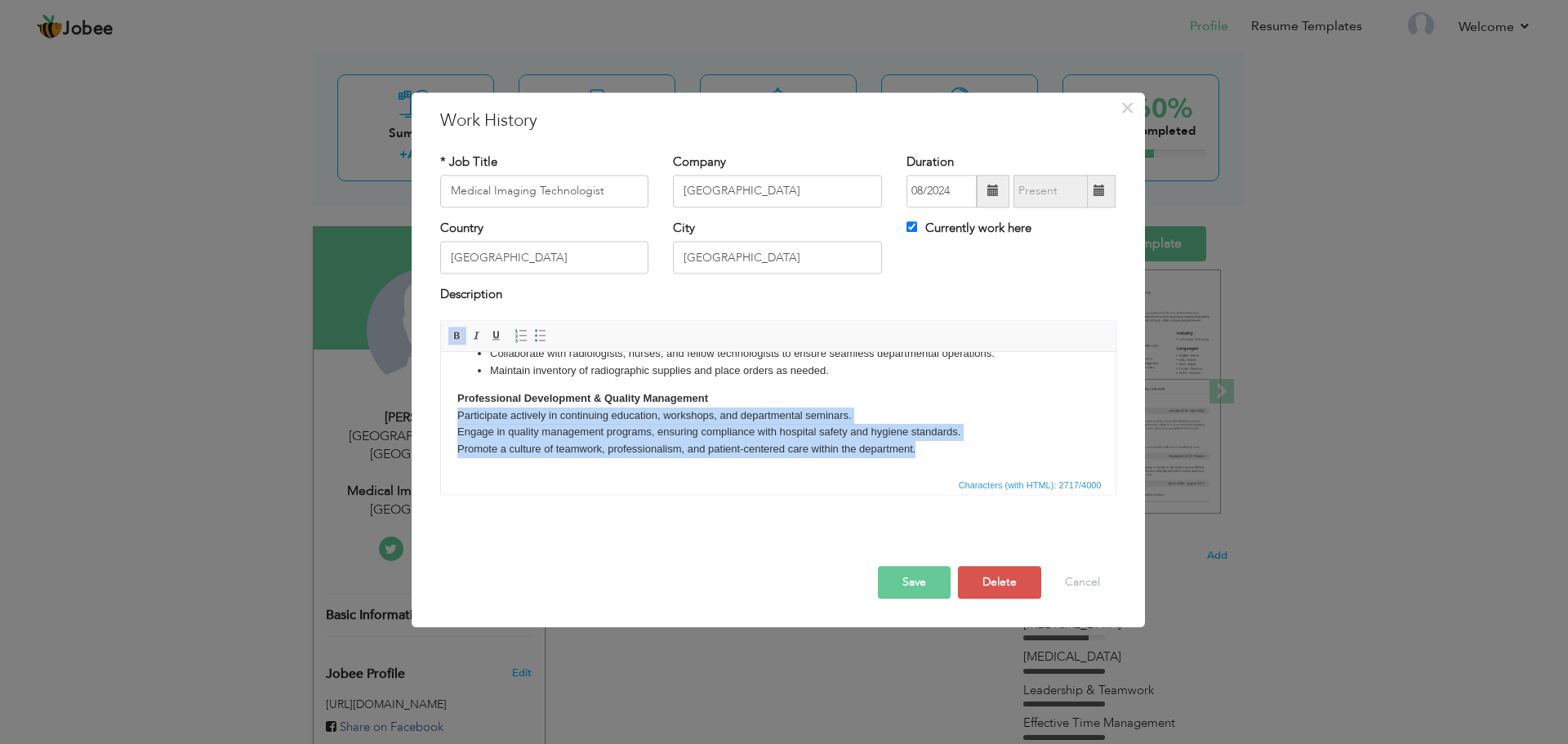
drag, startPoint x: 941, startPoint y: 445, endPoint x: 877, endPoint y: 766, distance: 327.3
click at [441, 412] on html "X-ray Imaging Independently perform all routine radiographic procedures using S…" at bounding box center [778, 160] width 675 height 628
click at [537, 341] on span at bounding box center [541, 336] width 13 height 13
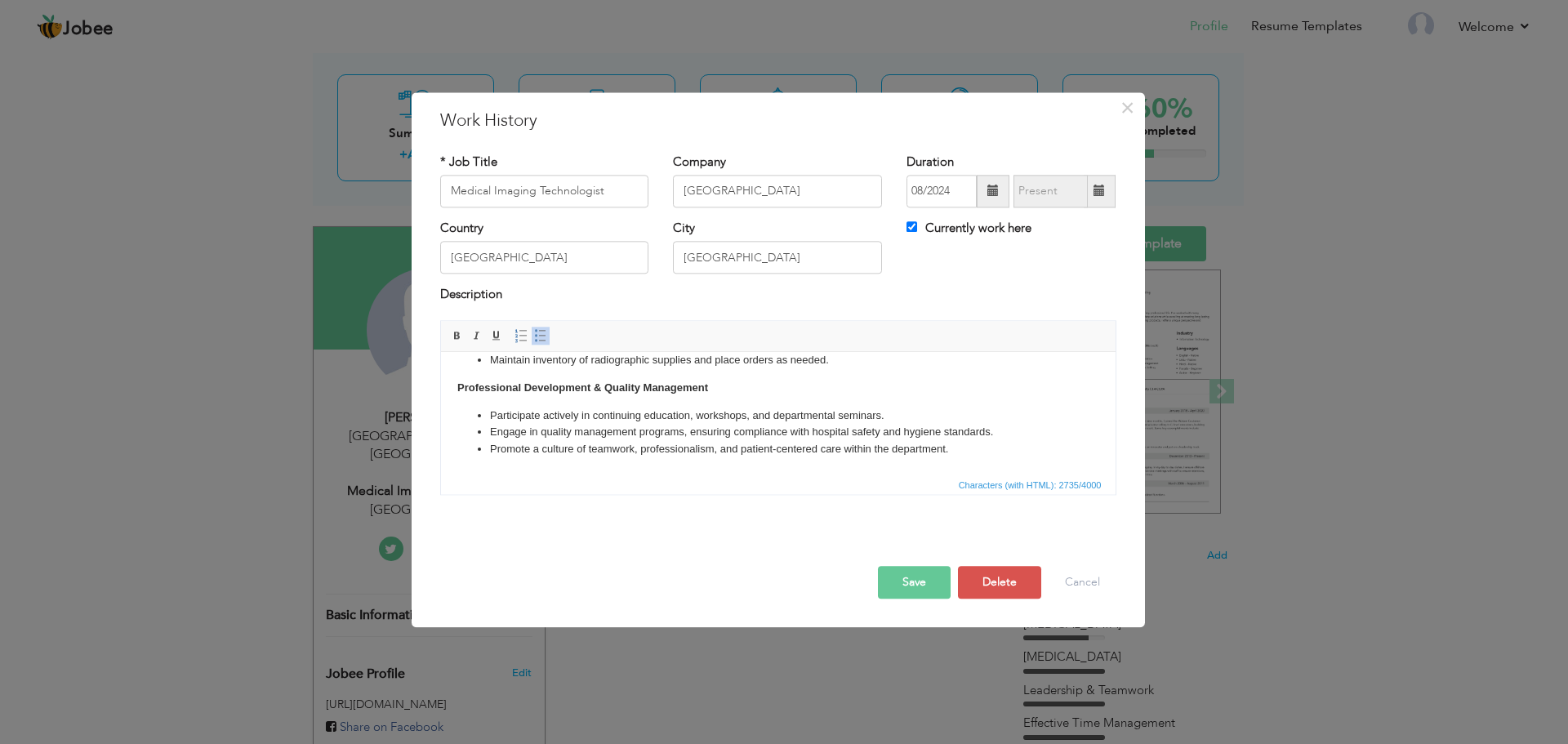
click at [971, 458] on li "Promote a culture of teamwork, professionalism, and patient-centered care withi…" at bounding box center [778, 450] width 577 height 17
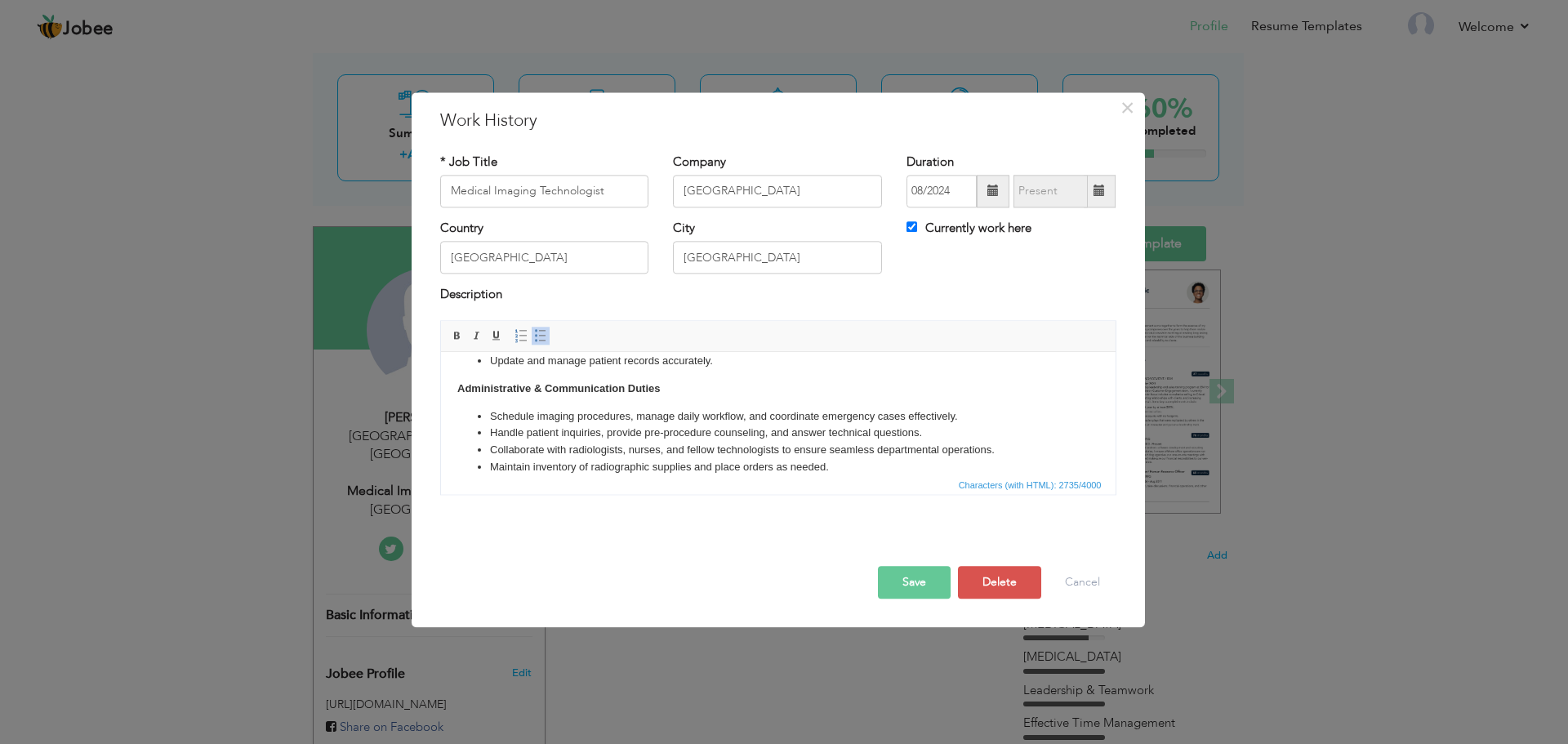
scroll to position [533, 0]
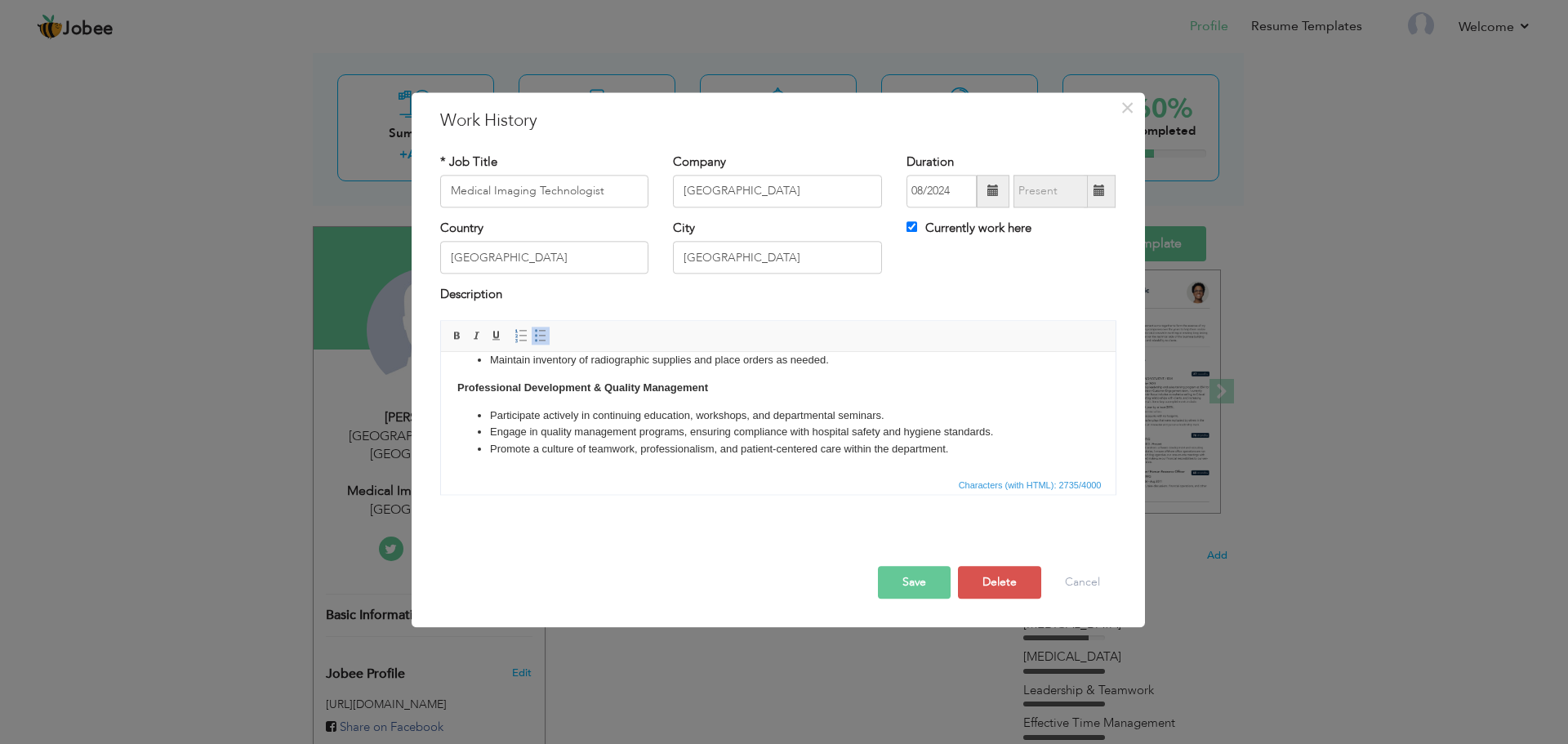
click at [920, 589] on button "Save" at bounding box center [914, 582] width 72 height 32
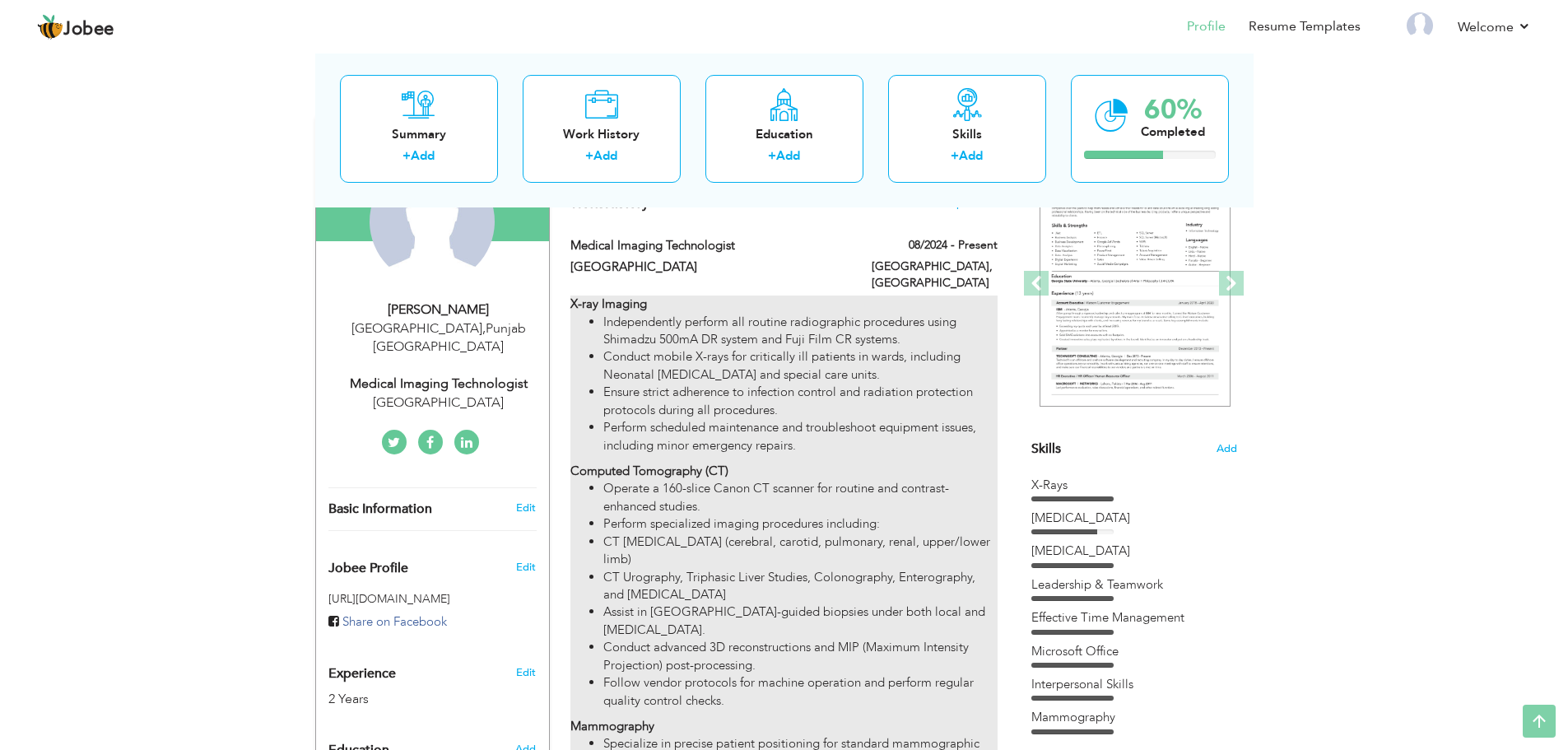
scroll to position [0, 0]
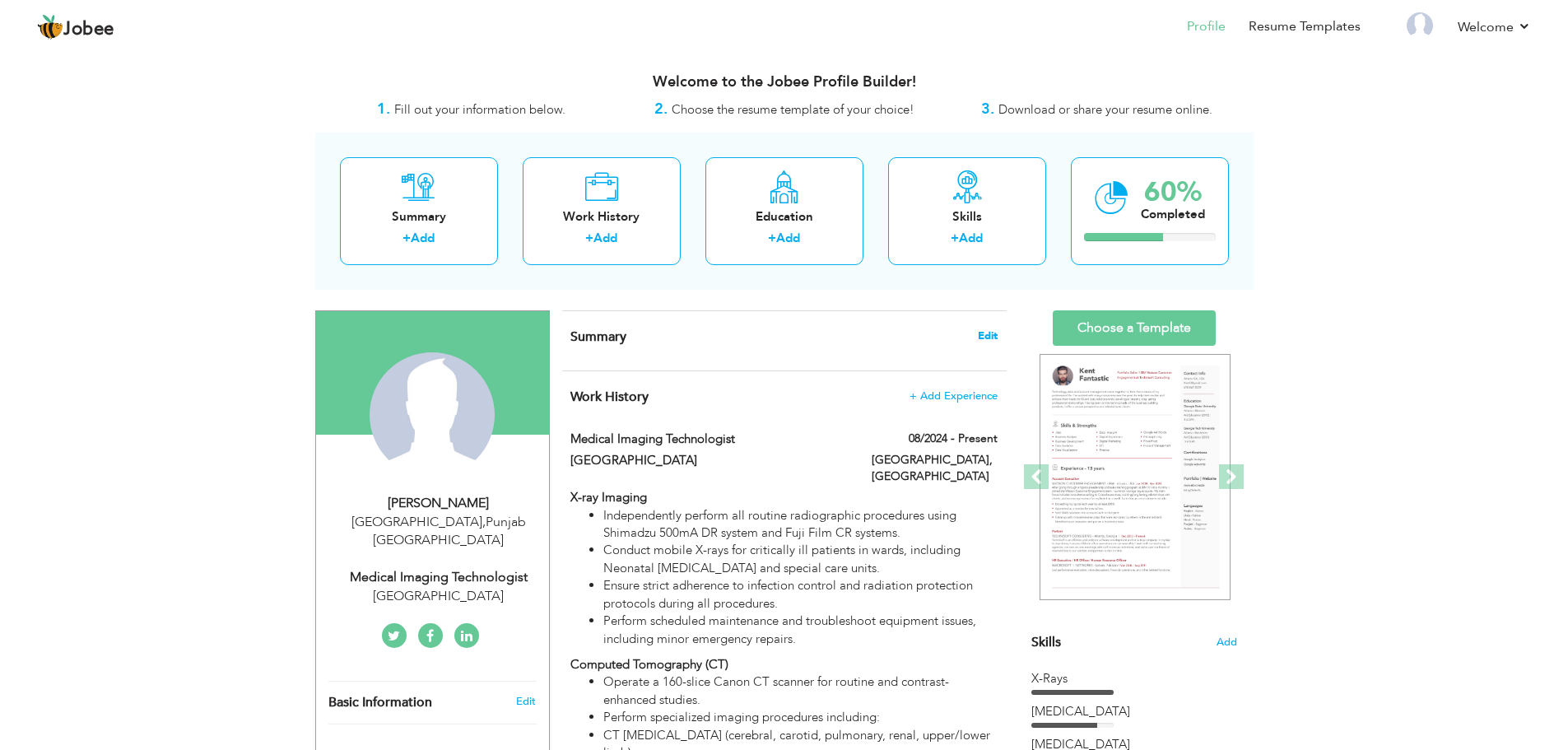
click at [992, 336] on span "Edit" at bounding box center [988, 336] width 20 height 12
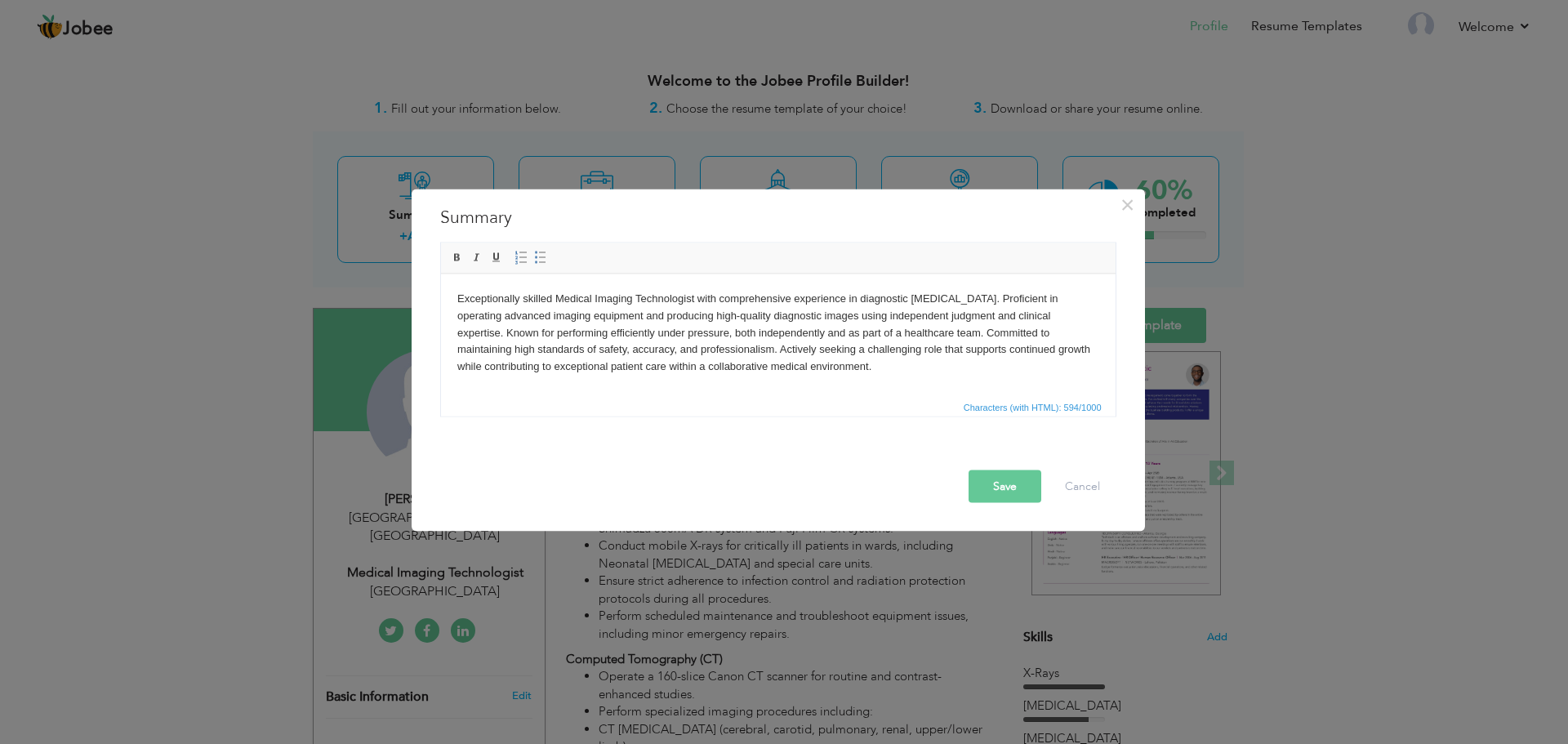
click at [989, 480] on button "Save" at bounding box center [1004, 485] width 72 height 32
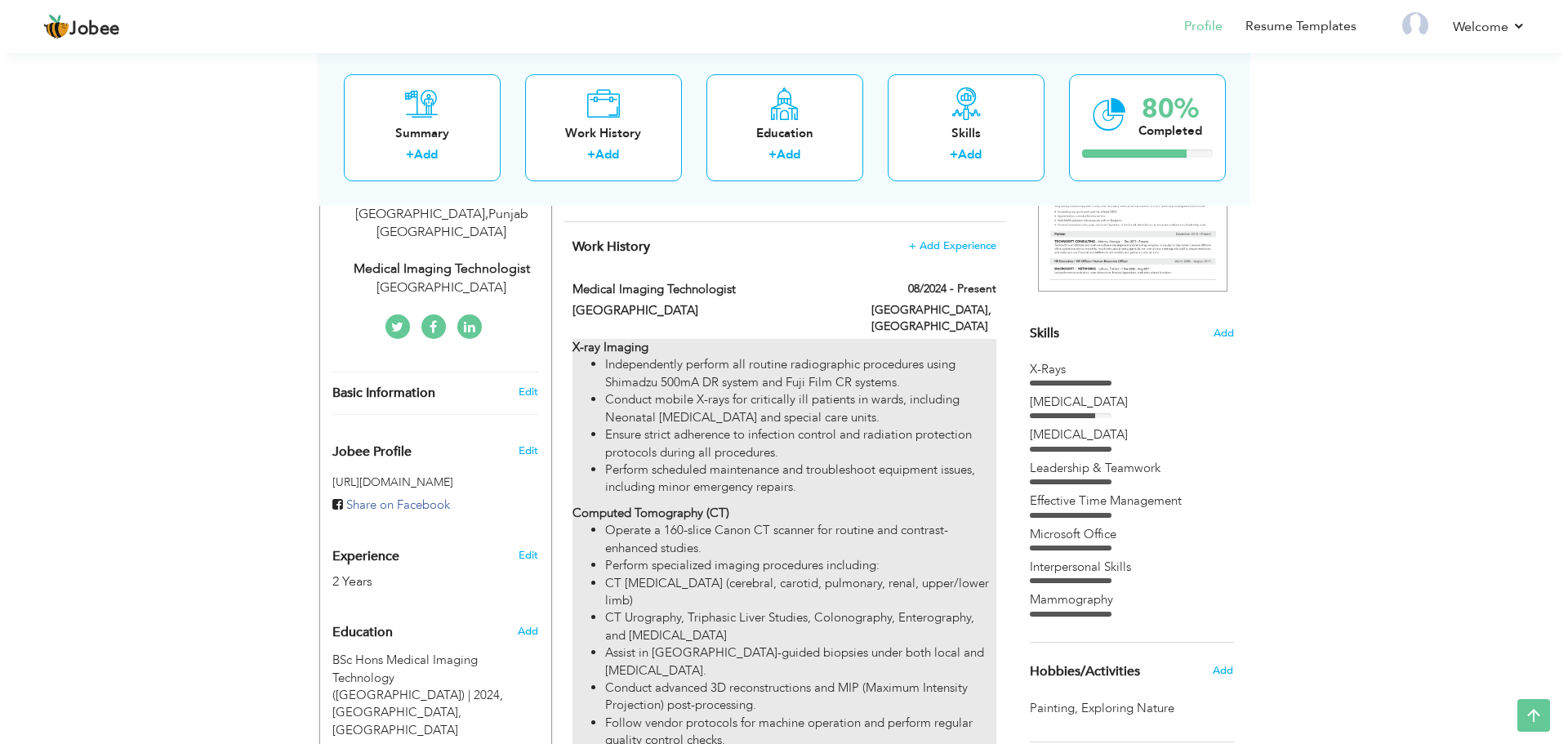
scroll to position [245, 0]
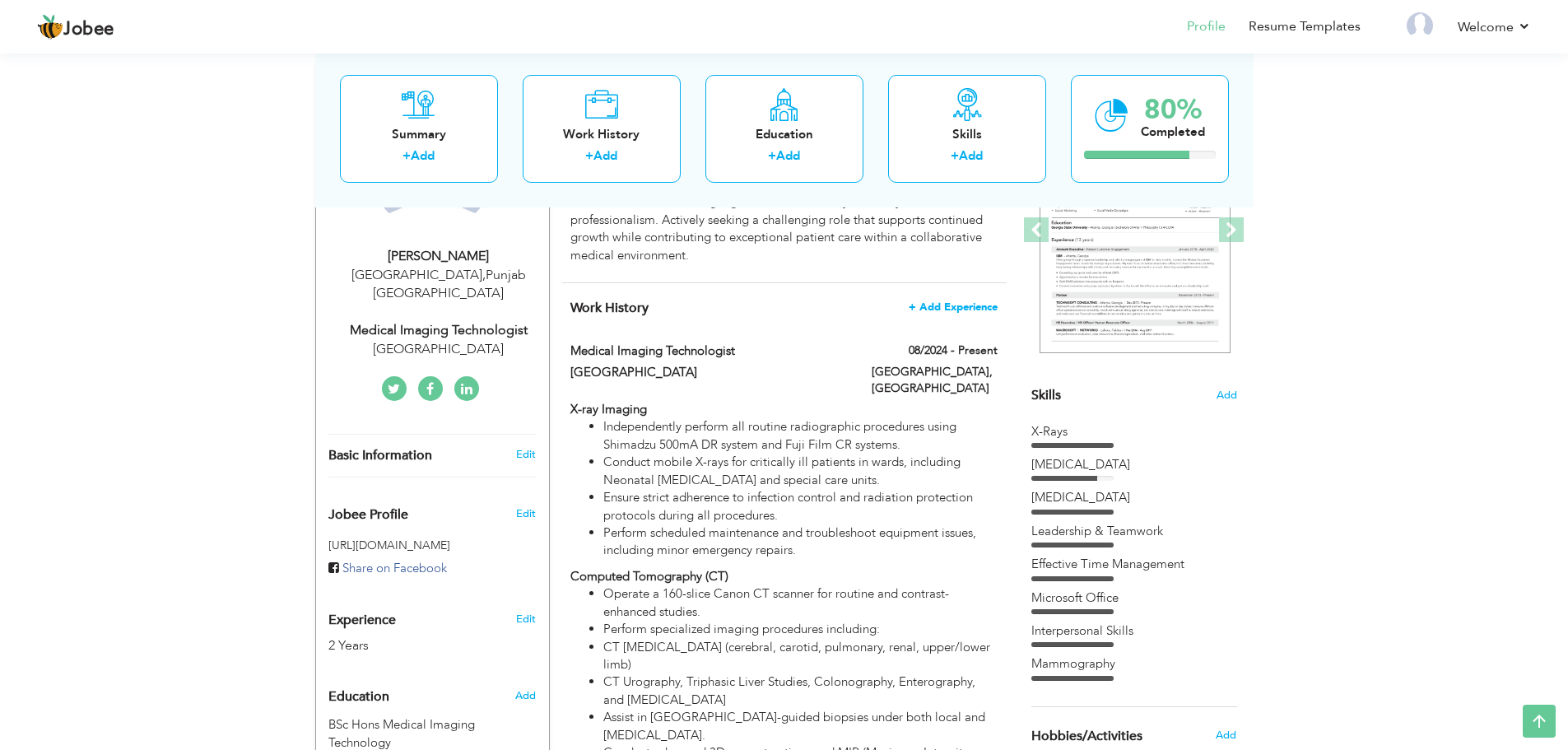
click at [972, 302] on span "+ Add Experience" at bounding box center [953, 308] width 89 height 12
checkbox input "false"
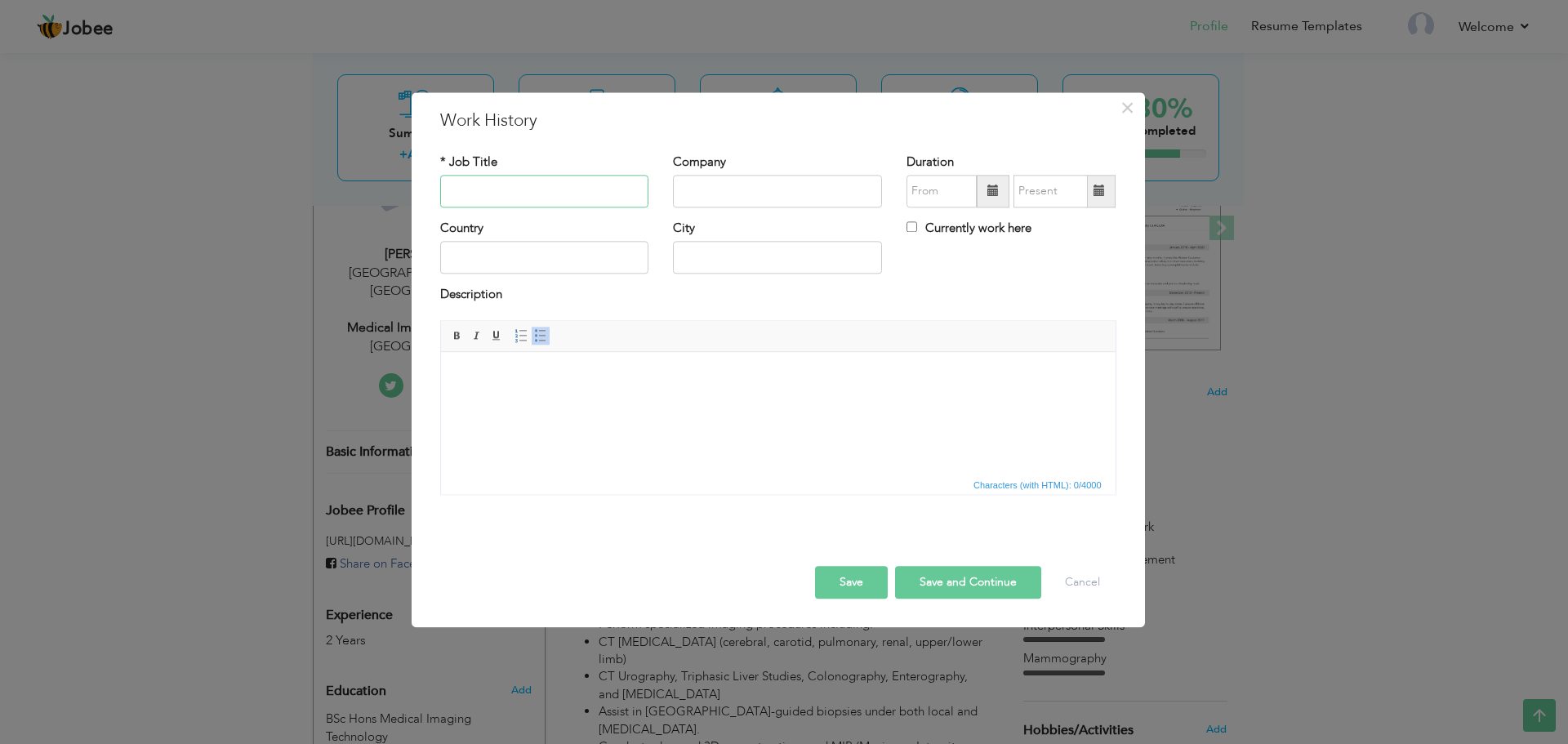
click at [588, 203] on input "text" at bounding box center [545, 190] width 210 height 32
type input "Medical Imaging Technologist (Intern)"
click at [703, 205] on input "N" at bounding box center [778, 190] width 210 height 32
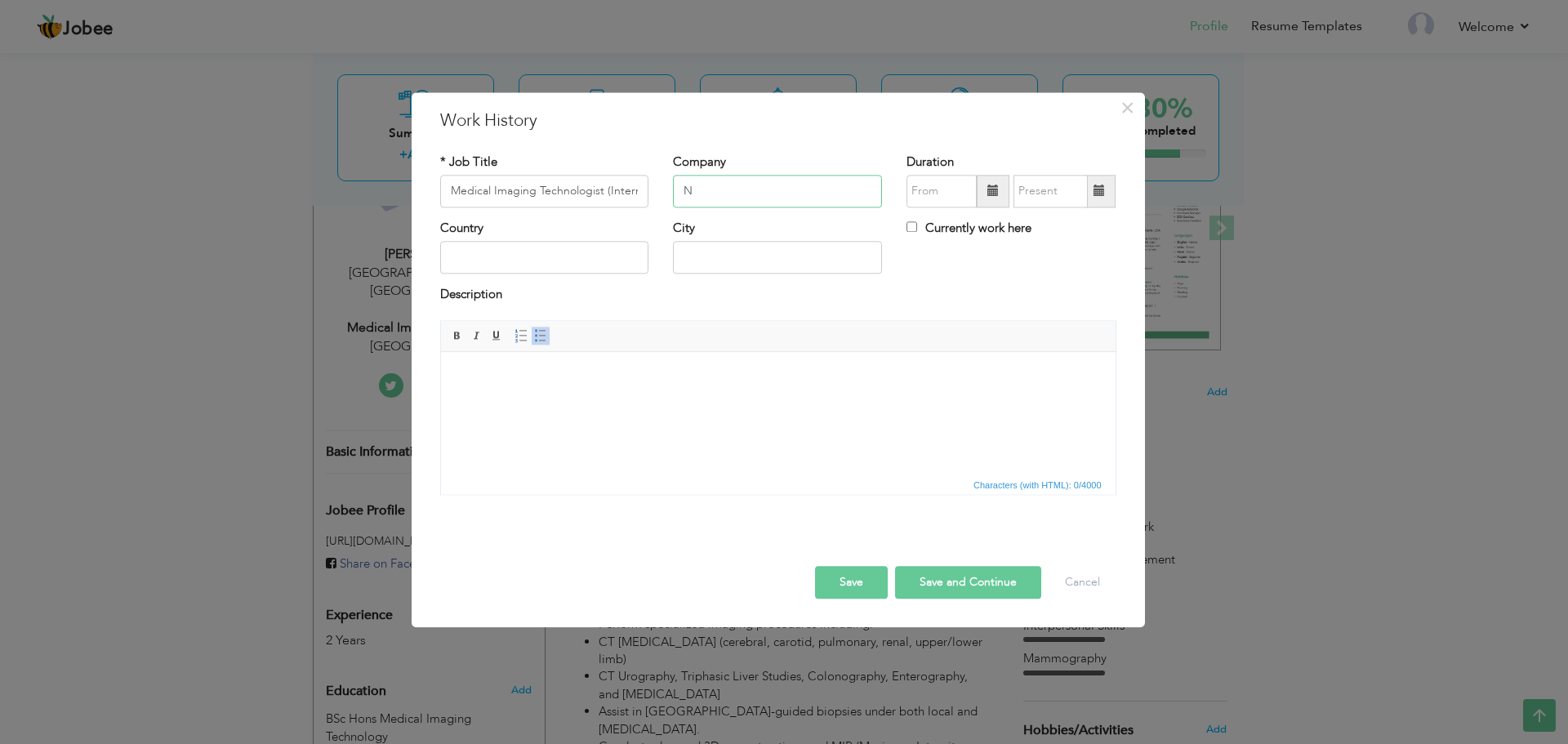
click at [703, 205] on input "N" at bounding box center [778, 190] width 210 height 32
type input "Services Hospital"
click at [561, 266] on input "text" at bounding box center [545, 258] width 210 height 32
type input "Pakistan"
type input "Lahore"
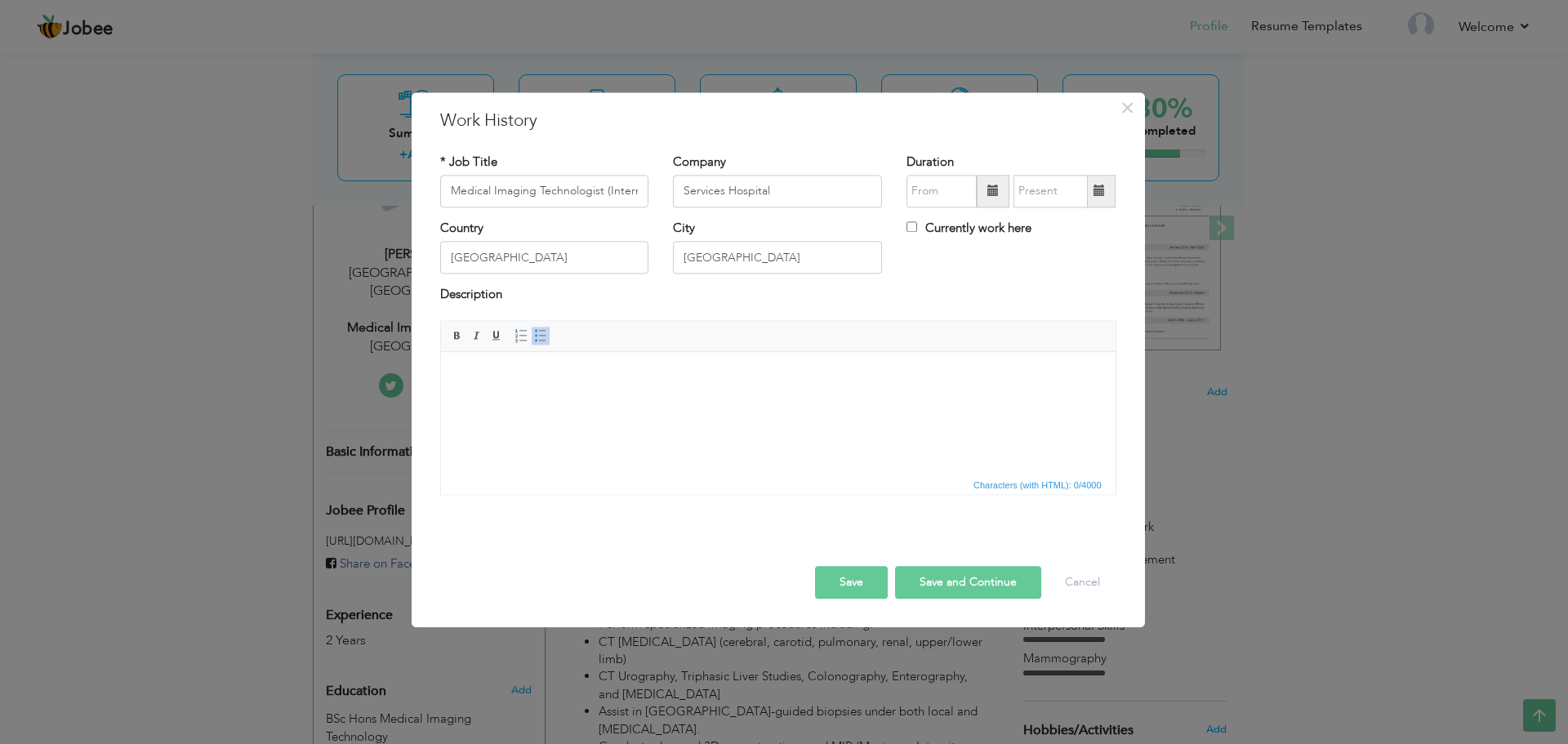
click at [986, 204] on span at bounding box center [993, 190] width 32 height 32
click at [924, 219] on span at bounding box center [920, 224] width 12 height 12
click at [1115, 229] on span at bounding box center [1110, 224] width 12 height 12
click at [990, 197] on span at bounding box center [994, 191] width 12 height 12
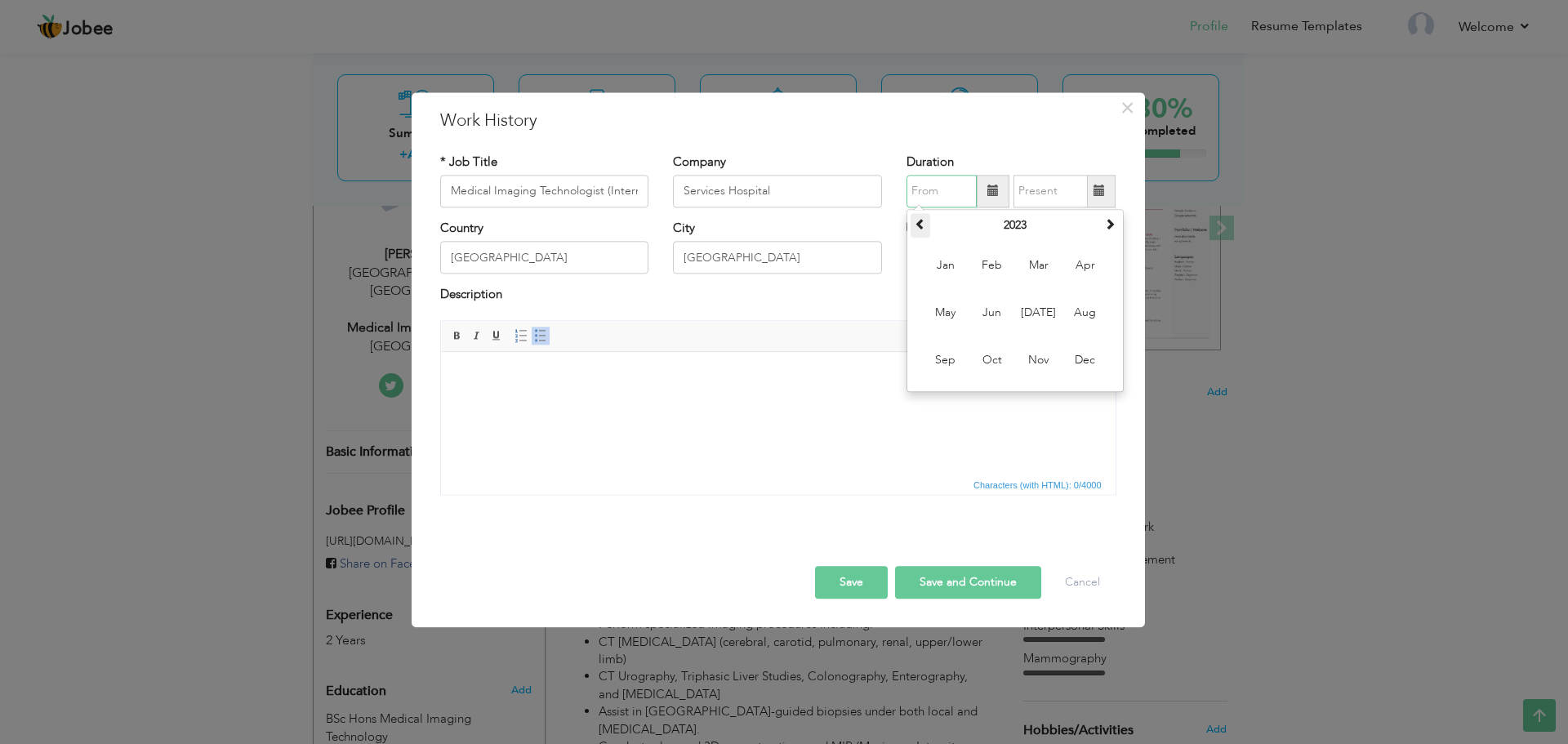
click at [921, 223] on span at bounding box center [920, 224] width 12 height 12
click at [985, 313] on span "Jun" at bounding box center [992, 313] width 44 height 44
type input "06/2022"
click at [1099, 190] on span at bounding box center [1100, 191] width 12 height 12
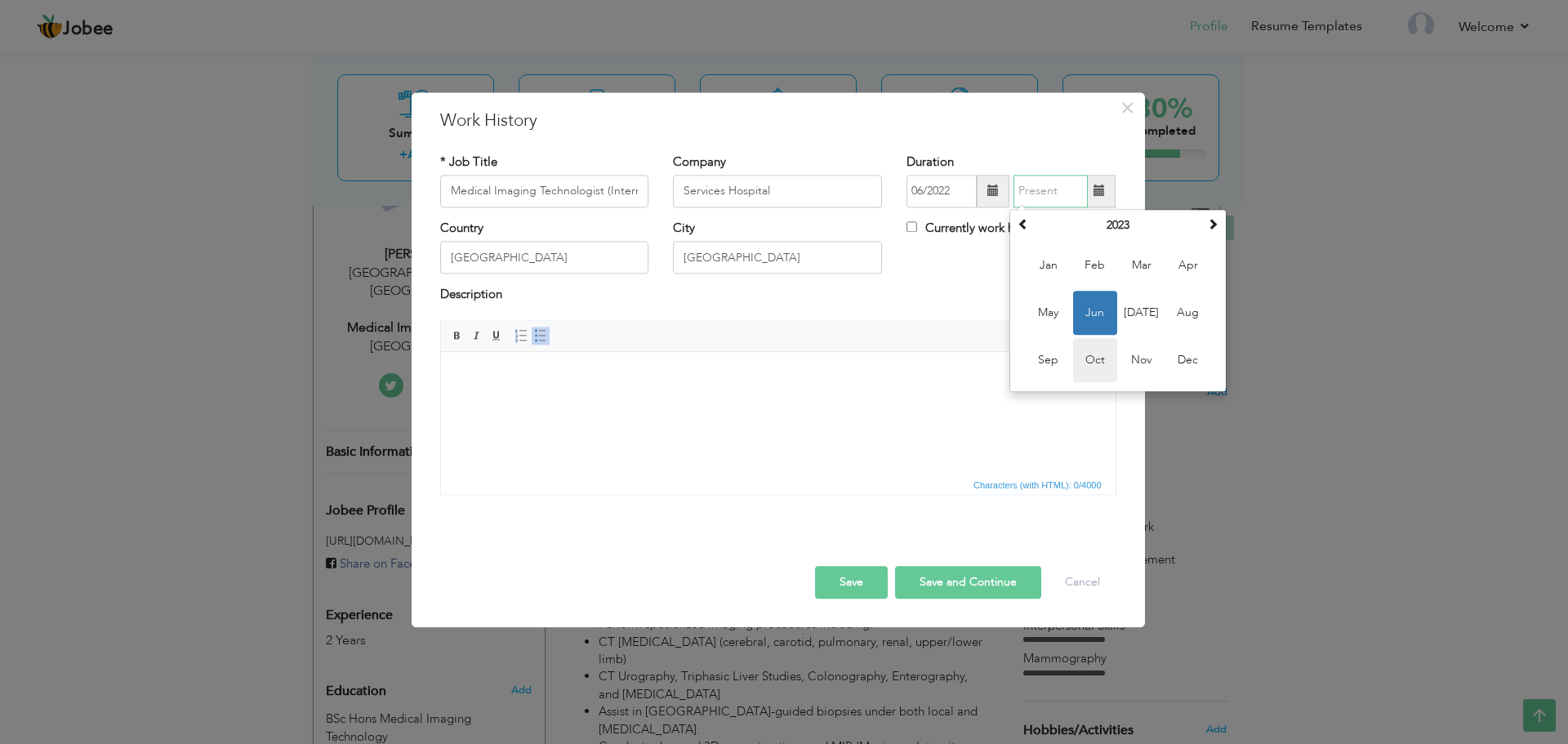
drag, startPoint x: 1090, startPoint y: 362, endPoint x: 586, endPoint y: 0, distance: 620.5
click at [1090, 362] on span "Oct" at bounding box center [1095, 360] width 44 height 44
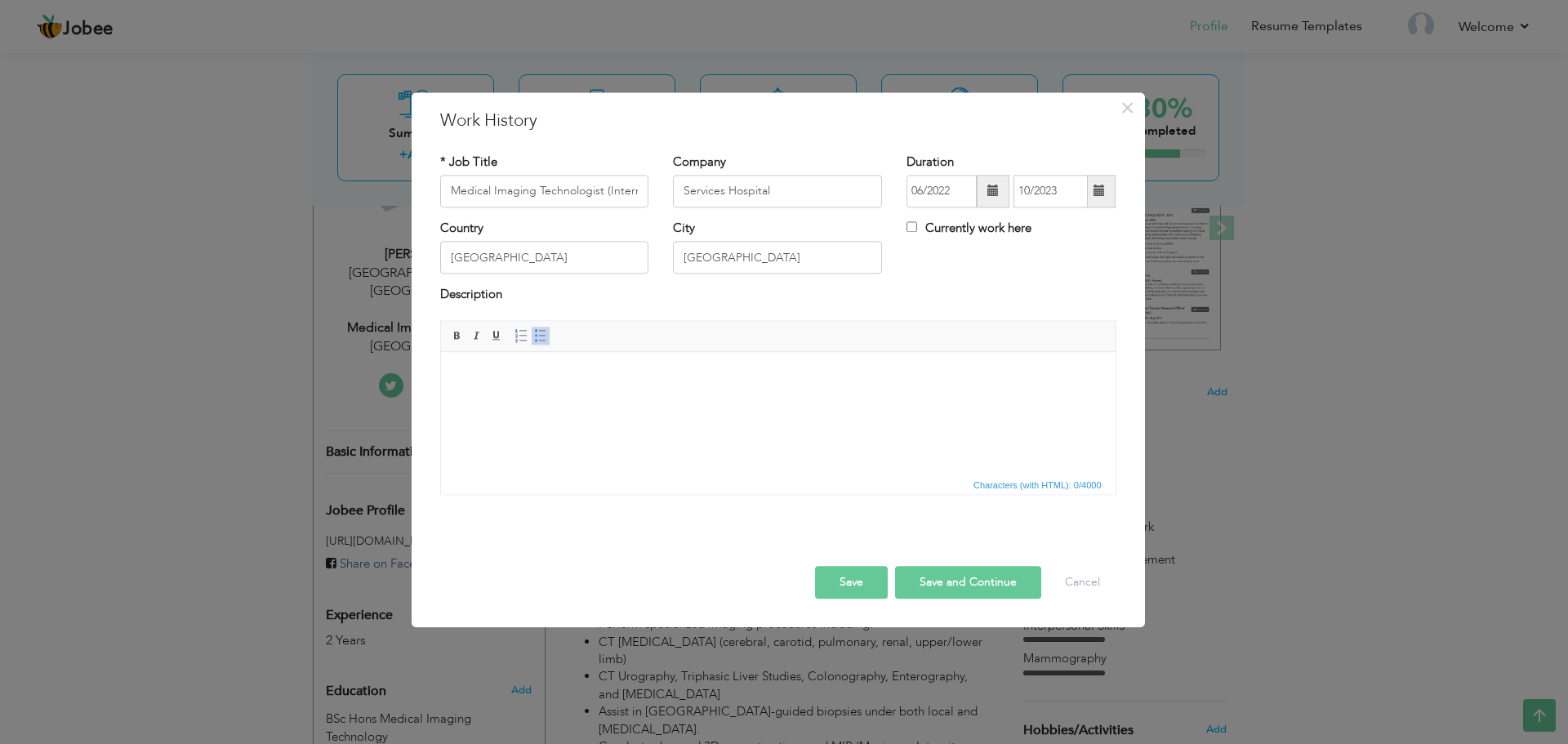
click at [1112, 199] on span at bounding box center [1100, 190] width 32 height 32
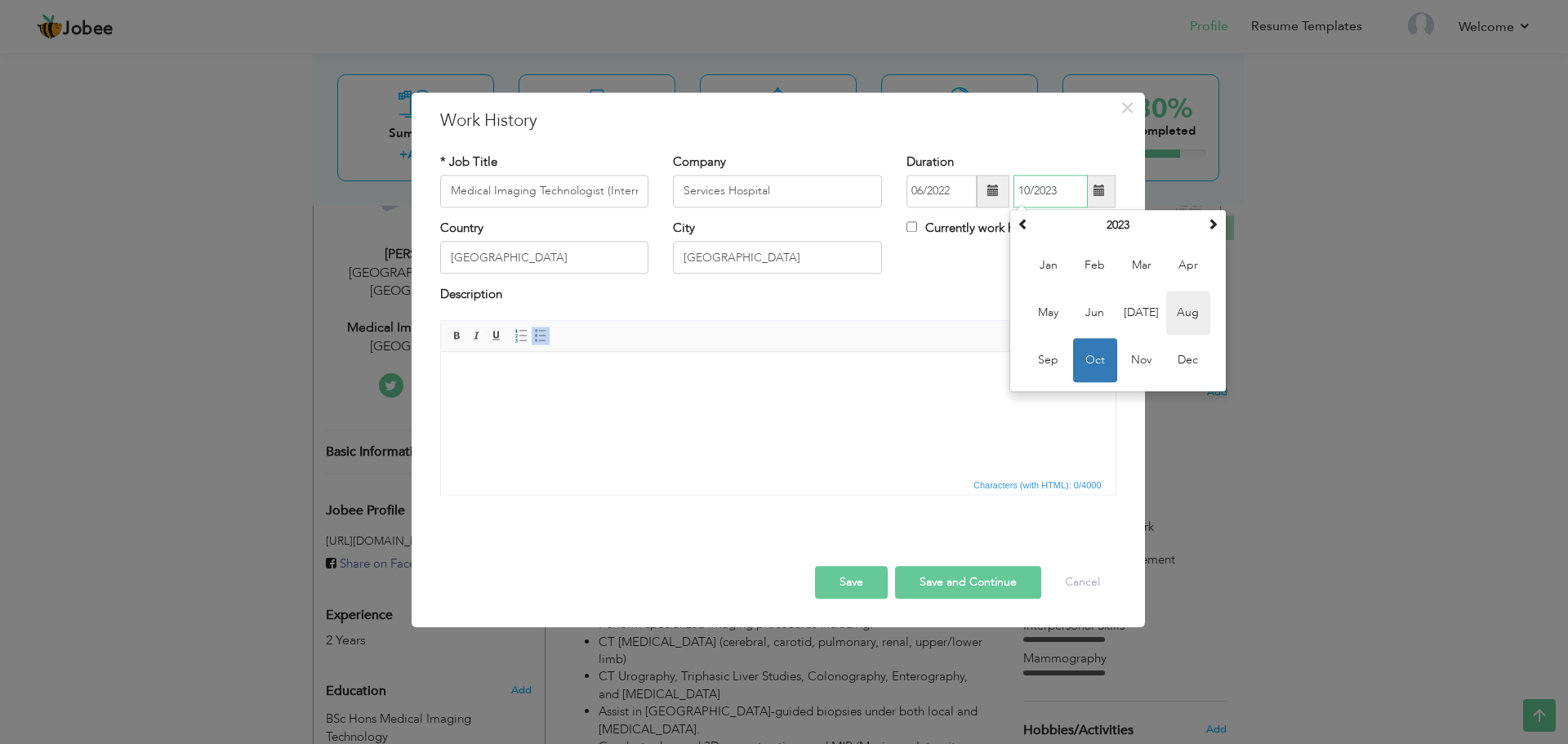
click at [1180, 318] on span "Aug" at bounding box center [1188, 313] width 44 height 44
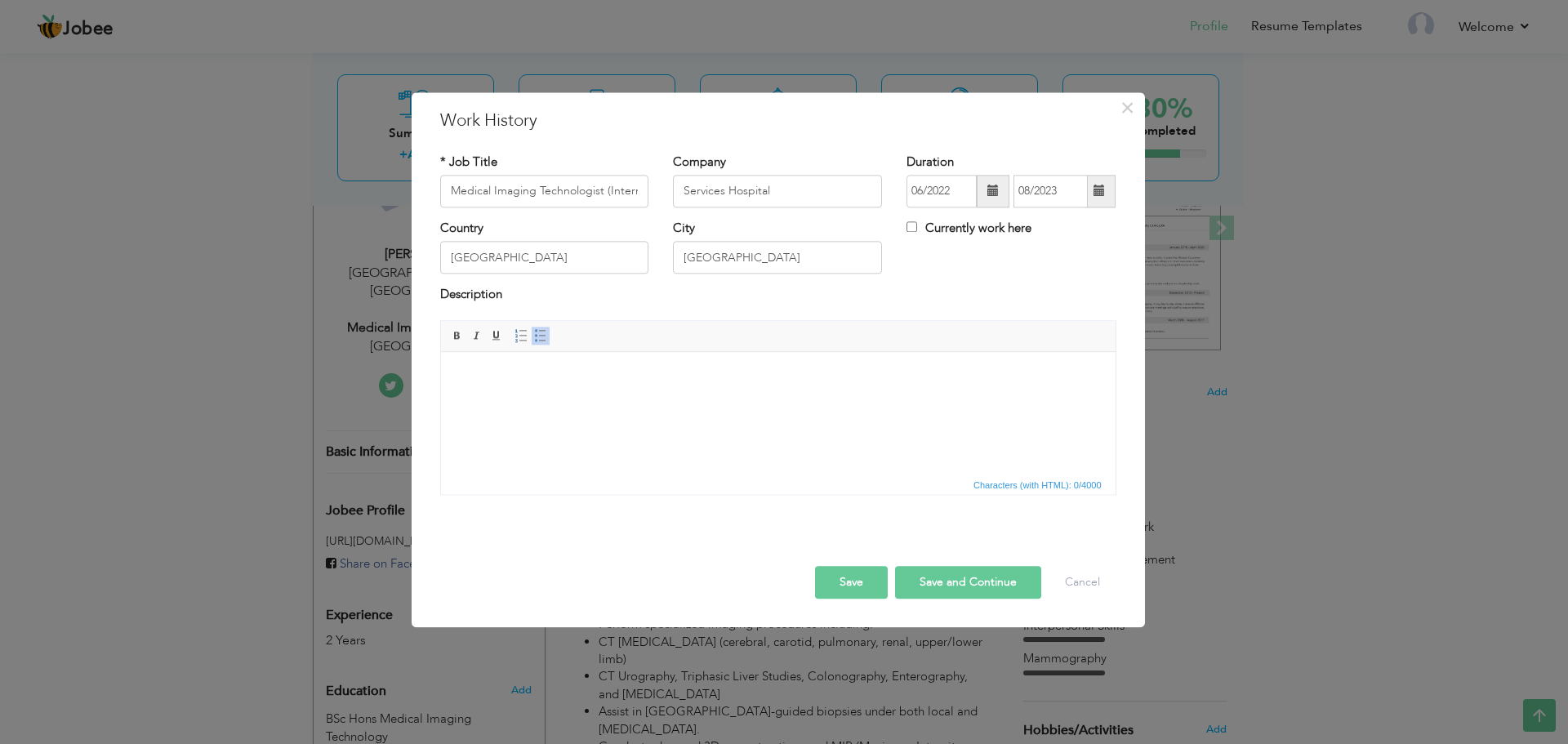
click at [958, 402] on html at bounding box center [778, 377] width 675 height 50
click at [1096, 204] on span at bounding box center [1100, 190] width 32 height 32
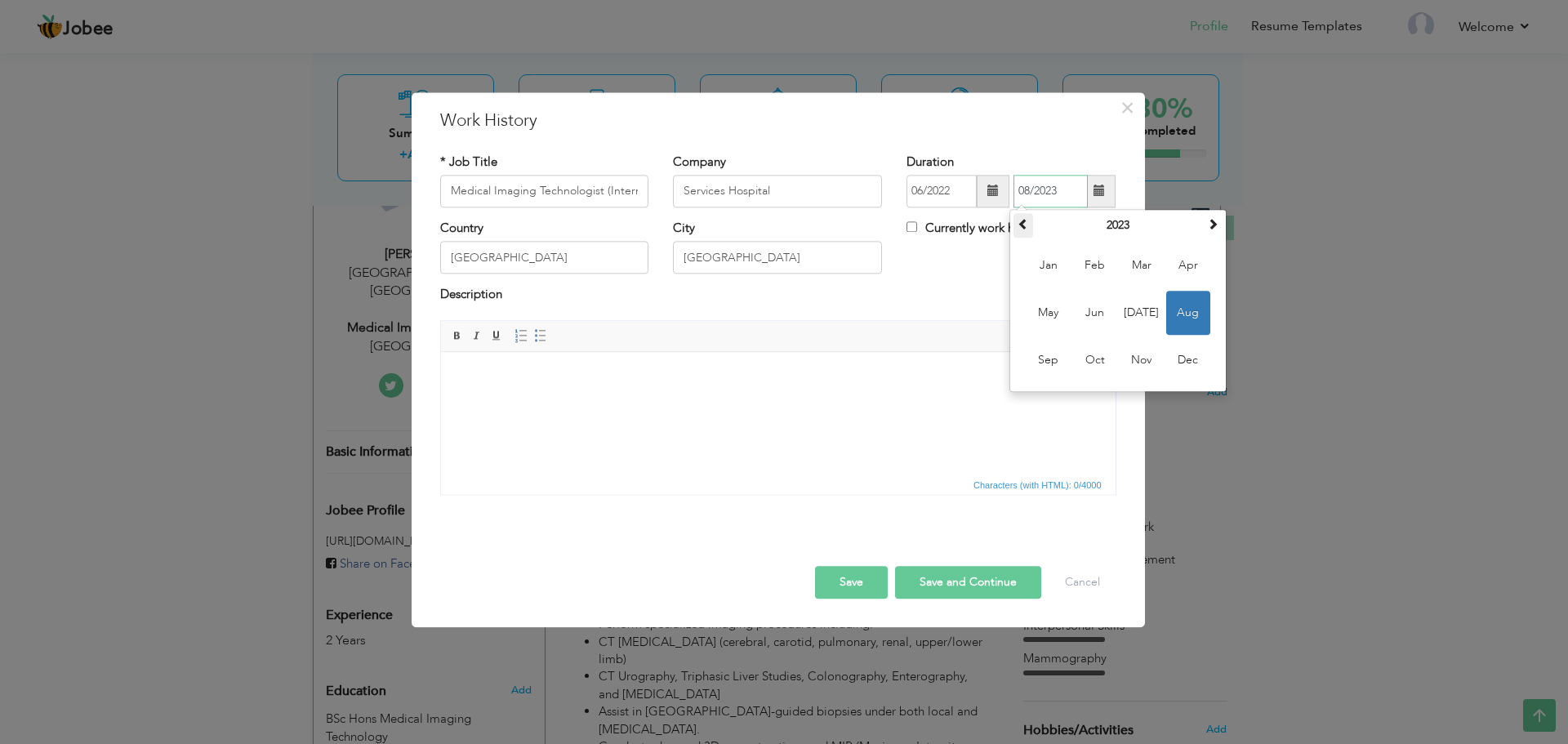
click at [1026, 223] on span at bounding box center [1023, 224] width 12 height 12
click at [1176, 303] on span "Aug" at bounding box center [1188, 313] width 44 height 44
type input "08/2022"
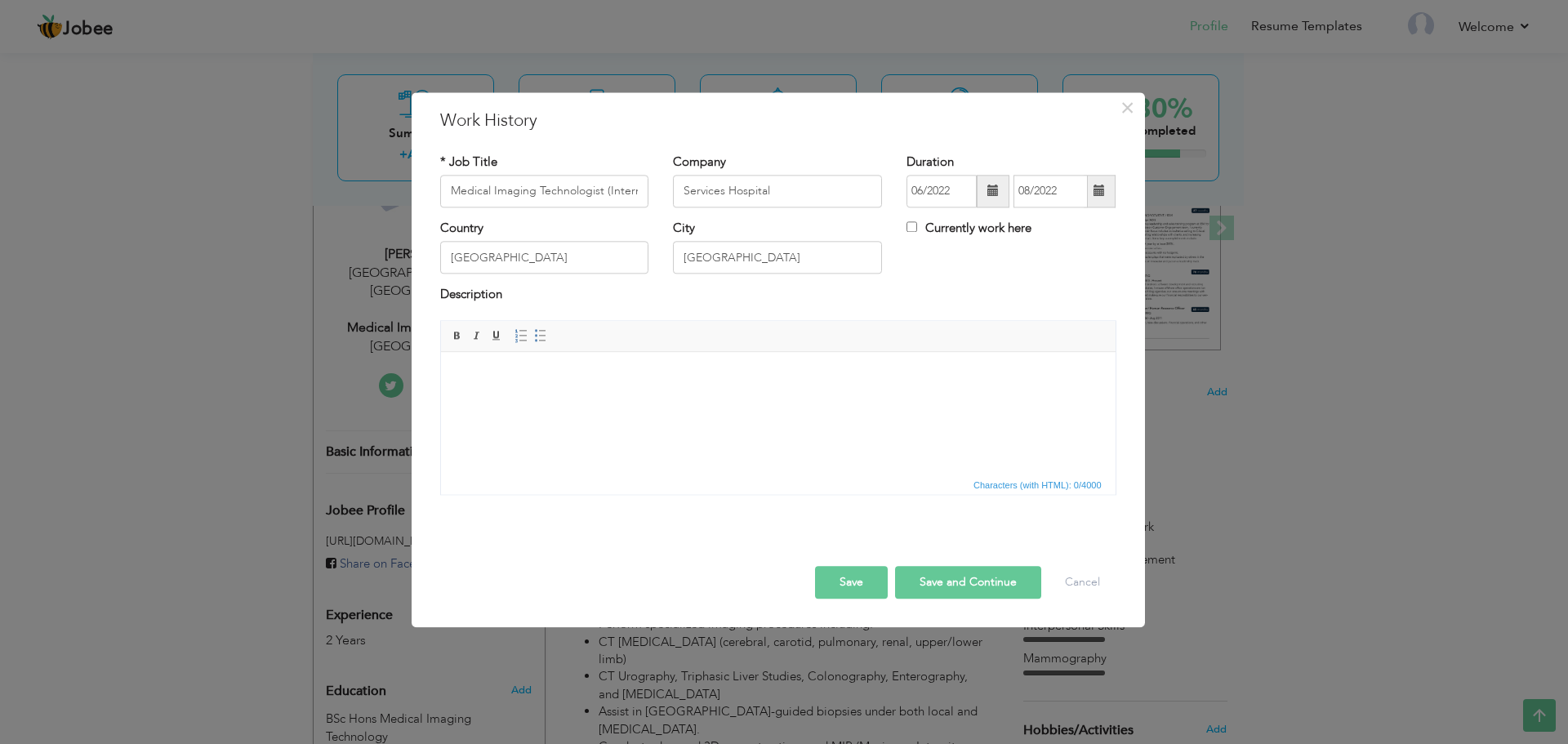
click at [998, 391] on html at bounding box center [778, 377] width 675 height 50
click at [786, 389] on html at bounding box center [778, 377] width 675 height 50
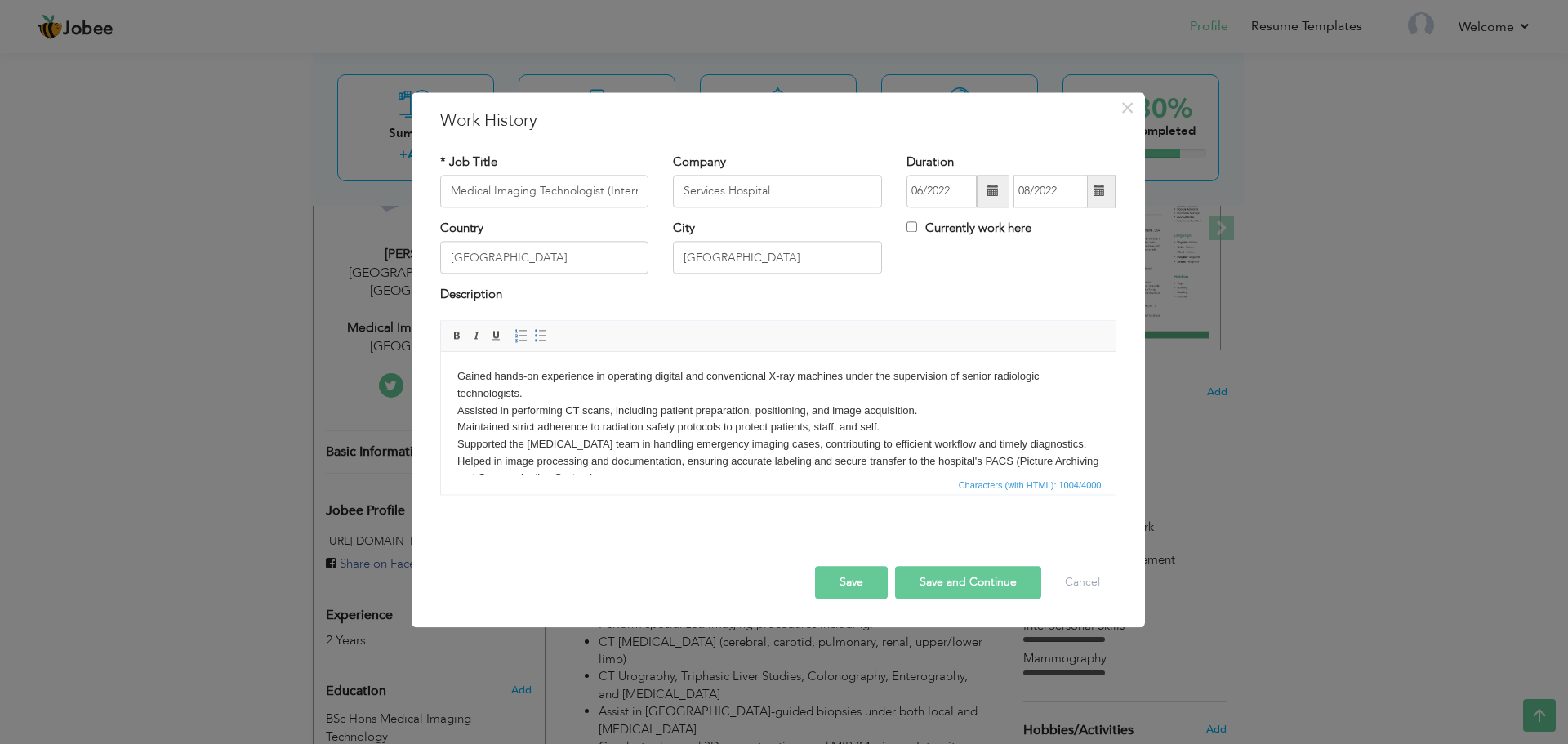
scroll to position [61, 0]
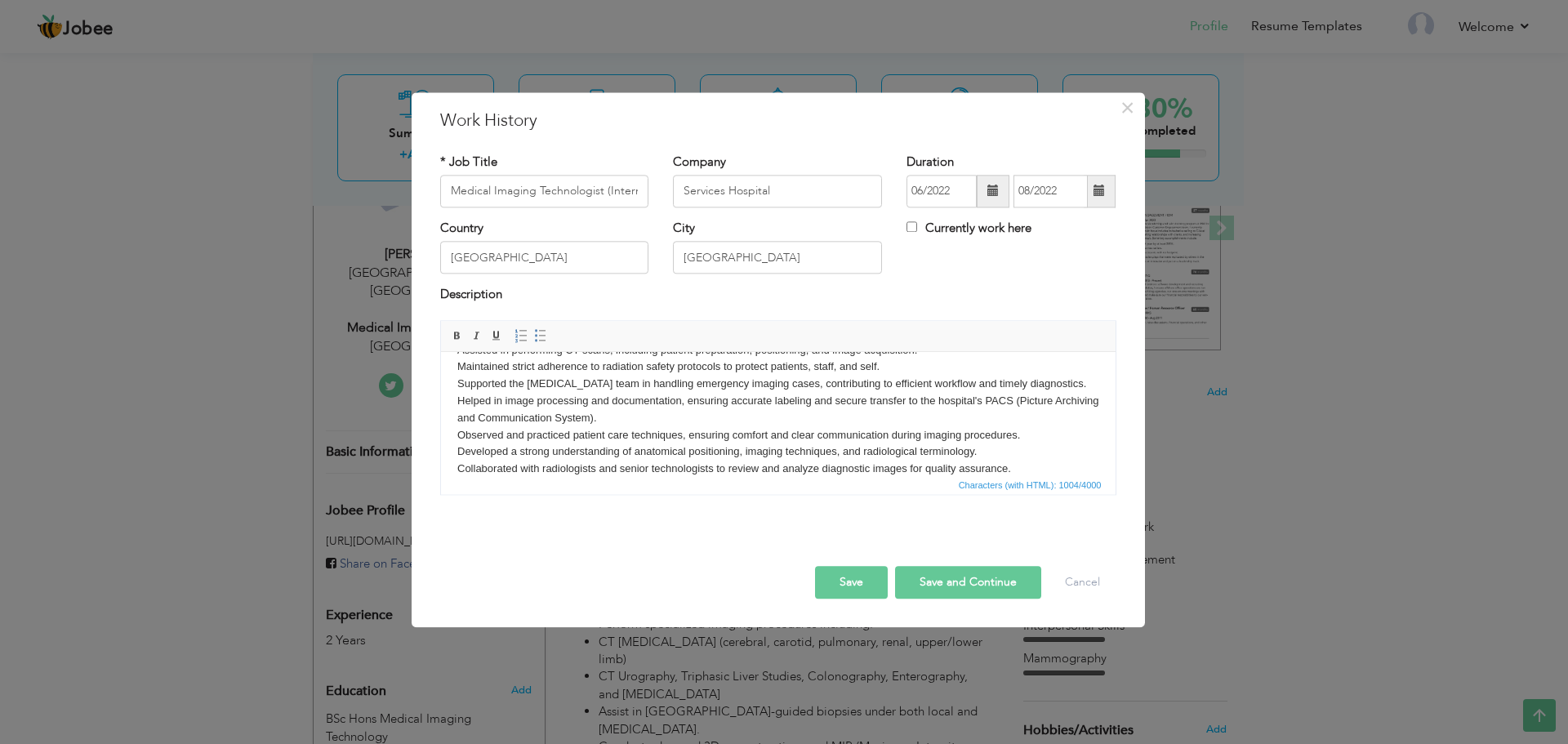
click at [693, 406] on body "Gained hands-on experience in operating digital and conventional X-ray machines…" at bounding box center [777, 392] width 642 height 170
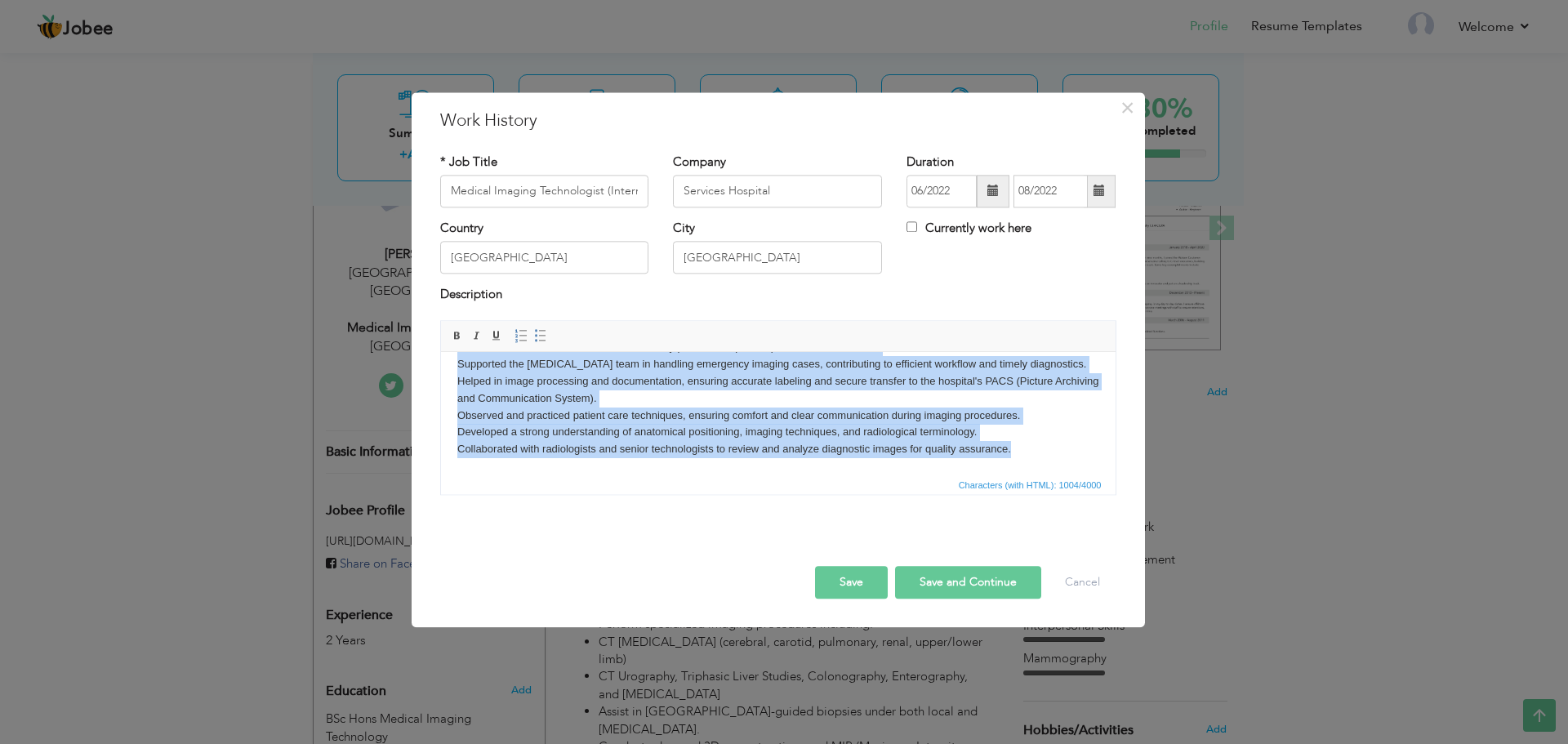
scroll to position [0, 0]
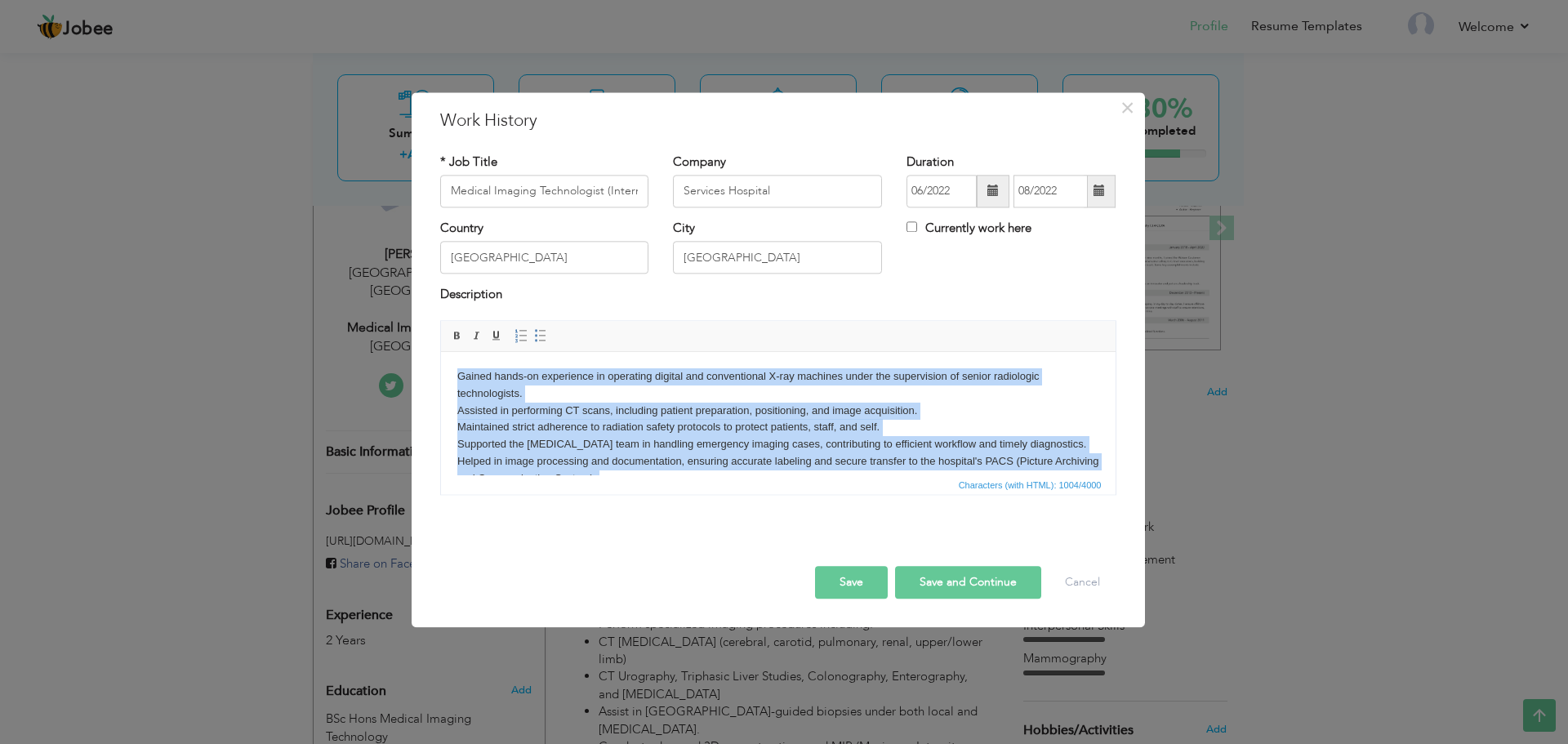
drag, startPoint x: 1023, startPoint y: 450, endPoint x: 855, endPoint y: 698, distance: 299.5
click at [441, 352] on html "Gained hands-on experience in operating digital and conventional X-ray machines…" at bounding box center [778, 453] width 675 height 203
drag, startPoint x: 540, startPoint y: 338, endPoint x: 551, endPoint y: 352, distance: 17.8
click at [541, 338] on span at bounding box center [541, 336] width 13 height 13
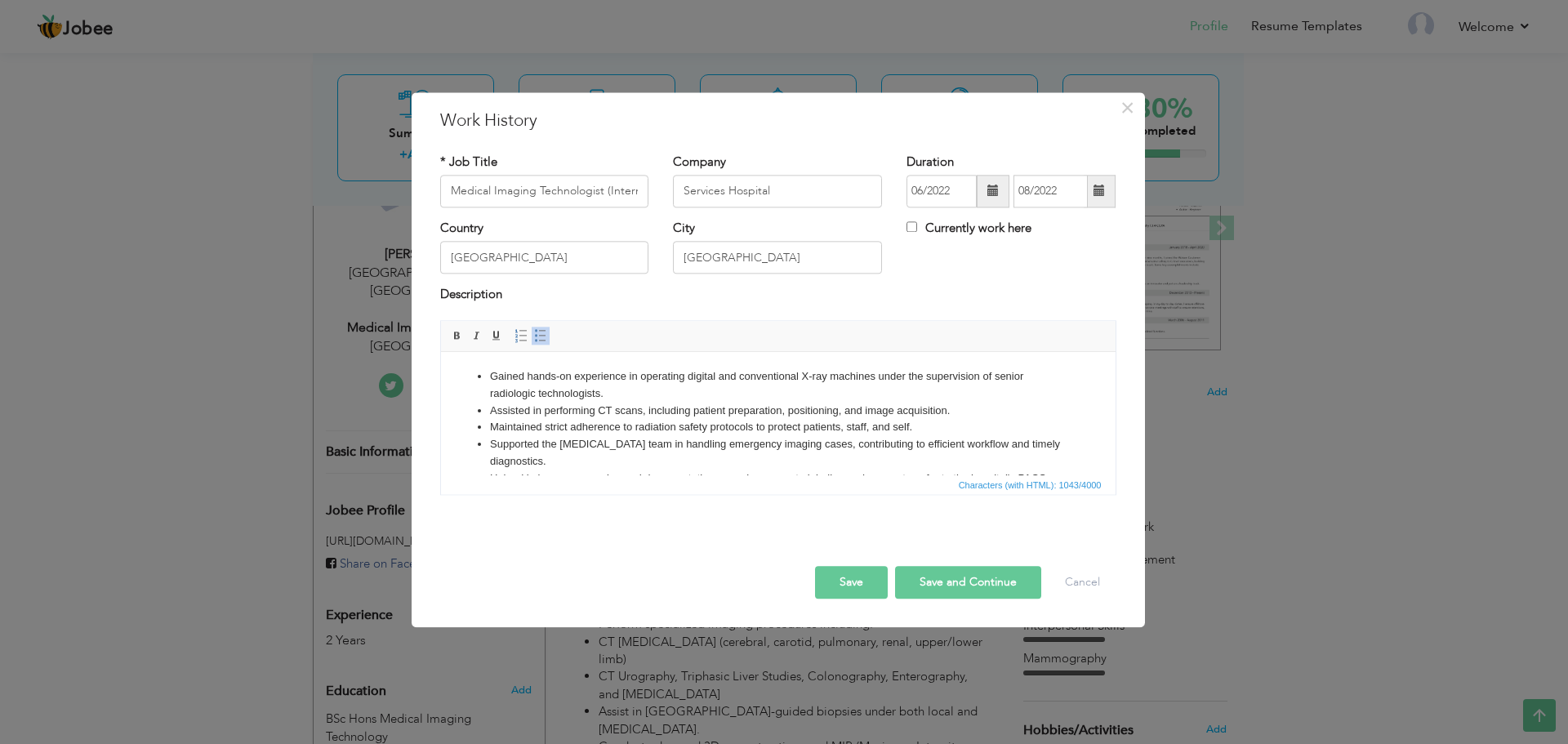
click at [616, 416] on li "Assisted in performing CT scans, including patient preparation, positioning, an…" at bounding box center [778, 411] width 577 height 17
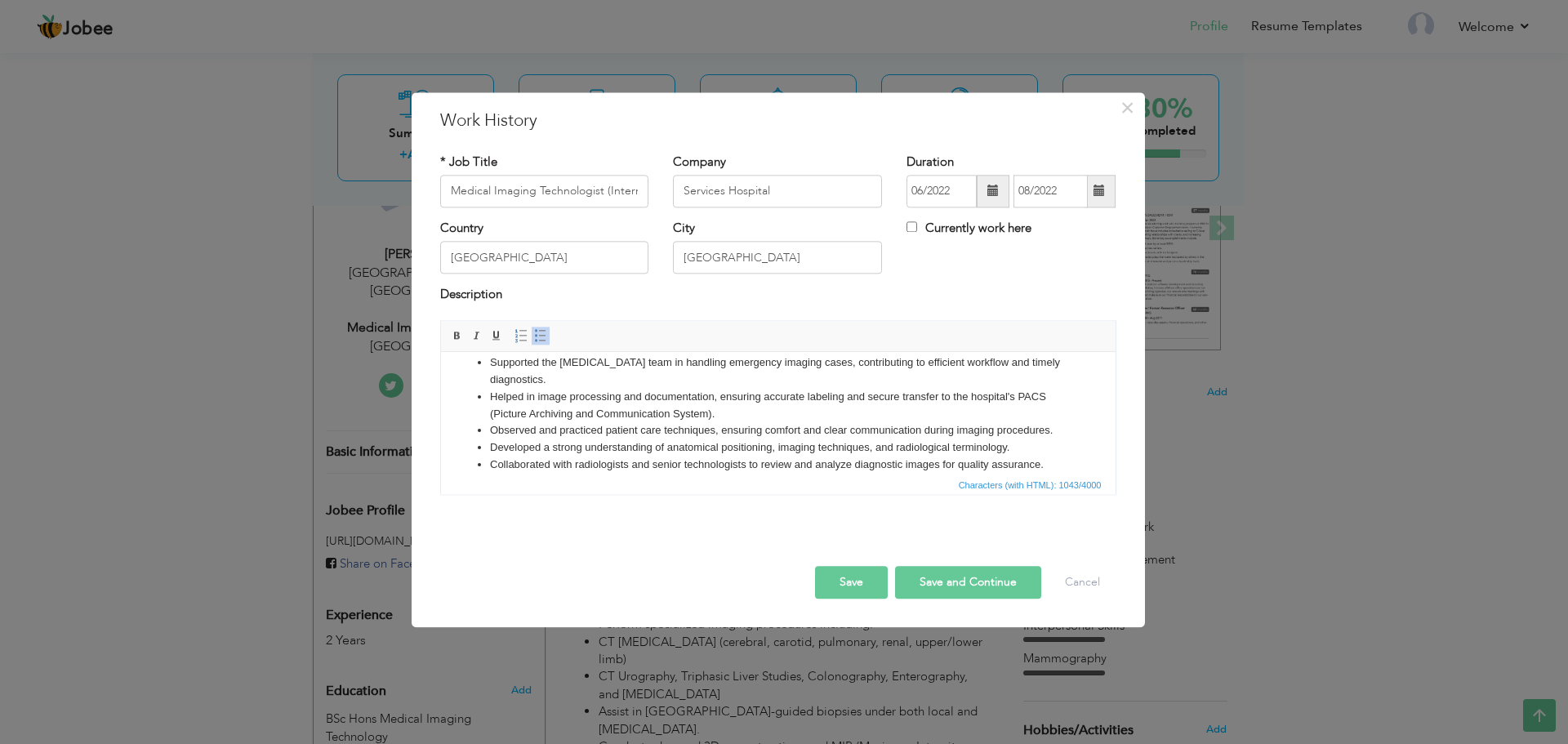
scroll to position [97, 0]
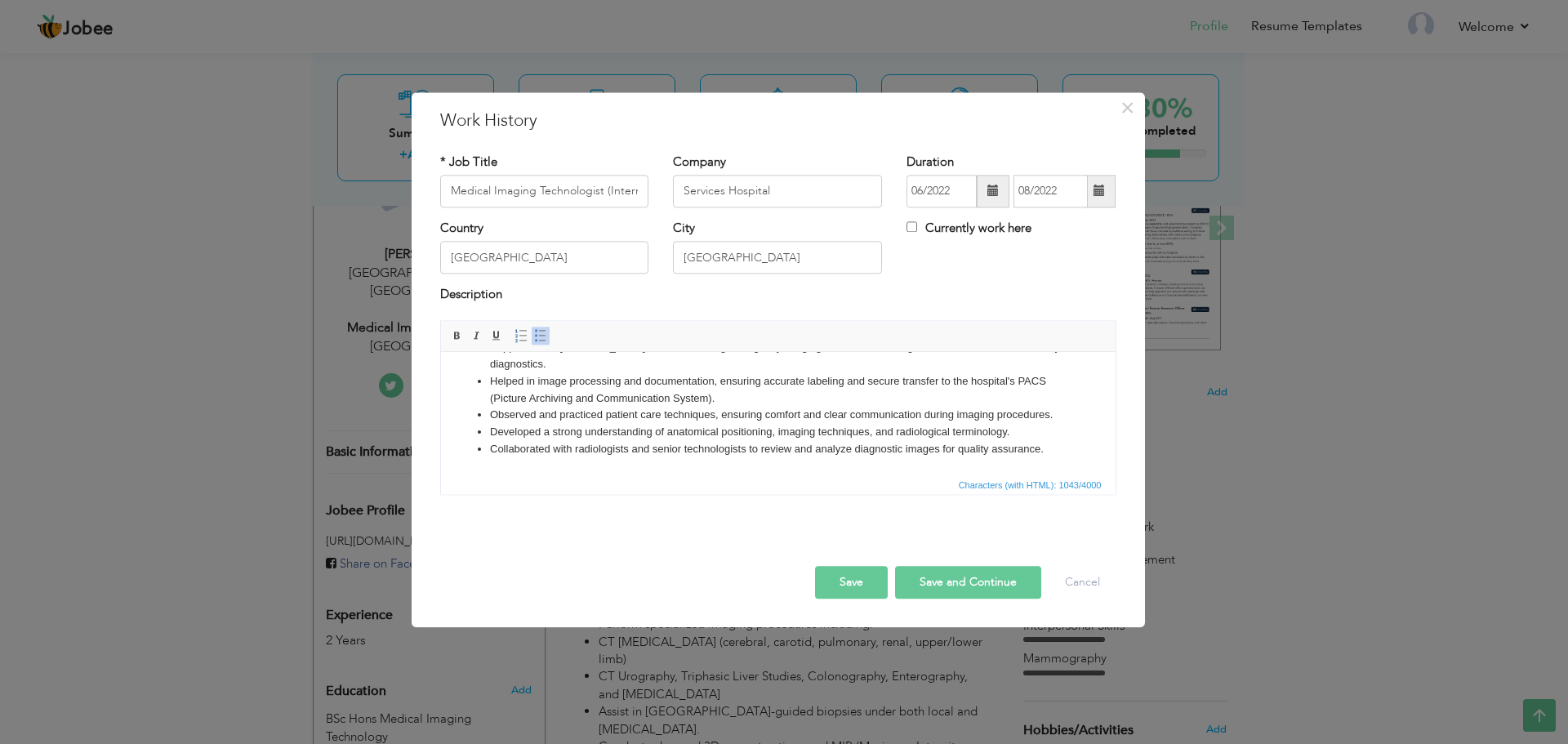
click at [863, 583] on button "Save" at bounding box center [851, 582] width 72 height 32
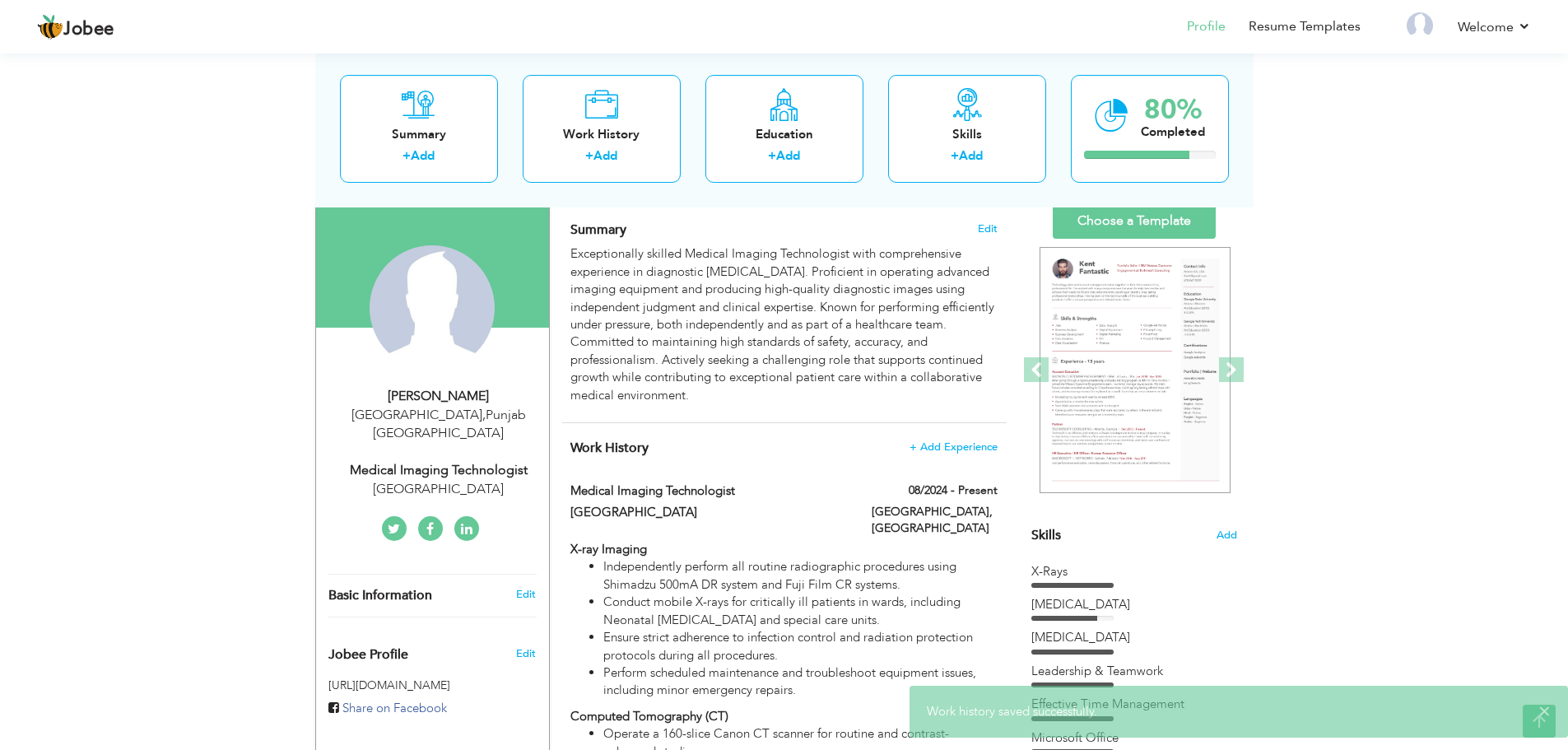
scroll to position [0, 0]
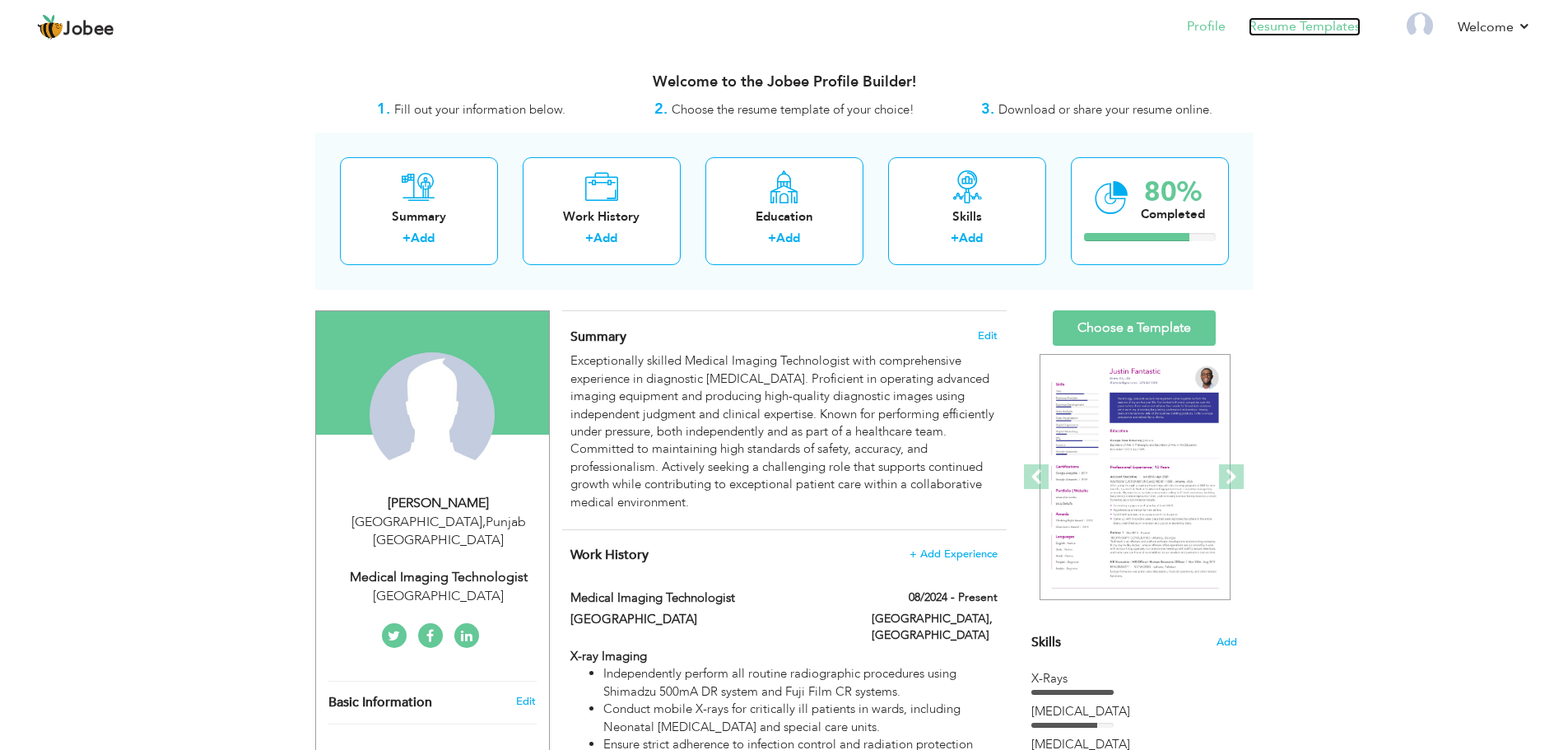
click at [1276, 27] on link "Resume Templates" at bounding box center [1304, 27] width 112 height 19
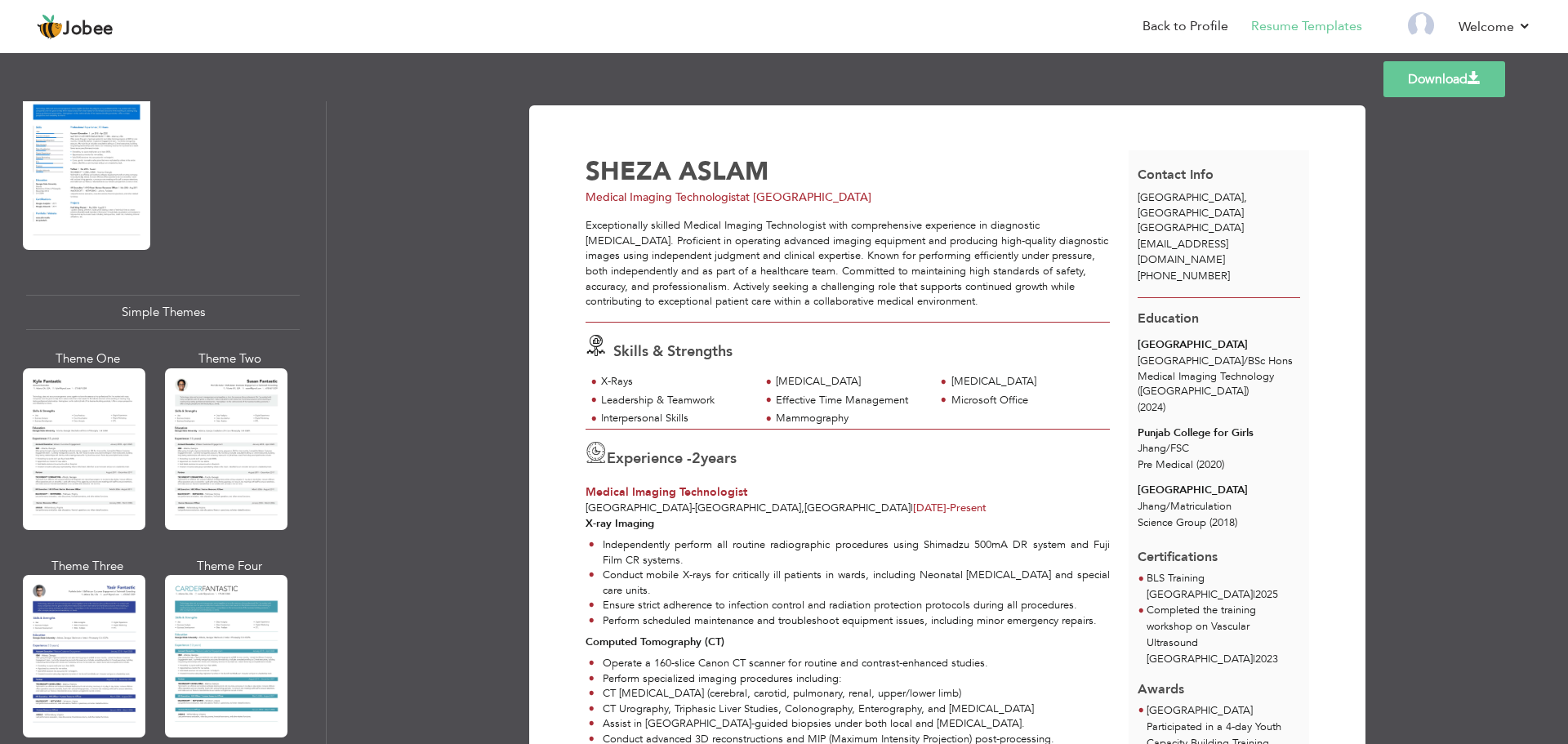
scroll to position [2687, 0]
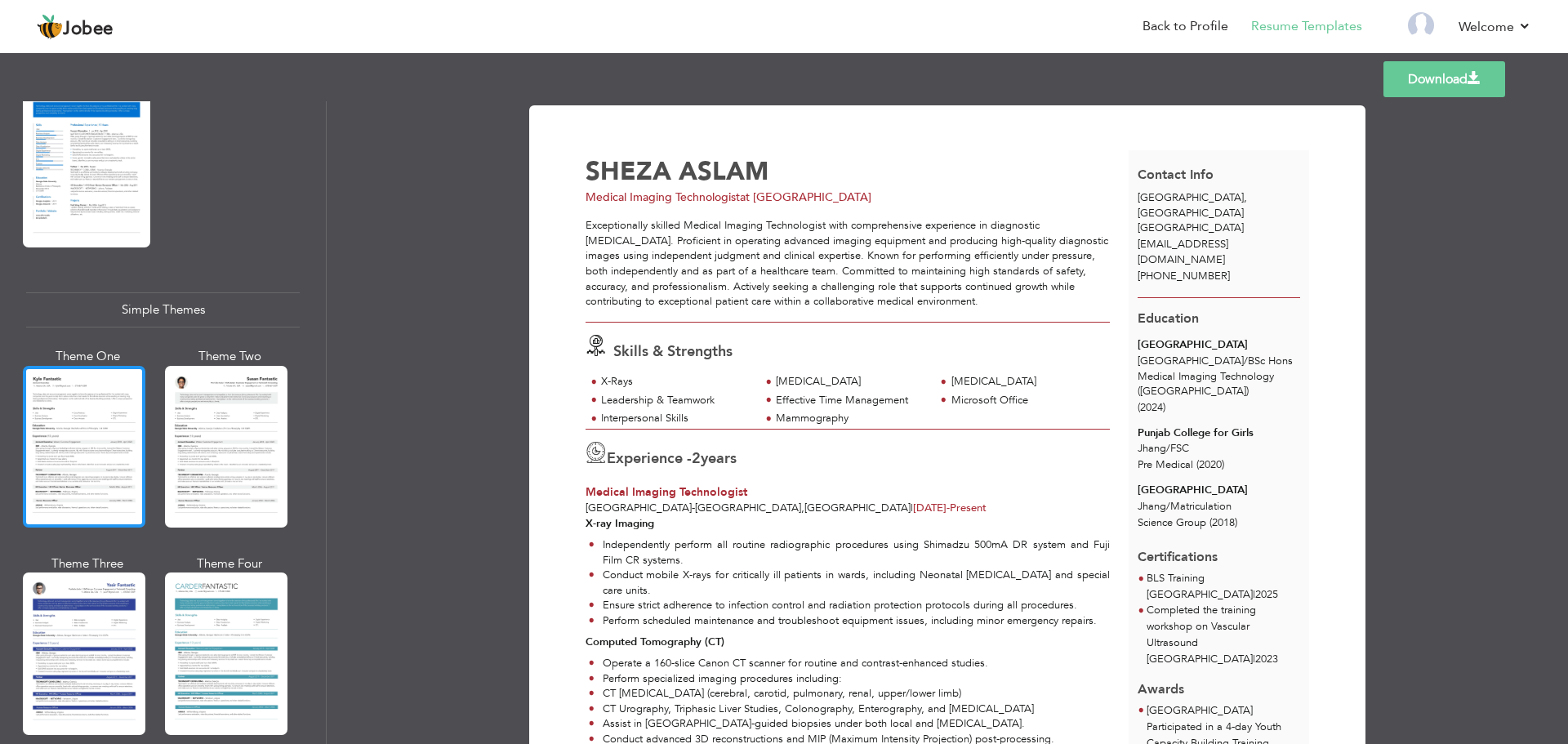
click at [112, 466] on div at bounding box center [84, 446] width 122 height 162
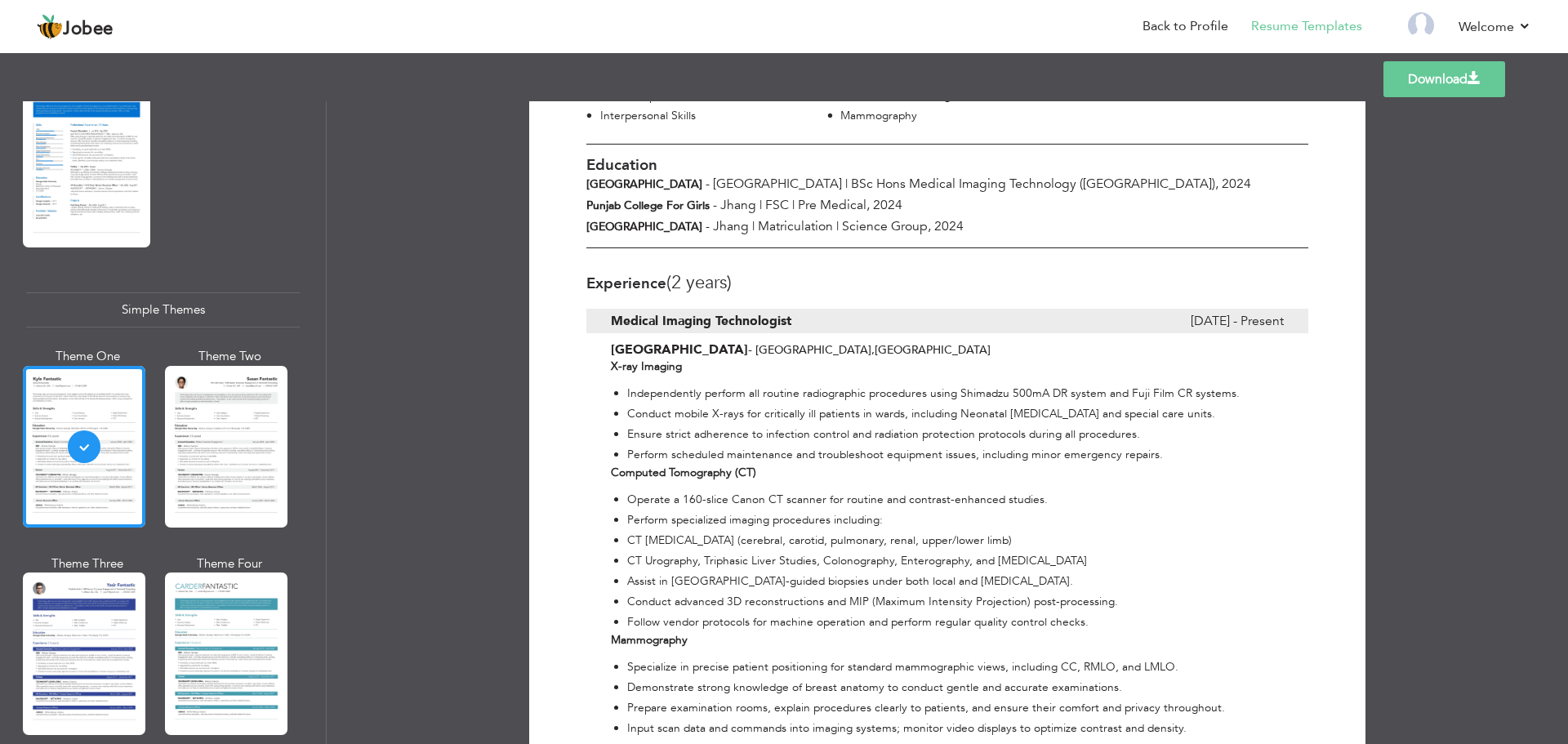
scroll to position [408, 0]
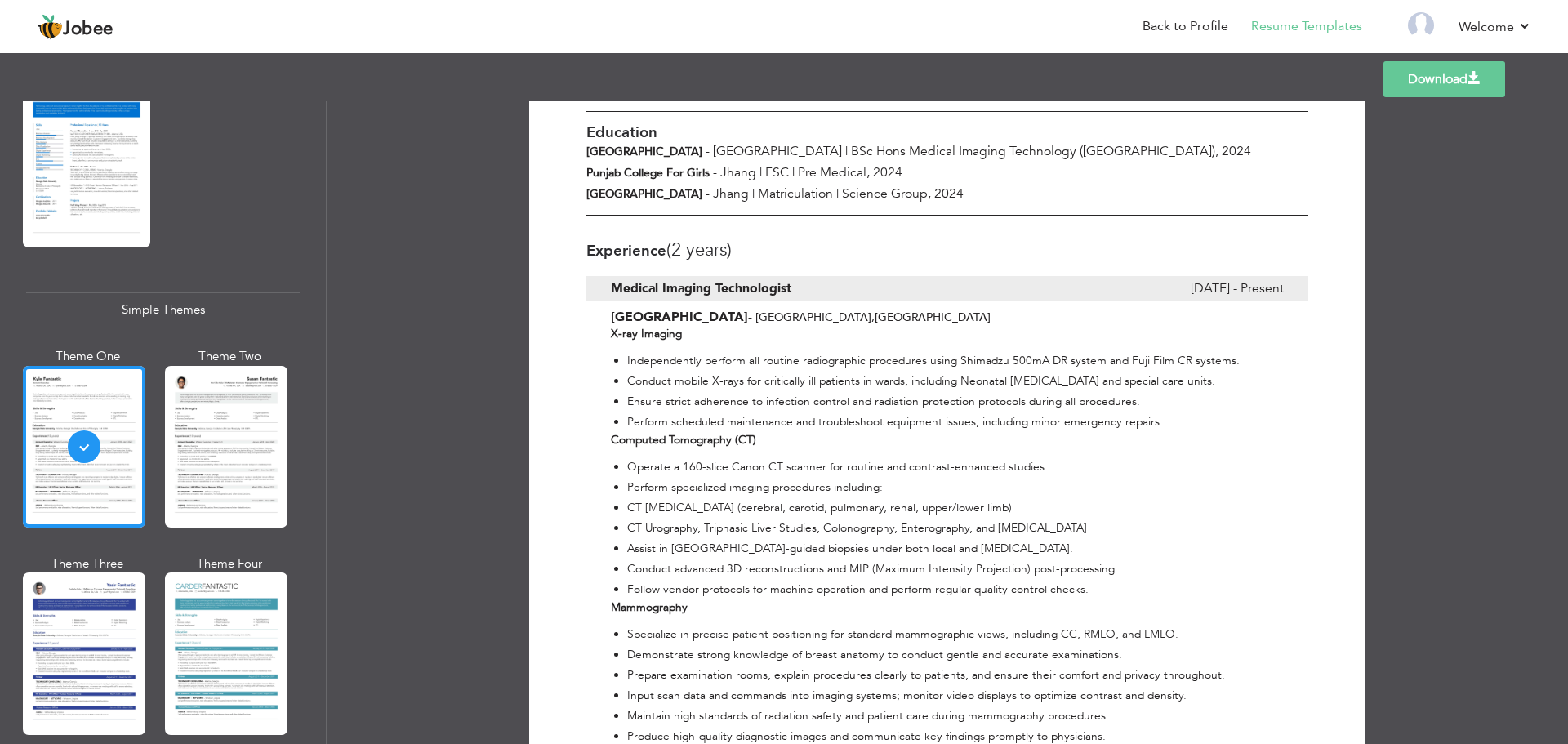
click at [939, 185] on span "Science Group, 2024" at bounding box center [903, 194] width 121 height 18
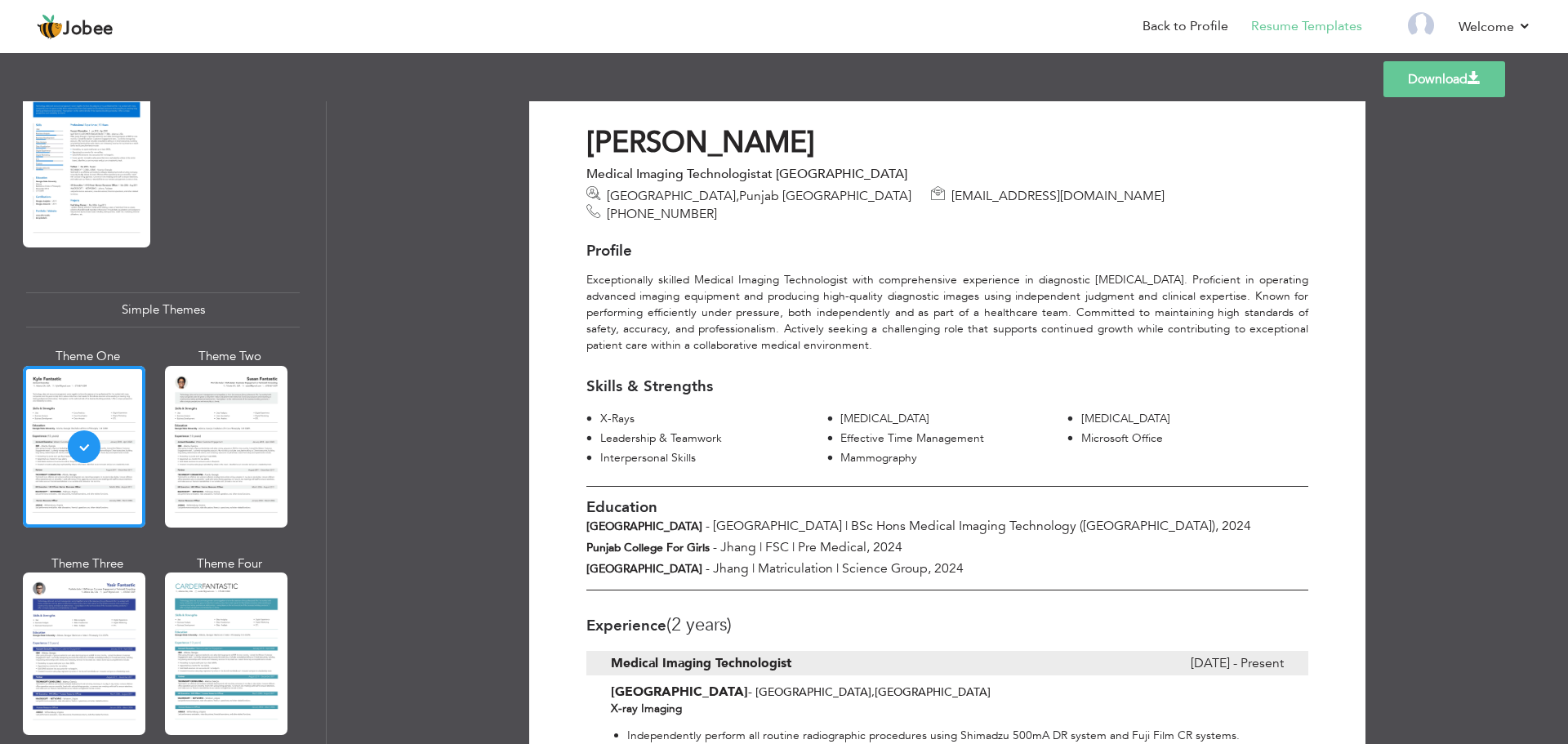
scroll to position [0, 0]
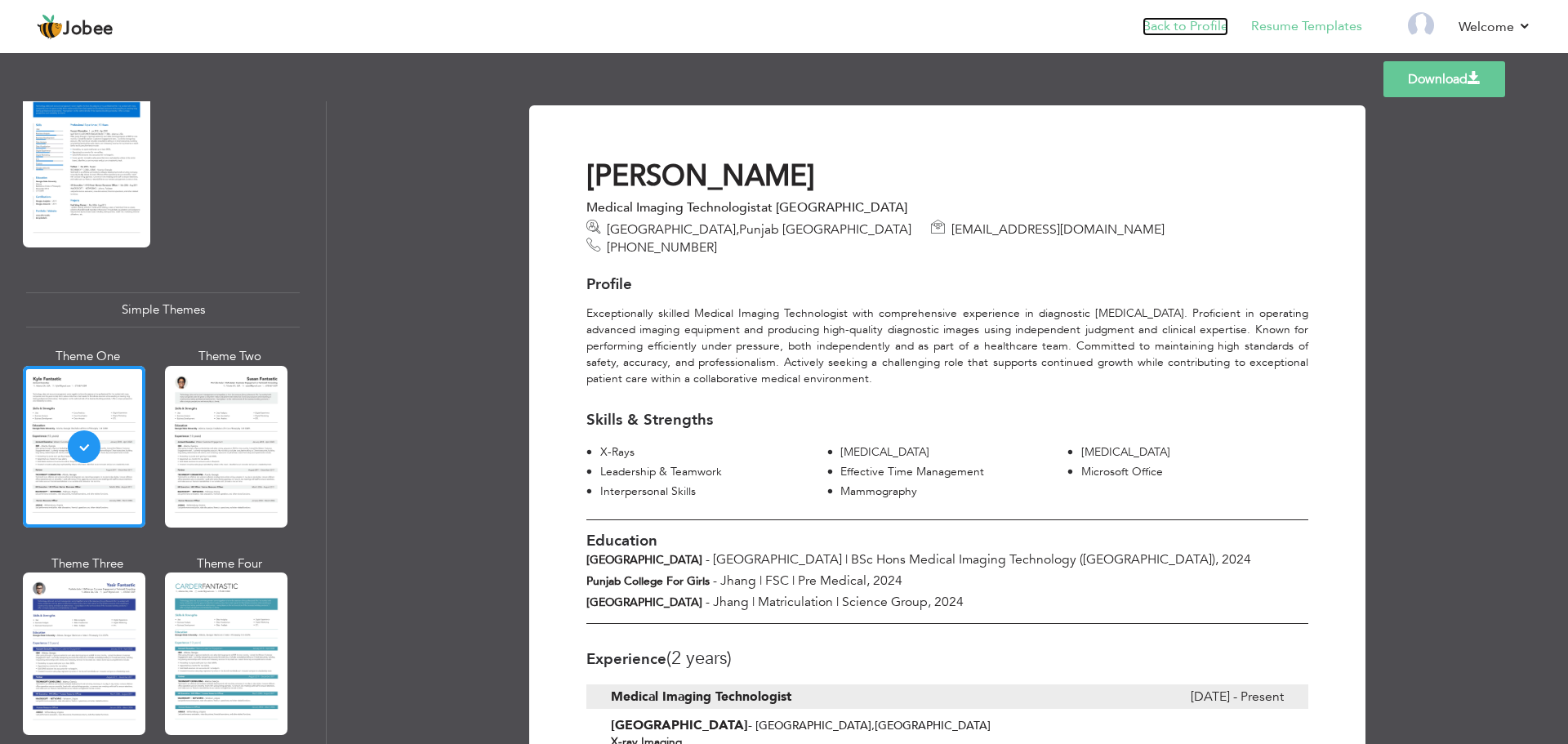
click at [1206, 32] on link "Back to Profile" at bounding box center [1185, 27] width 86 height 19
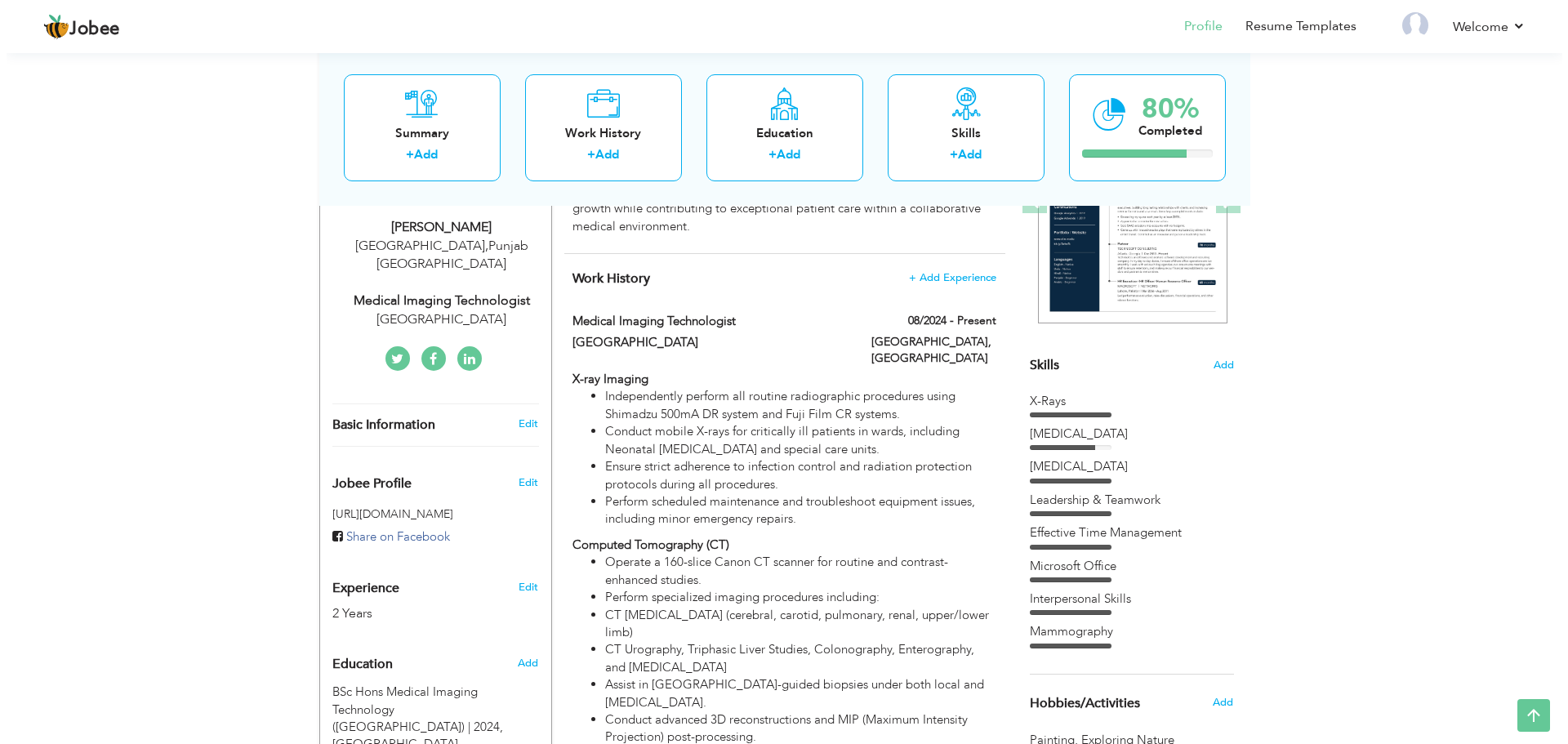
scroll to position [327, 0]
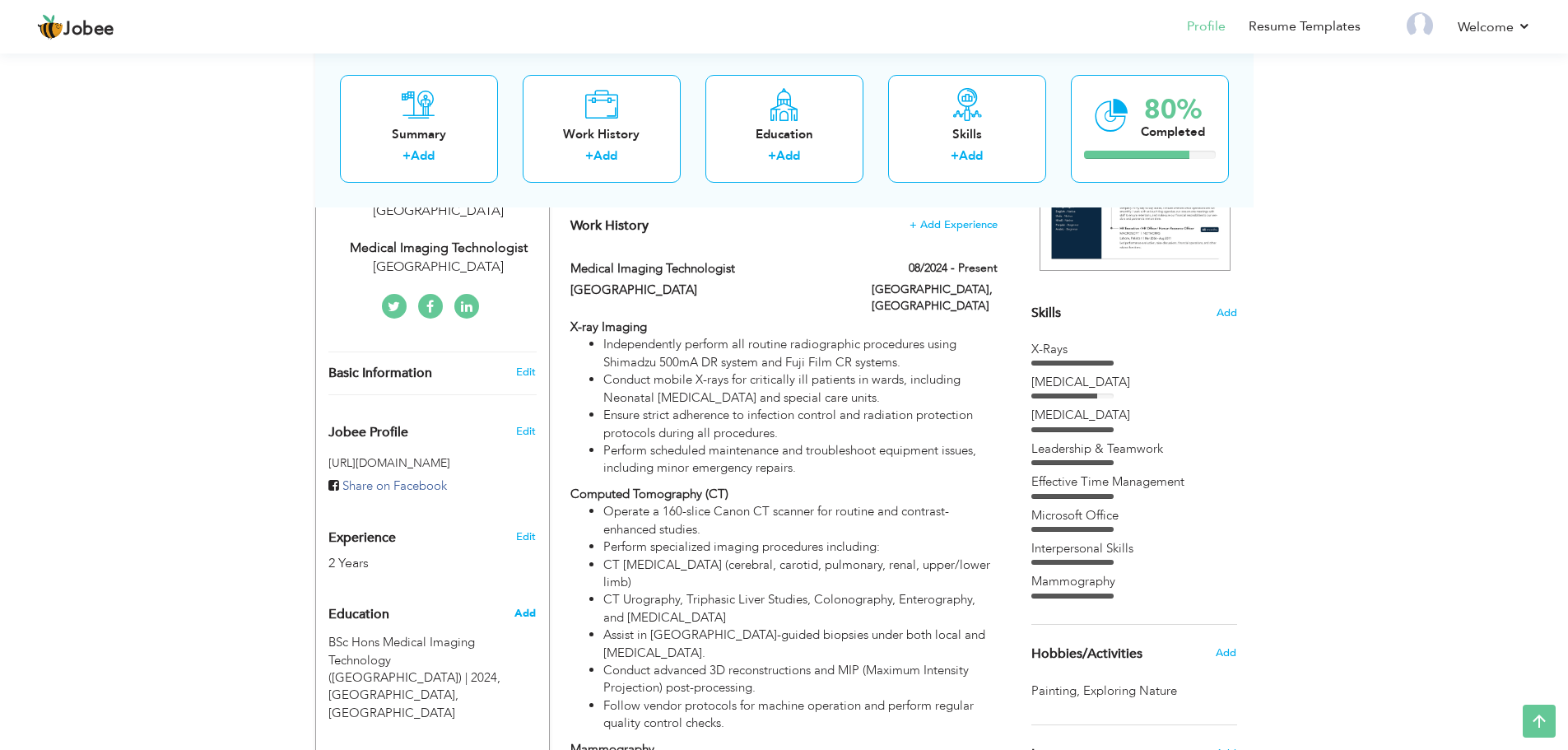
click at [521, 613] on span "Add" at bounding box center [525, 613] width 22 height 15
radio input "true"
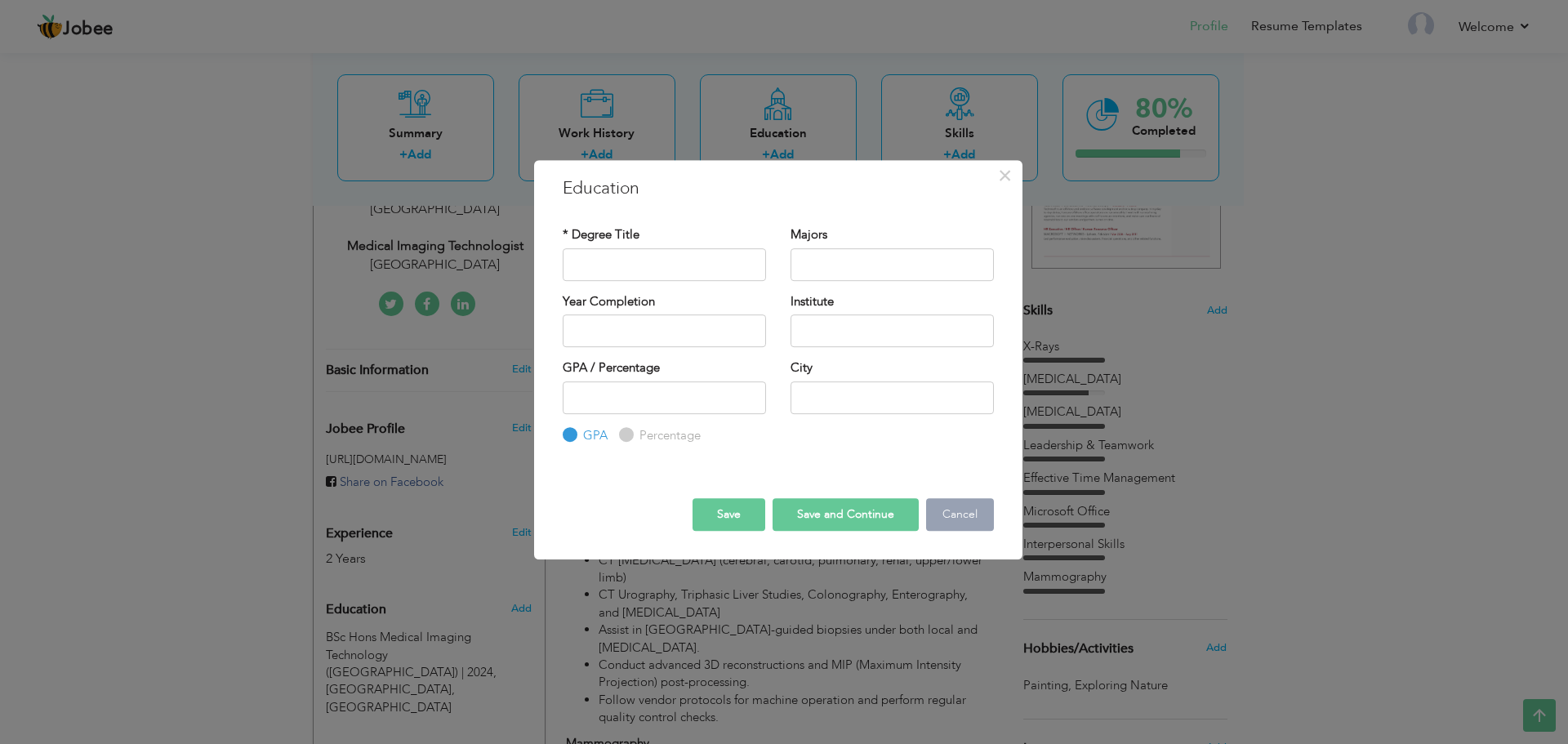
click at [930, 522] on button "Cancel" at bounding box center [960, 514] width 68 height 32
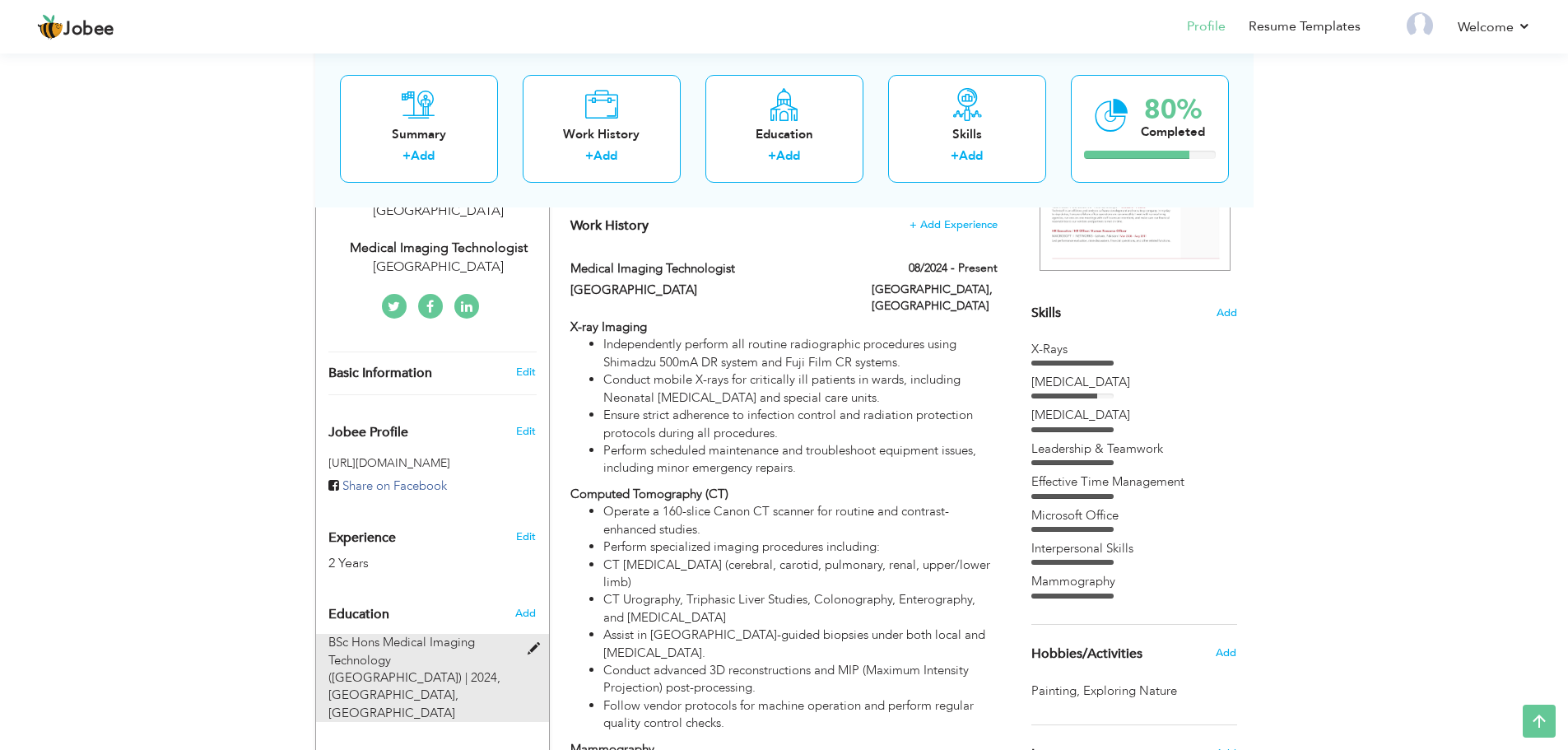
click at [433, 666] on span "BSc Hons Medical Imaging Technology ([GEOGRAPHIC_DATA]) | 2024," at bounding box center [414, 660] width 172 height 52
type input "BSc Hons Medical Imaging Technology ([GEOGRAPHIC_DATA])"
type input "2024"
type input "[GEOGRAPHIC_DATA]"
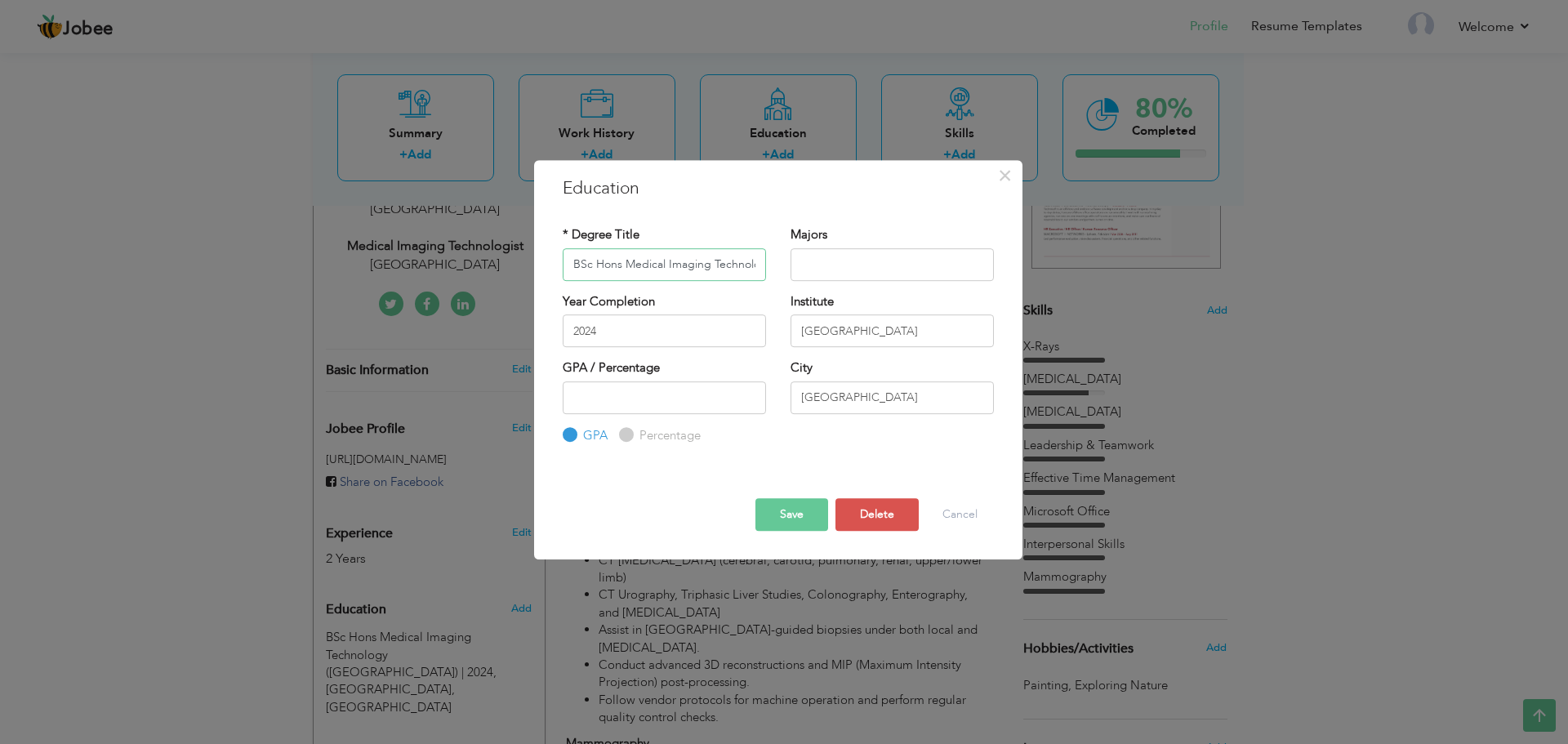
scroll to position [0, 44]
click at [679, 342] on input "2024" at bounding box center [664, 330] width 204 height 32
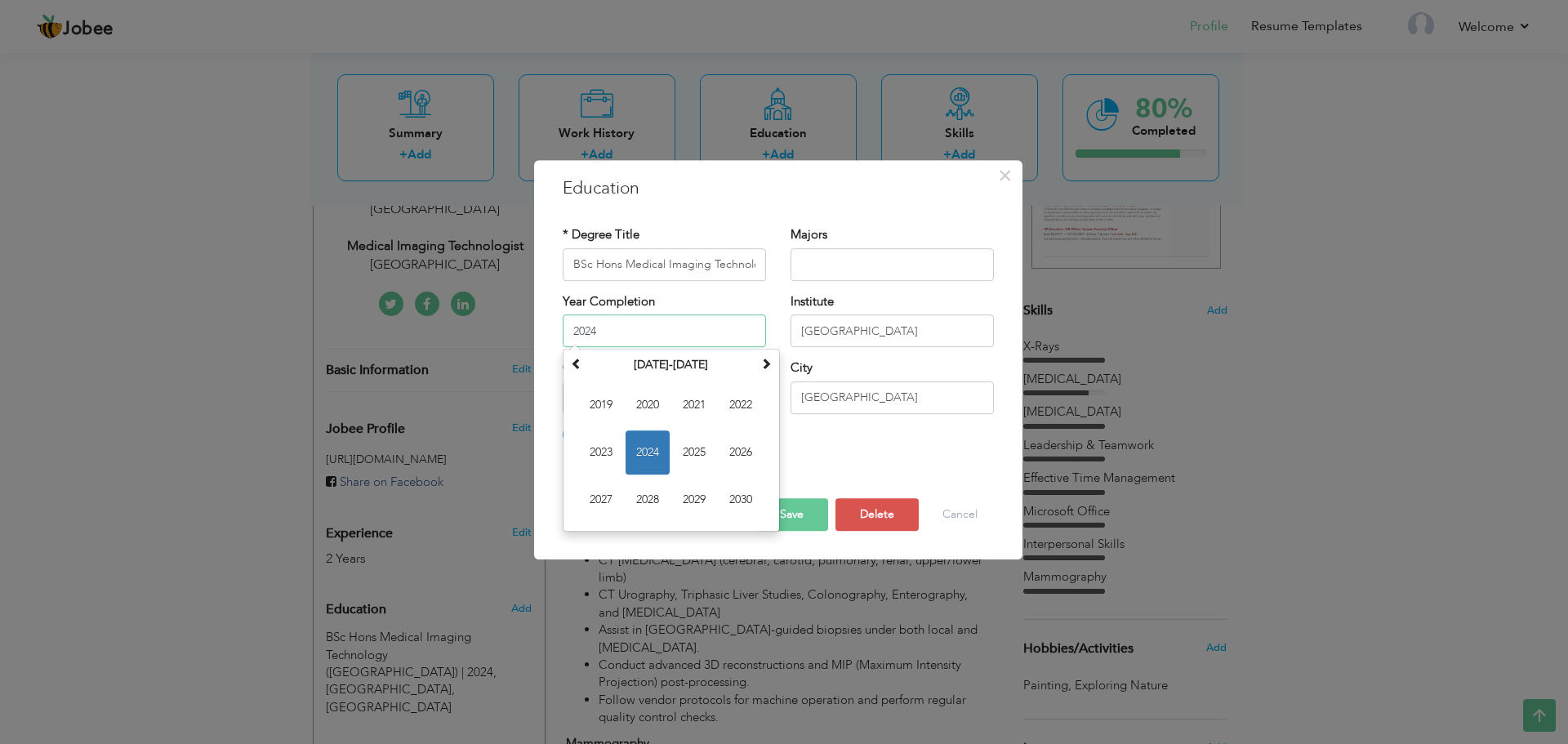
click at [679, 342] on input "2024" at bounding box center [664, 330] width 204 height 32
click at [757, 266] on input "BSc Hons Medical Imaging Technology ([GEOGRAPHIC_DATA])" at bounding box center [664, 264] width 204 height 32
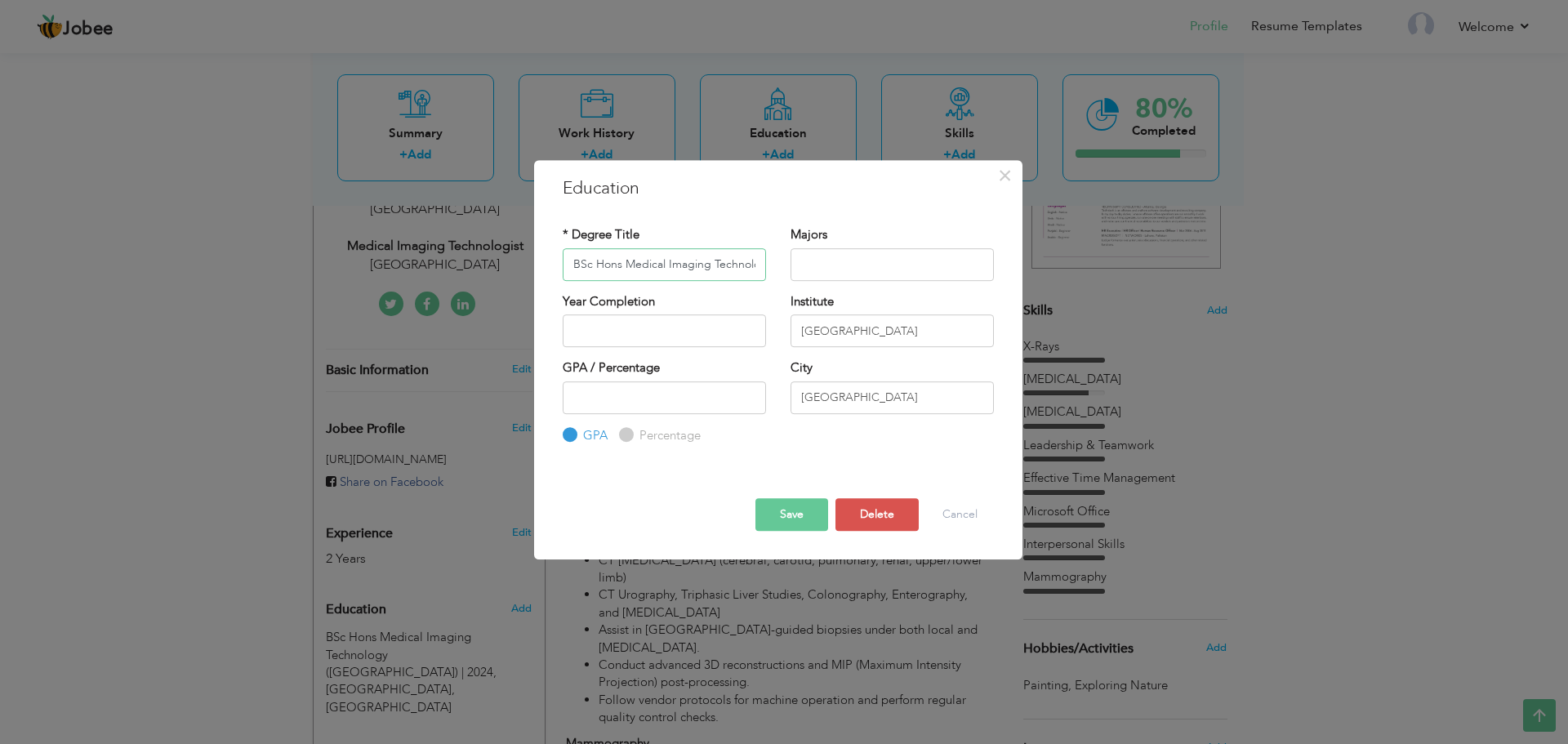
scroll to position [0, 44]
drag, startPoint x: 691, startPoint y: 264, endPoint x: 793, endPoint y: 271, distance: 102.2
click at [793, 271] on div "* Degree Title BSc Hons Medical Imaging Technology ([GEOGRAPHIC_DATA]) Majors" at bounding box center [778, 259] width 456 height 67
click at [761, 266] on input "BSc Hons Medical Imaging Technology ([GEOGRAPHIC_DATA])" at bounding box center [664, 264] width 204 height 32
paste input "2024"
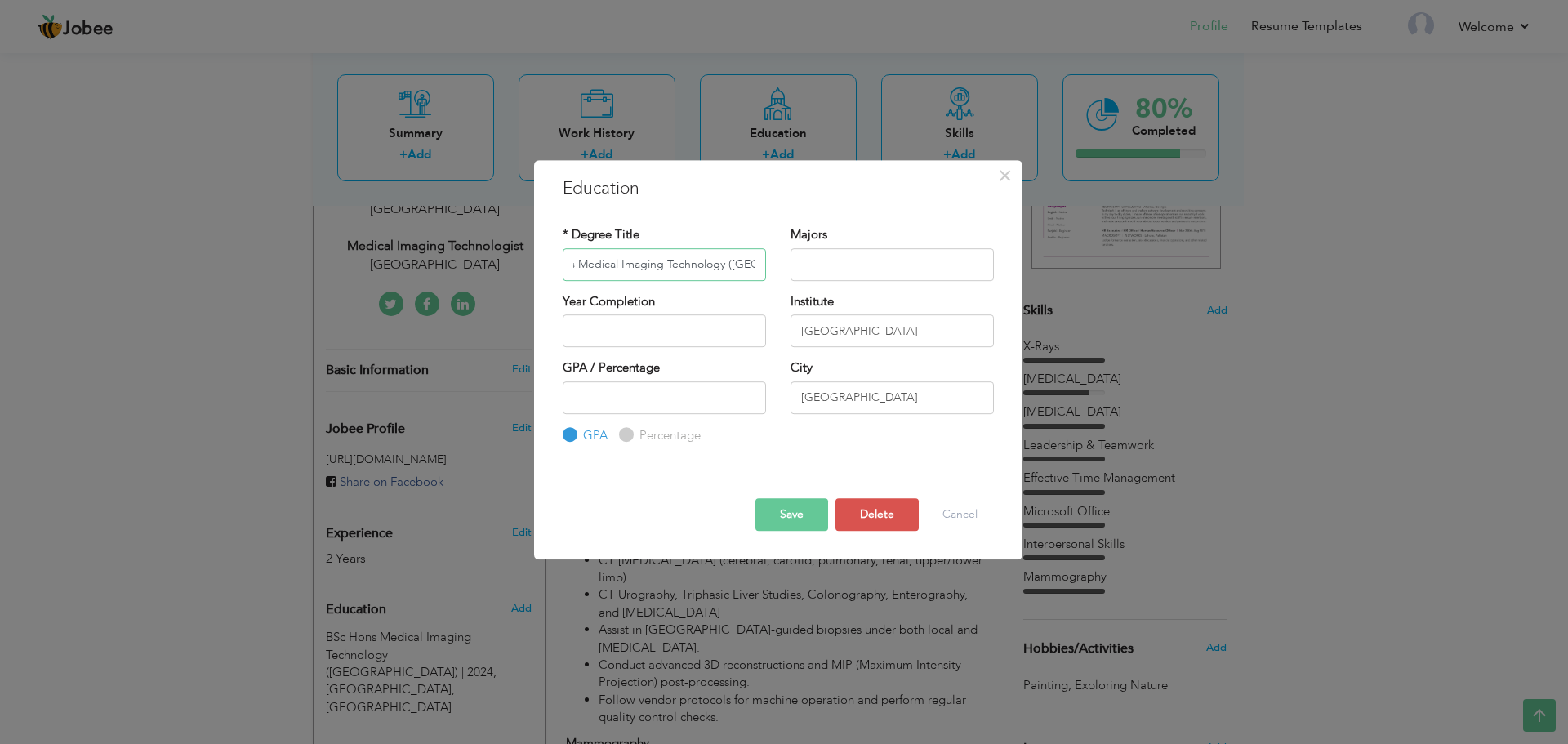
scroll to position [0, 71]
click at [806, 508] on button "Save" at bounding box center [791, 514] width 72 height 32
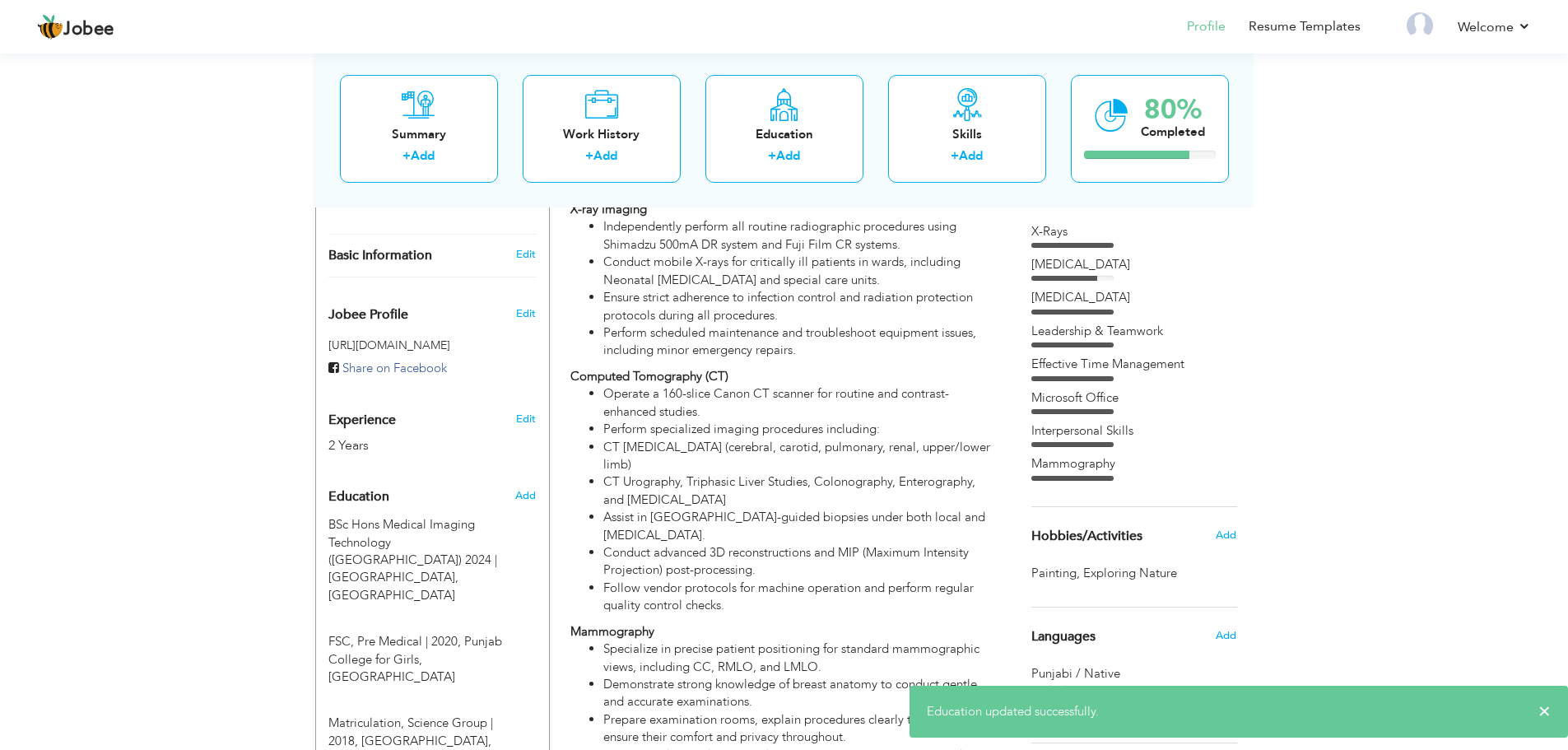
scroll to position [494, 0]
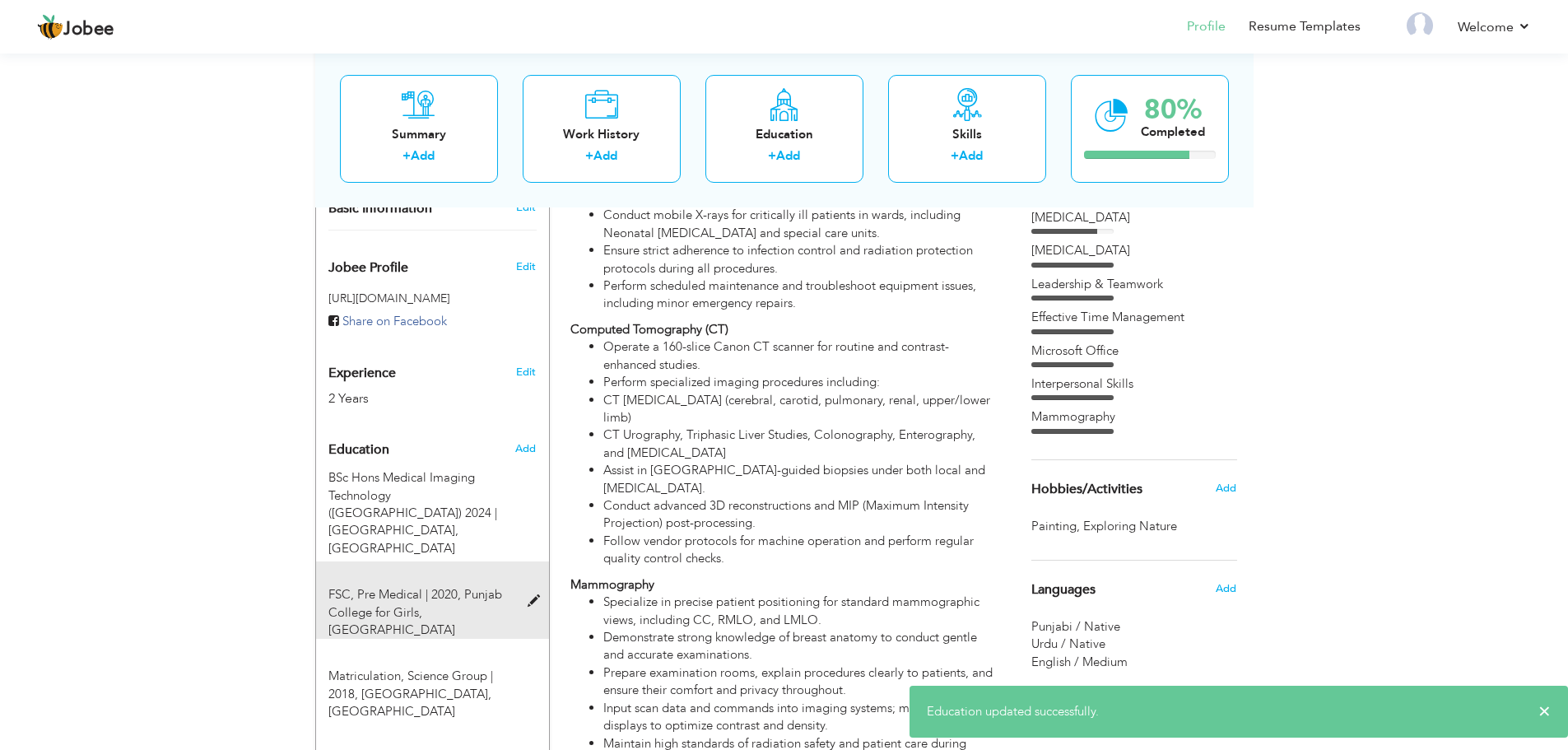
click at [481, 587] on span "Punjab College for Girls, [GEOGRAPHIC_DATA]" at bounding box center [415, 613] width 173 height 52
type input "FSC"
type input "Pre Medical"
type input "2020"
type input "Punjab College for Girls"
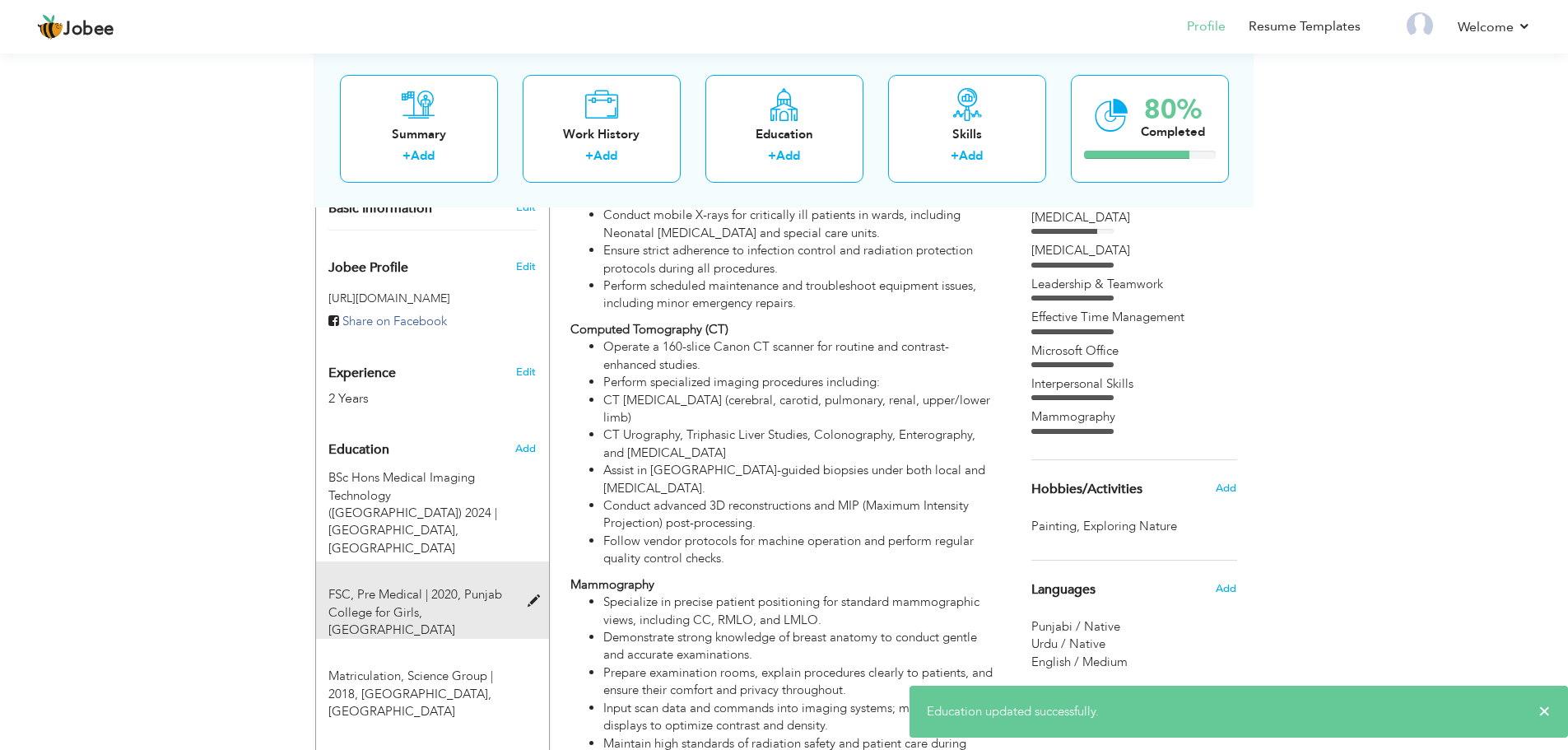
type input "Jhang"
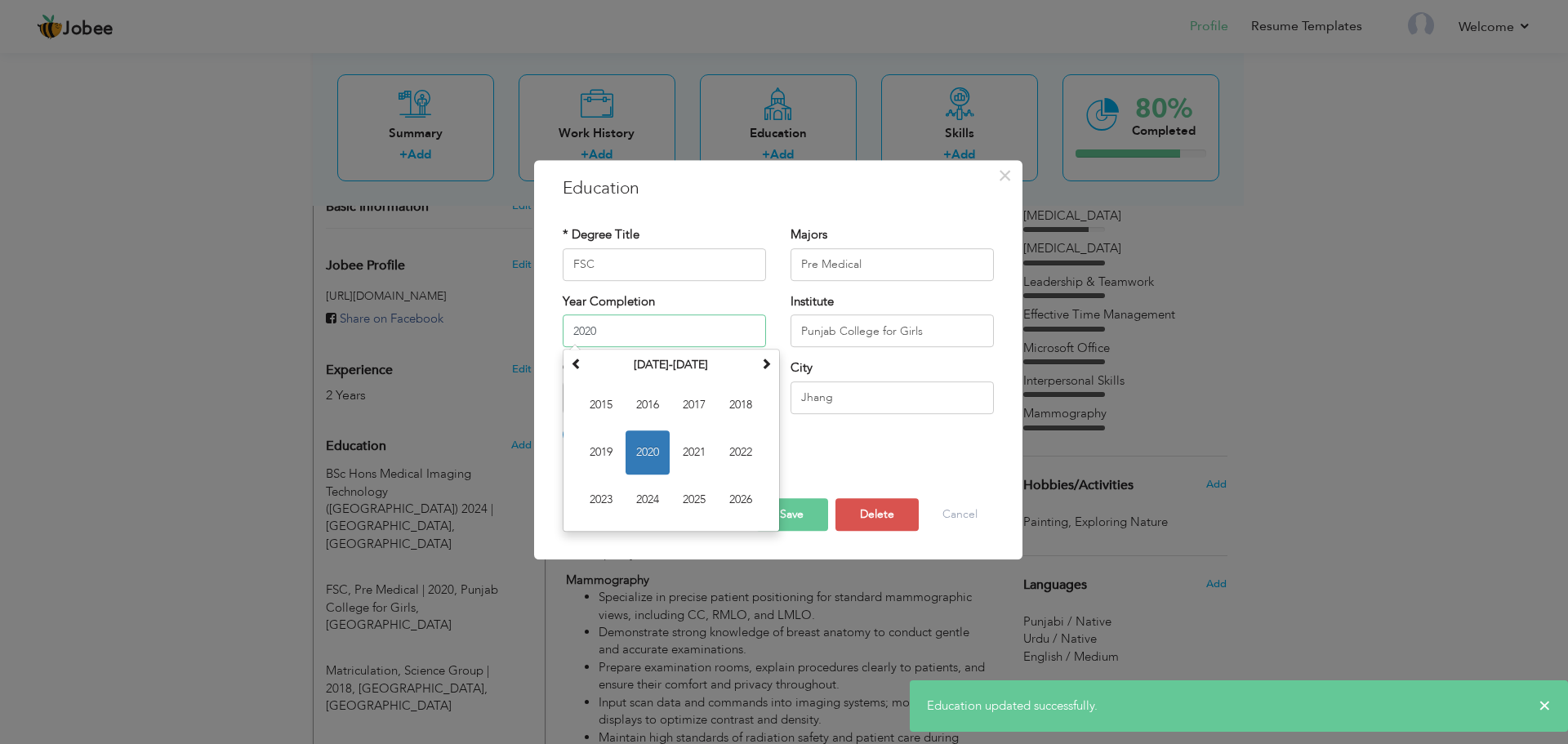
click at [706, 338] on input "2020" at bounding box center [664, 330] width 204 height 32
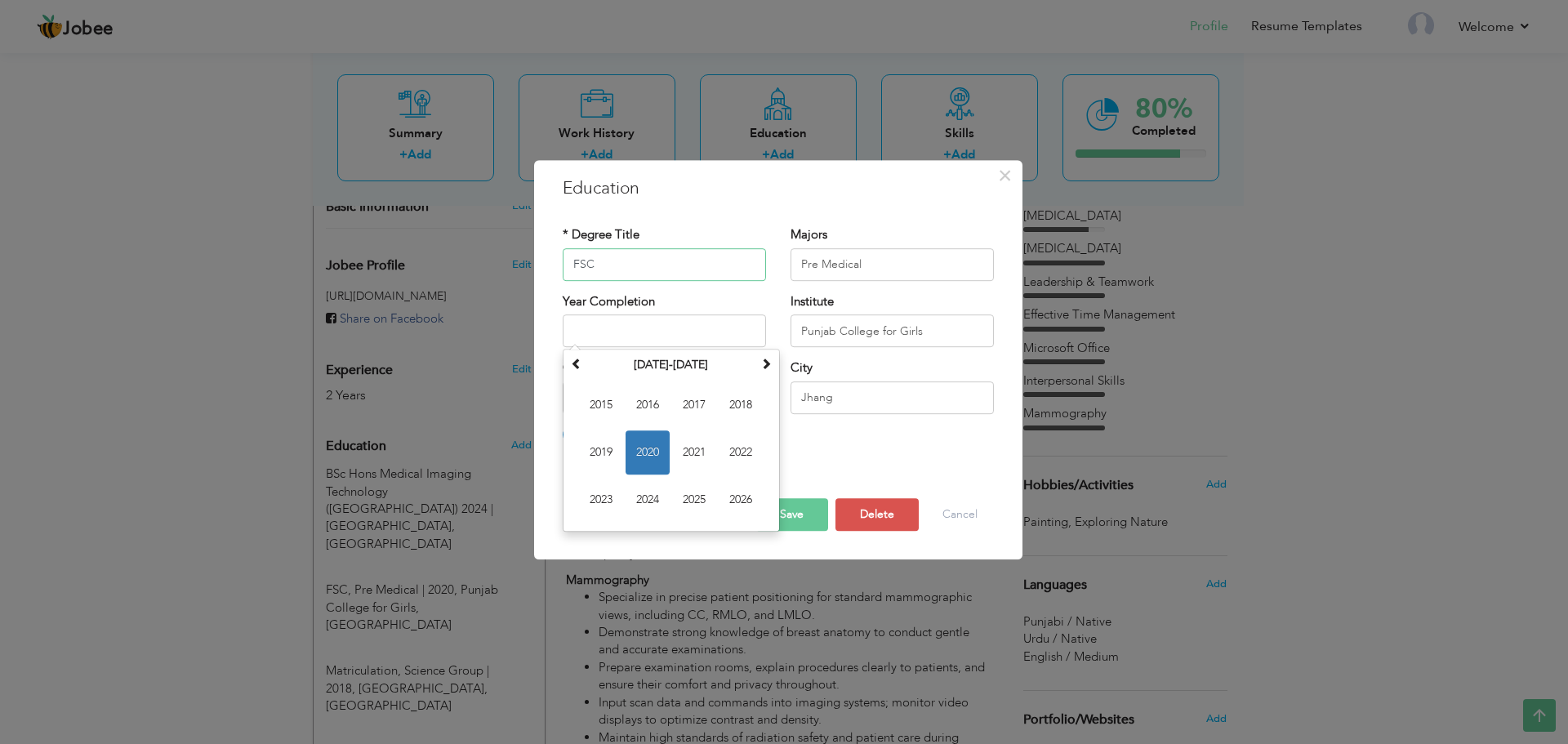
click at [713, 255] on input "FSC" at bounding box center [664, 264] width 204 height 32
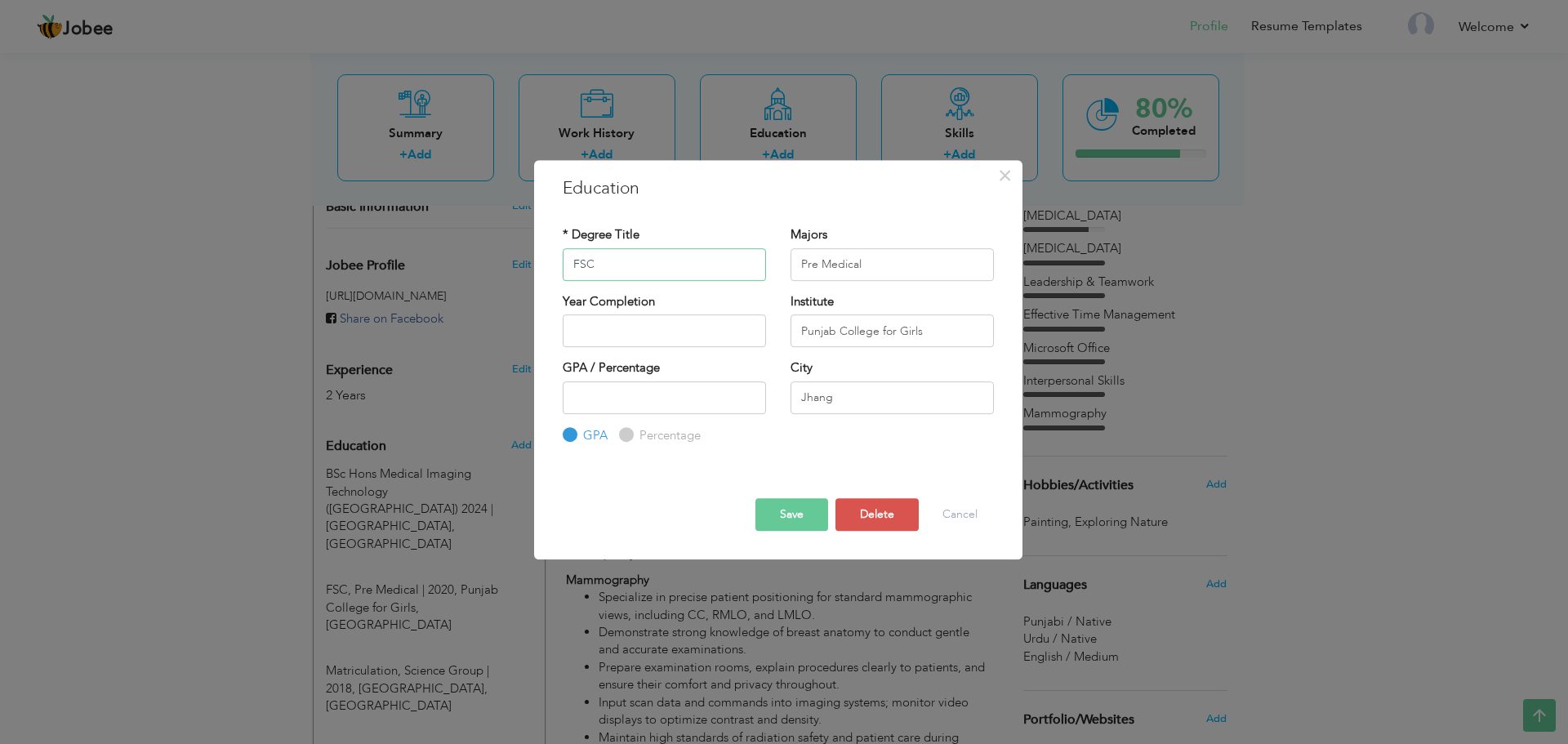
paste input "2020"
click at [811, 511] on button "Save" at bounding box center [791, 514] width 72 height 32
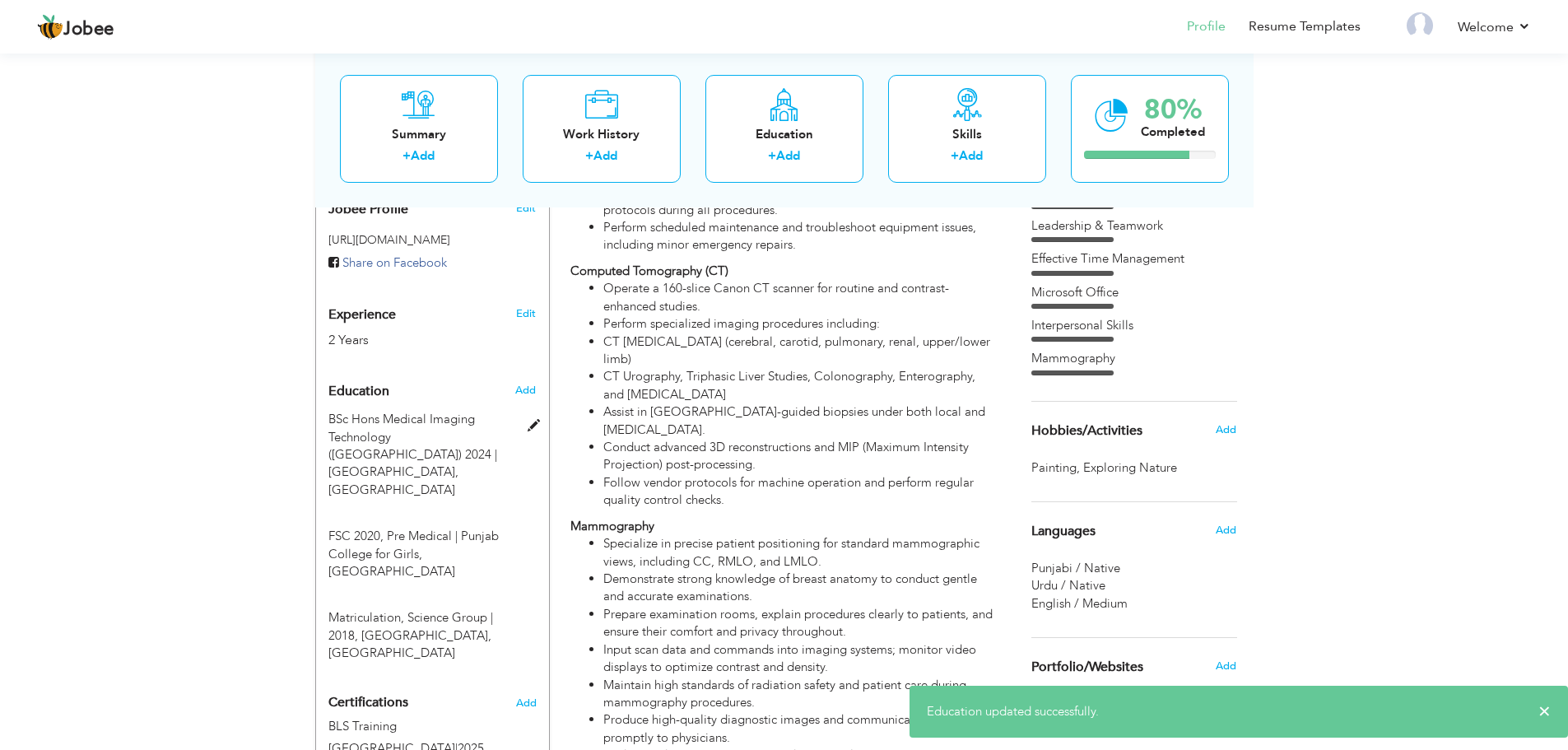
scroll to position [577, 0]
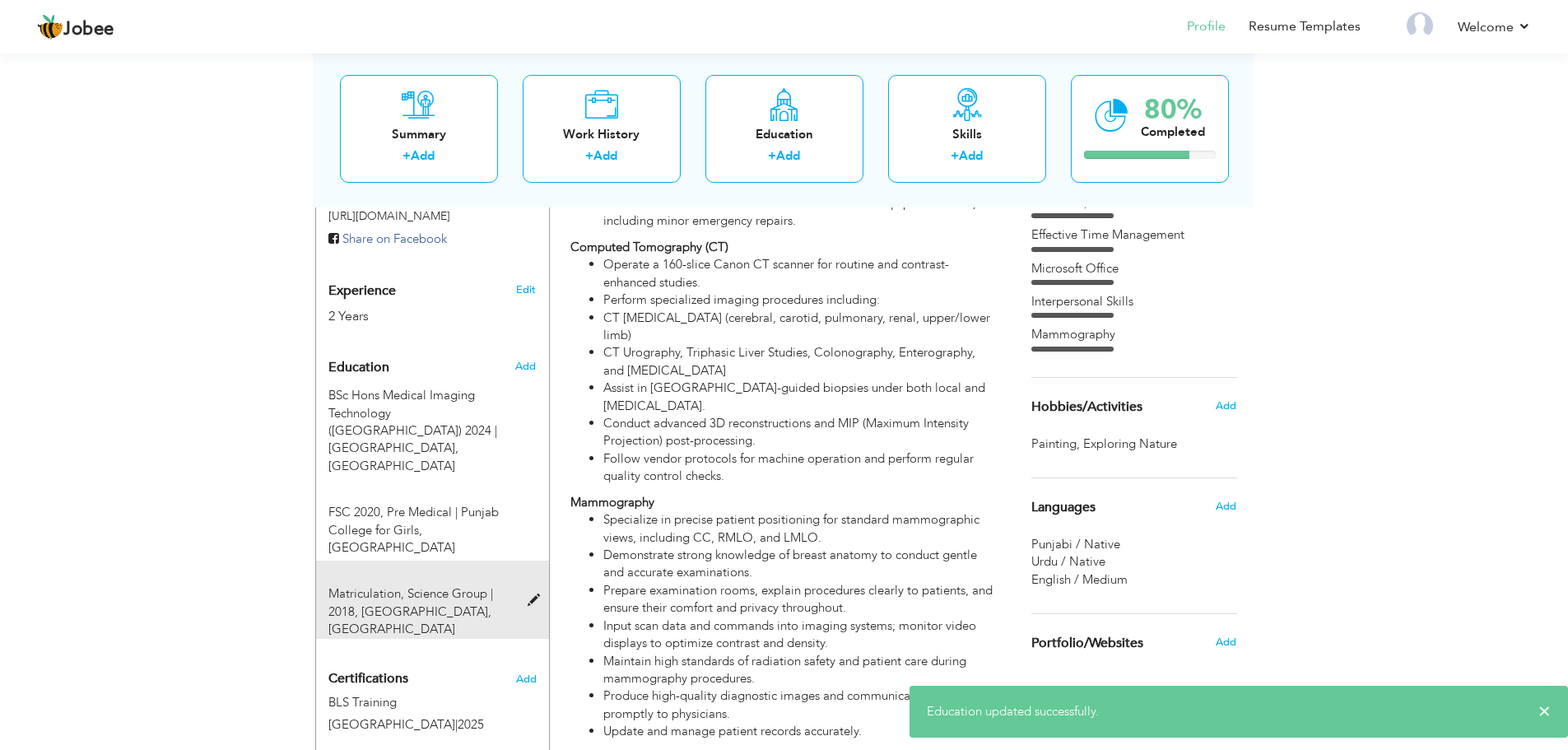
click at [462, 586] on span "Matriculation, Science Group | 2018," at bounding box center [410, 603] width 164 height 34
type input "Matriculation"
type input "Science Group"
type input "2018"
type input "Chenab College"
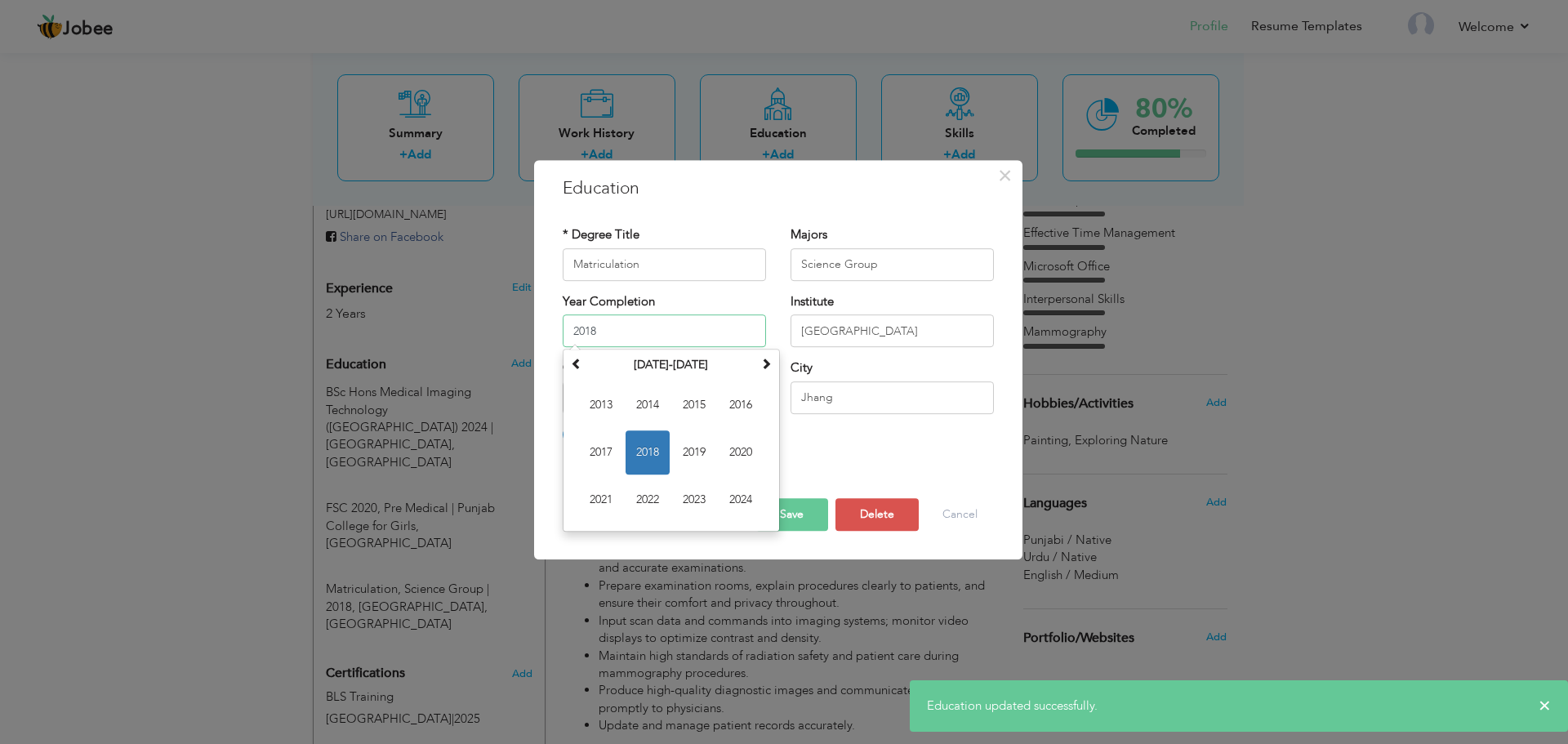
drag, startPoint x: 658, startPoint y: 333, endPoint x: 487, endPoint y: 322, distance: 171.4
click at [487, 322] on div "× Education * Degree Title Matriculation Majors Science Group 2018" at bounding box center [784, 372] width 1568 height 744
click at [672, 264] on input "Matriculation" at bounding box center [664, 264] width 204 height 32
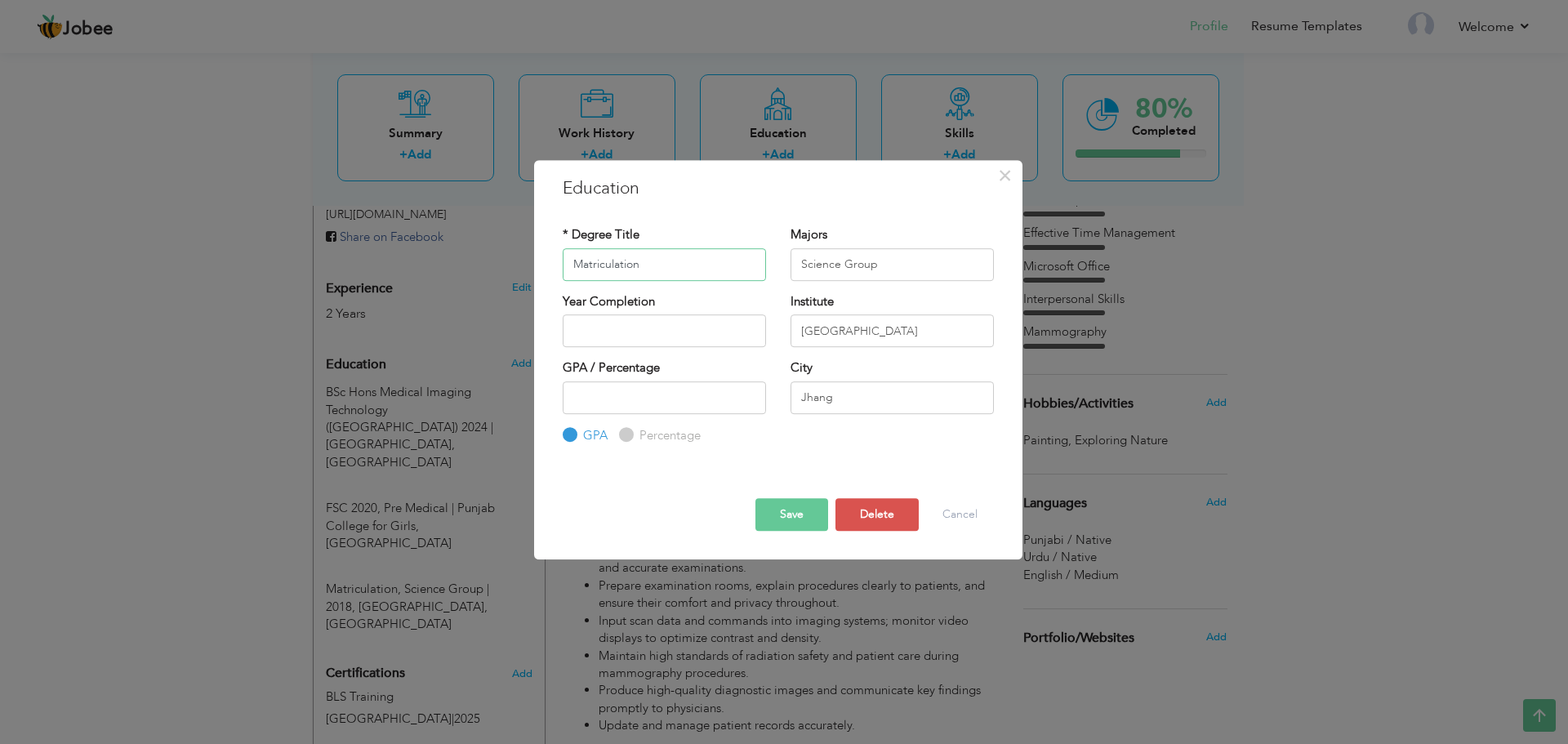
paste input "2018"
type input "Matriculation 2018"
click at [795, 520] on button "Save" at bounding box center [791, 514] width 72 height 32
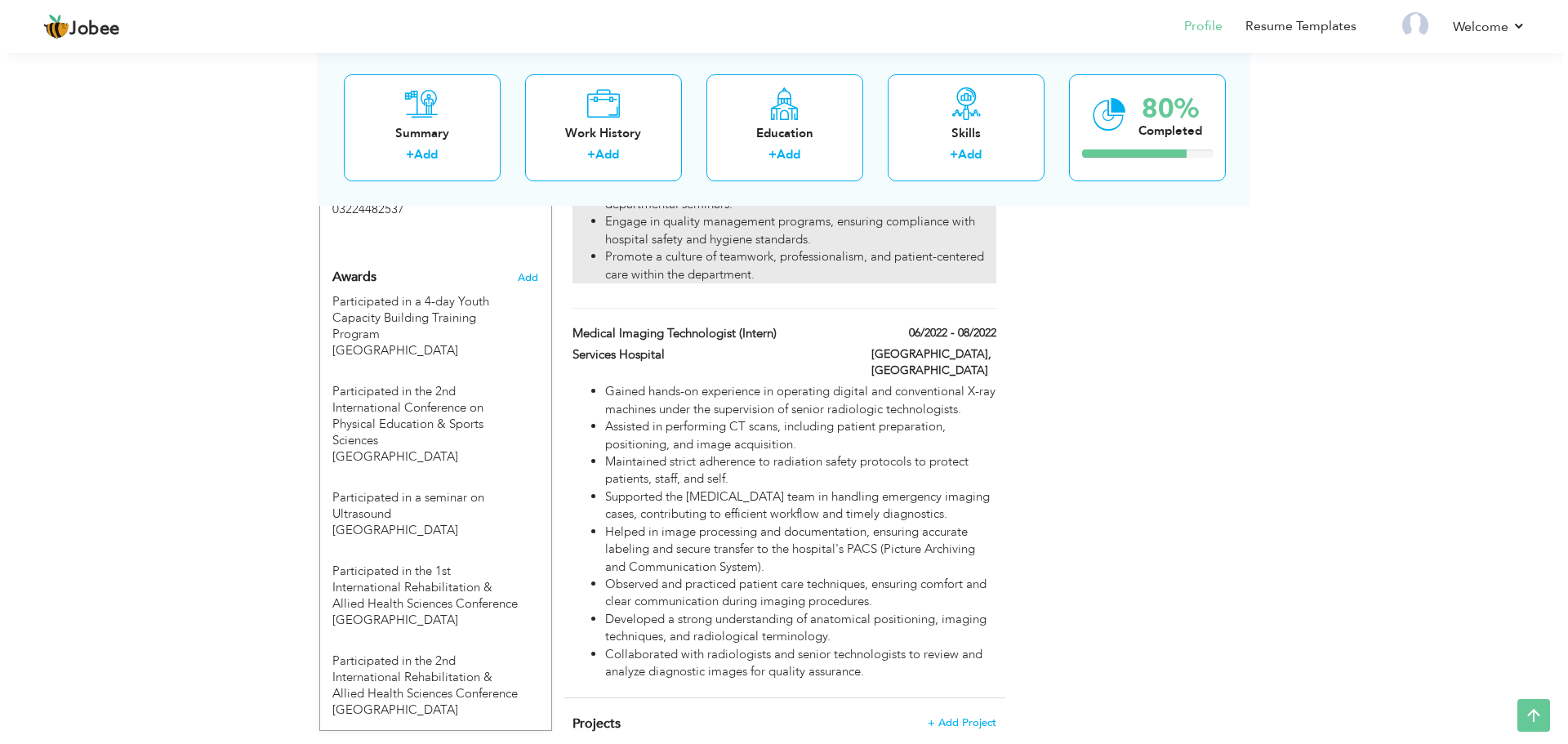
scroll to position [1322, 0]
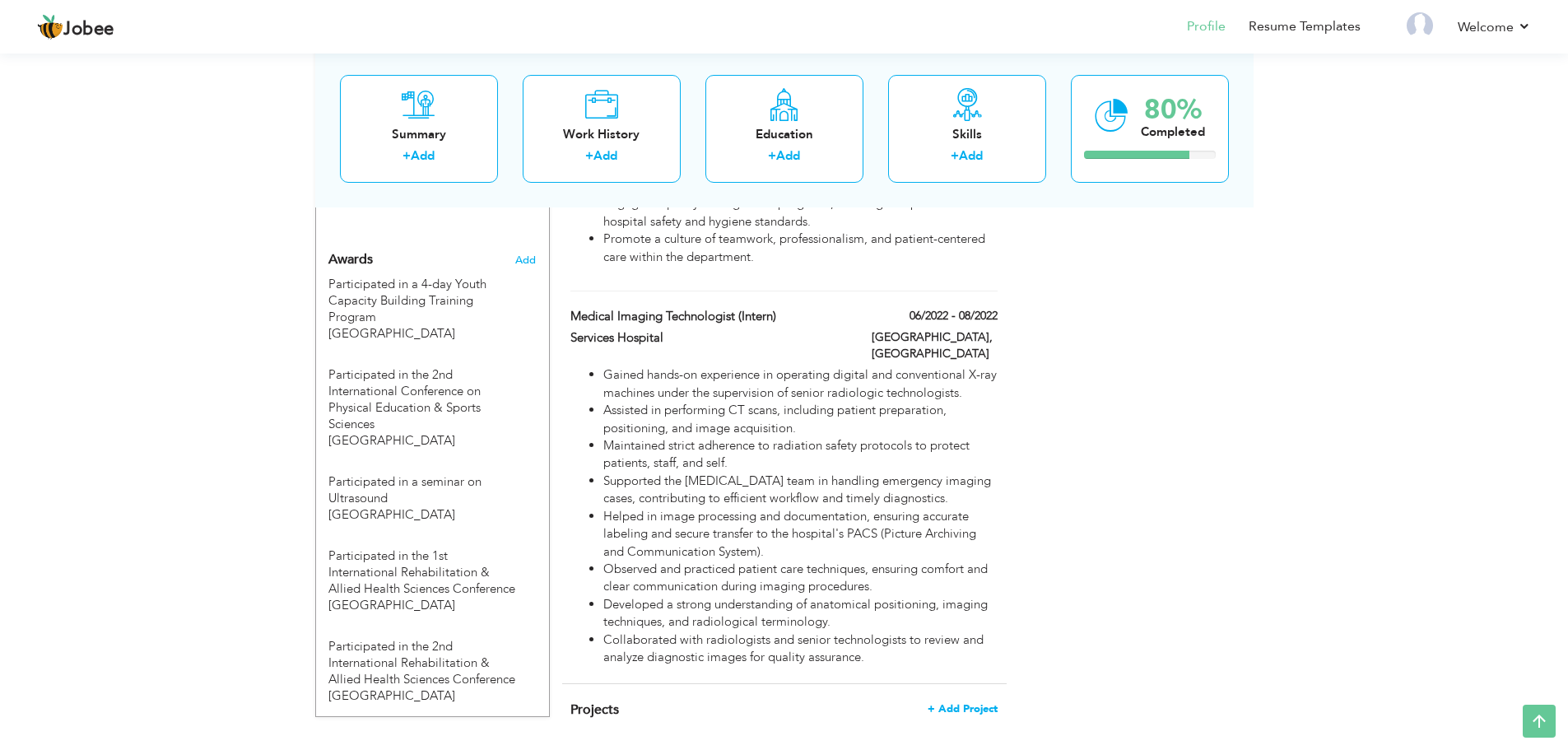
click at [937, 703] on span "+ Add Project" at bounding box center [962, 709] width 70 height 12
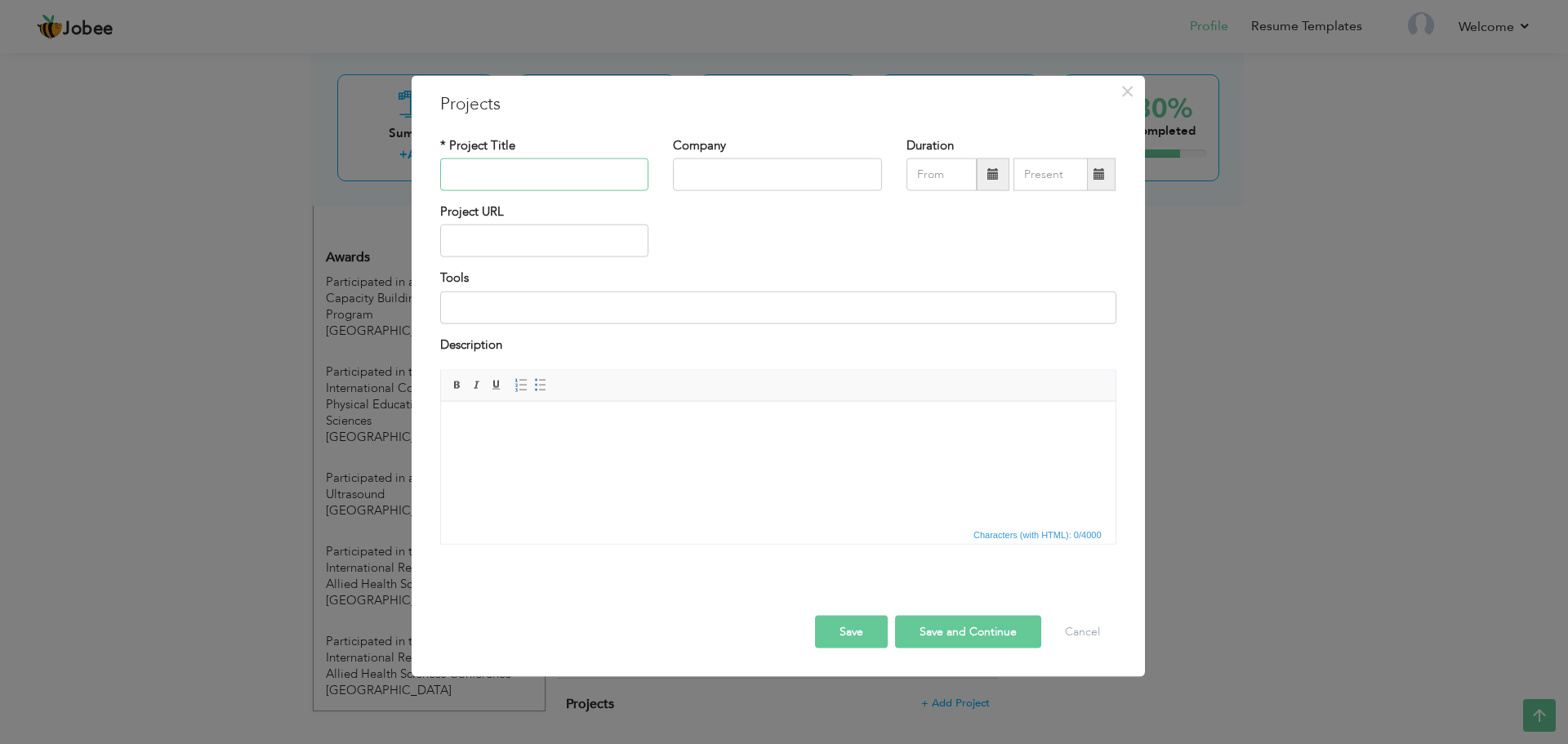
click at [573, 160] on input "text" at bounding box center [545, 175] width 210 height 32
click at [546, 160] on input "[MEDICAL_DATA] Investigation & Classification of [MEDICAL_DATA] by using diffus…" at bounding box center [545, 175] width 210 height 32
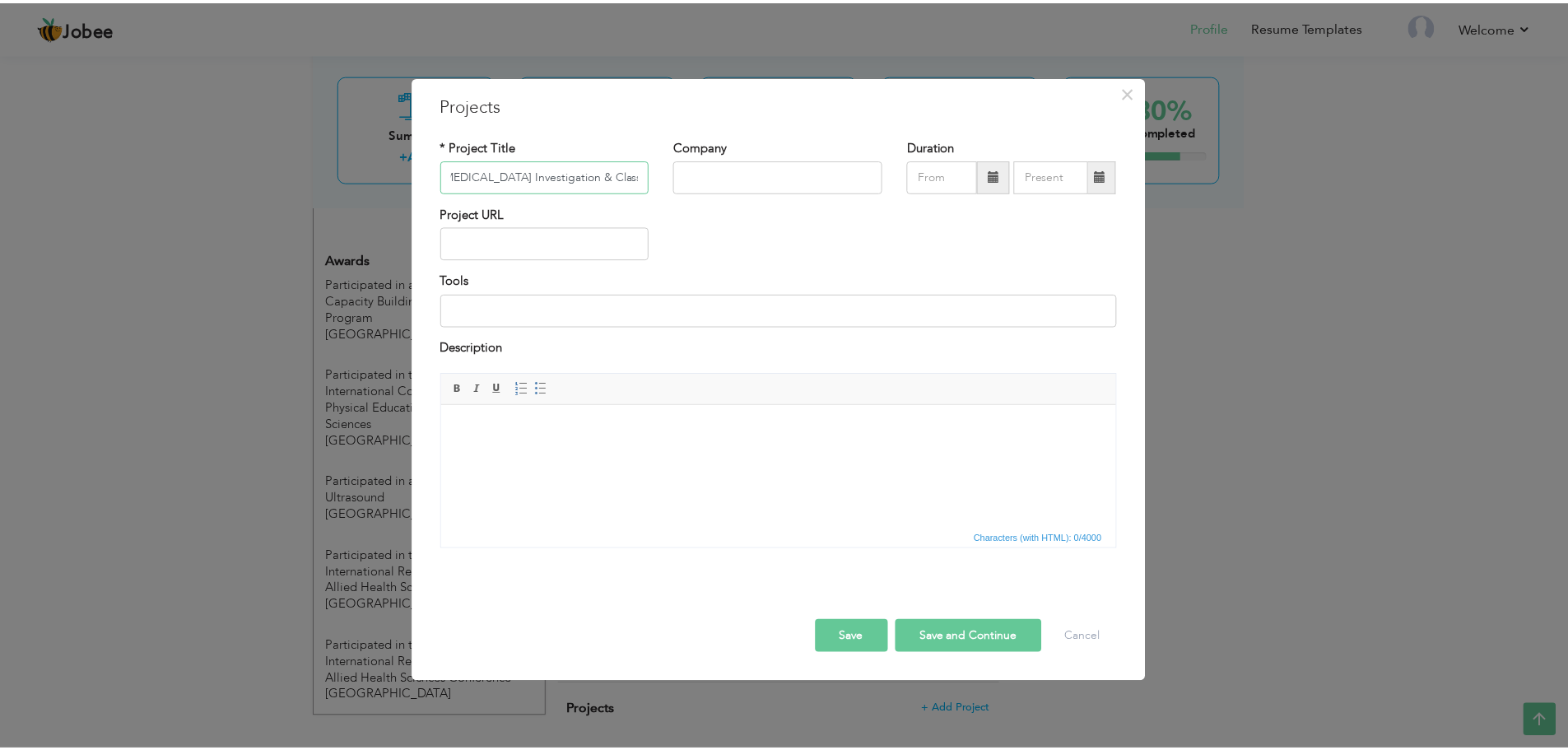
scroll to position [0, 0]
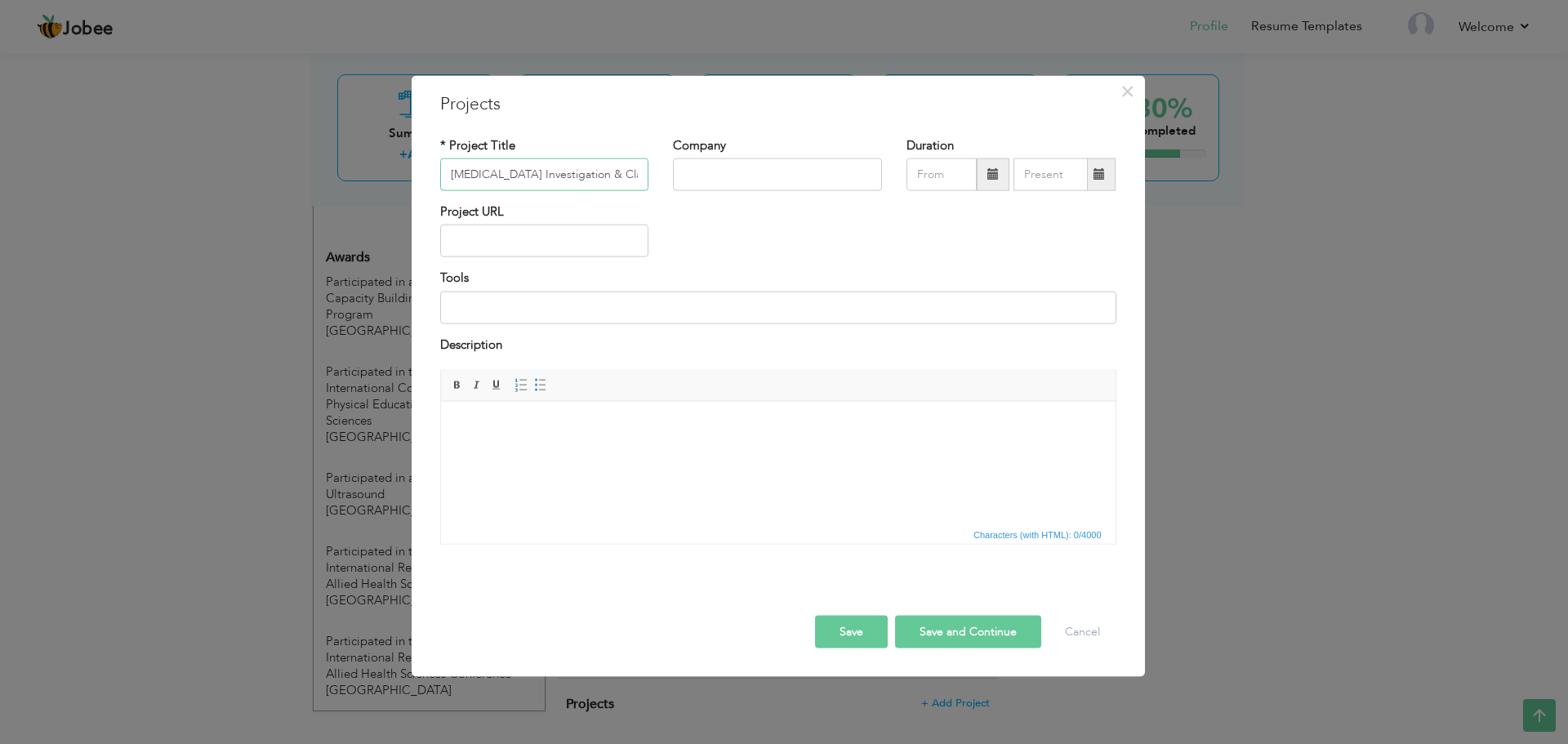
type input "[MEDICAL_DATA] Investigation & Classification of [MEDICAL_DATA] by using diffus…"
click at [707, 181] on input "text" at bounding box center [778, 175] width 210 height 32
click at [732, 181] on input "Superior university" at bounding box center [778, 175] width 210 height 32
click at [774, 174] on input "[GEOGRAPHIC_DATA]" at bounding box center [778, 175] width 210 height 32
click at [792, 174] on input "[GEOGRAPHIC_DATA]" at bounding box center [778, 175] width 210 height 32
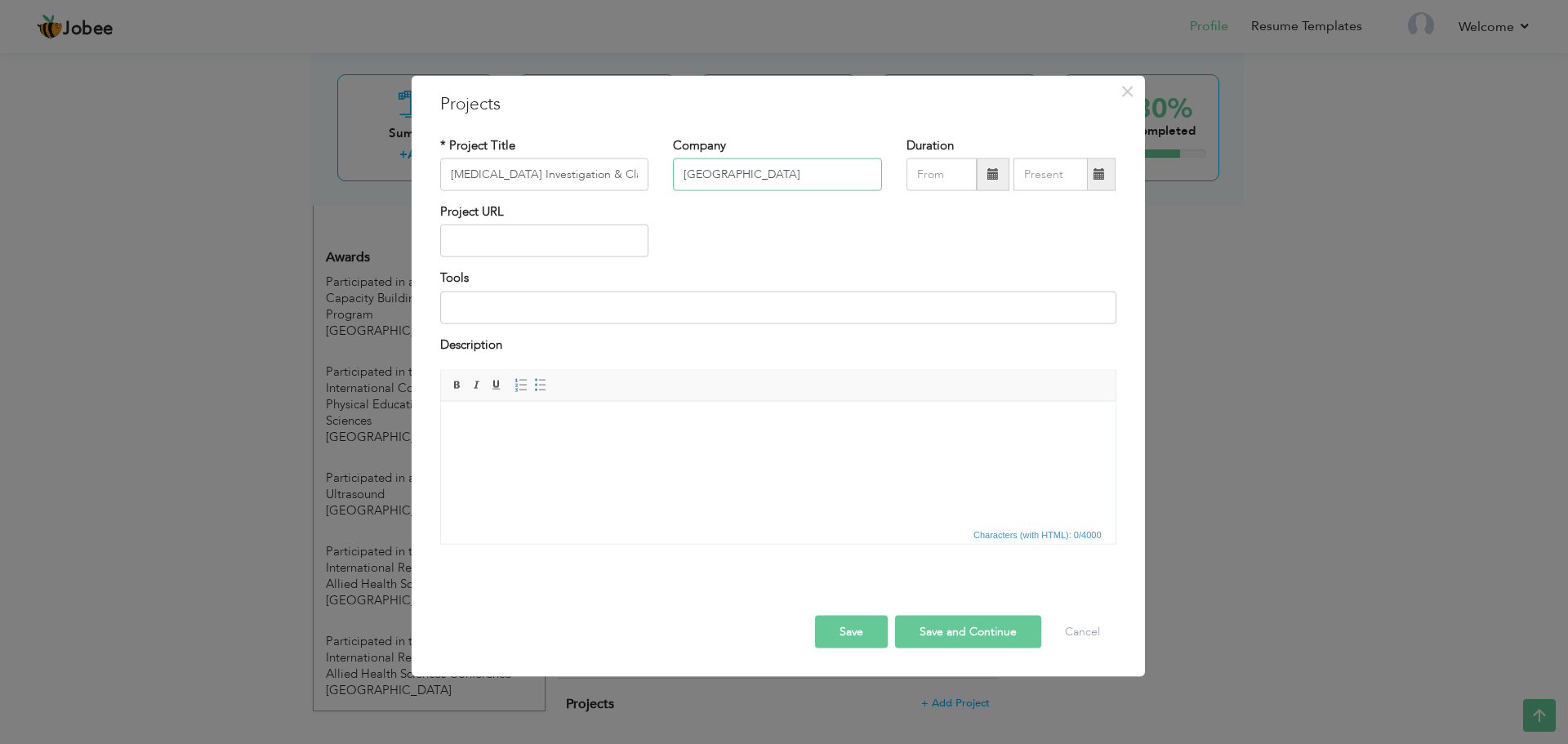
type input "[GEOGRAPHIC_DATA]"
click at [860, 653] on div "Save Save and Continue Delete Cancel" at bounding box center [778, 615] width 701 height 91
click at [858, 648] on button "Save" at bounding box center [851, 632] width 72 height 32
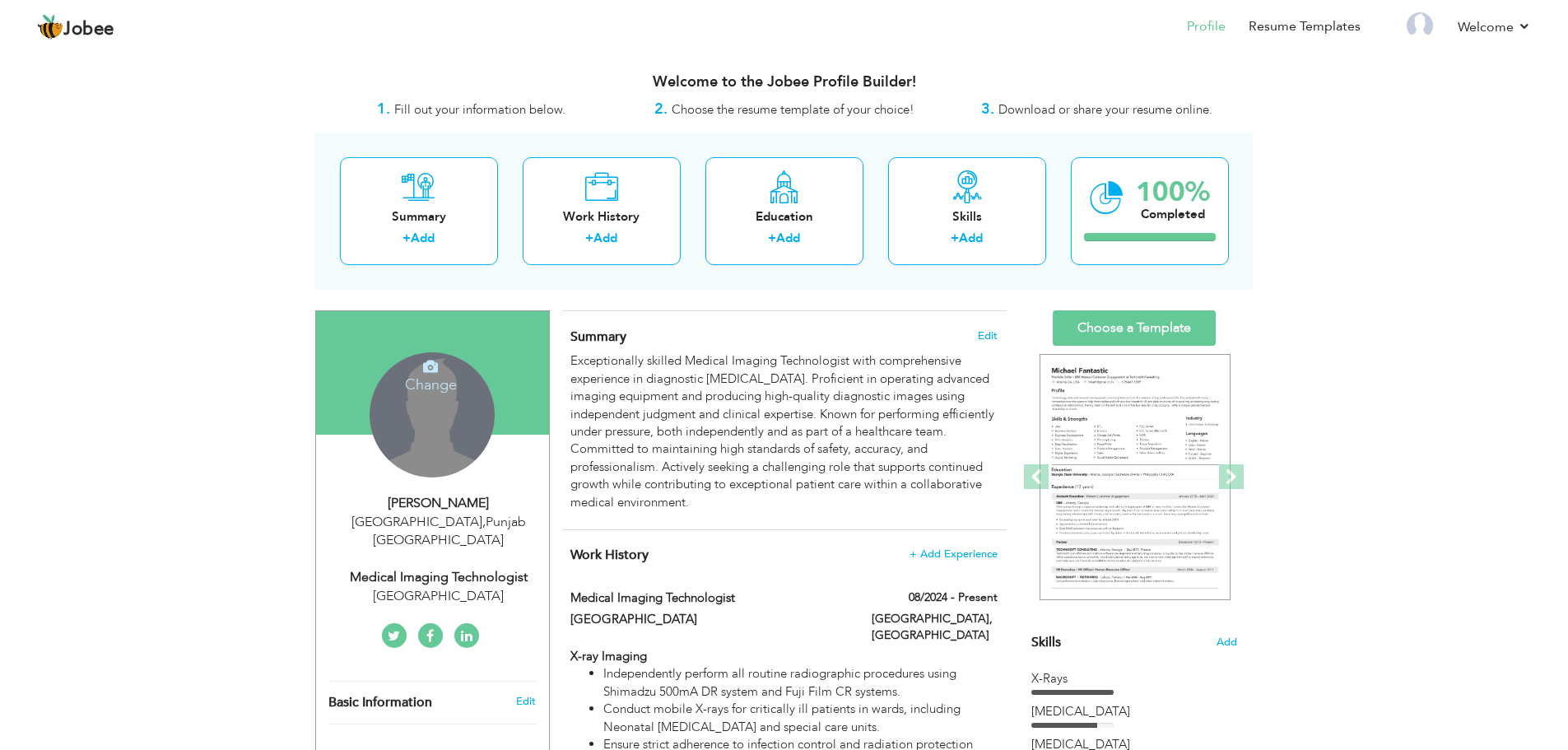
click at [445, 370] on h4 "Change" at bounding box center [431, 373] width 117 height 39
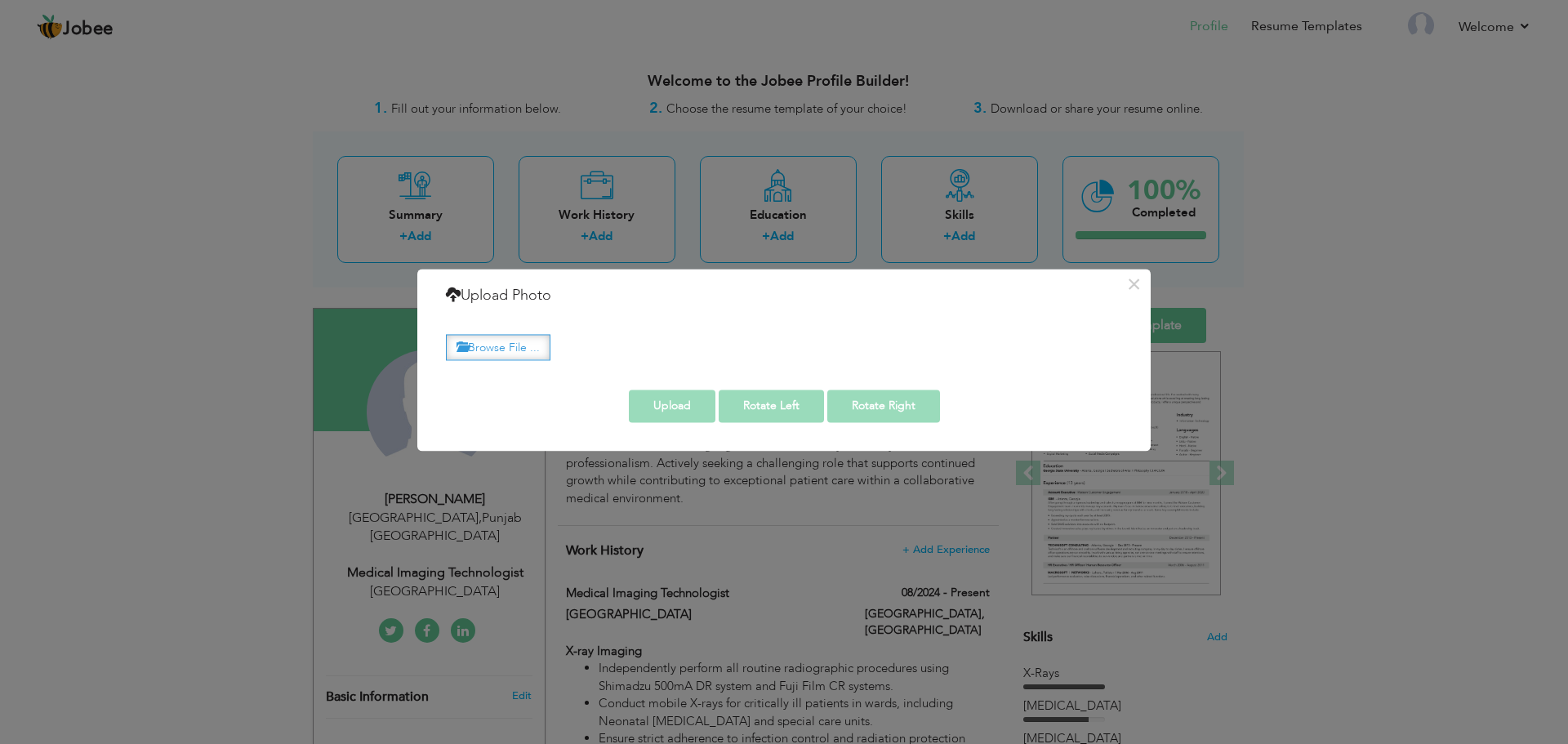
click at [540, 356] on label "Browse File ..." at bounding box center [498, 347] width 105 height 25
click at [0, 0] on input "Browse File ..." at bounding box center [0, 0] width 0 height 0
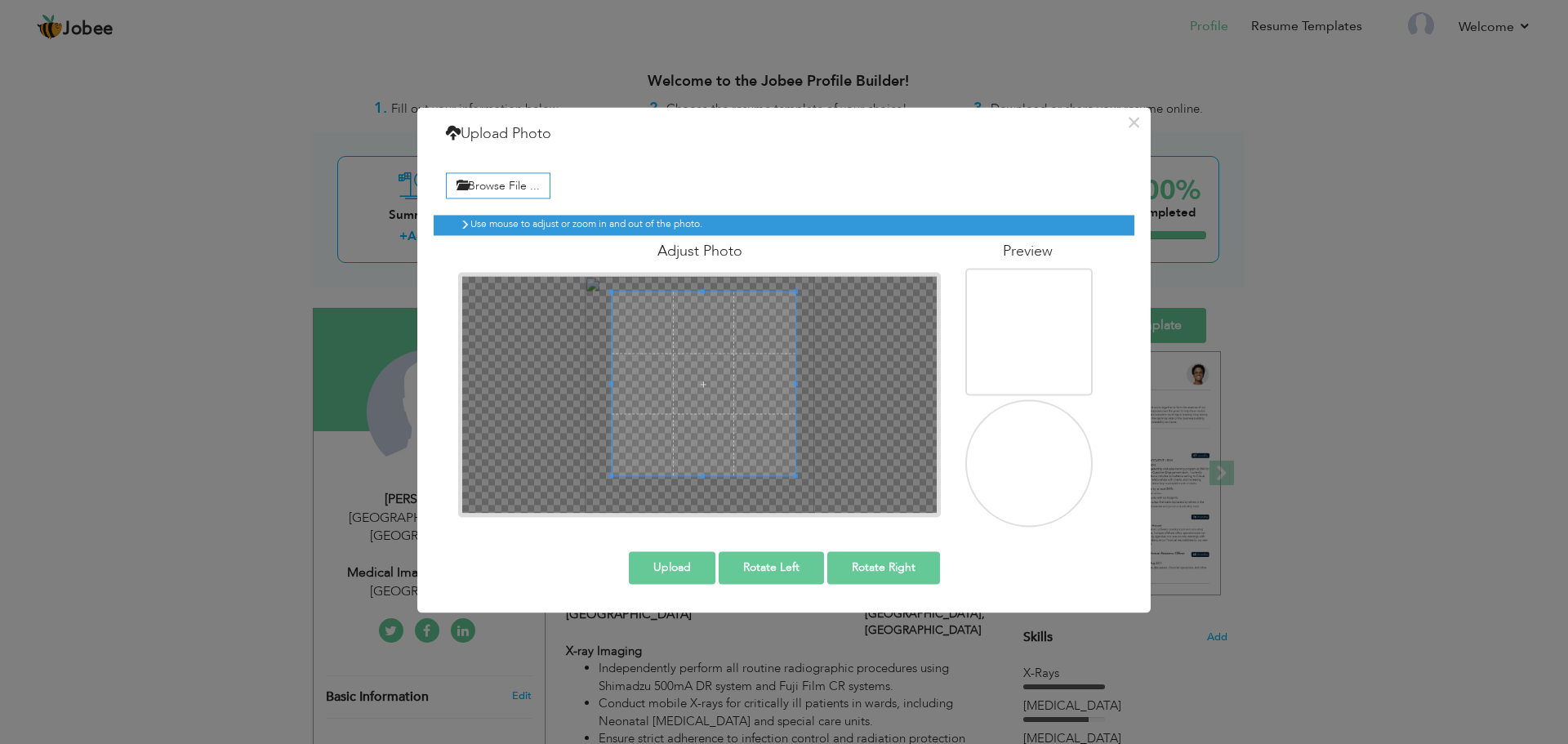
click at [711, 376] on span at bounding box center [703, 384] width 183 height 183
click at [670, 563] on button "Upload" at bounding box center [673, 567] width 86 height 32
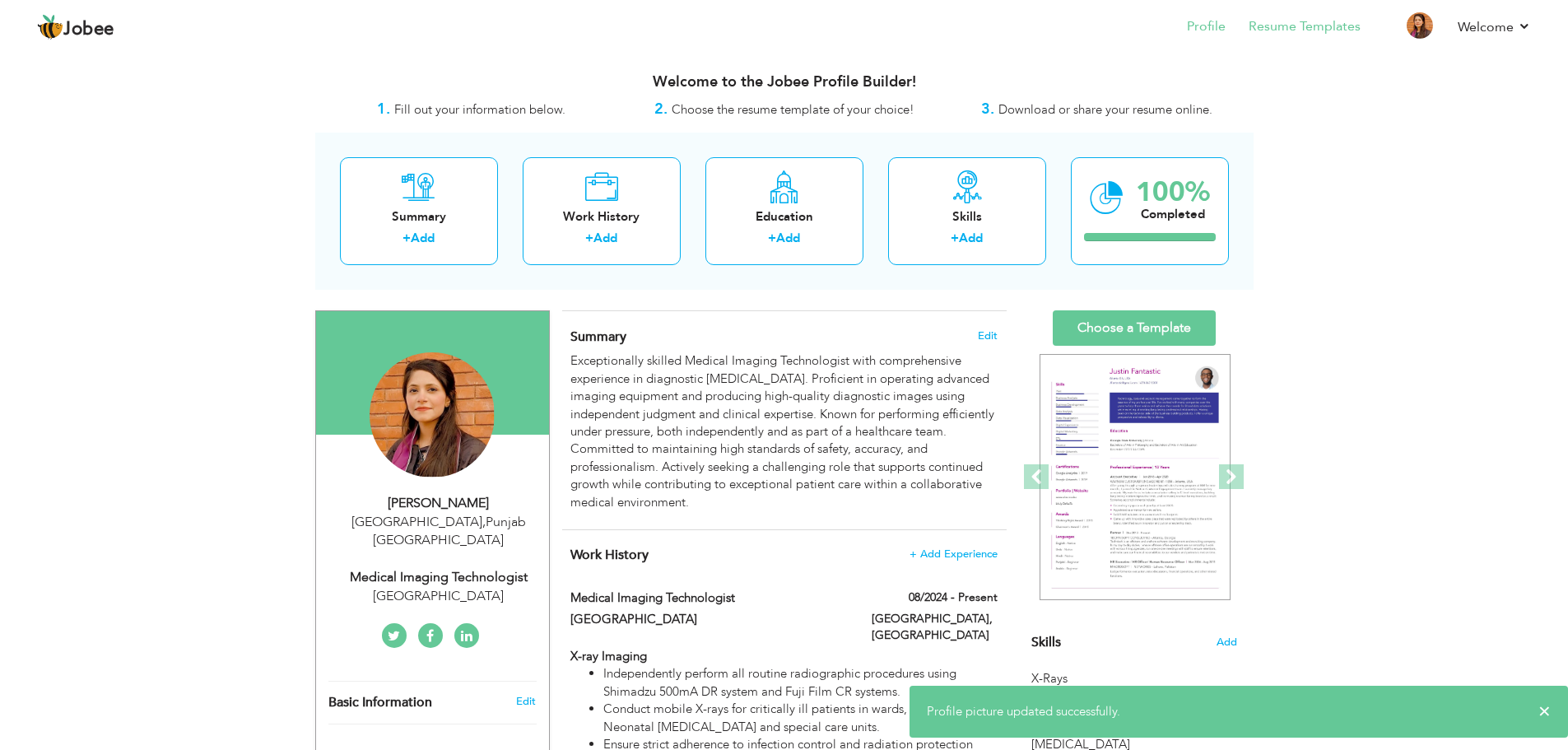
click at [1315, 37] on li "Resume Templates" at bounding box center [1292, 28] width 135 height 44
click at [1315, 31] on link "Resume Templates" at bounding box center [1304, 27] width 112 height 19
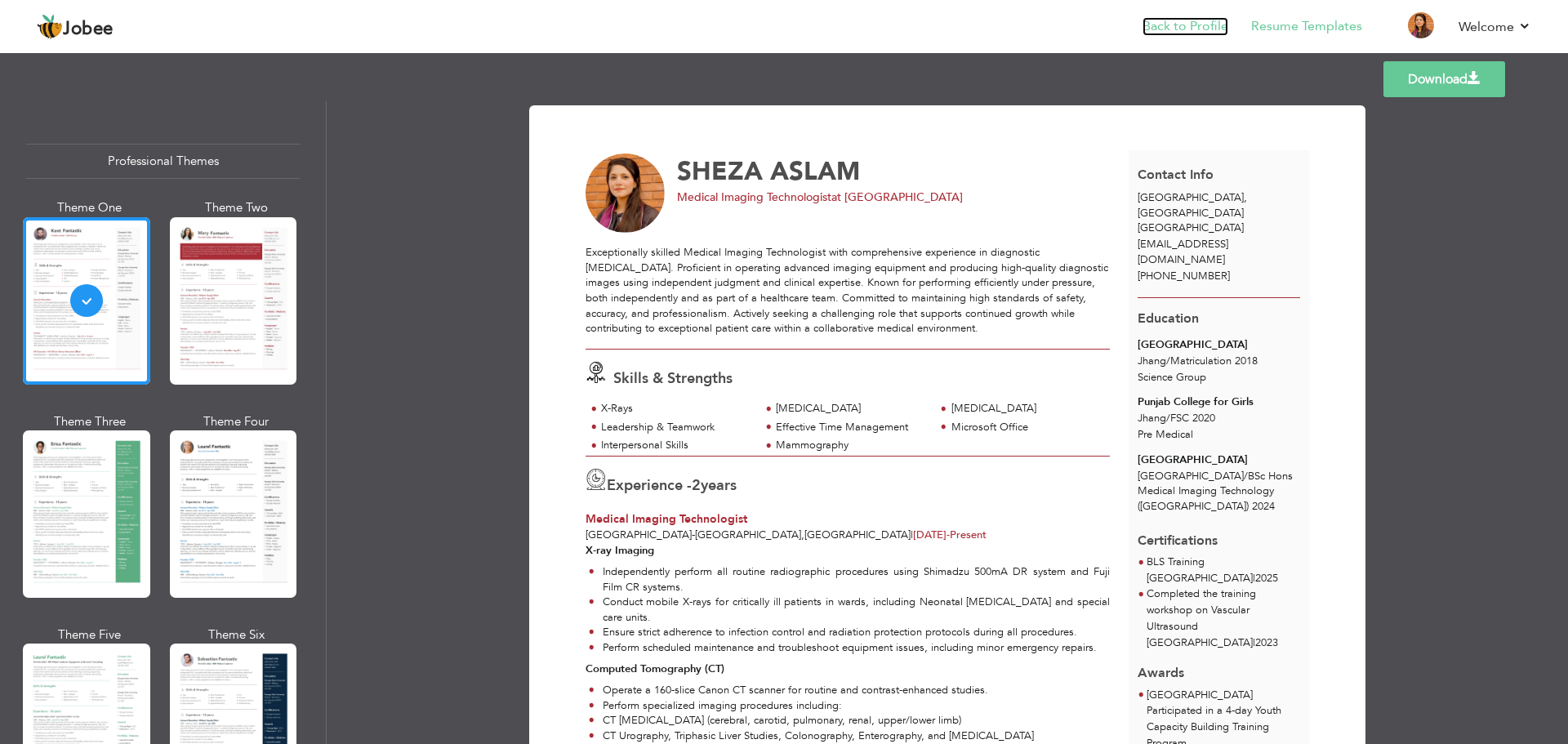
click at [1203, 30] on link "Back to Profile" at bounding box center [1185, 27] width 86 height 19
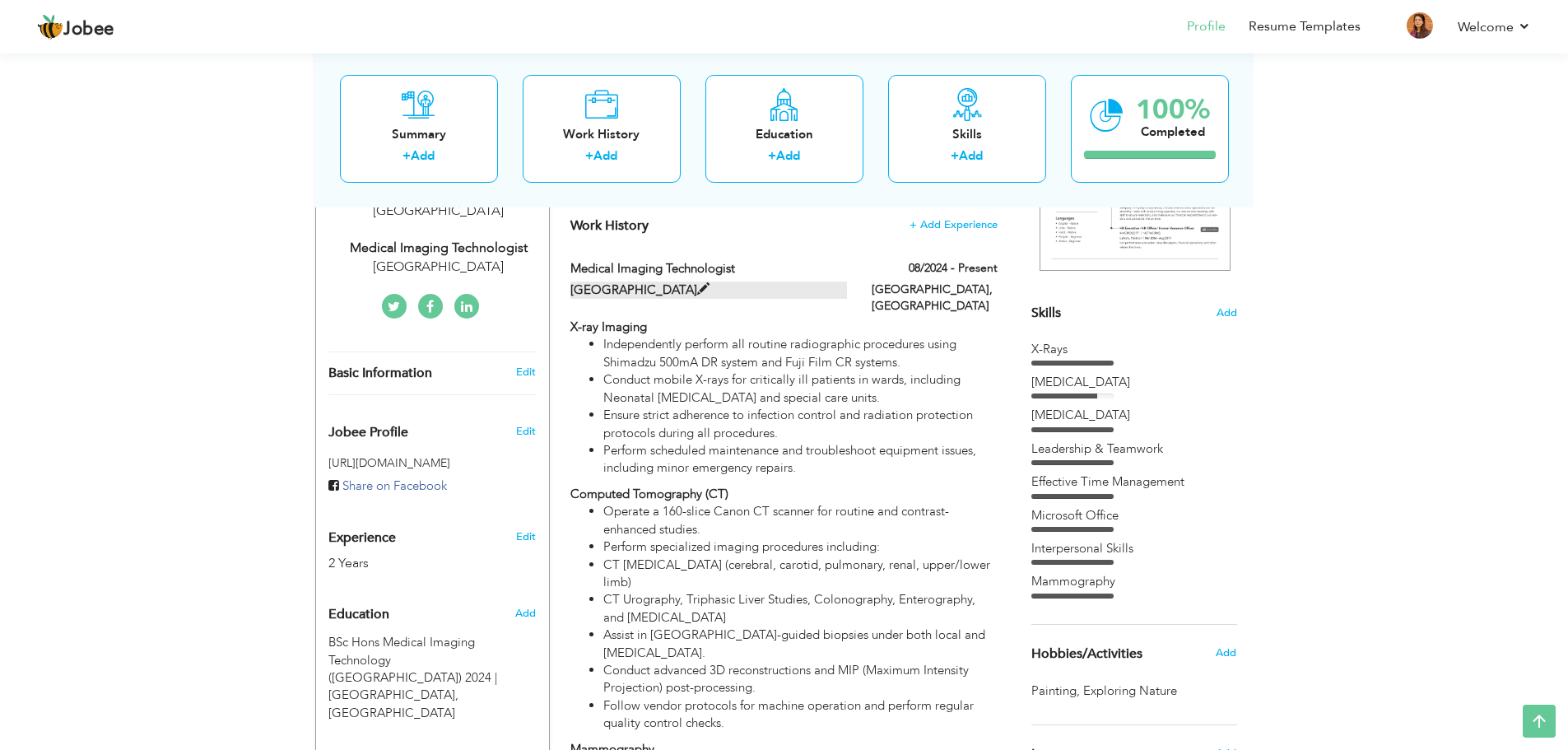
click at [787, 282] on label "[GEOGRAPHIC_DATA]" at bounding box center [709, 290] width 276 height 18
type input "Medical Imaging Technologist"
type input "[GEOGRAPHIC_DATA]"
type input "08/2024"
type input "[GEOGRAPHIC_DATA]"
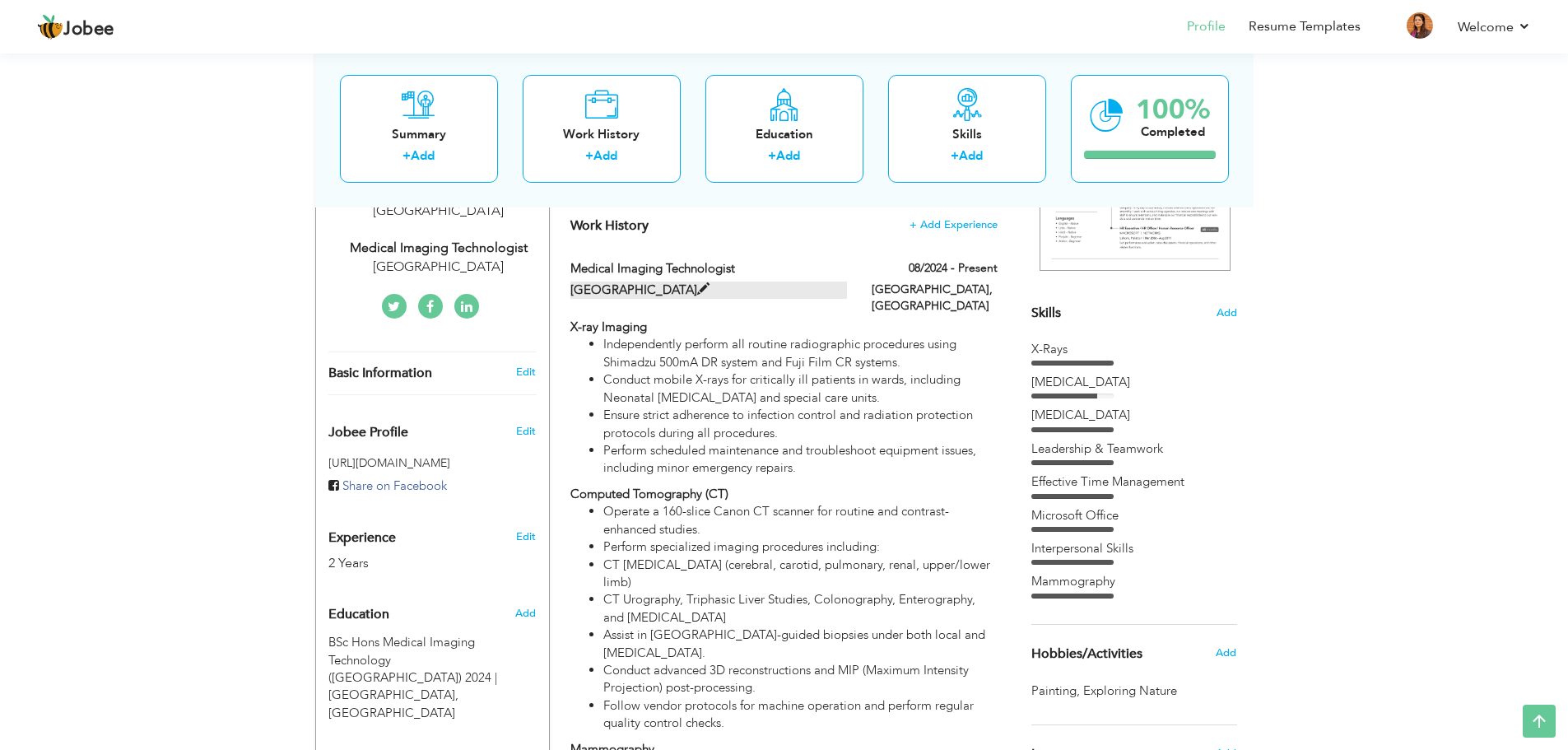
type input "[GEOGRAPHIC_DATA]"
checkbox input "true"
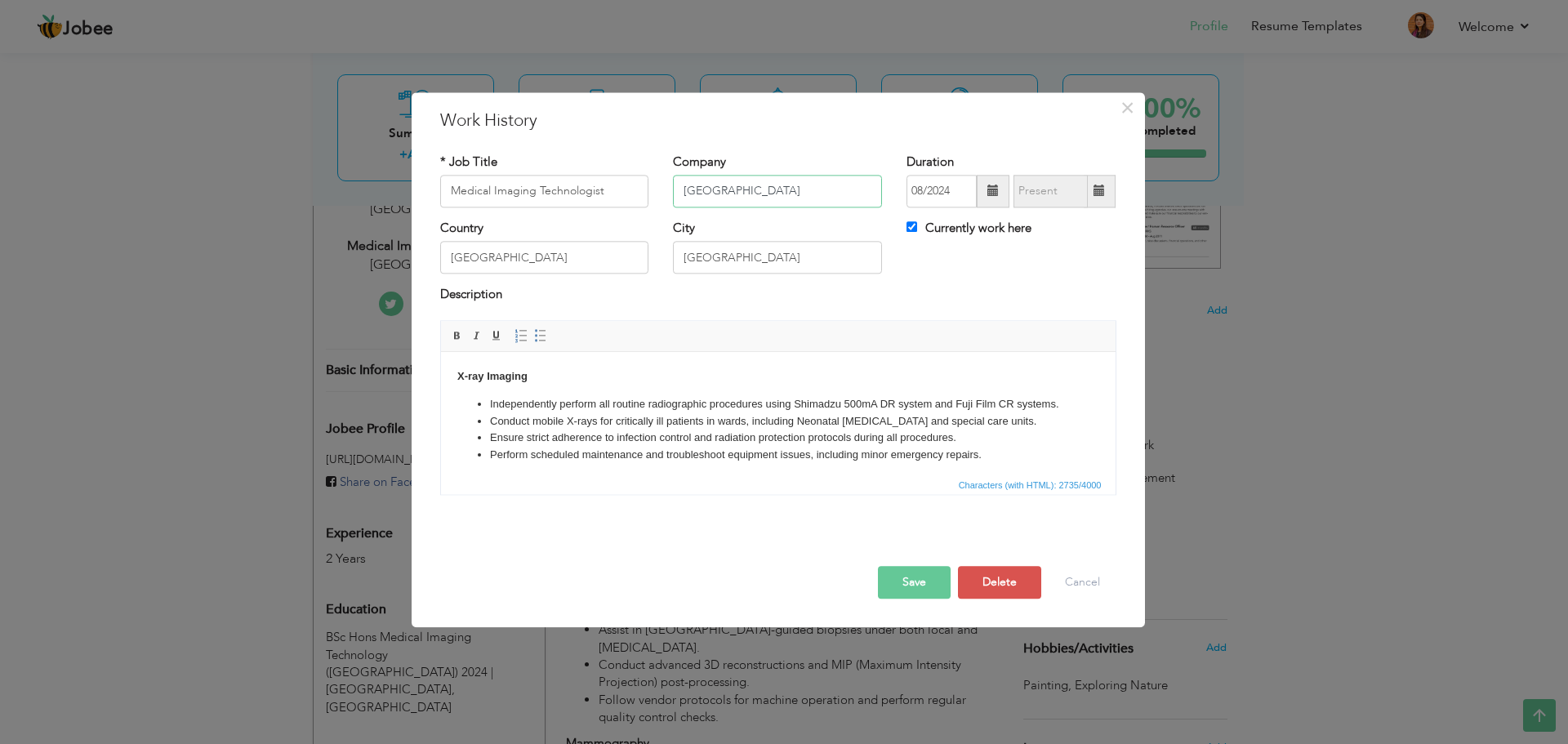
scroll to position [0, 17]
drag, startPoint x: 855, startPoint y: 189, endPoint x: 910, endPoint y: 188, distance: 55.0
click at [910, 188] on div "* Job Title Medical Imaging Technologist [GEOGRAPHIC_DATA] Duration 08/2024" at bounding box center [778, 187] width 701 height 67
click at [865, 190] on input "[GEOGRAPHIC_DATA]" at bounding box center [778, 190] width 210 height 32
click at [871, 190] on input "[GEOGRAPHIC_DATA]" at bounding box center [778, 190] width 210 height 32
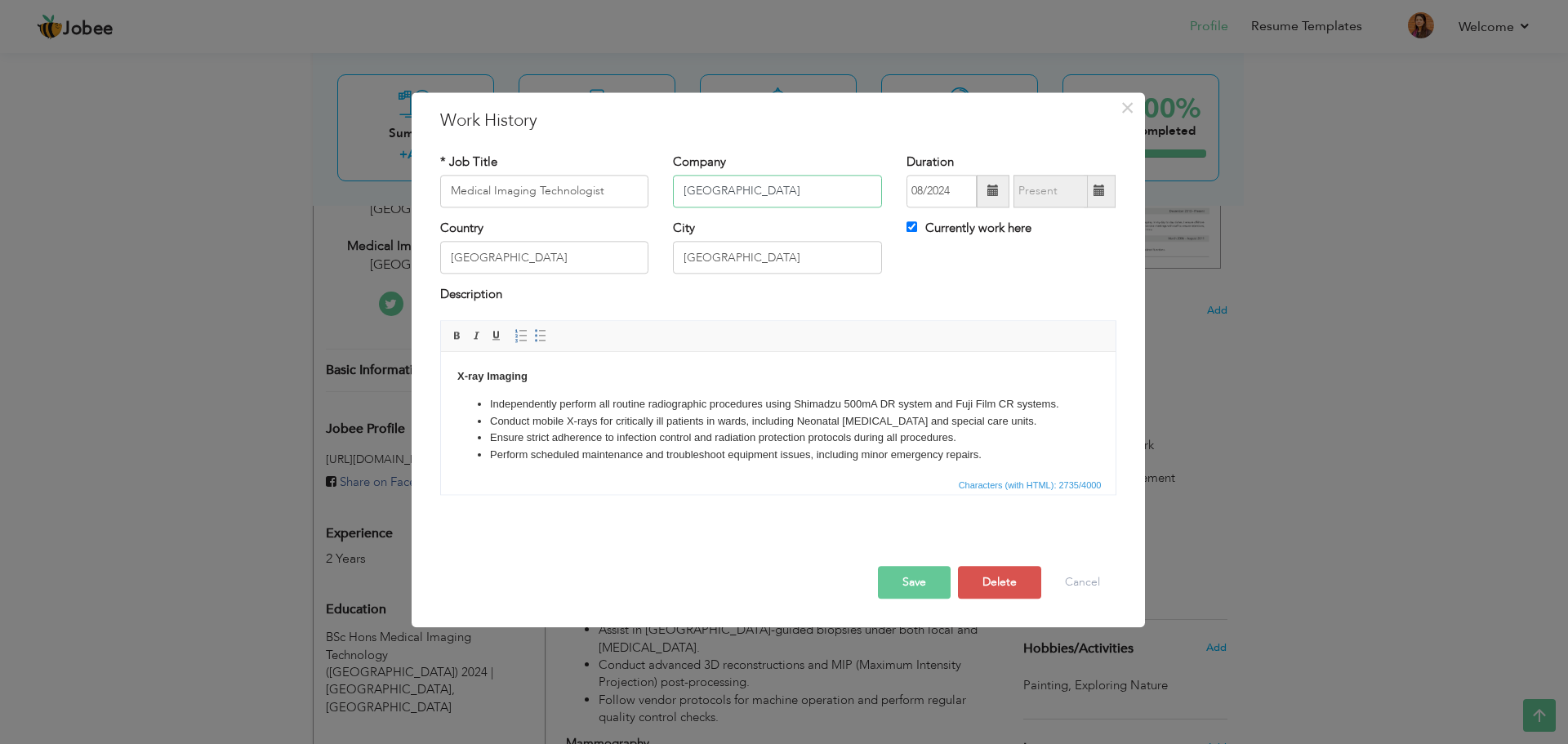
scroll to position [0, 21]
type input "[GEOGRAPHIC_DATA]"
click at [923, 592] on button "Save" at bounding box center [914, 582] width 72 height 32
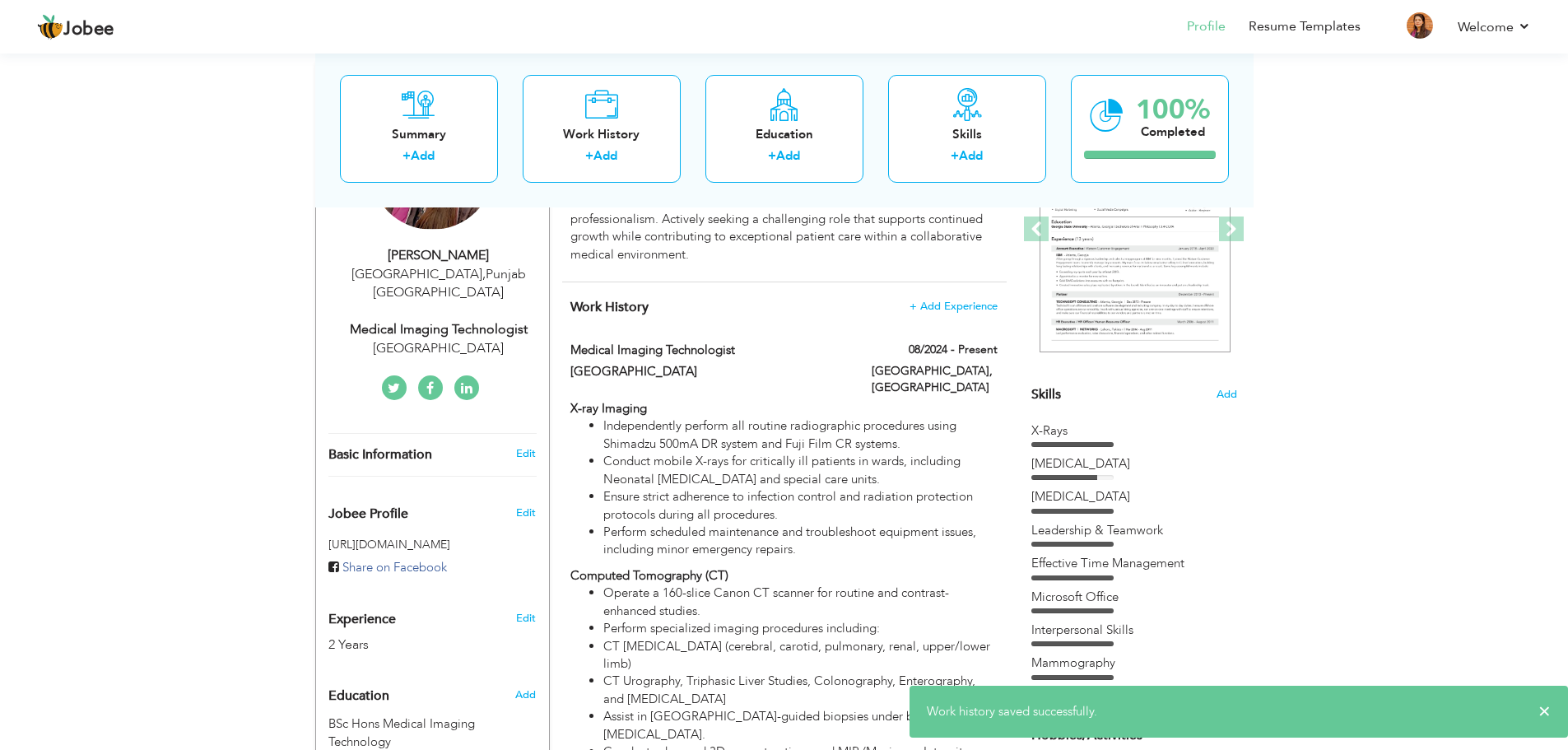
scroll to position [0, 0]
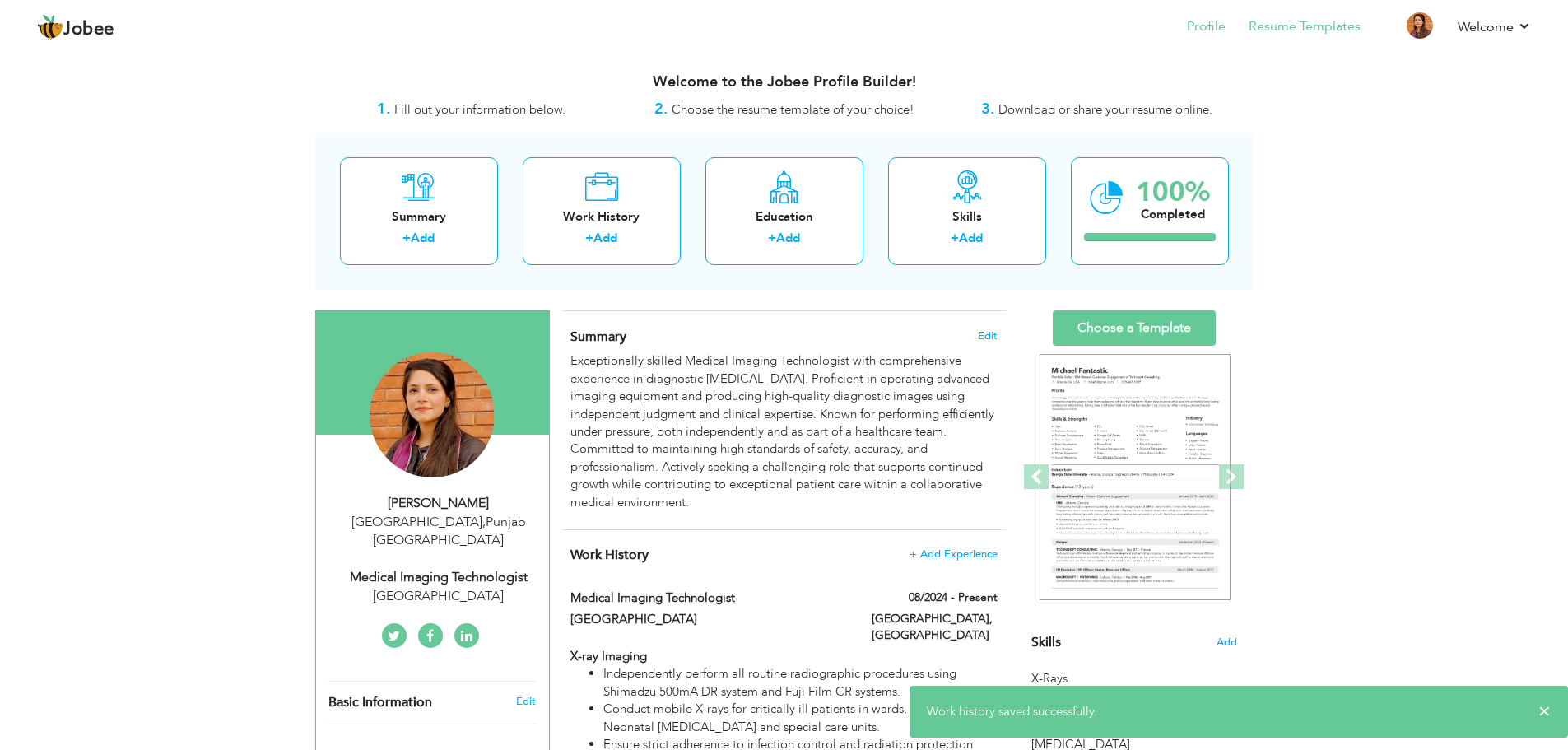
click at [1318, 45] on li "Resume Templates" at bounding box center [1292, 28] width 135 height 44
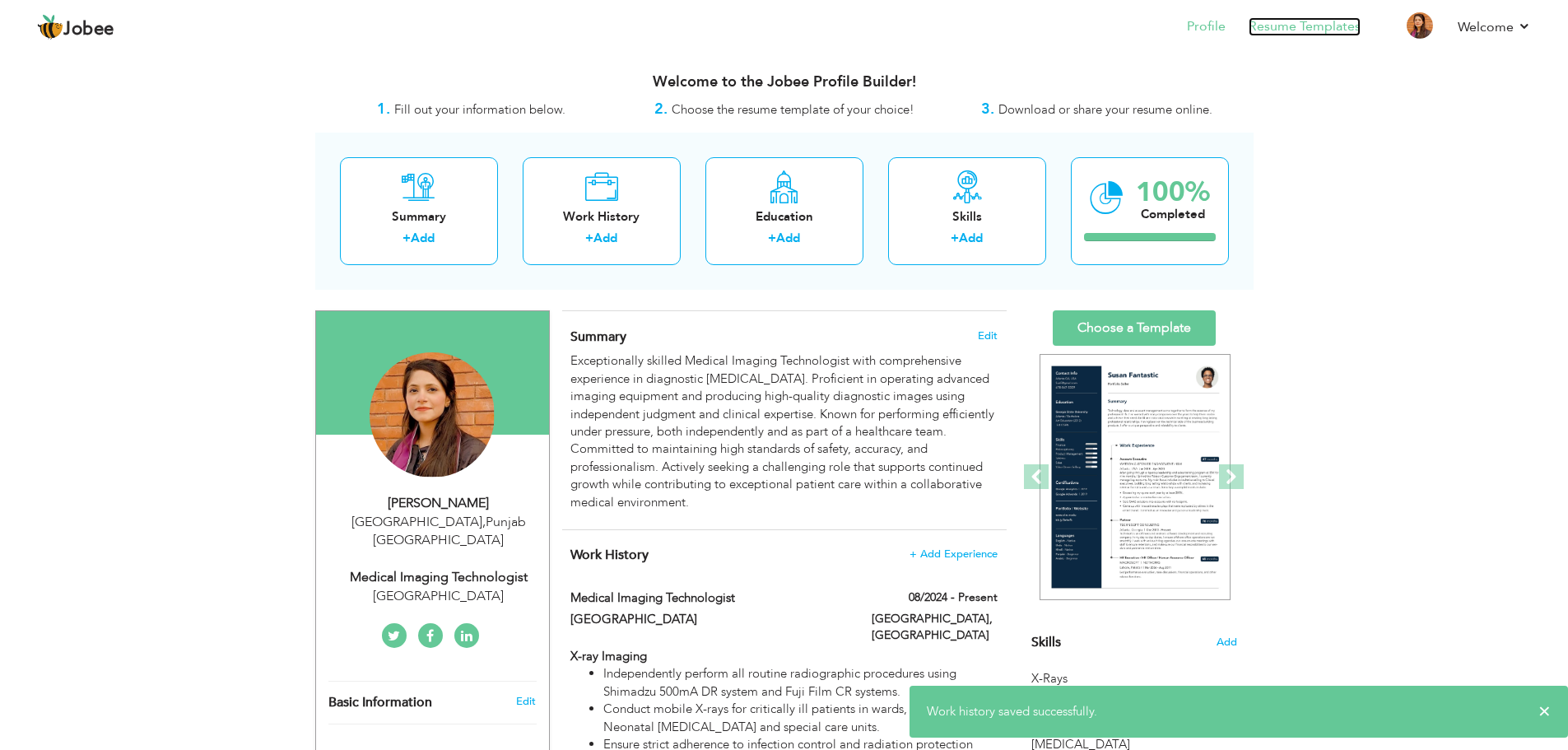
click at [1318, 35] on link "Resume Templates" at bounding box center [1304, 27] width 112 height 19
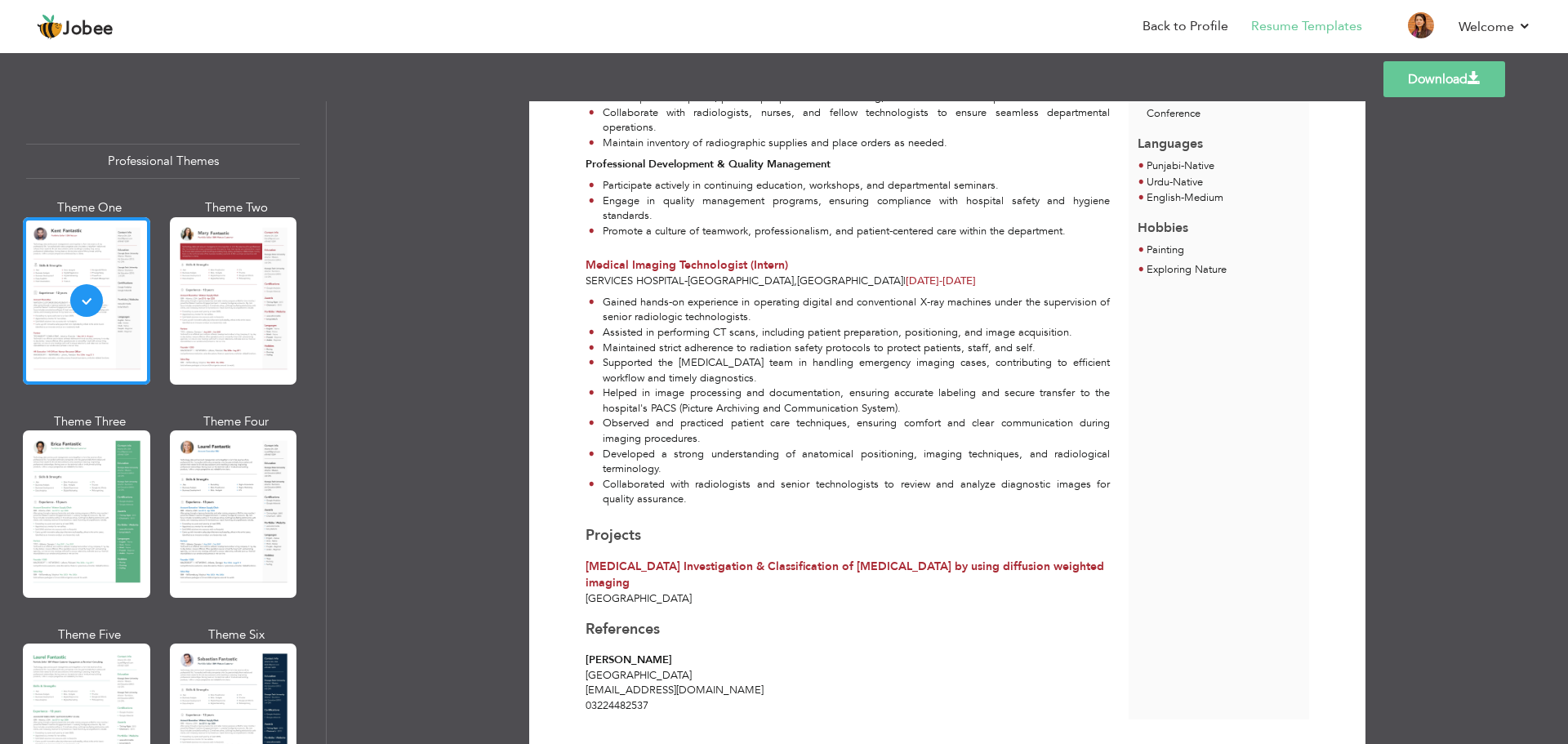
scroll to position [929, 0]
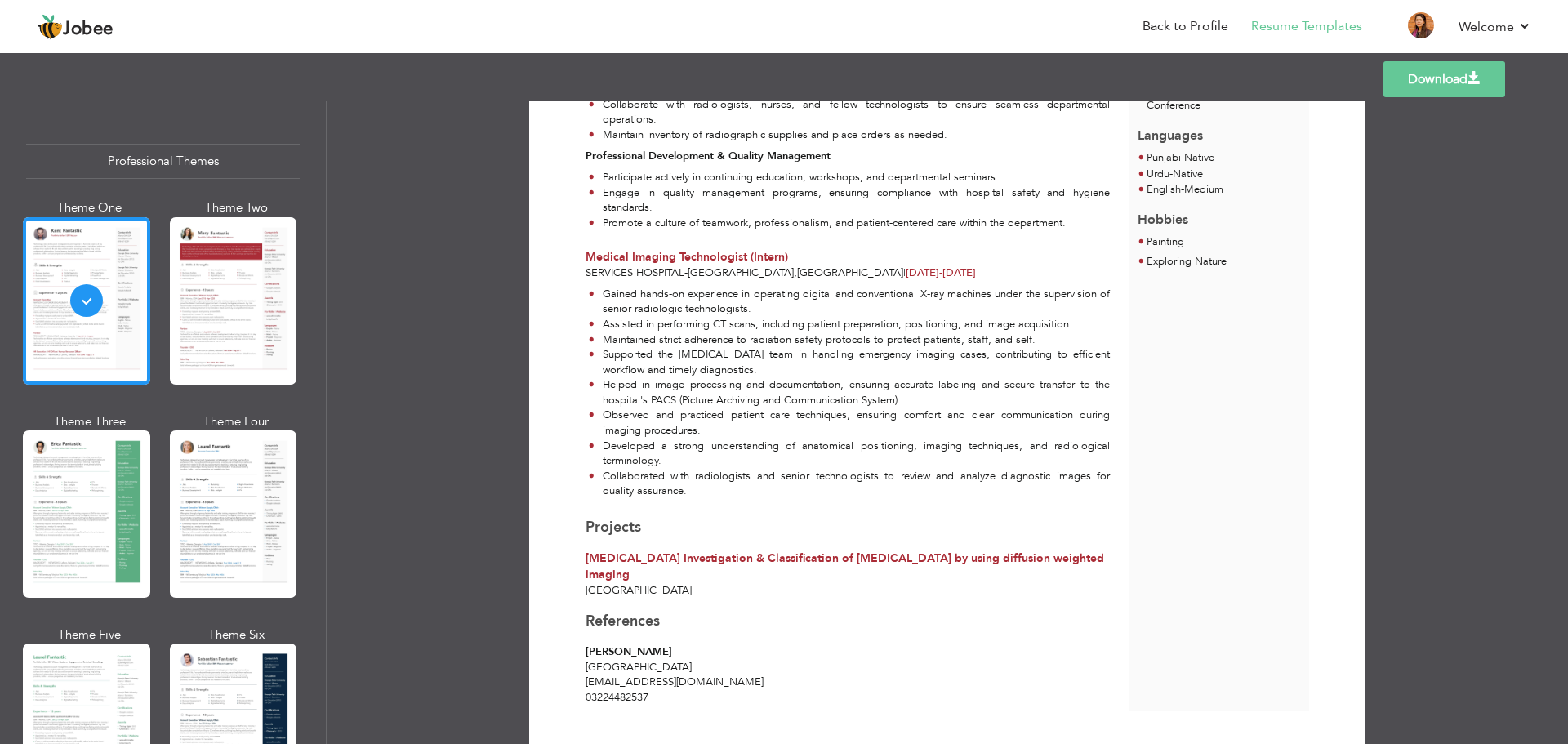
click at [1451, 85] on link "Download" at bounding box center [1444, 79] width 121 height 36
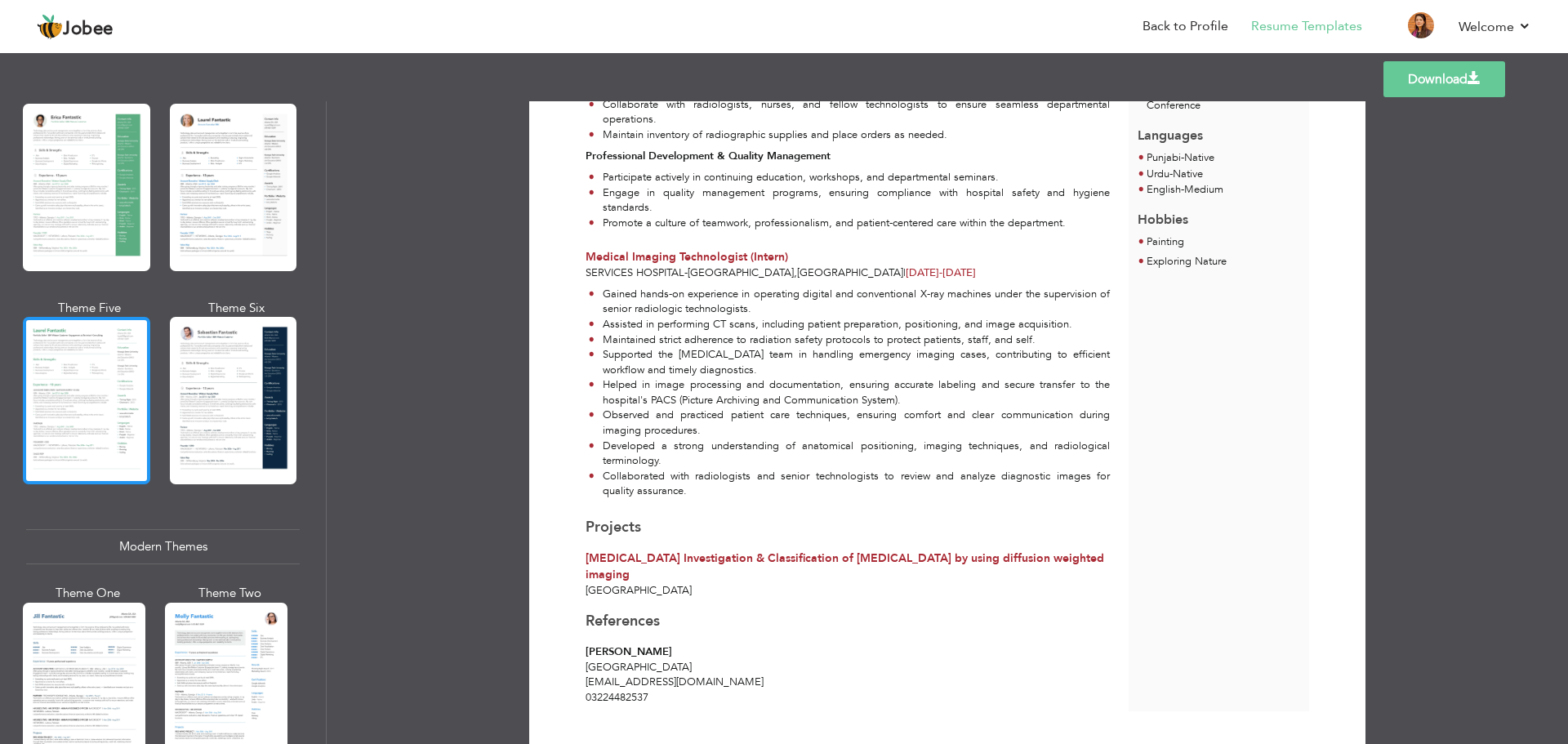
click at [117, 420] on div at bounding box center [86, 400] width 127 height 167
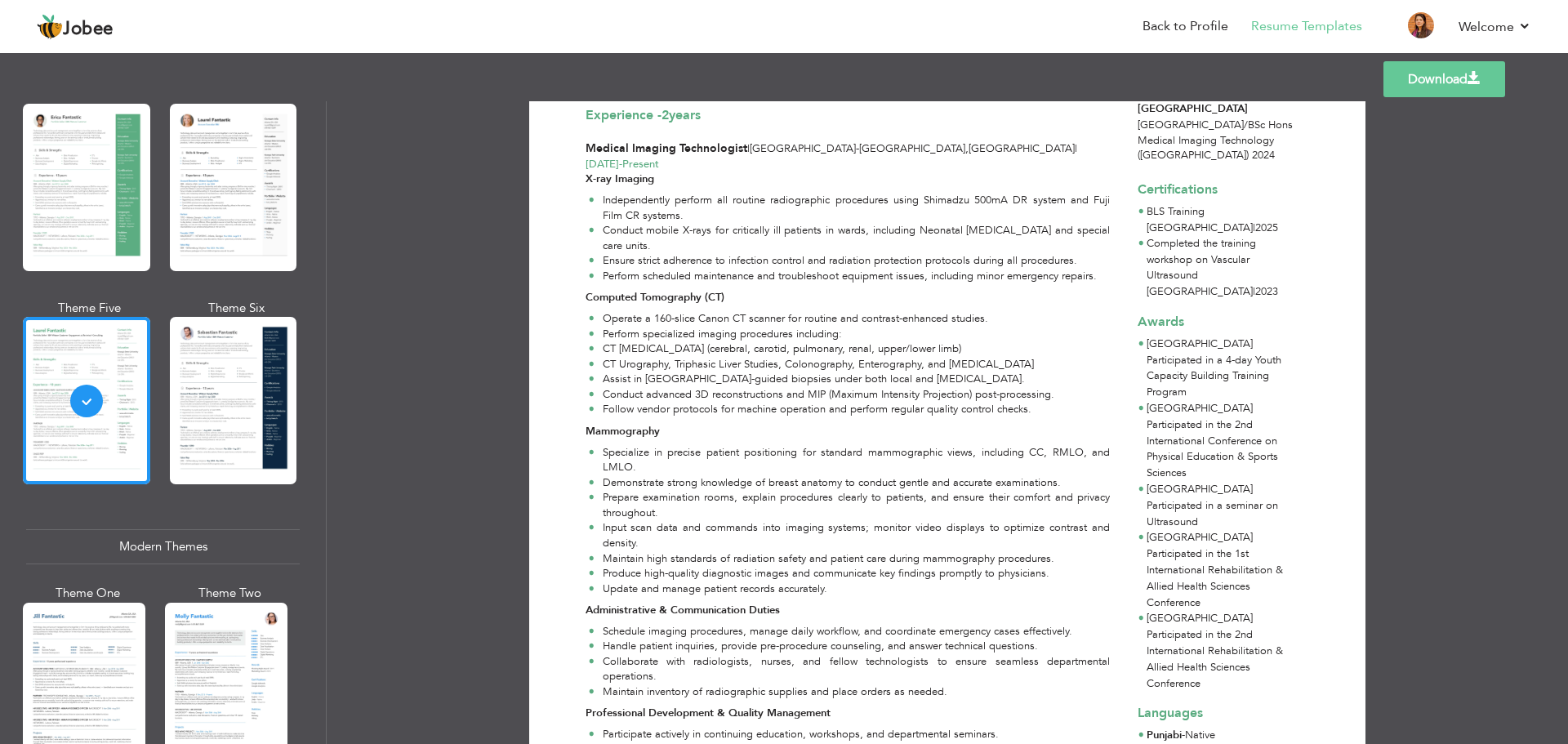
click at [278, 390] on div at bounding box center [233, 400] width 127 height 167
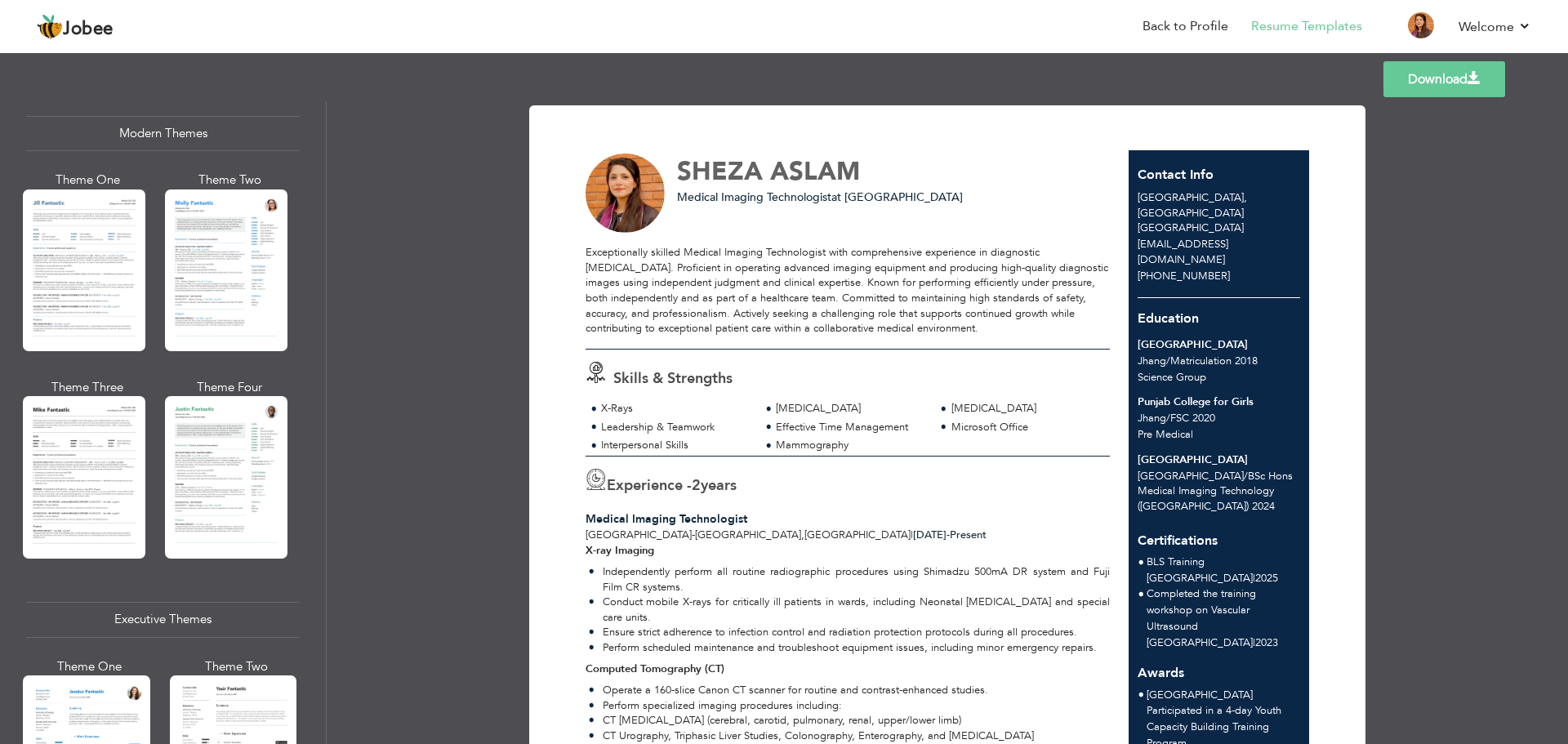
scroll to position [899, 0]
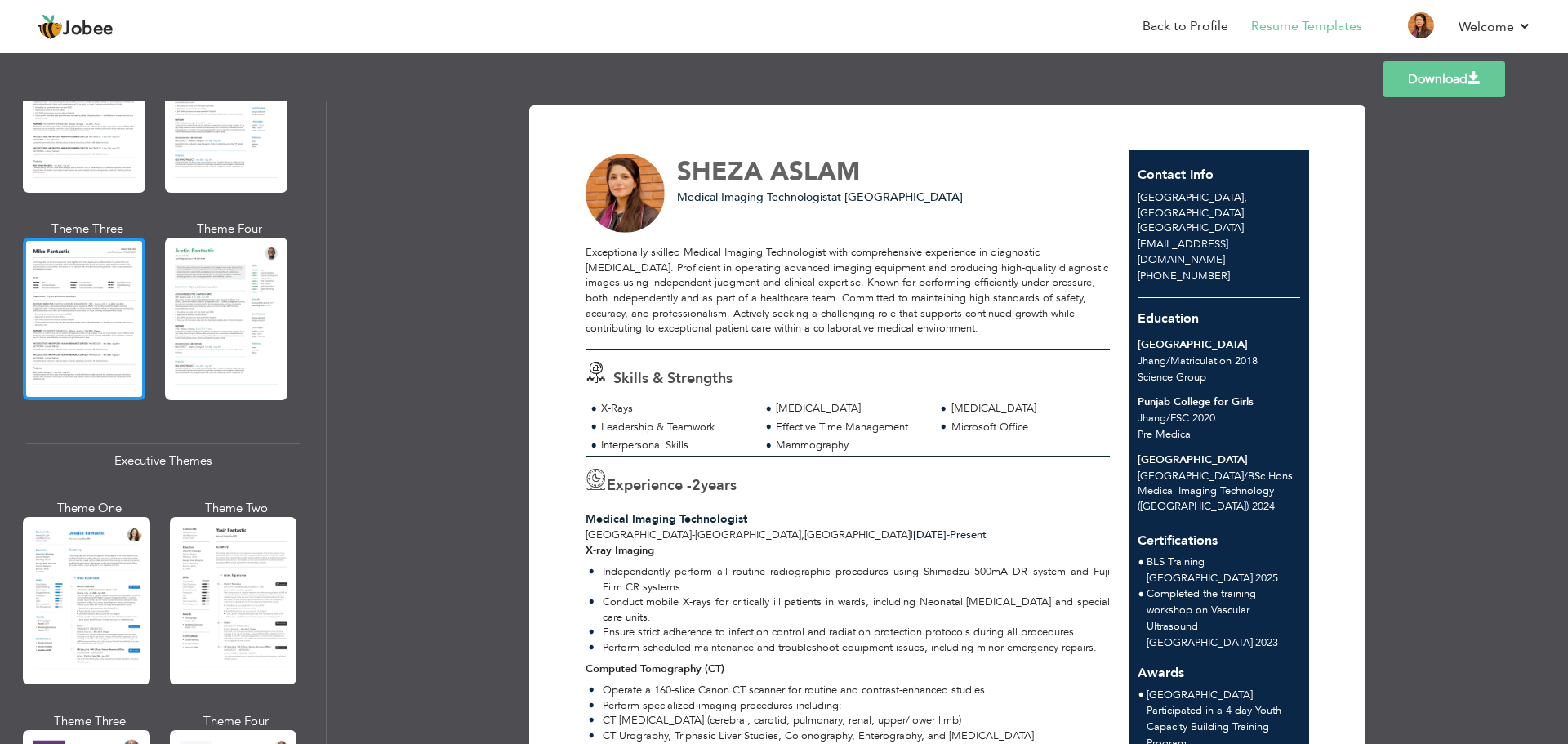
click at [118, 362] on div at bounding box center [84, 318] width 122 height 162
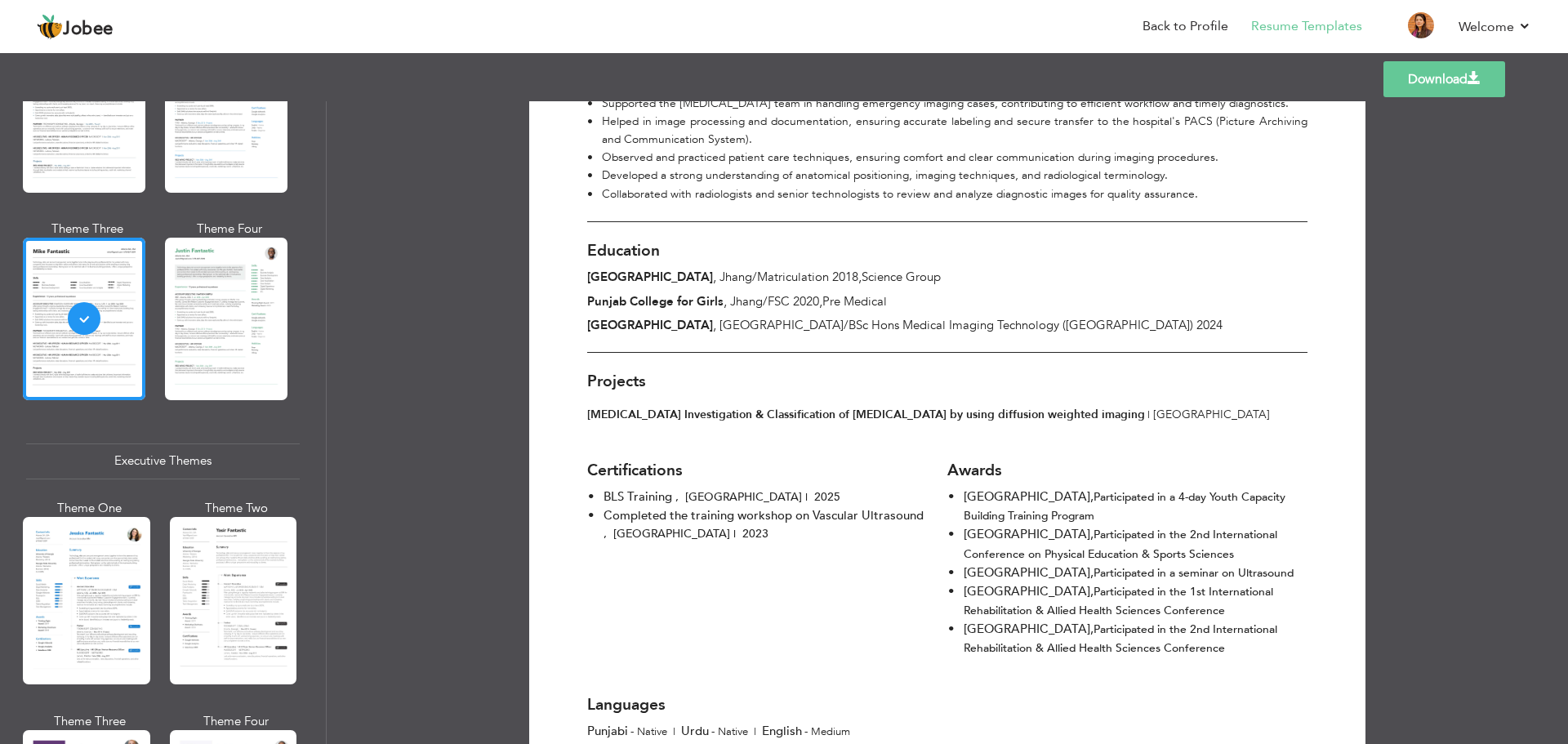
scroll to position [1451, 0]
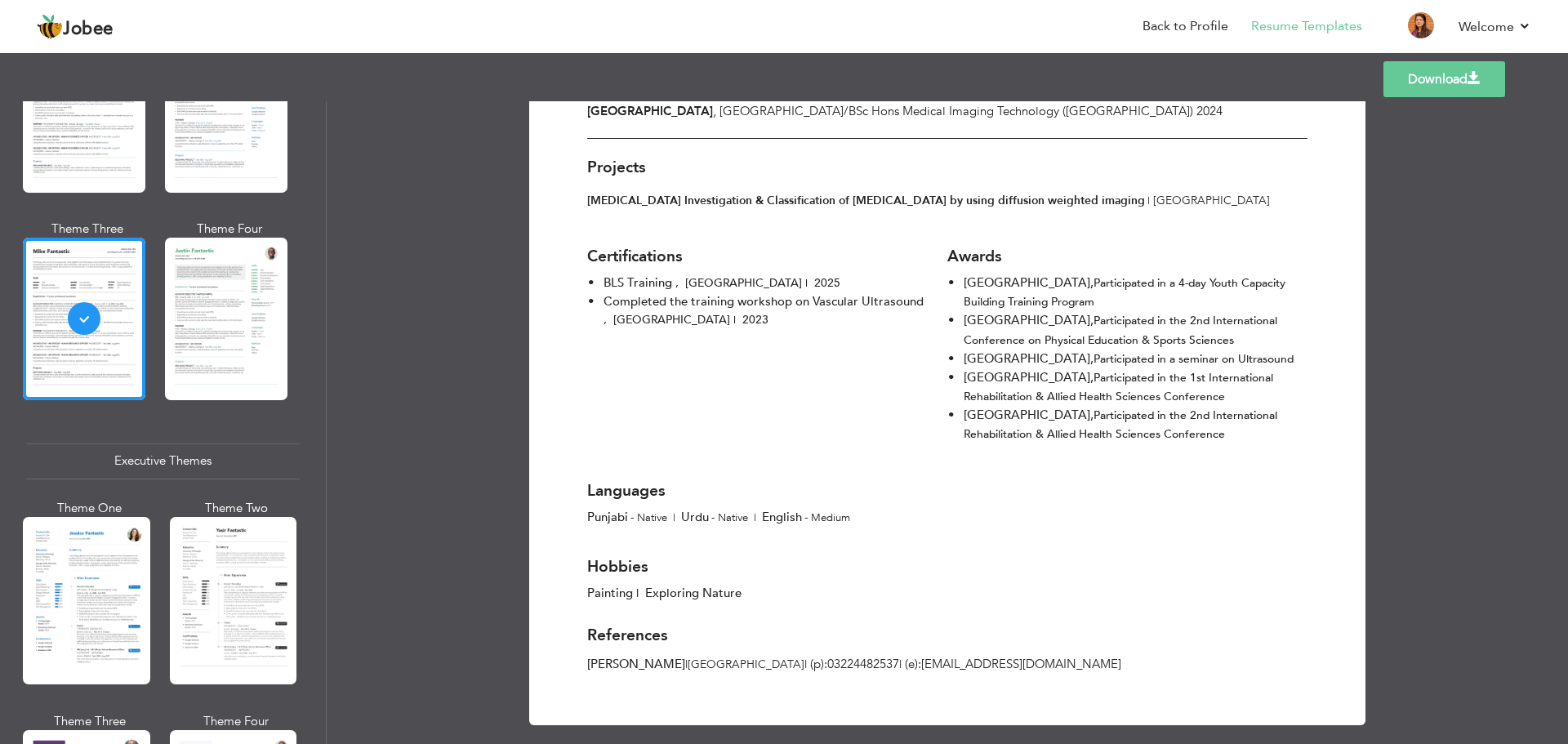
click at [1443, 92] on link "Download" at bounding box center [1444, 79] width 121 height 36
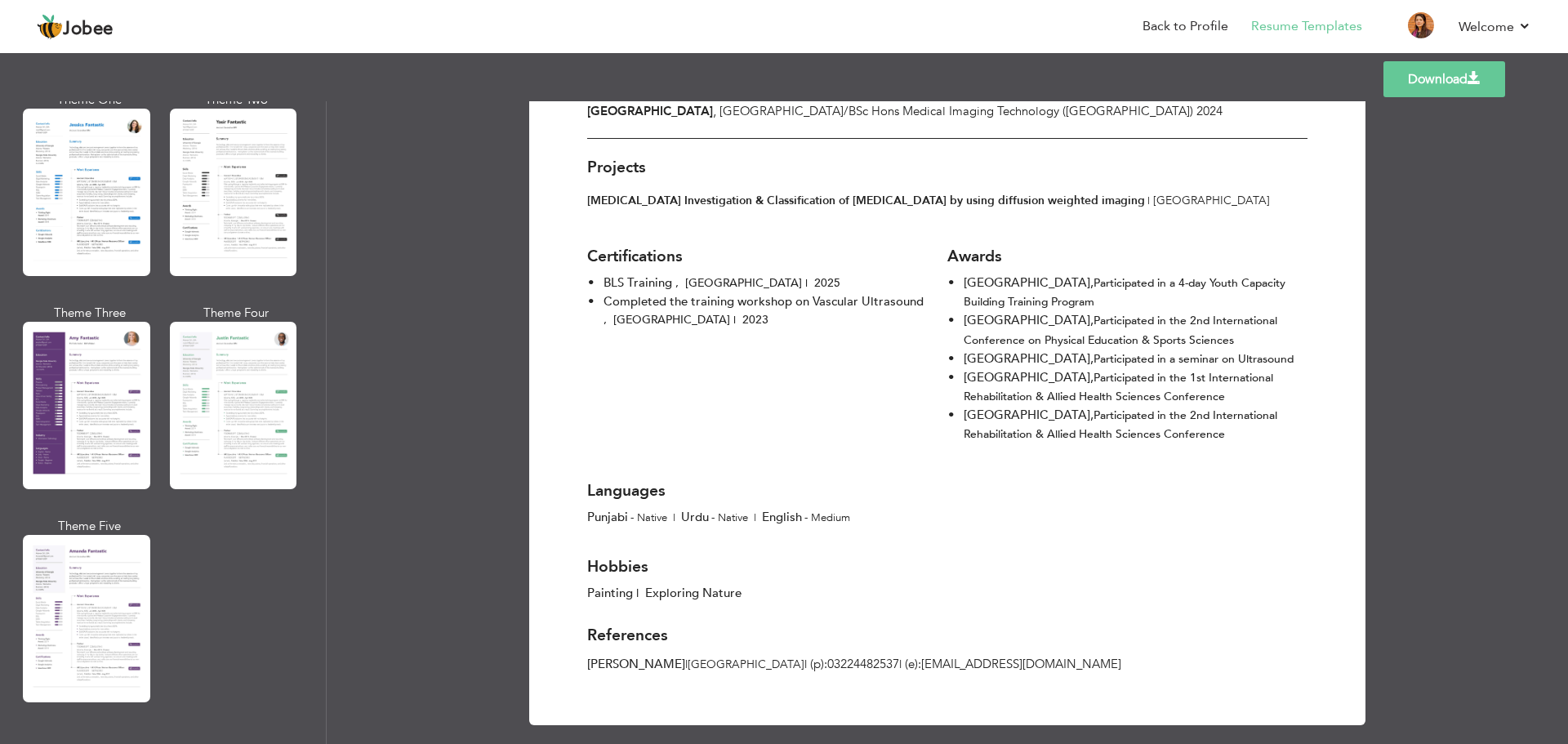
scroll to position [1225, 0]
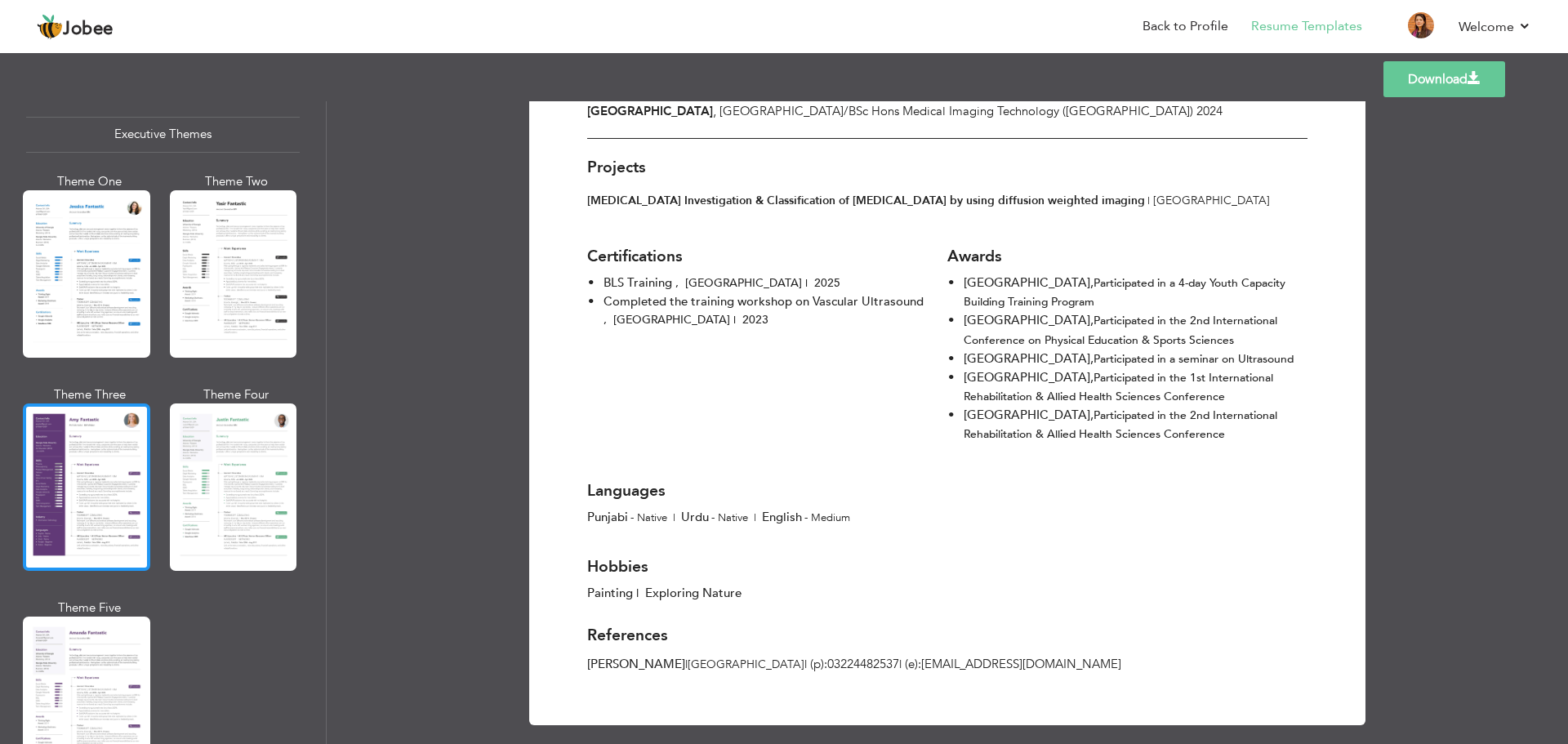
click at [122, 492] on div at bounding box center [86, 486] width 127 height 167
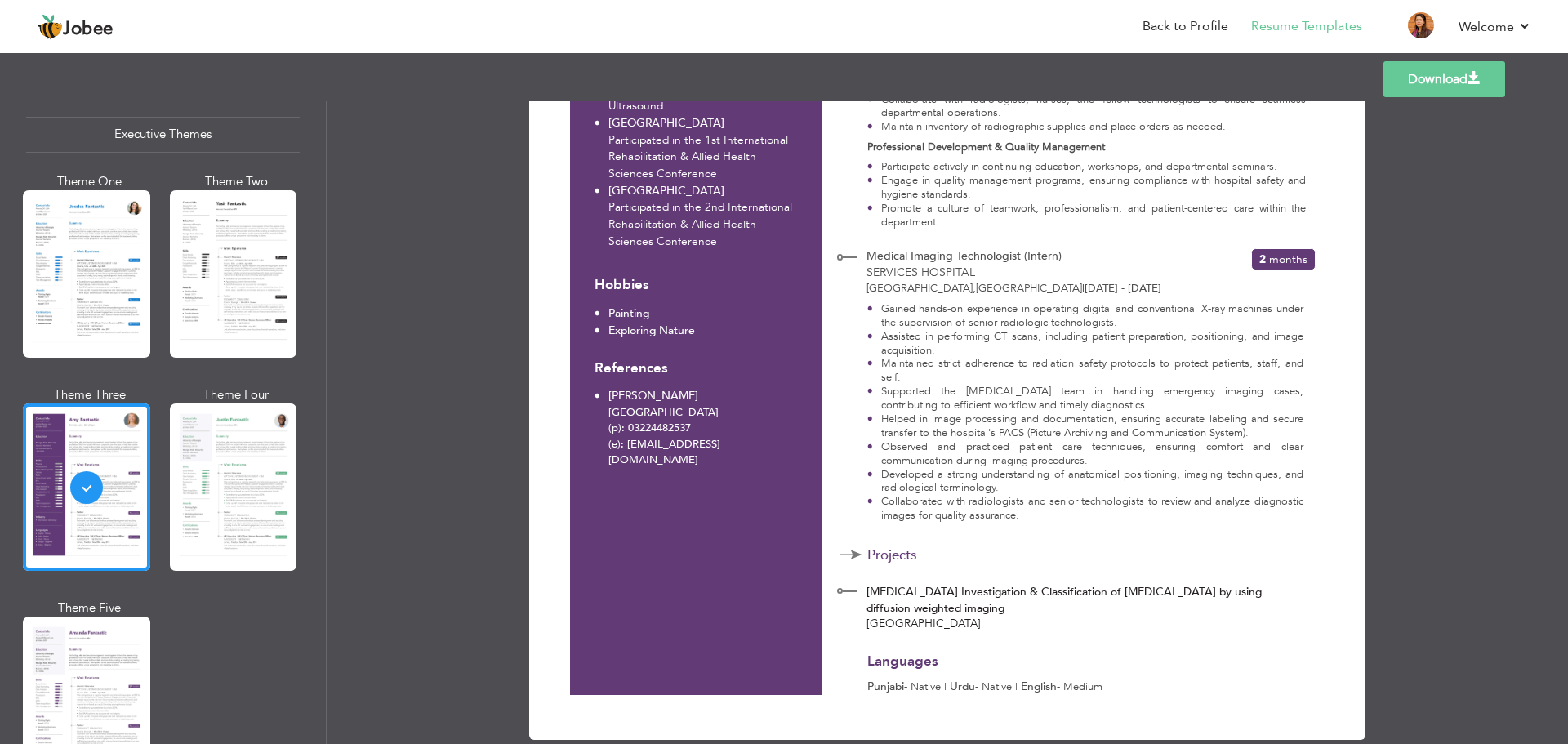
scroll to position [1003, 0]
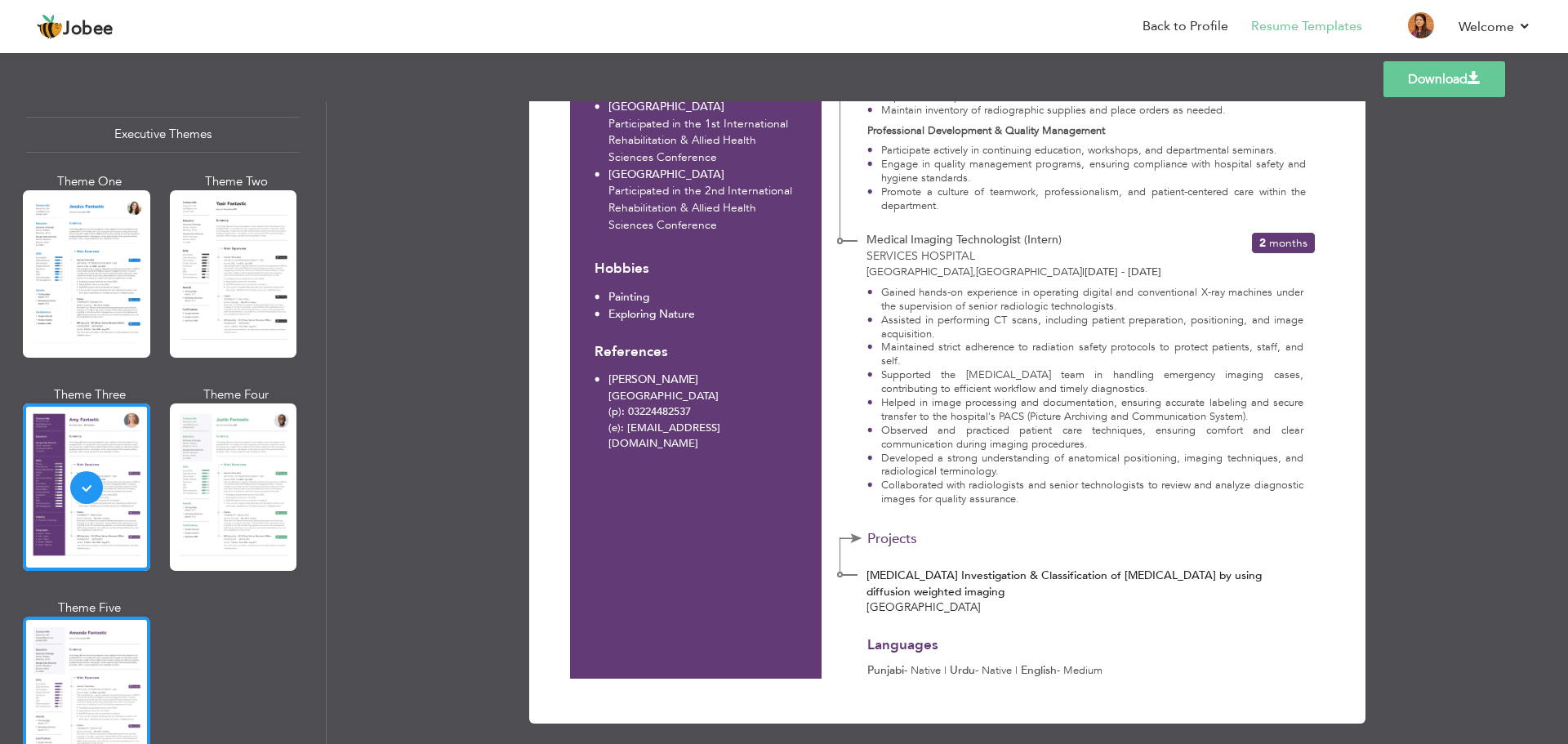
click at [130, 671] on div at bounding box center [86, 700] width 127 height 167
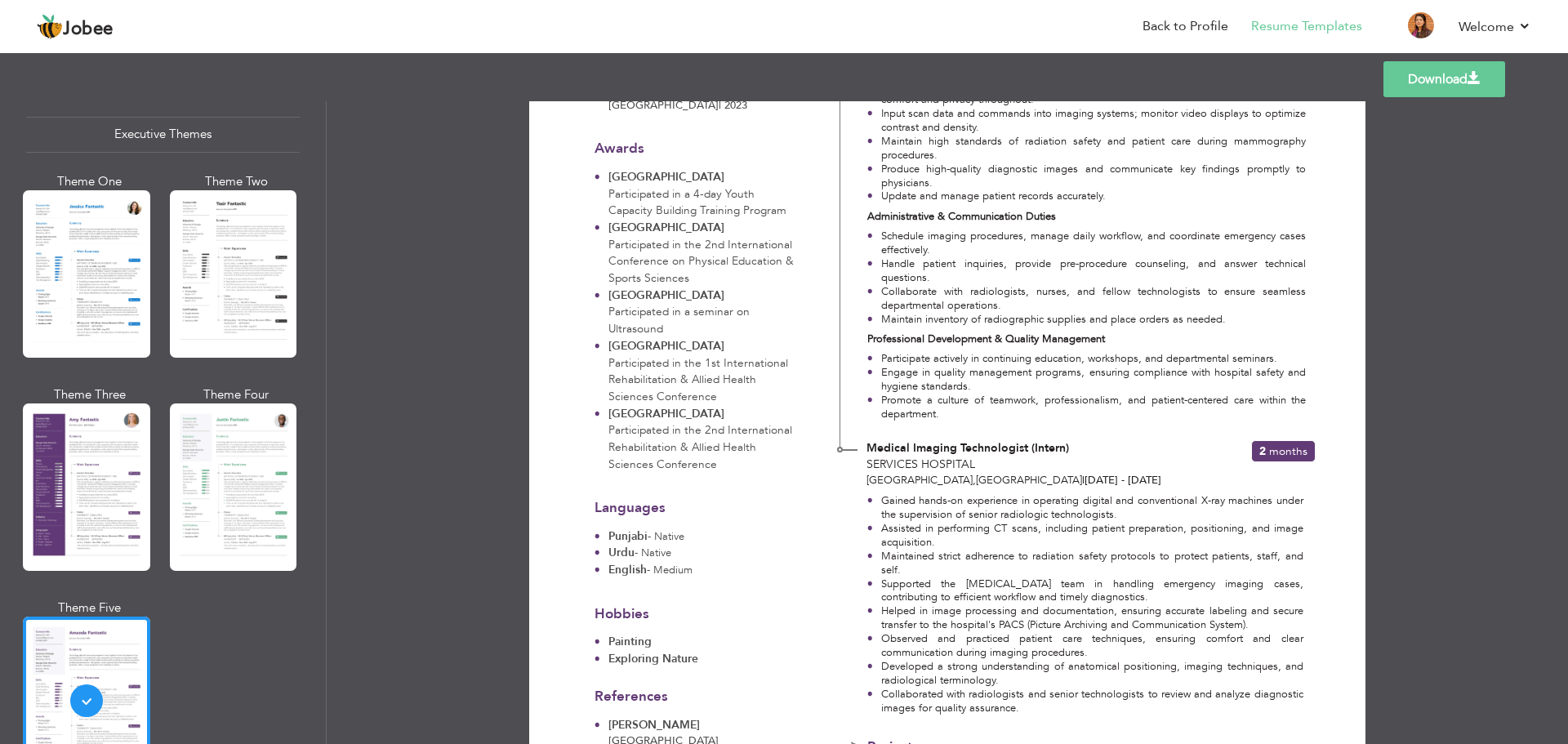
scroll to position [931, 0]
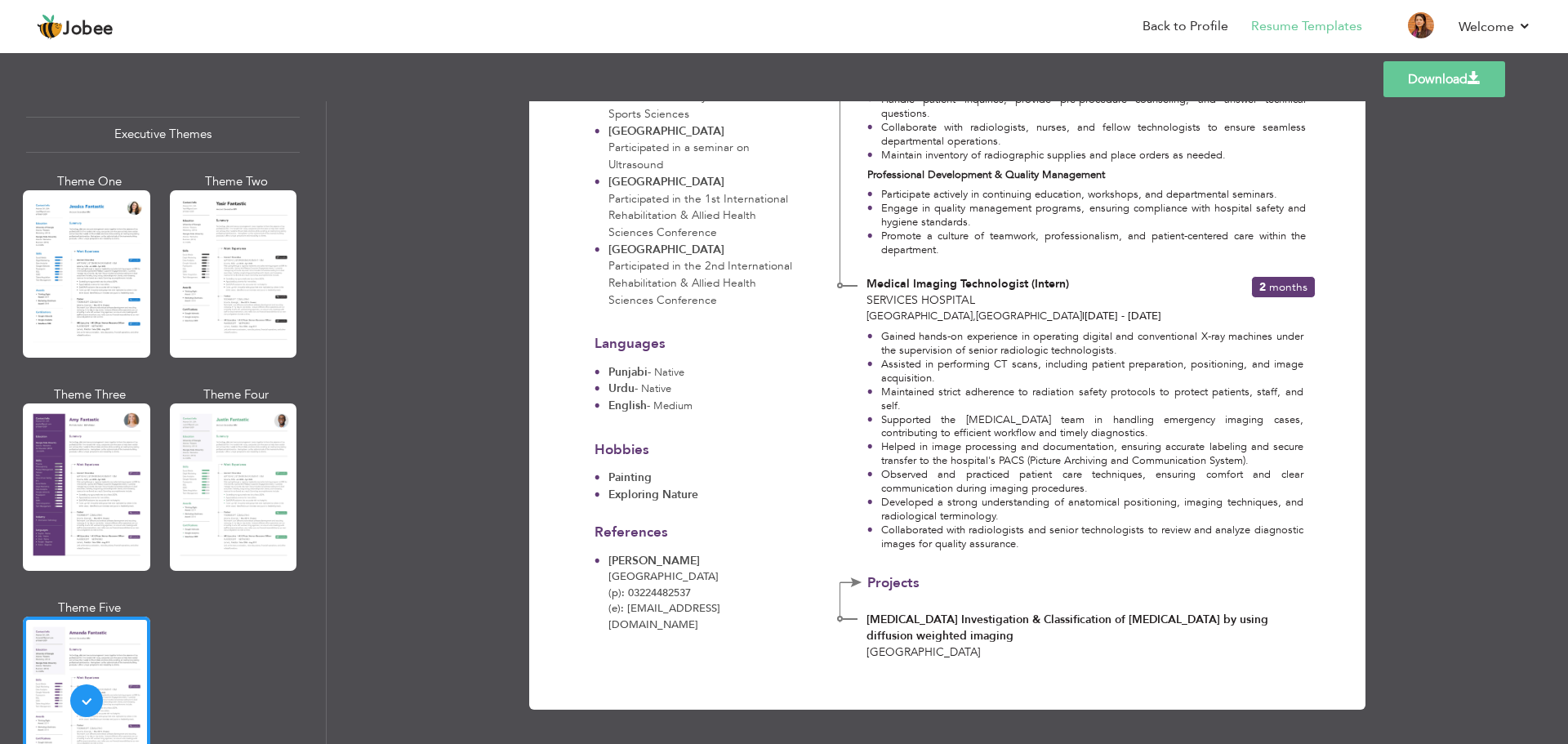
click at [1415, 91] on link "Download" at bounding box center [1444, 79] width 121 height 36
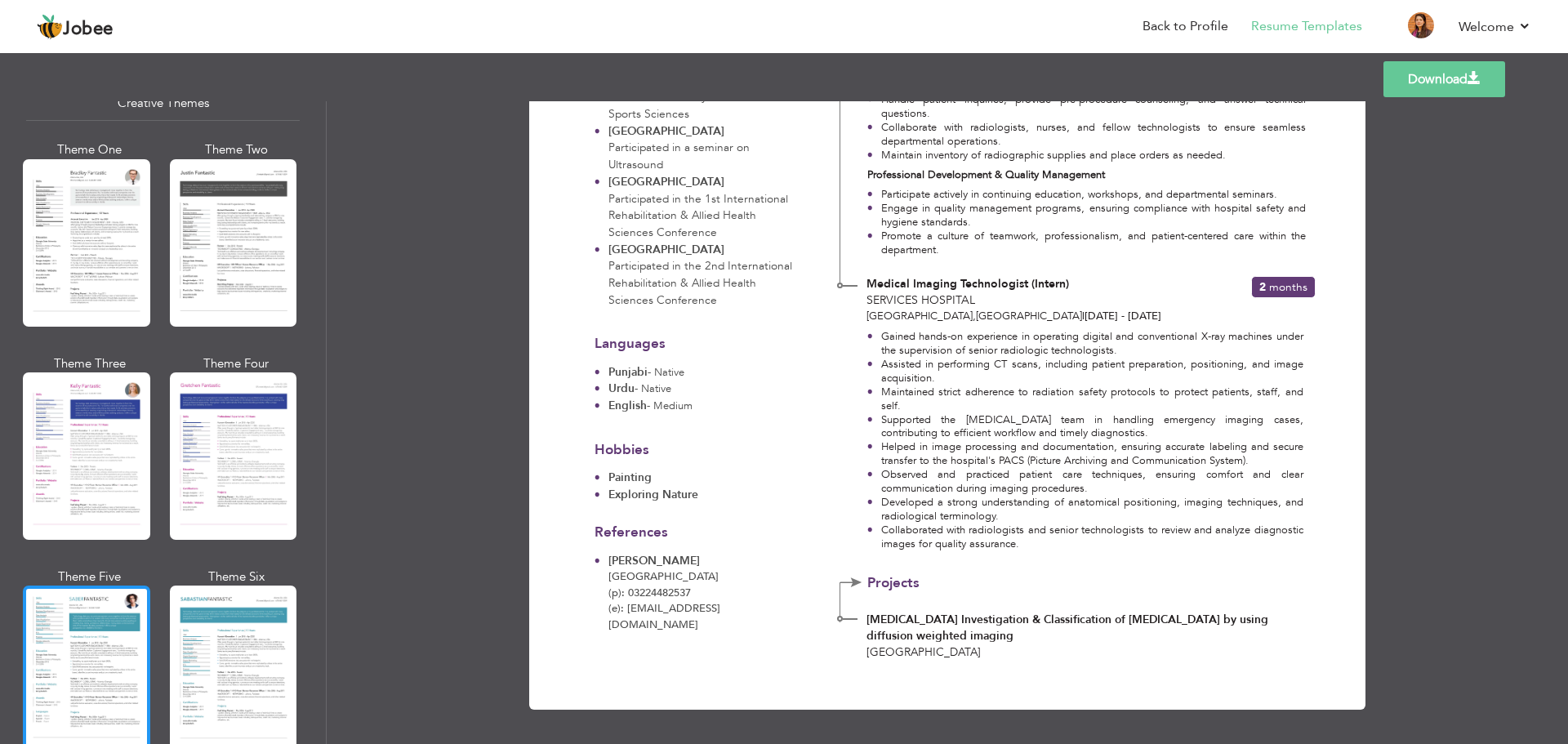
scroll to position [1960, 0]
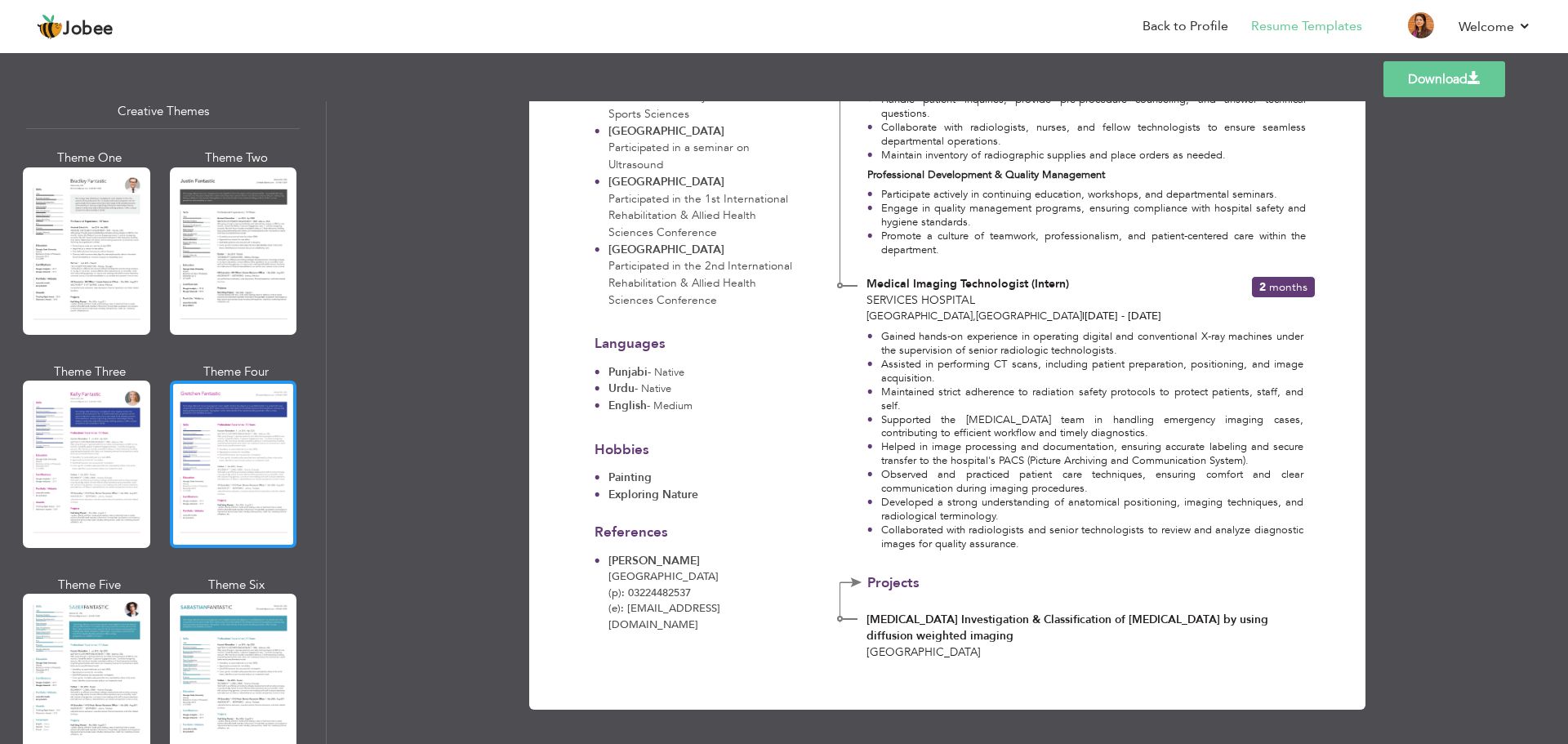
click at [237, 484] on div at bounding box center [233, 464] width 127 height 167
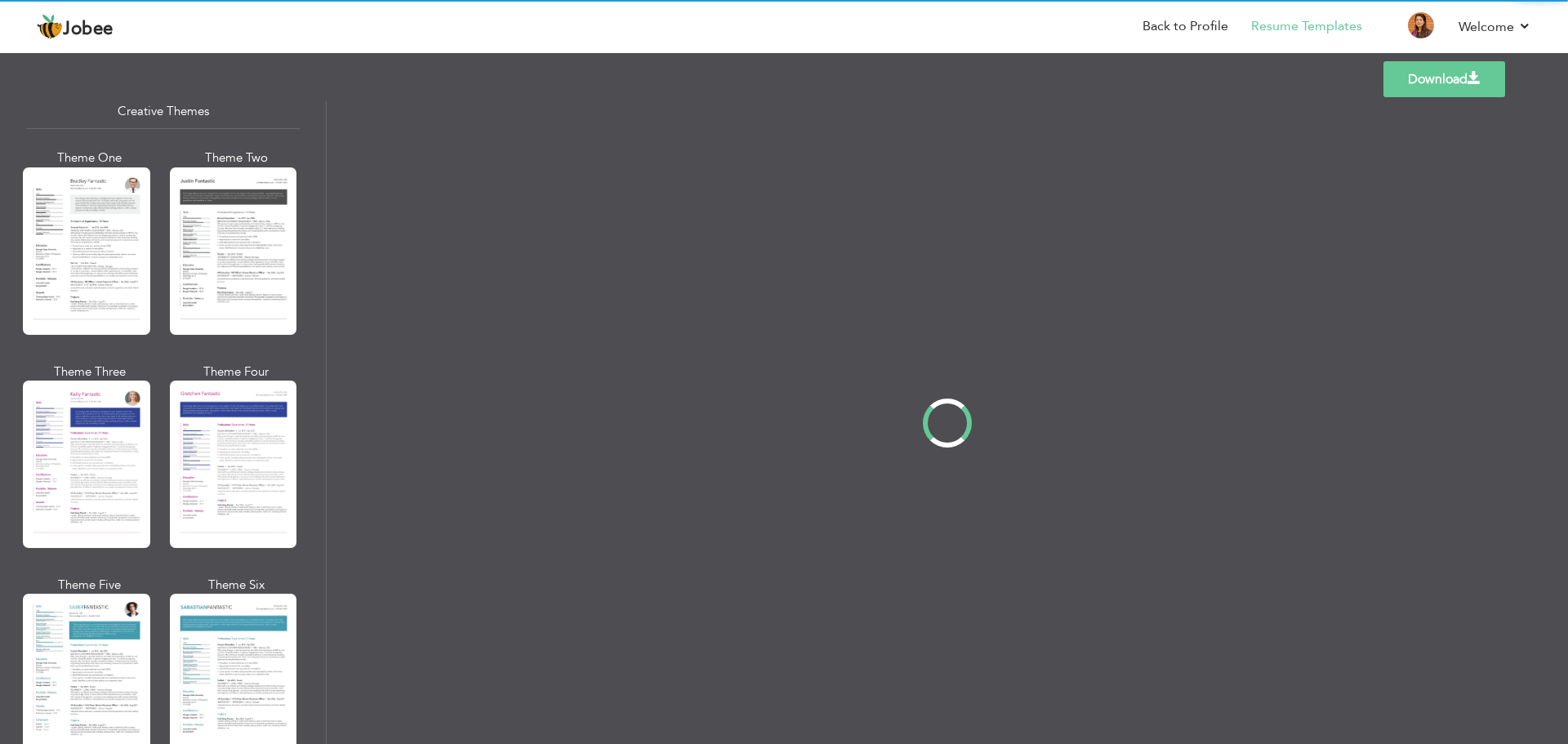
scroll to position [0, 0]
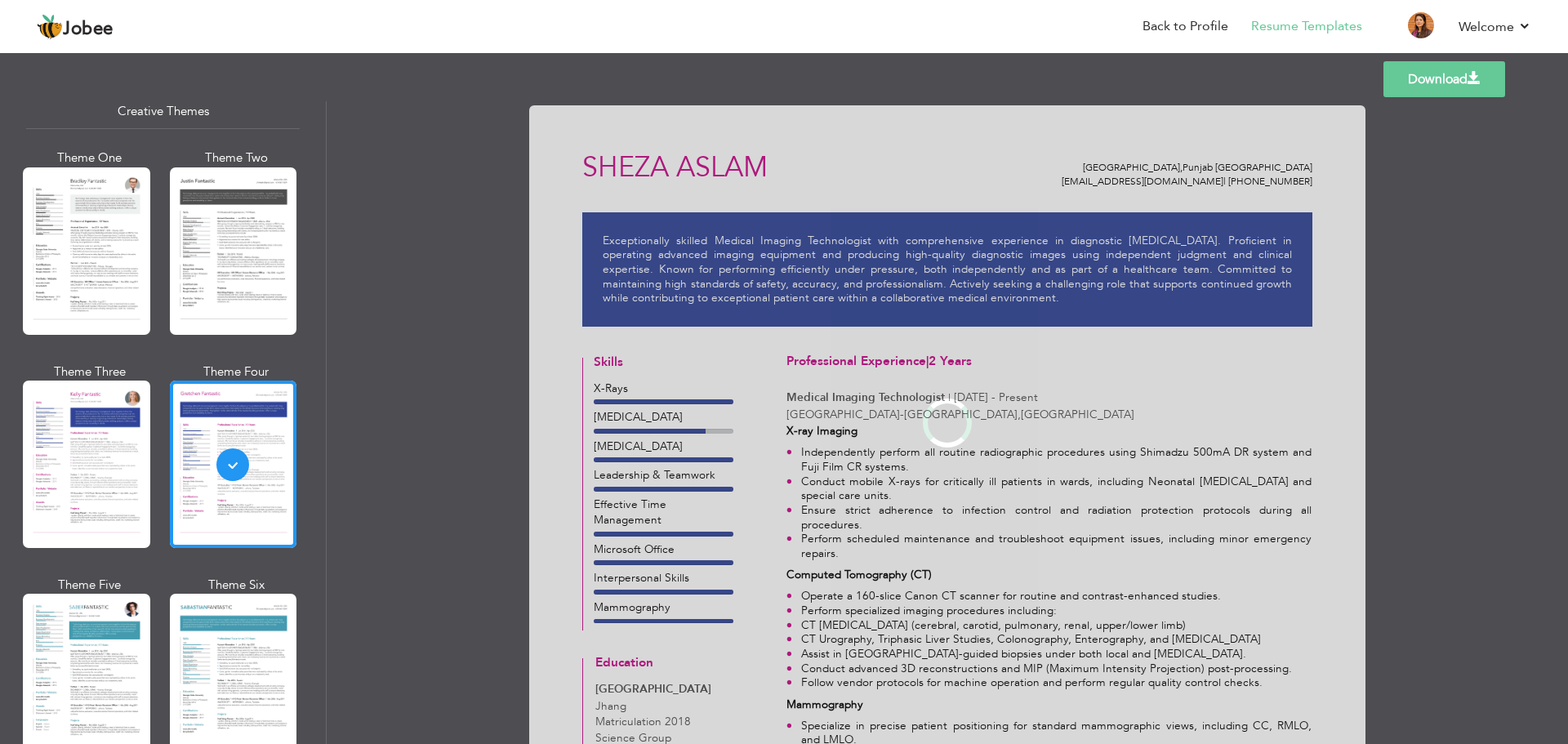
click at [108, 466] on div at bounding box center [86, 464] width 127 height 167
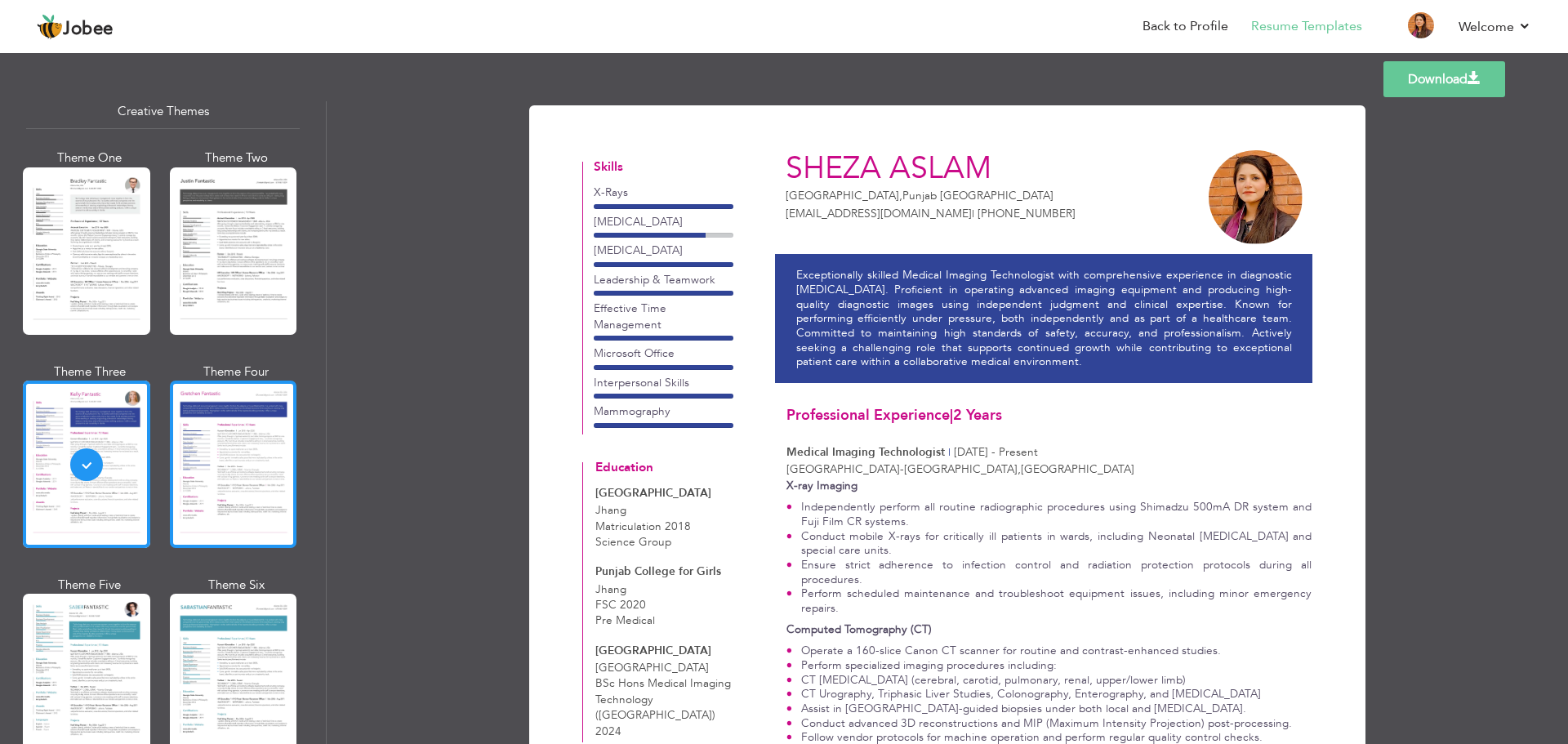
click at [190, 451] on div at bounding box center [233, 464] width 127 height 167
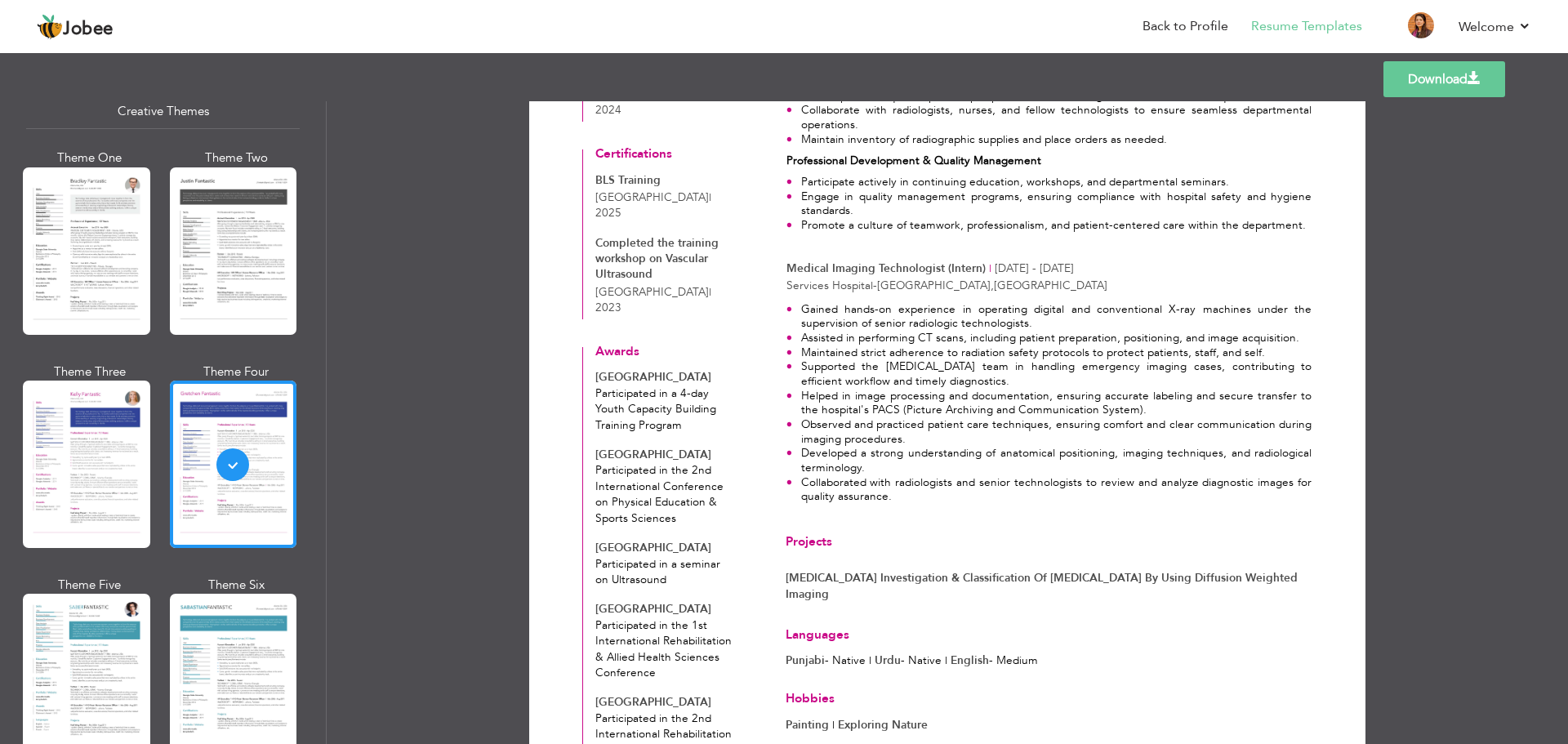
scroll to position [908, 0]
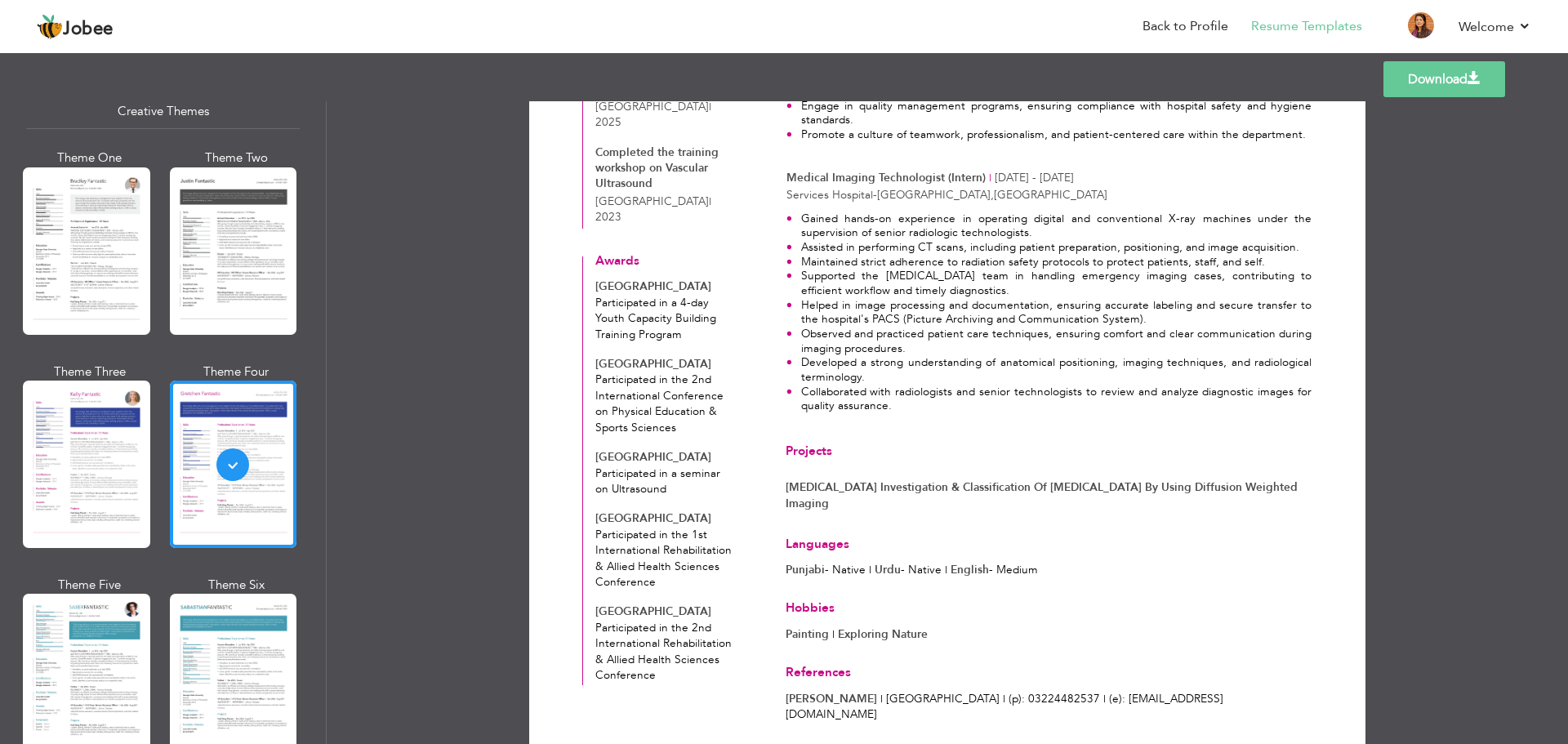
click at [1430, 81] on link "Download" at bounding box center [1444, 79] width 121 height 36
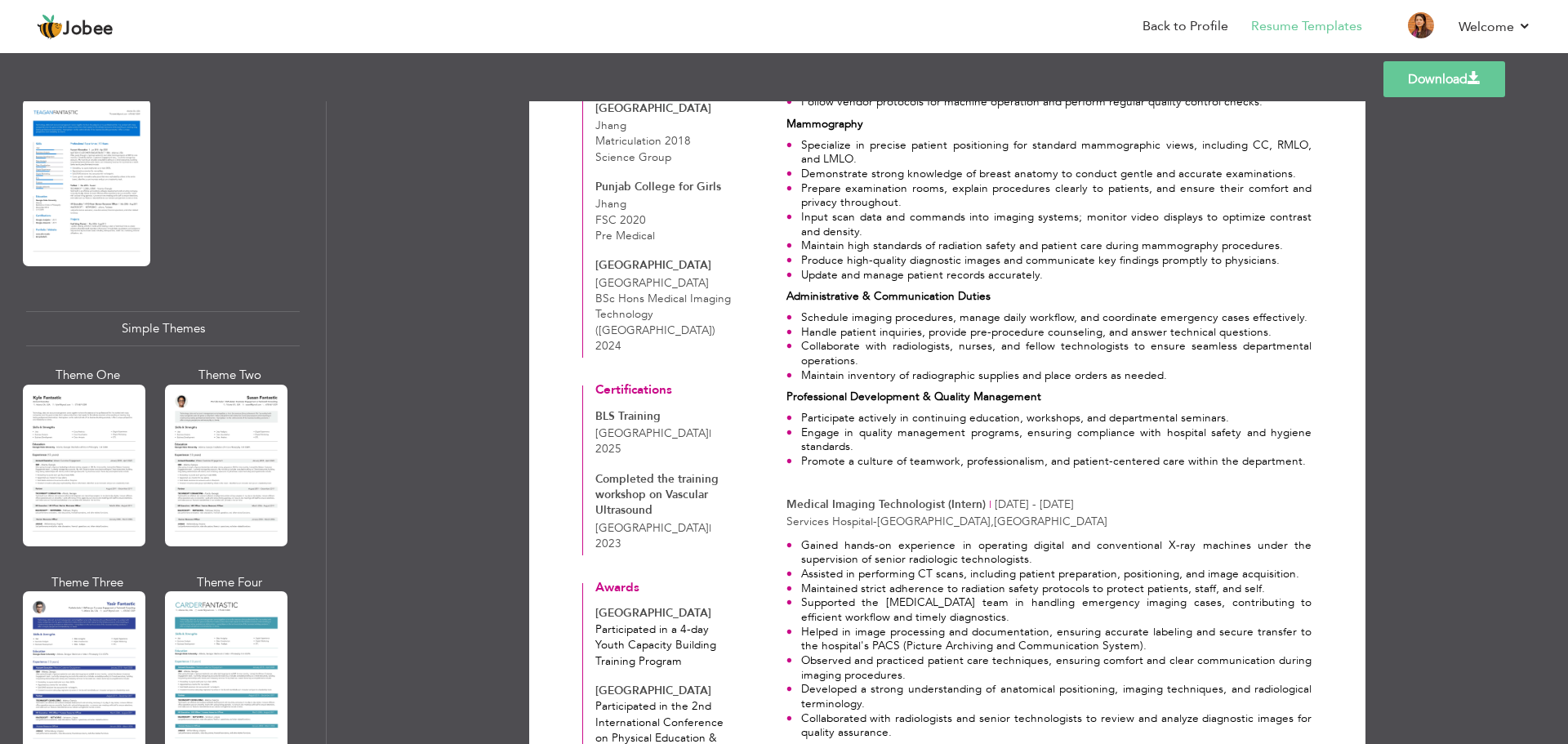
scroll to position [2687, 0]
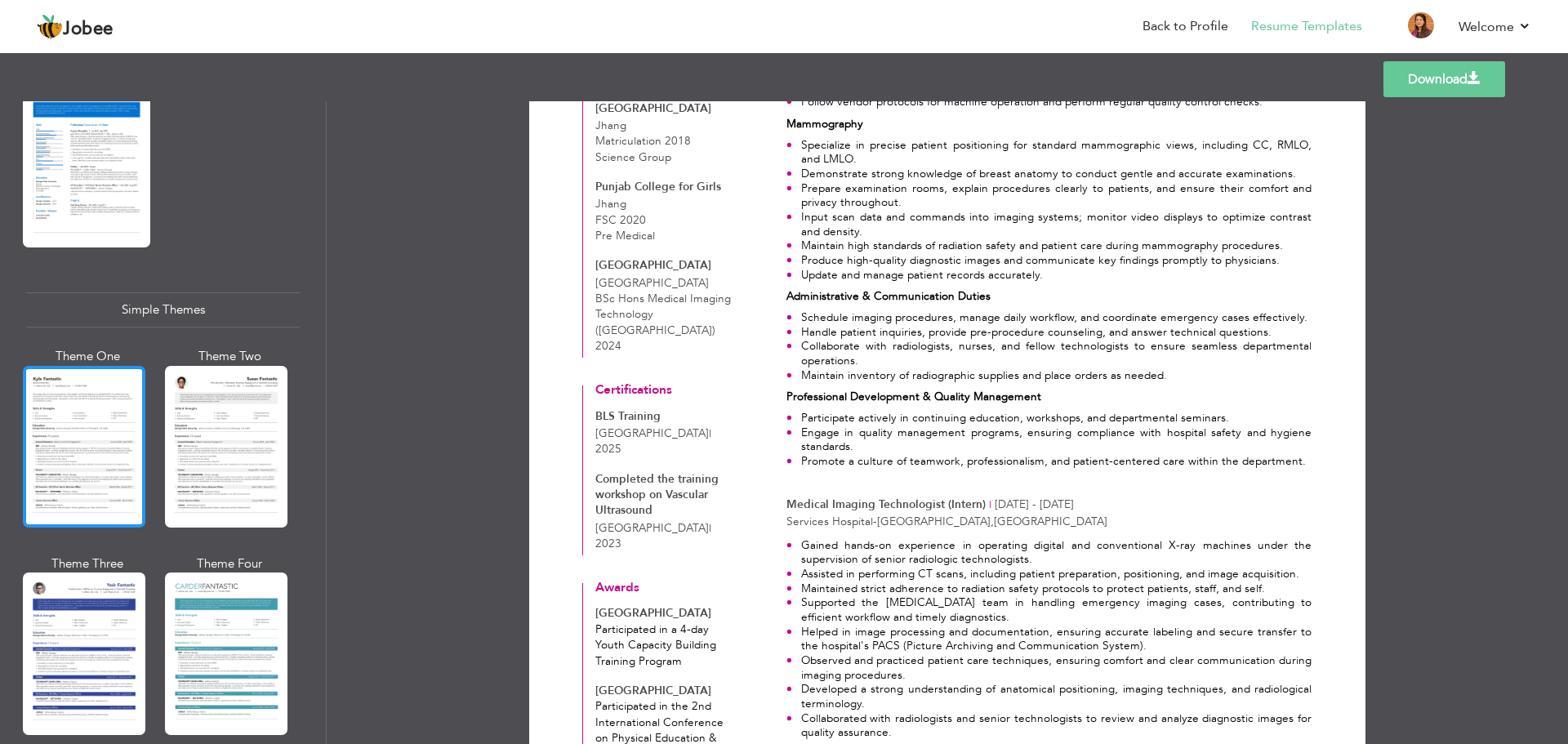
click at [92, 470] on div at bounding box center [84, 446] width 122 height 162
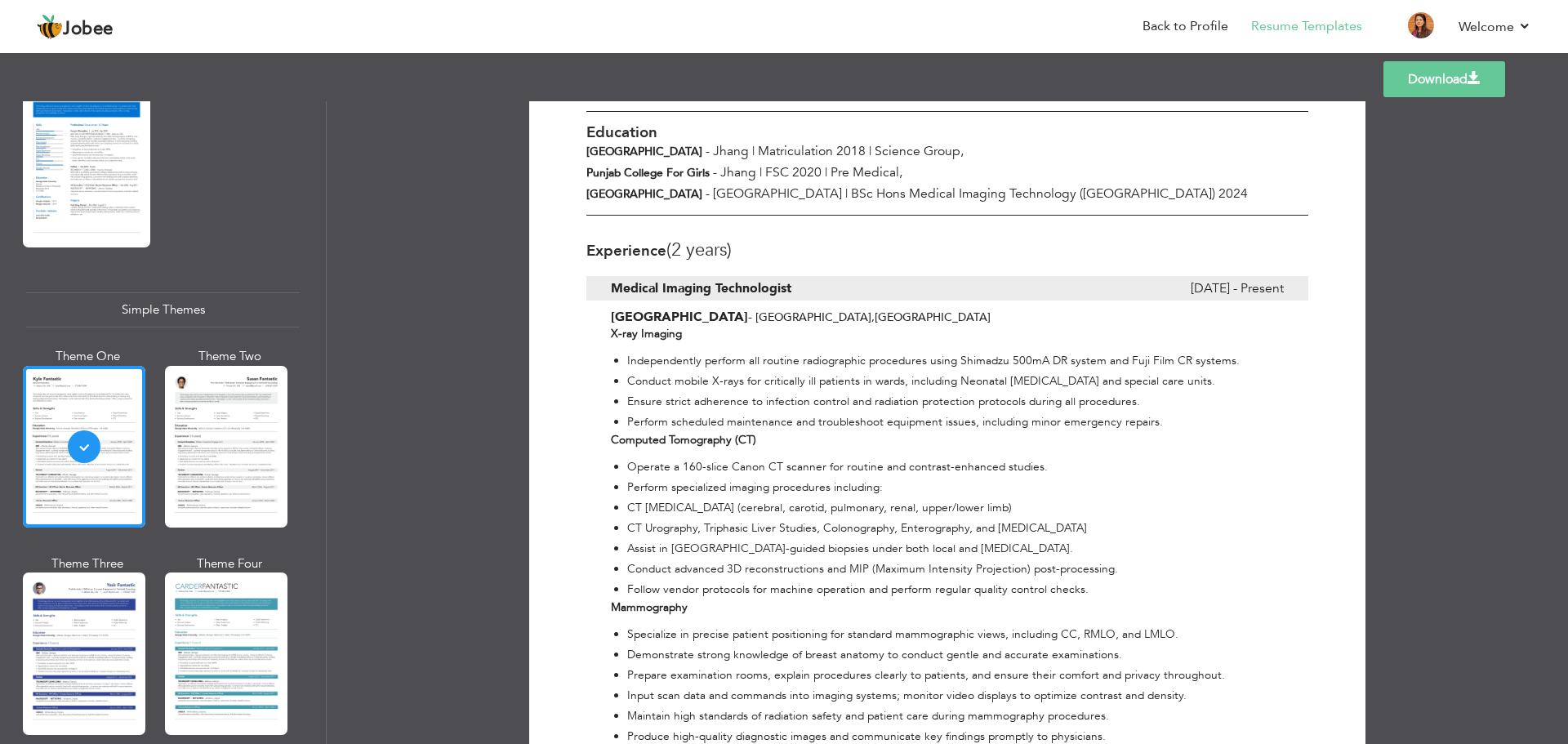
scroll to position [816, 0]
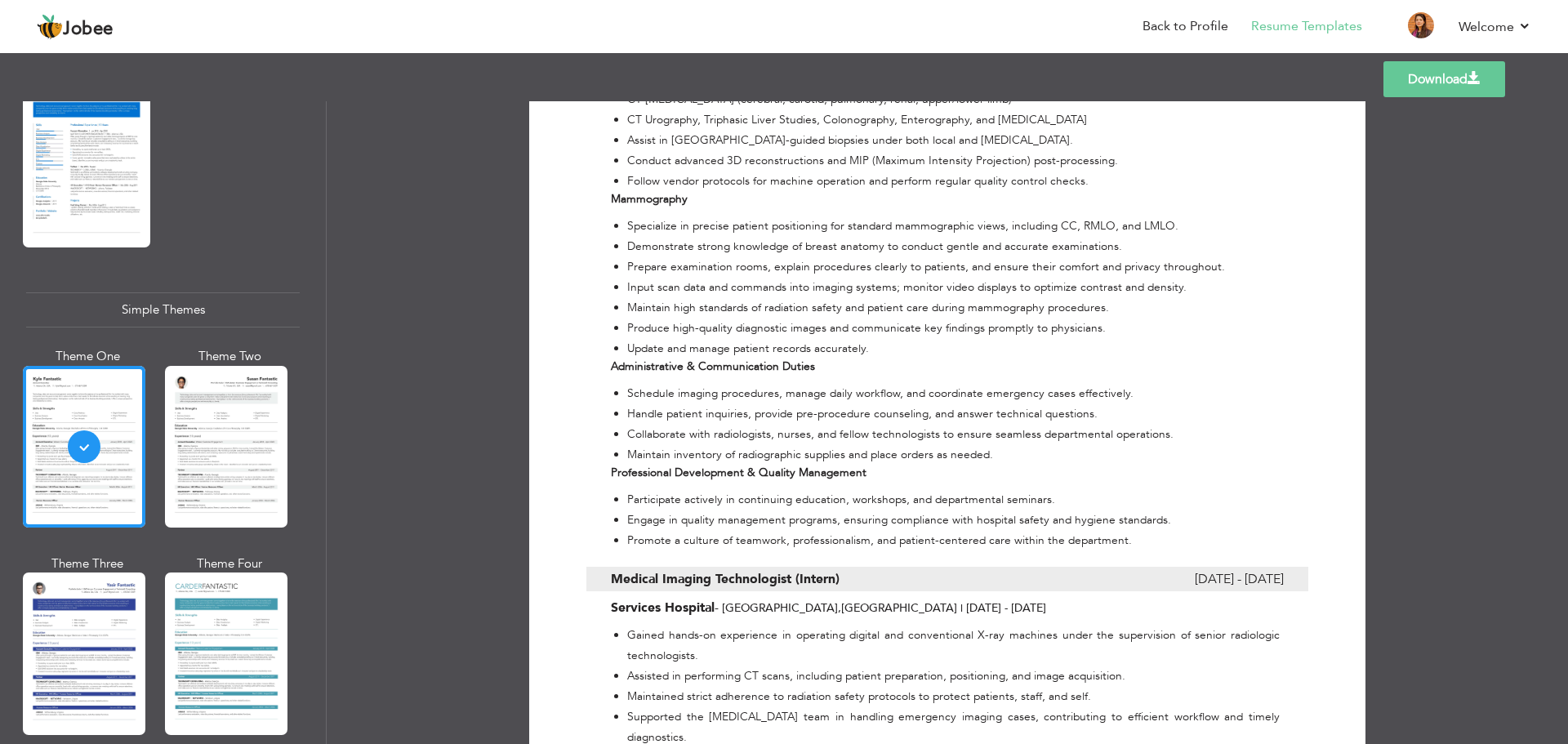
click at [1424, 79] on link "Download" at bounding box center [1444, 79] width 121 height 36
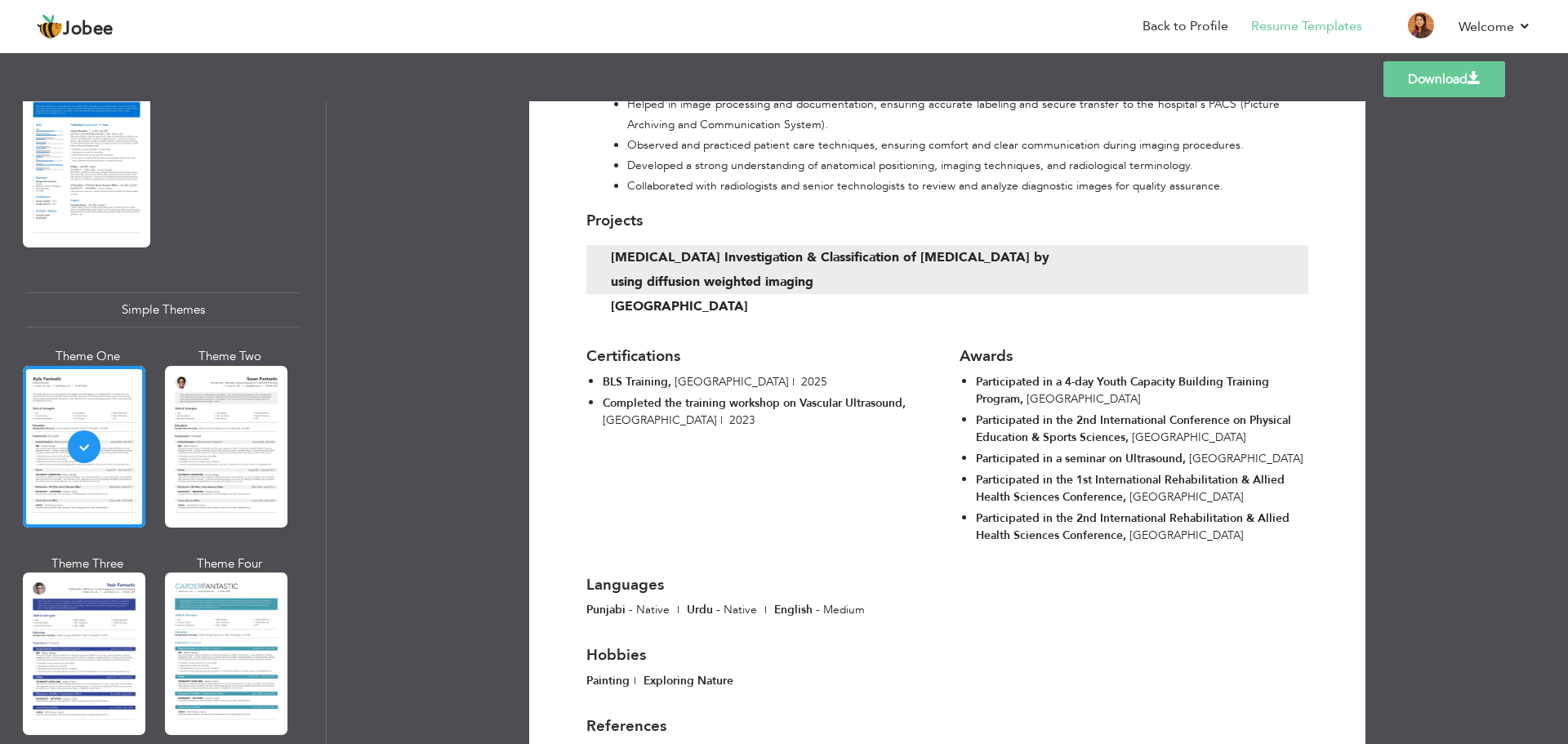
scroll to position [1542, 0]
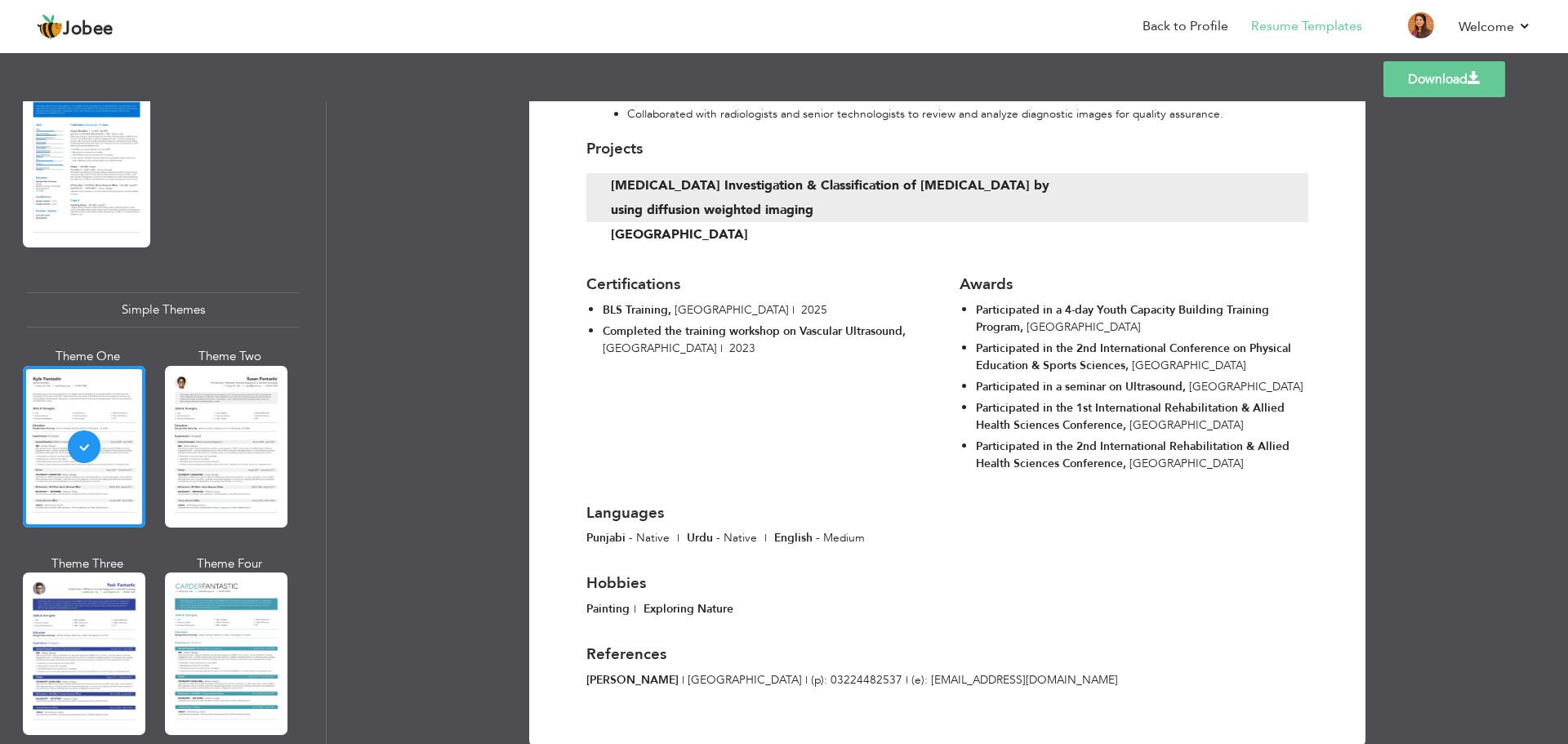
click at [1497, 377] on div "Download [PERSON_NAME] Medical Imaging Technologist at [GEOGRAPHIC_DATA] [GEOGR…" at bounding box center [947, 422] width 1241 height 643
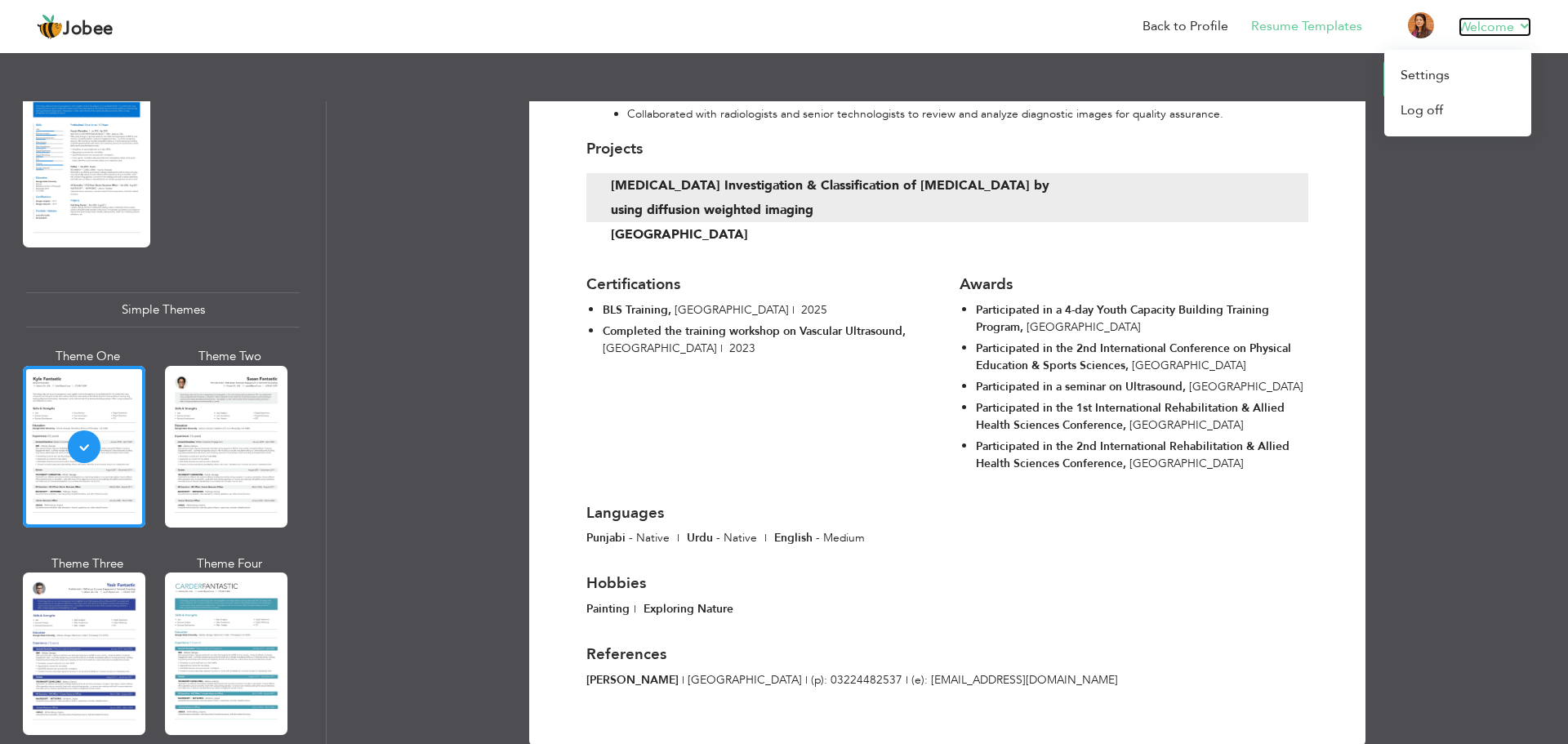
click at [1499, 23] on link "Welcome" at bounding box center [1495, 27] width 72 height 20
click at [1434, 118] on link "Log off" at bounding box center [1457, 111] width 147 height 35
